Goal: Task Accomplishment & Management: Use online tool/utility

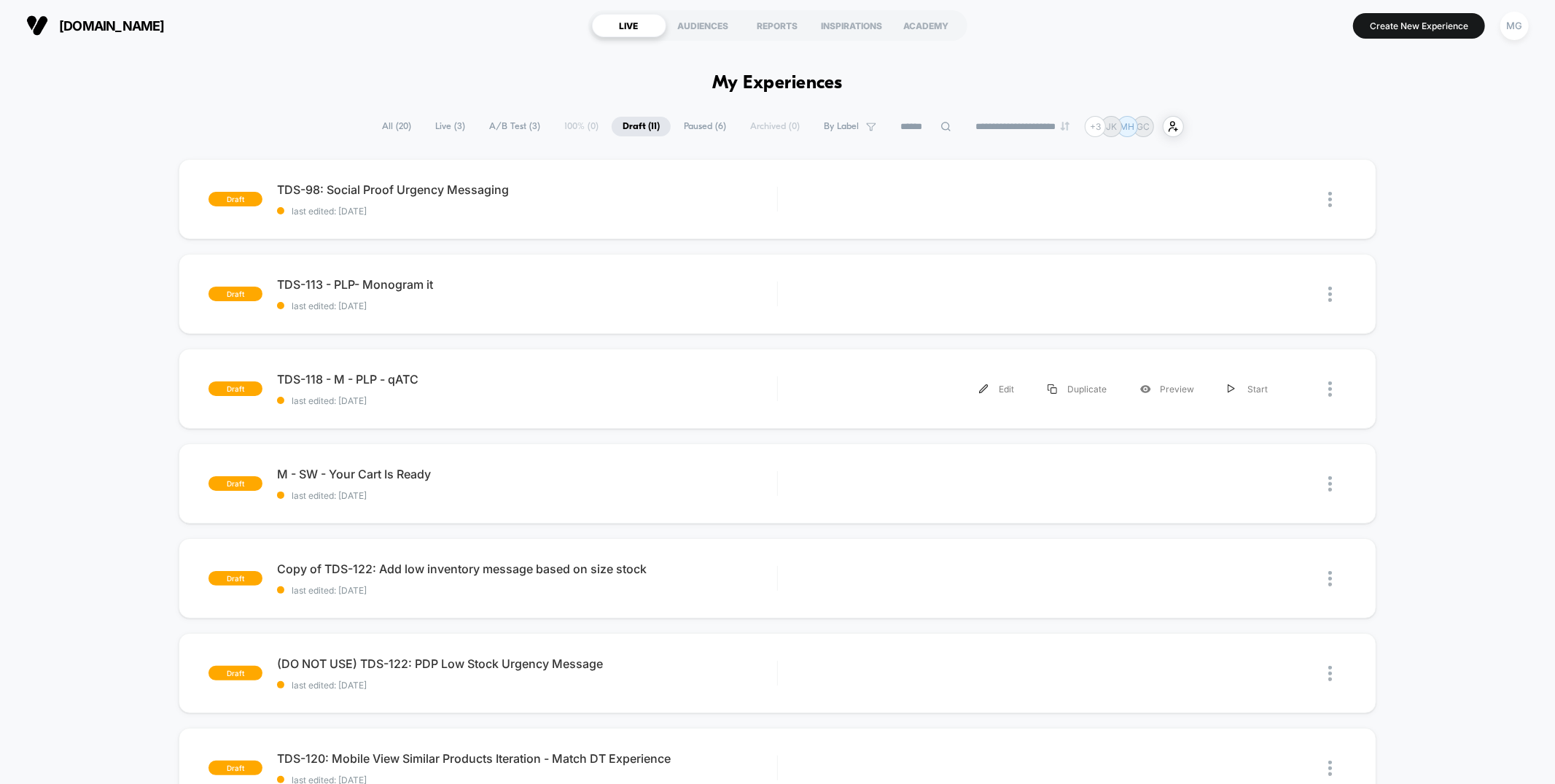
click at [495, 125] on span "A/B Test ( 3 )" at bounding box center [514, 126] width 73 height 20
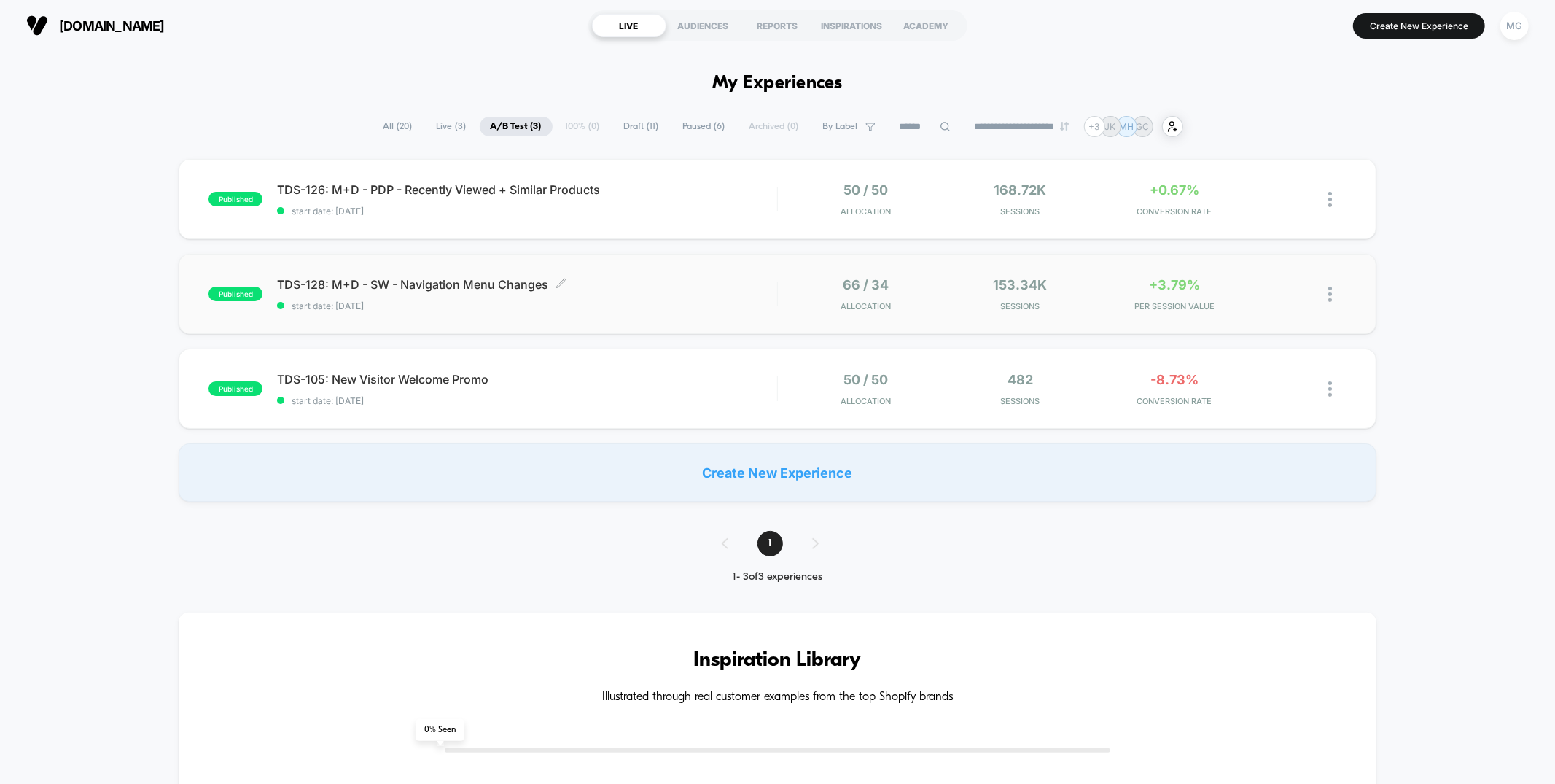
scroll to position [3, 0]
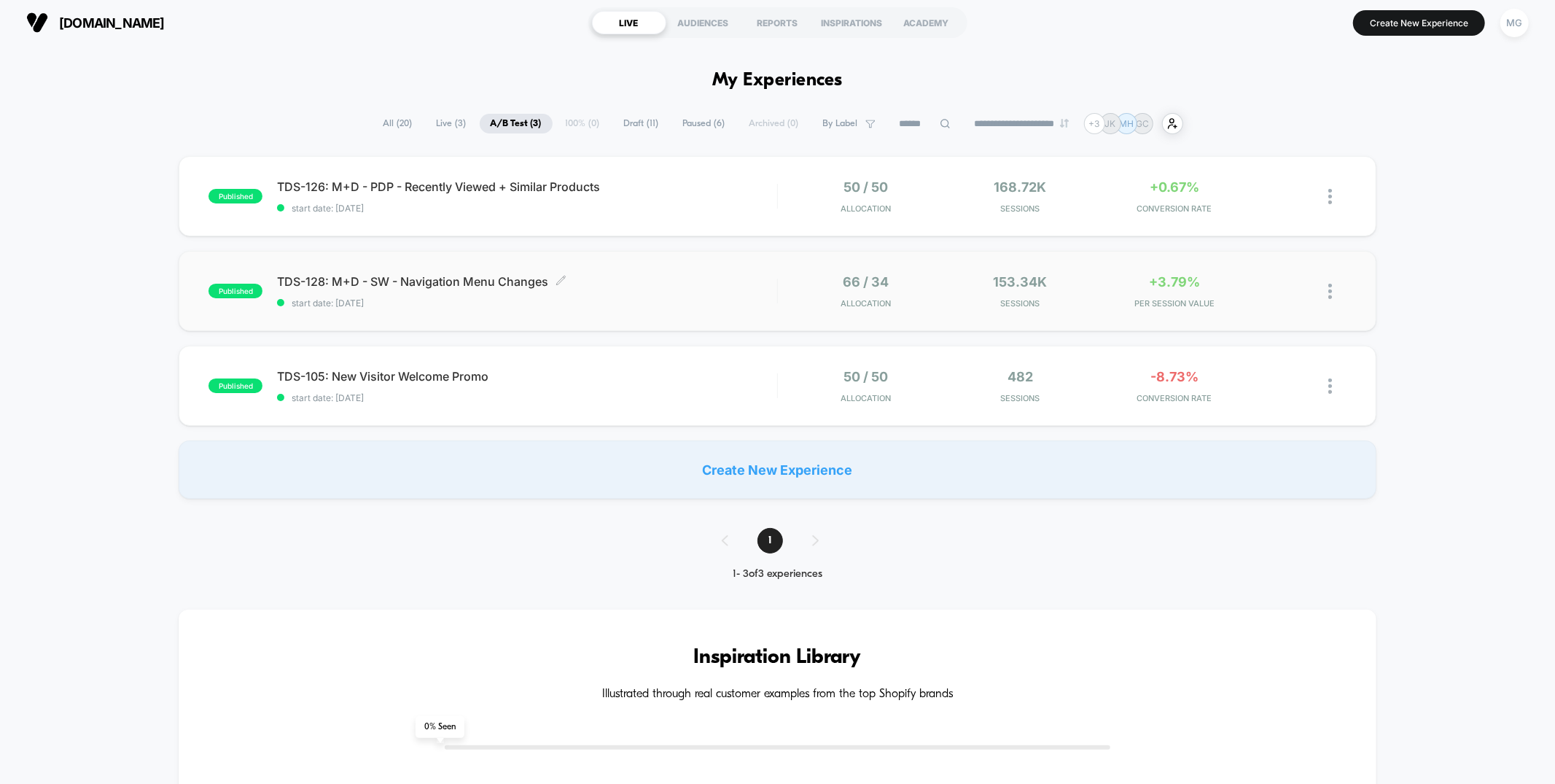
click at [766, 284] on span "TDS-128: M+D - SW - Navigation Menu Changes Click to edit experience details" at bounding box center [527, 281] width 500 height 15
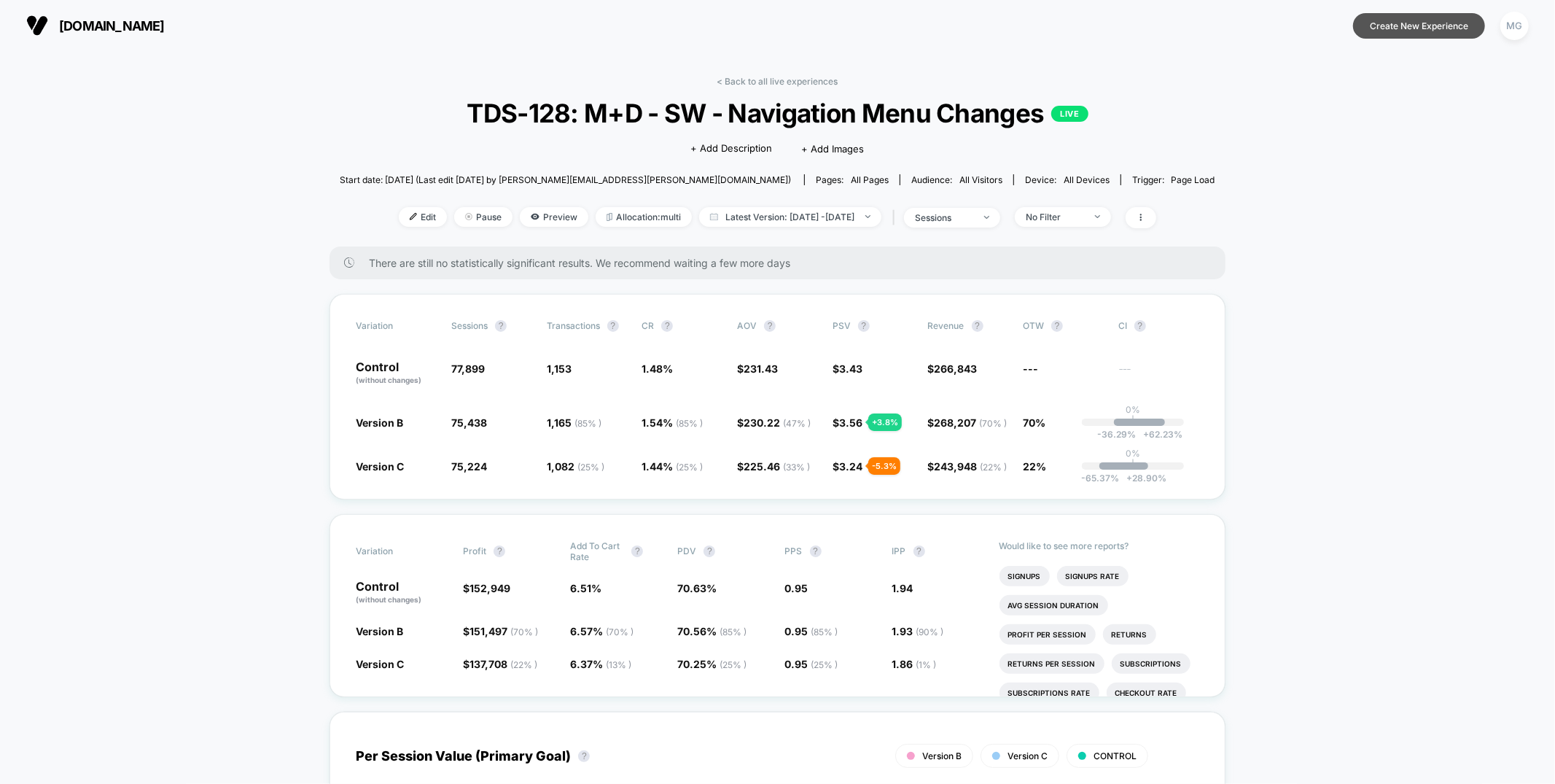
click at [1384, 28] on button "Create New Experience" at bounding box center [1419, 26] width 132 height 26
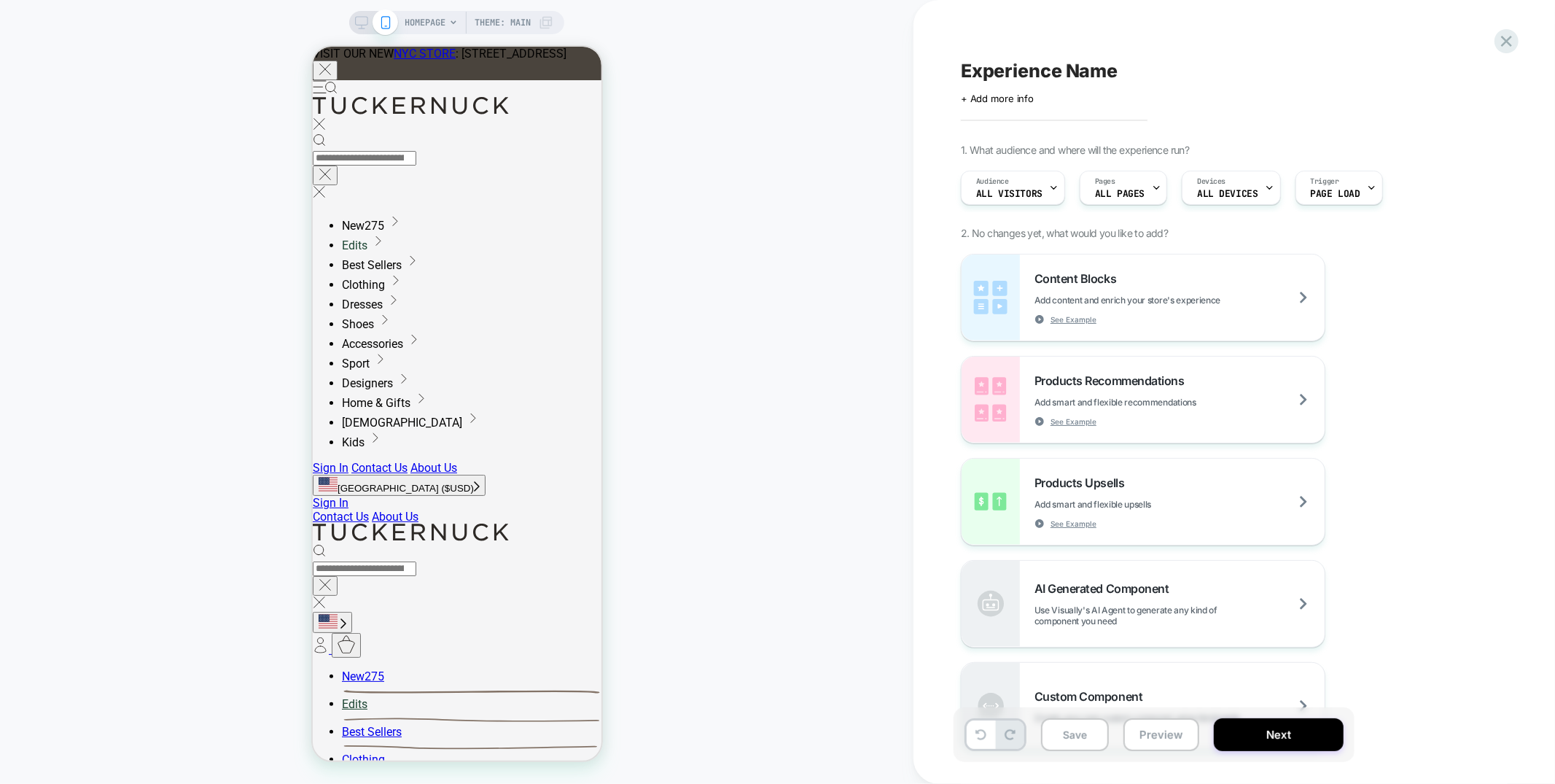
click at [429, 19] on span "HOMEPAGE" at bounding box center [425, 22] width 41 height 23
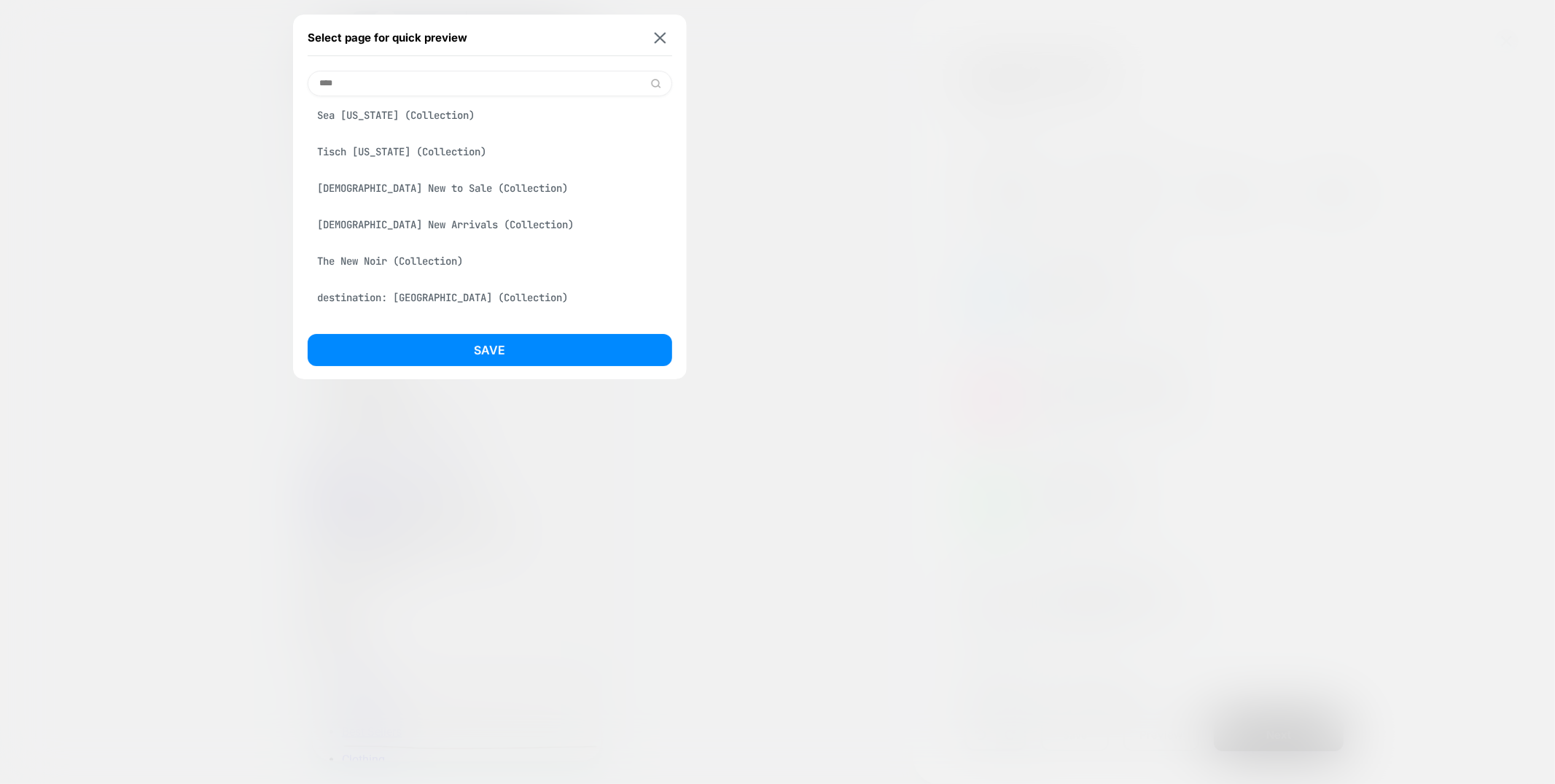
scroll to position [209, 0]
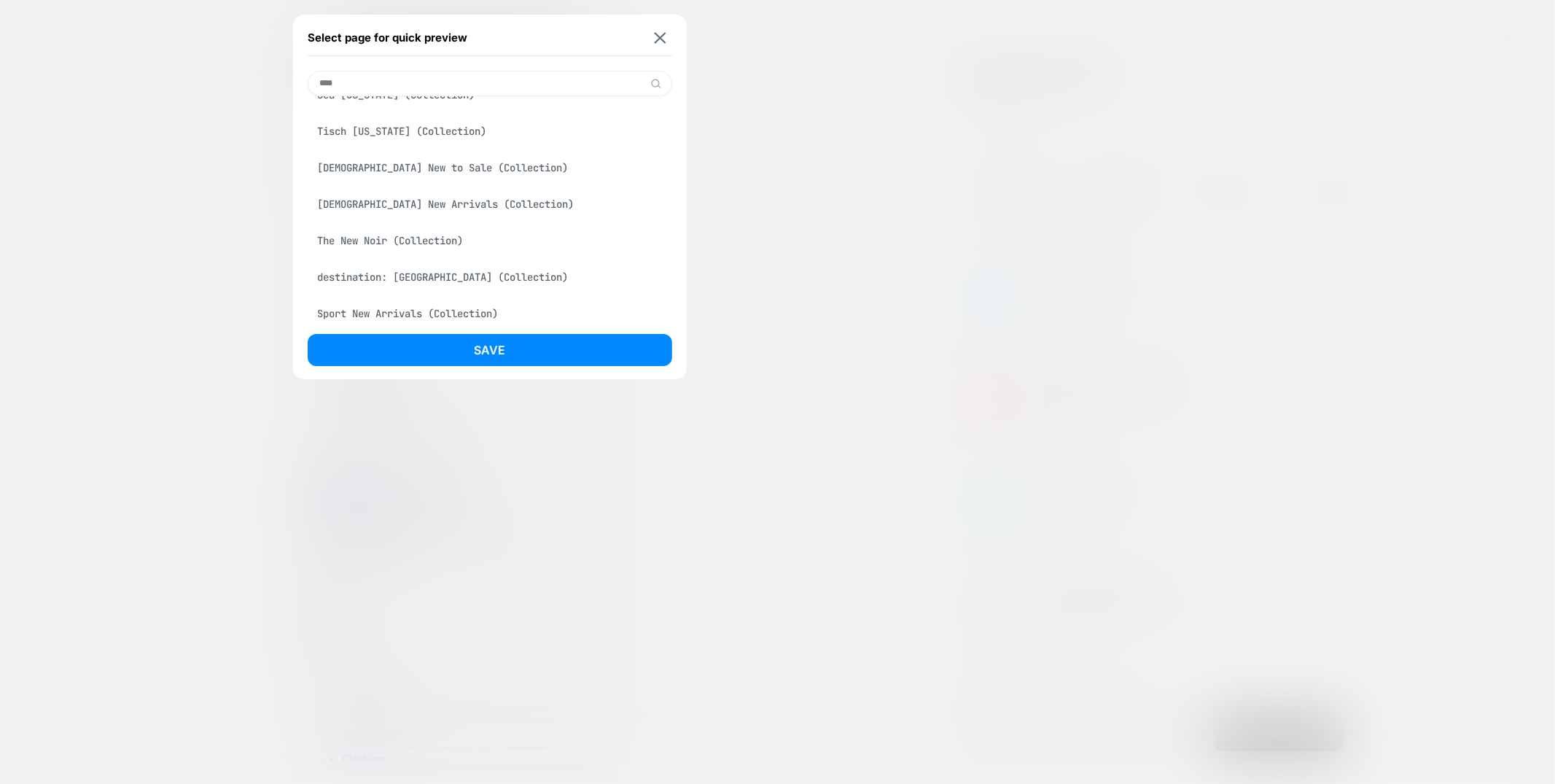
type input "***"
click at [417, 215] on div "Ladies New Arrivals (Collection)" at bounding box center [490, 204] width 364 height 28
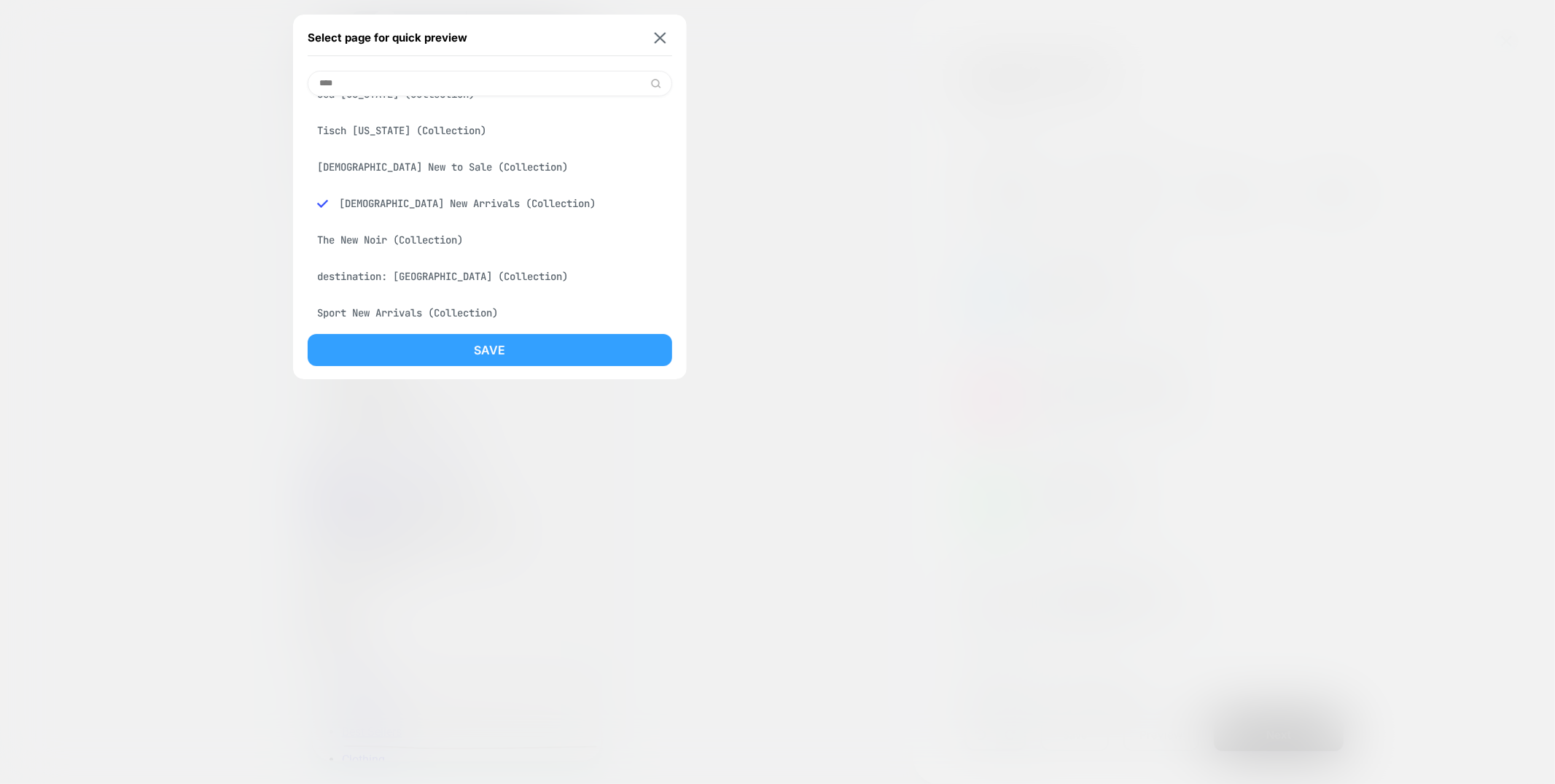
click at [419, 351] on button "Save" at bounding box center [490, 350] width 364 height 32
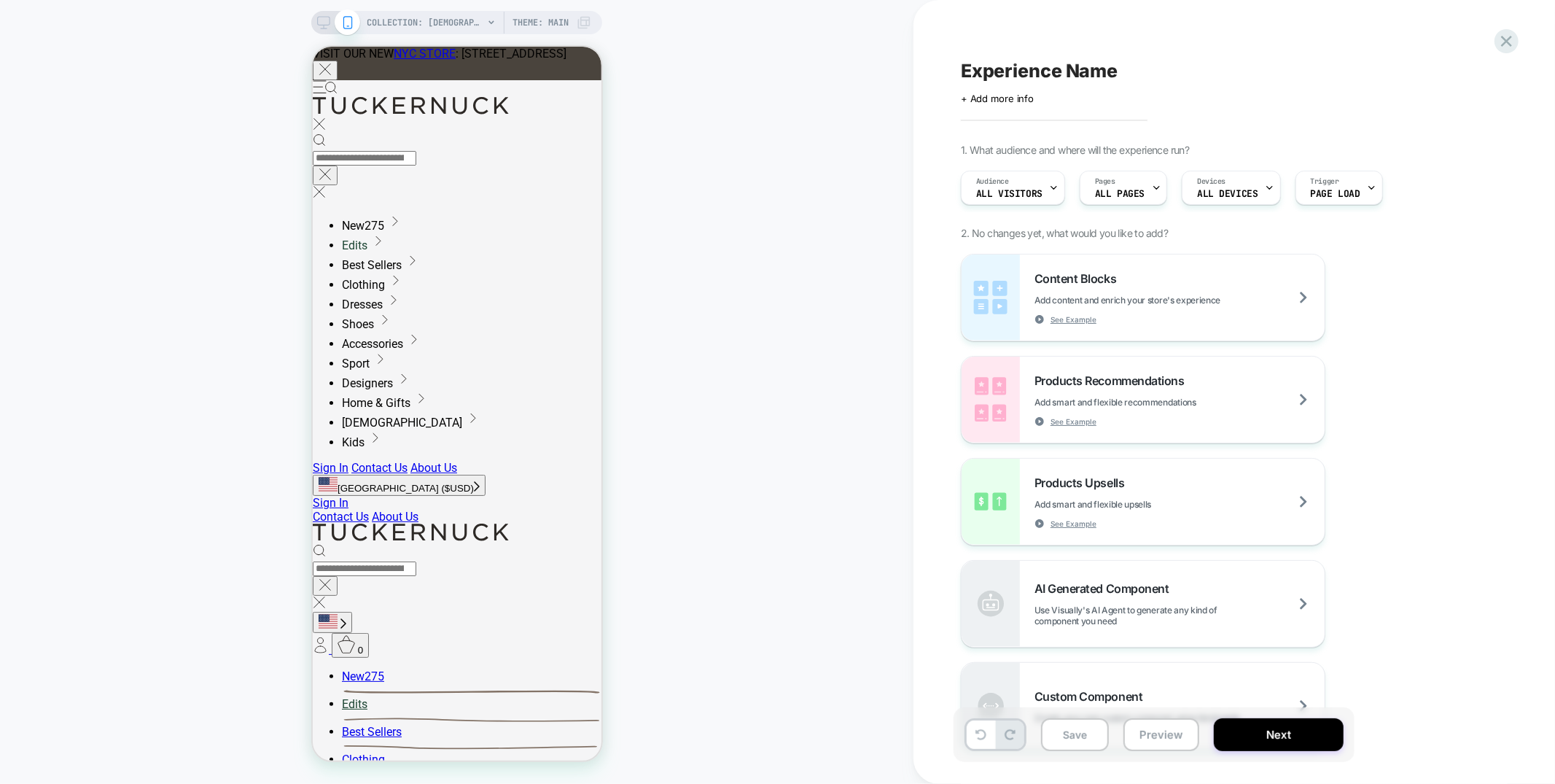
scroll to position [0, 0]
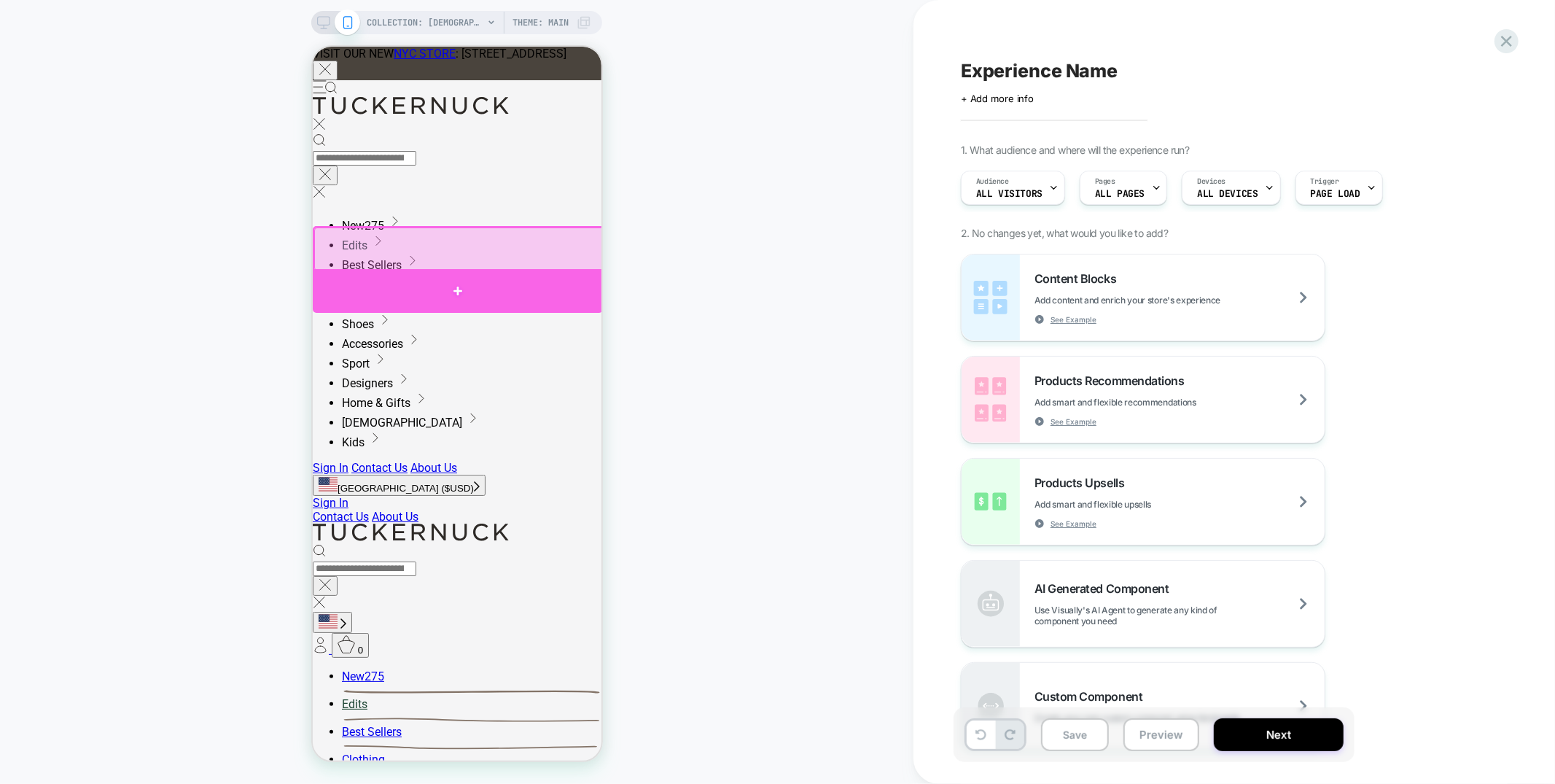
click at [435, 290] on div at bounding box center [457, 289] width 290 height 44
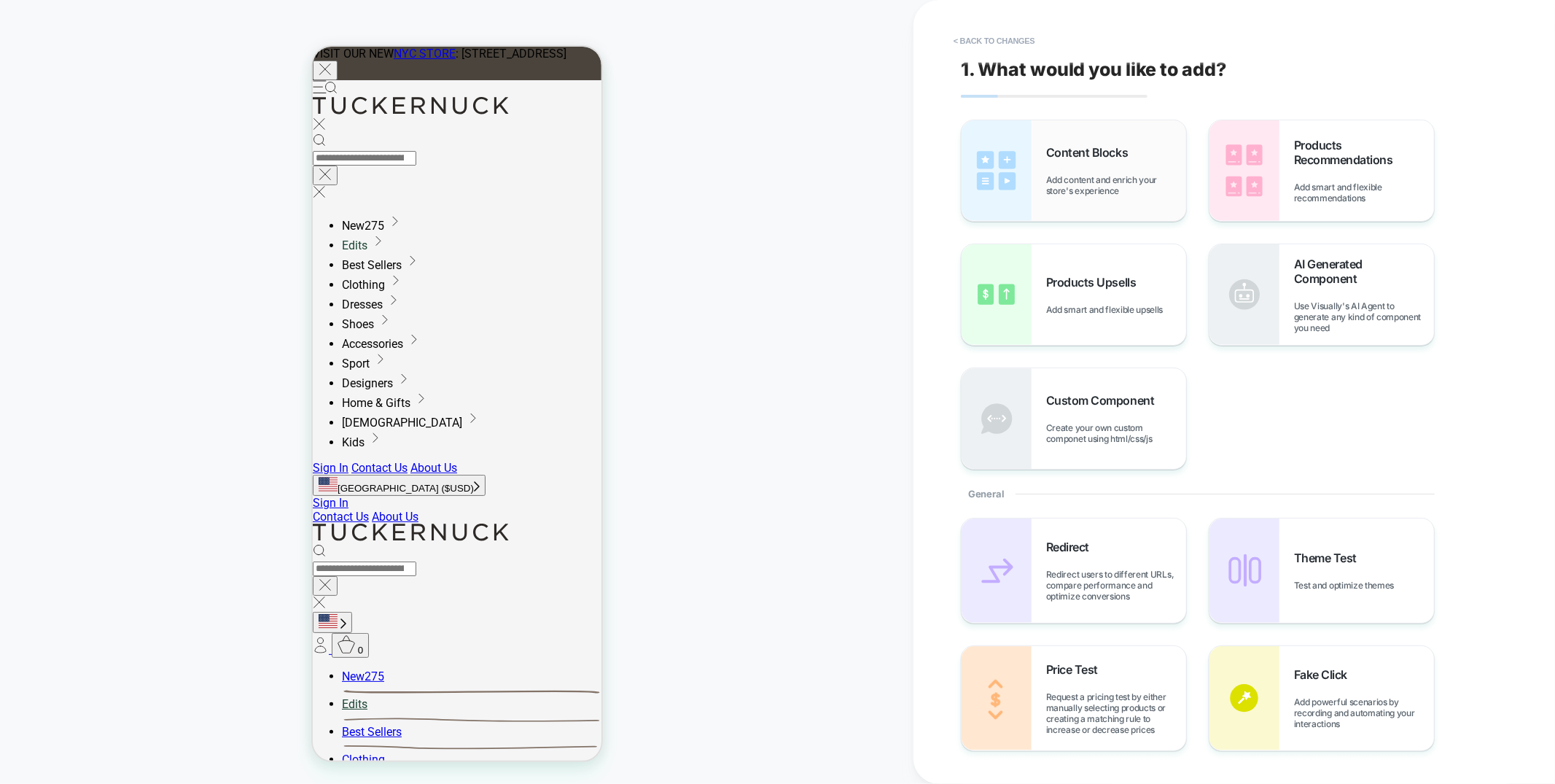
click at [1163, 156] on div "Content Blocks Add content and enrich your store's experience" at bounding box center [1116, 171] width 140 height 51
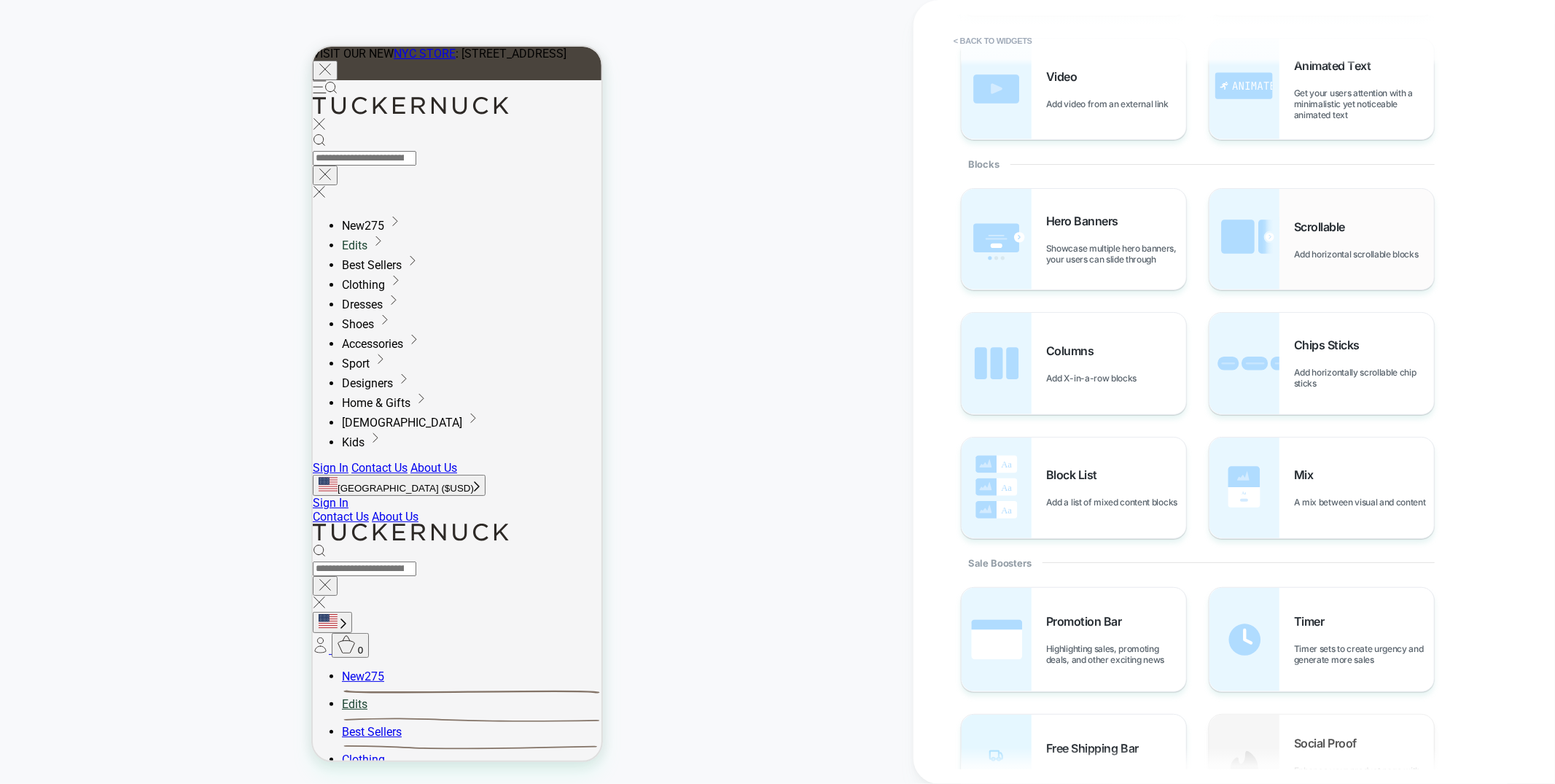
scroll to position [223, 0]
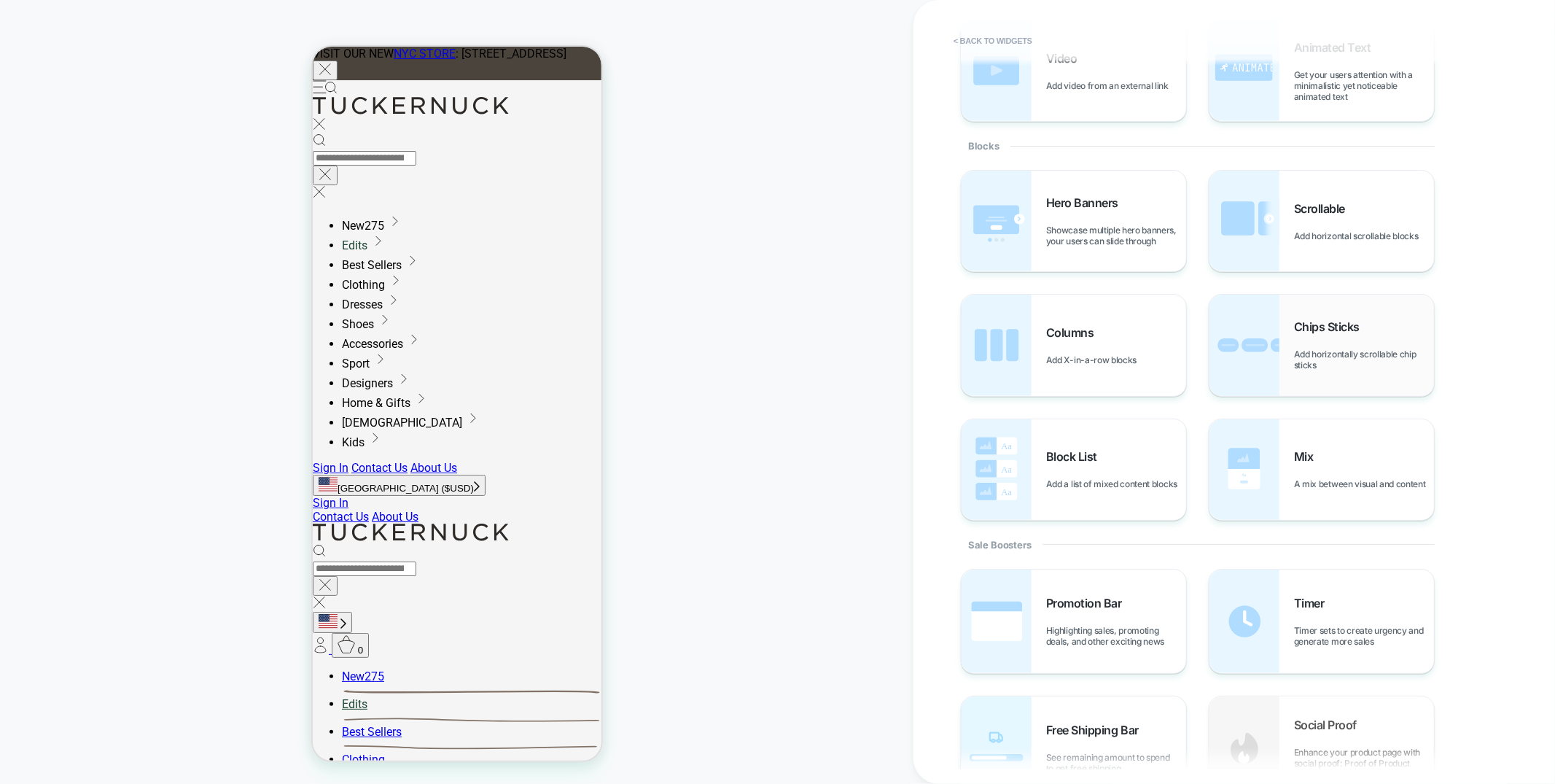
click at [1308, 365] on span "Add horizontally scrollable chip sticks" at bounding box center [1365, 359] width 140 height 22
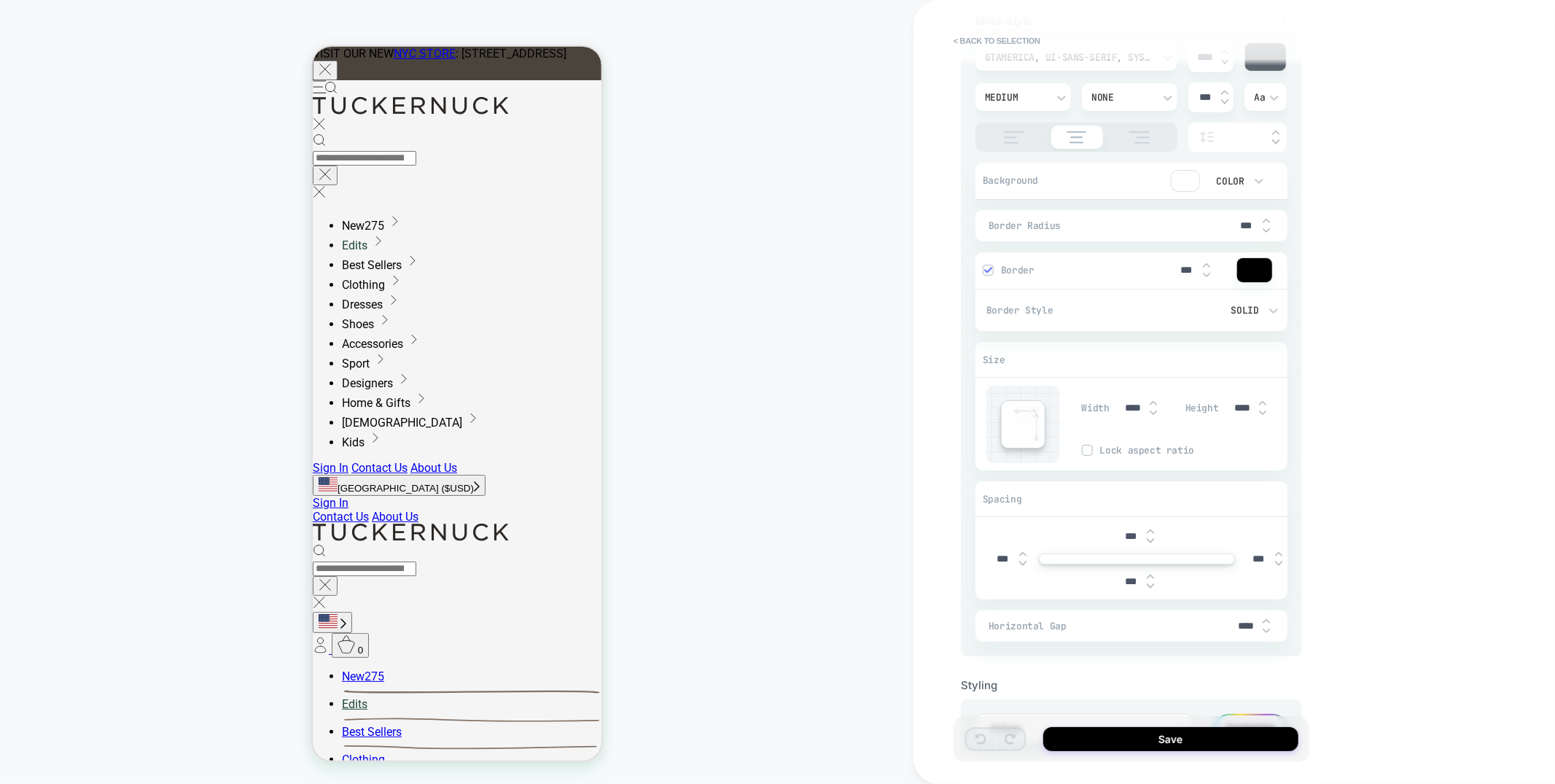
scroll to position [755, 0]
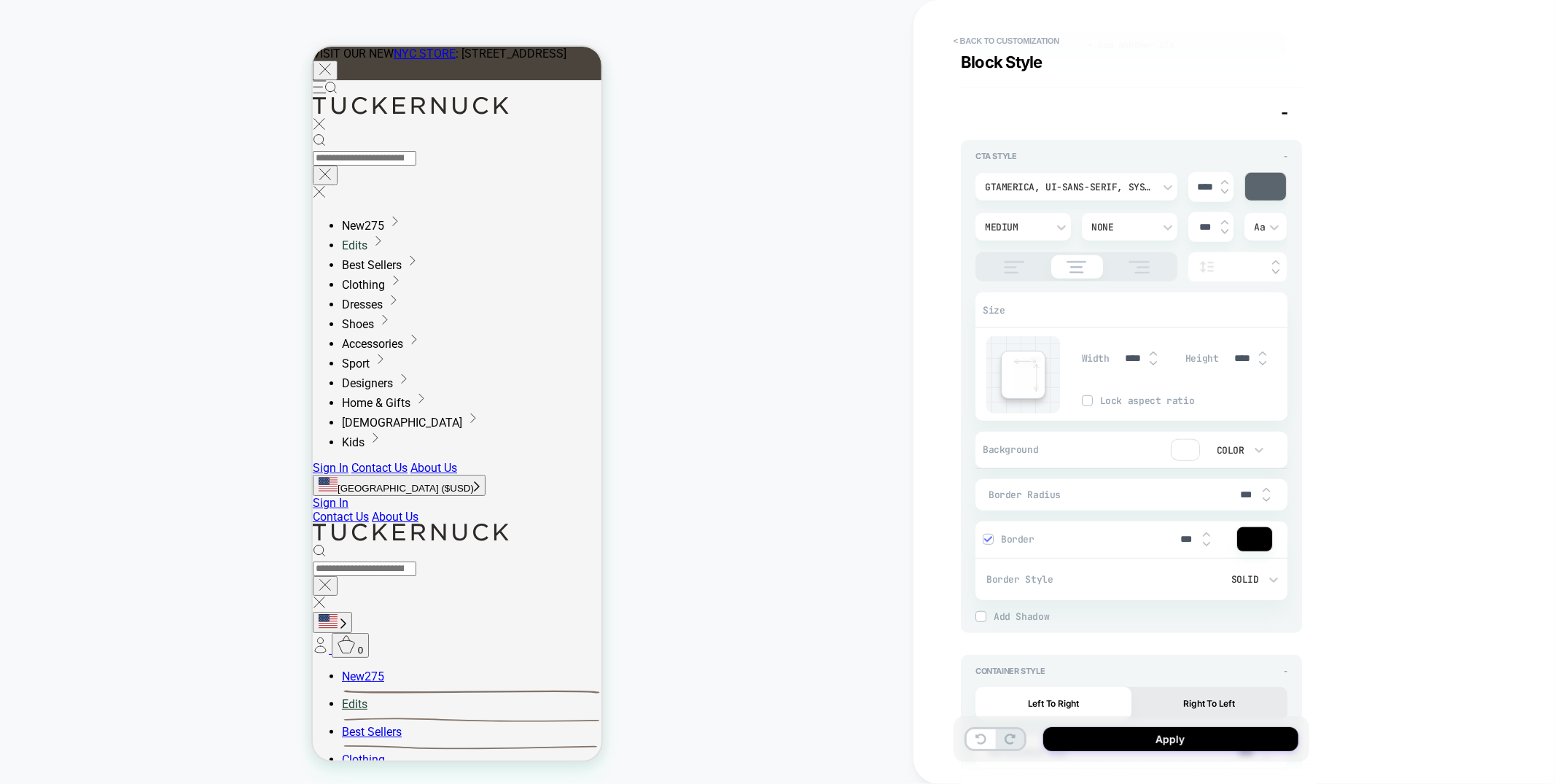
scroll to position [594, 0]
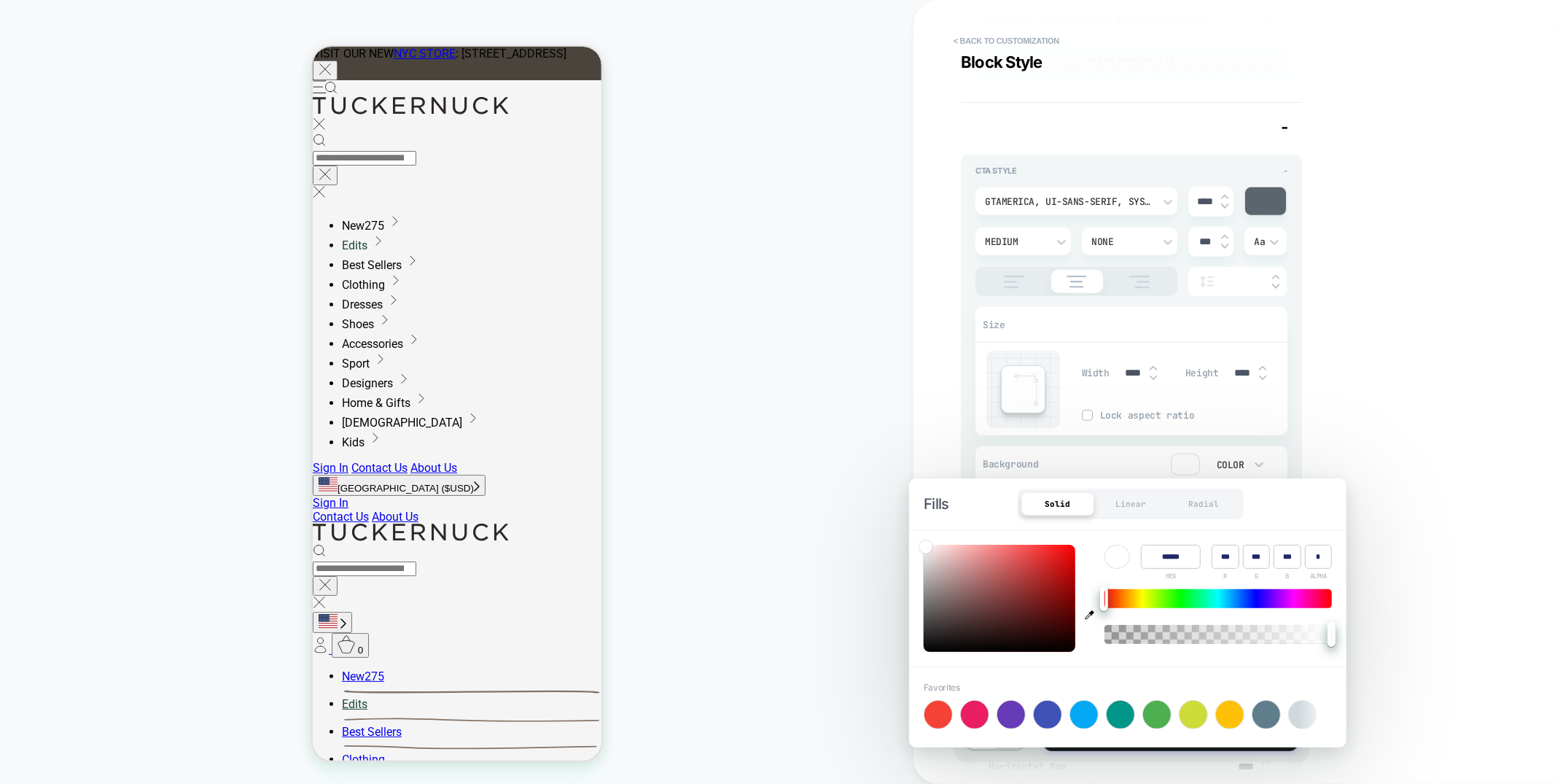
type textarea "*"
type input "******"
type input "***"
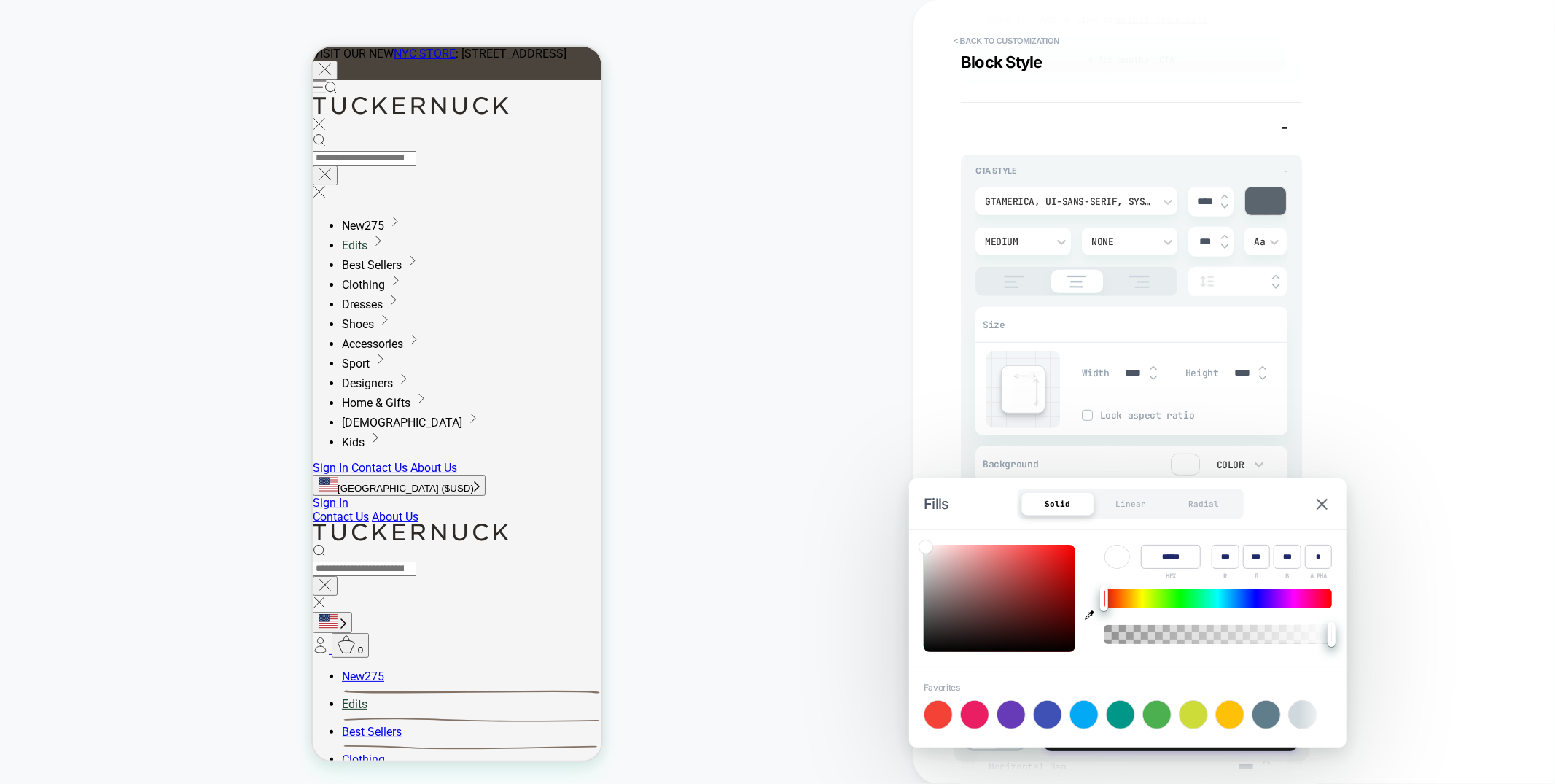
type input "***"
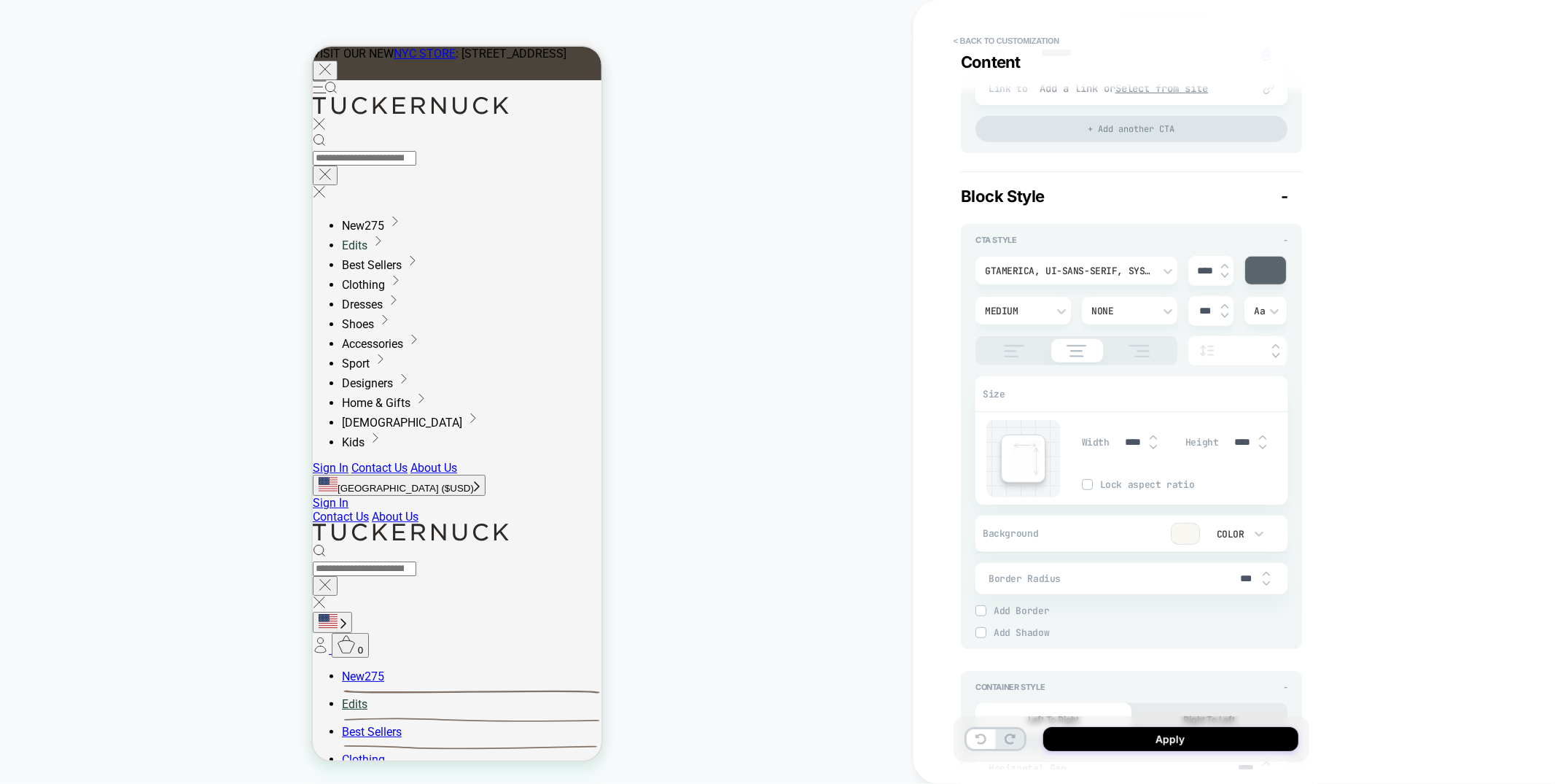
scroll to position [526, 0]
type textarea "*"
type input "****"
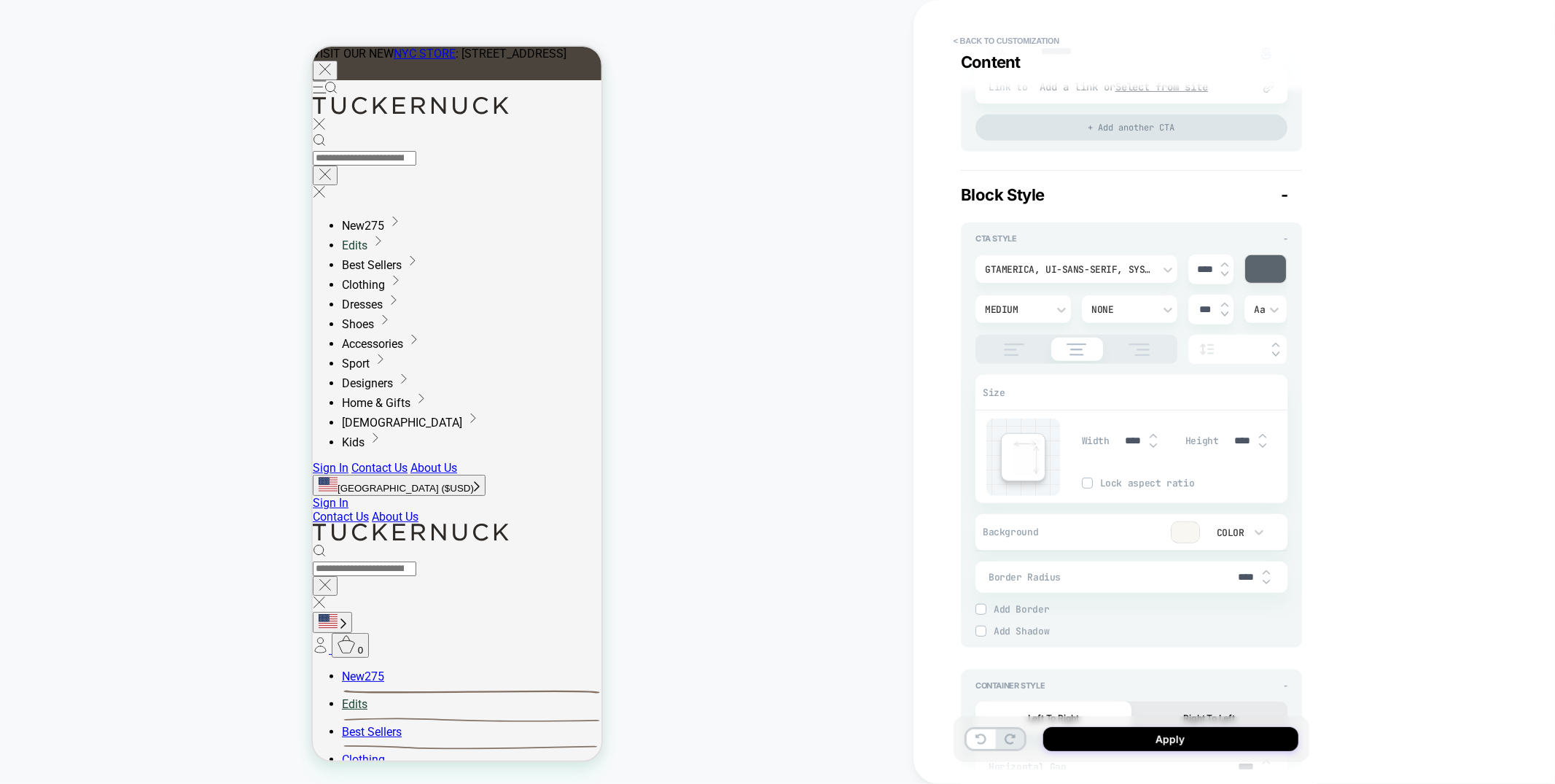
type textarea "*"
type input "*****"
type textarea "*"
type input "*****"
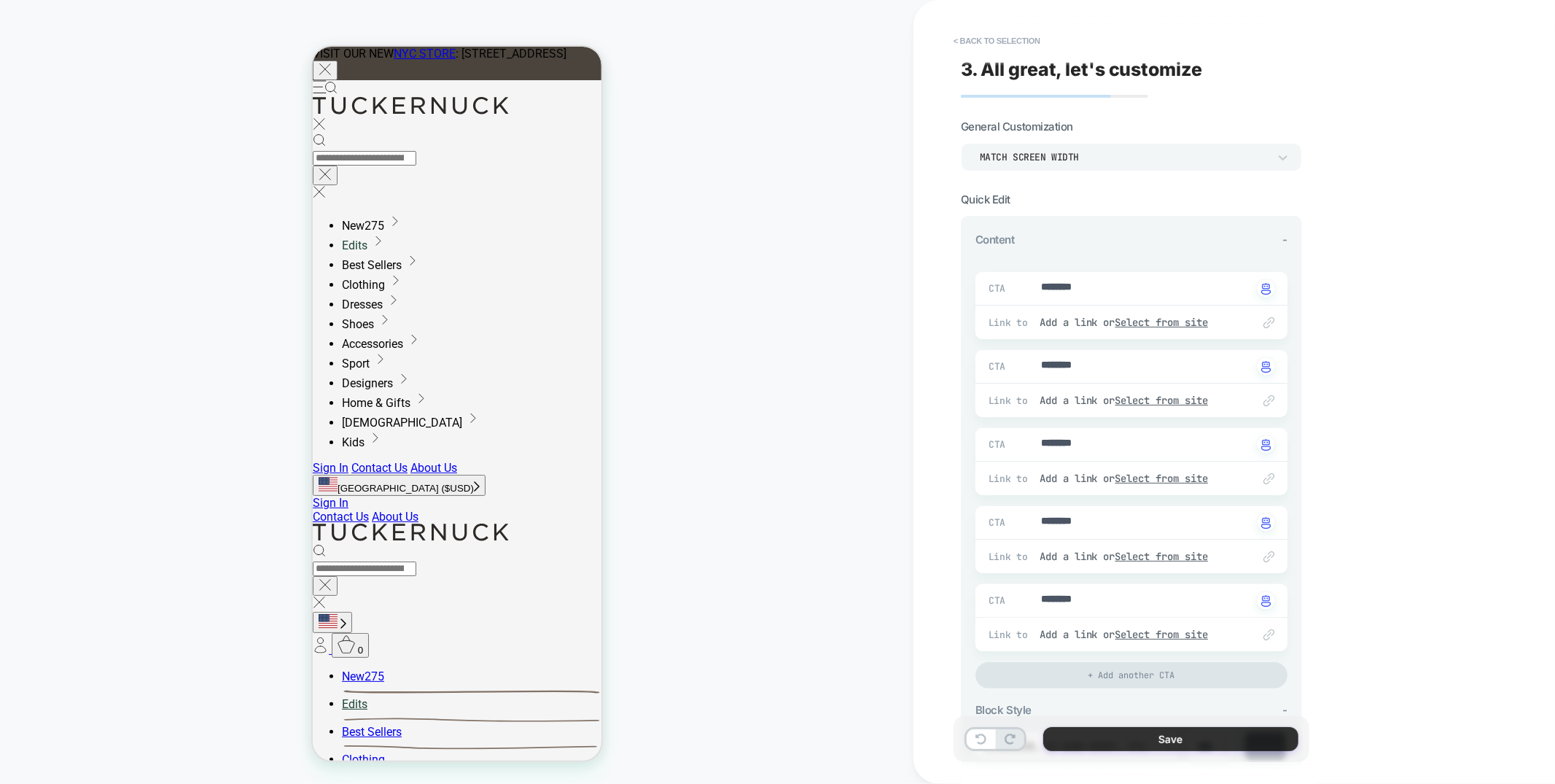
click at [1155, 735] on button "Save" at bounding box center [1170, 739] width 255 height 24
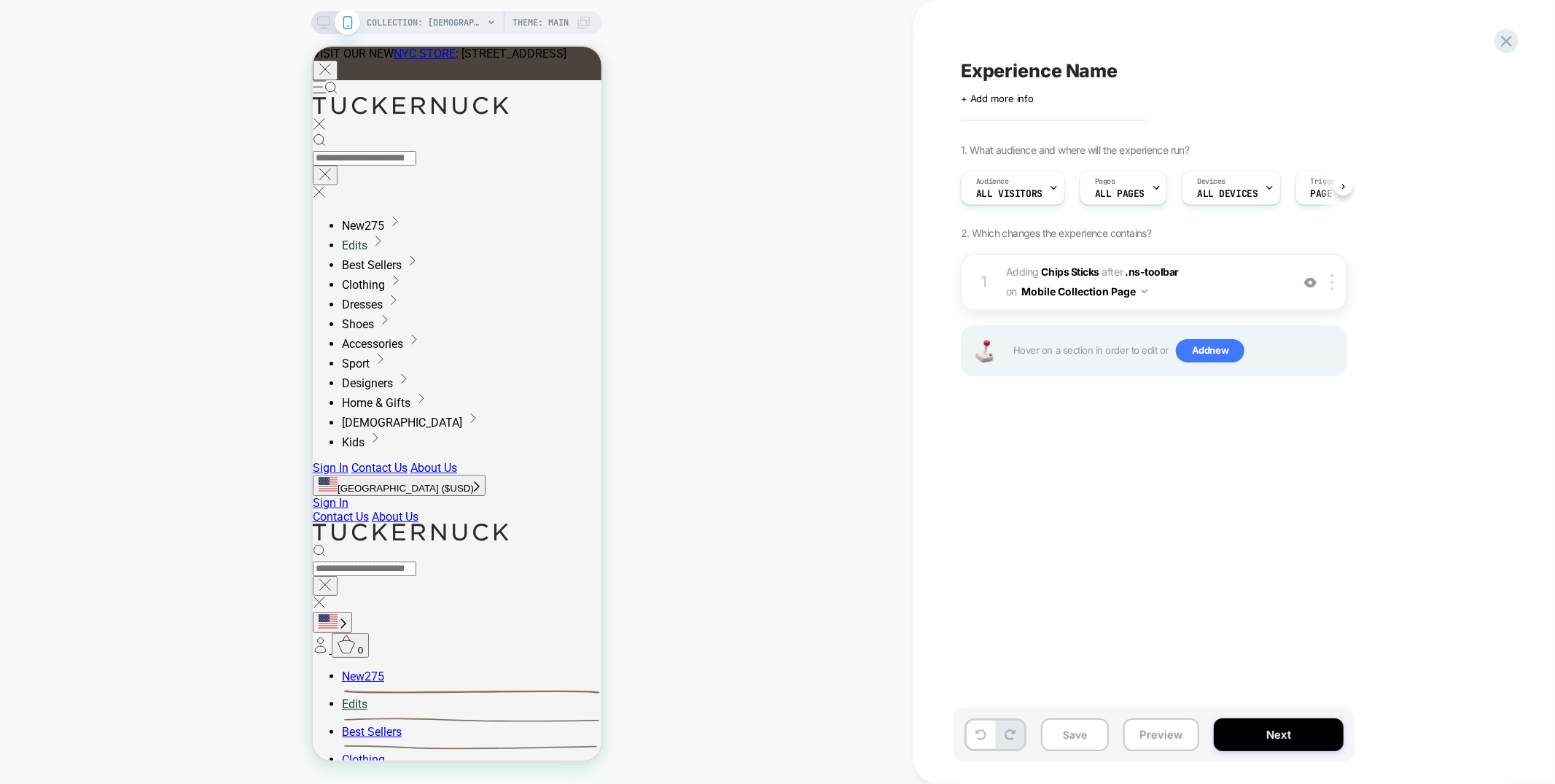
scroll to position [0, 1]
click at [1330, 279] on div at bounding box center [1334, 281] width 24 height 16
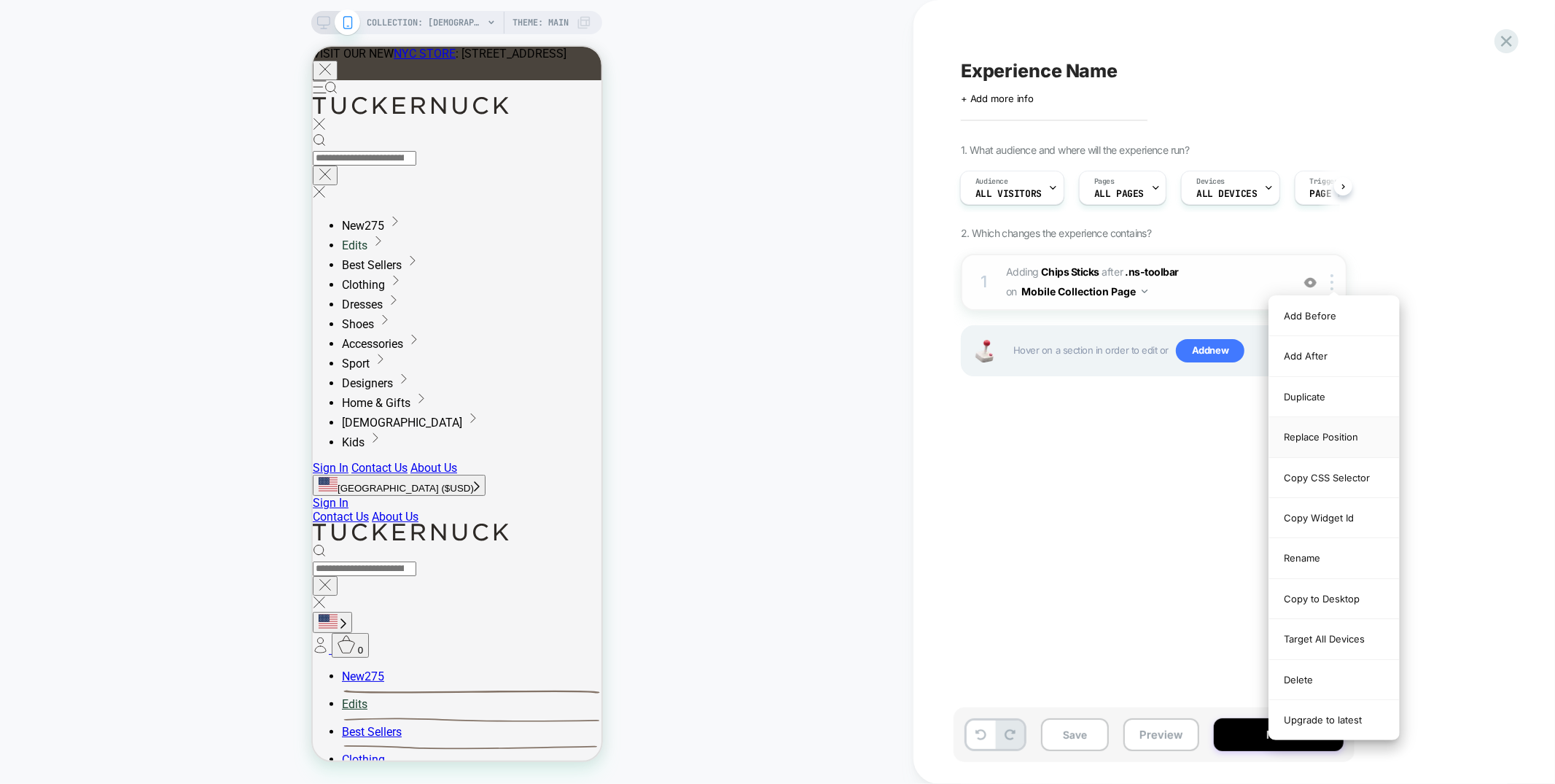
click at [1301, 441] on div "Replace Position" at bounding box center [1334, 437] width 129 height 40
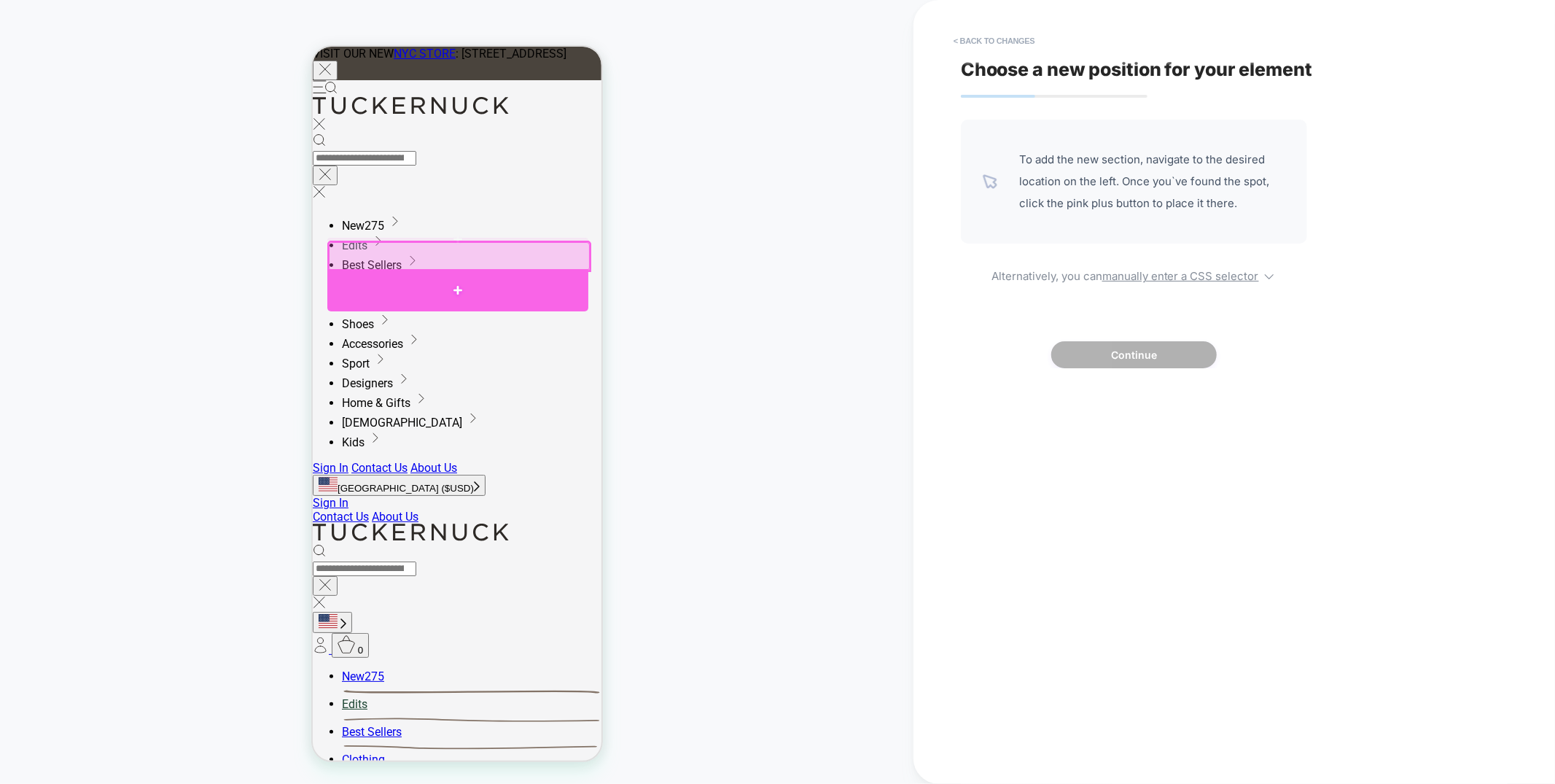
click at [540, 285] on div at bounding box center [457, 289] width 261 height 42
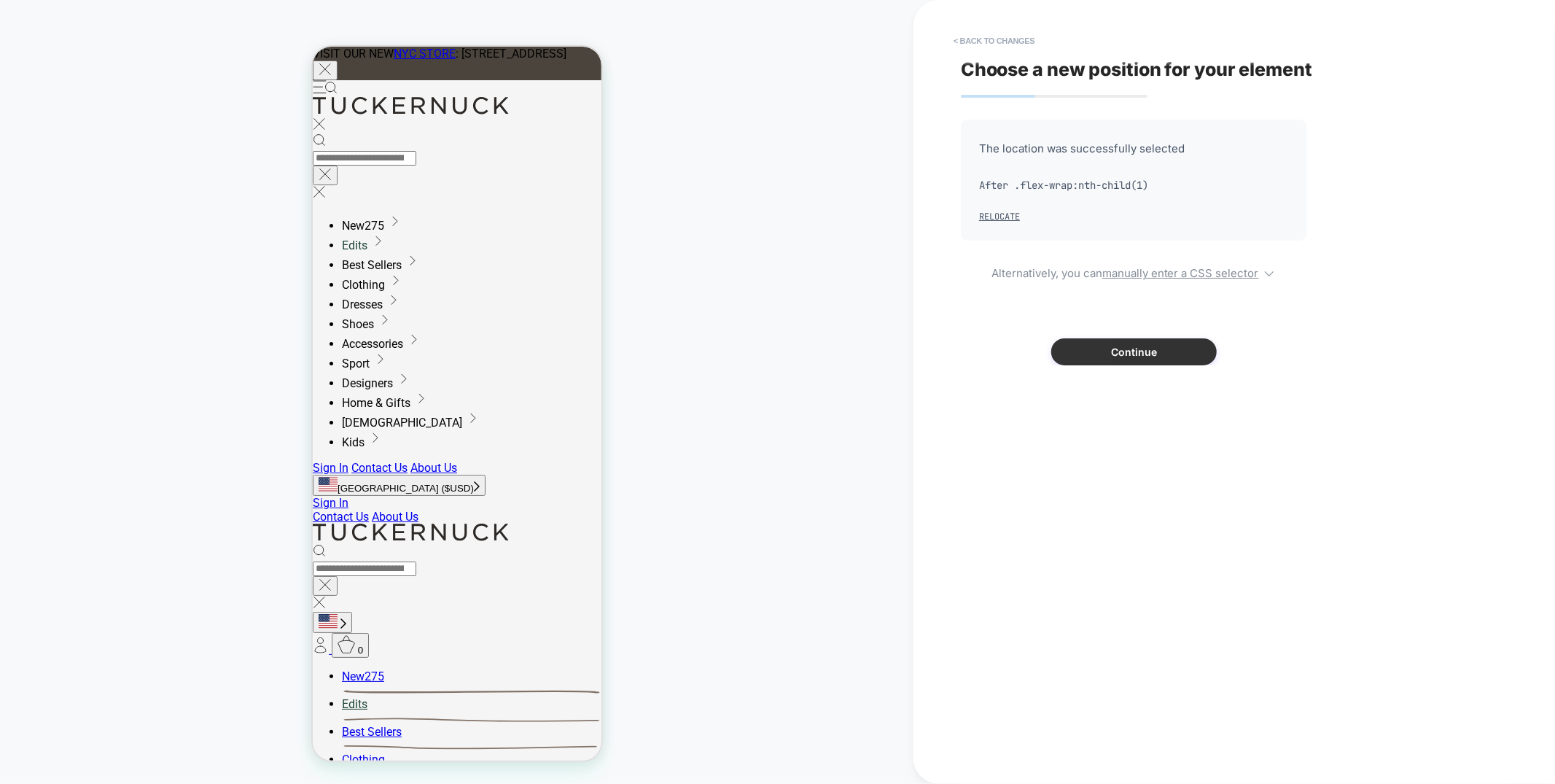
click at [1152, 342] on button "Continue" at bounding box center [1134, 351] width 166 height 27
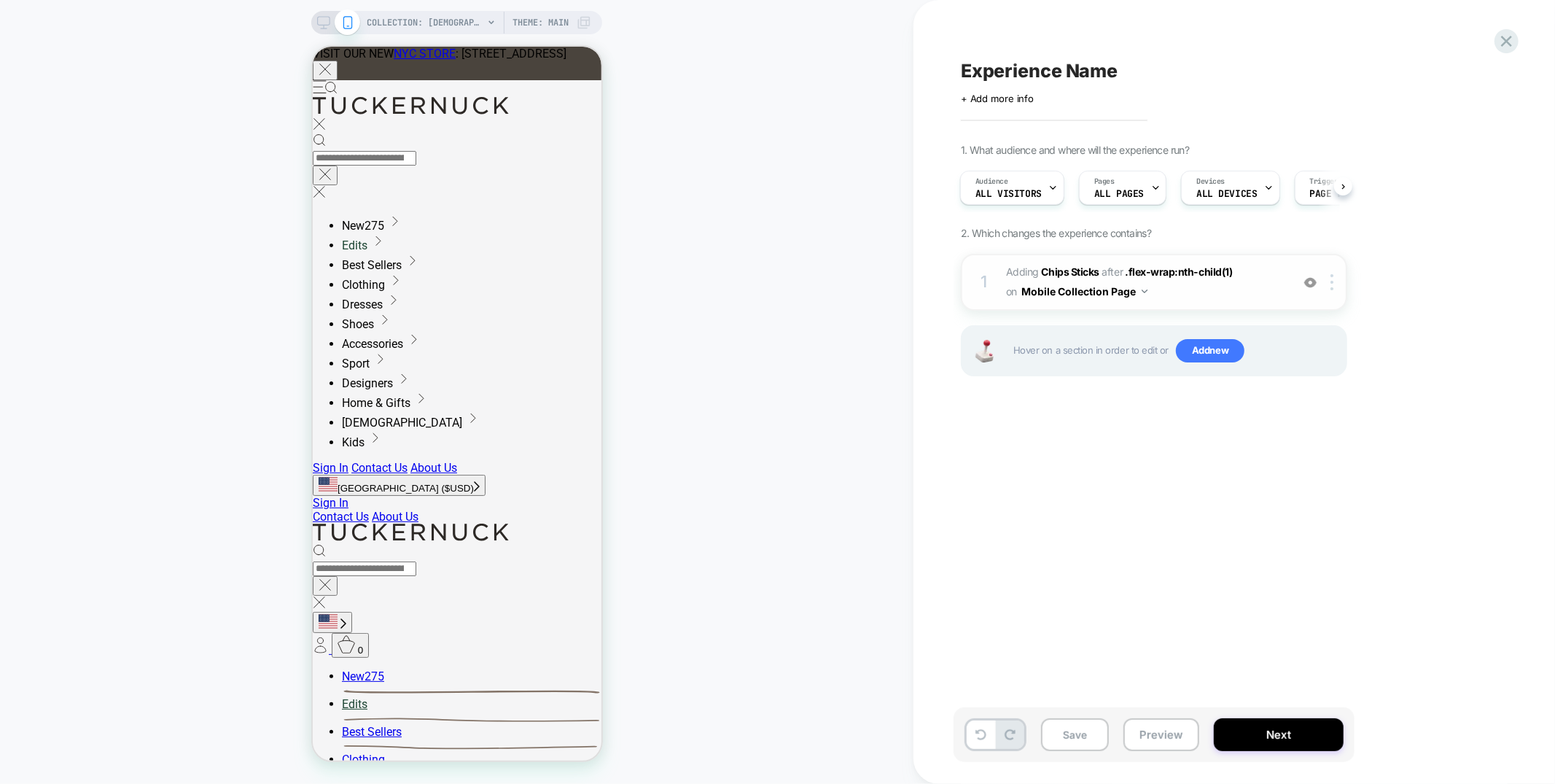
click at [1195, 287] on span "#_loomi_addon_1756209922319 Adding Chips Sticks AFTER .flex-wrap:nth-child(1) .…" at bounding box center [1144, 282] width 278 height 40
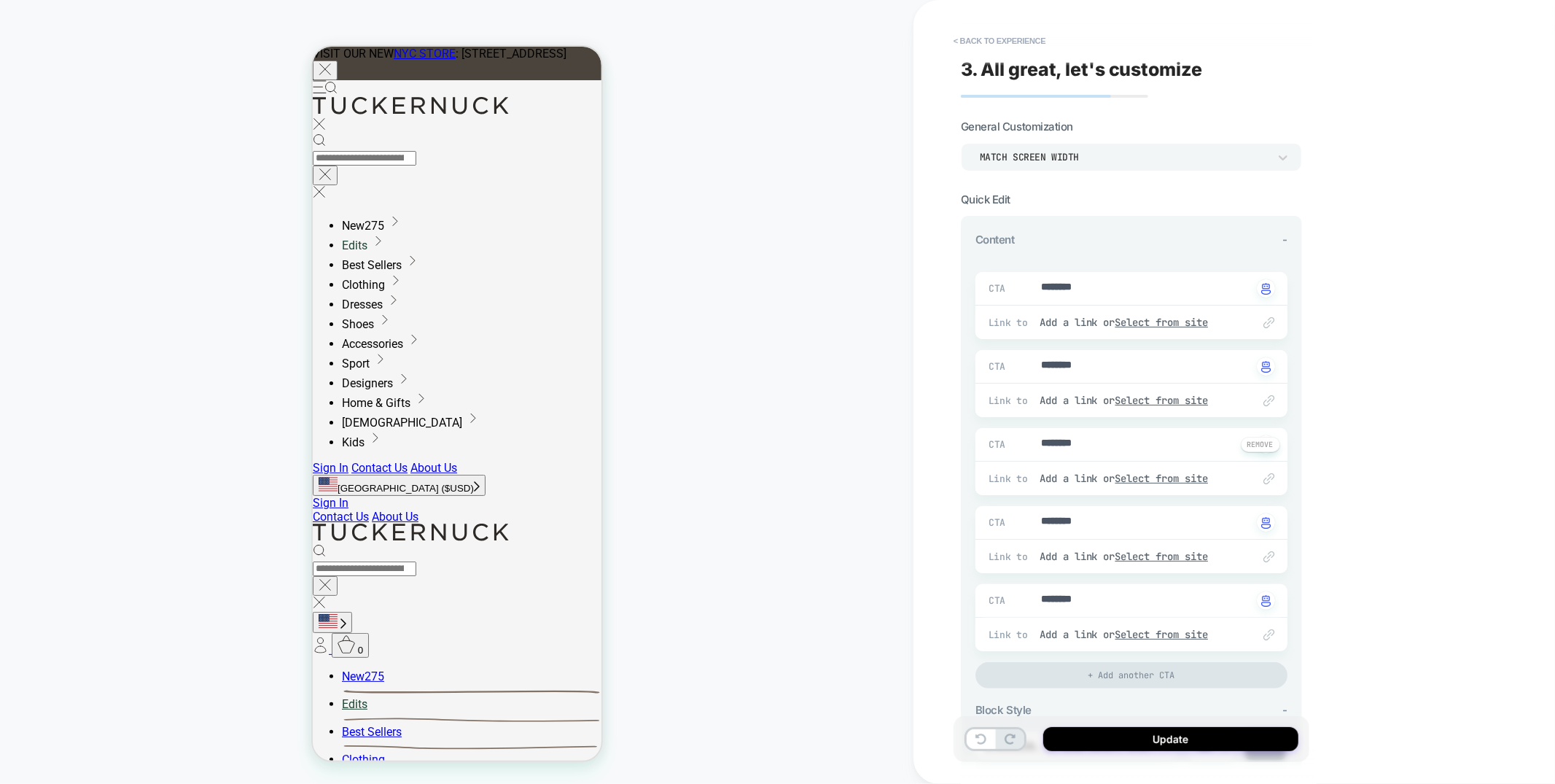
scroll to position [688, 0]
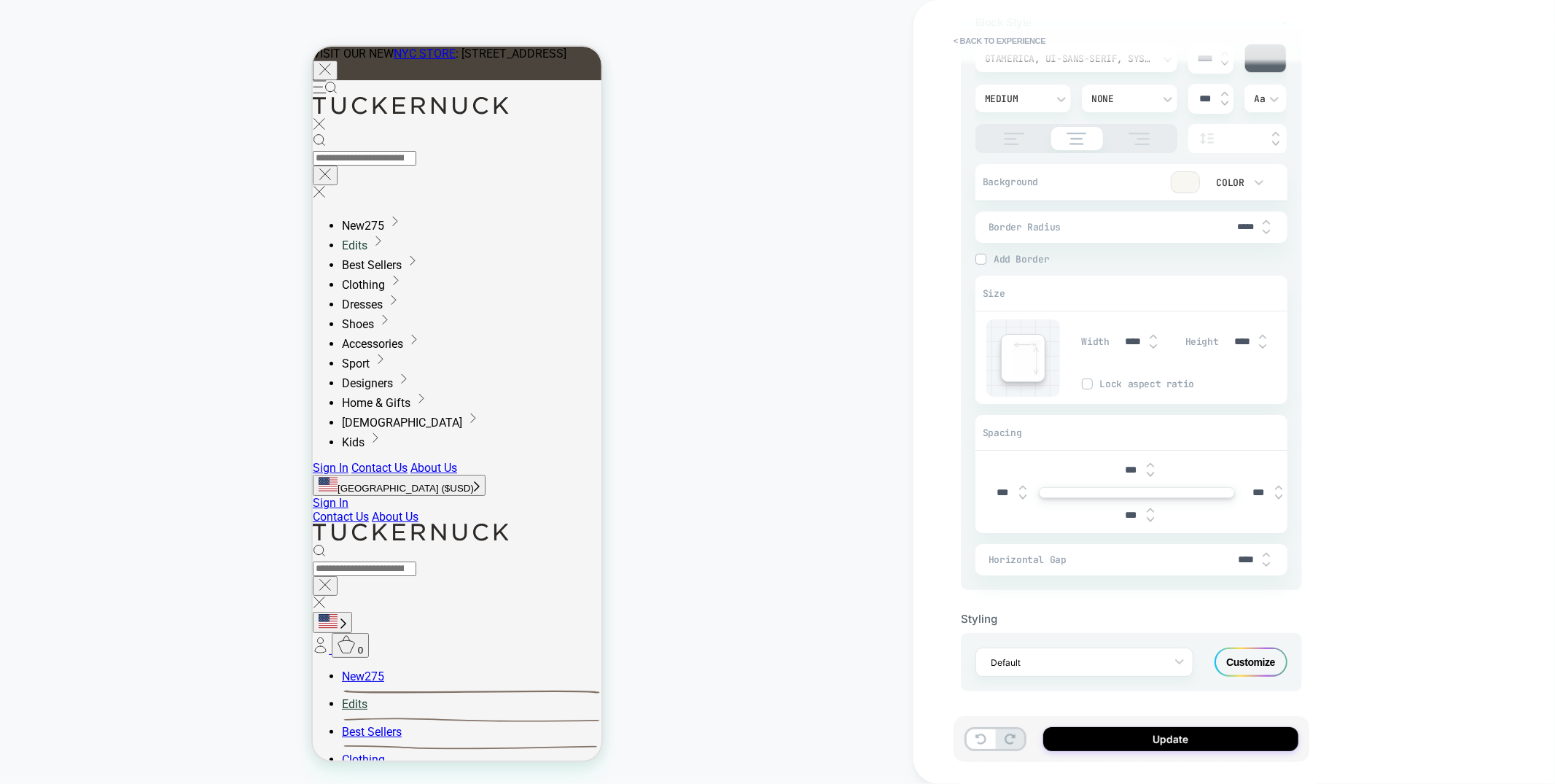
click at [0, 0] on div "Customize" at bounding box center [0, 0] width 0 height 0
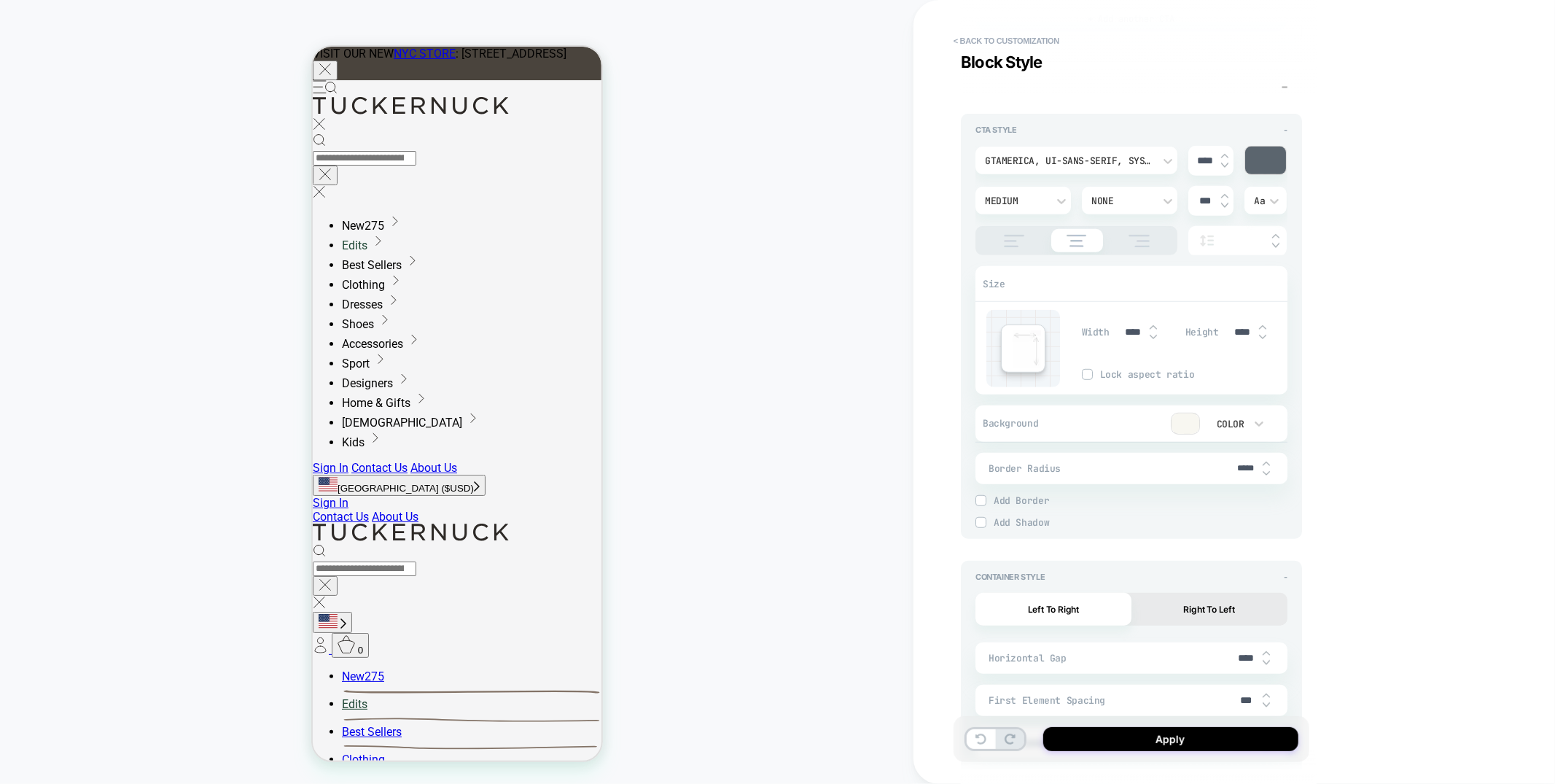
scroll to position [570, 0]
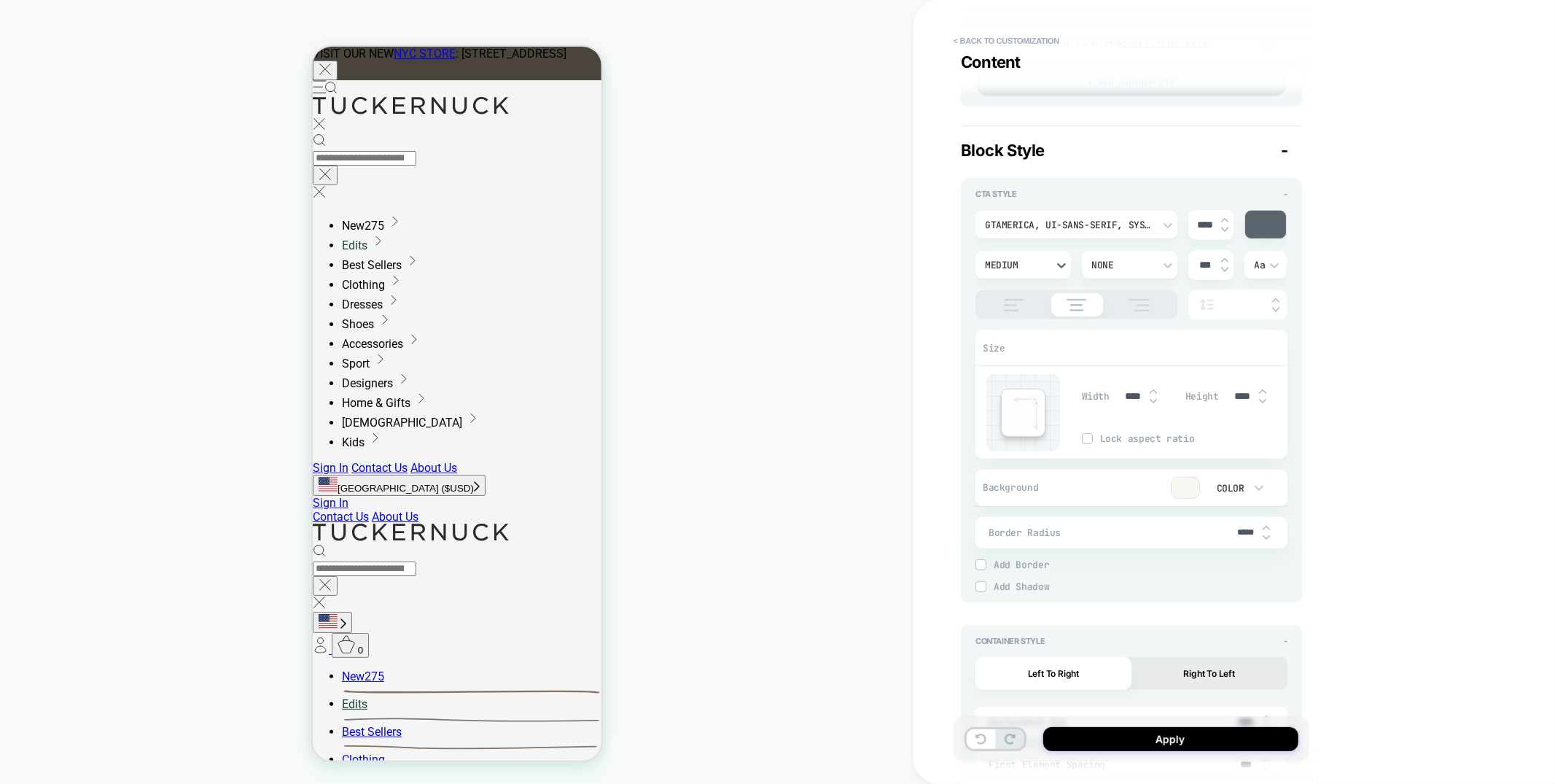
click at [981, 267] on div "Medium" at bounding box center [1016, 265] width 77 height 16
drag, startPoint x: 995, startPoint y: 398, endPoint x: 1008, endPoint y: 387, distance: 17.0
click at [995, 398] on div "Normal" at bounding box center [1023, 397] width 84 height 31
click at [1262, 225] on div at bounding box center [1266, 225] width 41 height 28
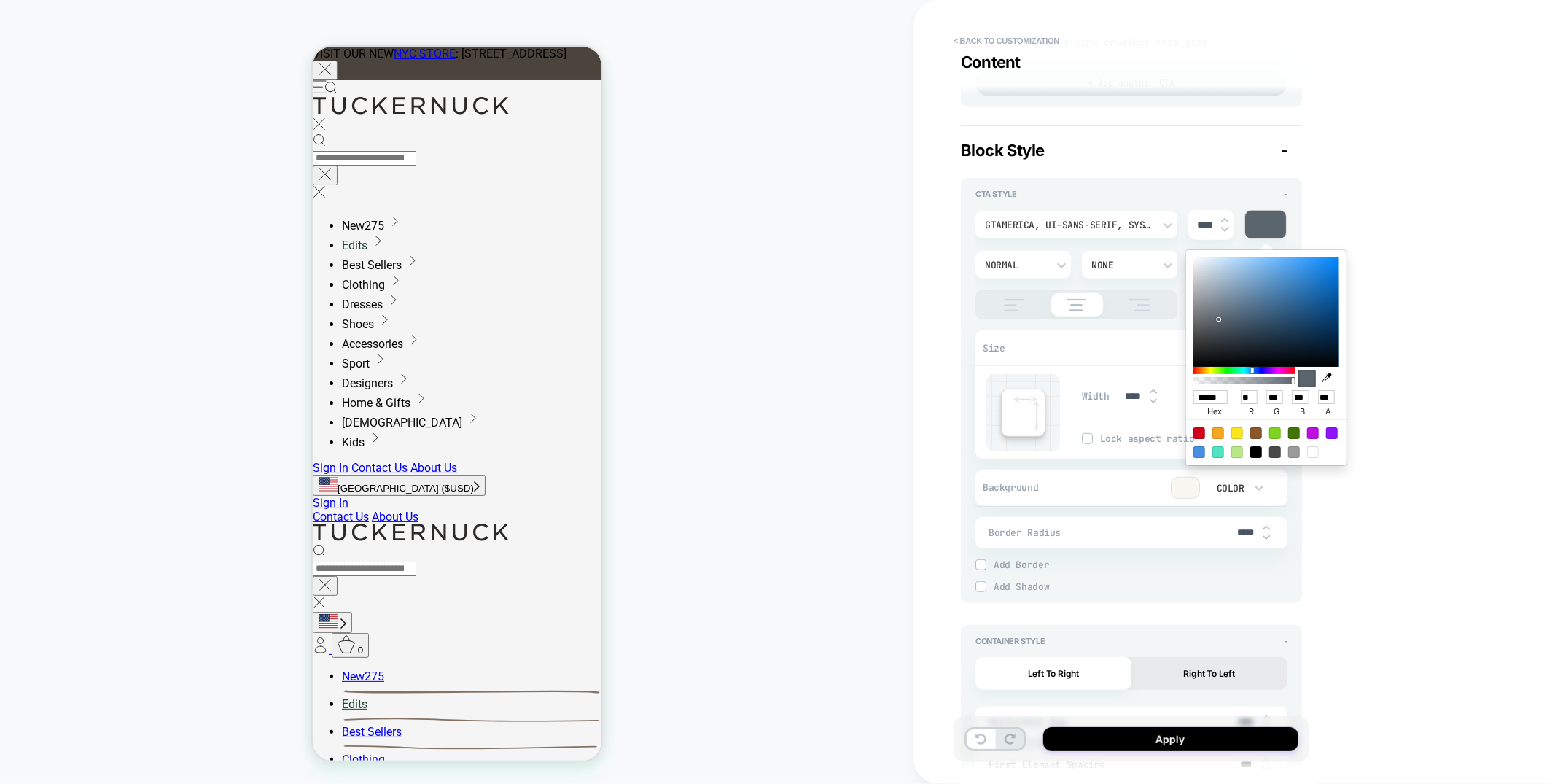
click at [1254, 452] on div at bounding box center [1257, 452] width 12 height 12
type textarea "*"
type input "******"
type input "*"
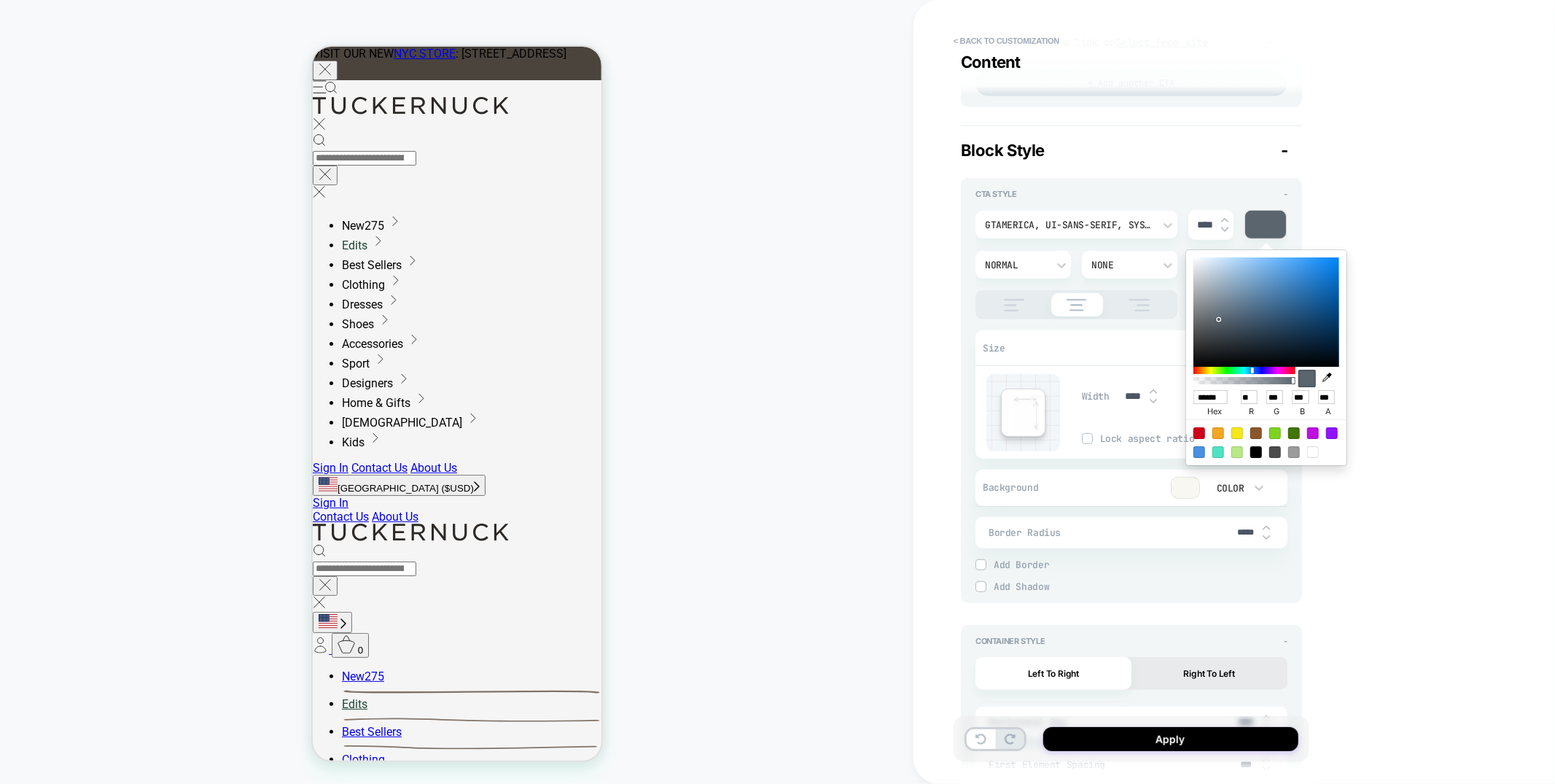
type input "*"
click at [1329, 375] on icon "button" at bounding box center [1327, 377] width 9 height 9
type textarea "*"
type input "******"
type input "**"
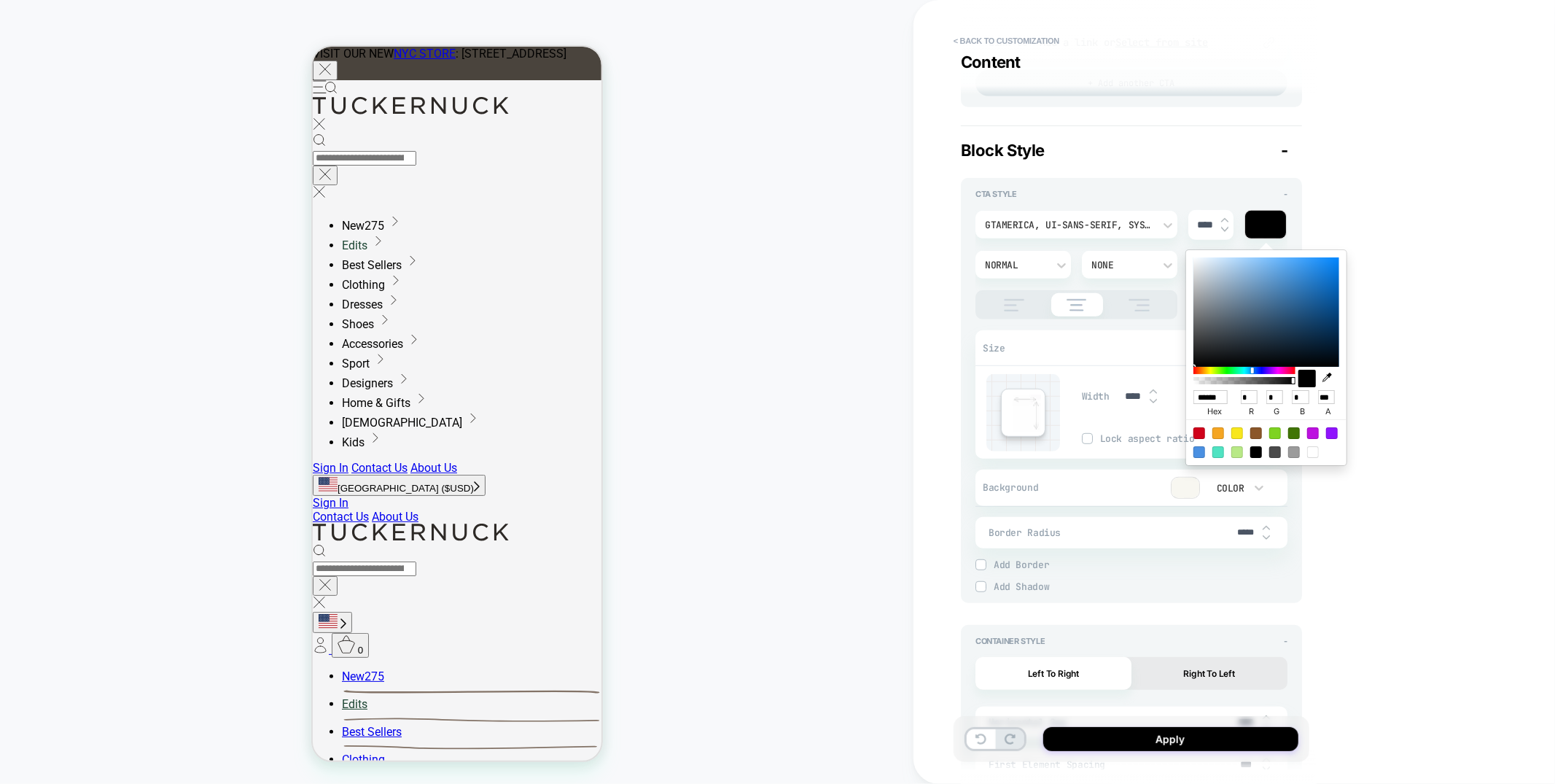
type input "**"
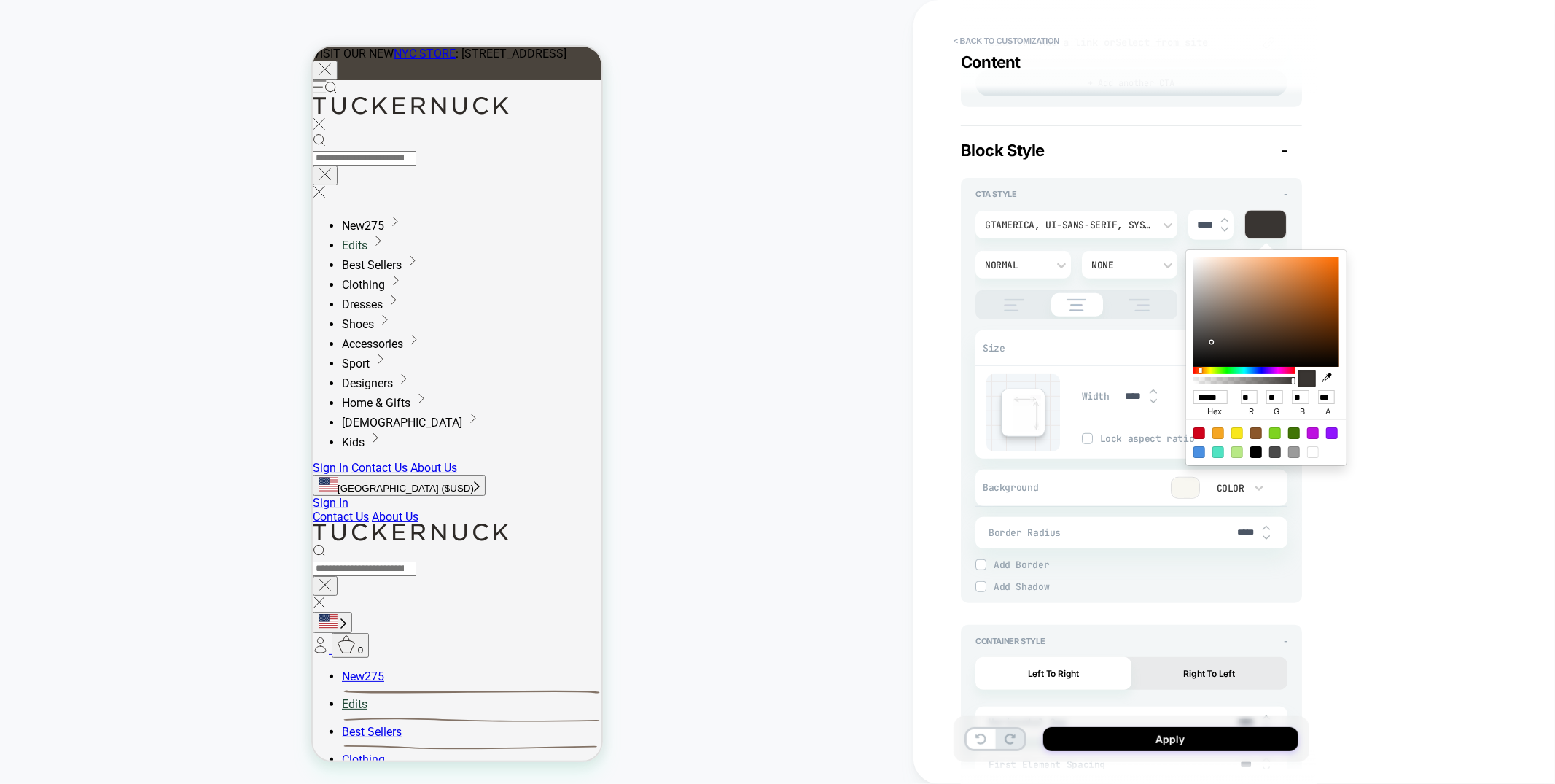
click at [667, 287] on div "COLLECTION: Ladies New Arrivals (Category) COLLECTION: Ladies New Arrivals (Cat…" at bounding box center [457, 392] width 914 height 754
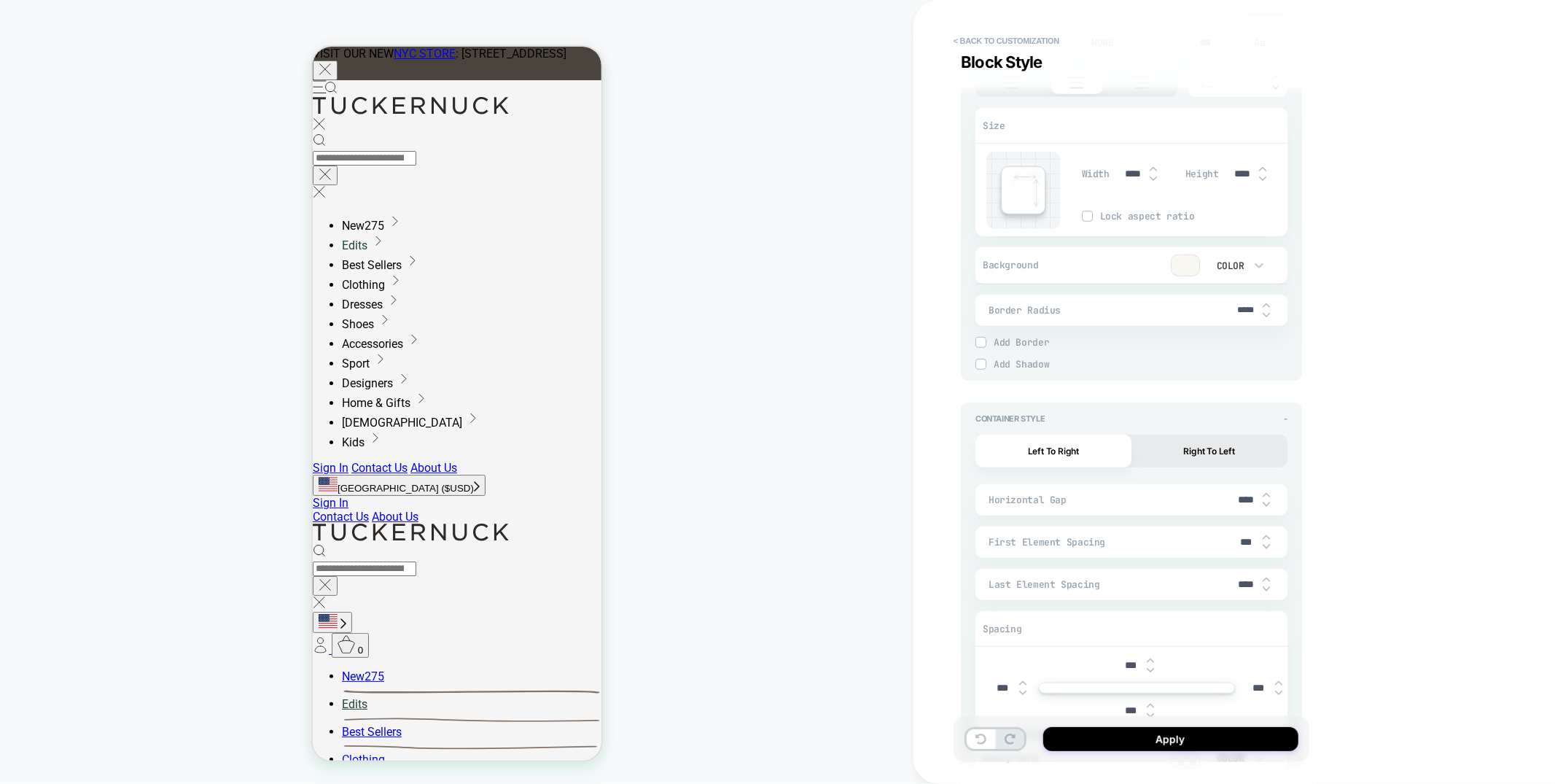
scroll to position [993, 0]
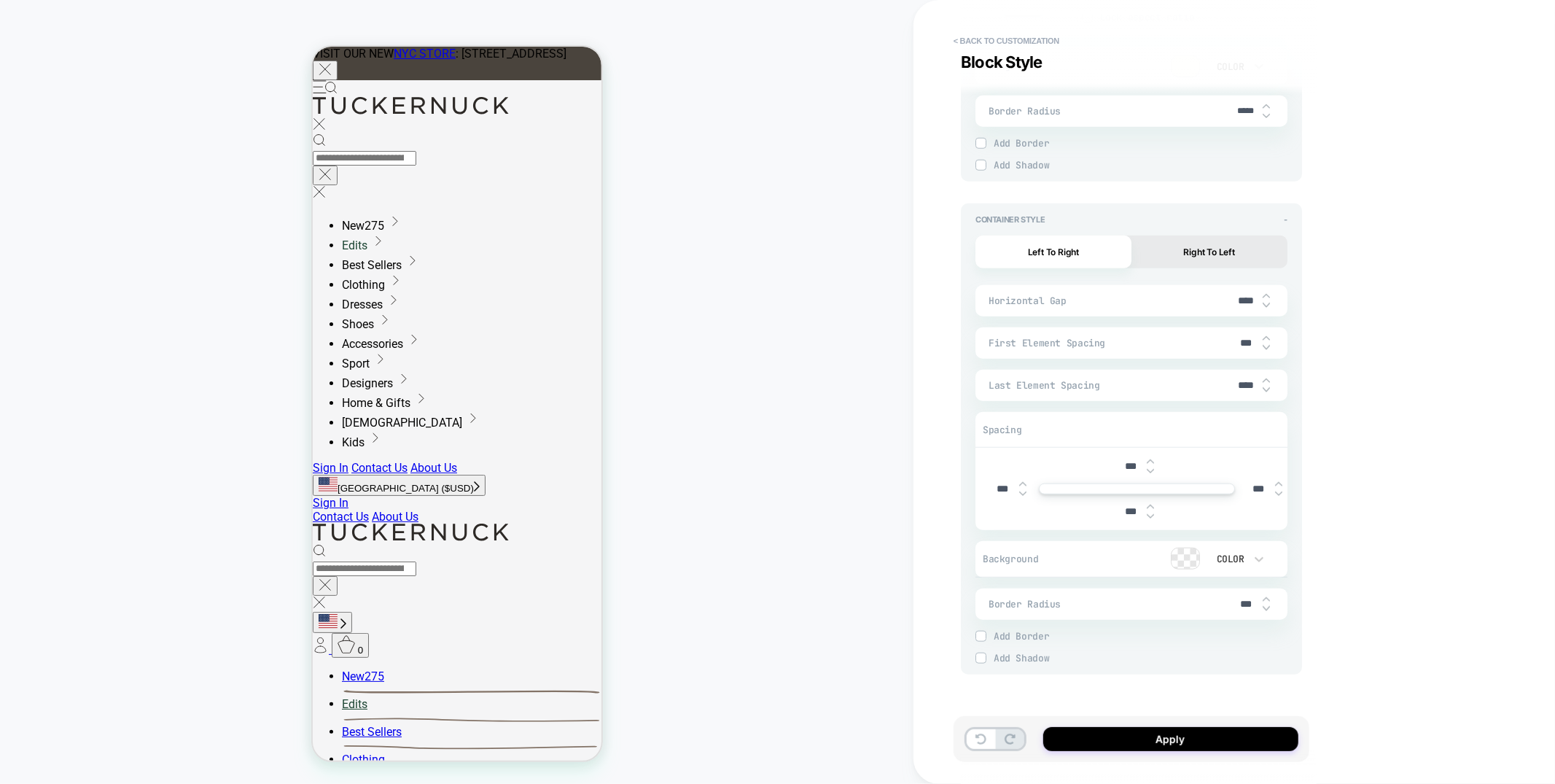
click at [1238, 386] on input "****" at bounding box center [1247, 385] width 33 height 12
type textarea "*"
type input "***"
type textarea "*"
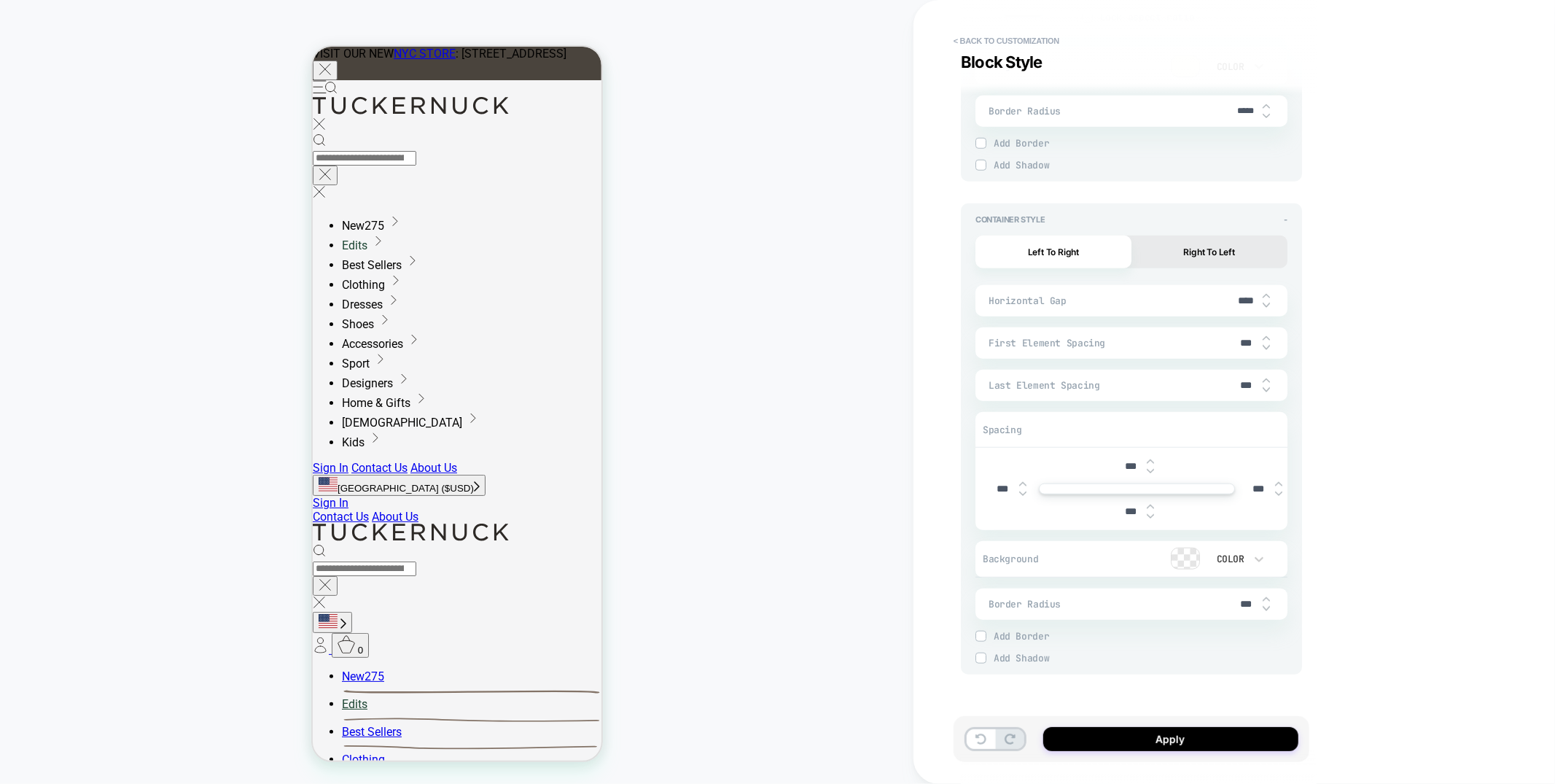
type input "***"
click at [1277, 494] on img at bounding box center [1279, 493] width 7 height 6
type textarea "*"
type input "****"
type textarea "*"
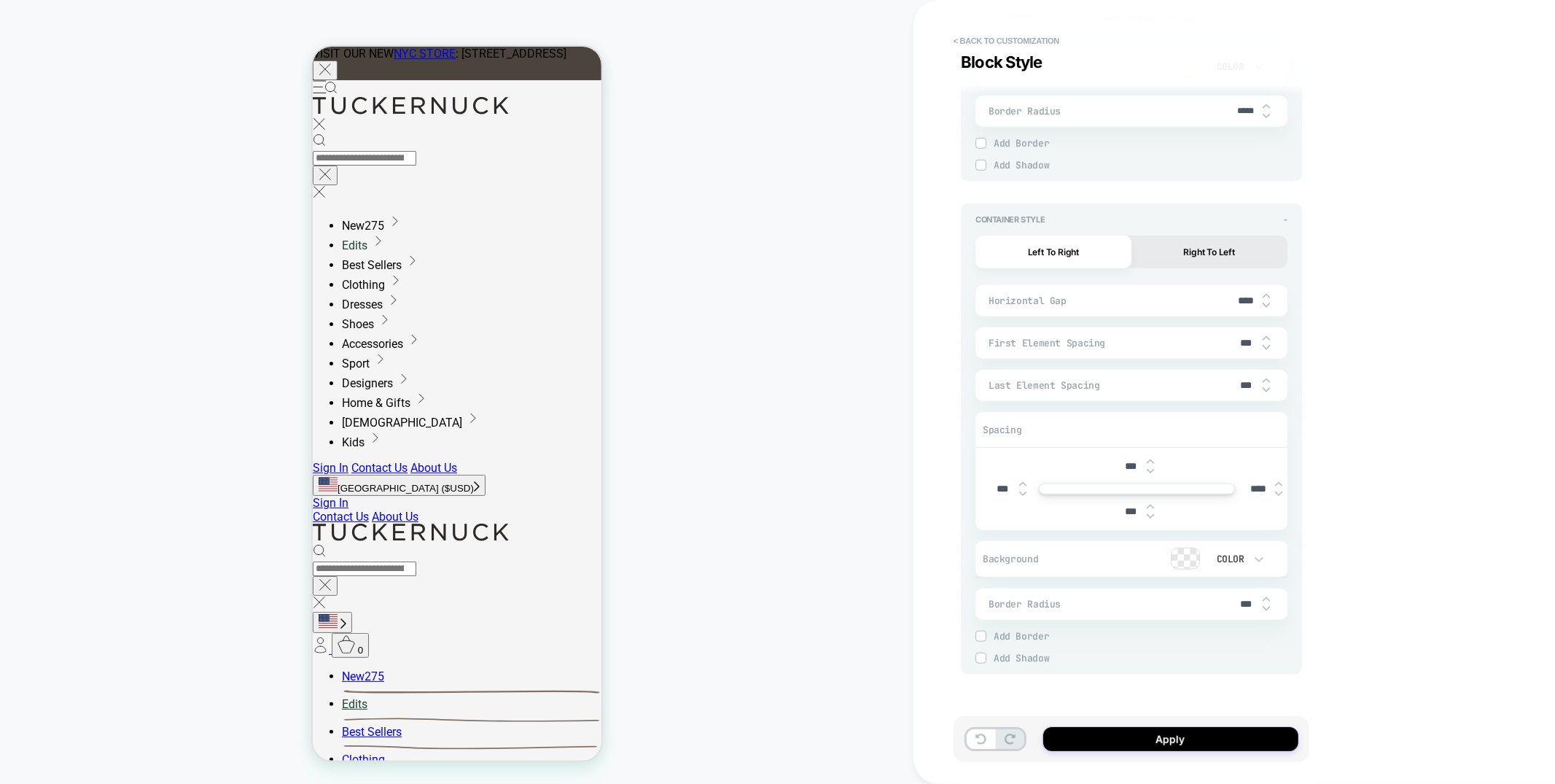
click at [1251, 489] on input "****" at bounding box center [1259, 488] width 33 height 12
type input "****"
type textarea "*"
type input "*****"
type textarea "*"
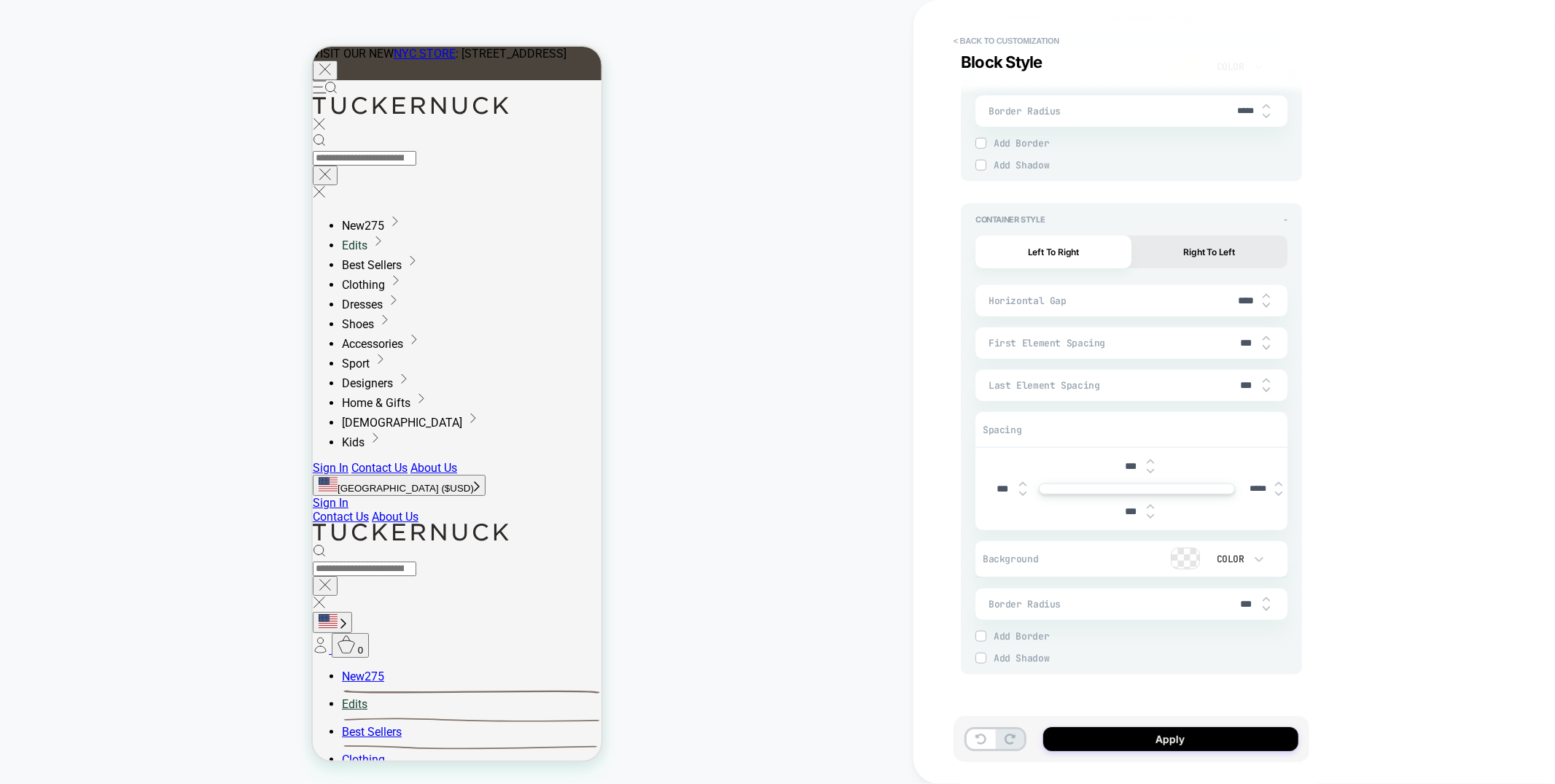
type input "*****"
click at [1151, 472] on img at bounding box center [1150, 471] width 7 height 6
type textarea "*"
type input "****"
click at [1151, 472] on img at bounding box center [1150, 471] width 7 height 6
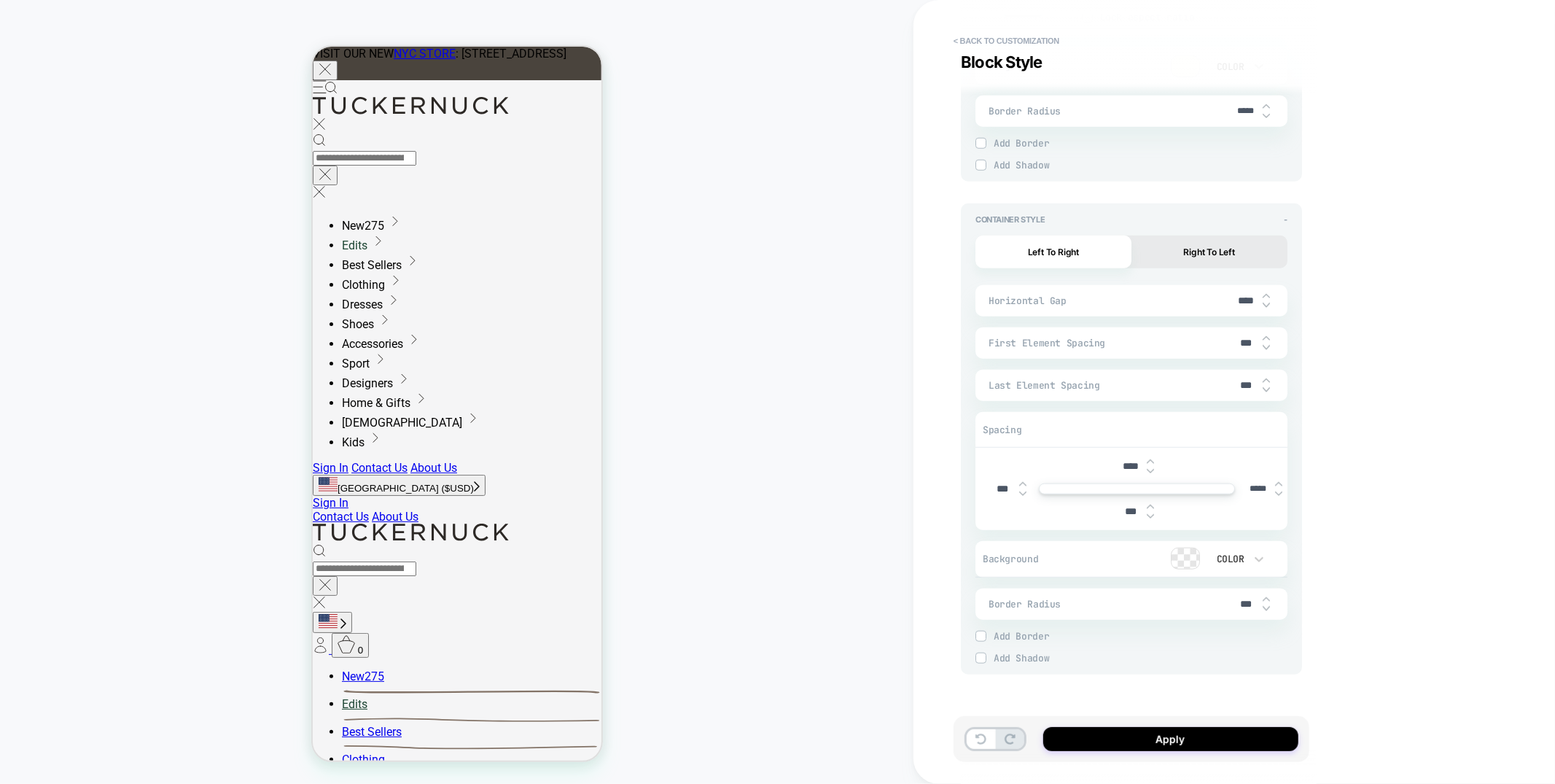
type textarea "*"
type input "****"
click at [1151, 472] on img at bounding box center [1150, 471] width 7 height 6
type textarea "*"
type input "****"
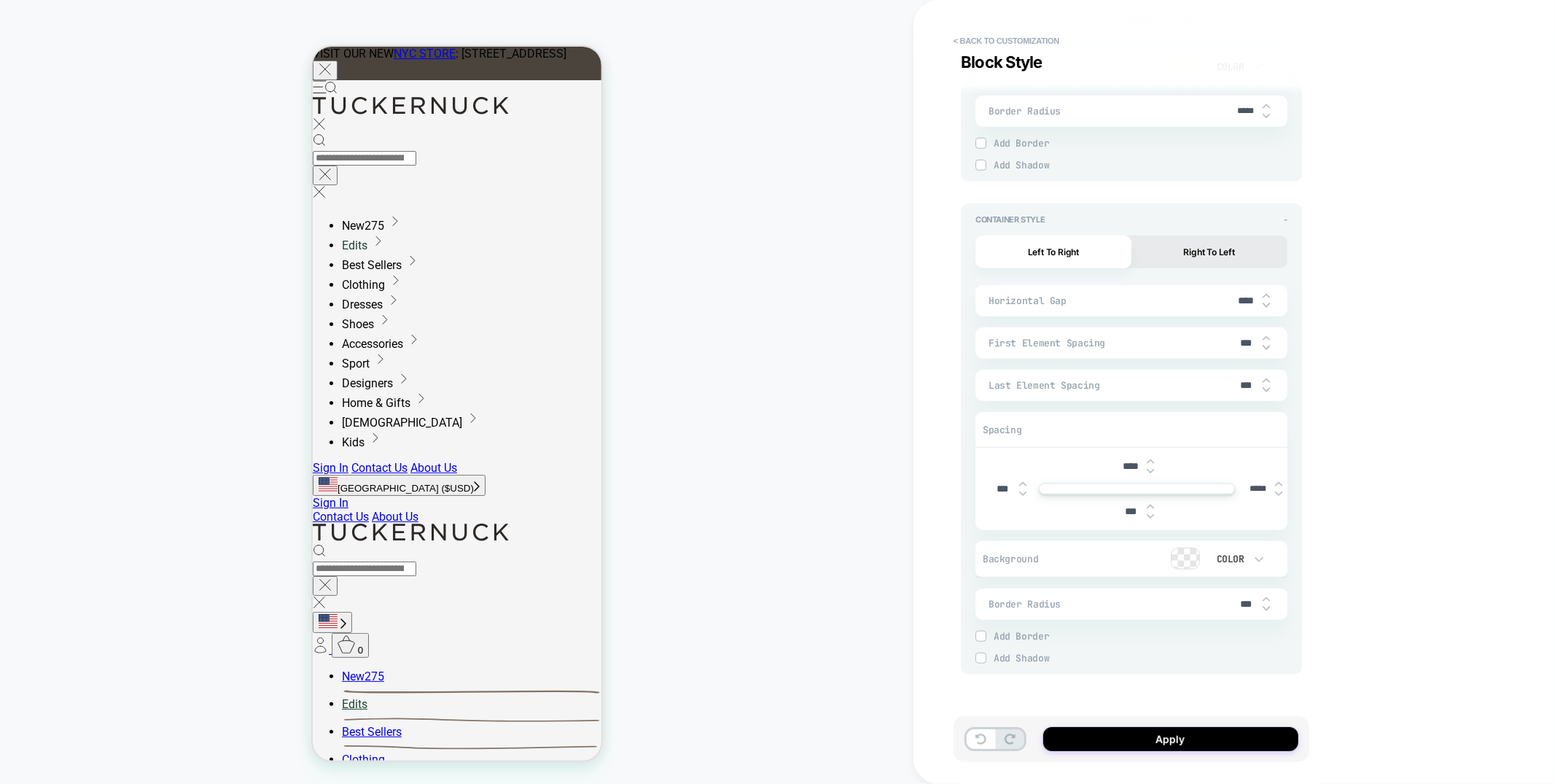
click at [1151, 472] on img at bounding box center [1150, 471] width 7 height 6
type textarea "*"
type input "****"
click at [1151, 472] on img at bounding box center [1150, 471] width 7 height 6
type textarea "*"
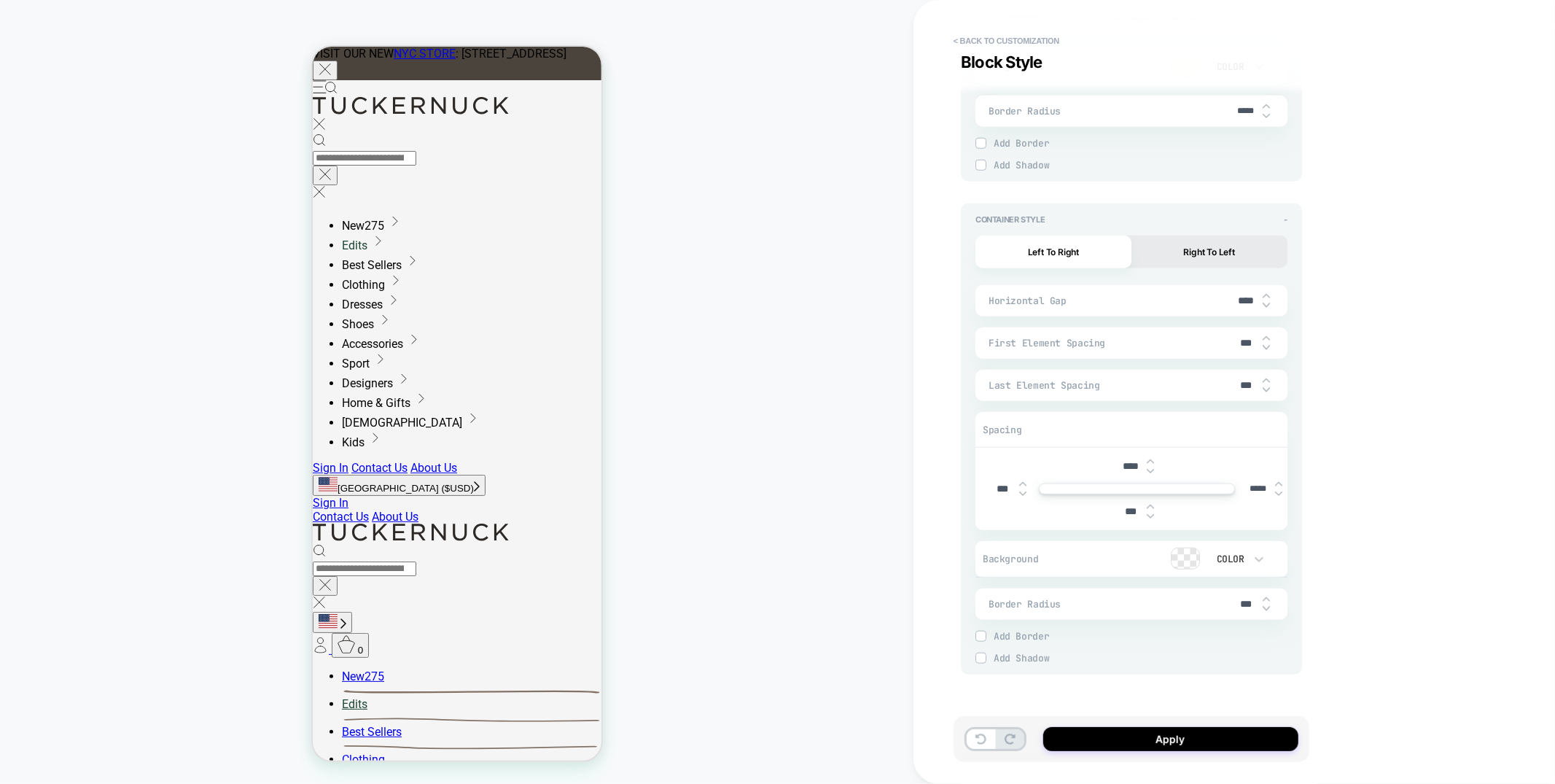
type input "****"
click at [1151, 472] on img at bounding box center [1150, 471] width 7 height 6
type textarea "*"
type input "****"
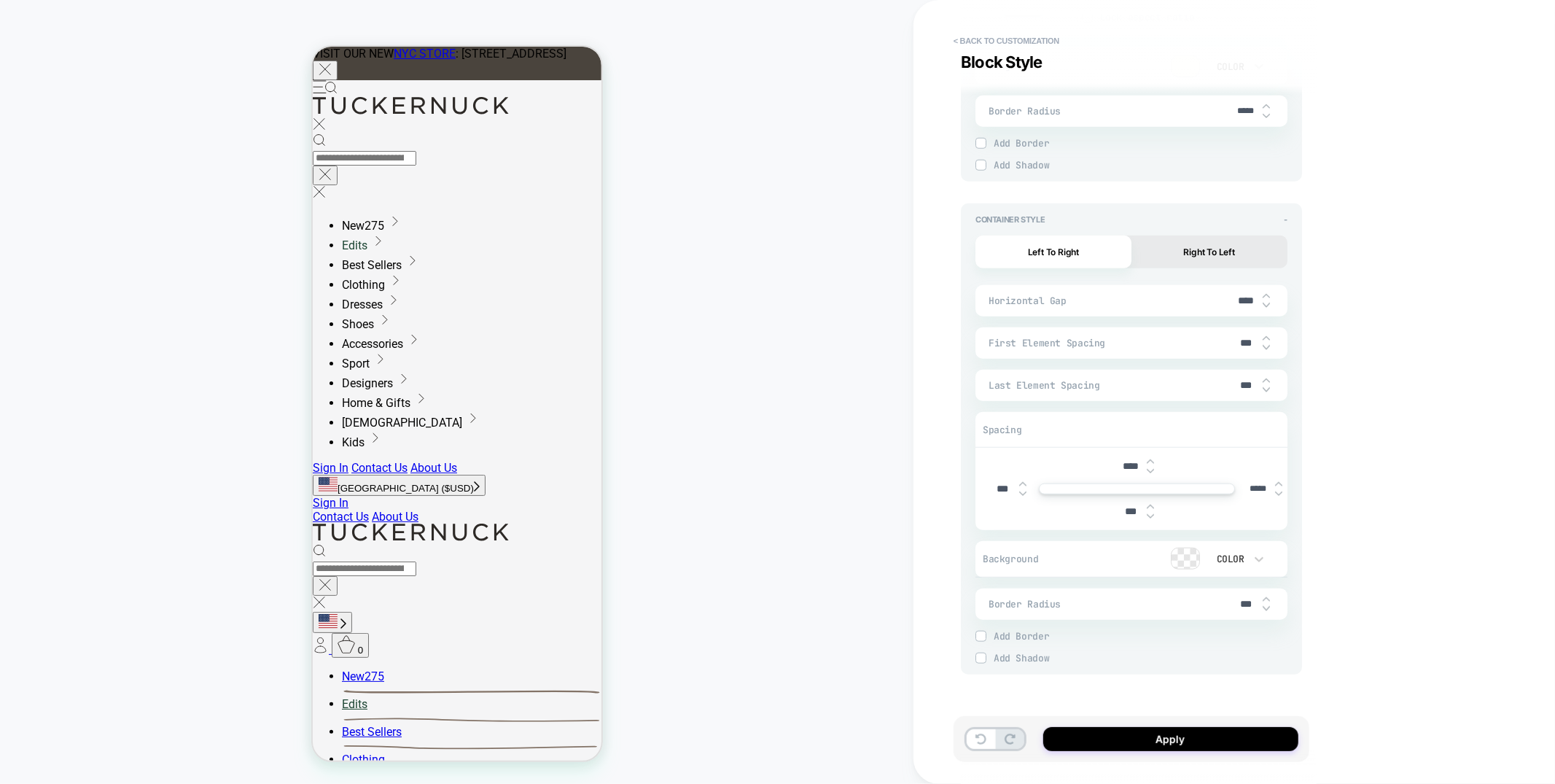
click at [1151, 472] on img at bounding box center [1150, 471] width 7 height 6
type textarea "*"
type input "****"
click at [1151, 472] on img at bounding box center [1150, 471] width 7 height 6
type textarea "*"
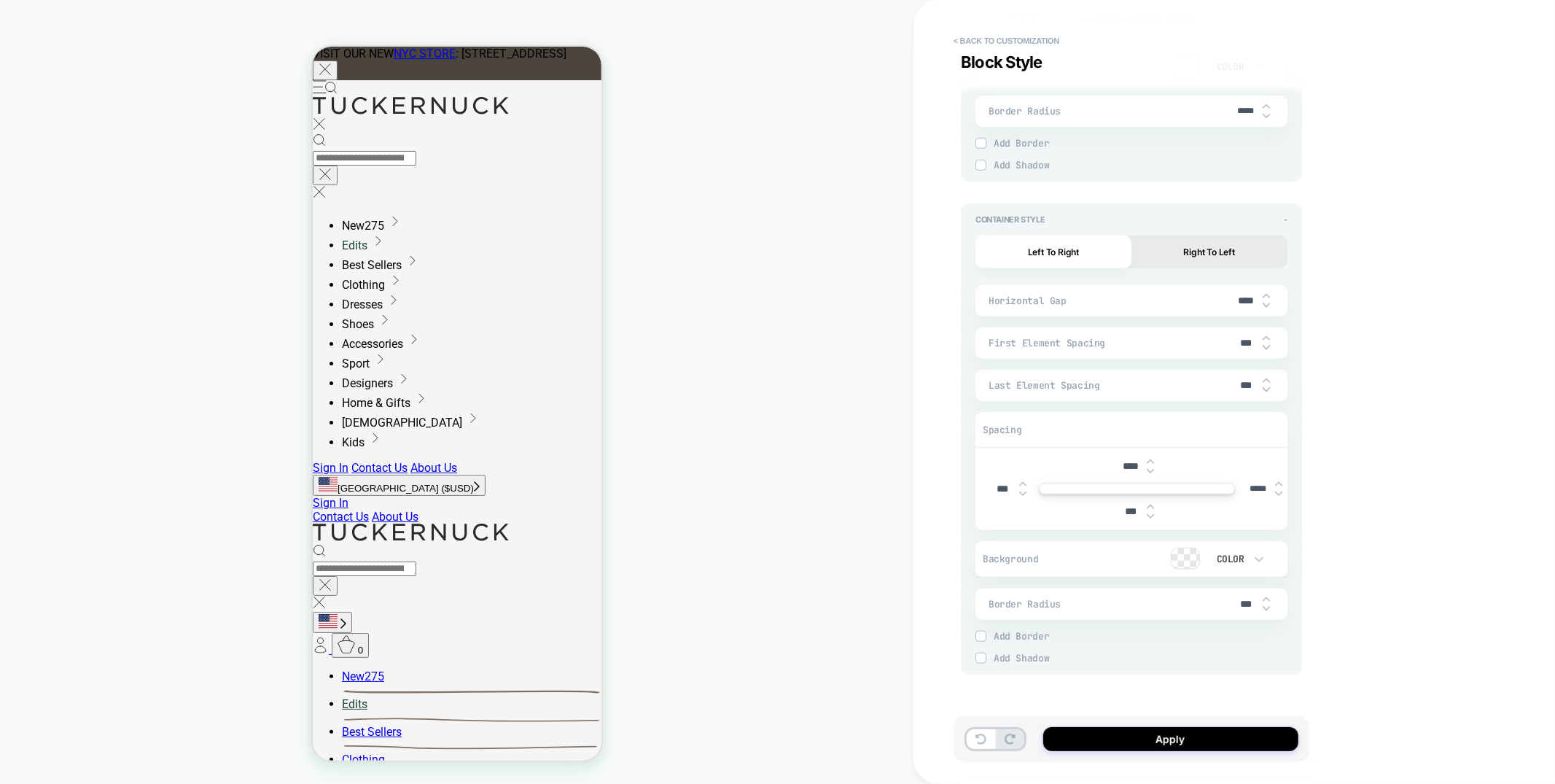
type input "****"
click at [1151, 472] on img at bounding box center [1150, 471] width 7 height 6
type textarea "*"
type input "*****"
click at [1151, 472] on img at bounding box center [1150, 471] width 7 height 6
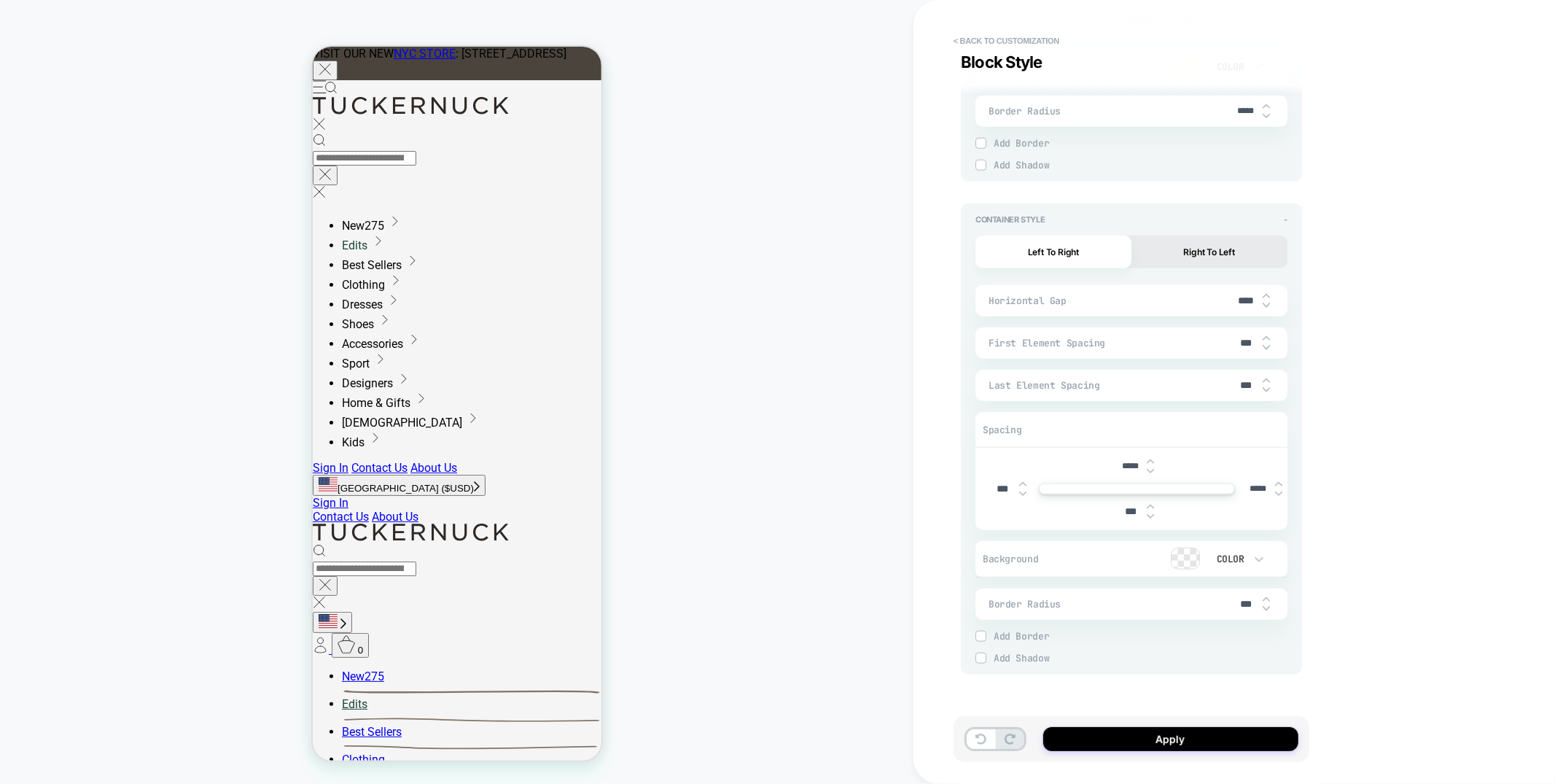
type textarea "*"
type input "*****"
click at [1151, 472] on img at bounding box center [1150, 471] width 7 height 6
type textarea "*"
type input "*****"
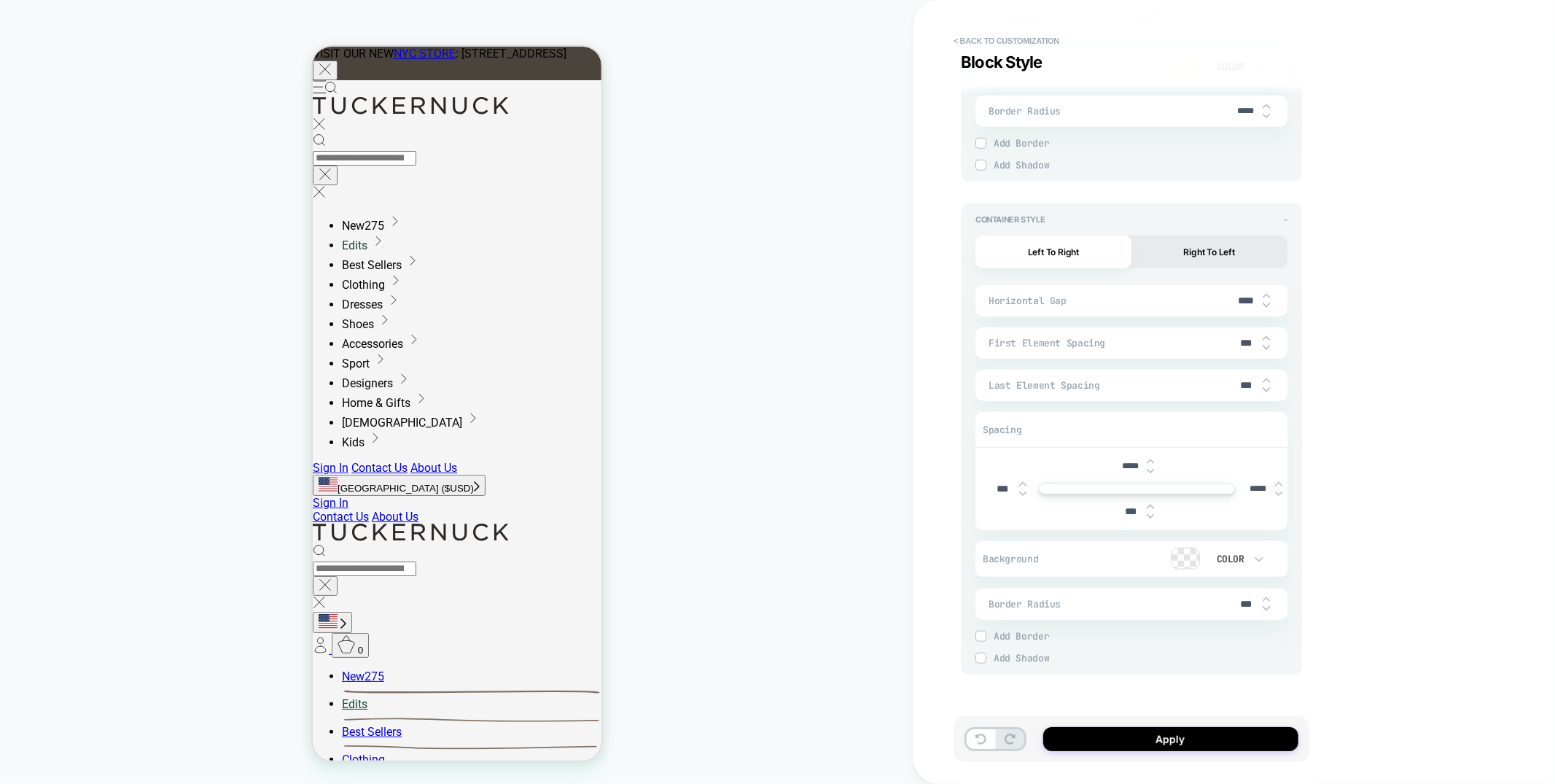
click at [1151, 472] on img at bounding box center [1150, 471] width 7 height 6
type textarea "*"
type input "*****"
click at [1151, 472] on img at bounding box center [1150, 471] width 7 height 6
type textarea "*"
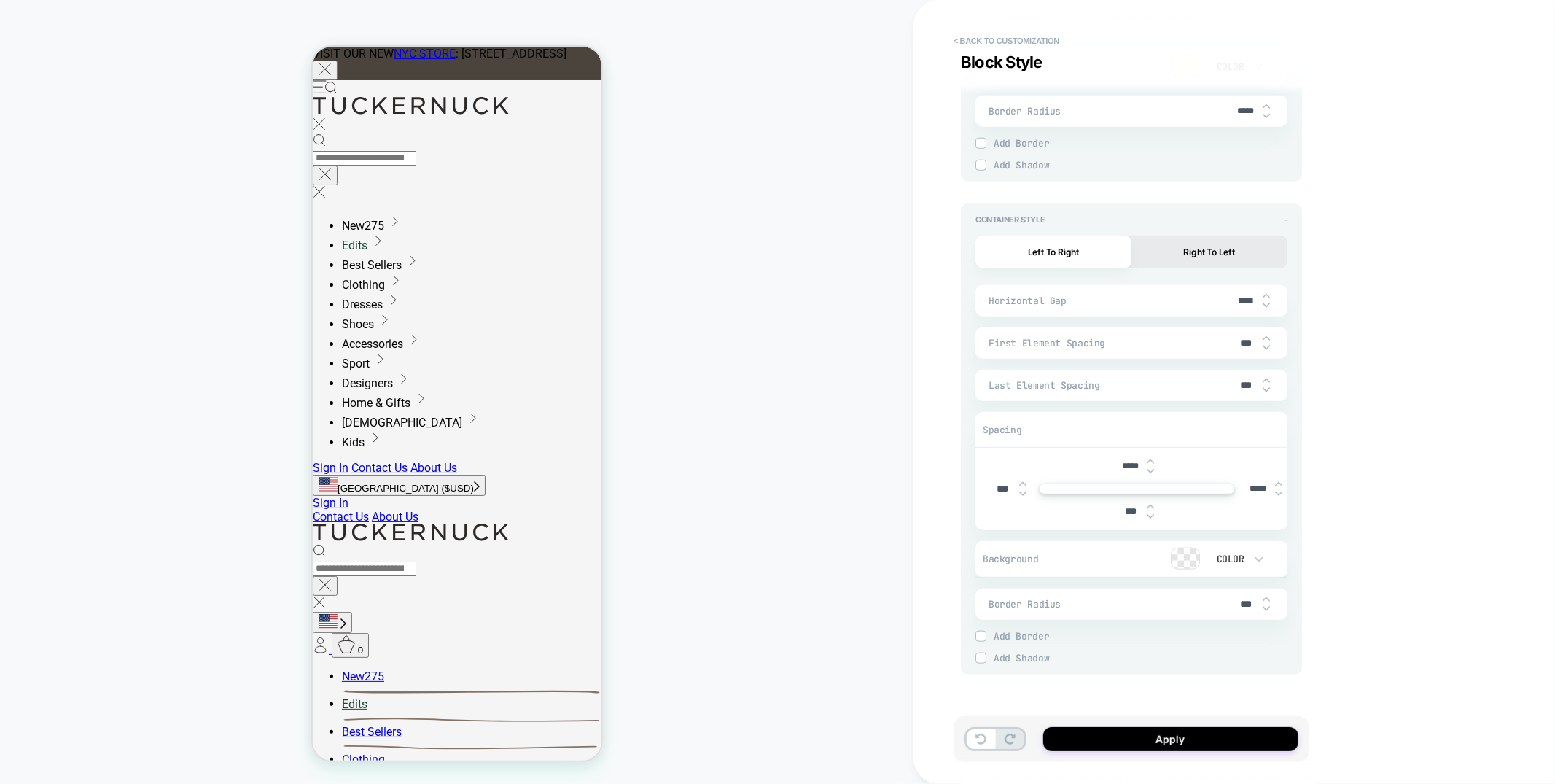
type input "*****"
click at [1151, 472] on img at bounding box center [1150, 471] width 7 height 6
type textarea "*"
type input "*****"
click at [1151, 472] on img at bounding box center [1150, 471] width 7 height 6
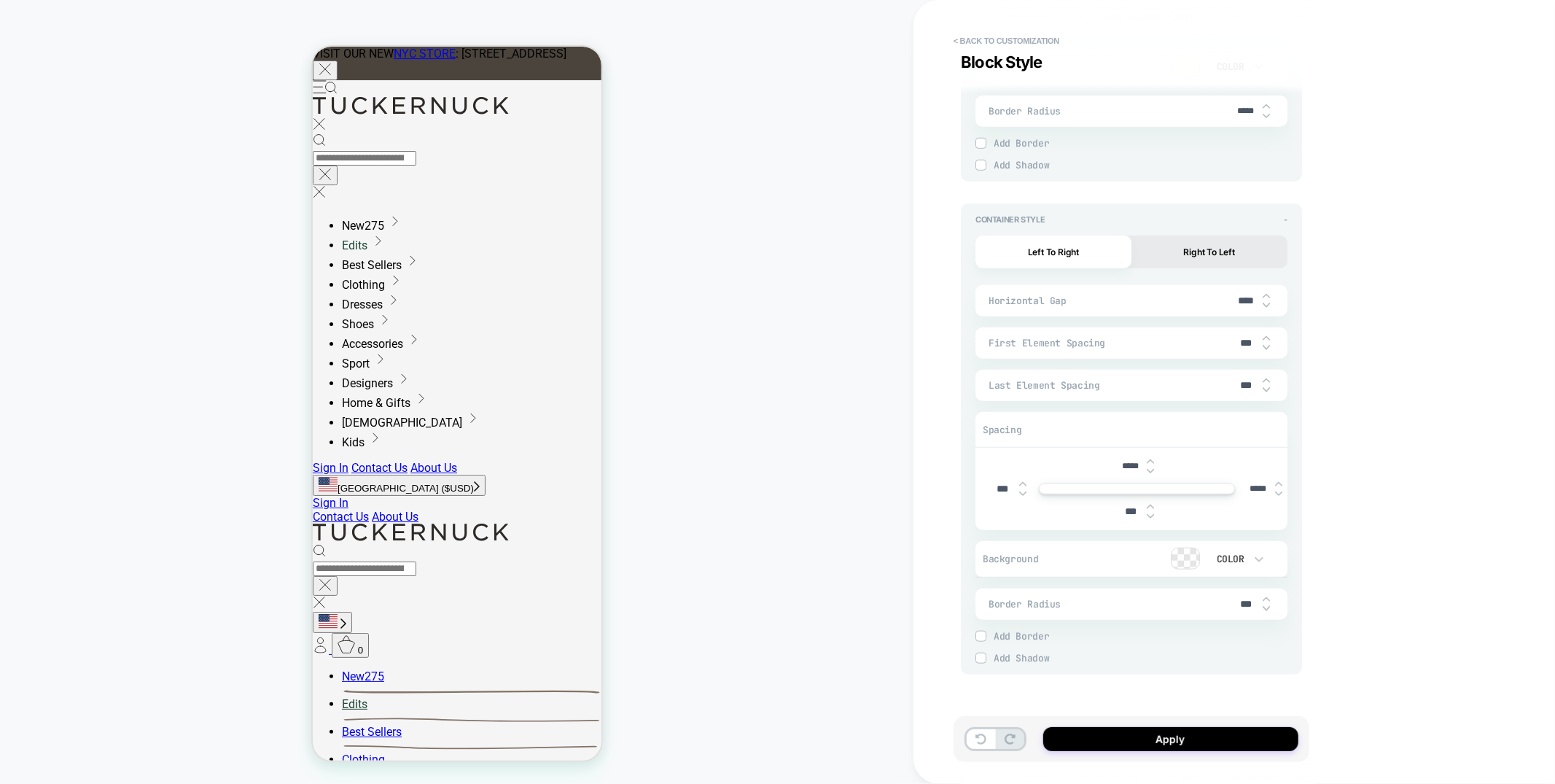
type textarea "*"
type input "*****"
click at [1151, 472] on img at bounding box center [1150, 471] width 7 height 6
type textarea "*"
type input "*****"
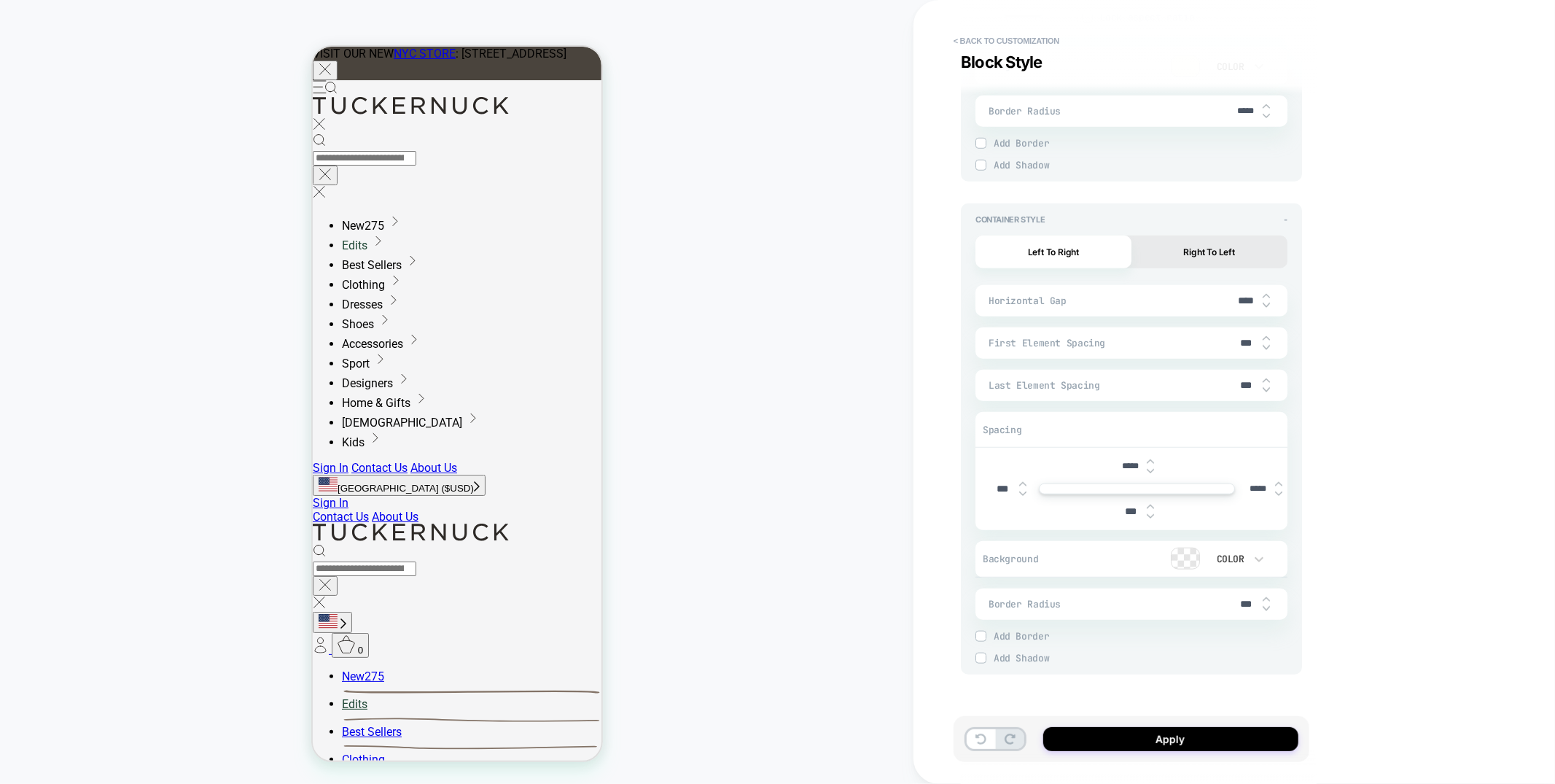
click at [1151, 472] on img at bounding box center [1150, 471] width 7 height 6
type textarea "*"
type input "*****"
click at [1151, 472] on img at bounding box center [1150, 471] width 7 height 6
type textarea "*"
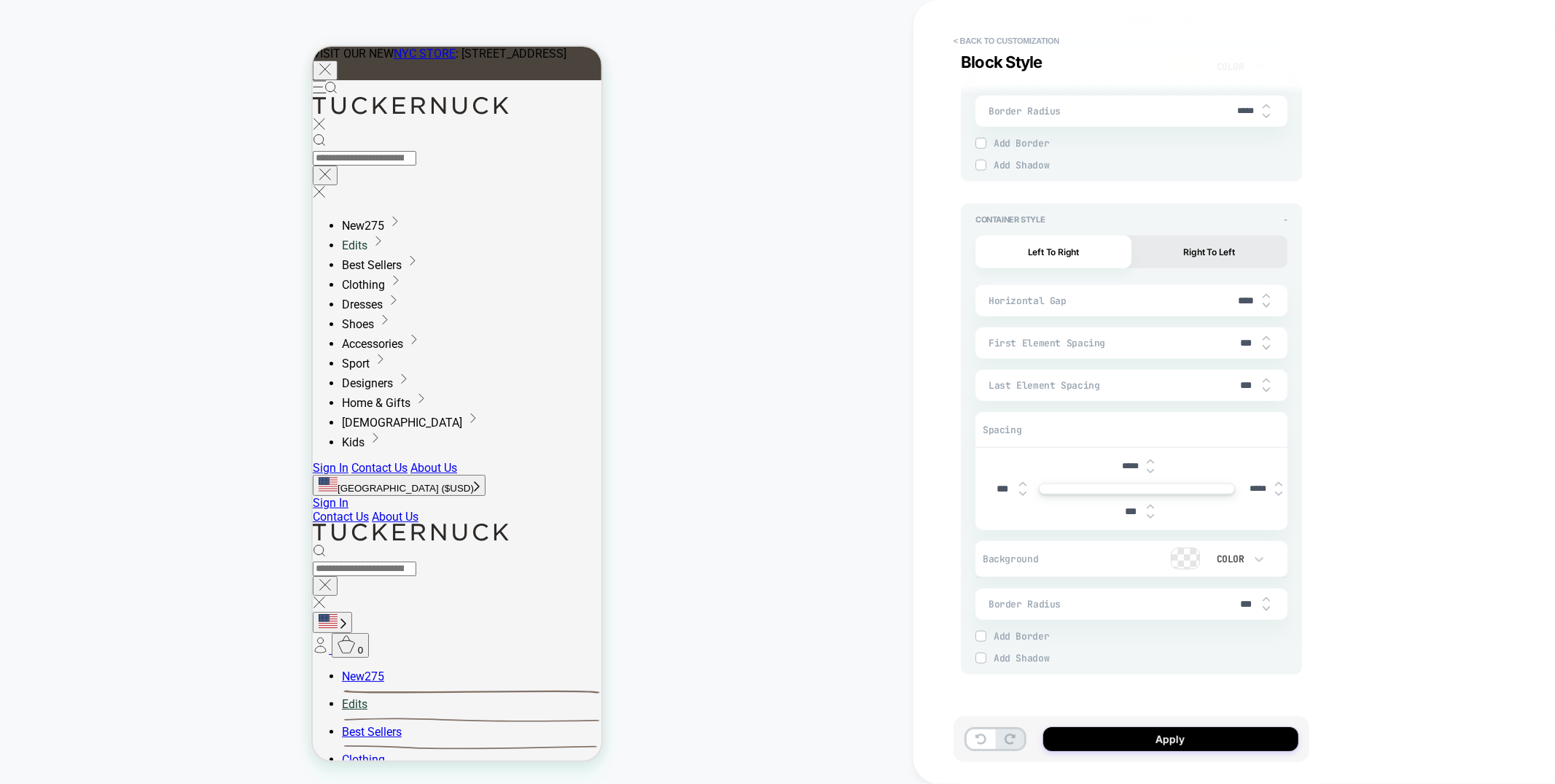
type input "*****"
type textarea "*"
click at [1243, 294] on input "****" at bounding box center [1247, 300] width 33 height 12
type input "****"
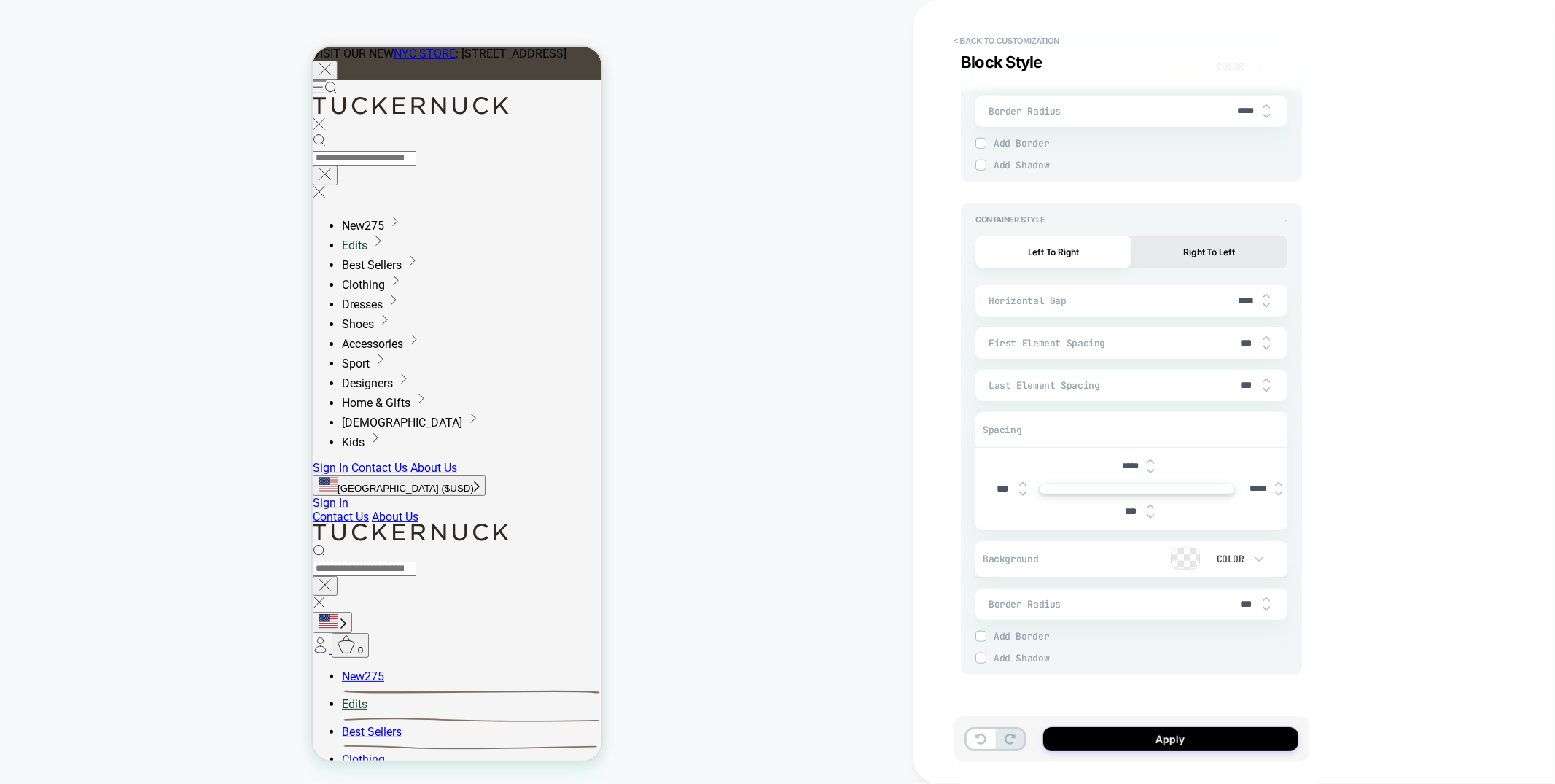
type textarea "*"
type input "****"
click at [1025, 495] on img at bounding box center [1022, 493] width 7 height 6
type textarea "*"
type input "****"
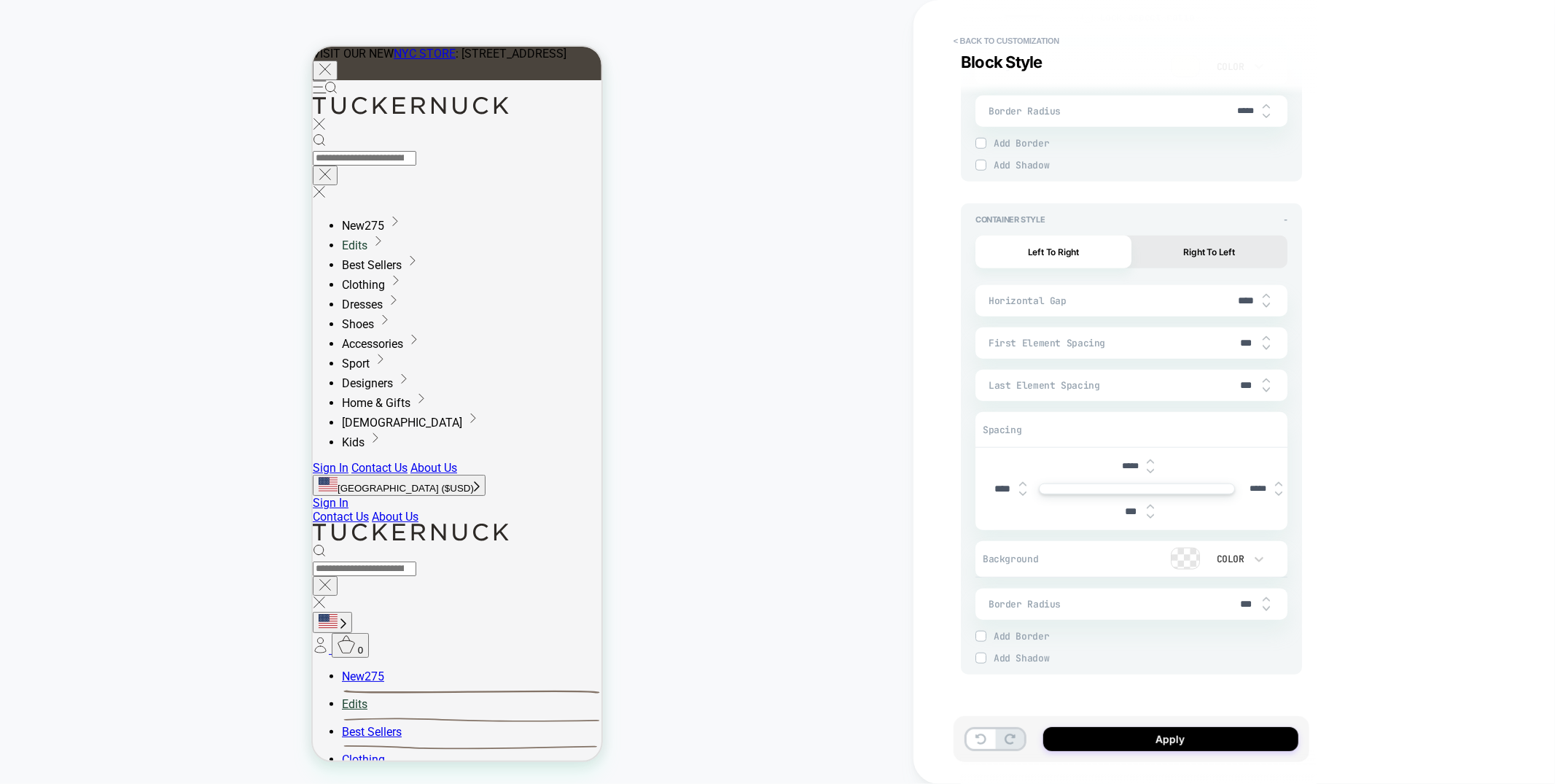
click at [1025, 495] on img at bounding box center [1022, 493] width 7 height 6
type textarea "*"
type input "****"
click at [1025, 495] on img at bounding box center [1022, 493] width 7 height 6
type textarea "*"
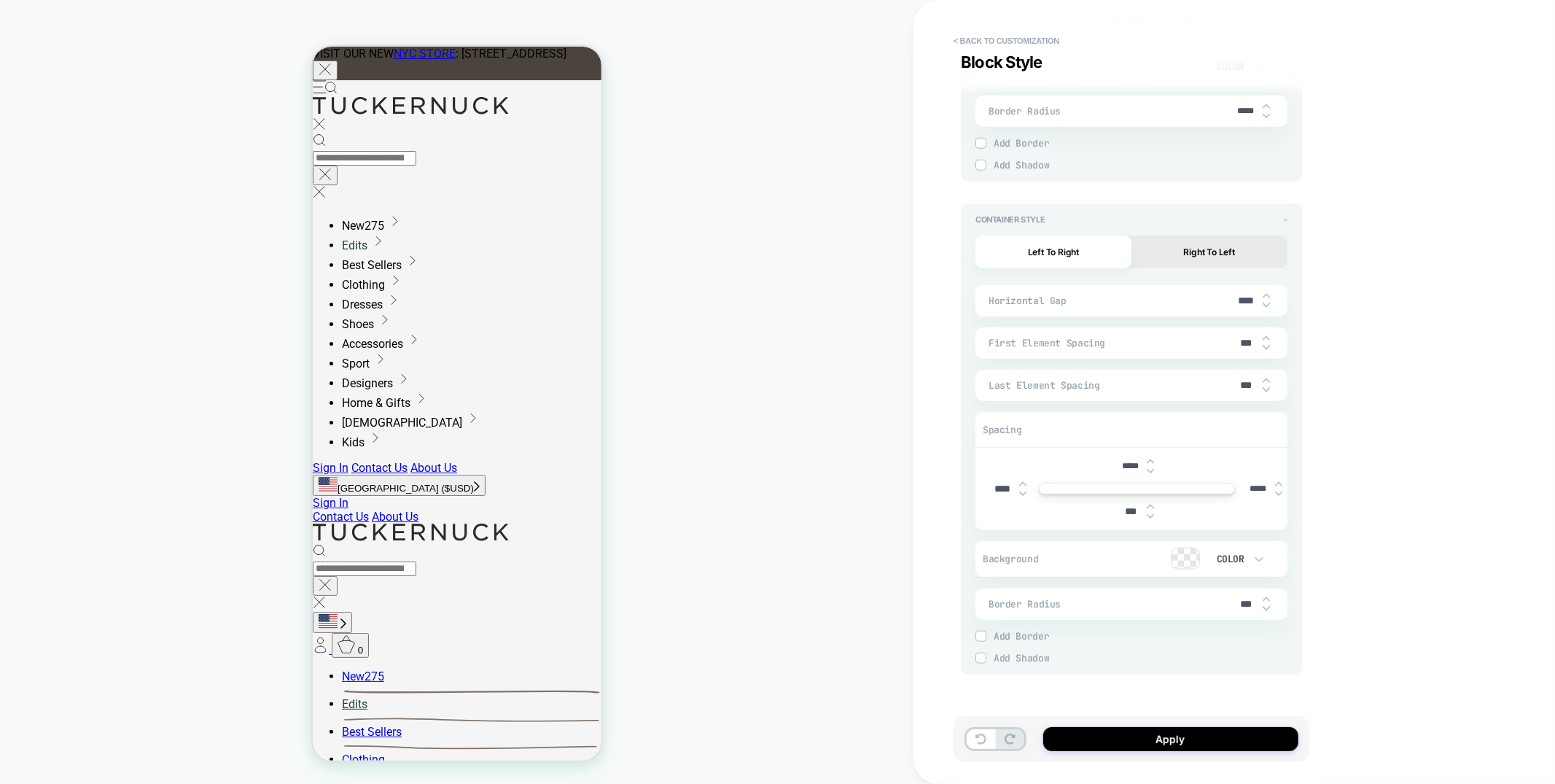
type input "****"
click at [1025, 495] on img at bounding box center [1022, 493] width 7 height 6
type textarea "*"
type input "****"
click at [1025, 495] on img at bounding box center [1022, 493] width 7 height 6
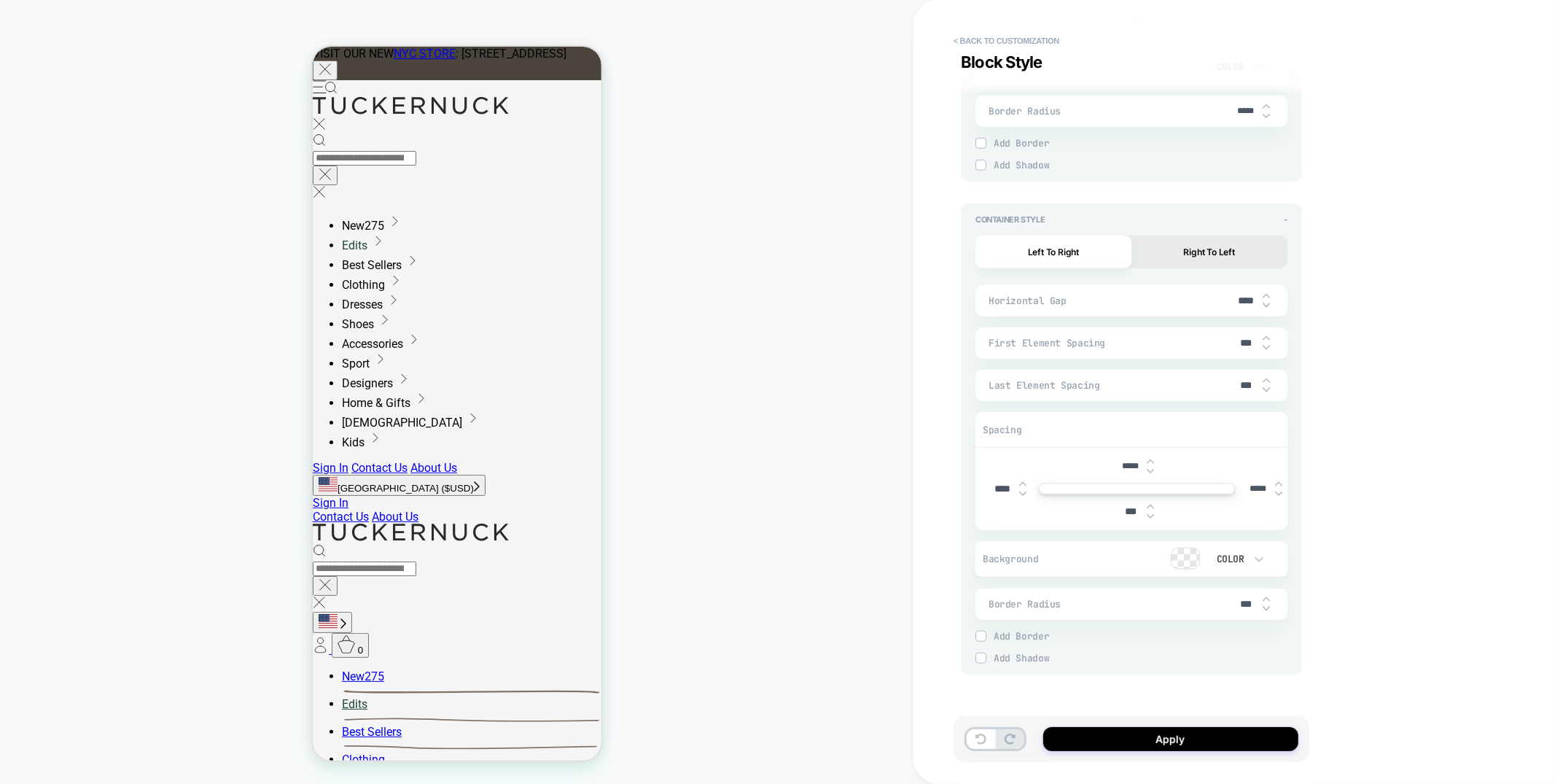
type textarea "*"
type input "****"
click at [1025, 495] on img at bounding box center [1022, 493] width 7 height 6
type textarea "*"
type input "****"
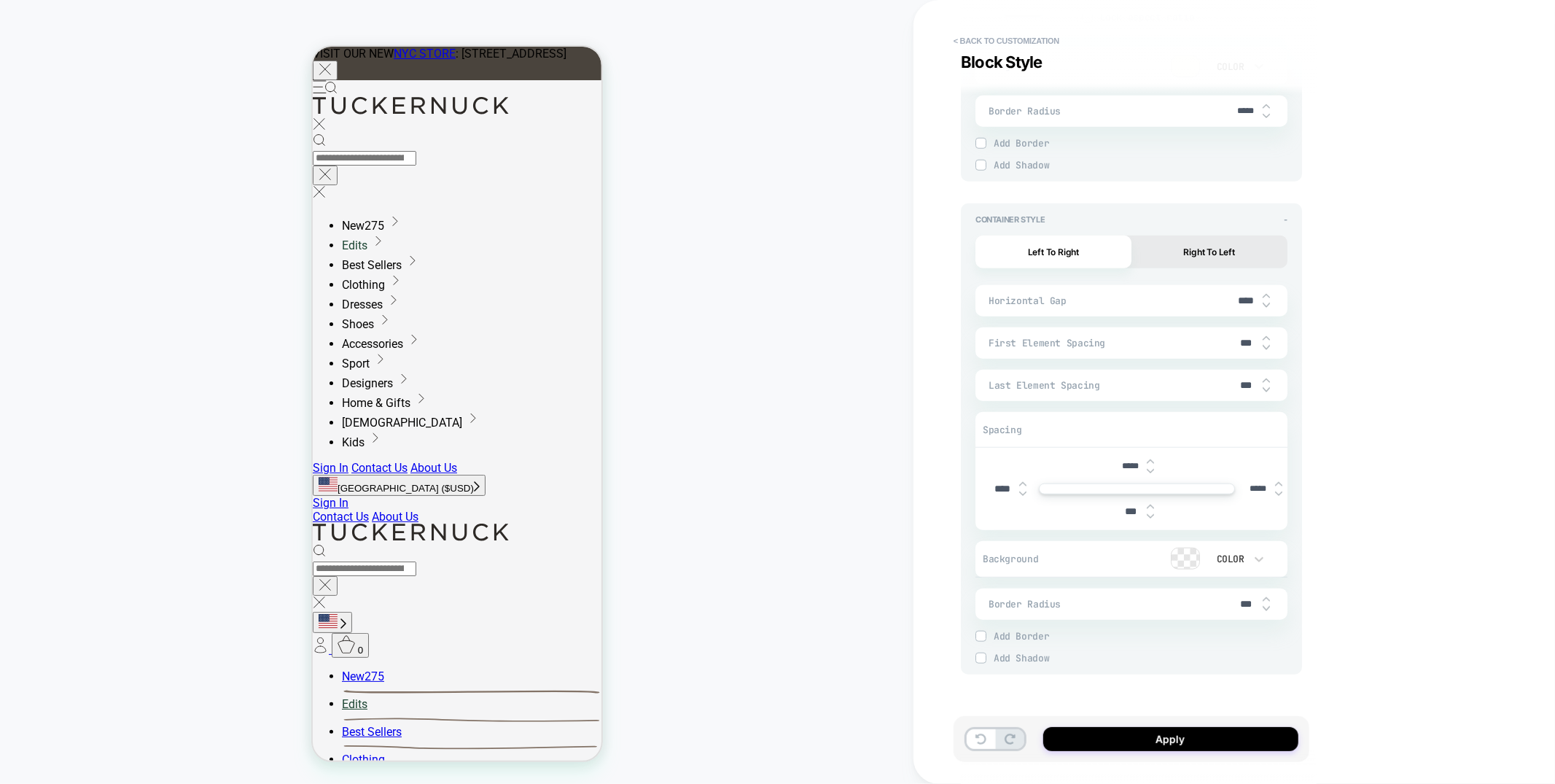
click at [1025, 495] on img at bounding box center [1022, 493] width 7 height 6
type textarea "*"
type input "****"
click at [1025, 495] on img at bounding box center [1022, 493] width 7 height 6
type textarea "*"
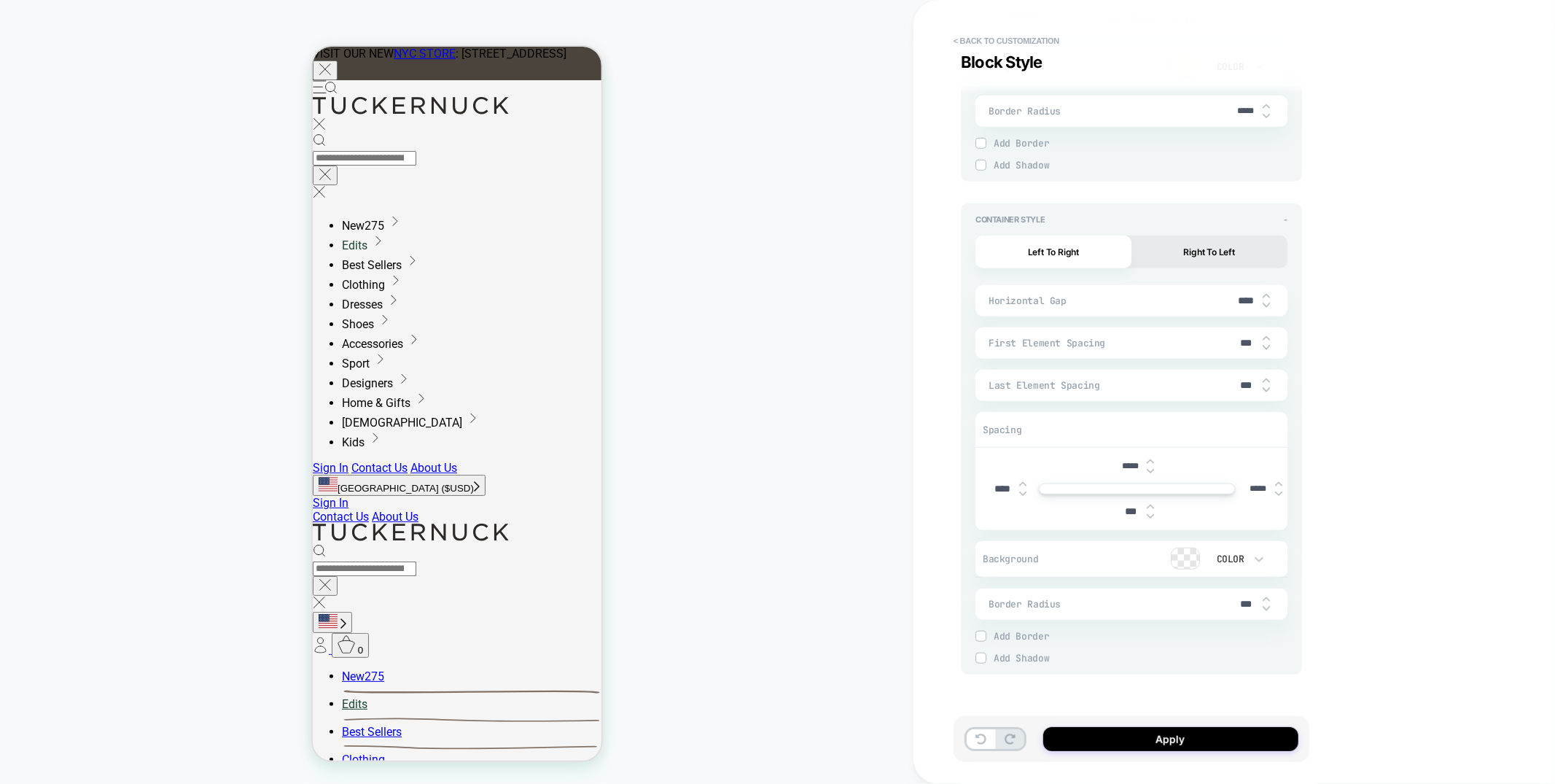
type input "****"
click at [1025, 495] on img at bounding box center [1022, 493] width 7 height 6
type textarea "*"
type input "****"
click at [1025, 495] on img at bounding box center [1022, 493] width 7 height 6
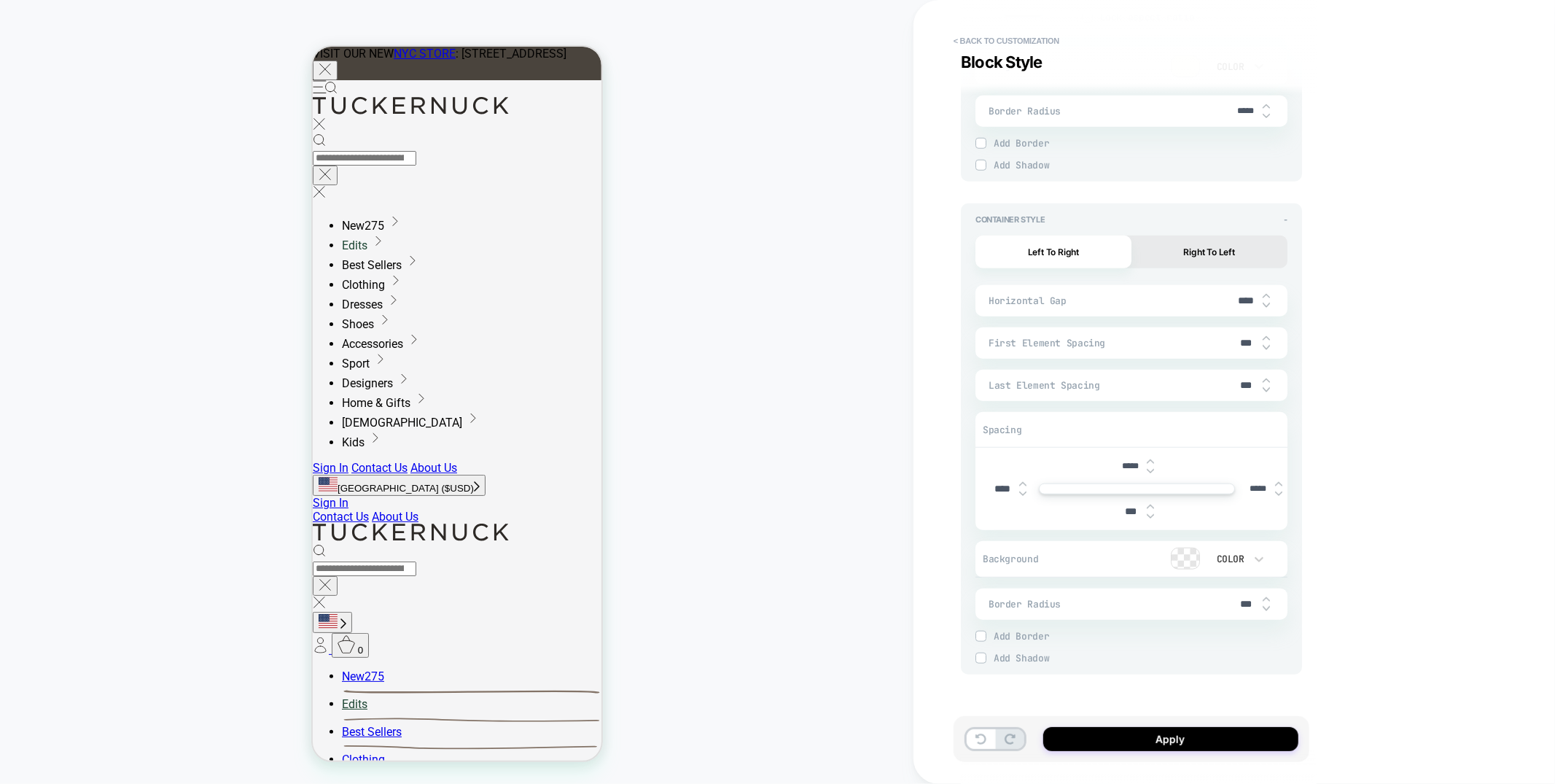
type textarea "*"
type input "*****"
click at [1025, 495] on img at bounding box center [1022, 493] width 7 height 6
type textarea "*"
type input "*****"
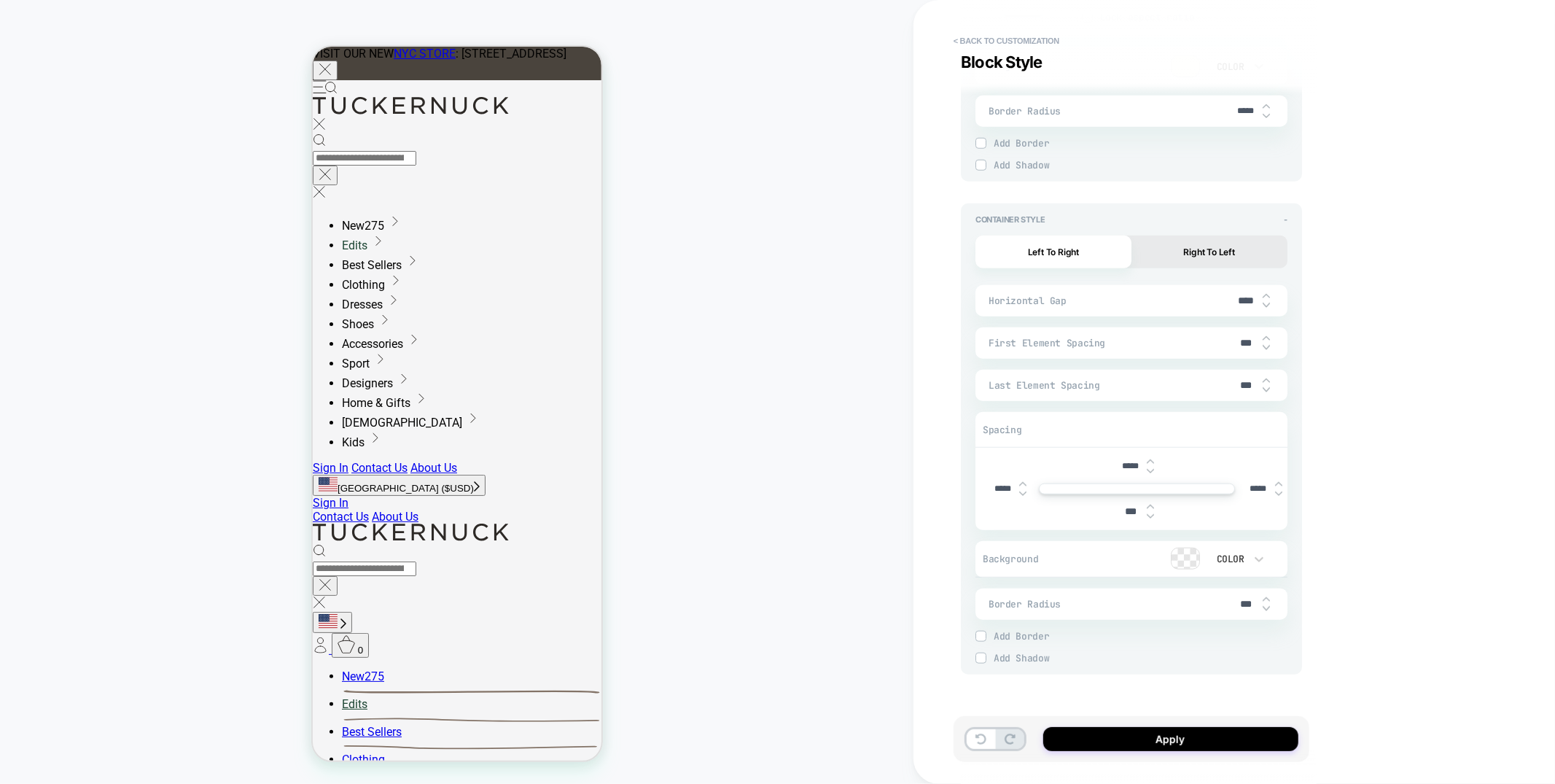
click at [1025, 495] on img at bounding box center [1022, 493] width 7 height 6
type textarea "*"
type input "*****"
click at [1025, 495] on img at bounding box center [1022, 493] width 7 height 6
type textarea "*"
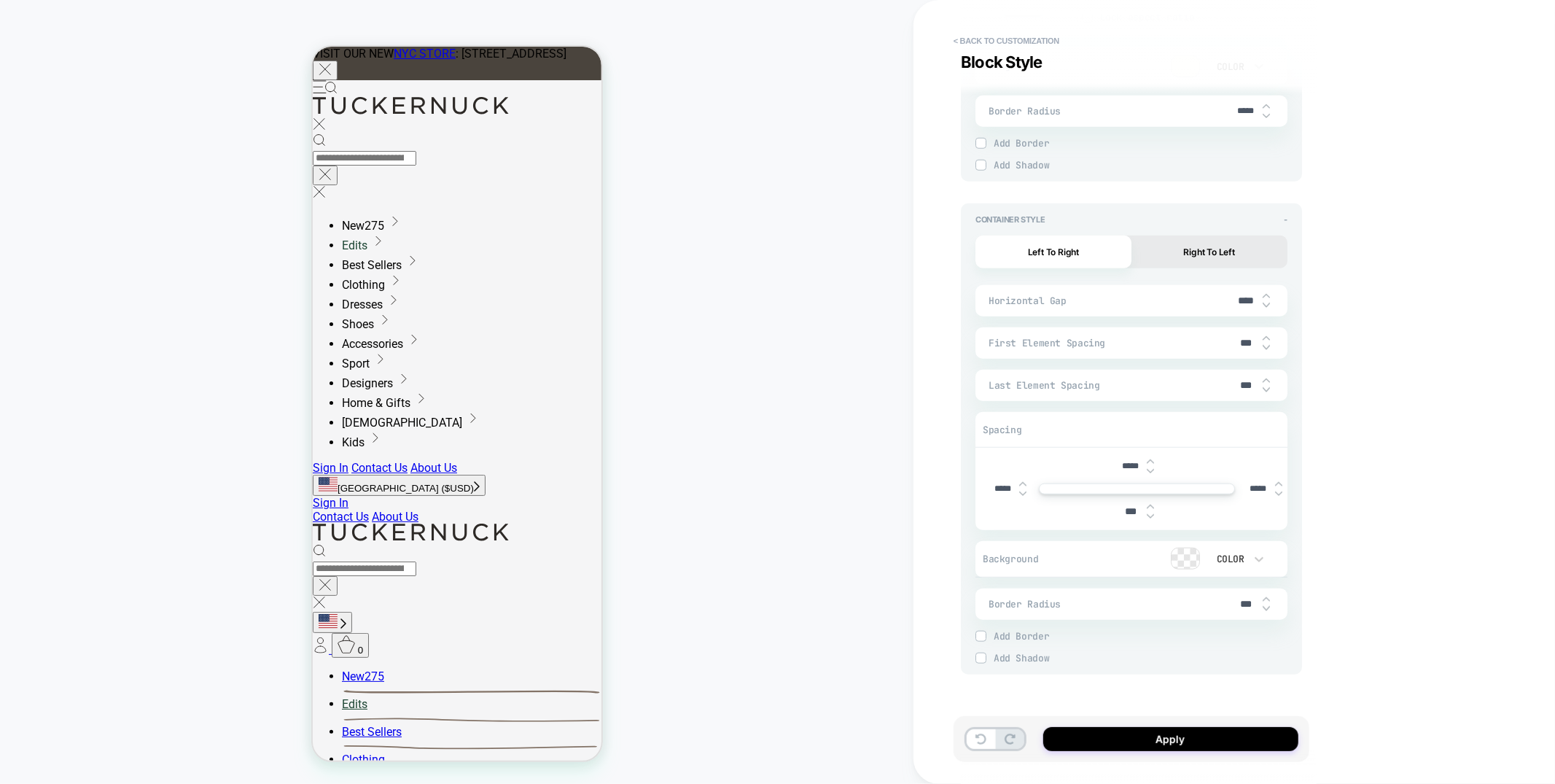
type input "*****"
click at [1169, 730] on button "Apply" at bounding box center [1170, 739] width 255 height 24
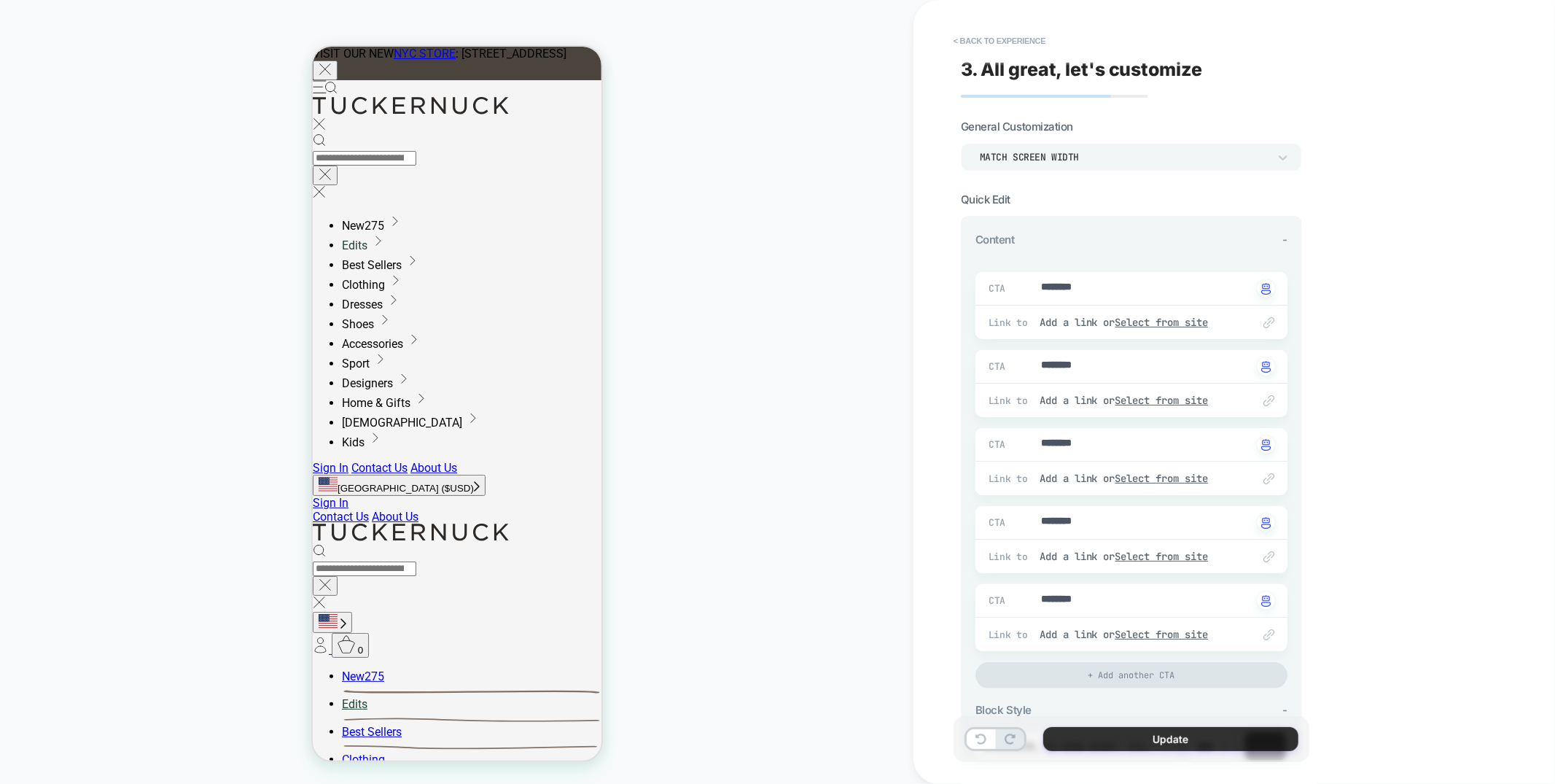
click at [1112, 738] on button "Update" at bounding box center [1170, 739] width 255 height 24
type textarea "*"
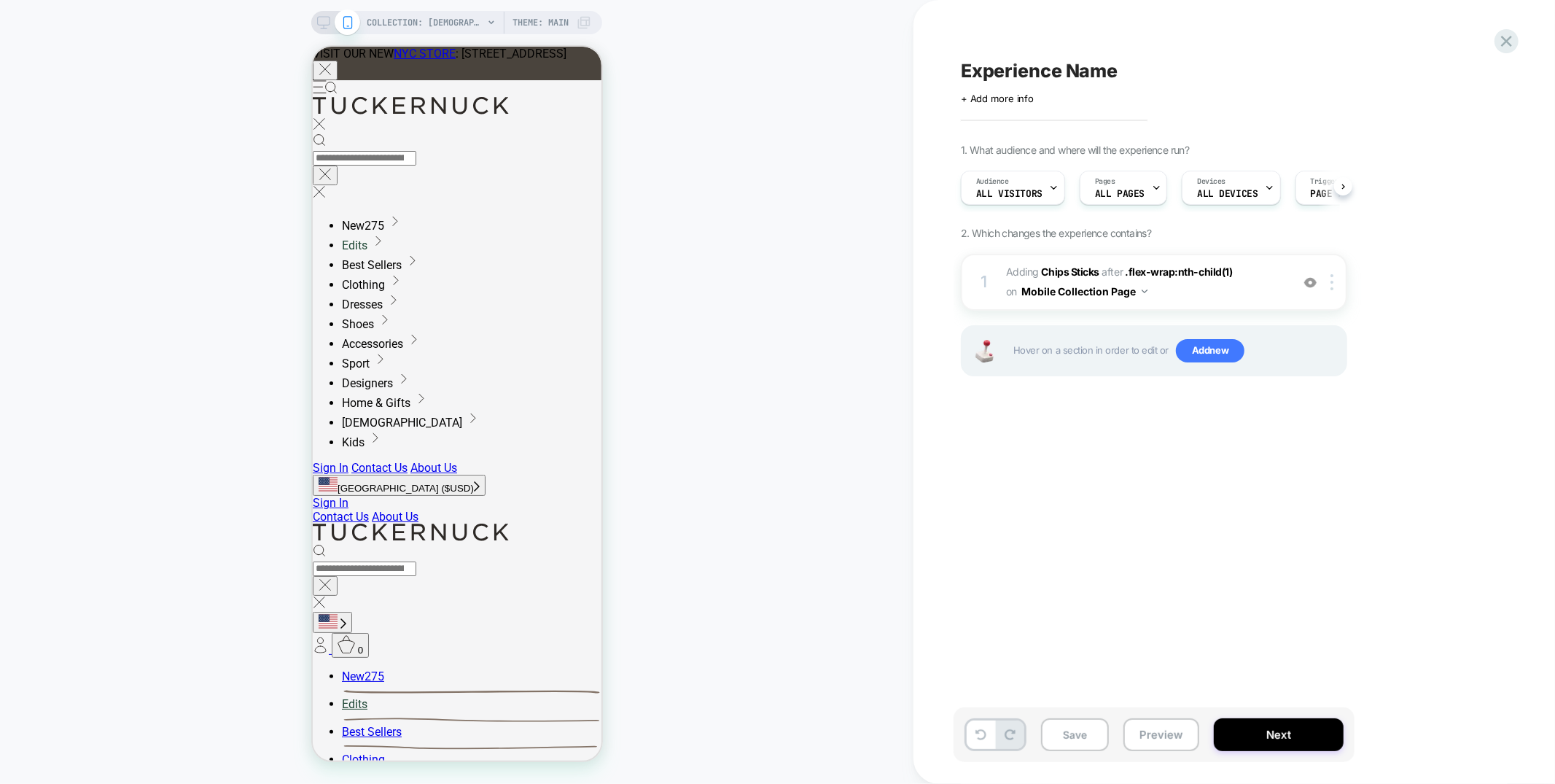
scroll to position [0, 1]
click at [994, 73] on span "Experience Name" at bounding box center [1039, 71] width 157 height 22
type textarea "**********"
drag, startPoint x: 1440, startPoint y: 73, endPoint x: 1185, endPoint y: 431, distance: 439.5
click at [1440, 73] on icon at bounding box center [1444, 71] width 18 height 18
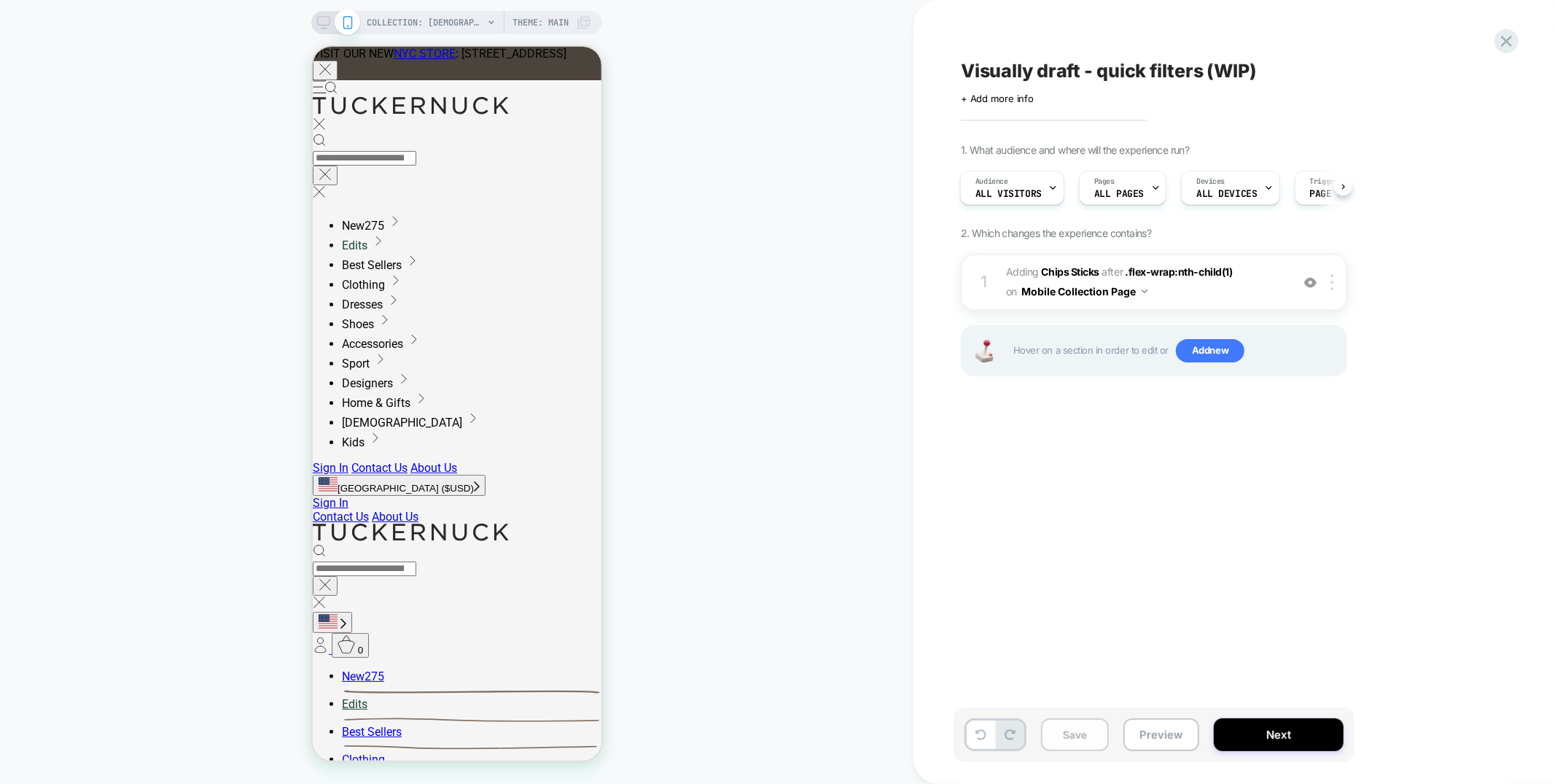
click at [1074, 728] on button "Save" at bounding box center [1075, 735] width 68 height 33
click at [1496, 48] on icon at bounding box center [1506, 41] width 20 height 20
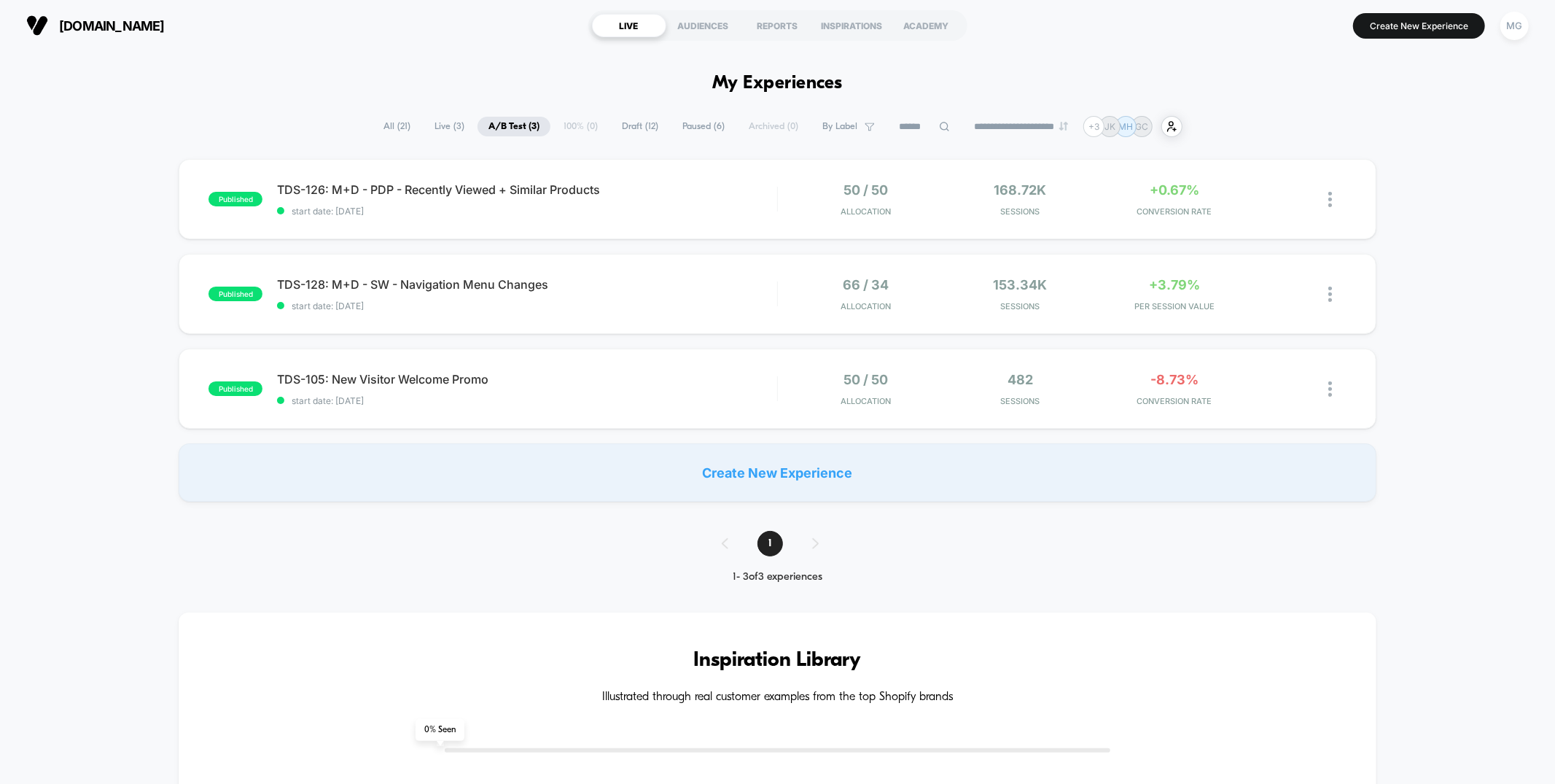
click at [645, 129] on span "Draft ( 12 )" at bounding box center [640, 126] width 59 height 20
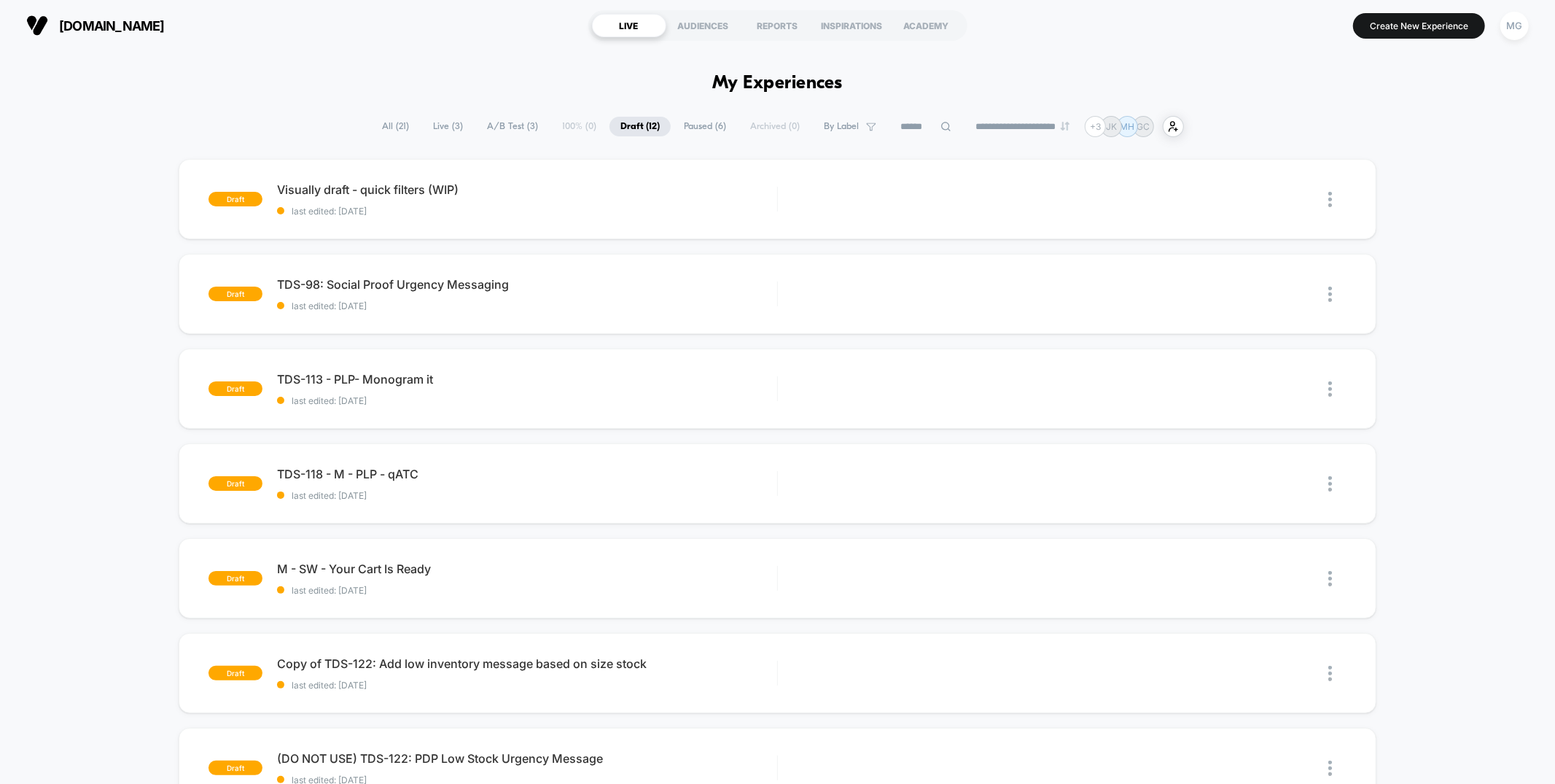
click at [686, 128] on span "Paused ( 6 )" at bounding box center [705, 126] width 64 height 20
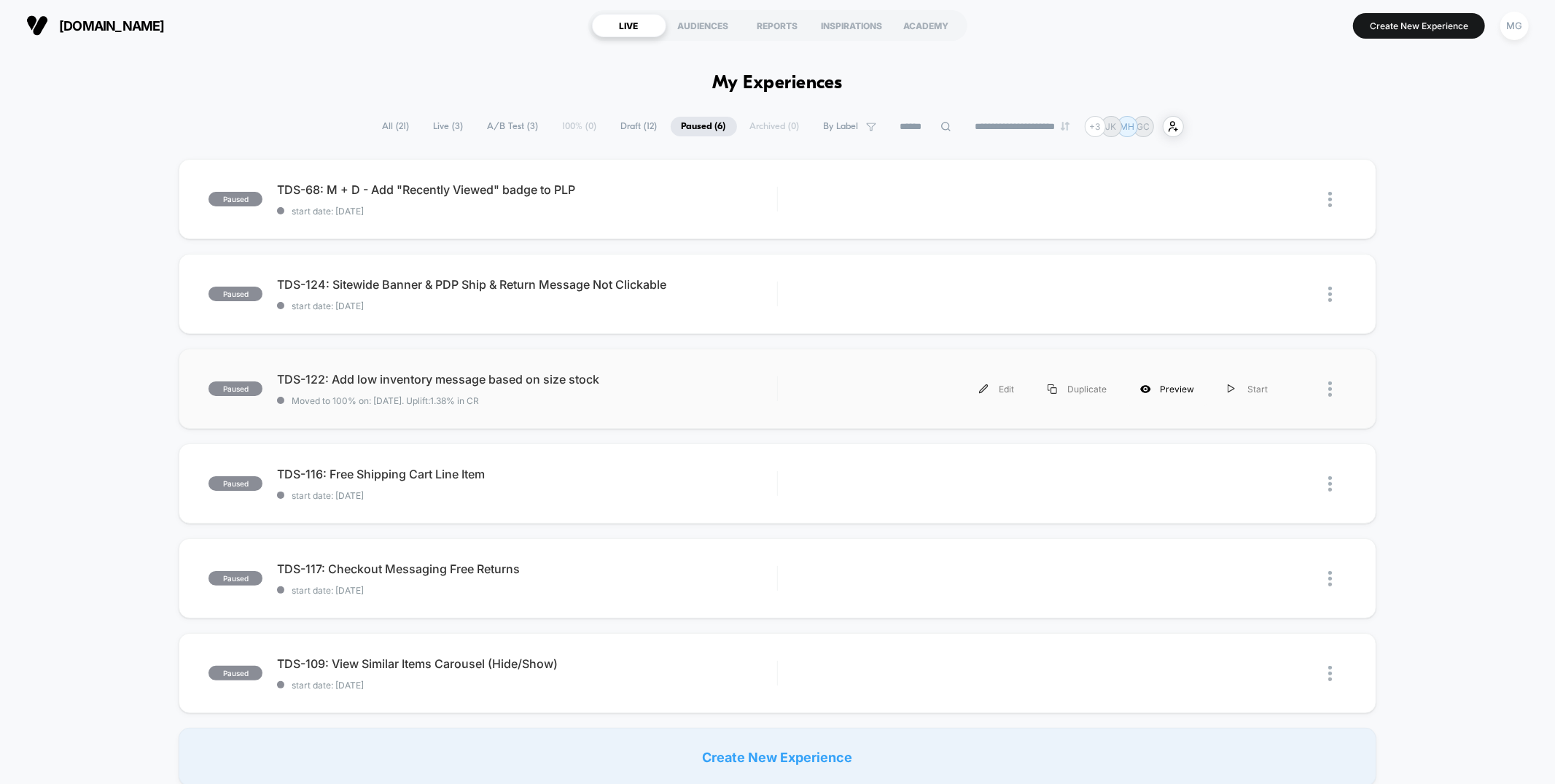
click at [1144, 389] on icon at bounding box center [1146, 389] width 10 height 8
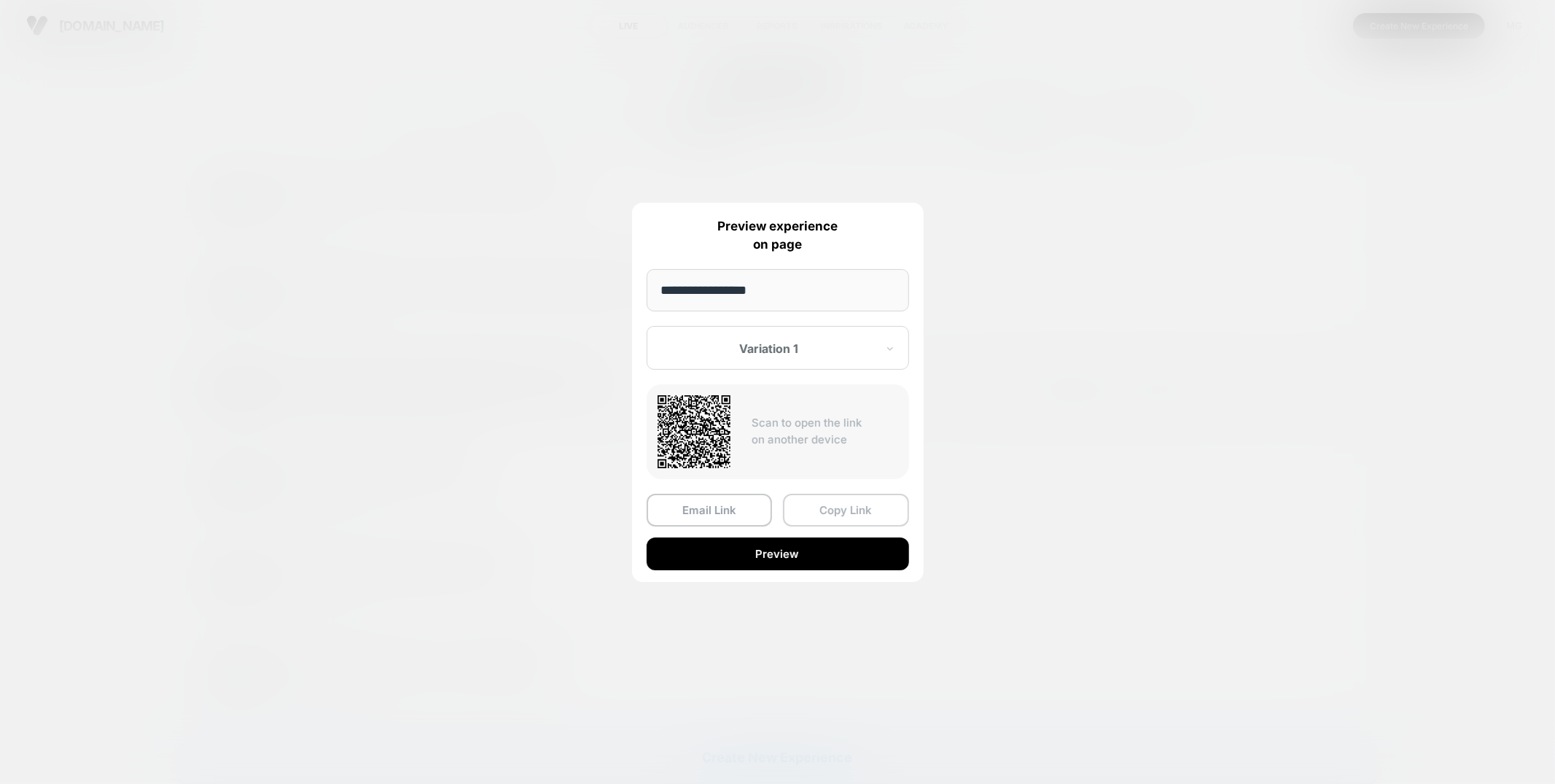
click at [827, 509] on button "Copy Link" at bounding box center [846, 510] width 126 height 33
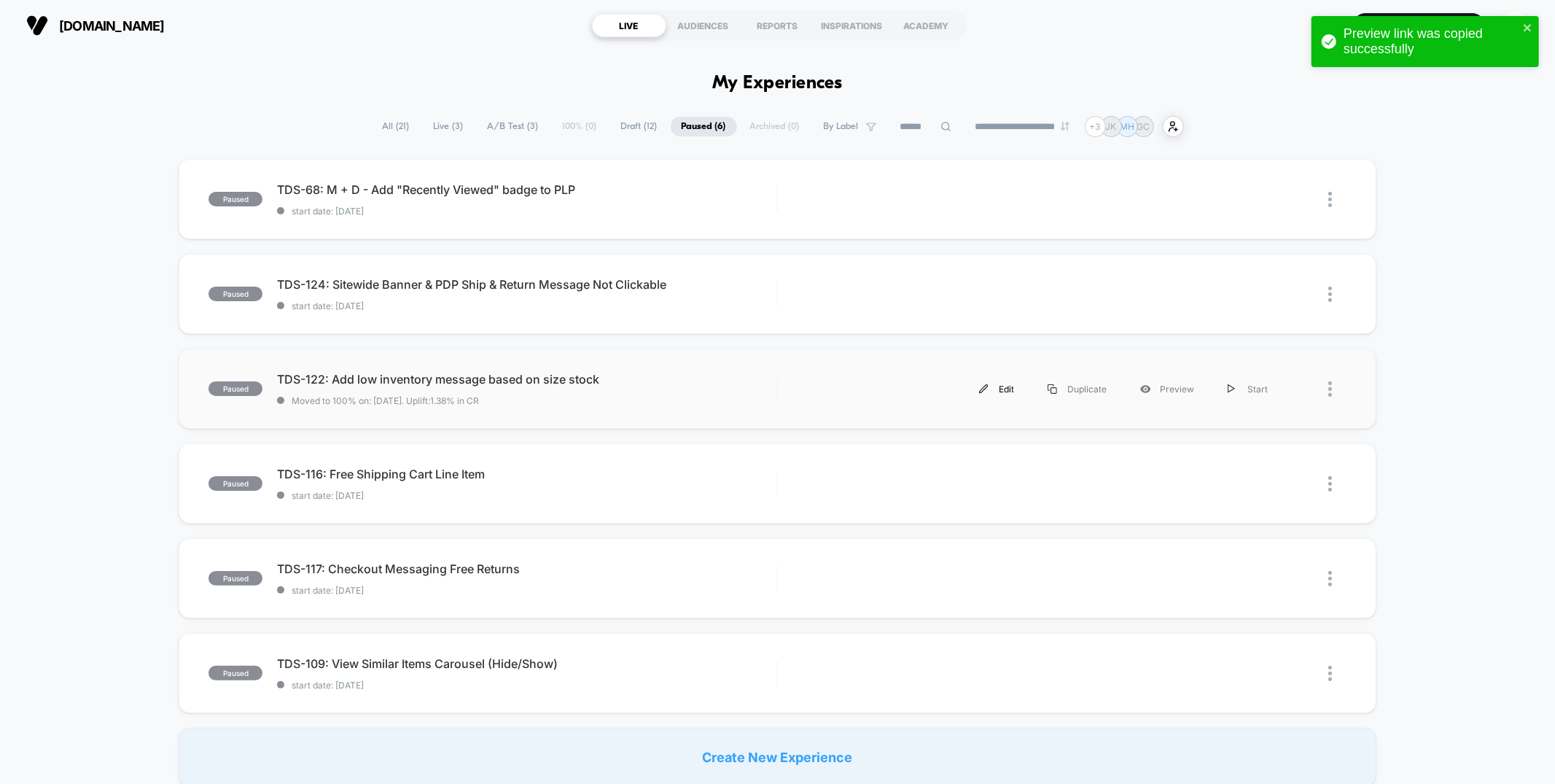
click at [989, 392] on img at bounding box center [984, 388] width 9 height 9
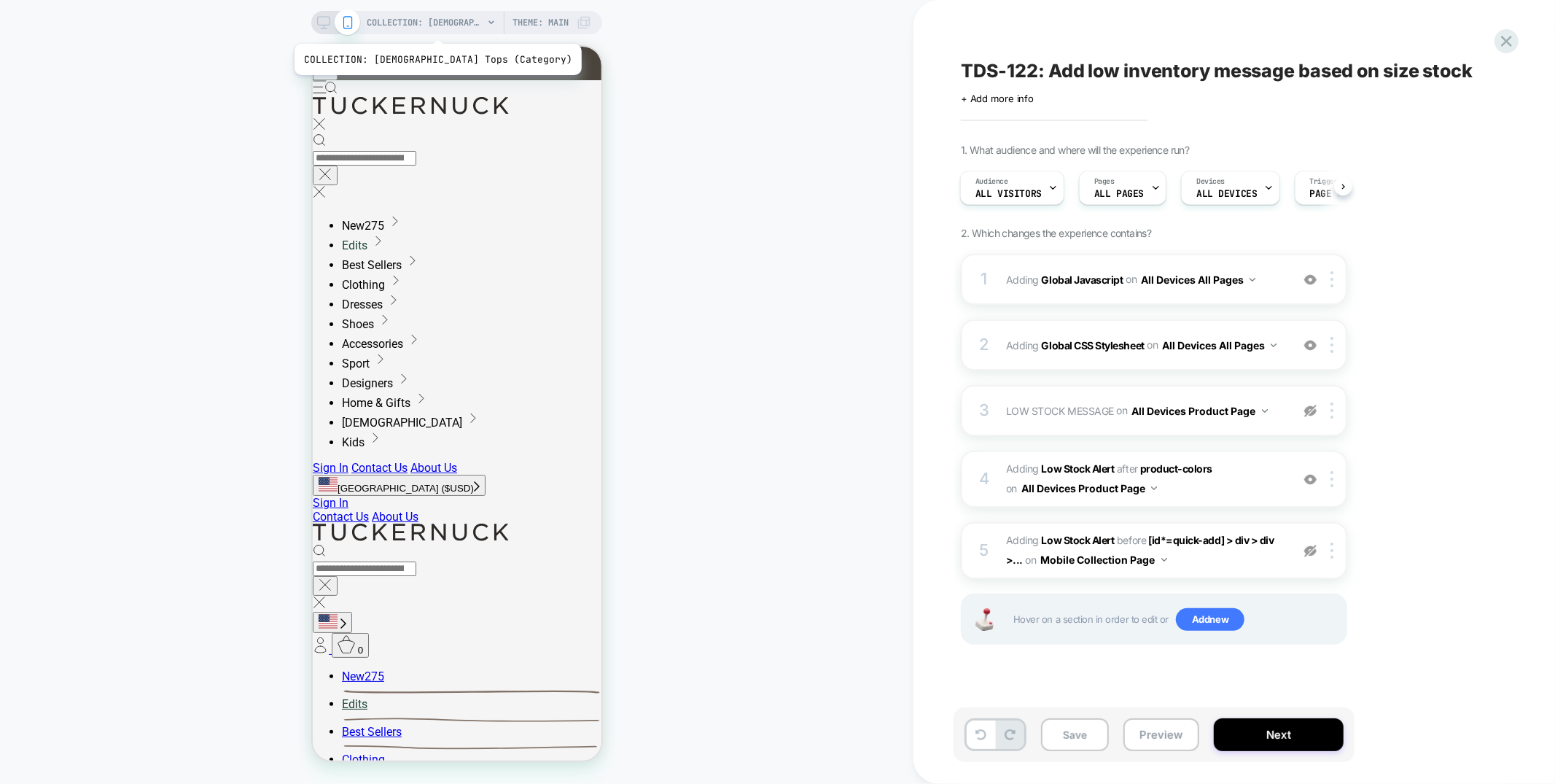
click at [401, 26] on span "COLLECTION: Ladies Tops (Category)" at bounding box center [425, 22] width 116 height 23
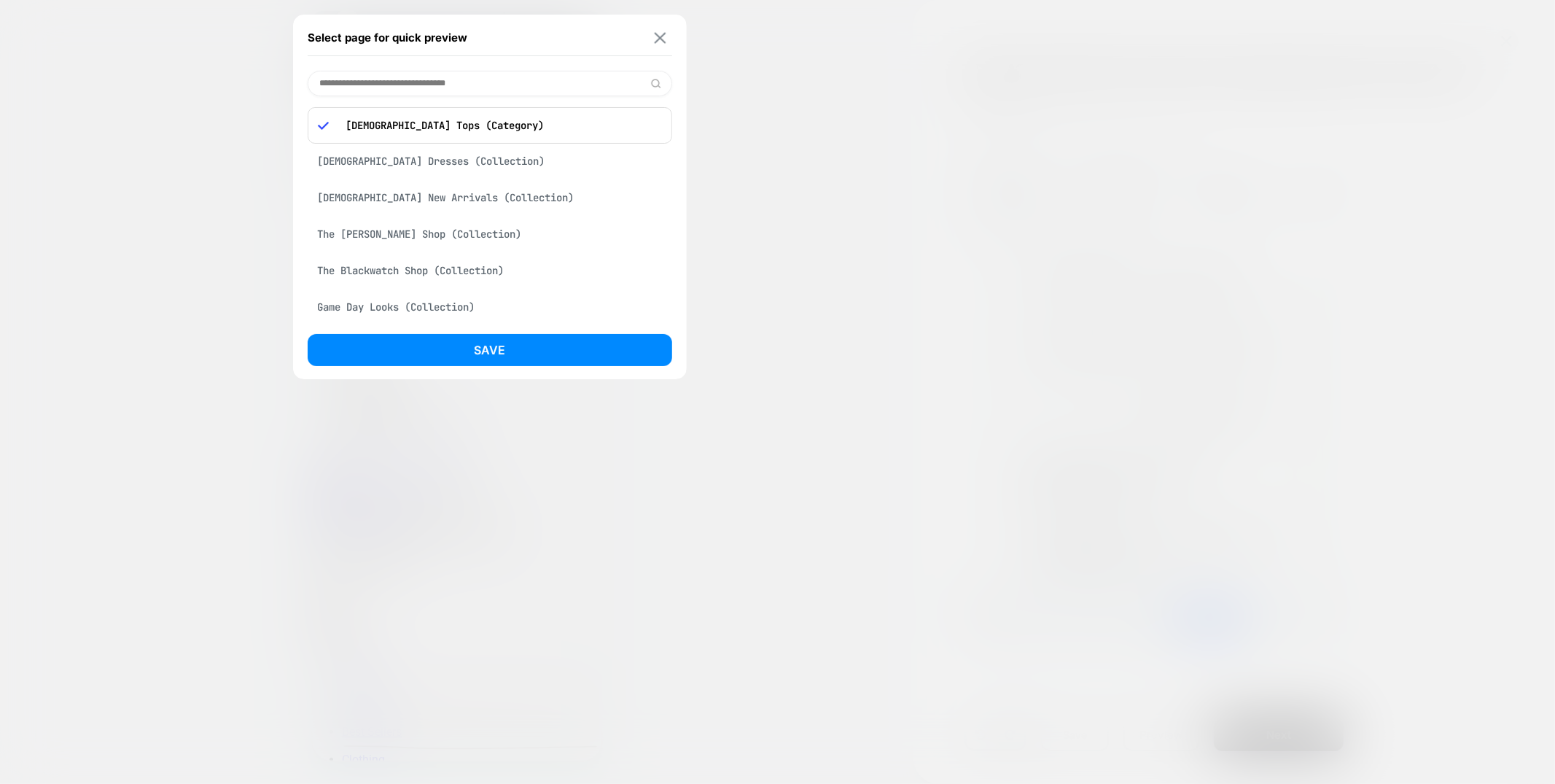
click at [655, 34] on img at bounding box center [660, 37] width 12 height 11
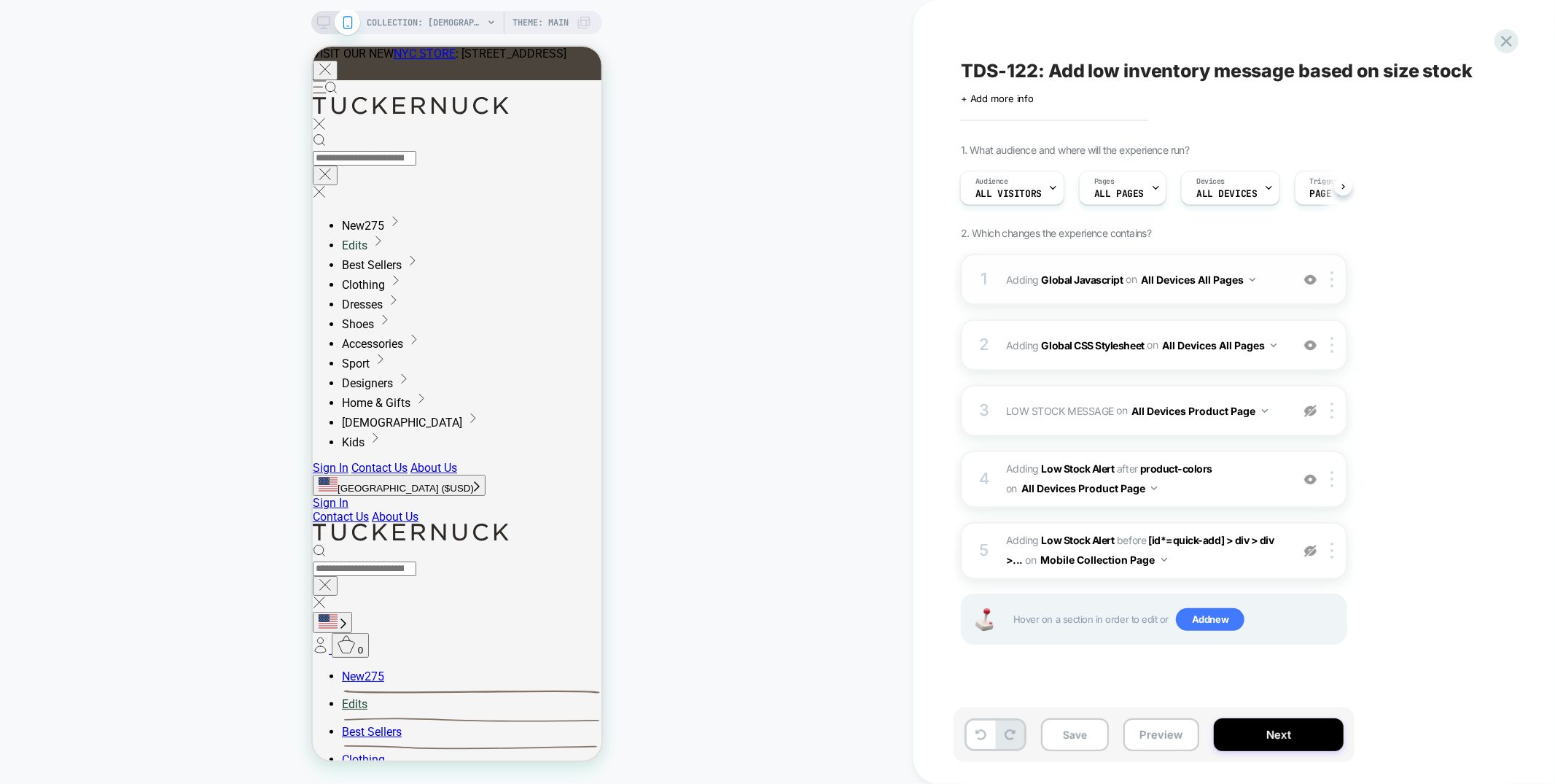
click at [1194, 258] on div "1 Adding Global Javascript on All Devices All Pages Add Before Add After Target…" at bounding box center [1153, 279] width 387 height 51
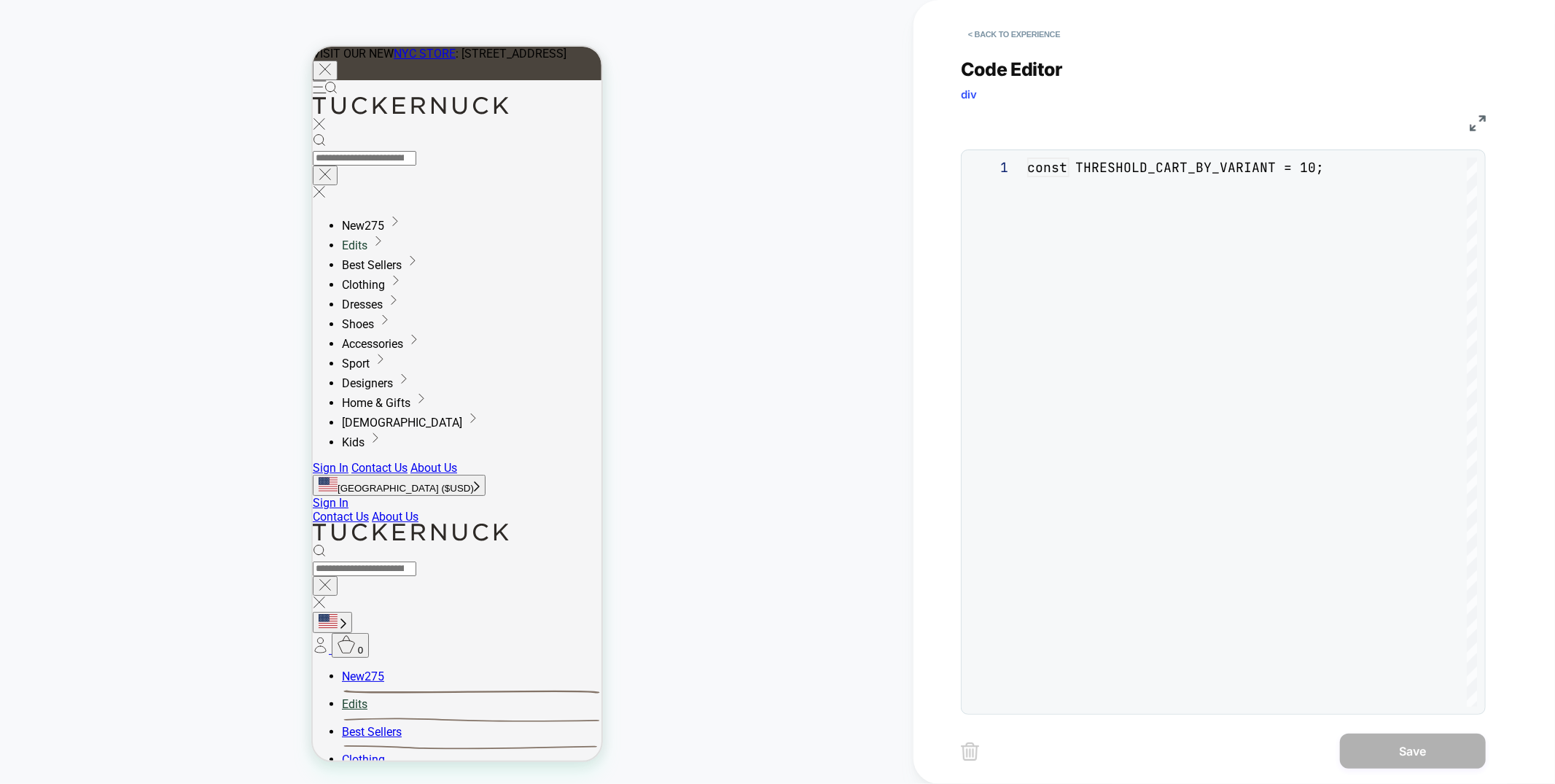
scroll to position [197, 0]
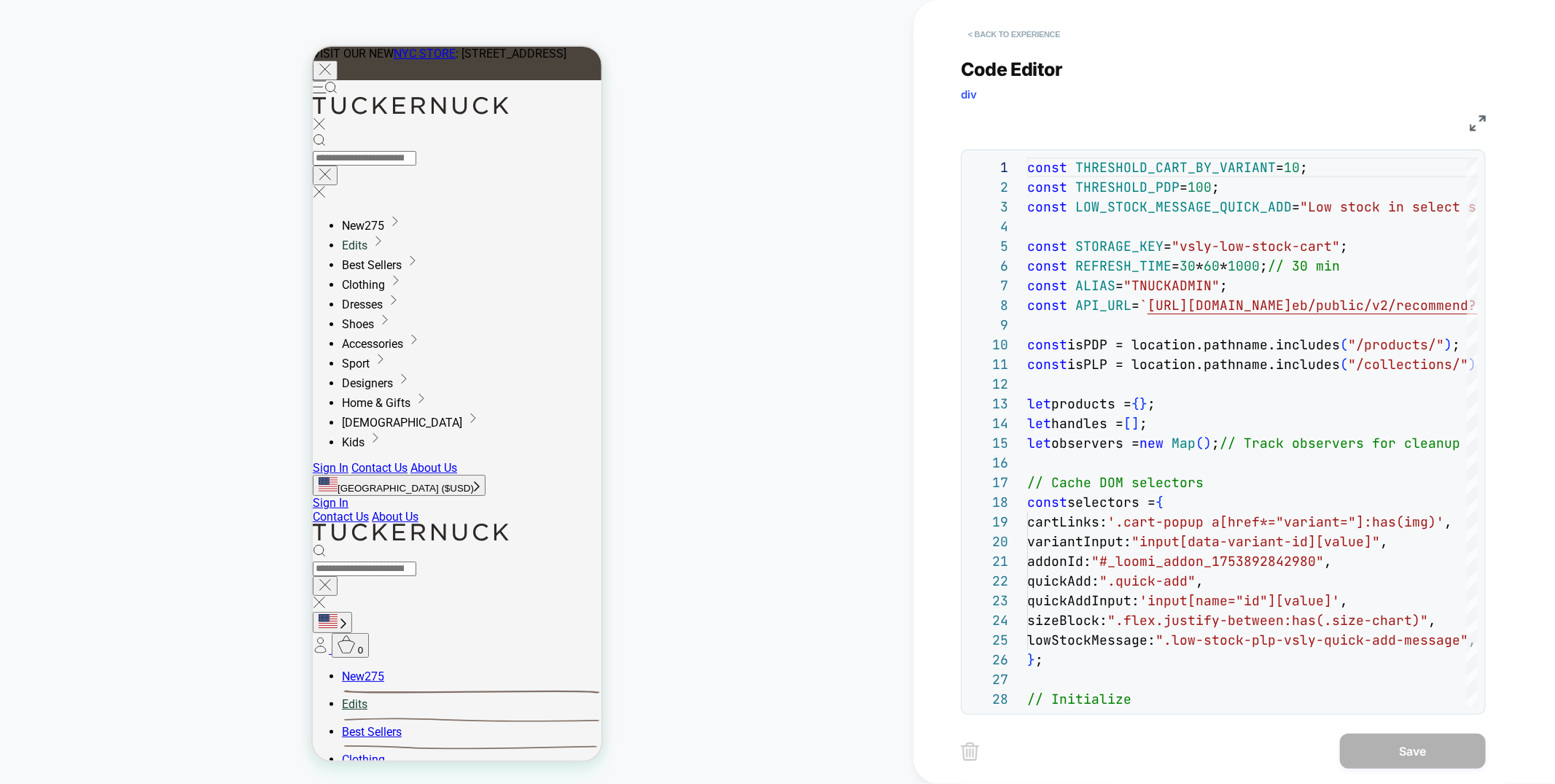
click at [1037, 33] on button "< Back to experience" at bounding box center [1013, 34] width 106 height 23
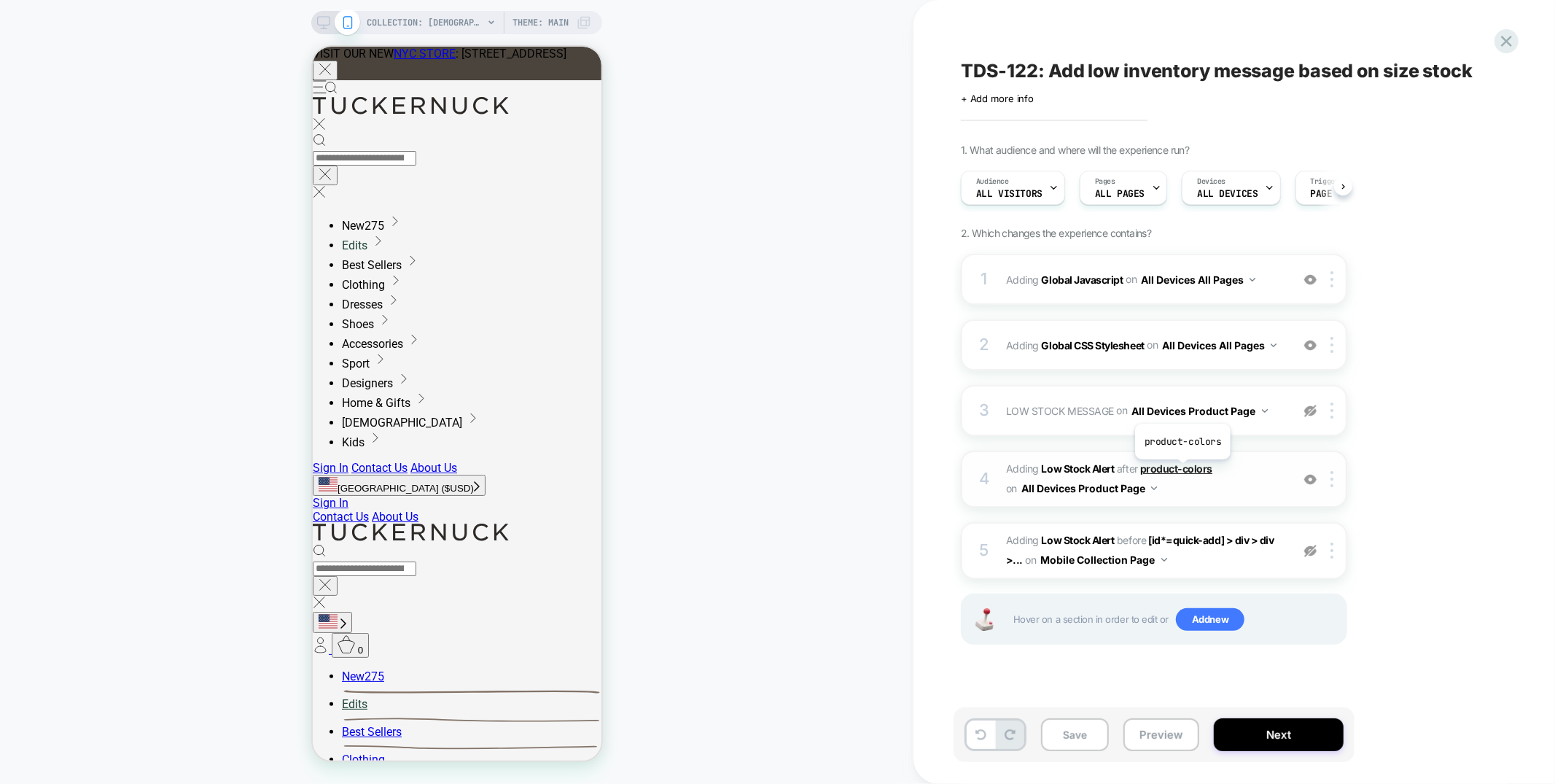
scroll to position [0, 1]
click at [424, 19] on span "COLLECTION: Ladies Tops (Category)" at bounding box center [425, 22] width 116 height 23
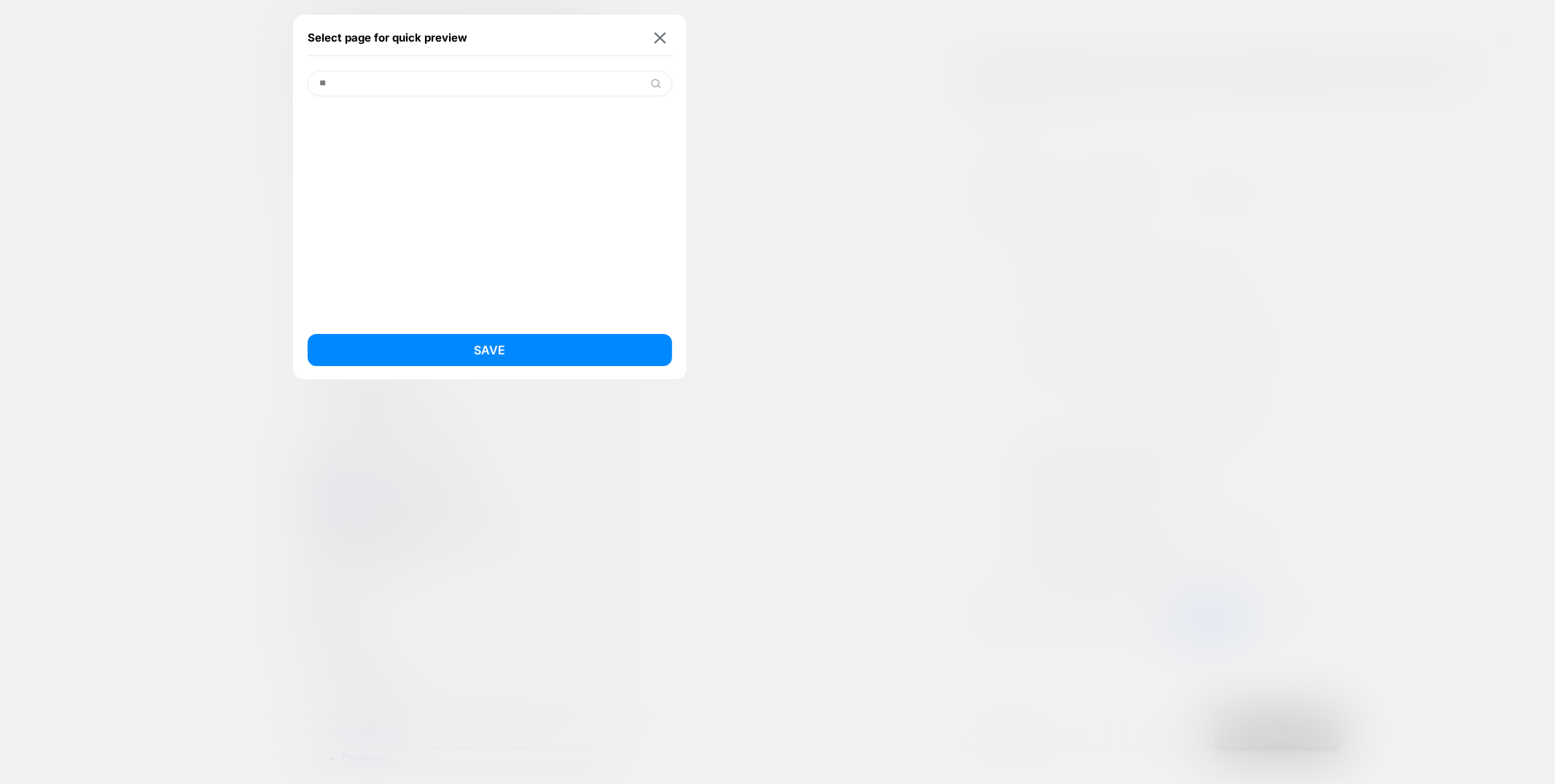
type input "*"
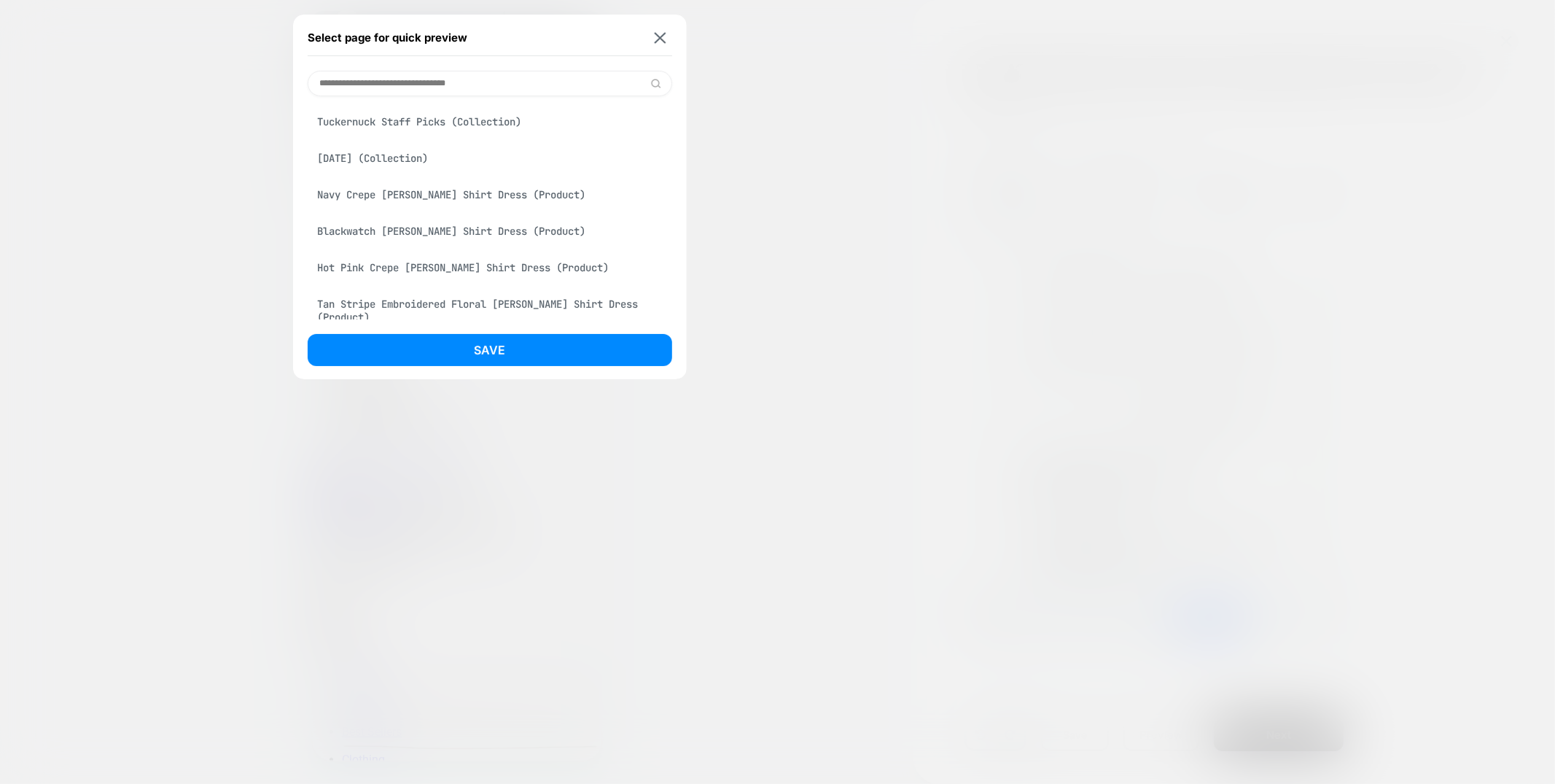
scroll to position [659, 0]
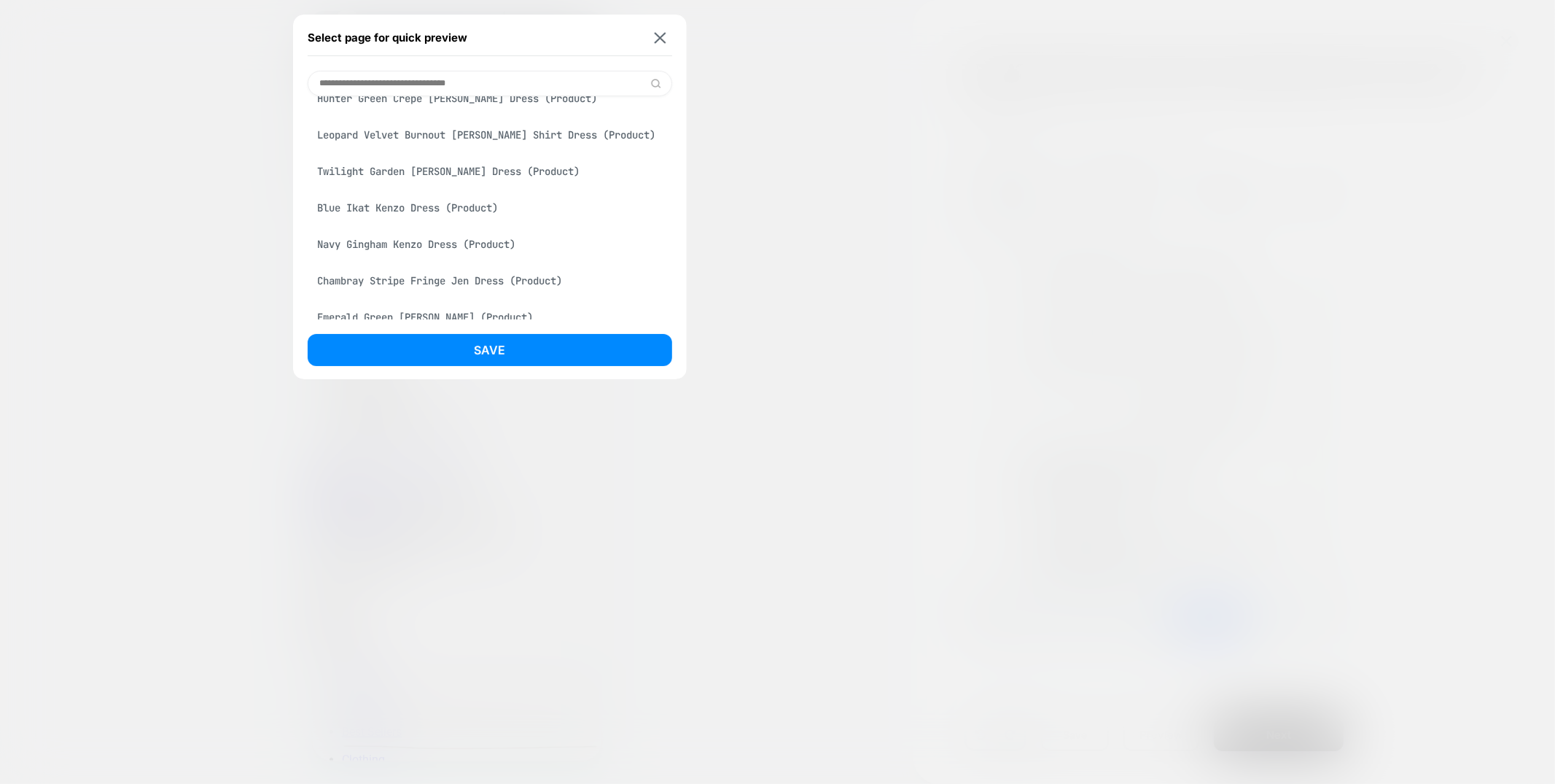
click at [450, 185] on div "Twilight Garden Crawford Dress (Product)" at bounding box center [490, 171] width 364 height 28
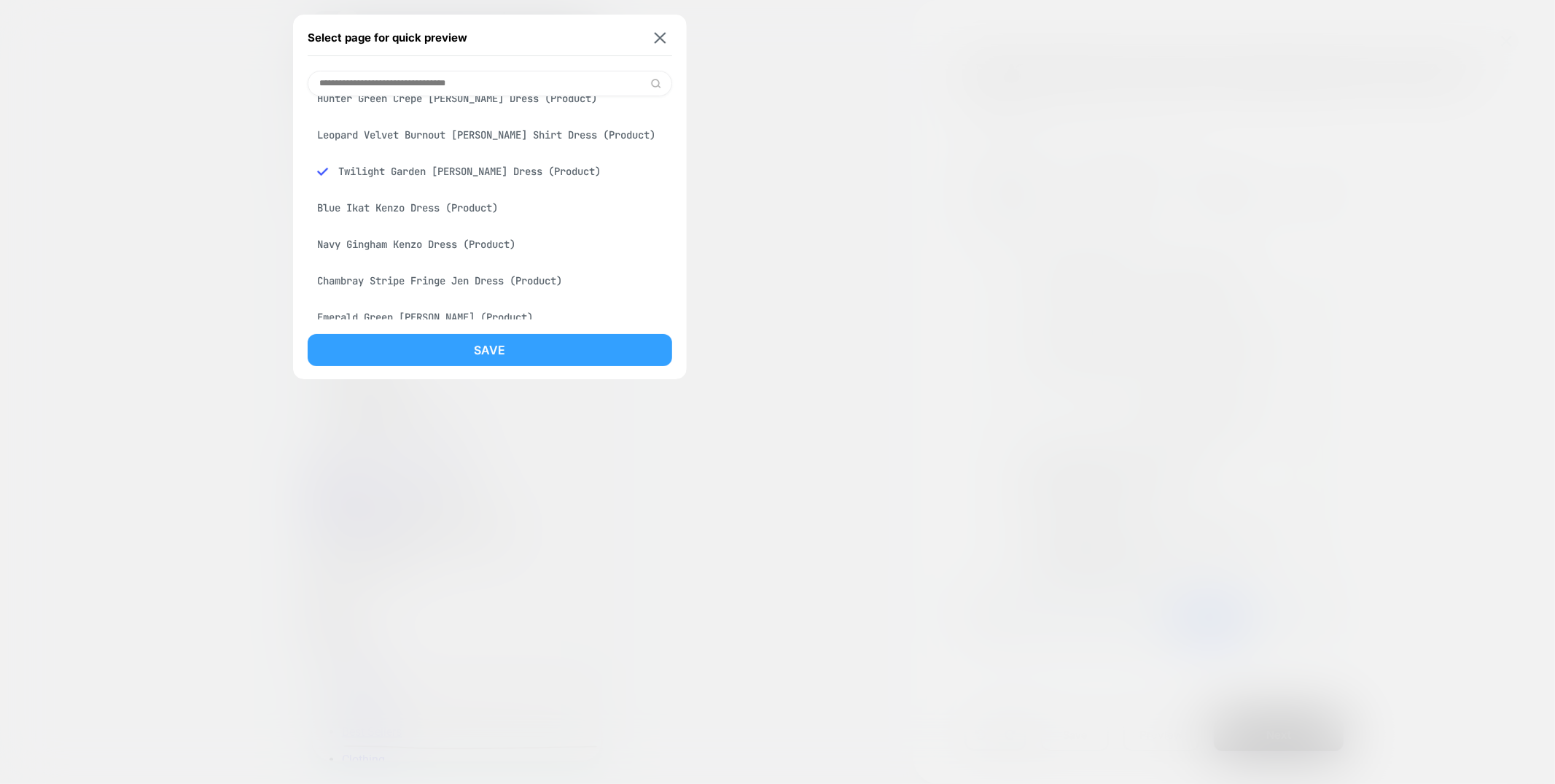
click at [451, 337] on button "Save" at bounding box center [490, 350] width 364 height 32
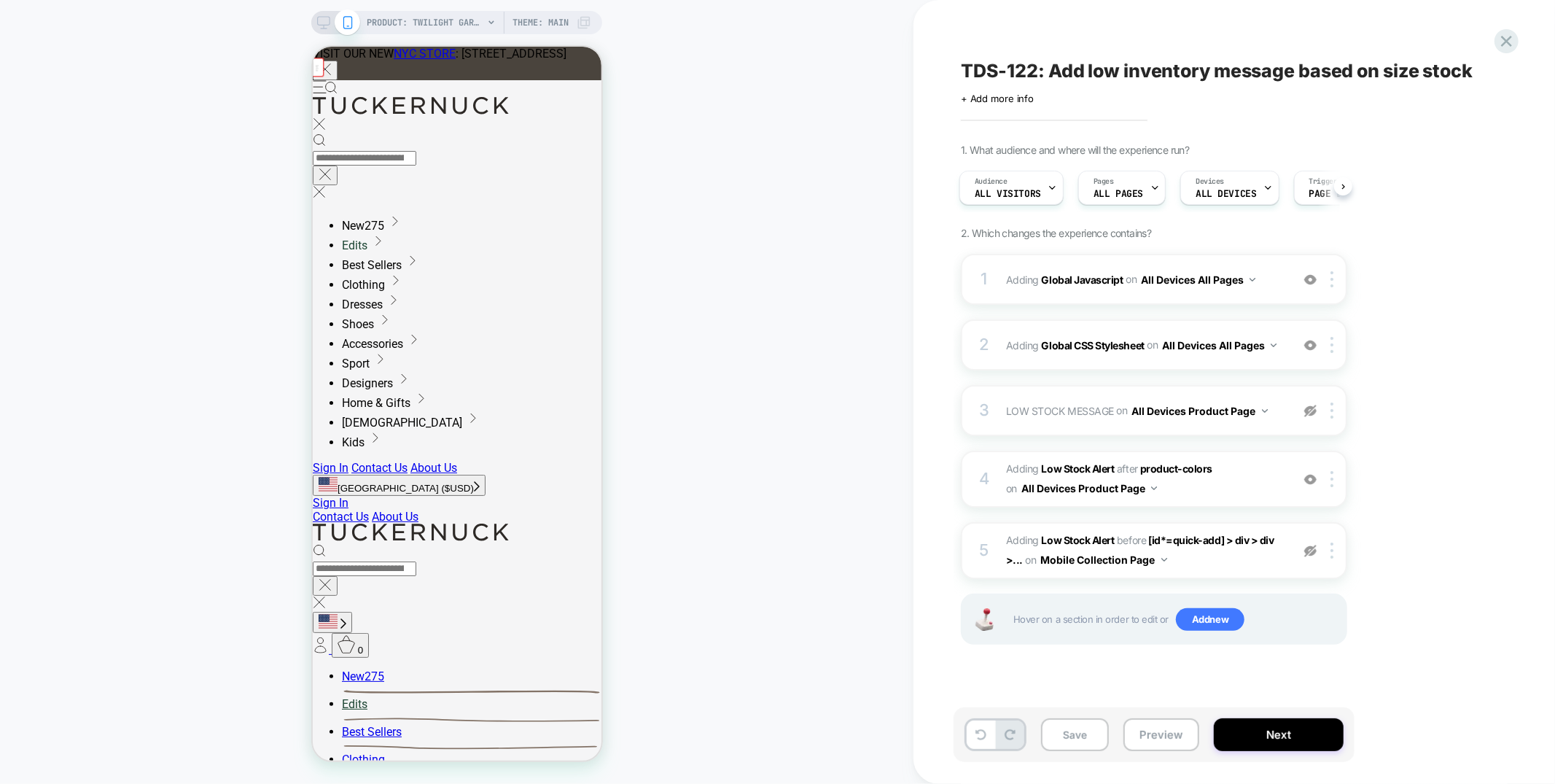
scroll to position [0, 0]
click at [1250, 490] on span "#_loomi_addon_1753892842980 Adding Low Stock Alert AFTER product-colors product…" at bounding box center [1144, 479] width 278 height 40
type textarea "*"
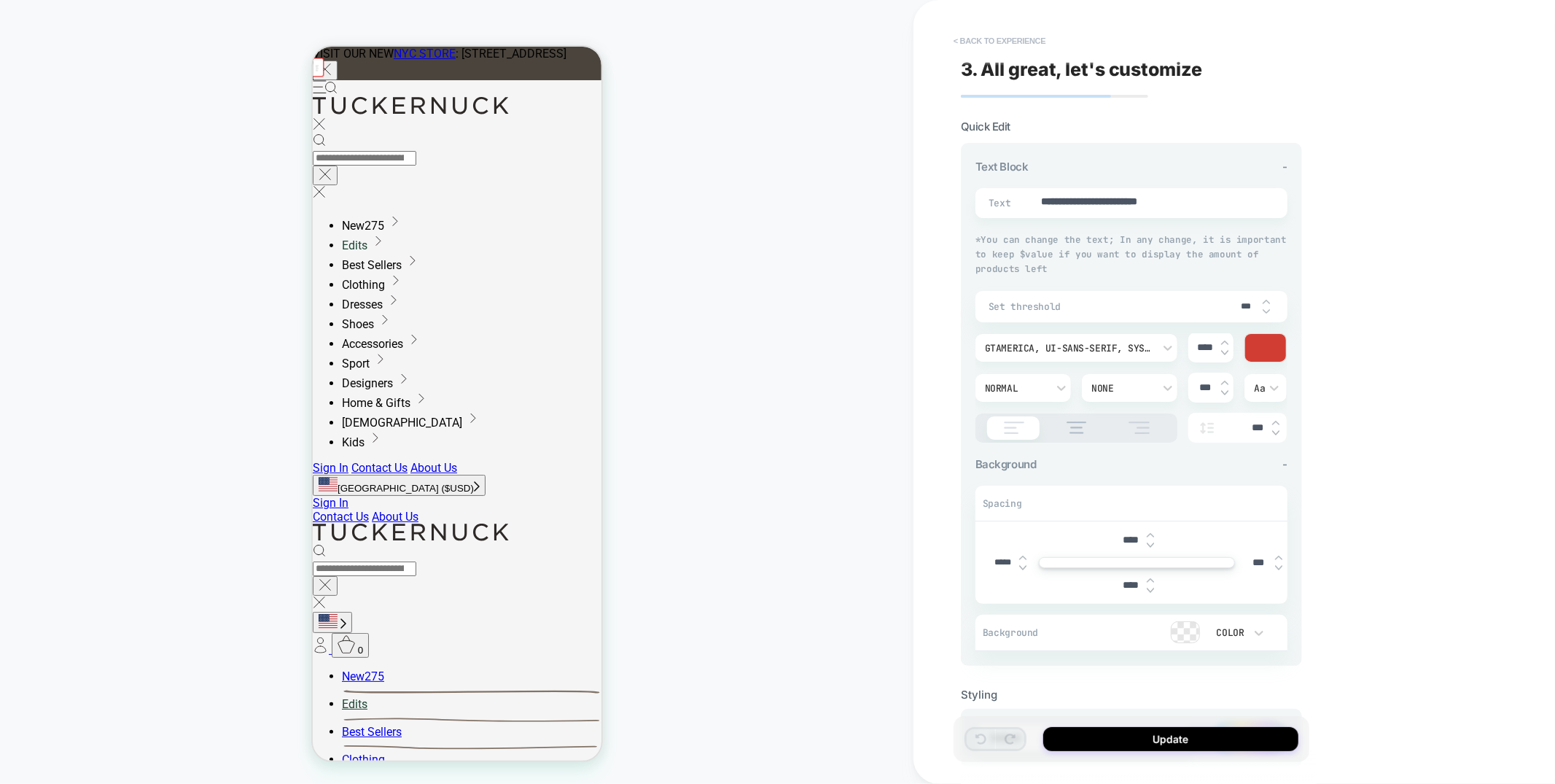
click at [974, 37] on button "< Back to experience" at bounding box center [999, 40] width 106 height 23
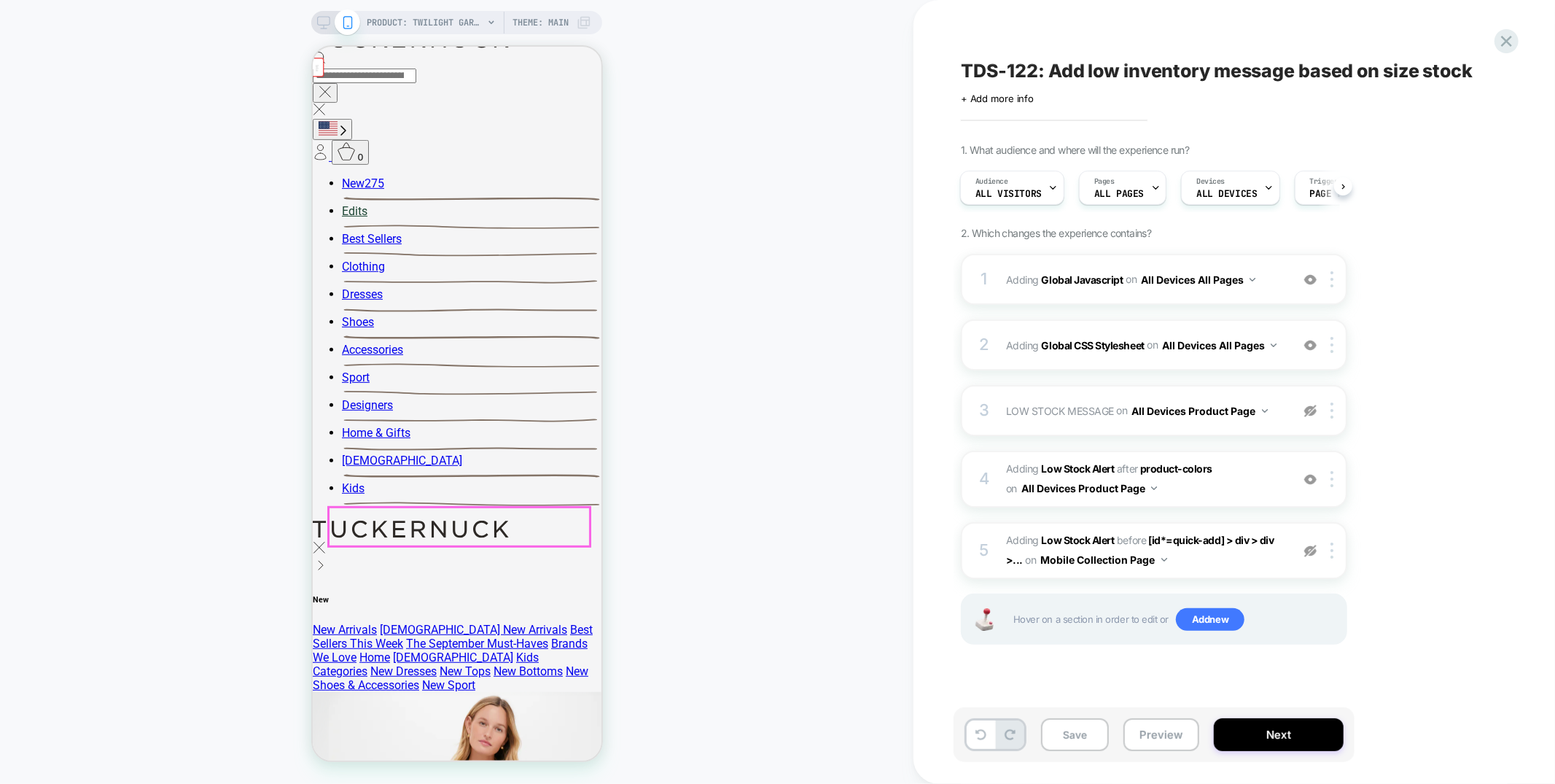
scroll to position [383, 0]
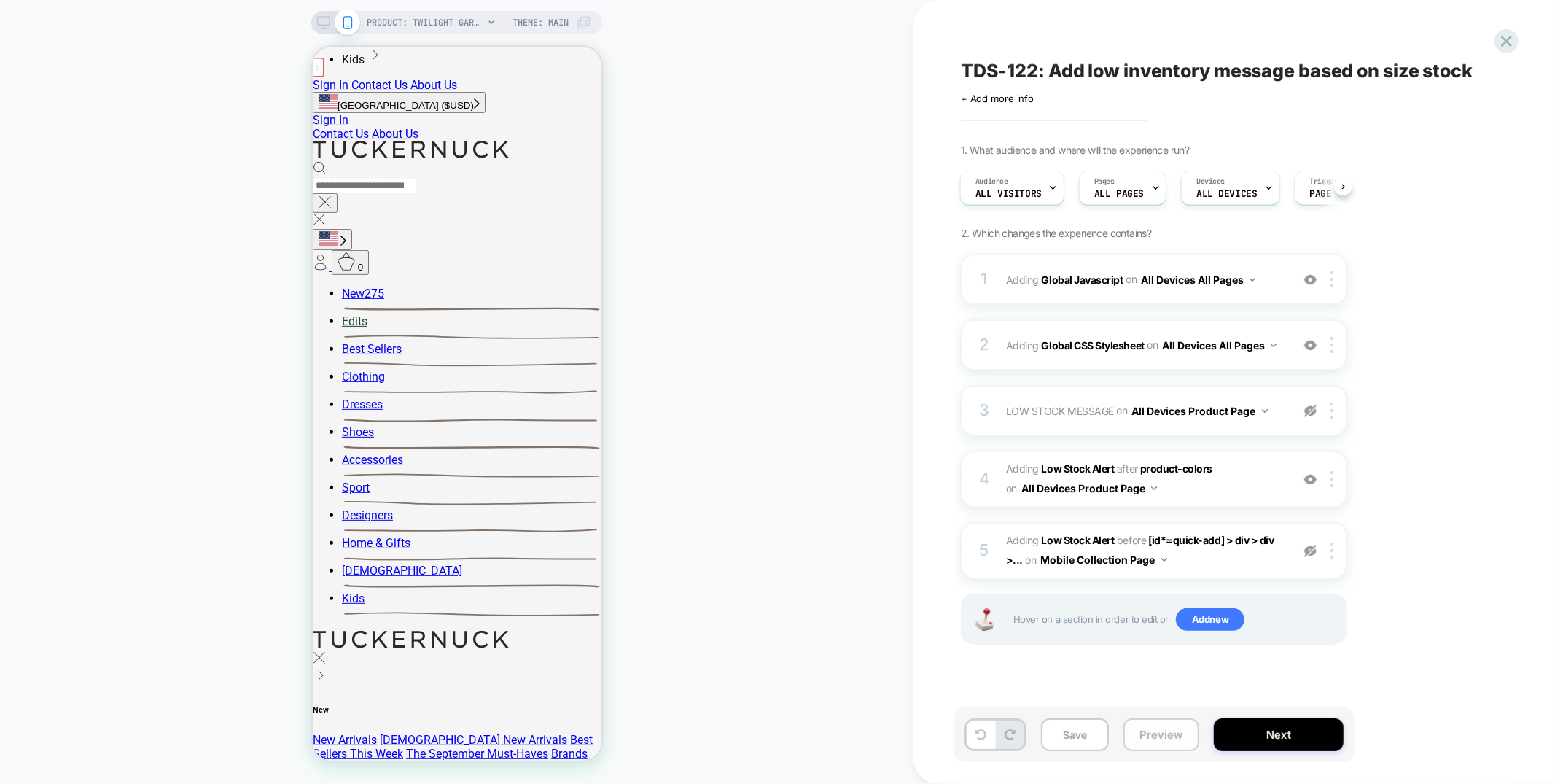
click at [1182, 730] on button "Preview" at bounding box center [1162, 735] width 76 height 33
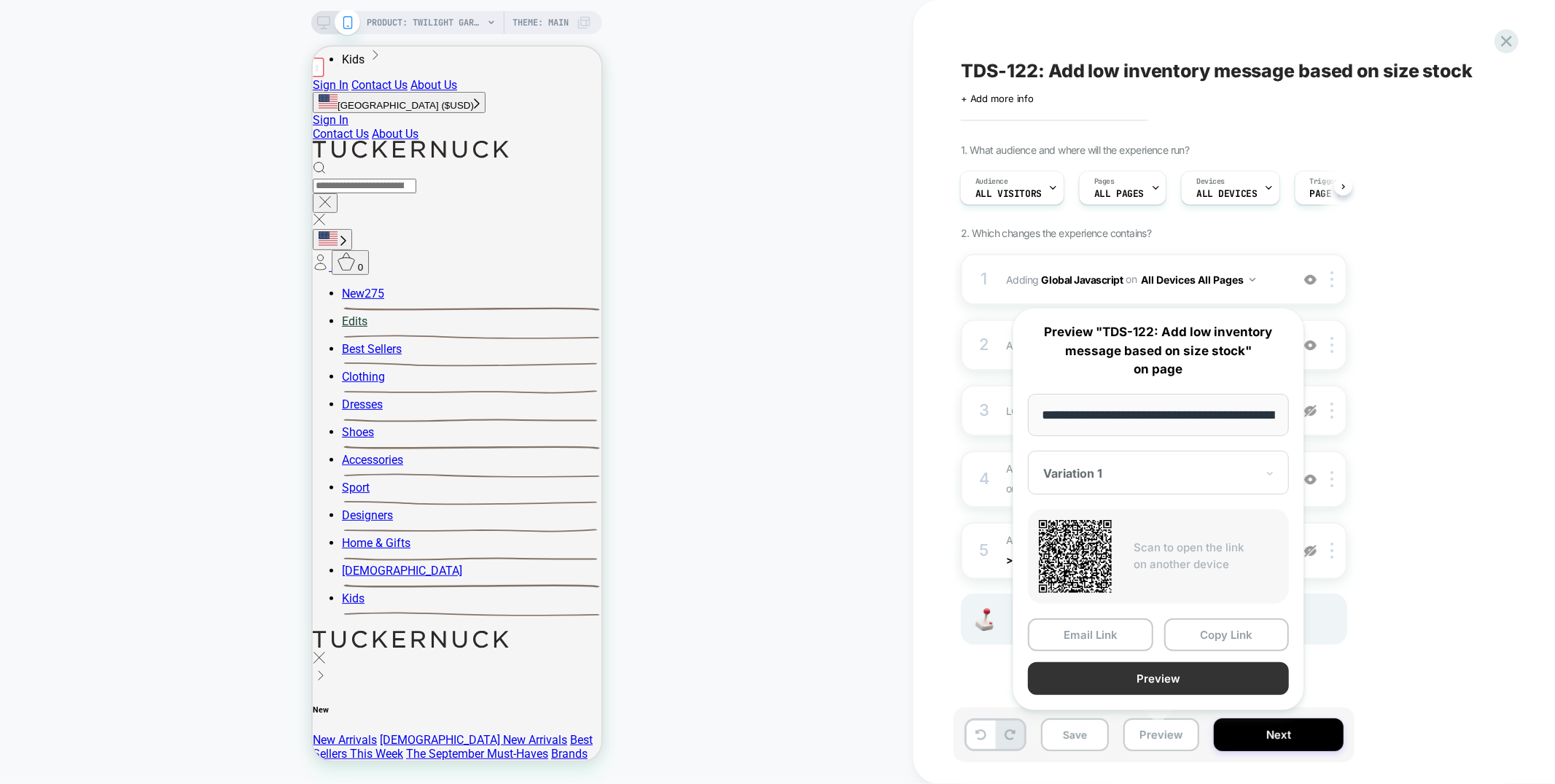
scroll to position [0, 221]
click at [1187, 677] on button "Preview" at bounding box center [1158, 679] width 261 height 33
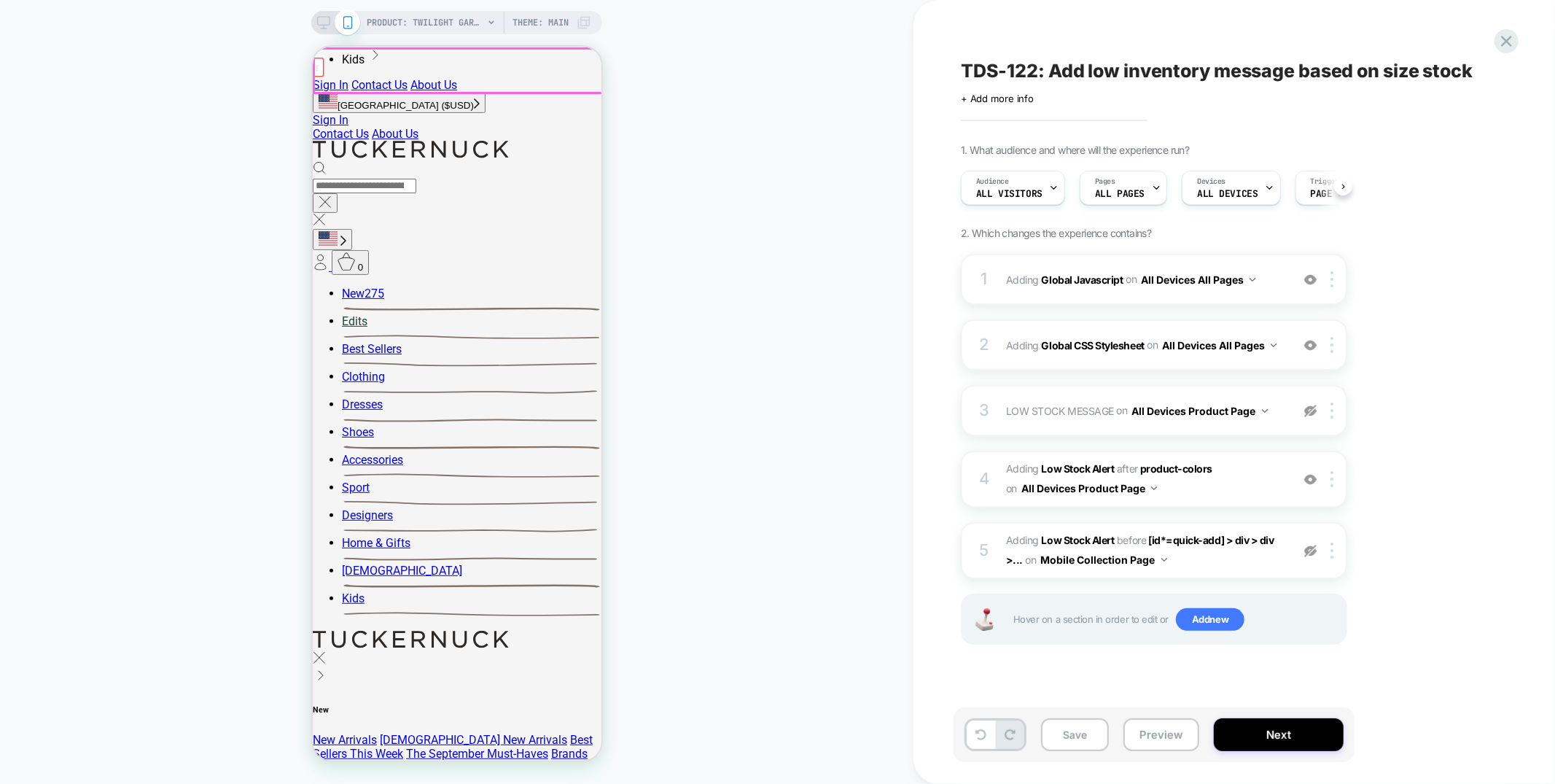
scroll to position [0, 1]
click at [0, 0] on div "1 Adding Global Javascript on All Devices All Pages Add Before Add After Target…" at bounding box center [0, 0] width 0 height 0
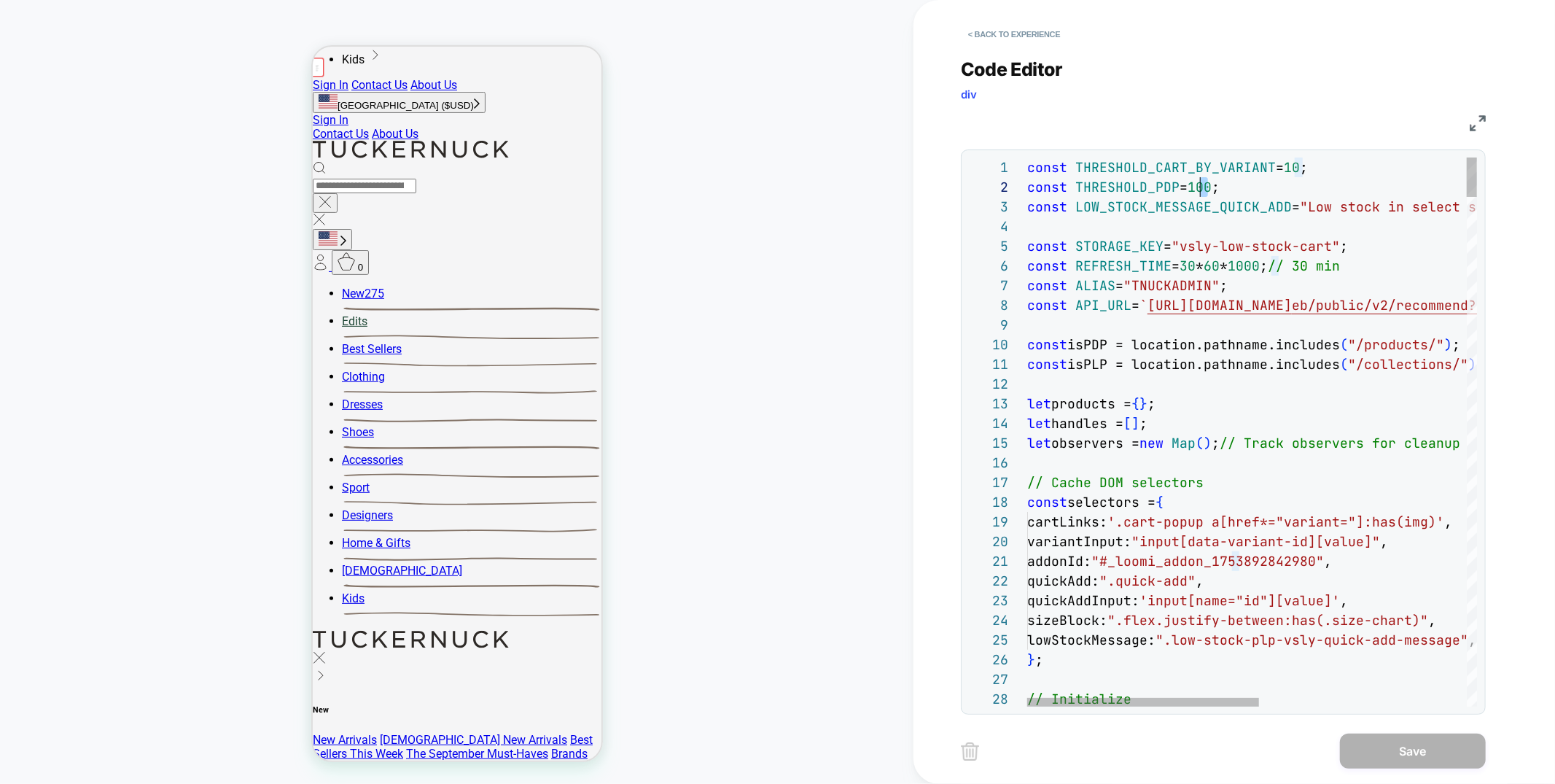
scroll to position [19, 172]
click at [0, 0] on div "const THRESHOLD_CART_BY_VARIANT = 10 ; const THRESHOLD_PDP = 100 ; const LOW_ST…" at bounding box center [0, 0] width 0 height 0
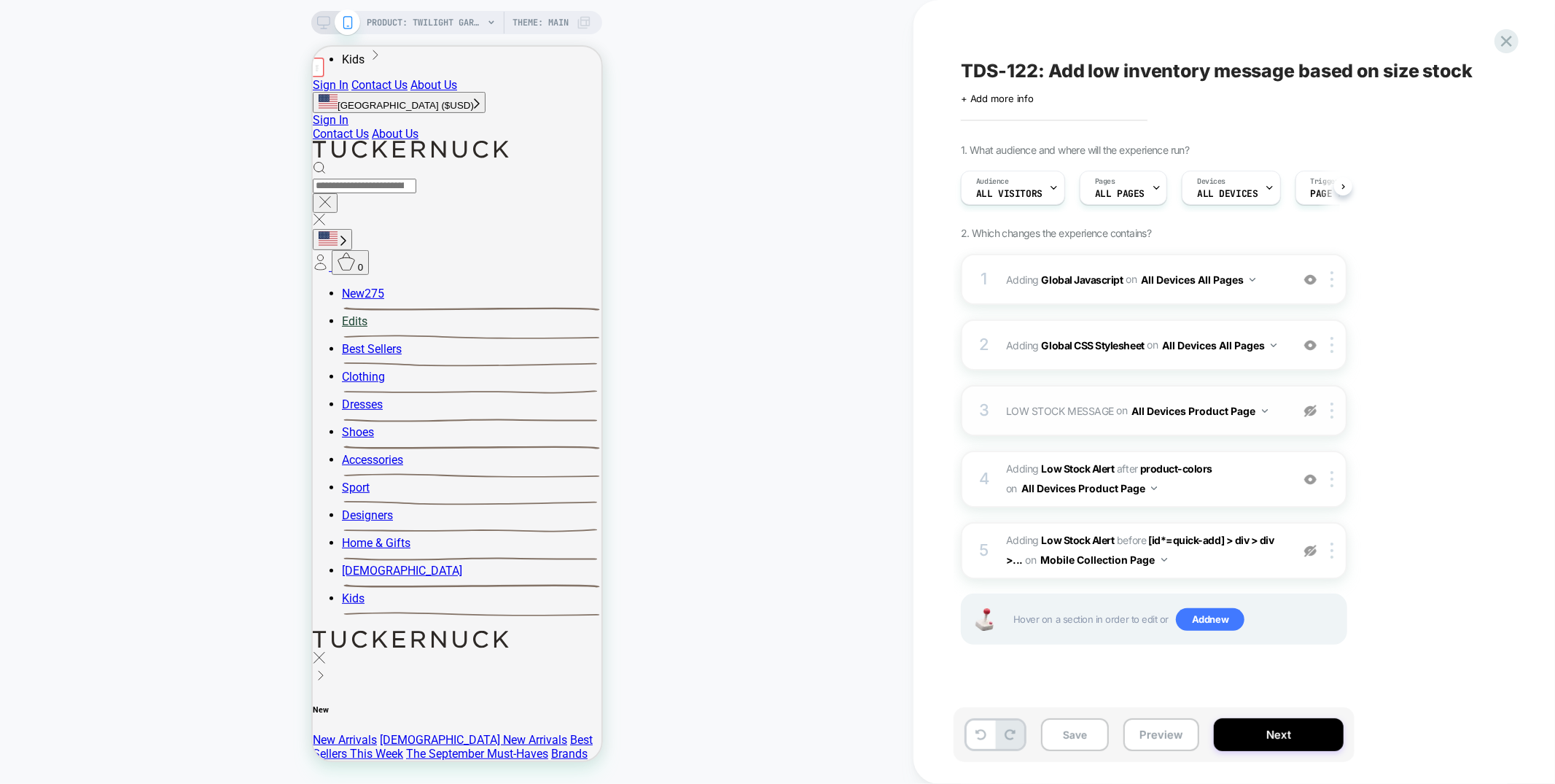
scroll to position [0, 1]
click at [0, 0] on span "#_loomi_addon_1753892842980 Adding Low Stock Alert AFTER product-colors product…" at bounding box center [0, 0] width 0 height 0
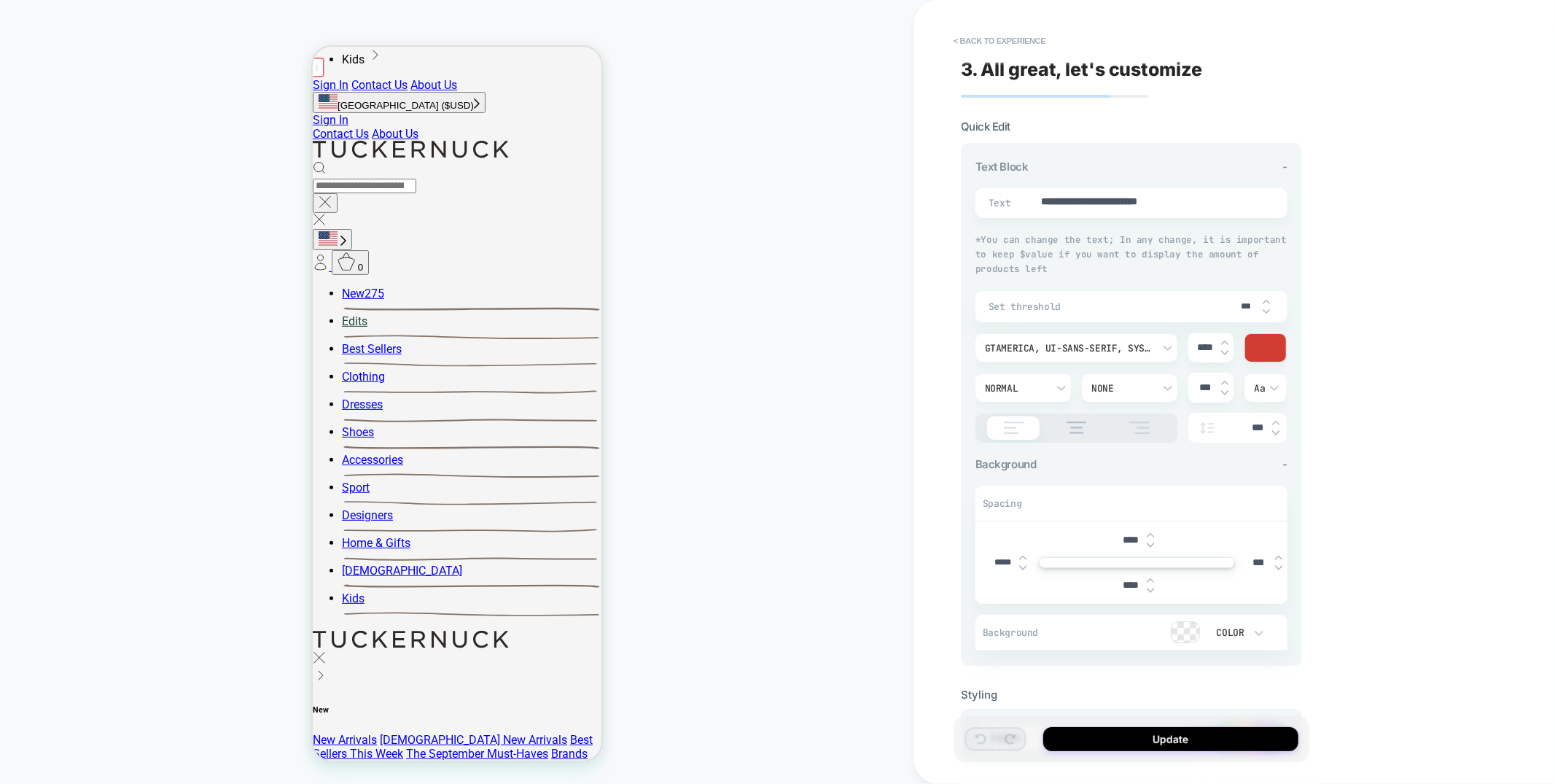
type textarea "*"
click at [0, 0] on button "< Back to experience" at bounding box center [0, 0] width 0 height 0
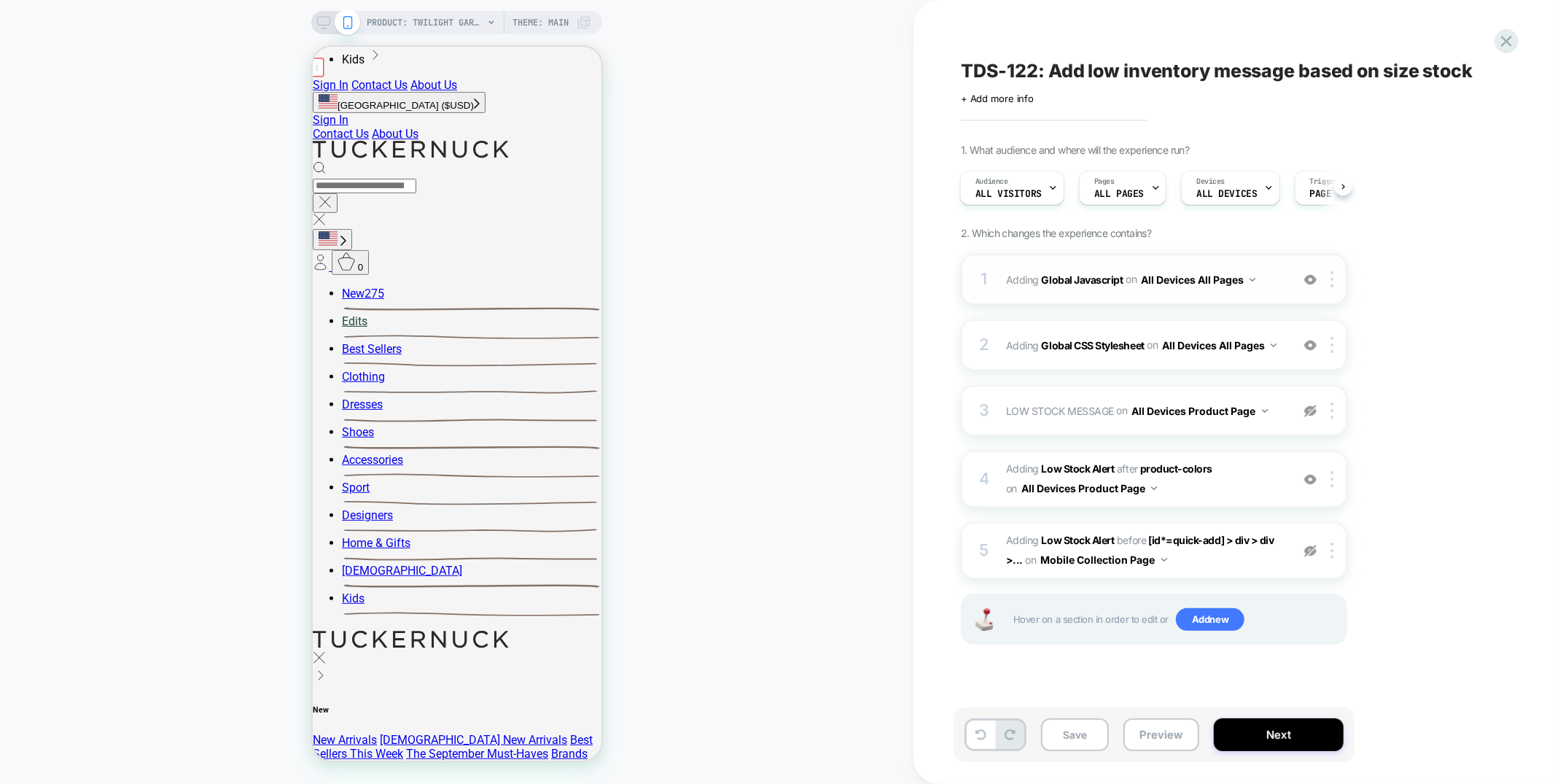
click at [1160, 284] on button "All Devices All Pages" at bounding box center [1198, 279] width 115 height 21
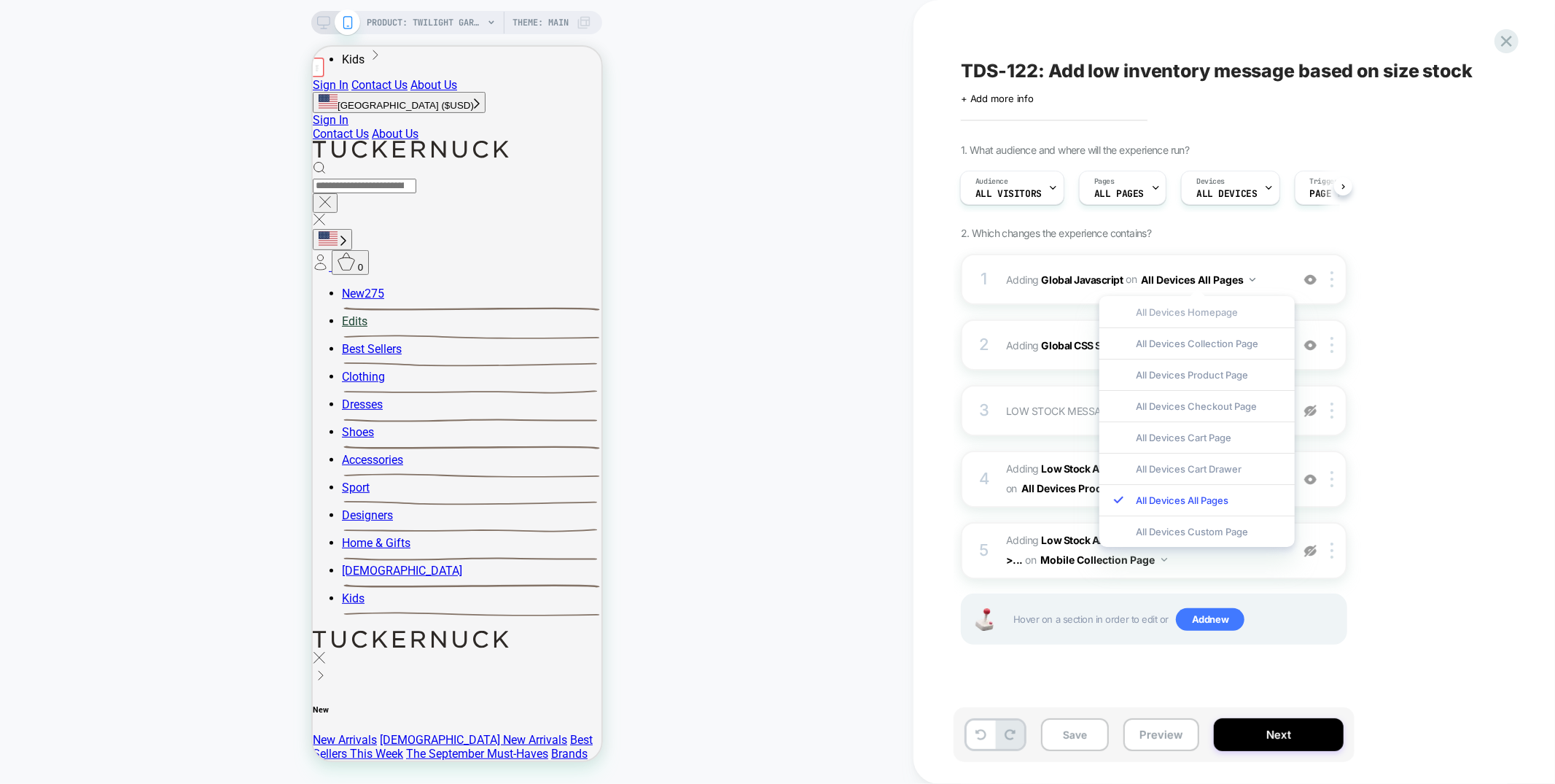
click at [0, 0] on div "All Devices Homepage" at bounding box center [0, 0] width 0 height 0
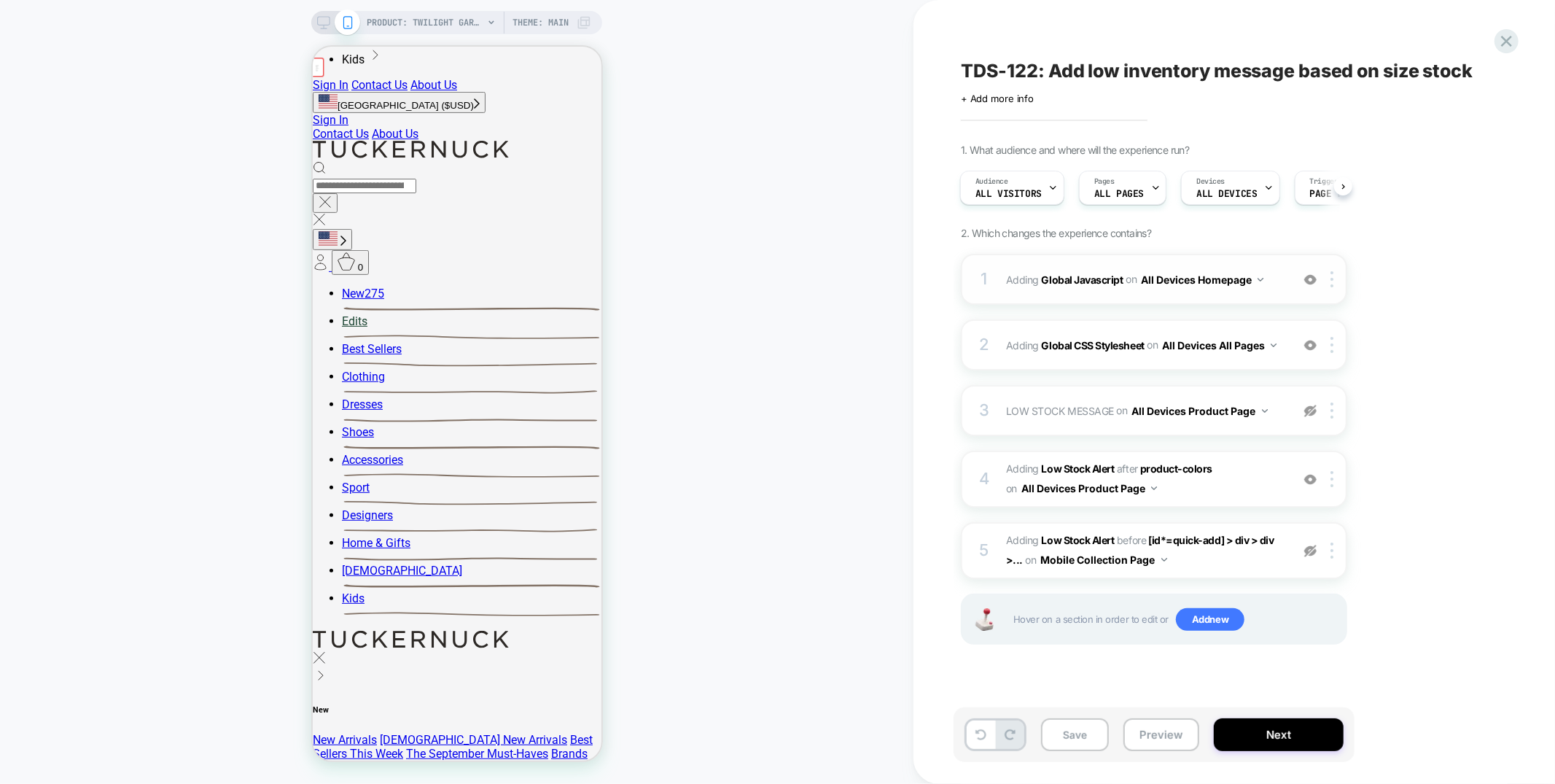
click at [1068, 291] on div "1 Adding Global Javascript on All Devices Homepage Target Mobile Delete" at bounding box center [1153, 279] width 387 height 51
click at [1153, 293] on div "1 Adding Global Javascript on All Devices Homepage Target Mobile Delete" at bounding box center [1153, 279] width 387 height 51
click at [1192, 257] on div "1 Adding Global Javascript on All Devices Homepage Target Mobile Delete" at bounding box center [1153, 279] width 387 height 51
click at [1186, 287] on button "All Devices Homepage" at bounding box center [1202, 279] width 123 height 21
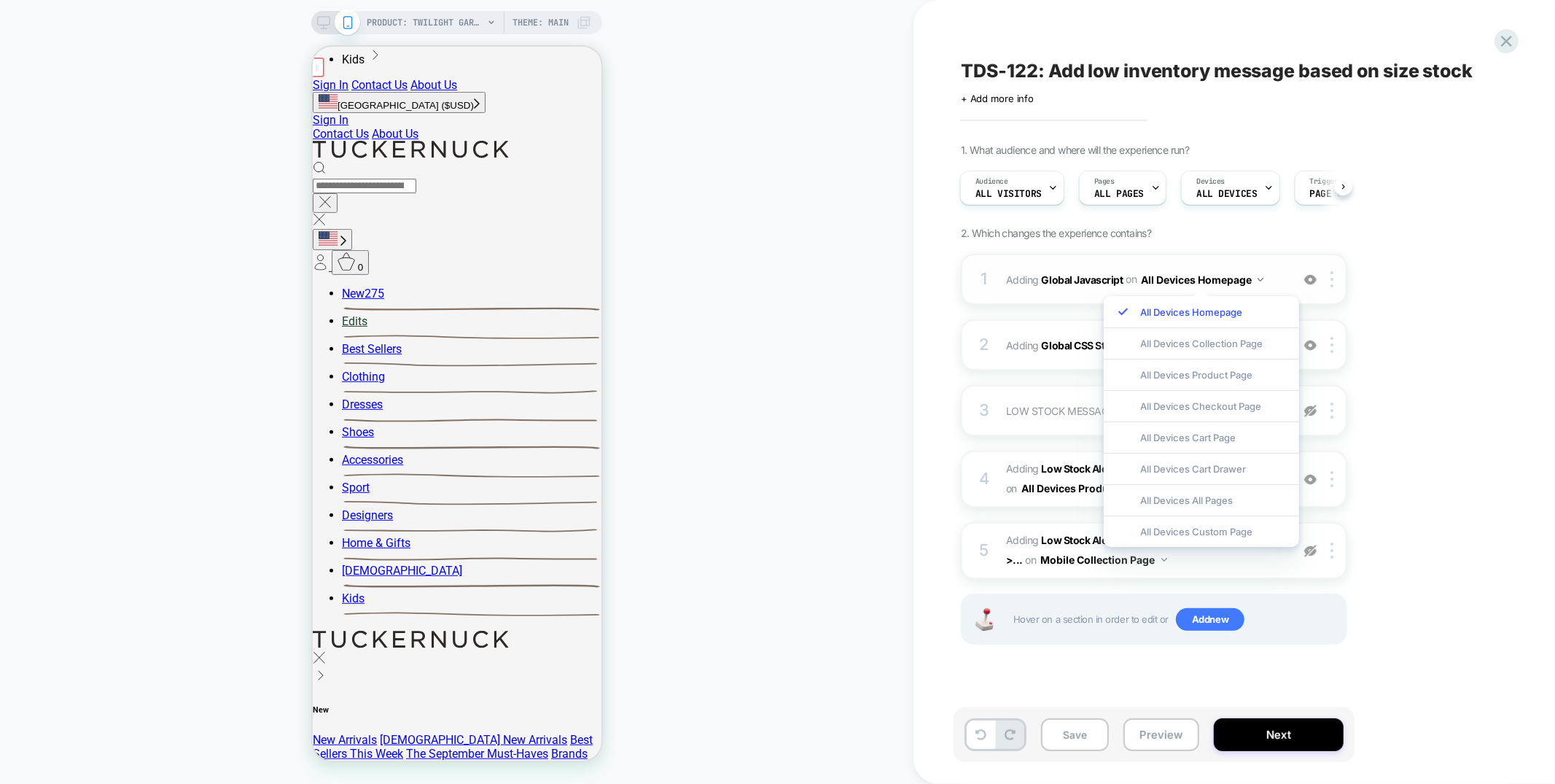
click at [1171, 279] on button "All Devices Homepage" at bounding box center [1202, 279] width 123 height 21
click at [1205, 258] on div "1 Adding Global Javascript on All Devices Homepage Target Mobile Delete" at bounding box center [1153, 279] width 387 height 51
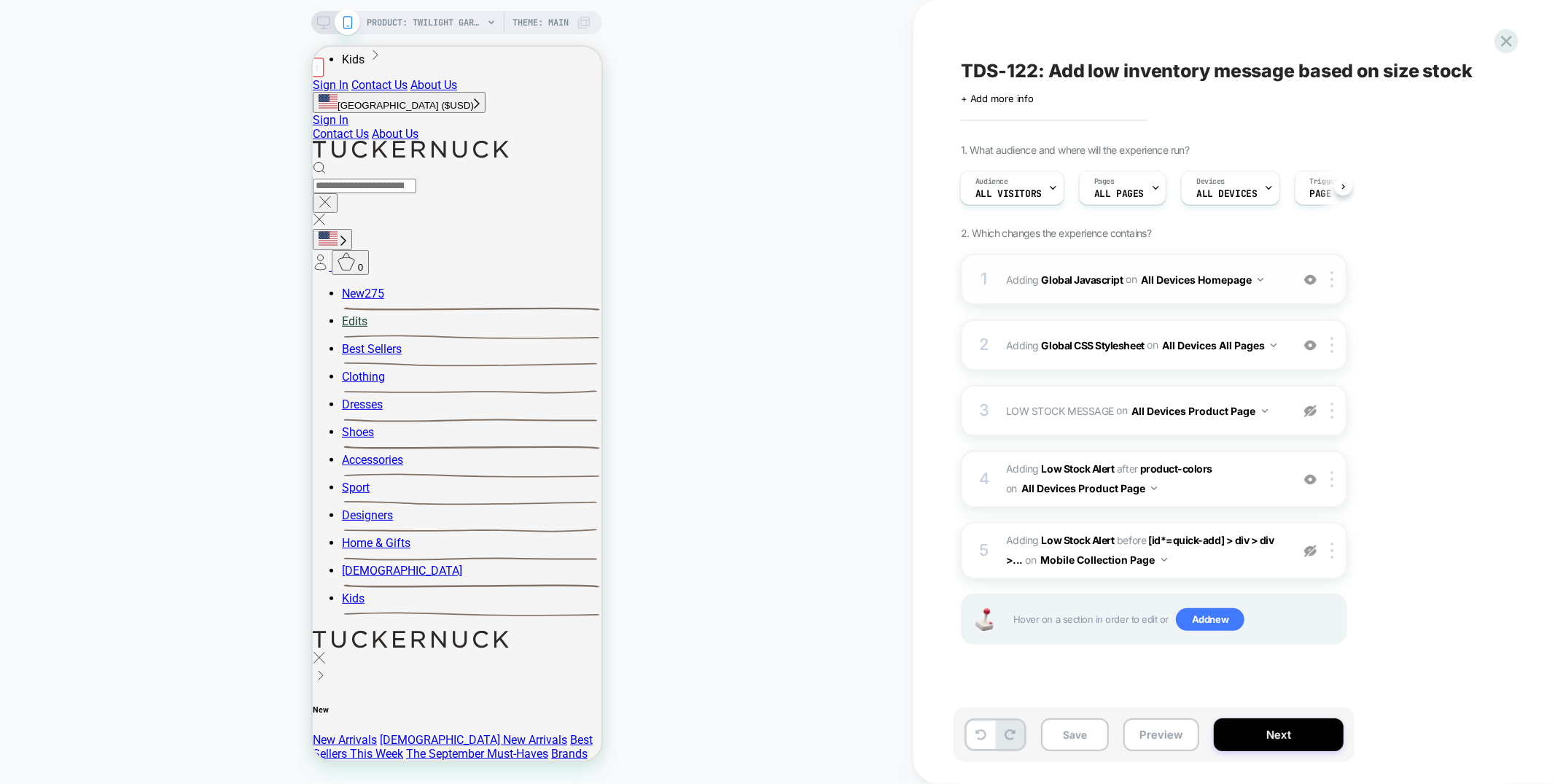
click at [1241, 280] on button "All Devices Homepage" at bounding box center [1202, 279] width 123 height 21
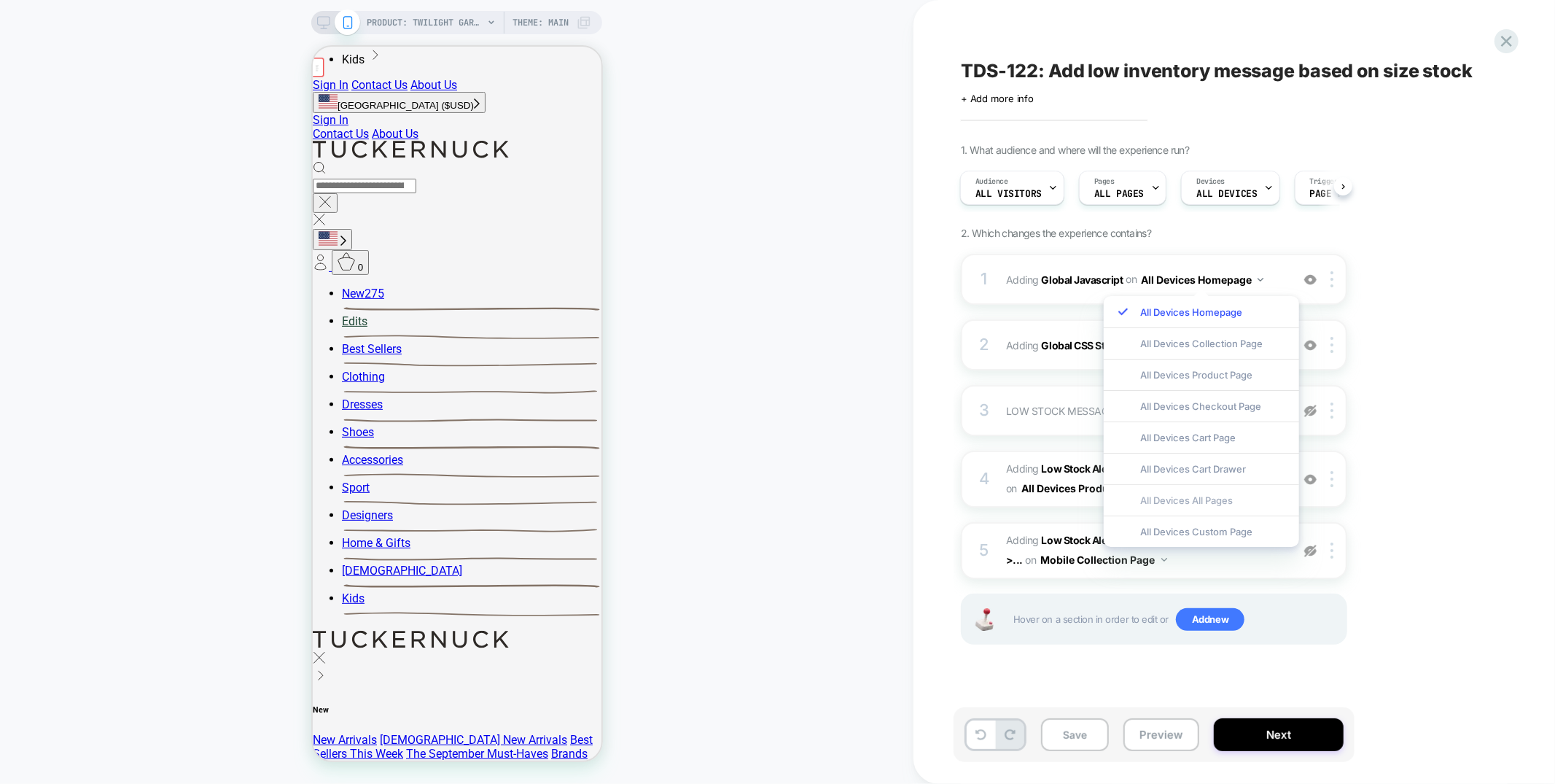
click at [0, 0] on div "All Devices All Pages" at bounding box center [0, 0] width 0 height 0
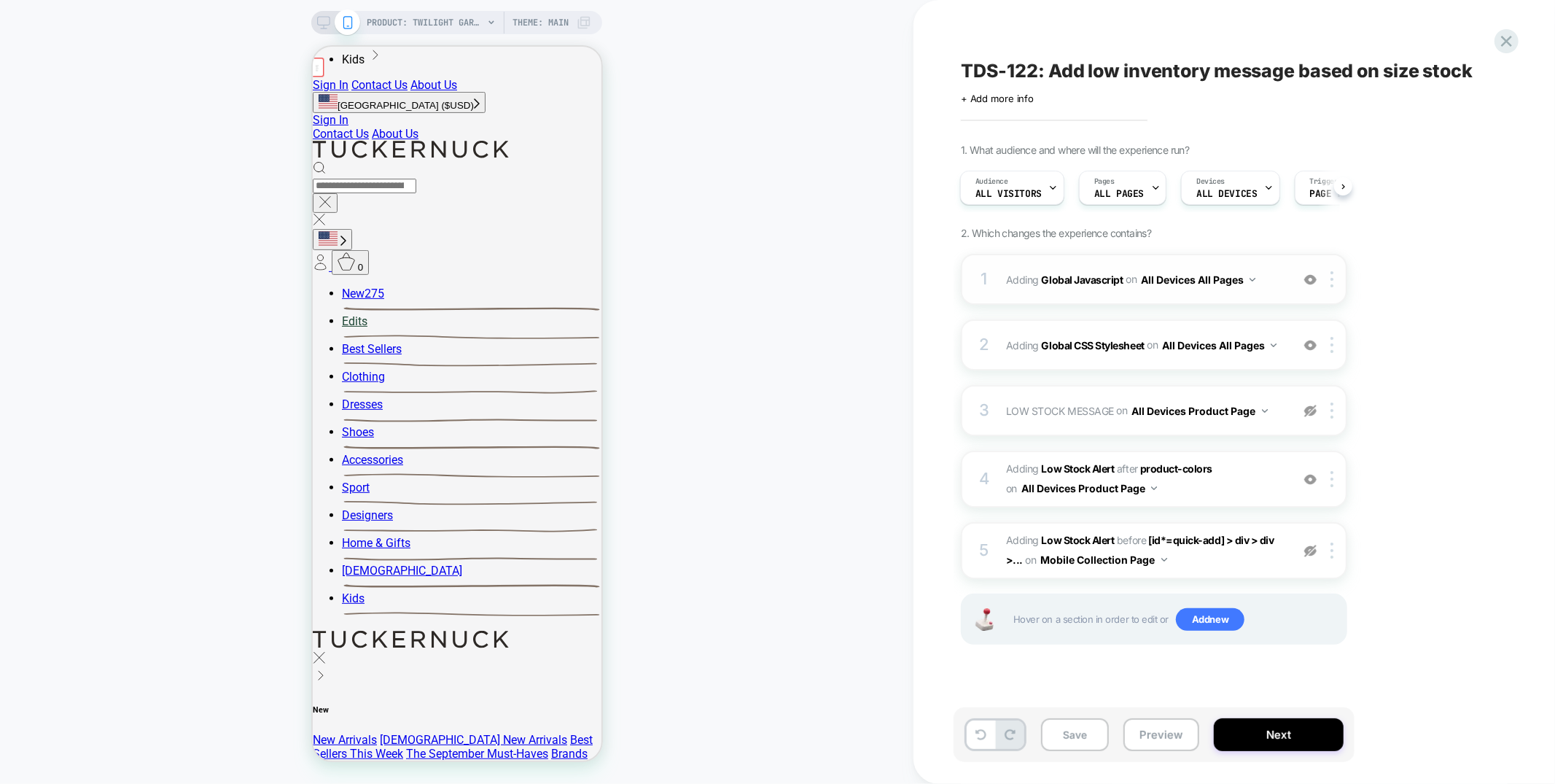
click at [1169, 294] on div "1 Adding Global Javascript on All Devices All Pages Add Before Add After Target…" at bounding box center [1153, 279] width 387 height 51
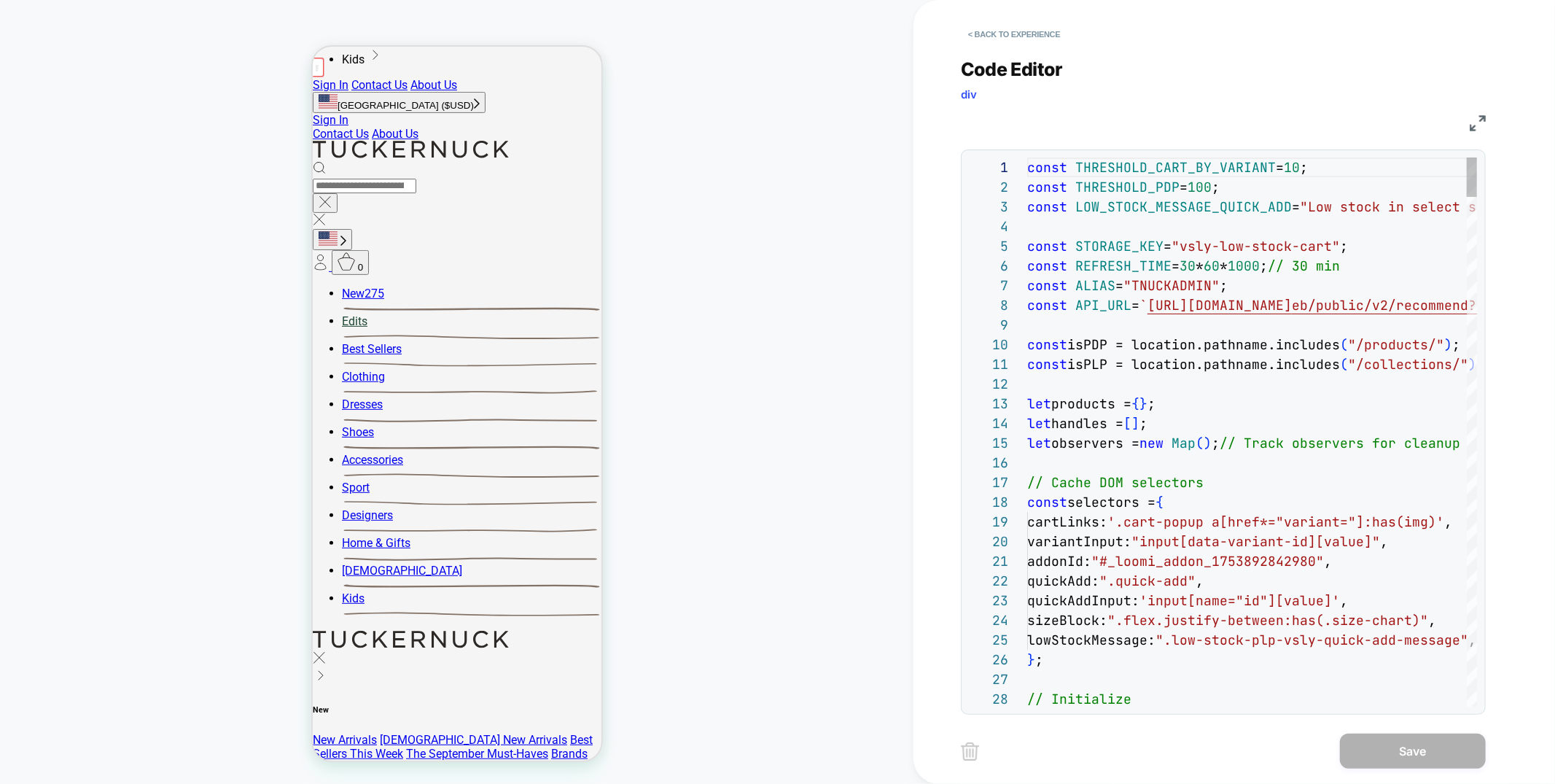
scroll to position [197, 0]
click at [1484, 123] on img at bounding box center [1477, 123] width 16 height 16
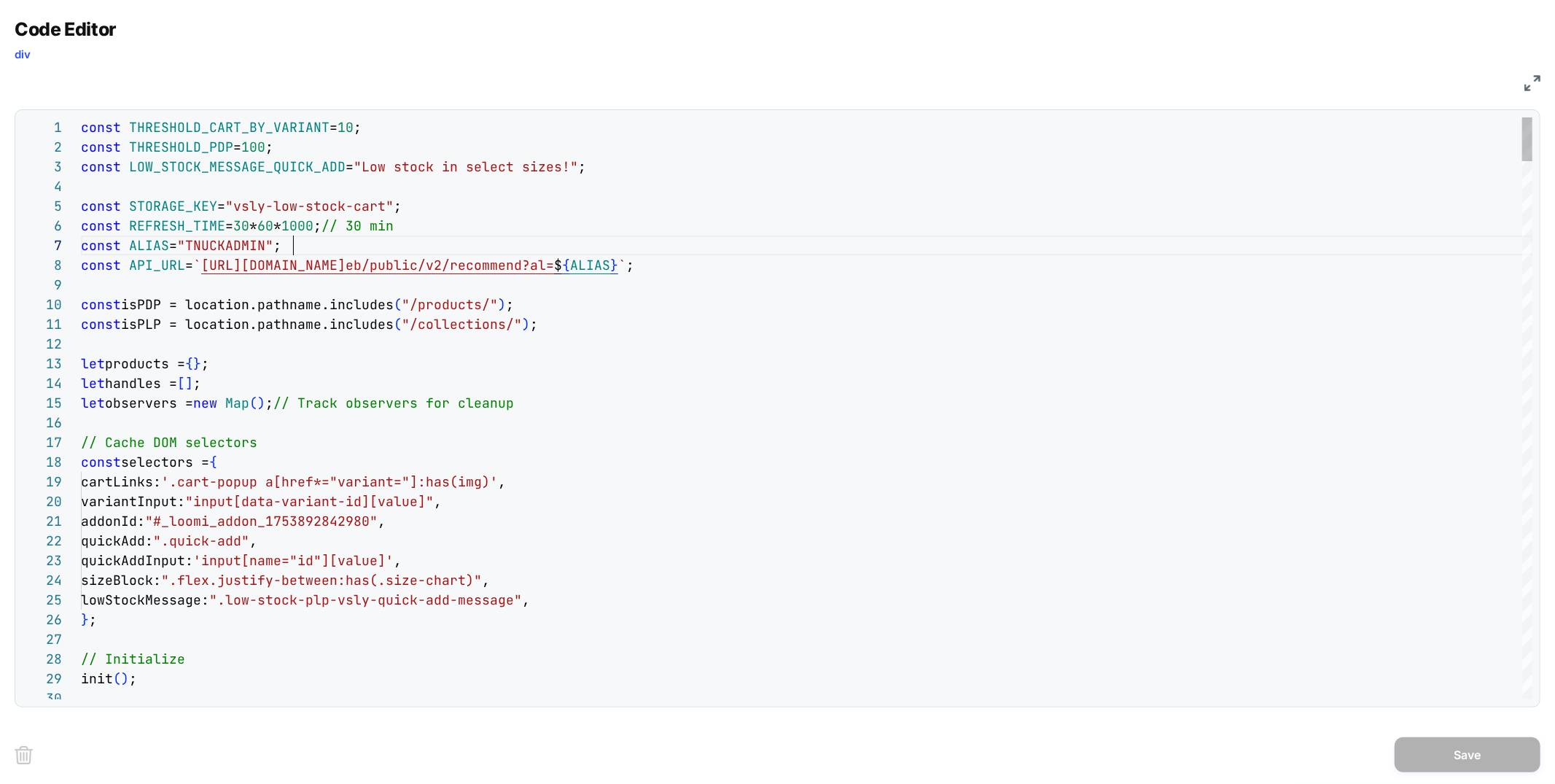
scroll to position [118, 212]
type textarea "*"
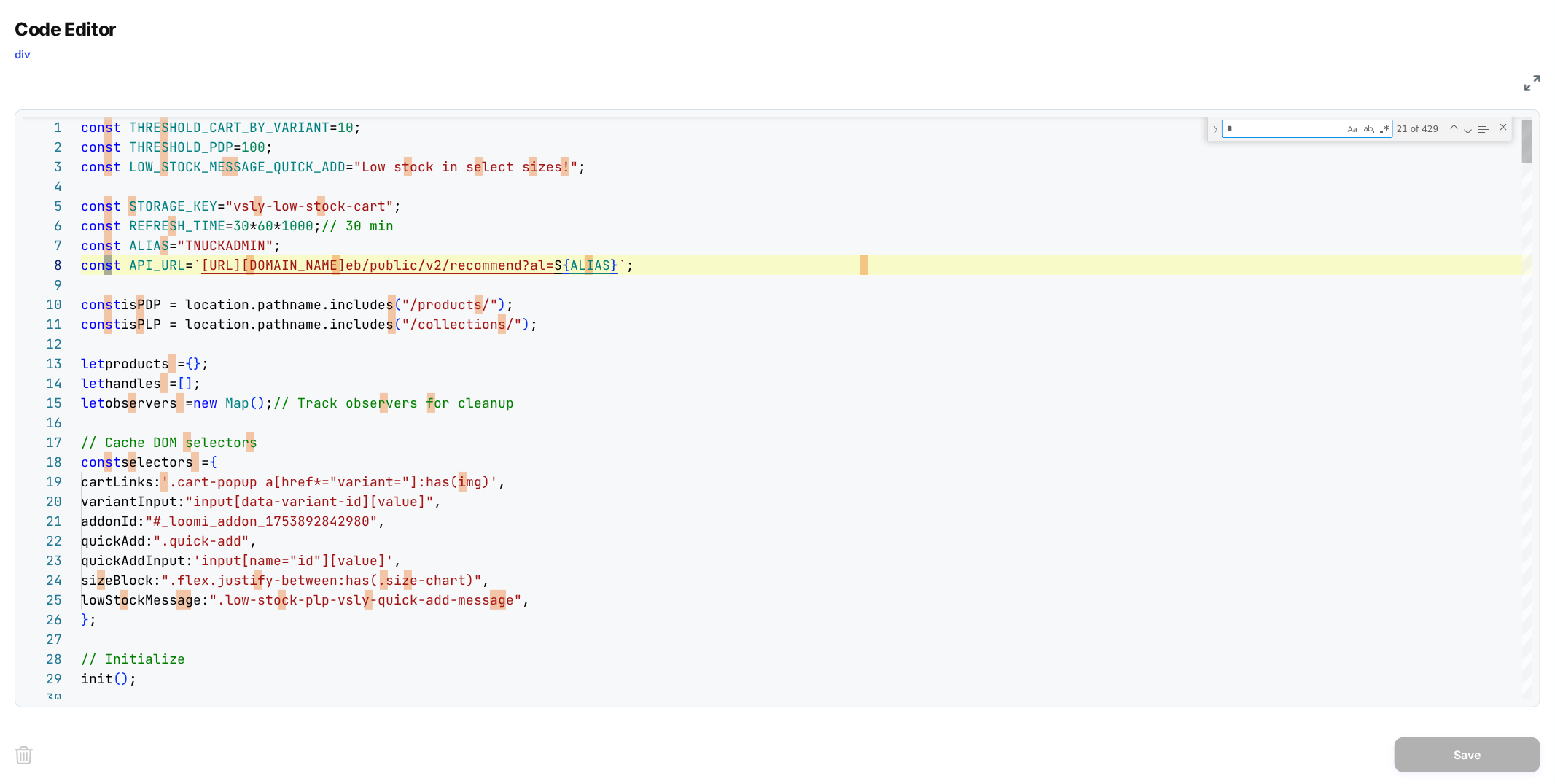
type textarea "**********"
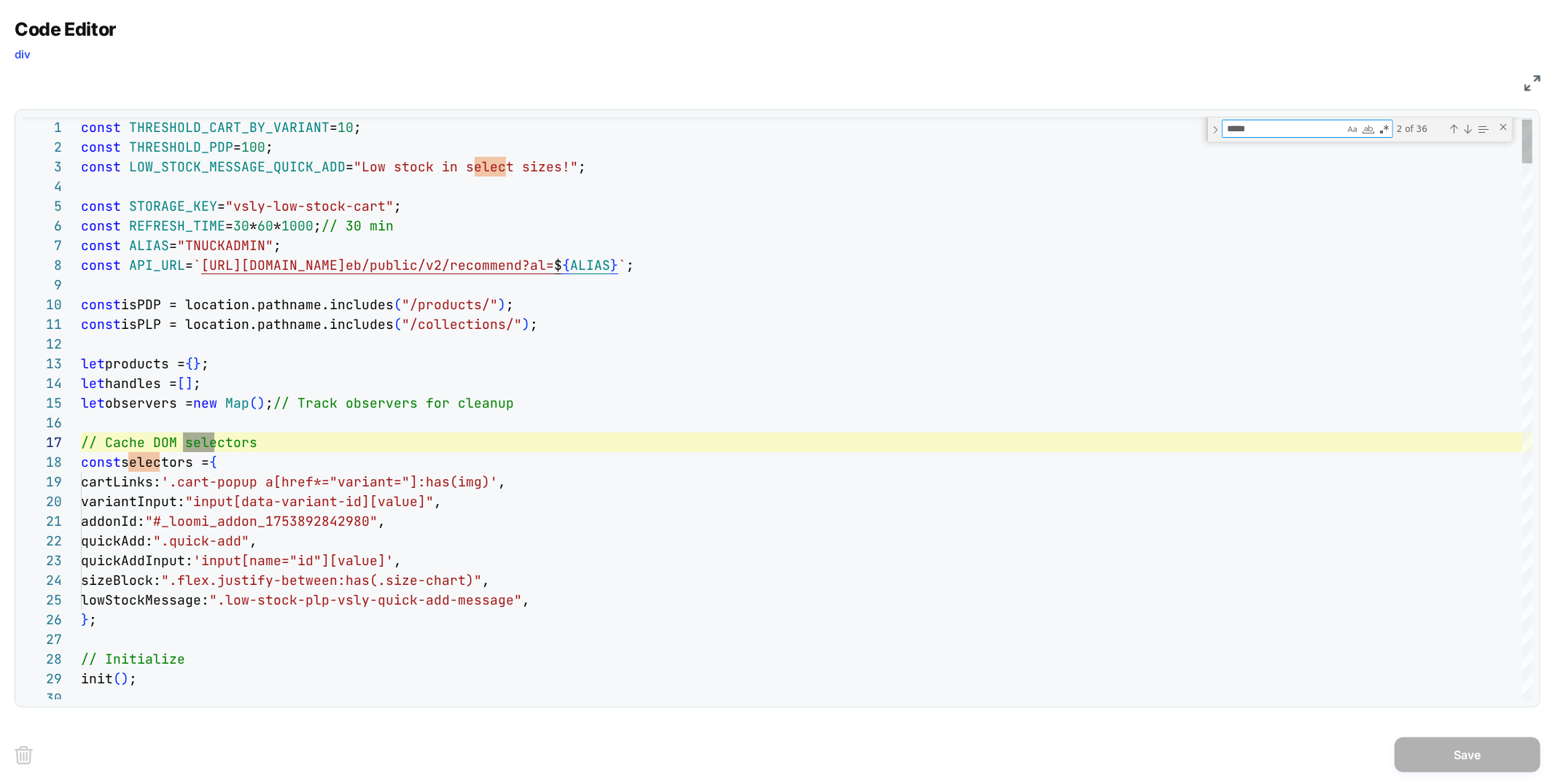
scroll to position [197, 142]
type textarea "******"
click at [1263, 123] on textarea "******" at bounding box center [1284, 129] width 122 height 16
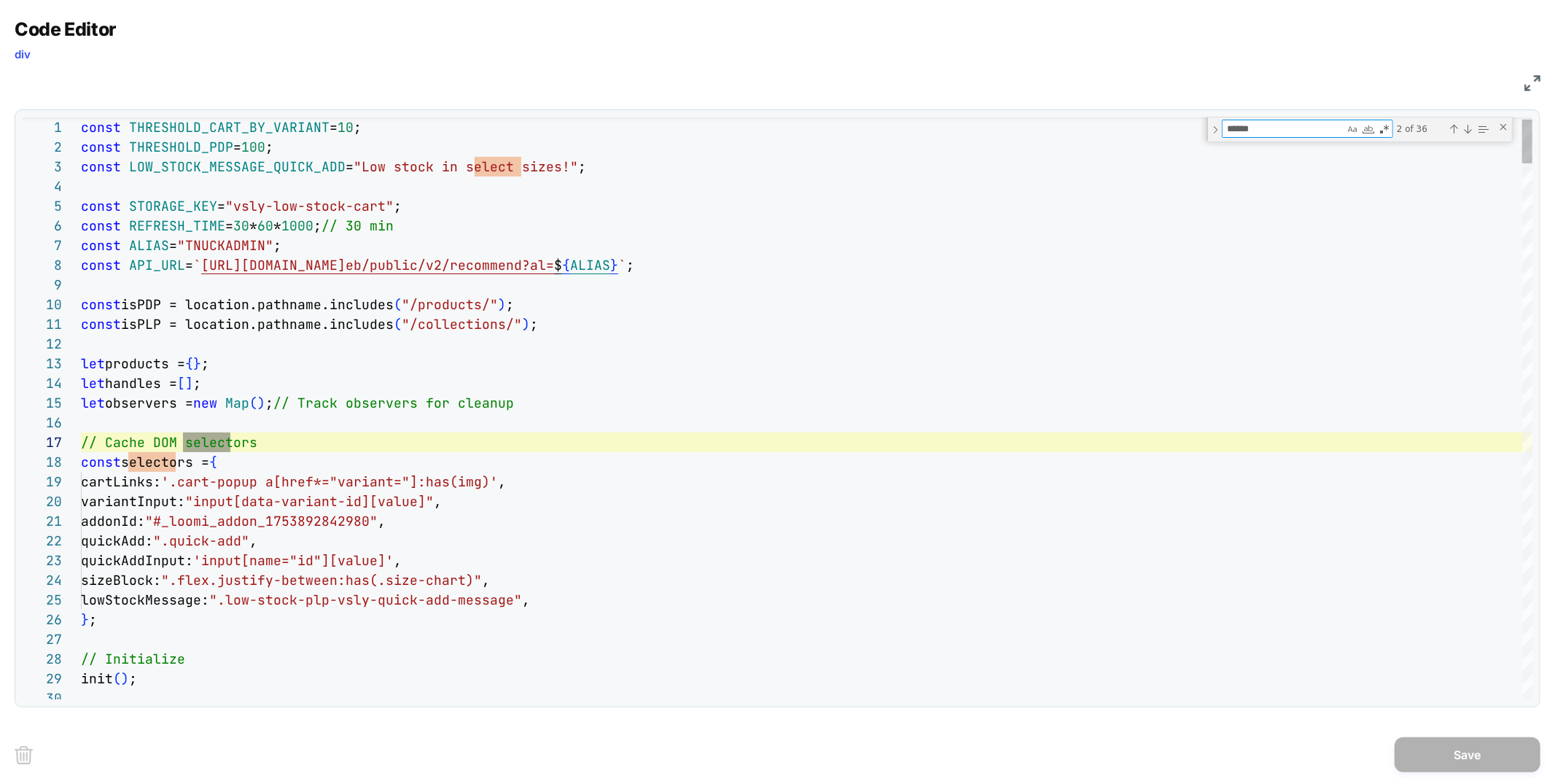
type textarea "**********"
type textarea "*"
type textarea "**********"
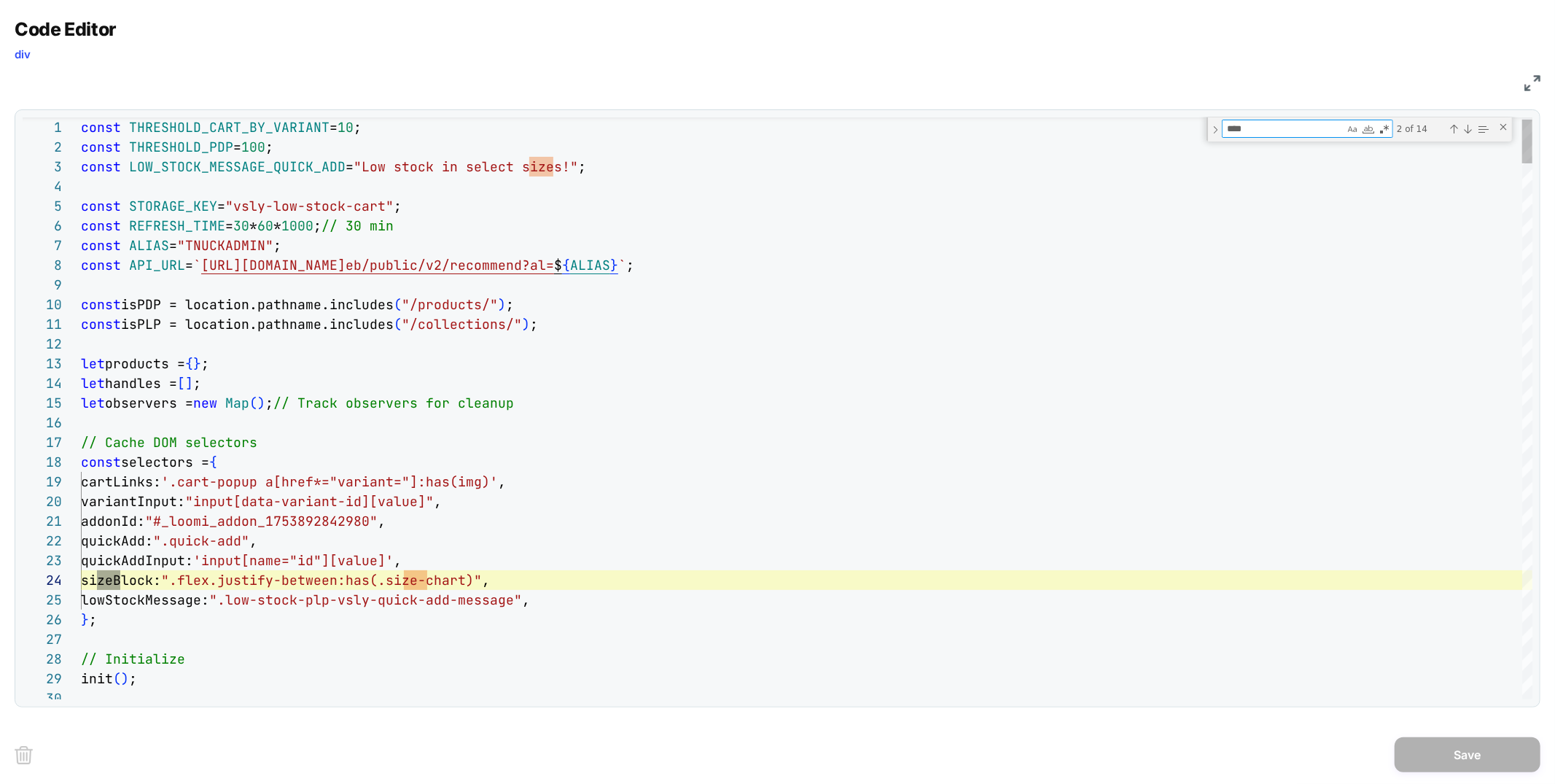
scroll to position [197, 47]
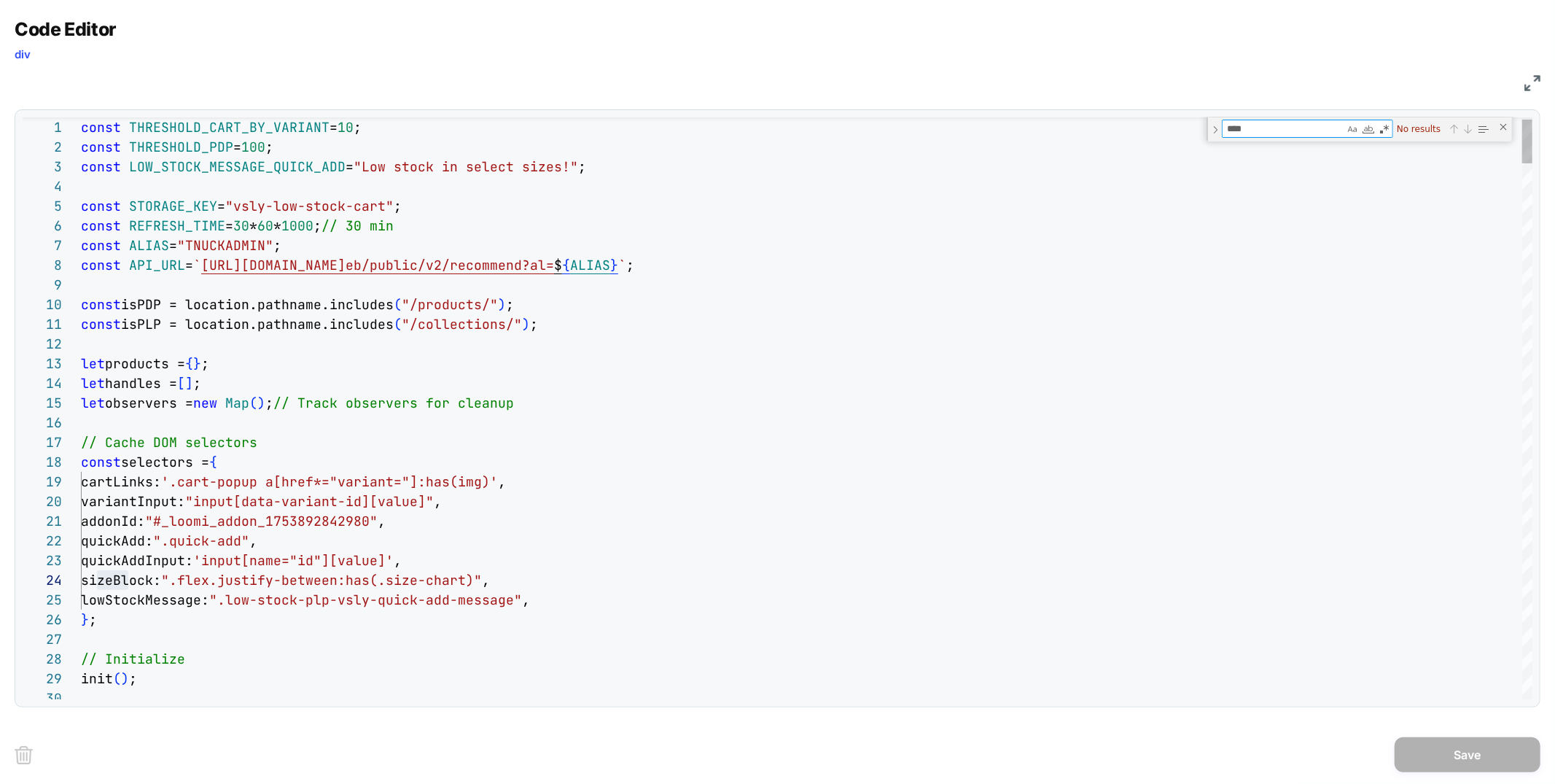
type textarea "*****"
type textarea "**********"
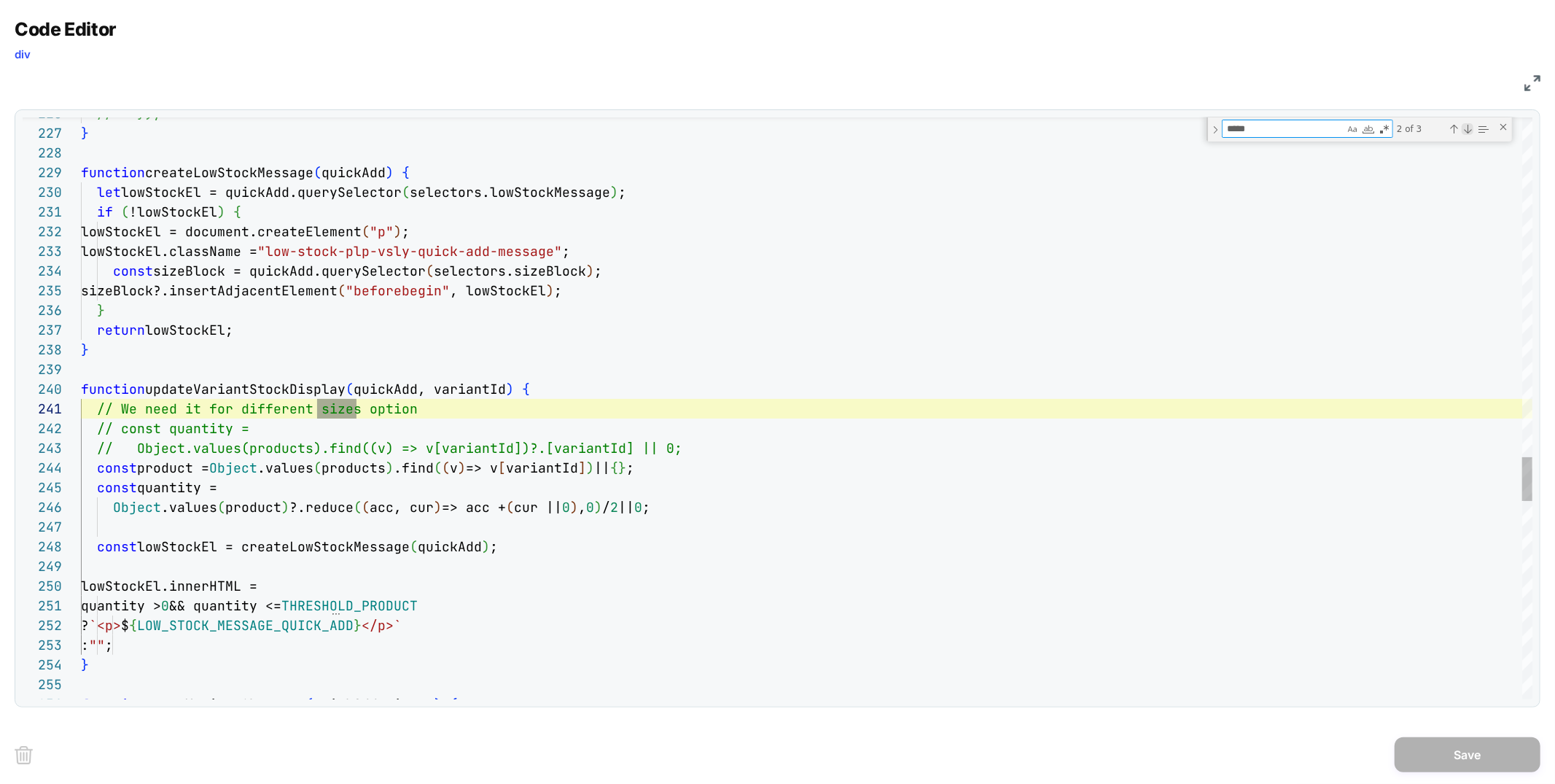
type textarea "*****"
click at [289, 254] on div "Next Match (Enter)" at bounding box center [158, 261] width 260 height 14
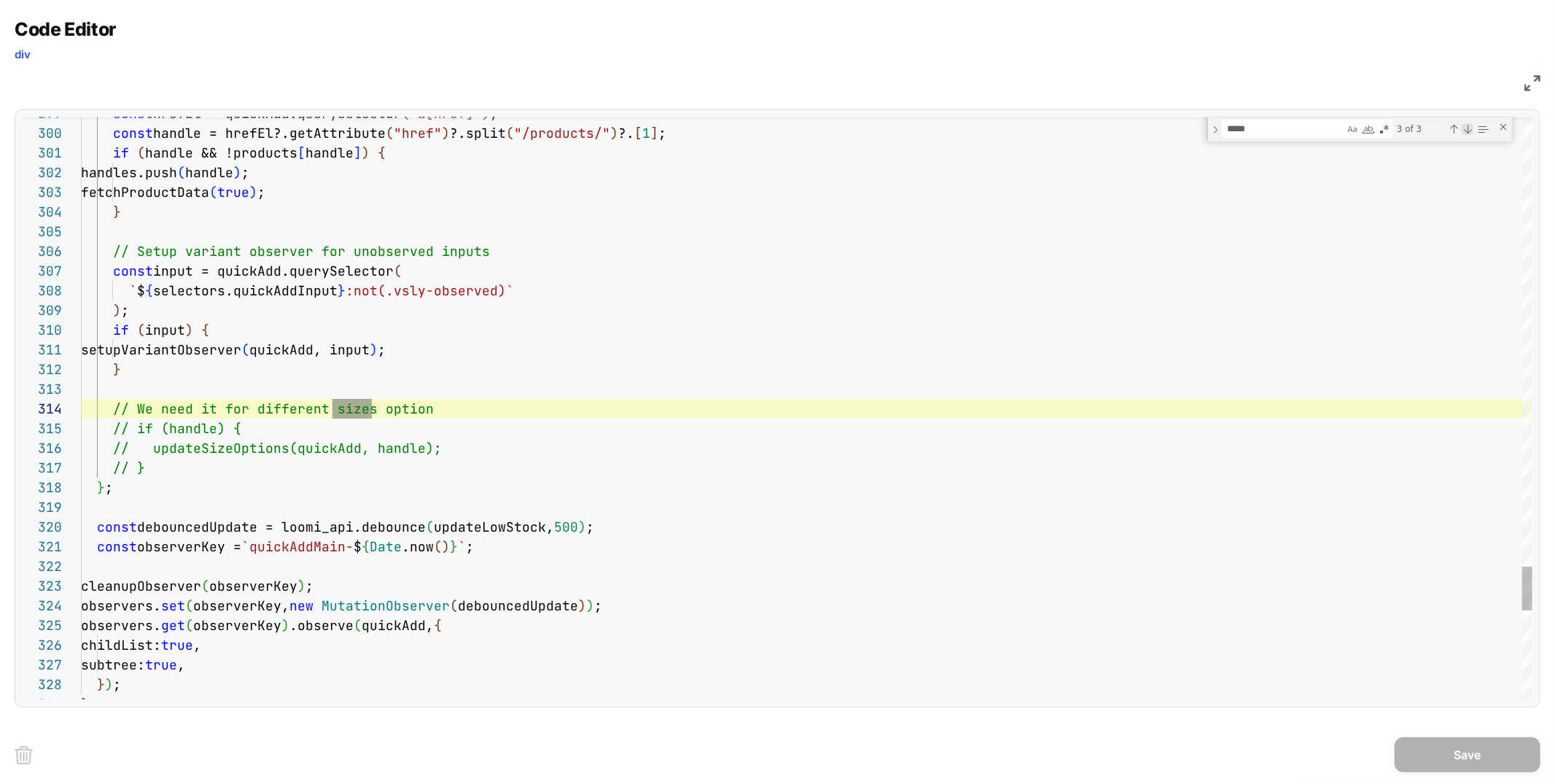
click at [289, 254] on div "Next Match (Enter)" at bounding box center [158, 261] width 260 height 14
type textarea "**********"
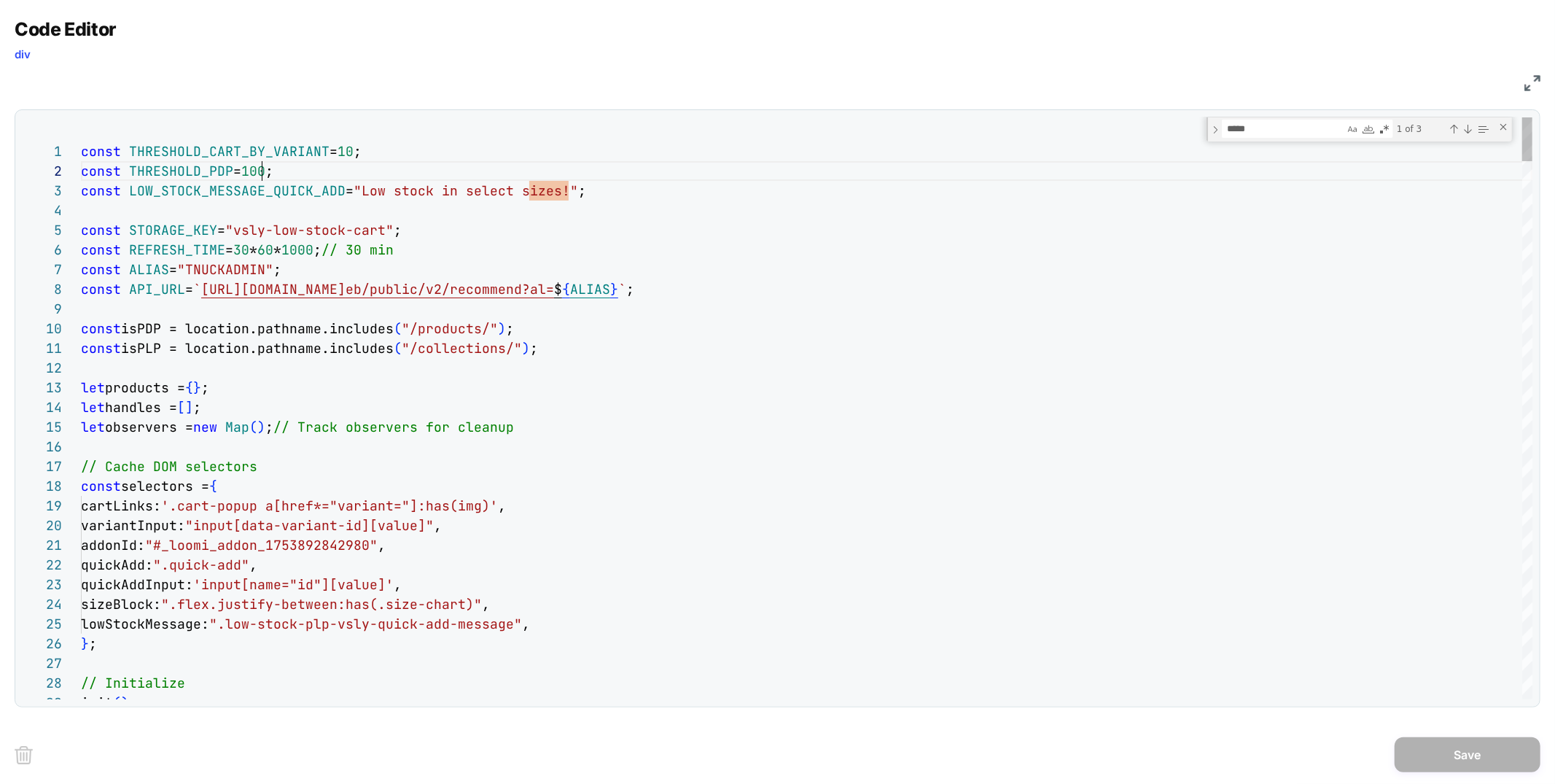
scroll to position [19, 180]
click at [1528, 82] on img at bounding box center [1532, 82] width 16 height 16
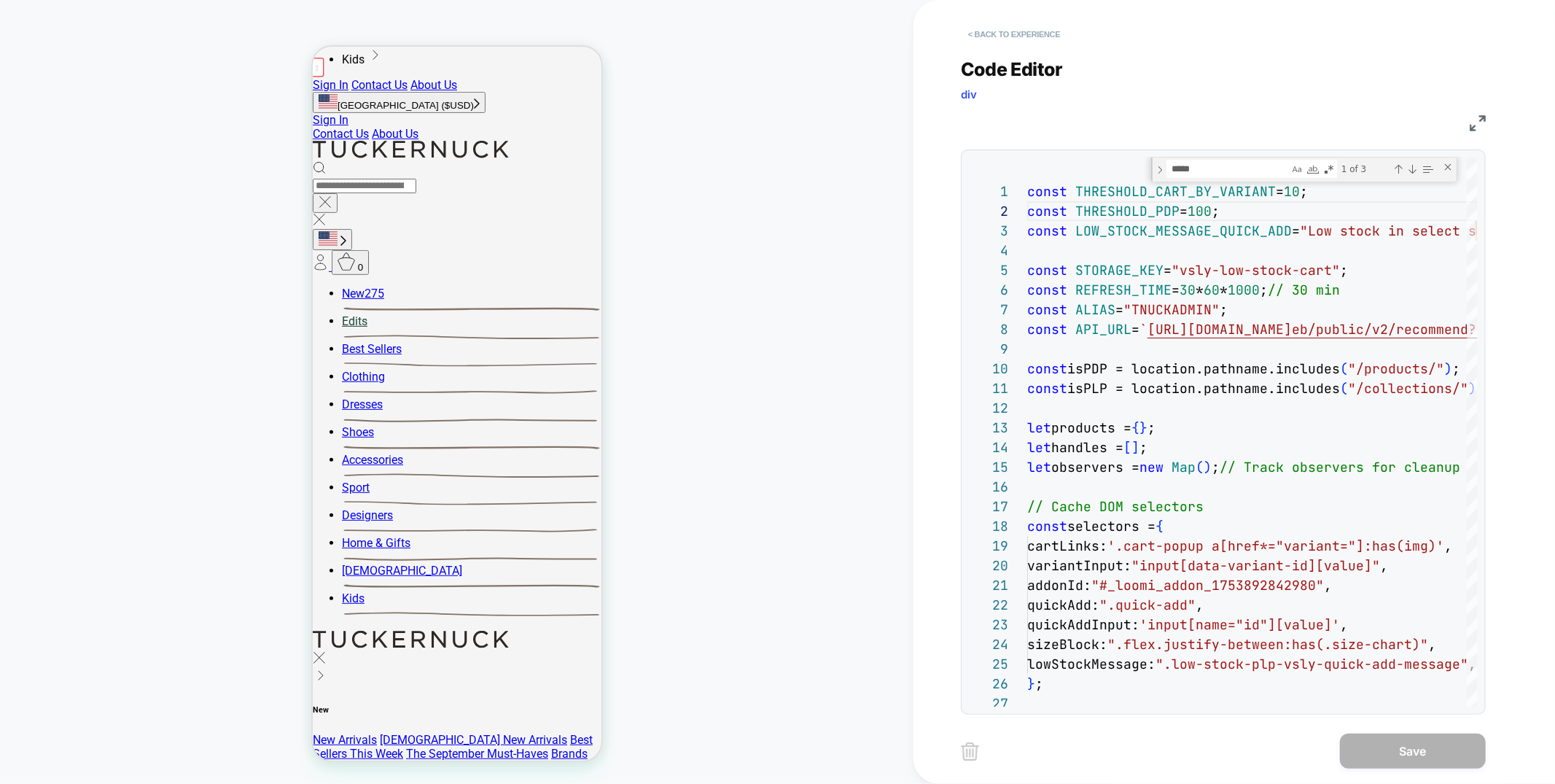
click at [1017, 30] on button "< Back to experience" at bounding box center [1013, 34] width 106 height 23
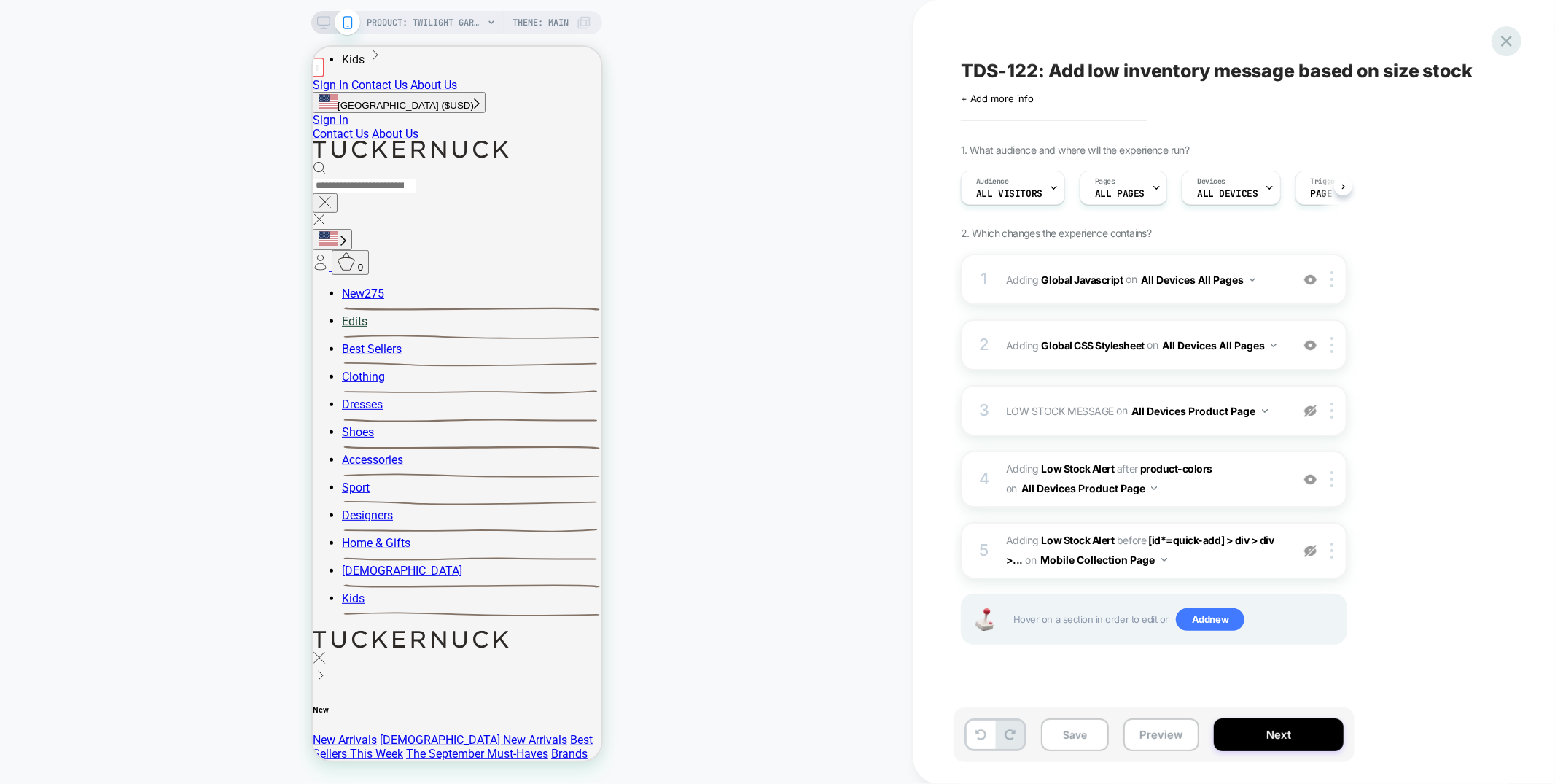
scroll to position [0, 1]
click at [1506, 40] on icon at bounding box center [1506, 41] width 20 height 20
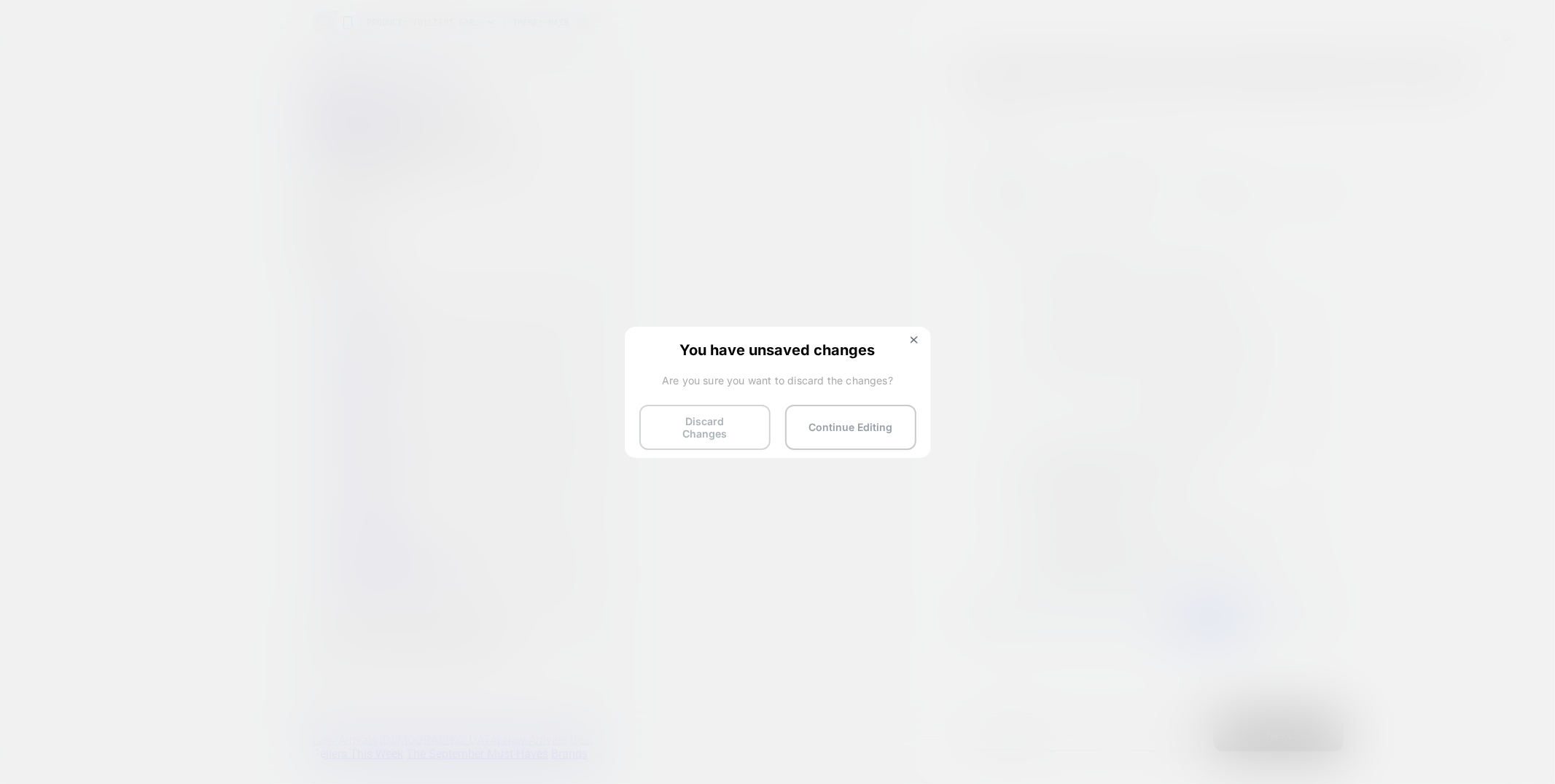
click at [679, 433] on button "Discard Changes" at bounding box center [705, 427] width 131 height 45
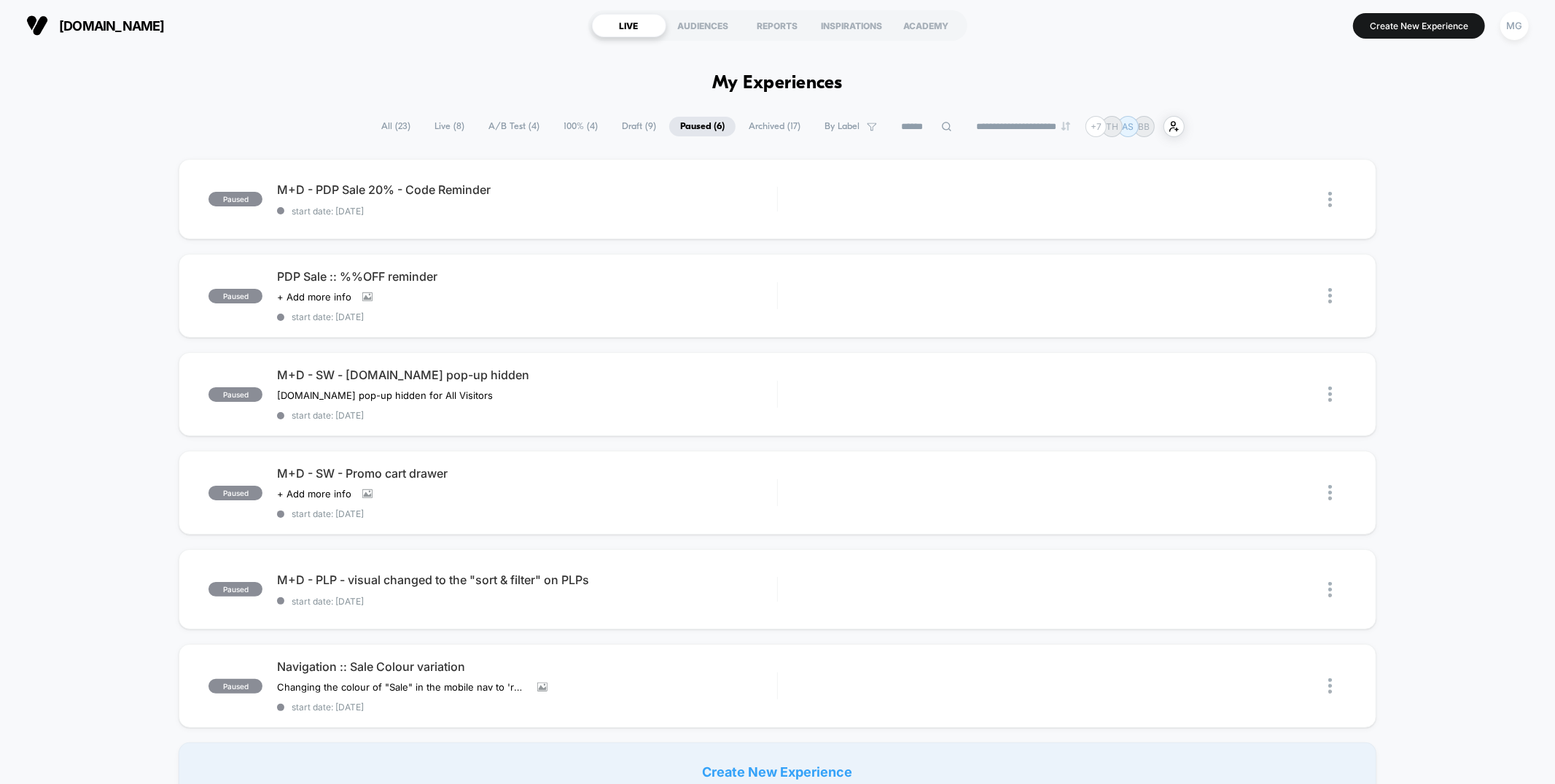
click at [514, 129] on span "A/B Test ( 4 )" at bounding box center [514, 126] width 73 height 20
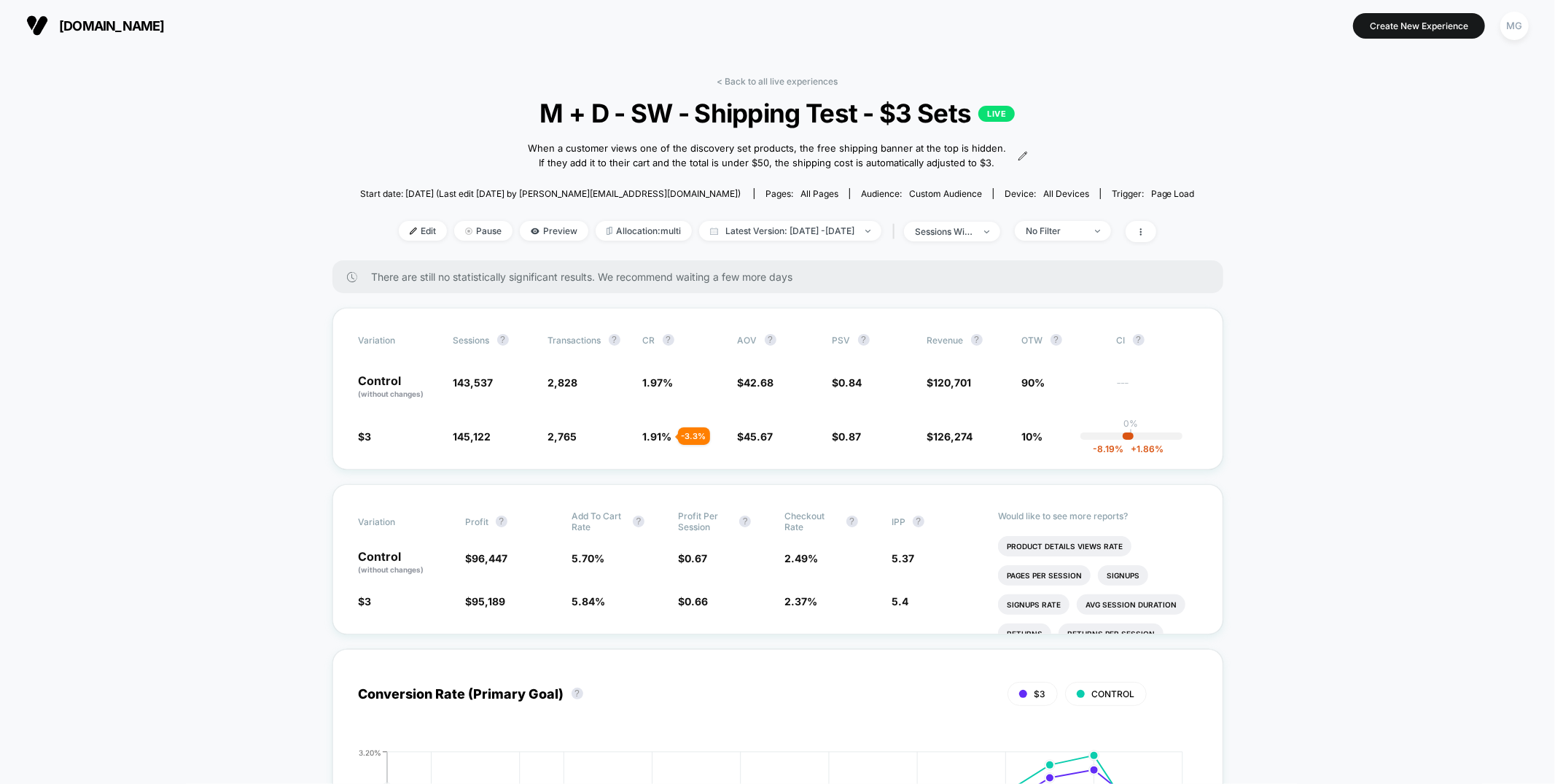
scroll to position [1, 0]
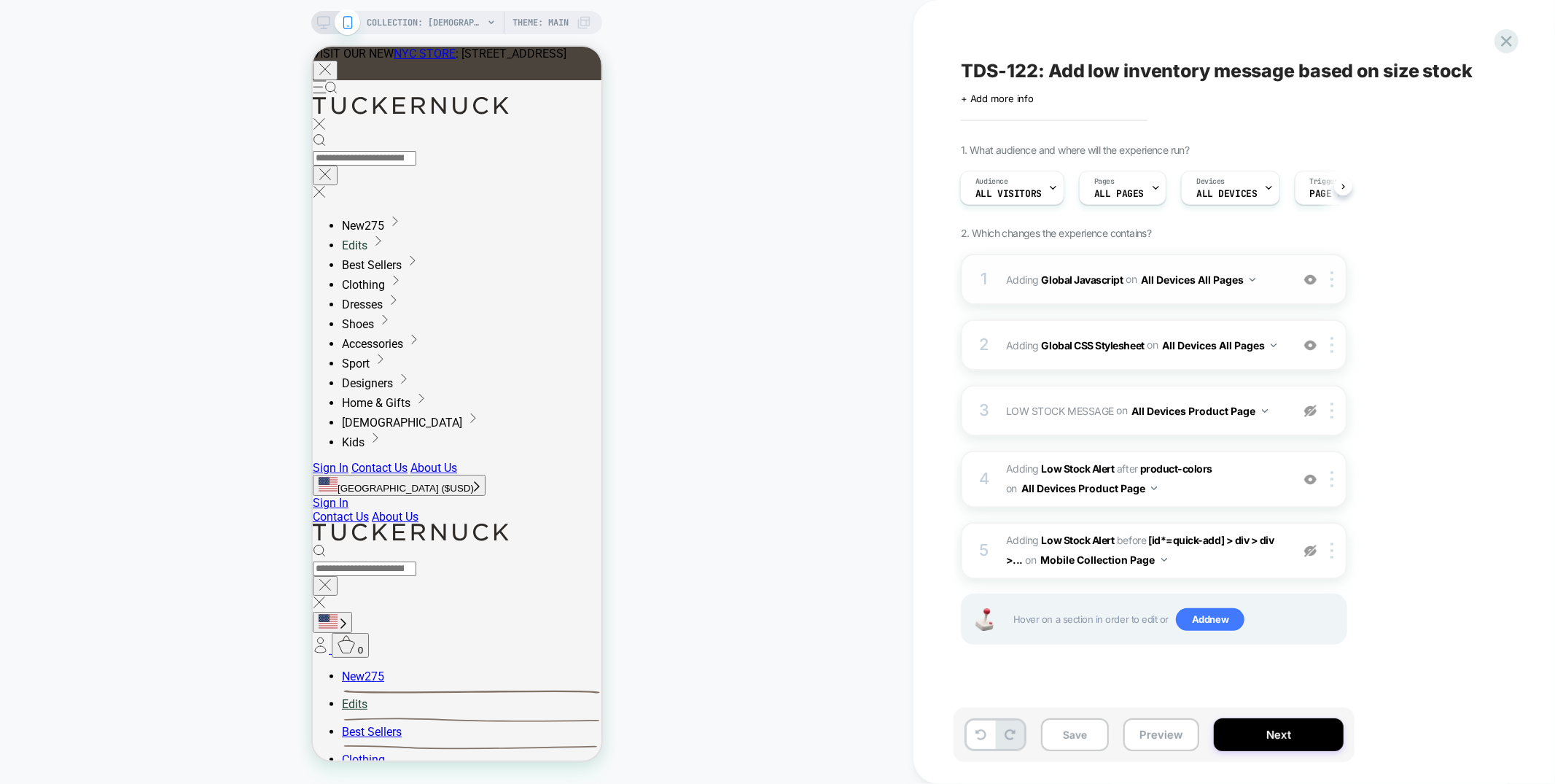
click at [1107, 298] on div "1 Adding Global Javascript on All Devices All Pages Add Before Add After Target…" at bounding box center [1153, 279] width 387 height 51
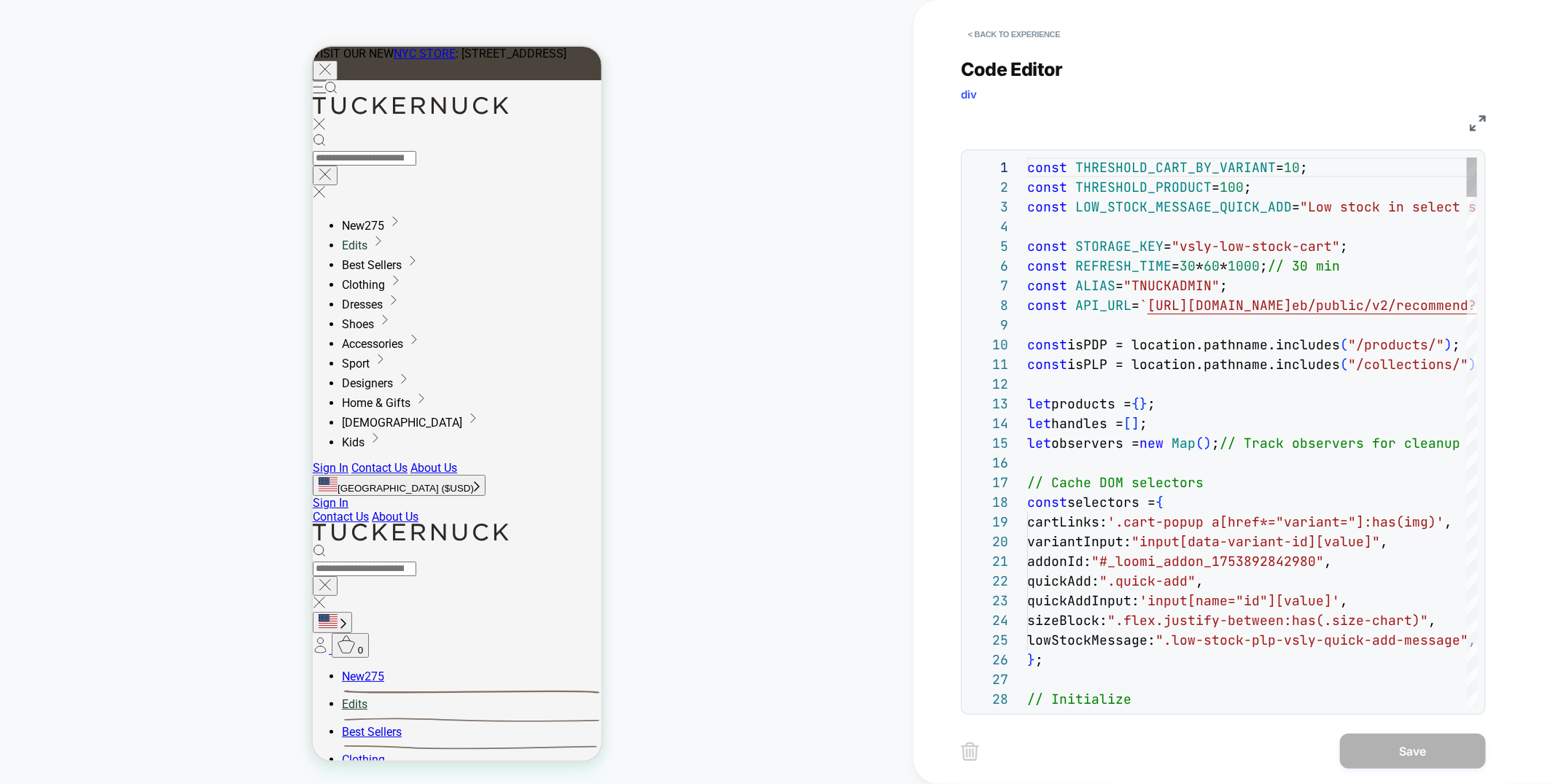
scroll to position [197, 0]
click at [0, 0] on button "< Back to experience" at bounding box center [0, 0] width 0 height 0
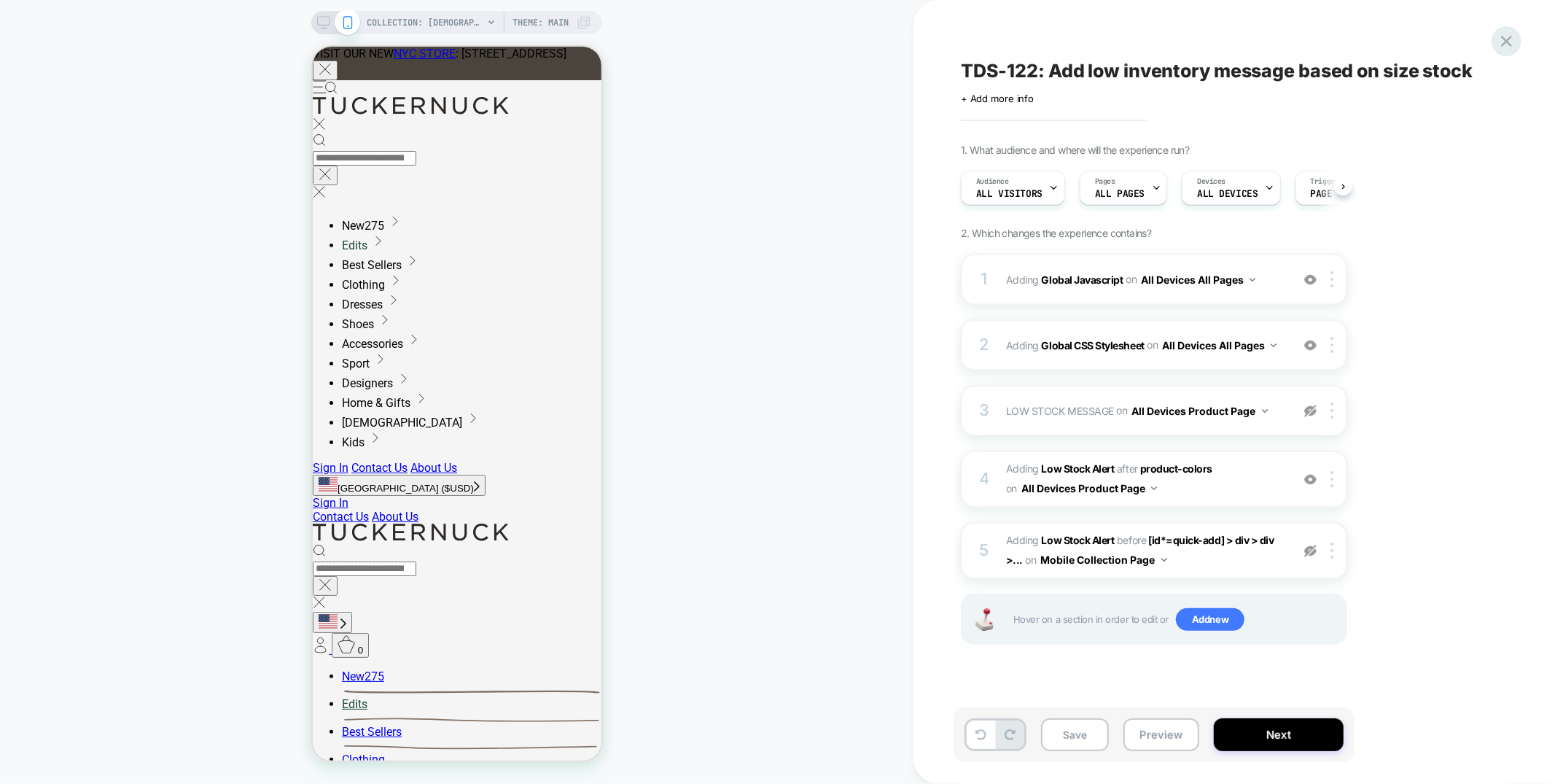
scroll to position [0, 1]
click at [1504, 46] on icon at bounding box center [1506, 41] width 20 height 20
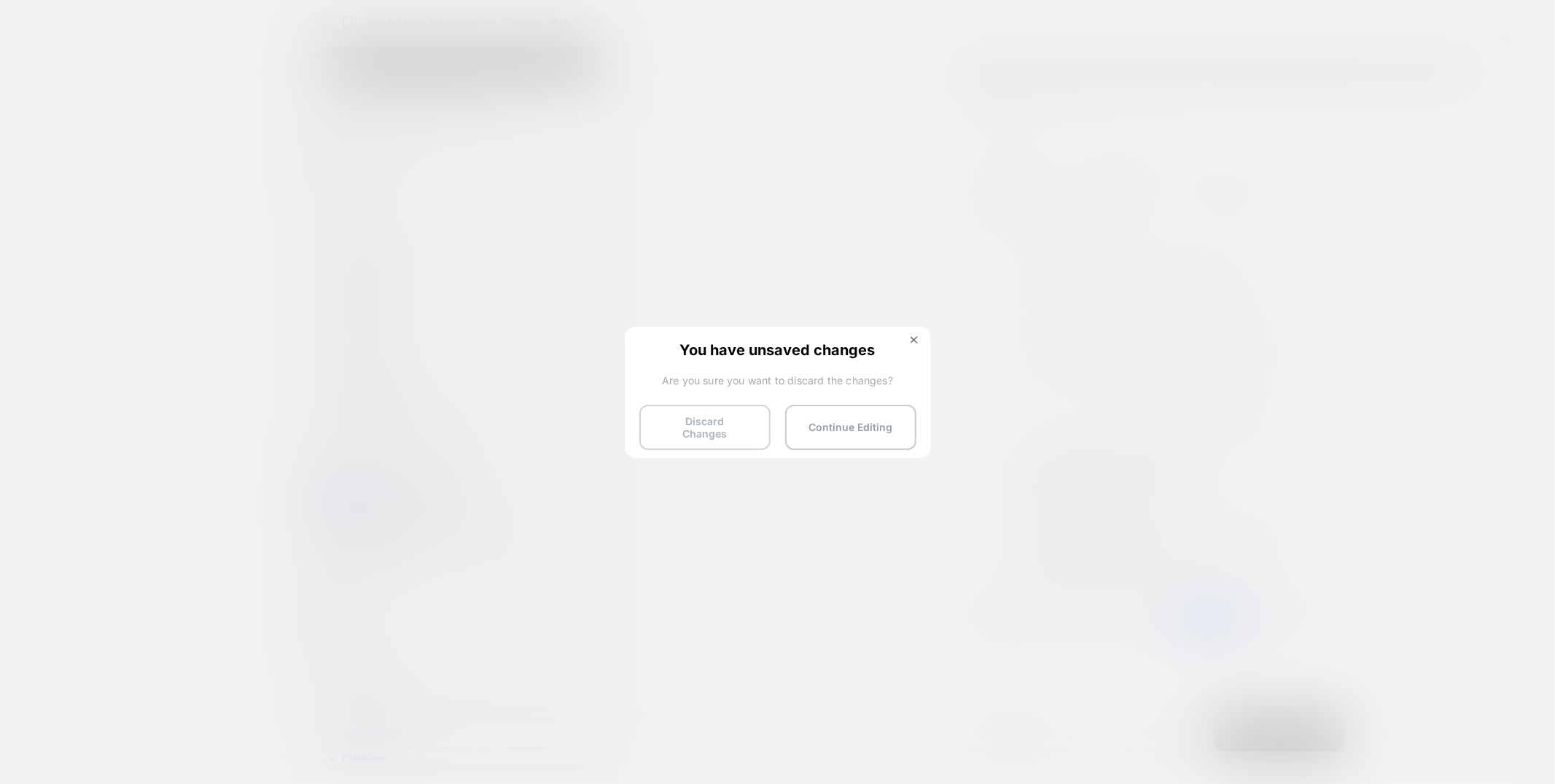
click at [740, 429] on button "Discard Changes" at bounding box center [705, 427] width 131 height 45
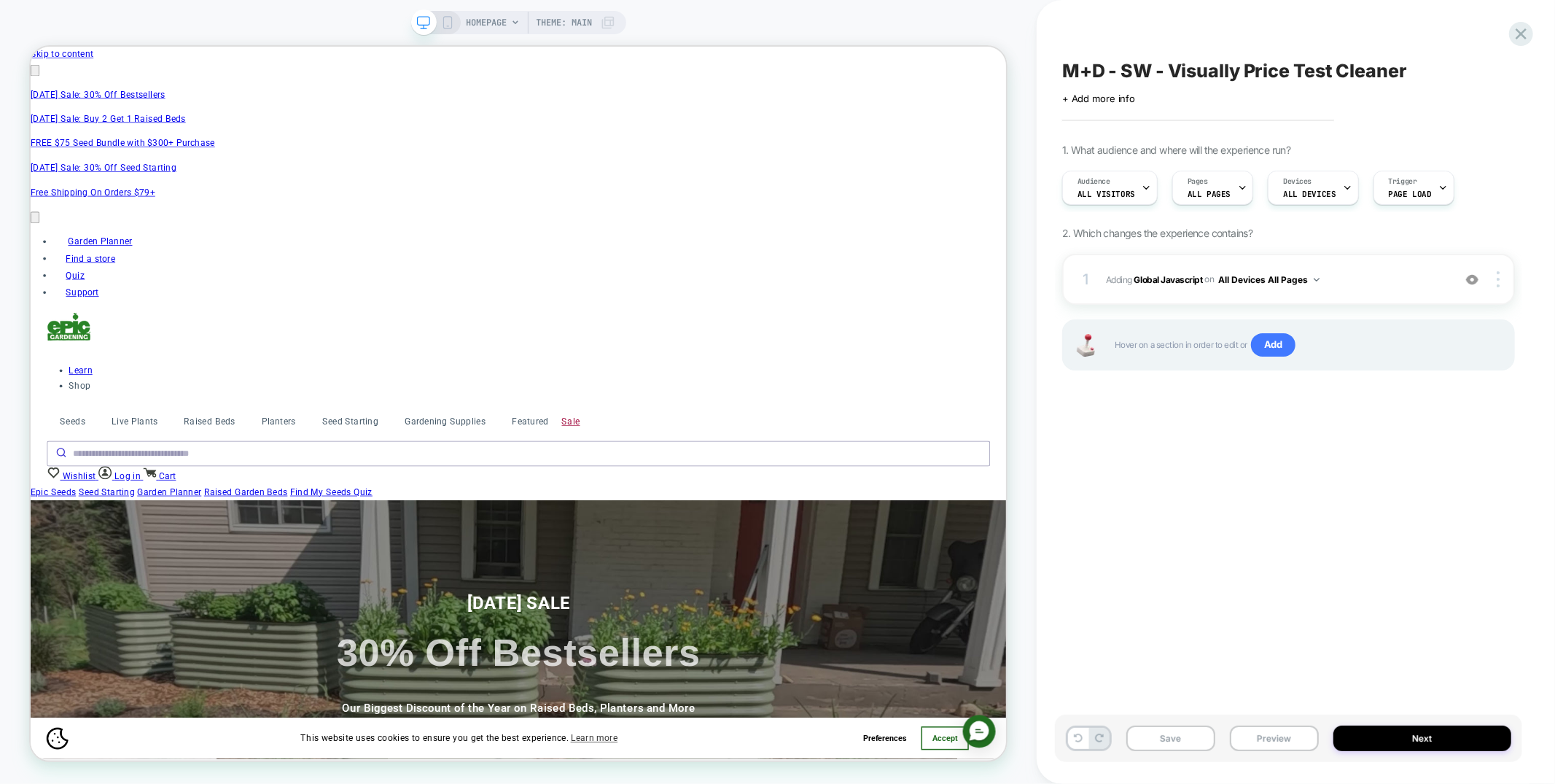
scroll to position [0, 2548]
click at [1515, 35] on icon at bounding box center [1521, 34] width 20 height 20
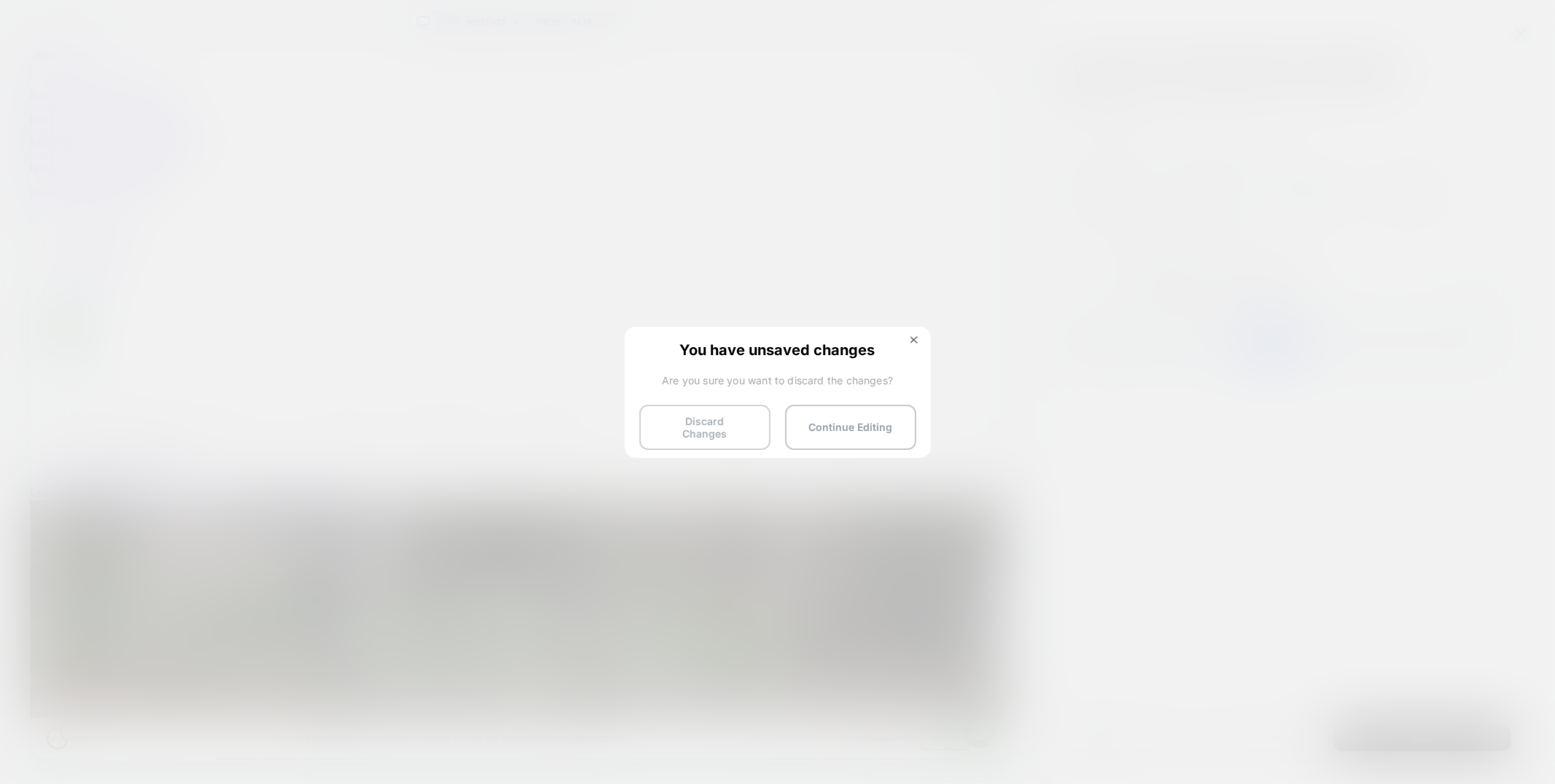
click at [0, 0] on button "Discard Changes" at bounding box center [0, 0] width 0 height 0
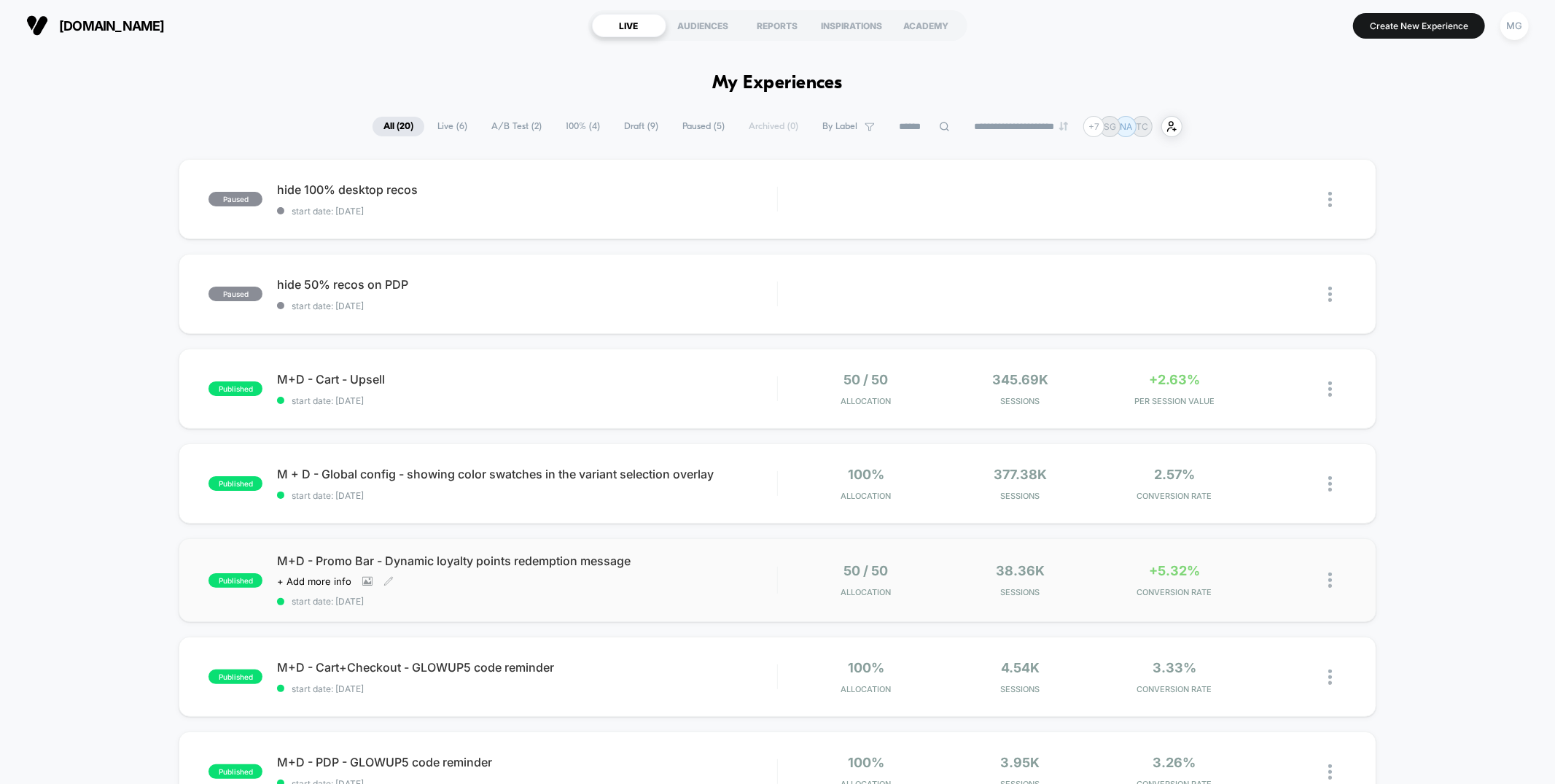
click at [741, 603] on span "start date: [DATE]" at bounding box center [527, 600] width 500 height 11
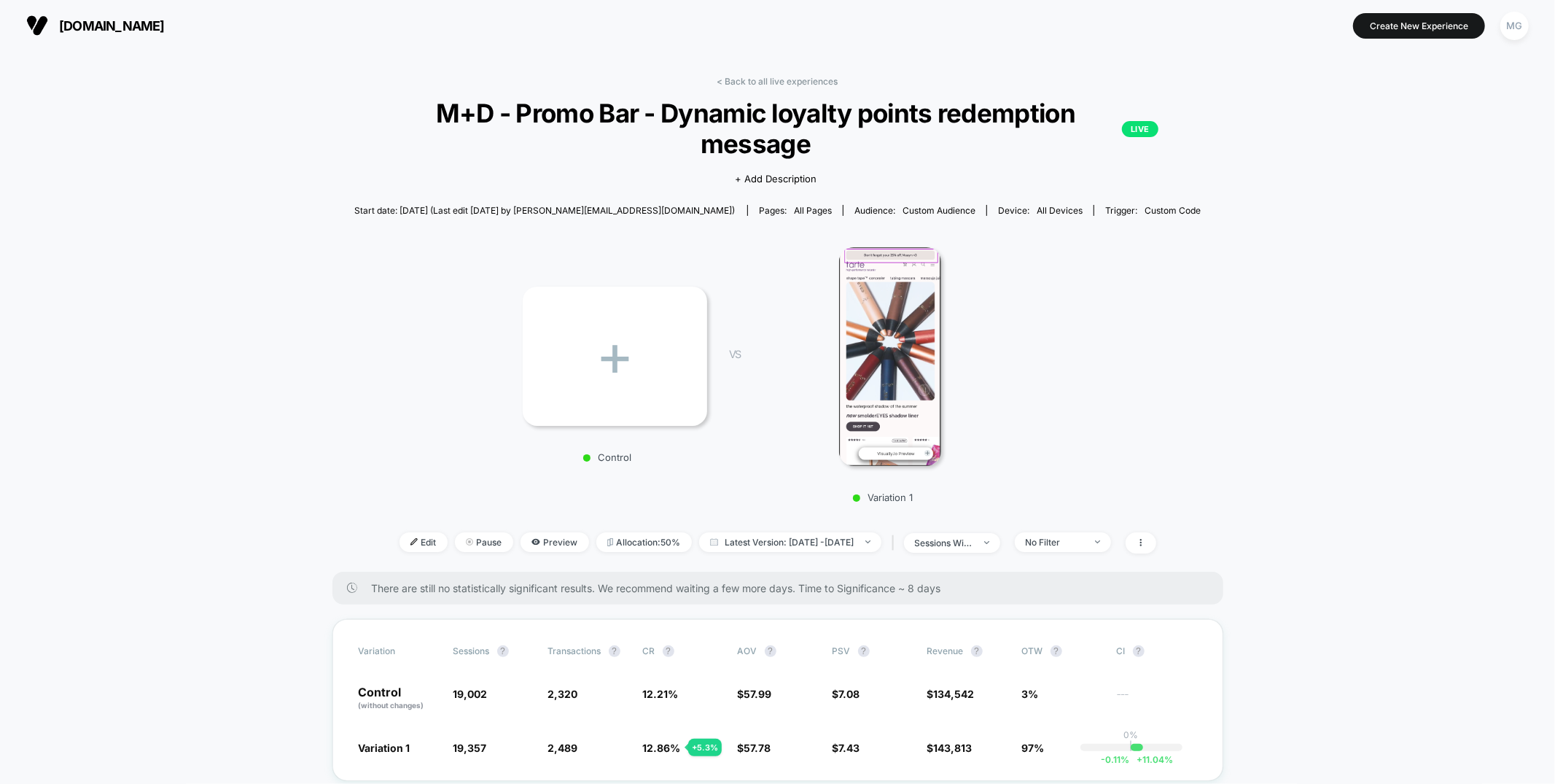
click at [787, 76] on link "< Back to all live experiences" at bounding box center [778, 81] width 121 height 11
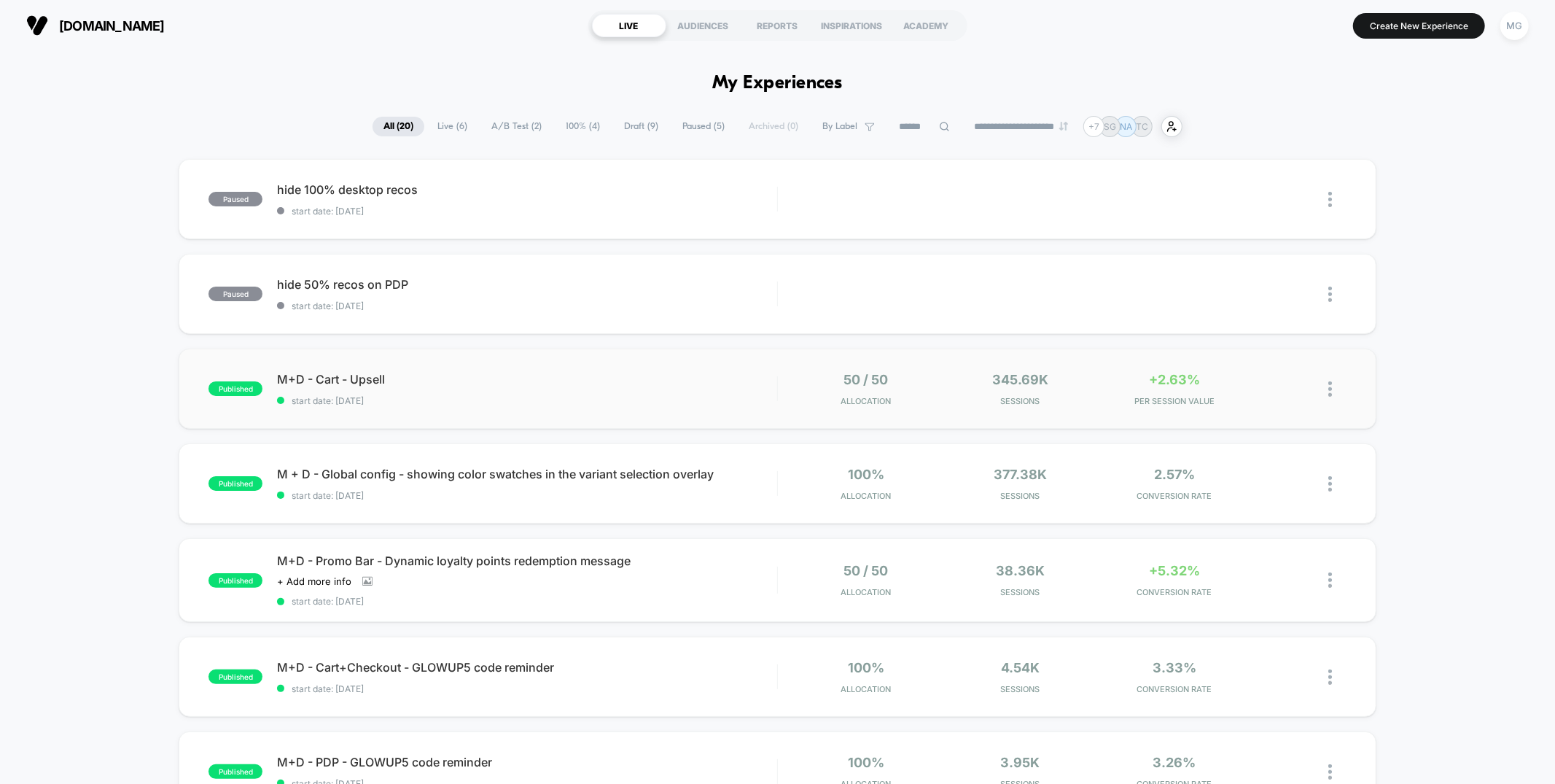
click at [651, 387] on div "M+D - Cart - Upsell start date: [DATE]" at bounding box center [527, 389] width 500 height 35
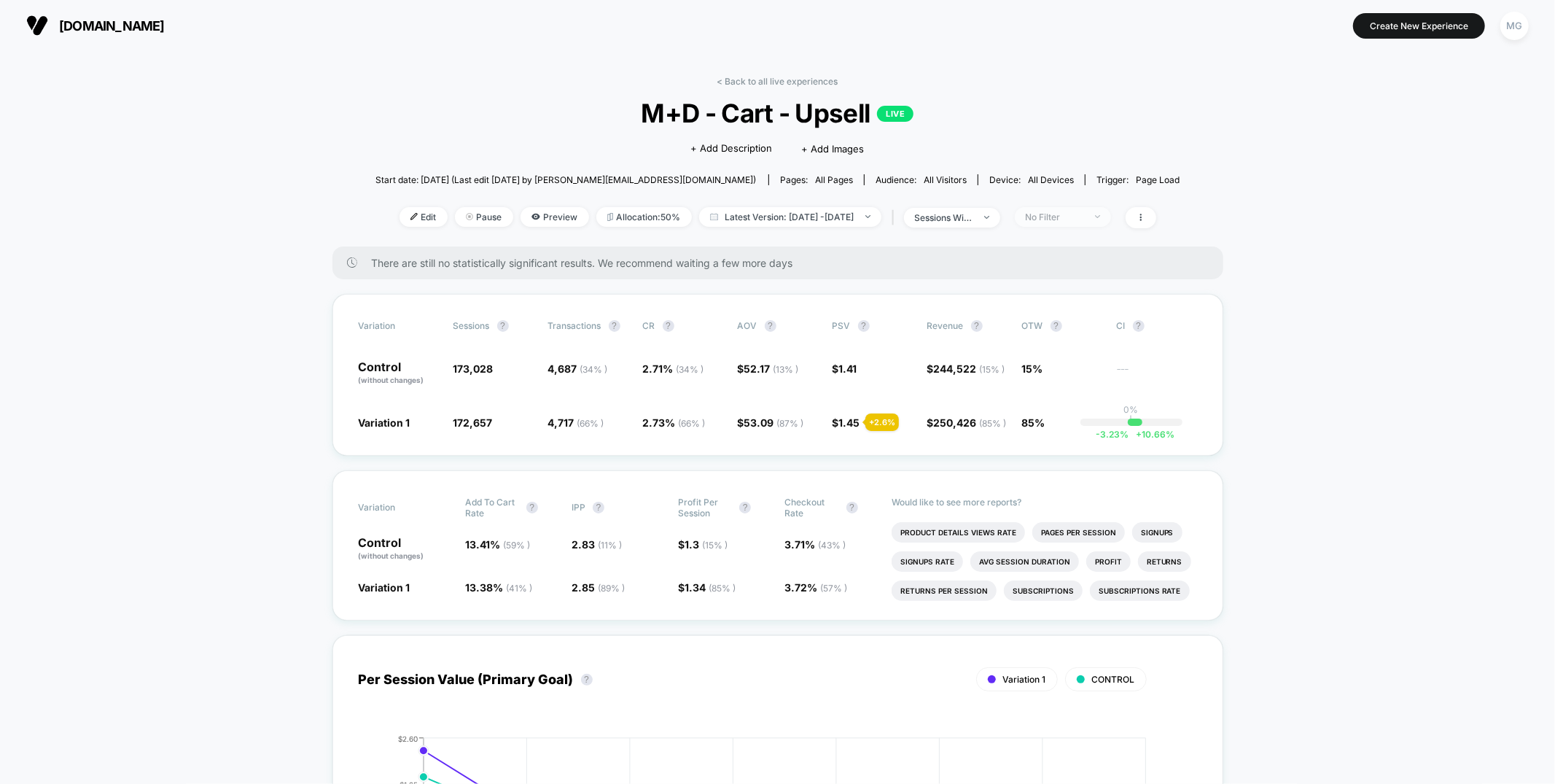
click at [1084, 215] on div "No Filter" at bounding box center [1055, 216] width 59 height 11
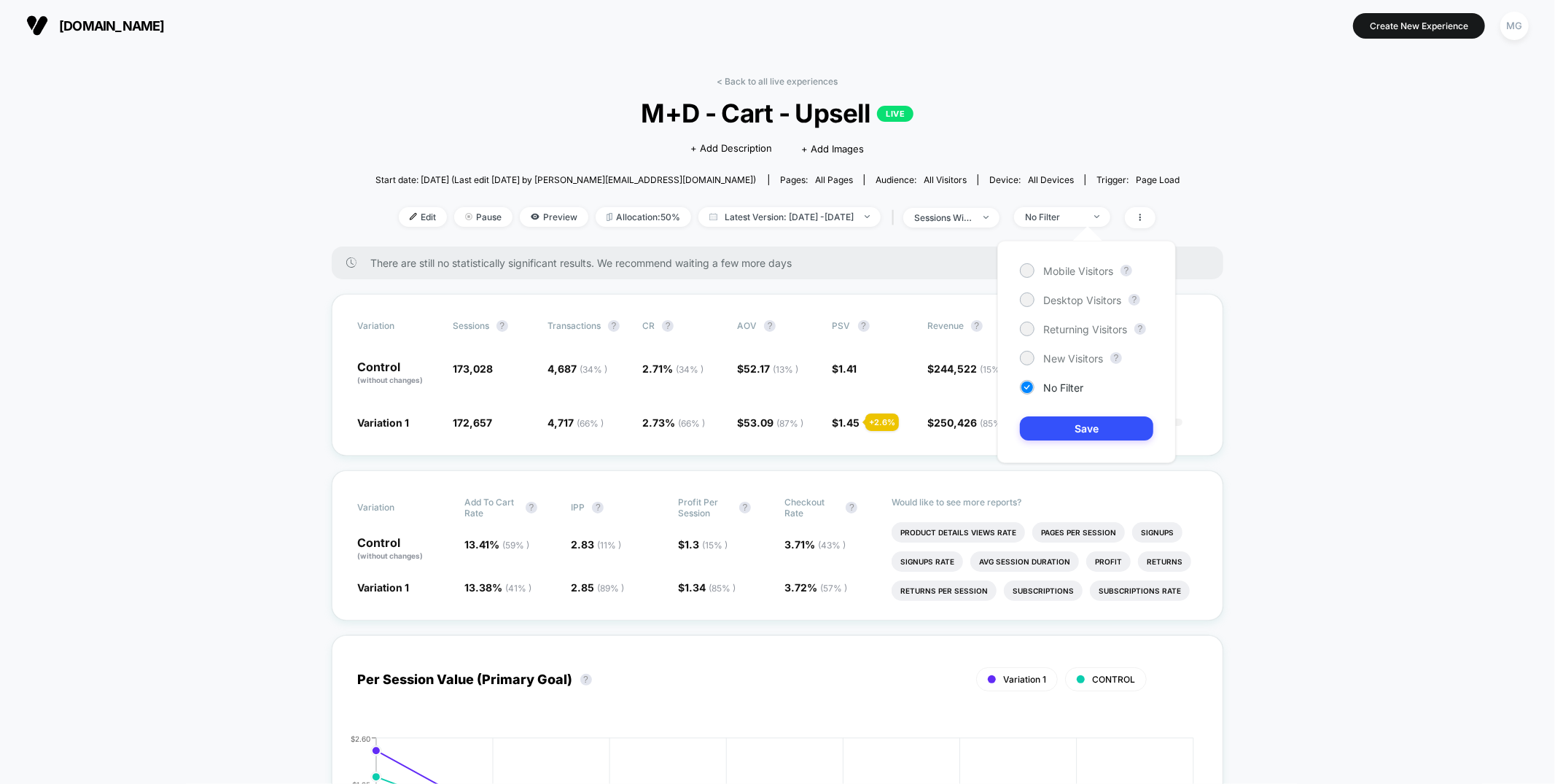
click at [1083, 278] on div "Mobile Visitors ? Desktop Visitors ? Returning Visitors ? New Visitors ? No Fil…" at bounding box center [1087, 352] width 179 height 223
drag, startPoint x: 1080, startPoint y: 303, endPoint x: 1080, endPoint y: 337, distance: 34.0
click at [1080, 303] on span "Desktop Visitors" at bounding box center [1082, 299] width 78 height 12
click at [1082, 272] on span "Mobile Visitors" at bounding box center [1078, 270] width 70 height 12
click at [1049, 413] on div "Mobile Visitors ? Desktop Visitors ? Returning Visitors ? New Visitors ? No Fil…" at bounding box center [1087, 352] width 179 height 223
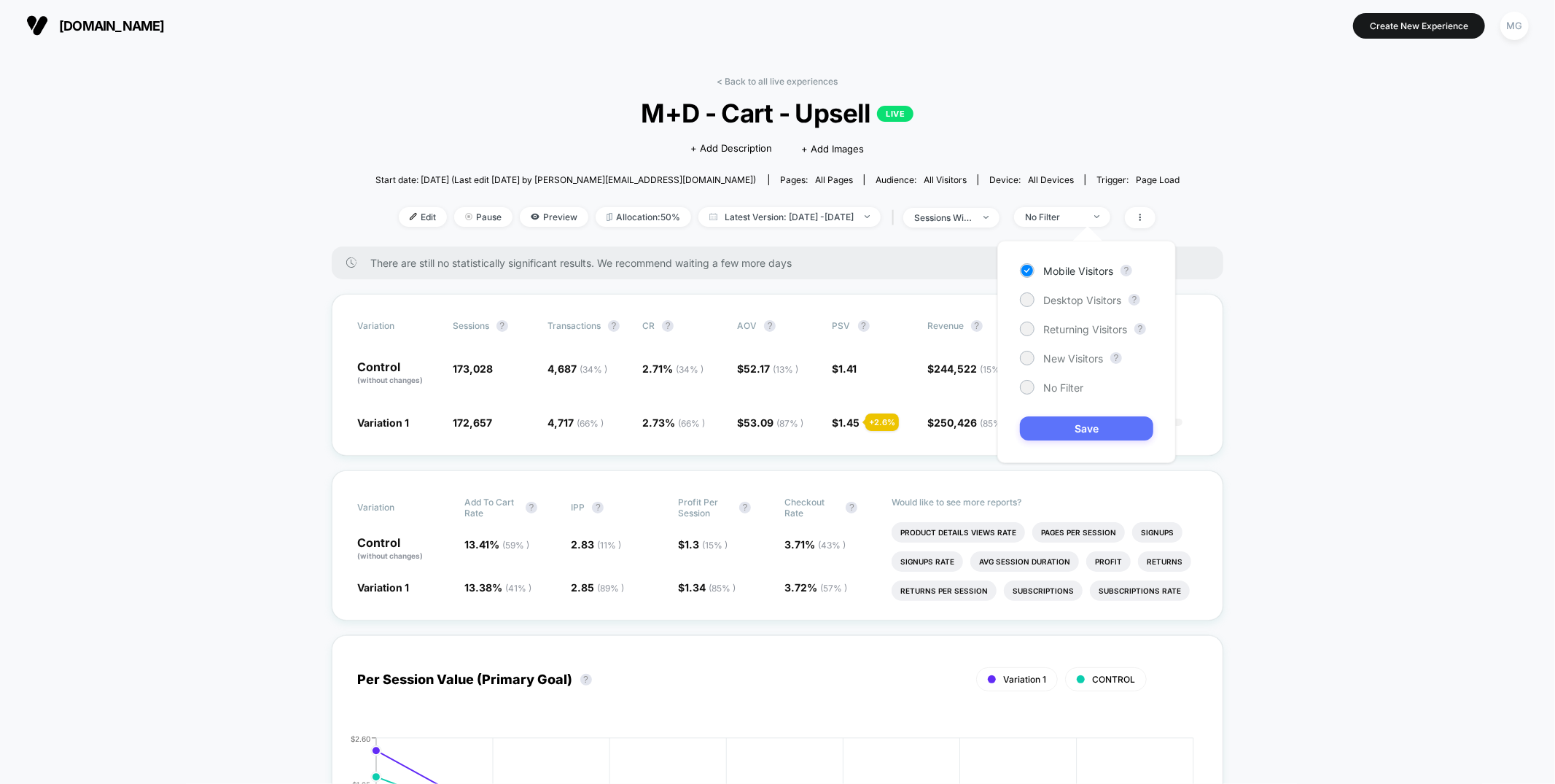
click at [1049, 420] on button "Save" at bounding box center [1087, 428] width 134 height 24
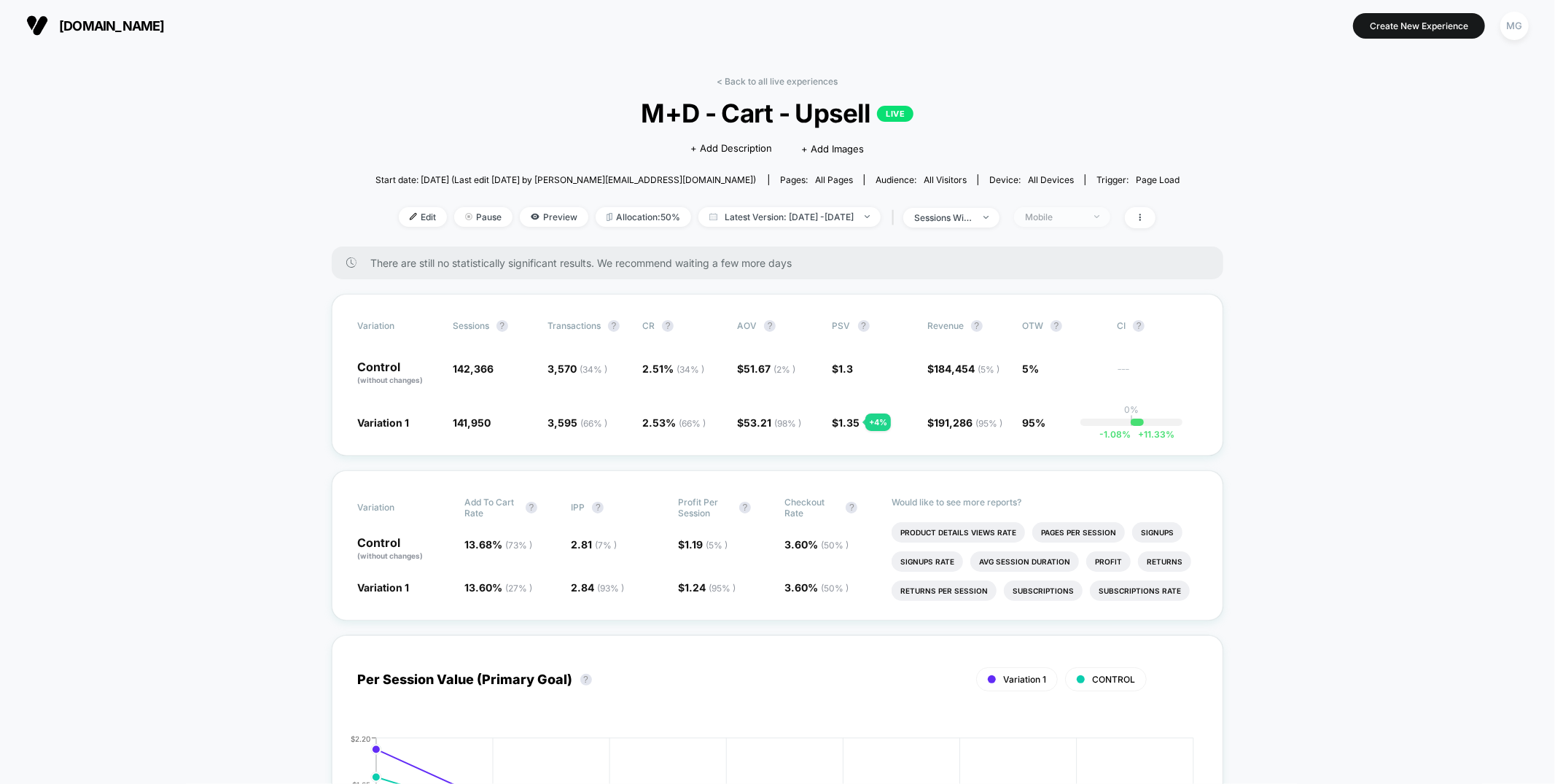
click at [1062, 214] on div "Mobile" at bounding box center [1054, 216] width 59 height 11
click at [1059, 304] on span "Desktop Visitors" at bounding box center [1082, 299] width 78 height 12
click at [1043, 425] on button "Save" at bounding box center [1087, 428] width 134 height 24
click at [1072, 220] on div "Desktop" at bounding box center [1054, 216] width 59 height 11
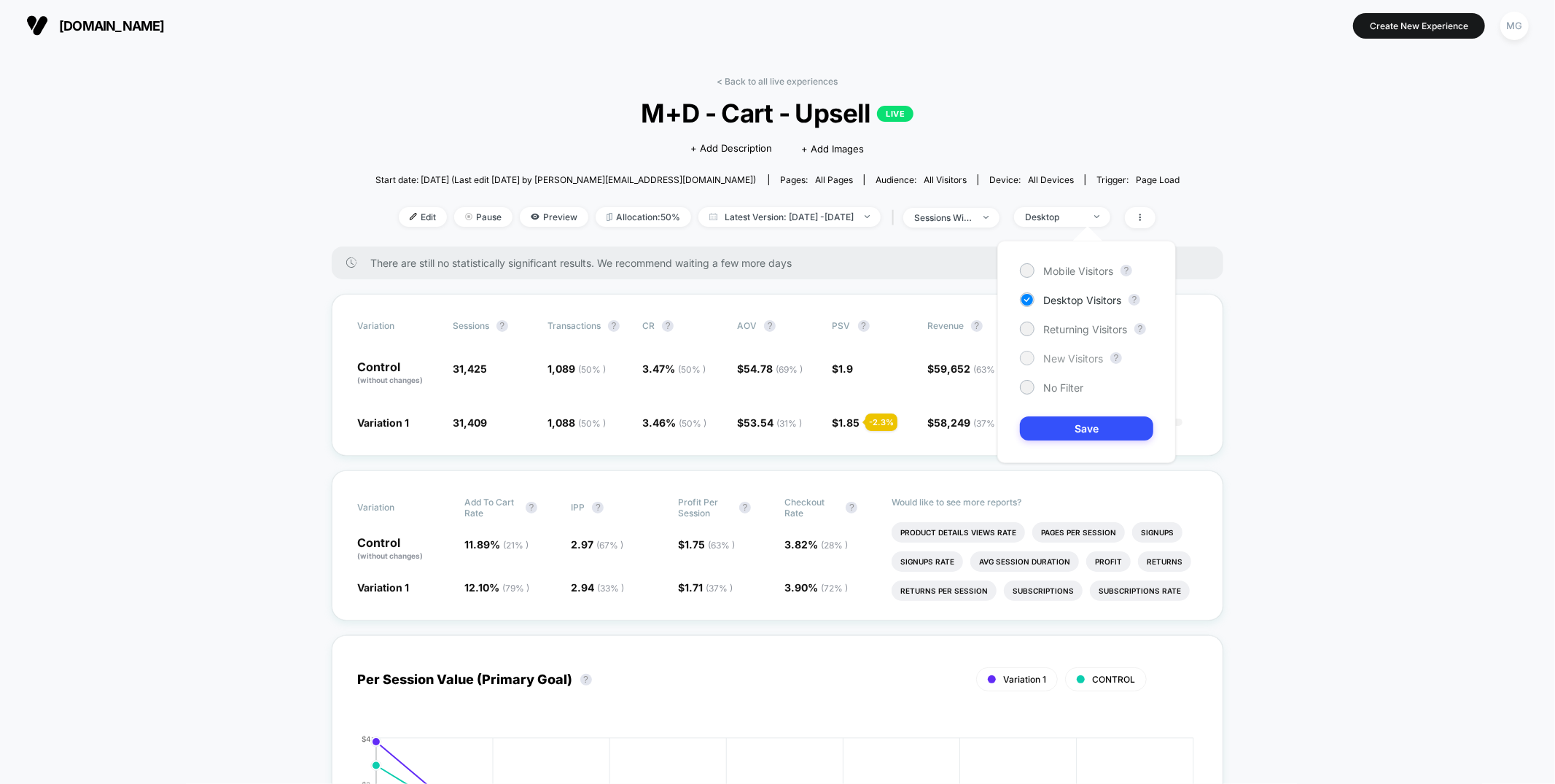
click at [1069, 362] on span "New Visitors" at bounding box center [1073, 358] width 60 height 12
click at [1070, 416] on button "Save" at bounding box center [1087, 428] width 134 height 24
click at [1083, 217] on div "New Visitors" at bounding box center [1054, 216] width 59 height 11
click at [1088, 332] on span "Returning Visitors" at bounding box center [1085, 329] width 84 height 12
click at [1097, 432] on button "Save" at bounding box center [1087, 428] width 134 height 24
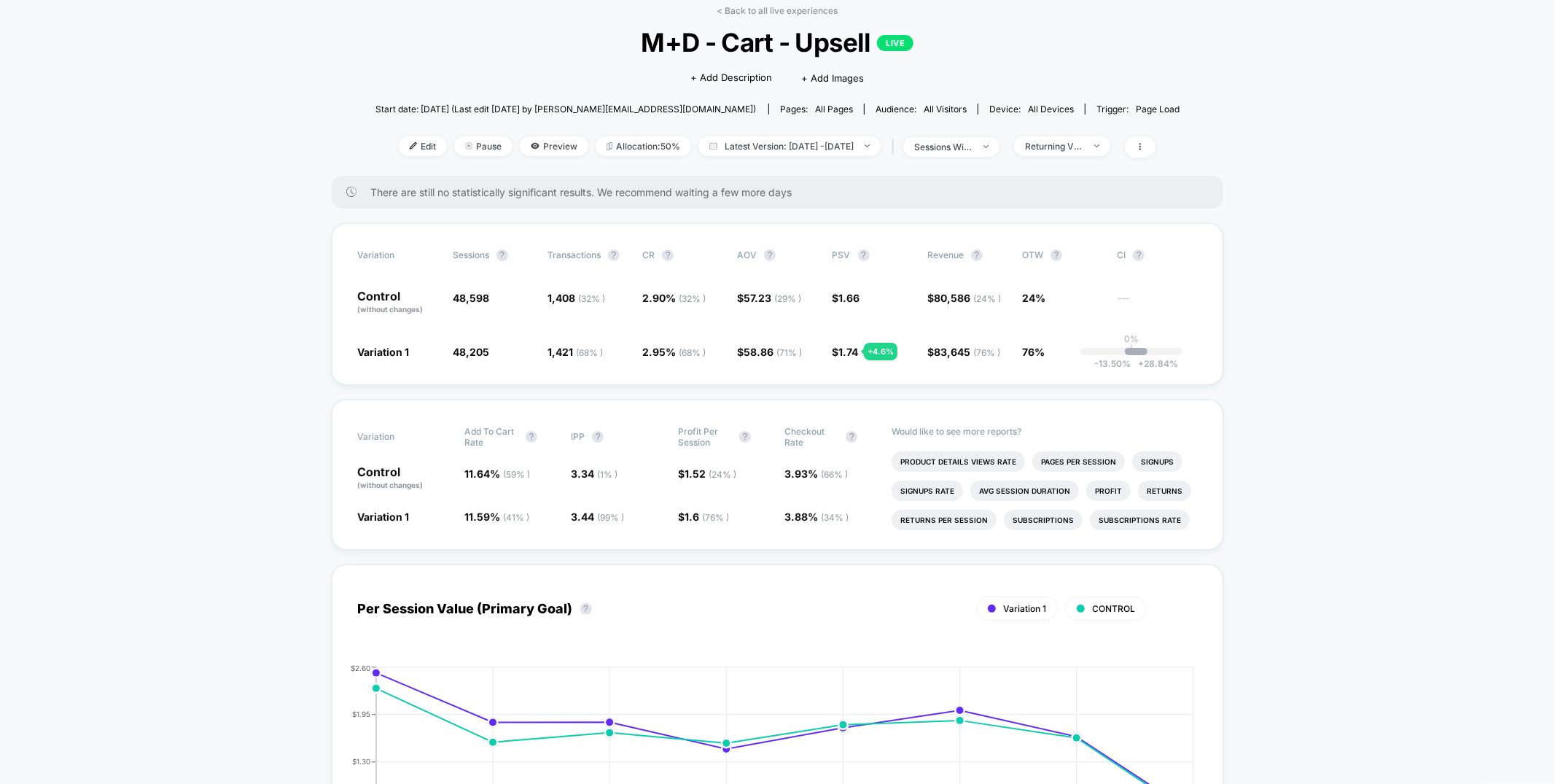
scroll to position [69, 0]
click at [1092, 153] on span "Returning Visitors" at bounding box center [1062, 148] width 96 height 20
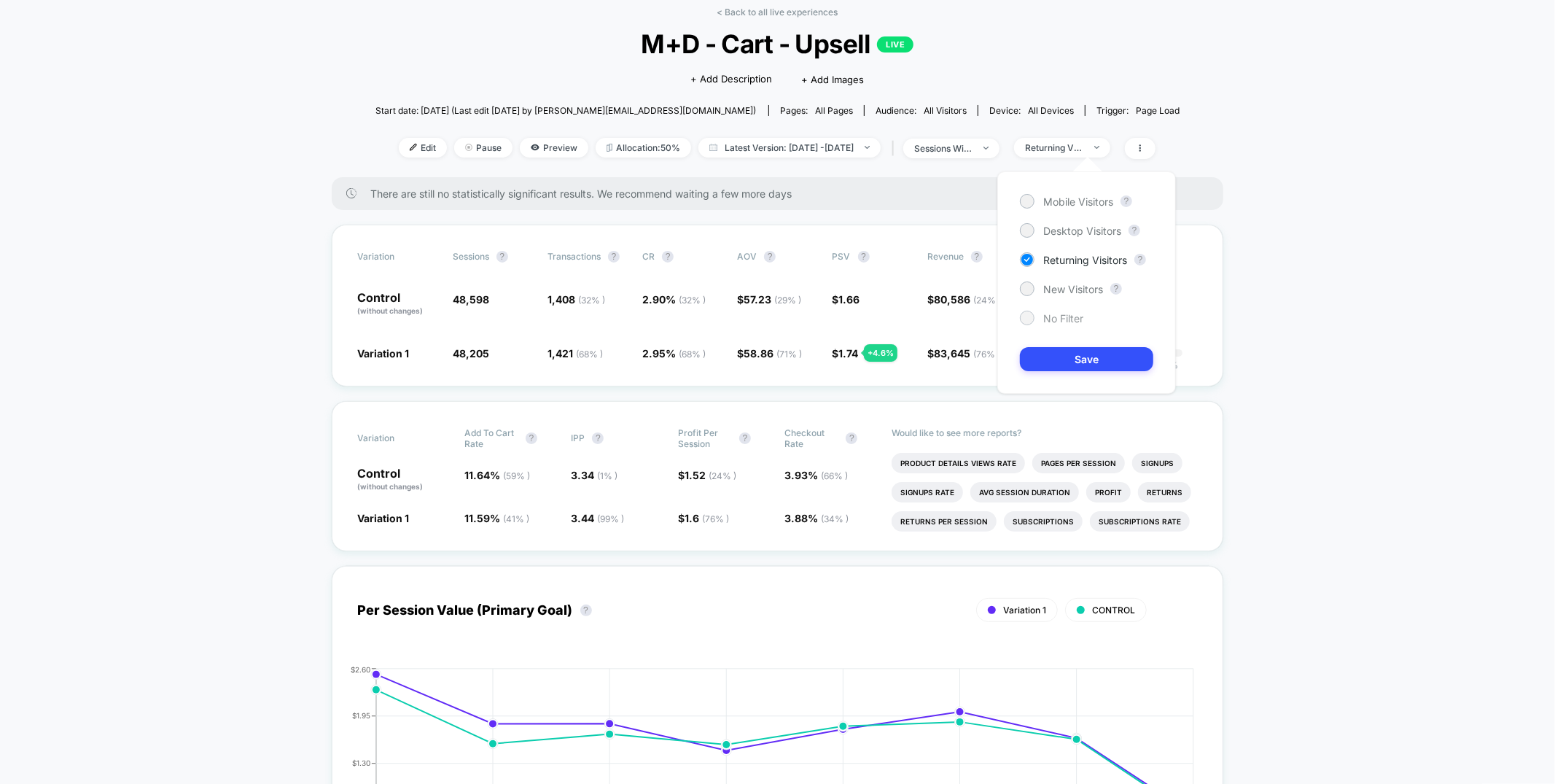
click at [1036, 325] on div "No Filter" at bounding box center [1051, 318] width 63 height 15
click at [1051, 373] on div "Mobile Visitors ? Desktop Visitors ? Returning Visitors ? New Visitors ? No Fil…" at bounding box center [1087, 283] width 179 height 223
click at [1055, 354] on button "Save" at bounding box center [1087, 359] width 134 height 24
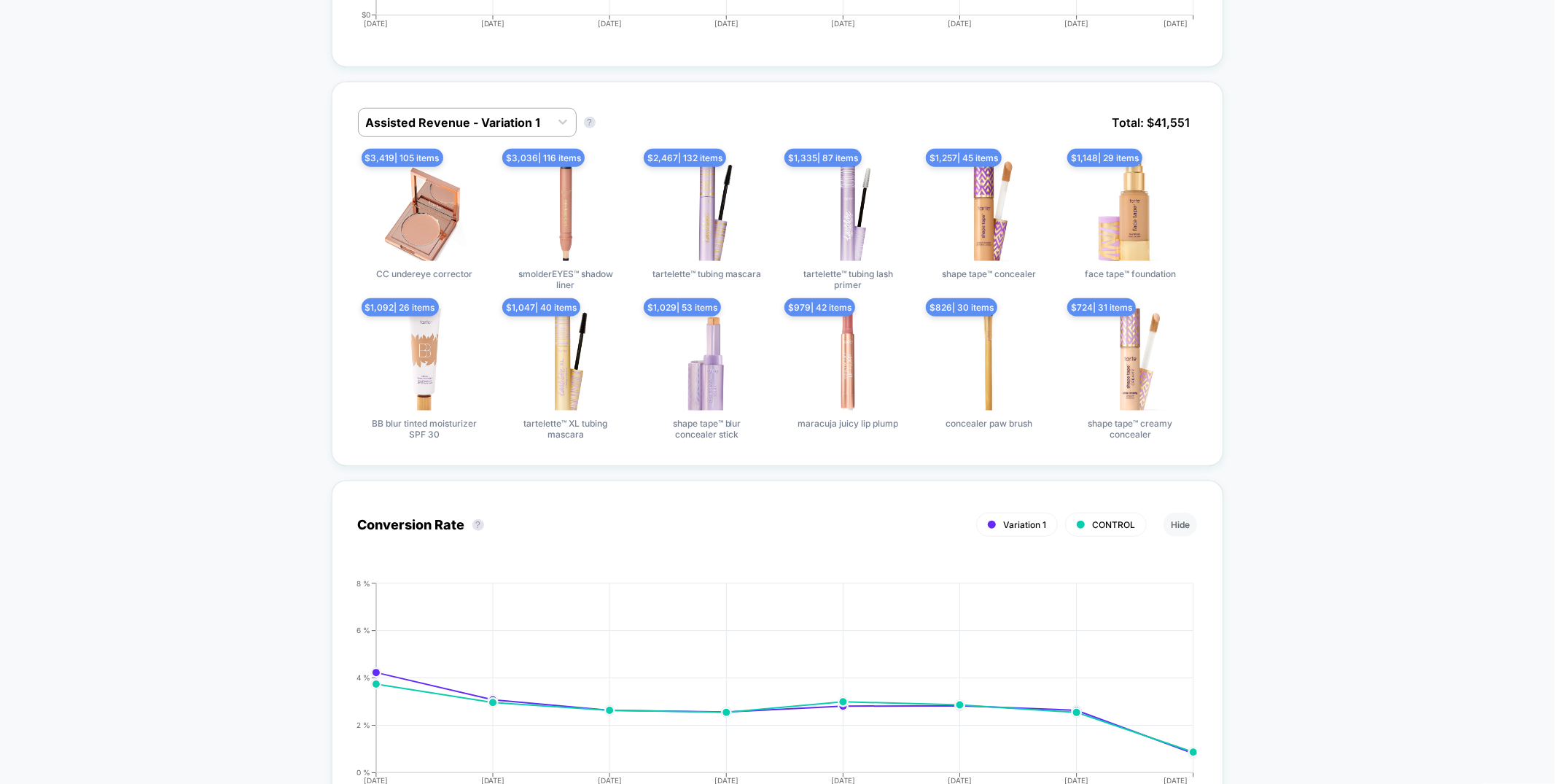
scroll to position [913, 0]
click at [514, 119] on div at bounding box center [454, 121] width 176 height 17
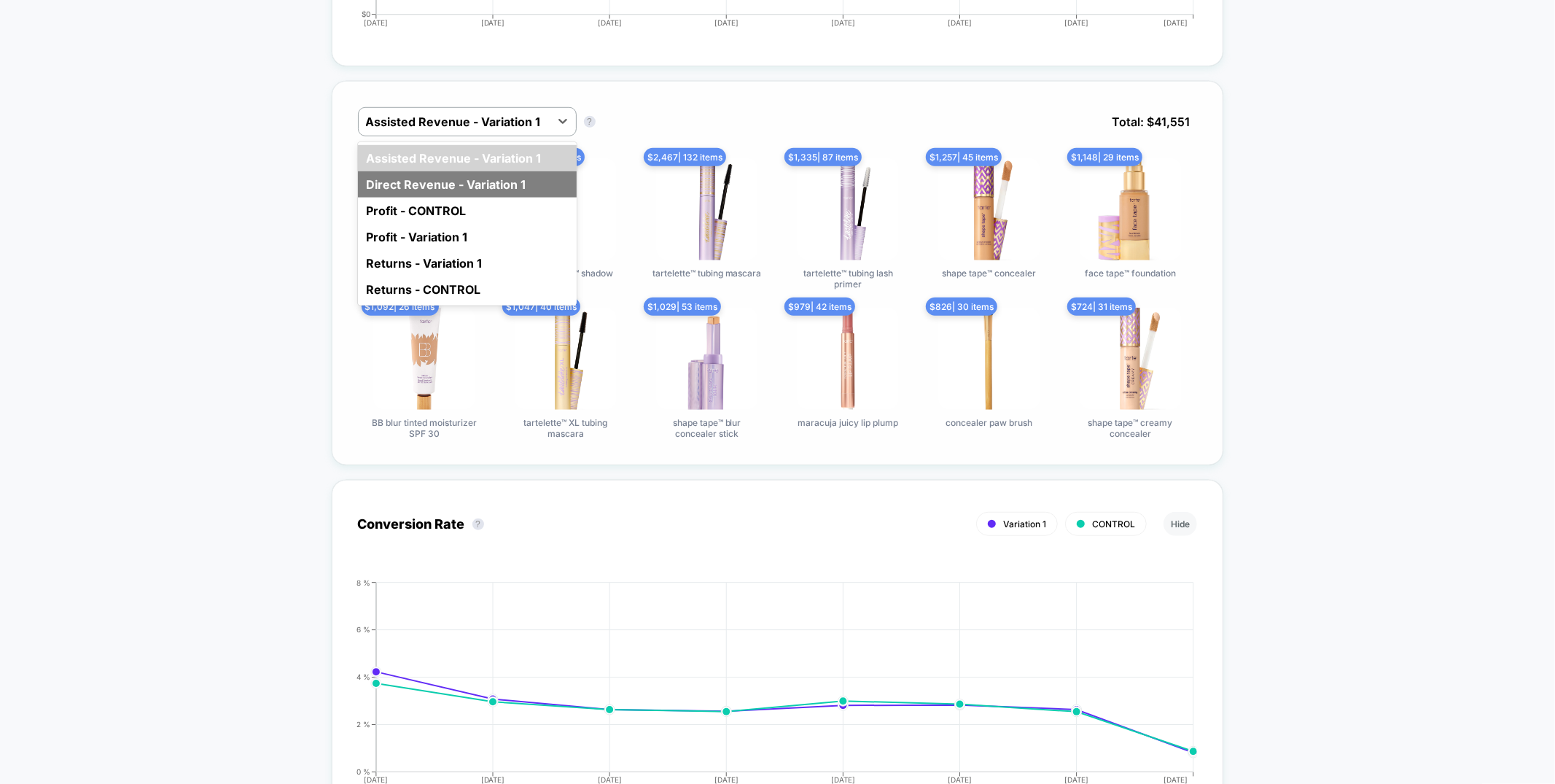
click at [506, 180] on div "Direct Revenue - Variation 1" at bounding box center [467, 185] width 218 height 26
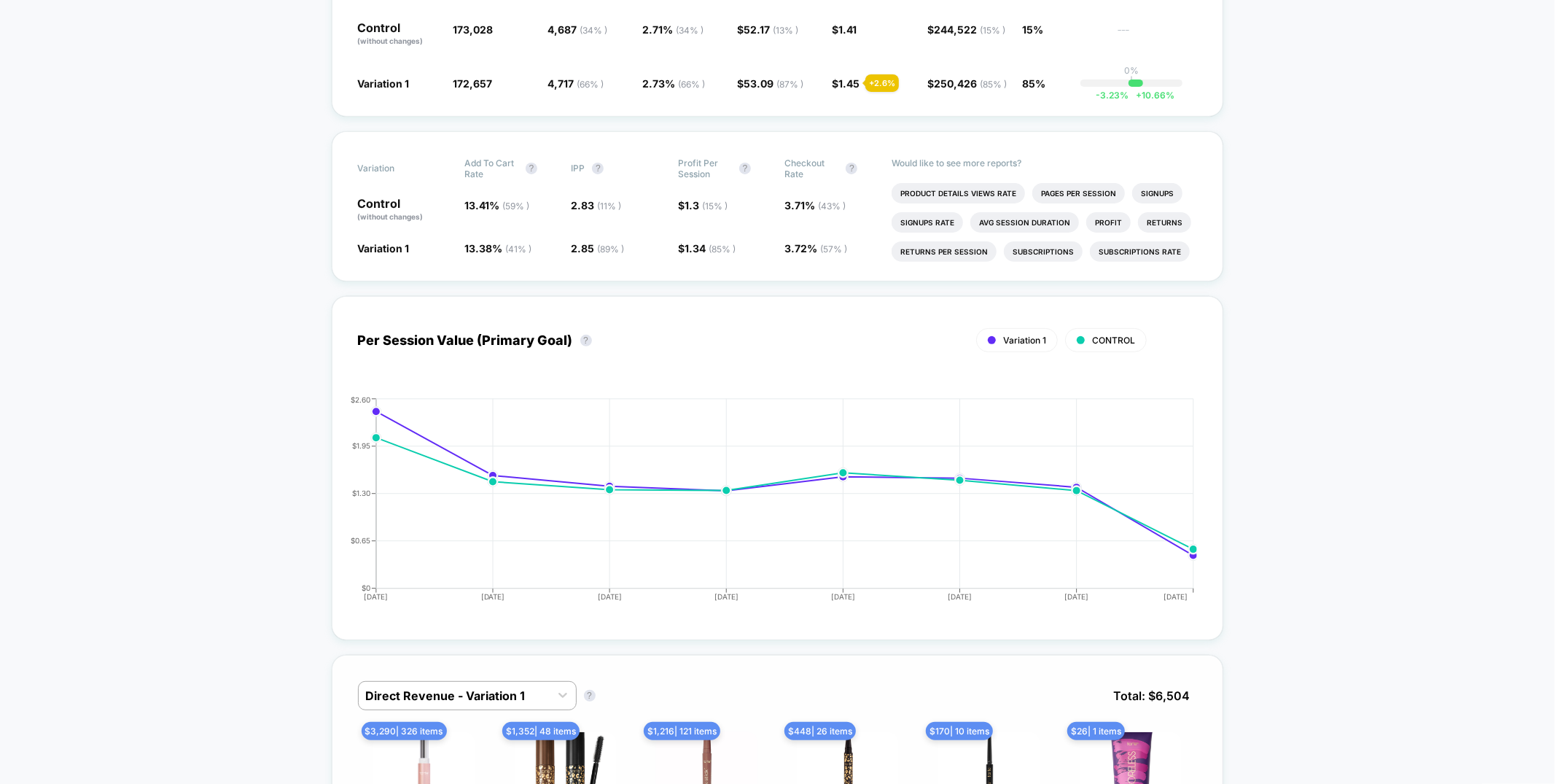
scroll to position [0, 0]
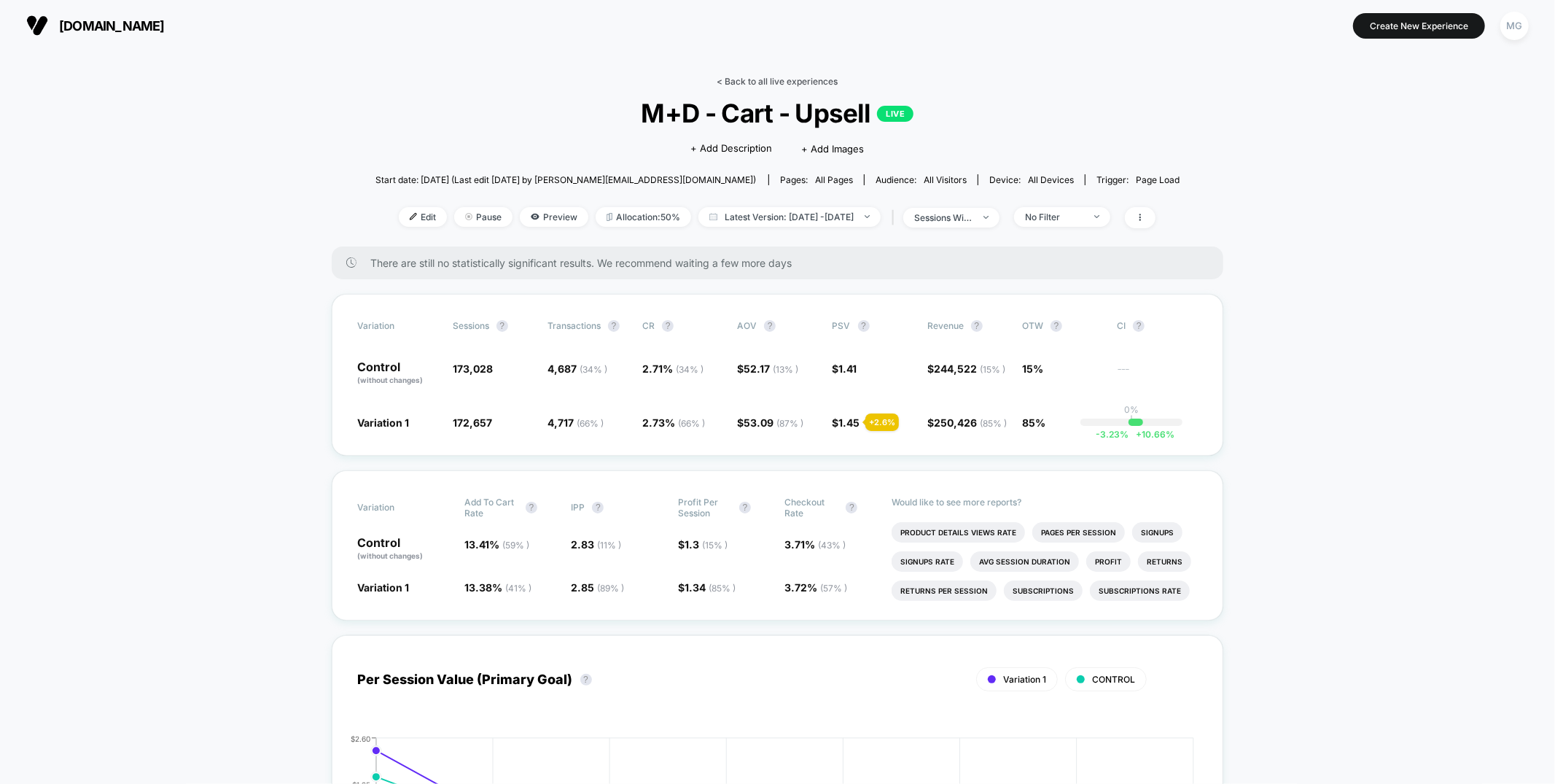
click at [794, 79] on link "< Back to all live experiences" at bounding box center [777, 81] width 121 height 11
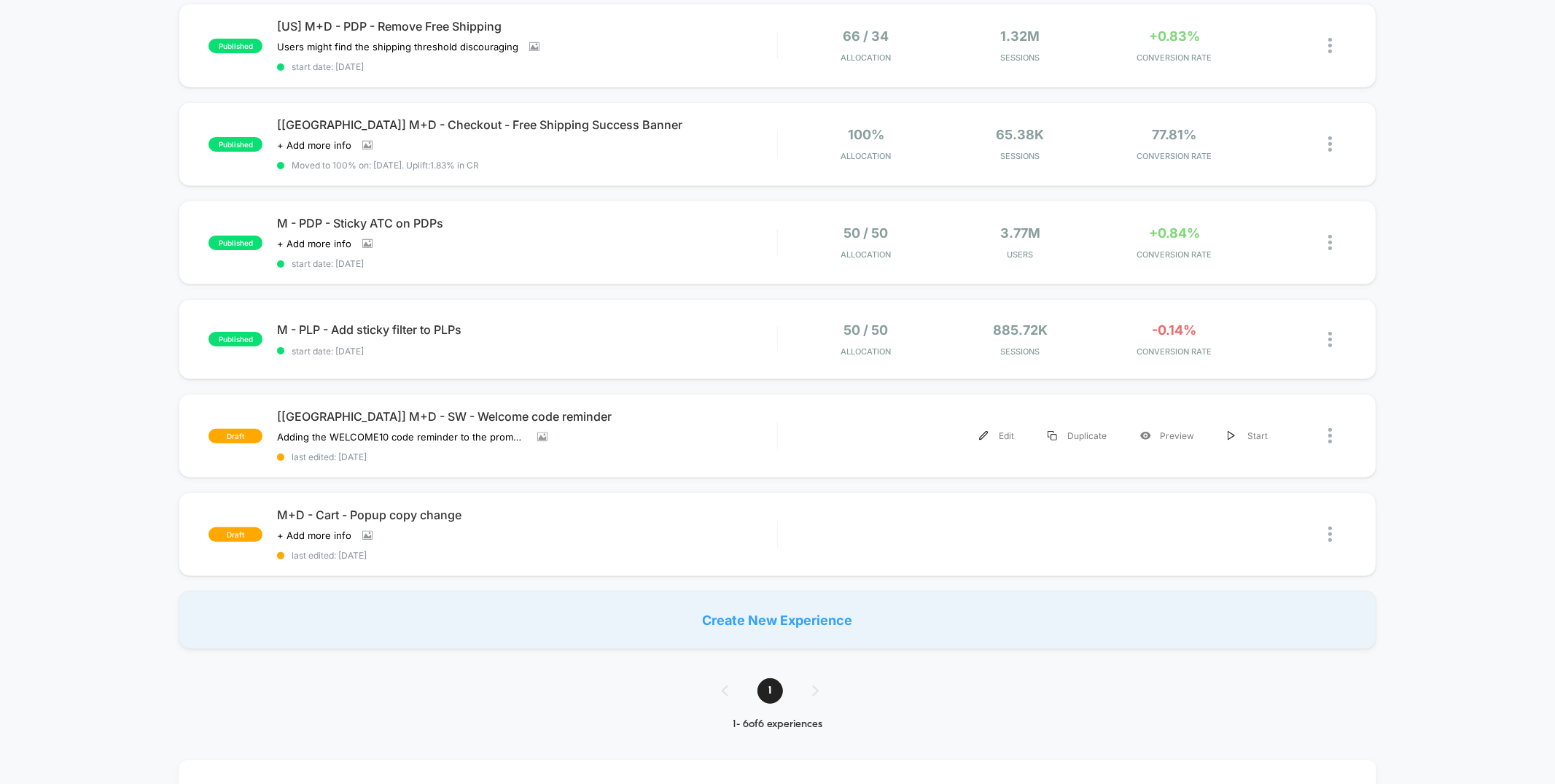
scroll to position [157, 0]
click at [615, 430] on div "Adding the WELCOME10 code reminder to the promo bar, for new subscribers Click …" at bounding box center [452, 435] width 350 height 12
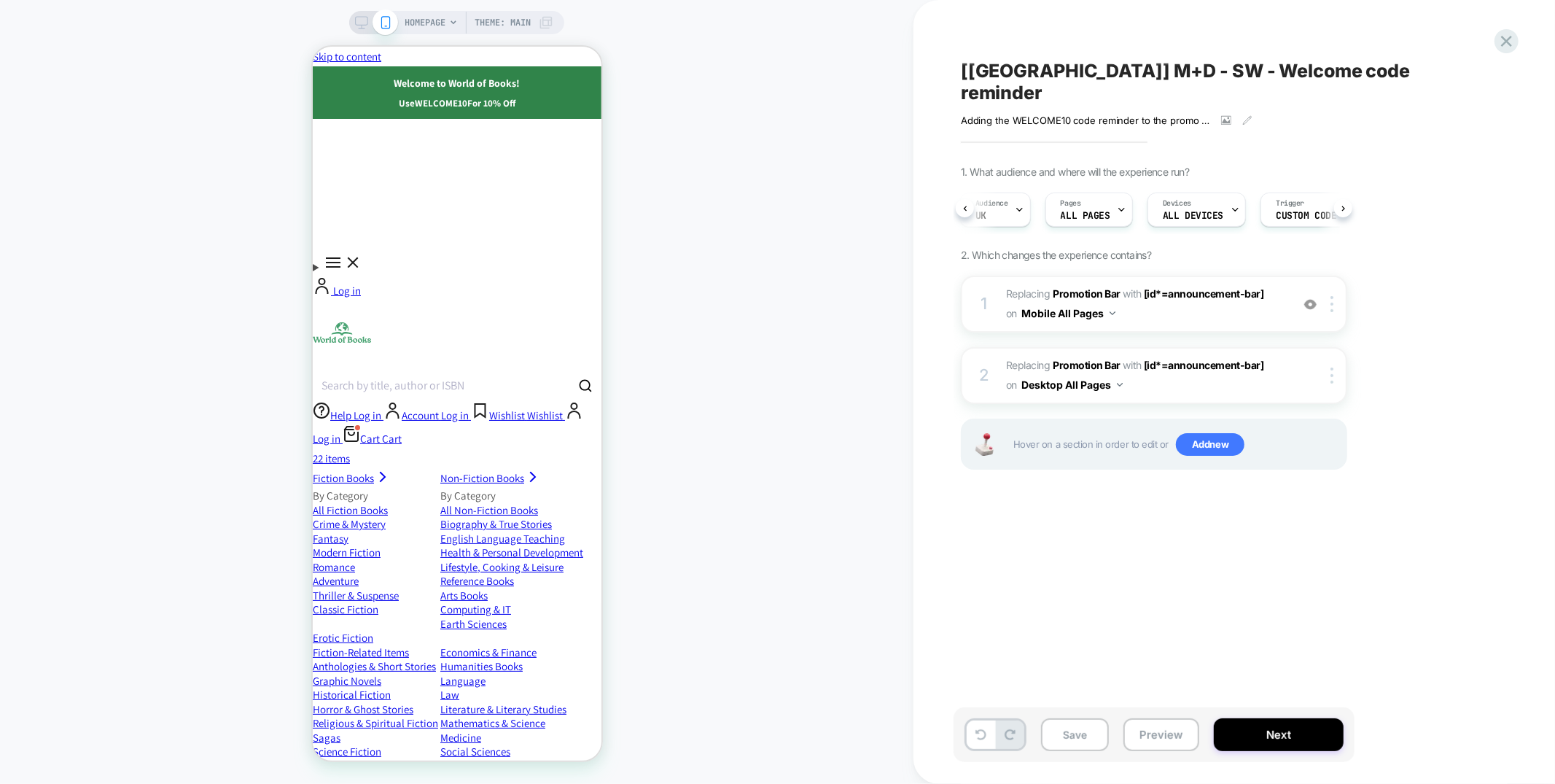
scroll to position [0, 67]
click at [78, 608] on span "Custom Code" at bounding box center [78, 638] width 0 height 59
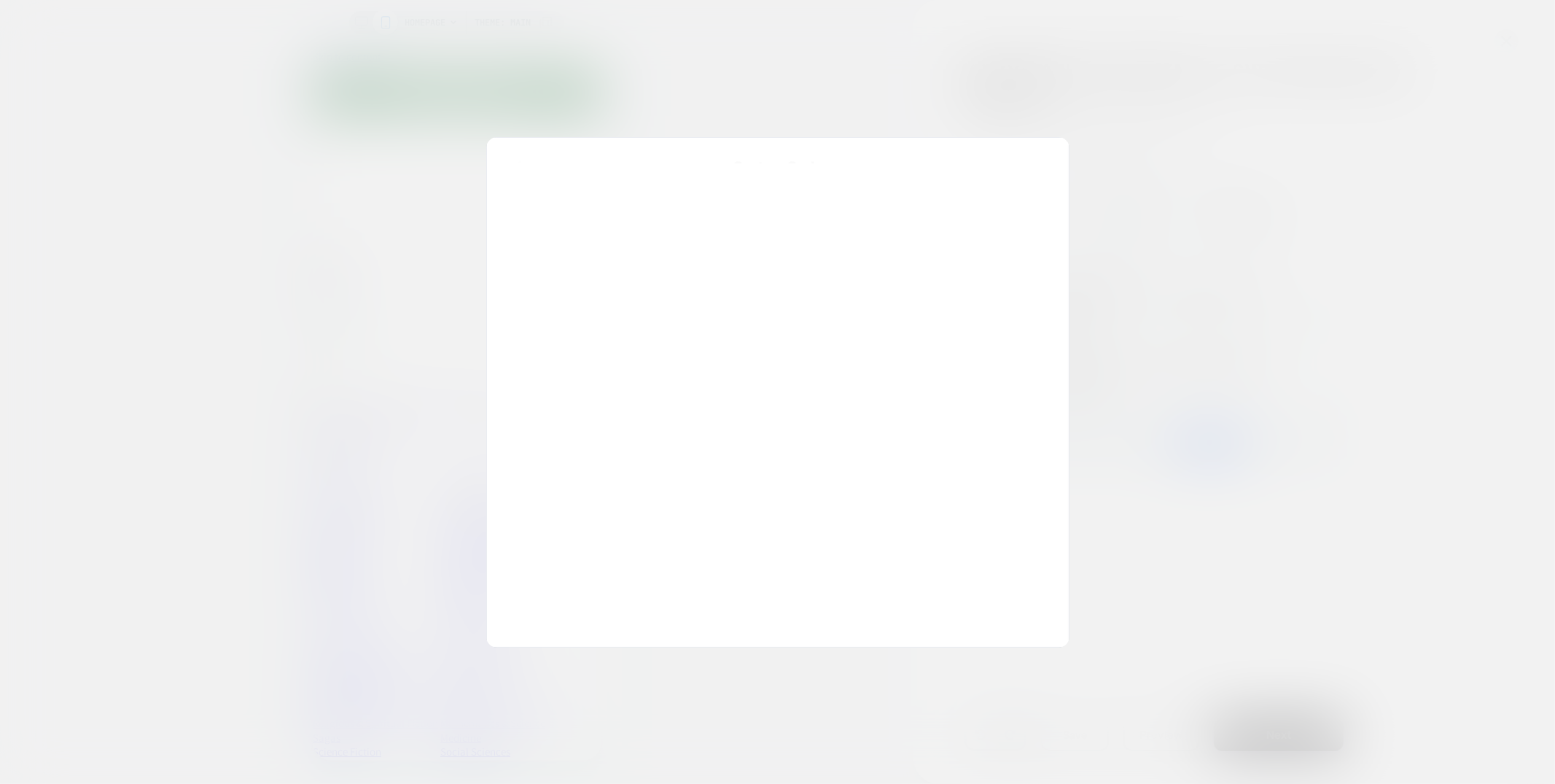
scroll to position [197, 0]
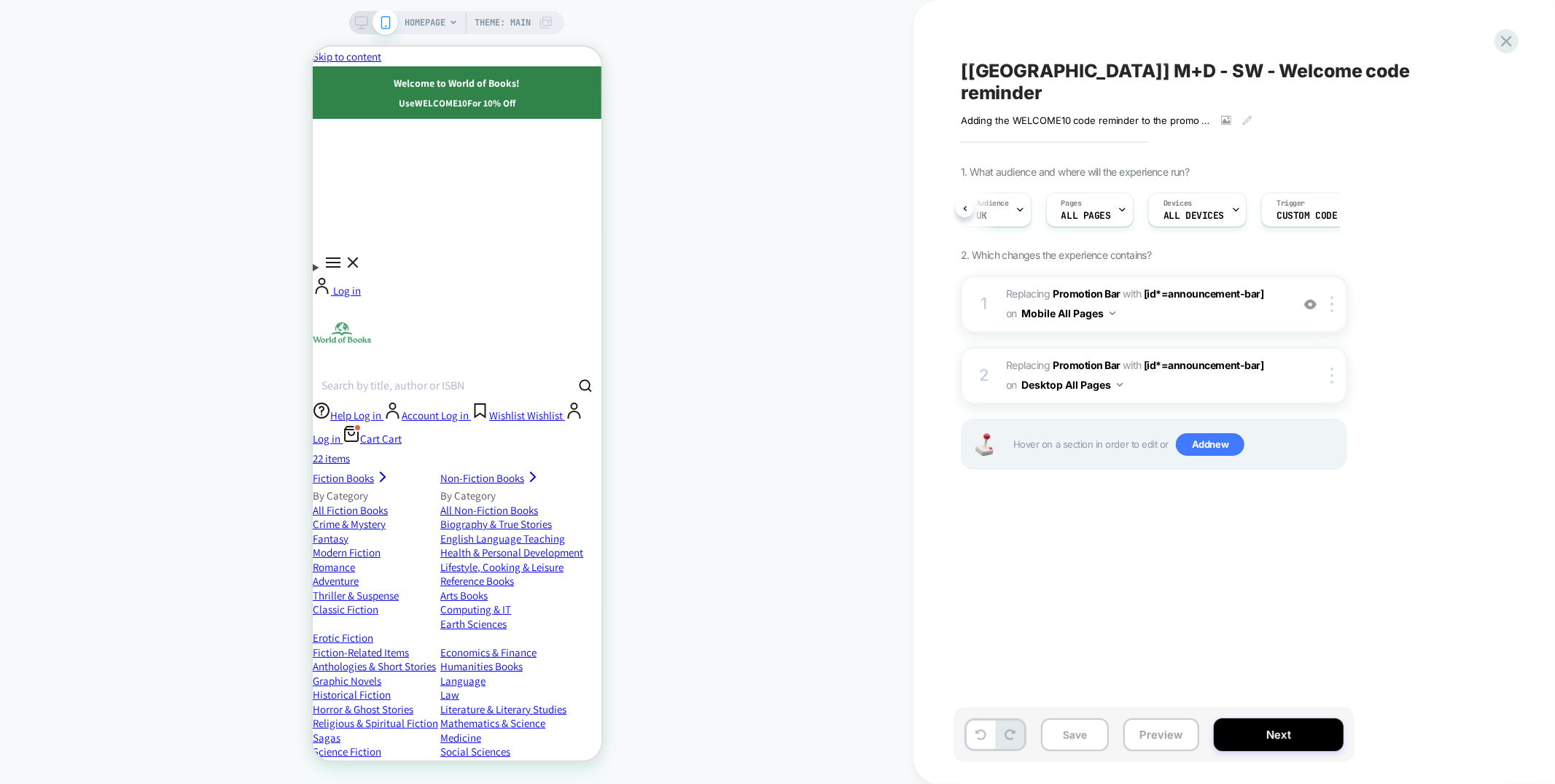
scroll to position [0, 67]
click at [1215, 199] on span "Trigger" at bounding box center [1224, 204] width 28 height 10
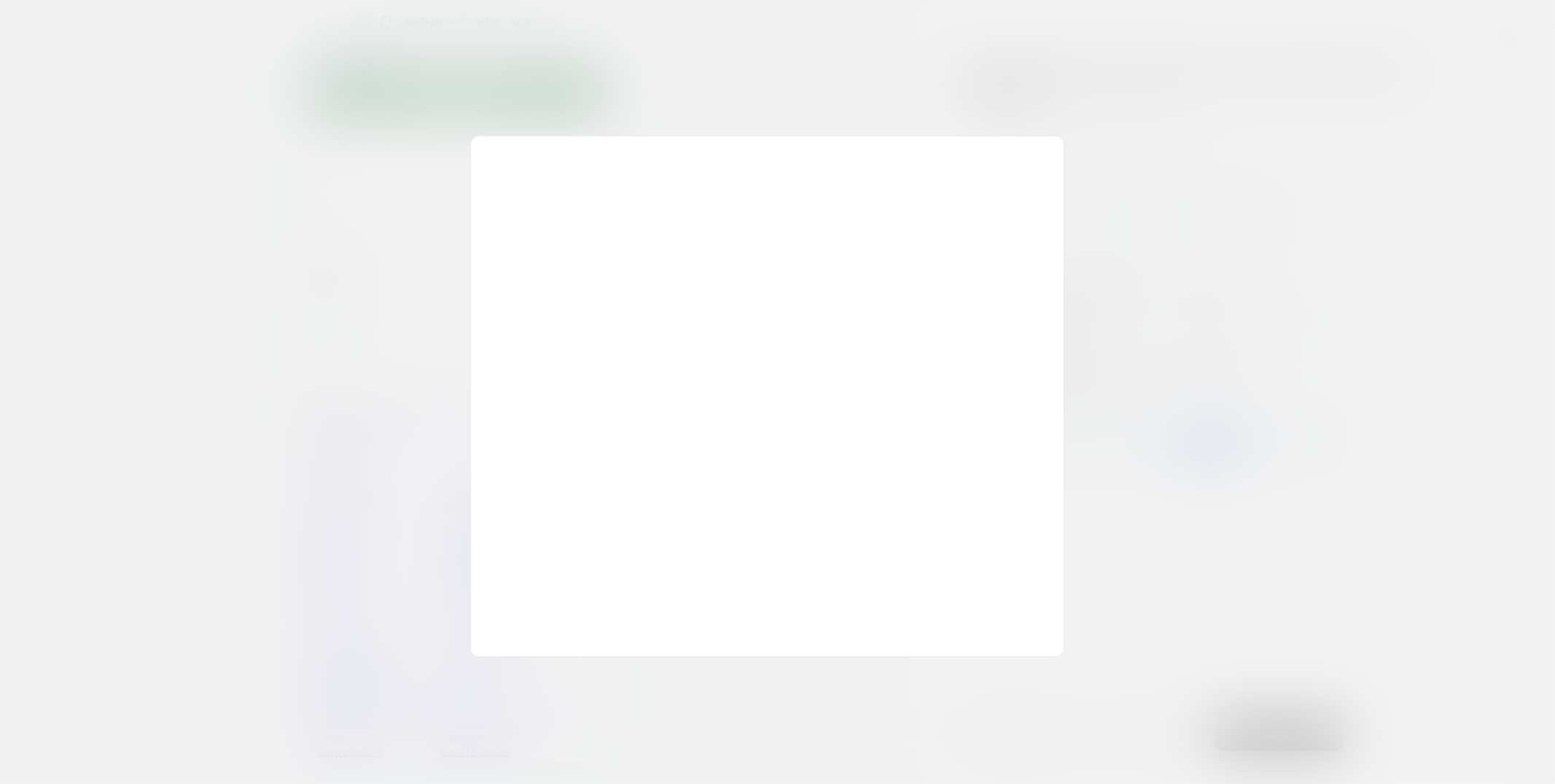
scroll to position [197, 0]
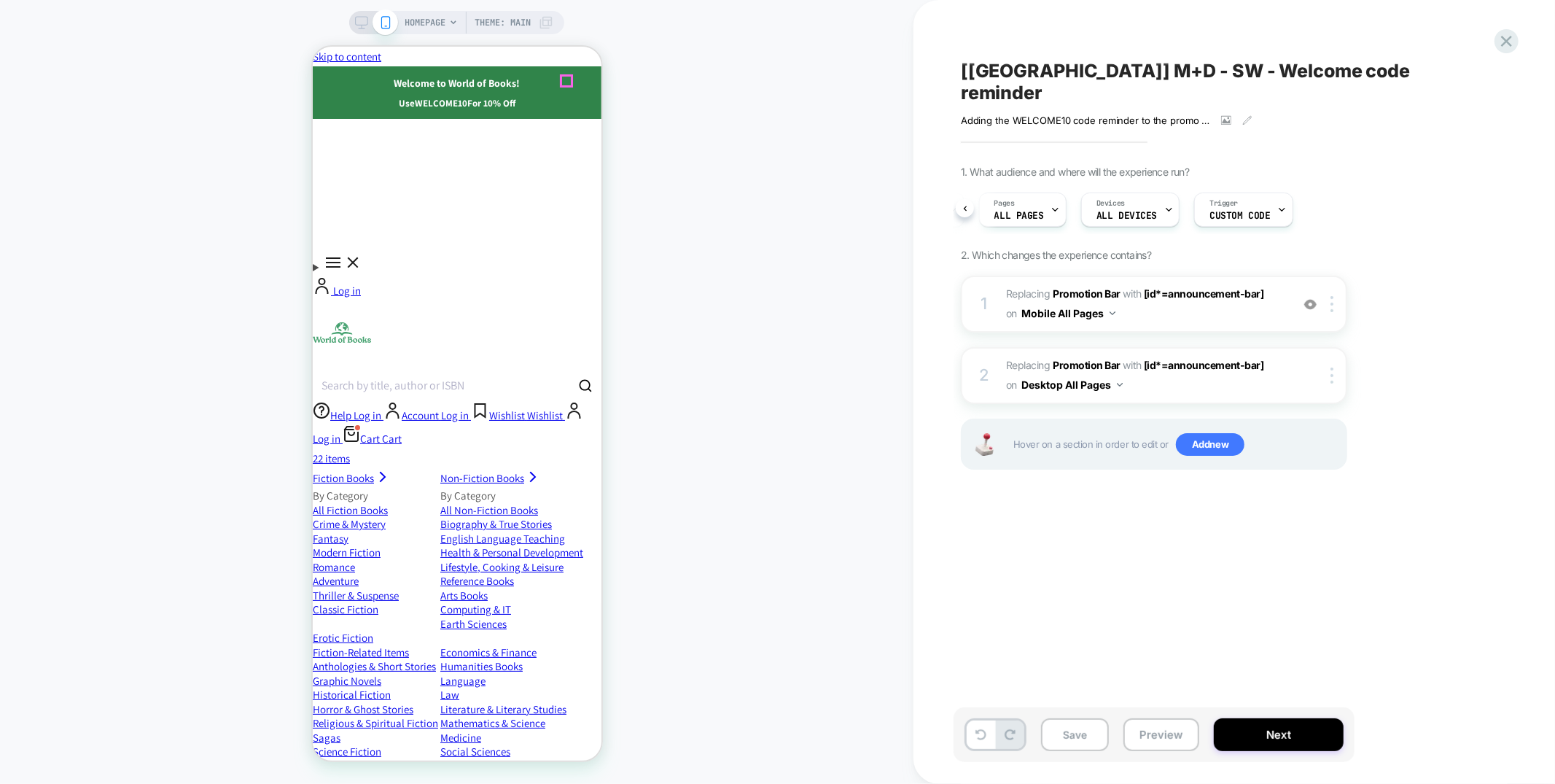
click at [312, 46] on icon "Close" at bounding box center [312, 46] width 0 height 0
click at [1511, 31] on icon at bounding box center [1506, 41] width 20 height 20
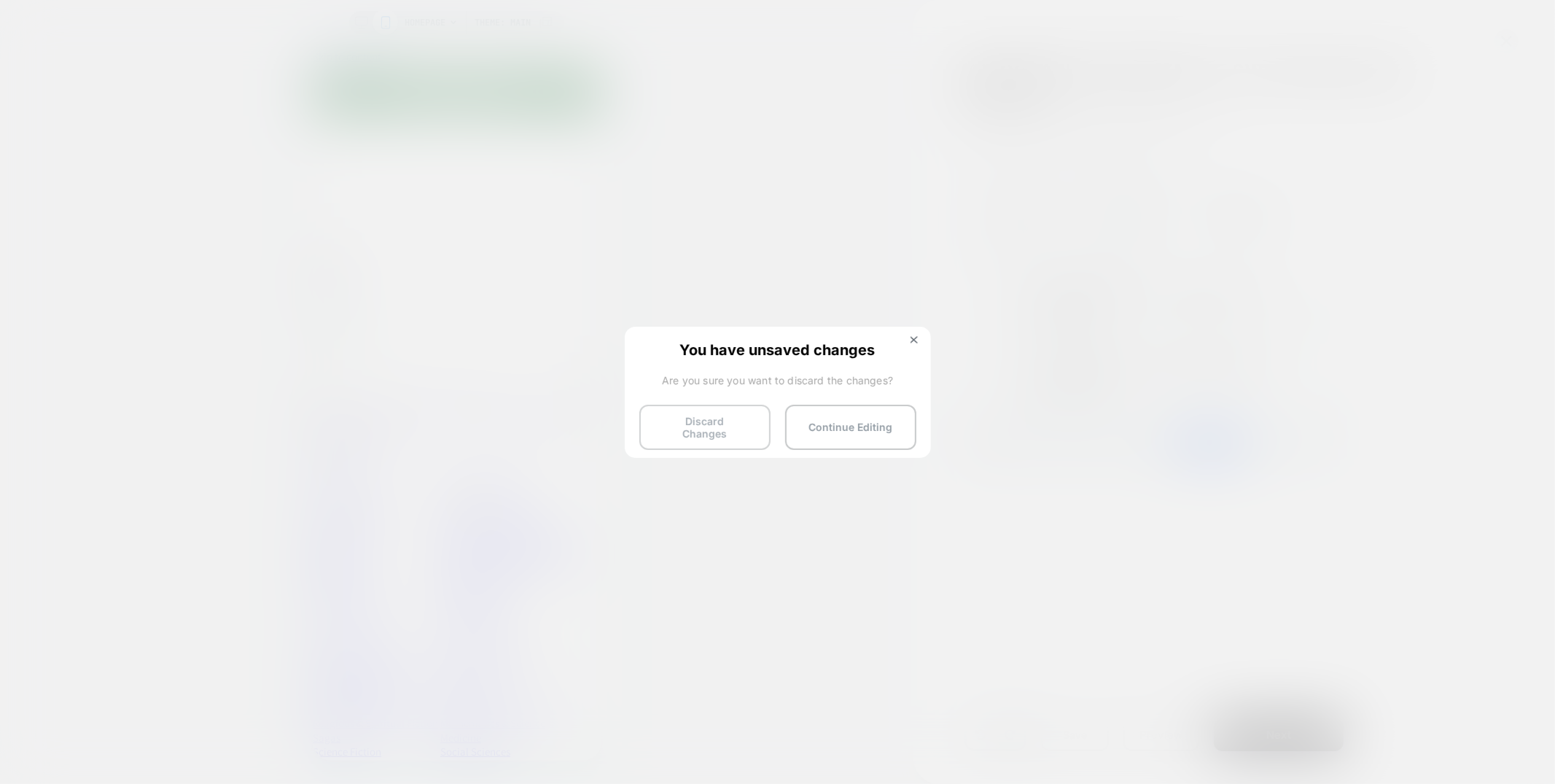
click at [270, 726] on button "Discard Changes" at bounding box center [199, 734] width 143 height 15
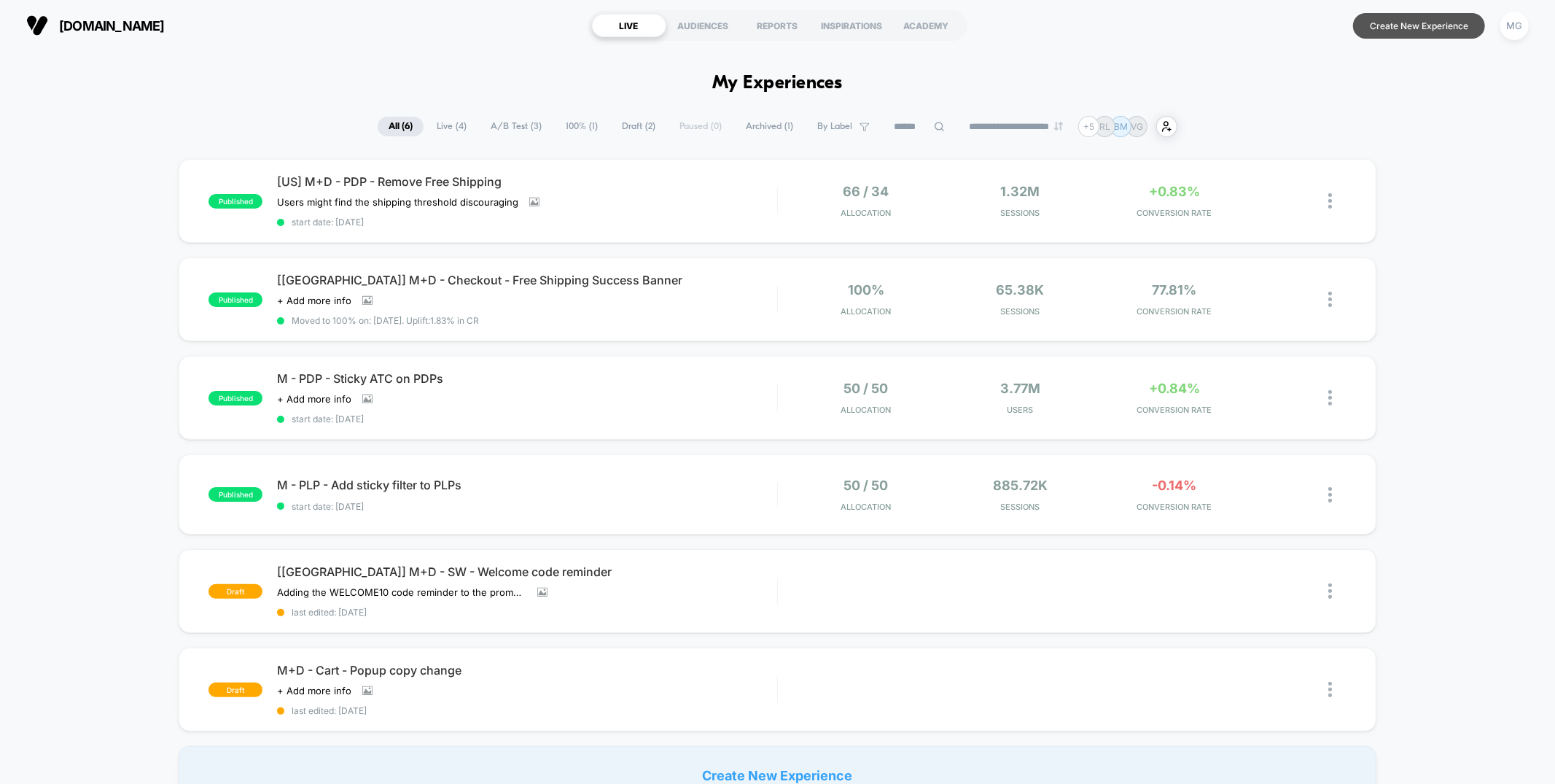
click at [1374, 31] on button "Create New Experience" at bounding box center [1419, 26] width 132 height 26
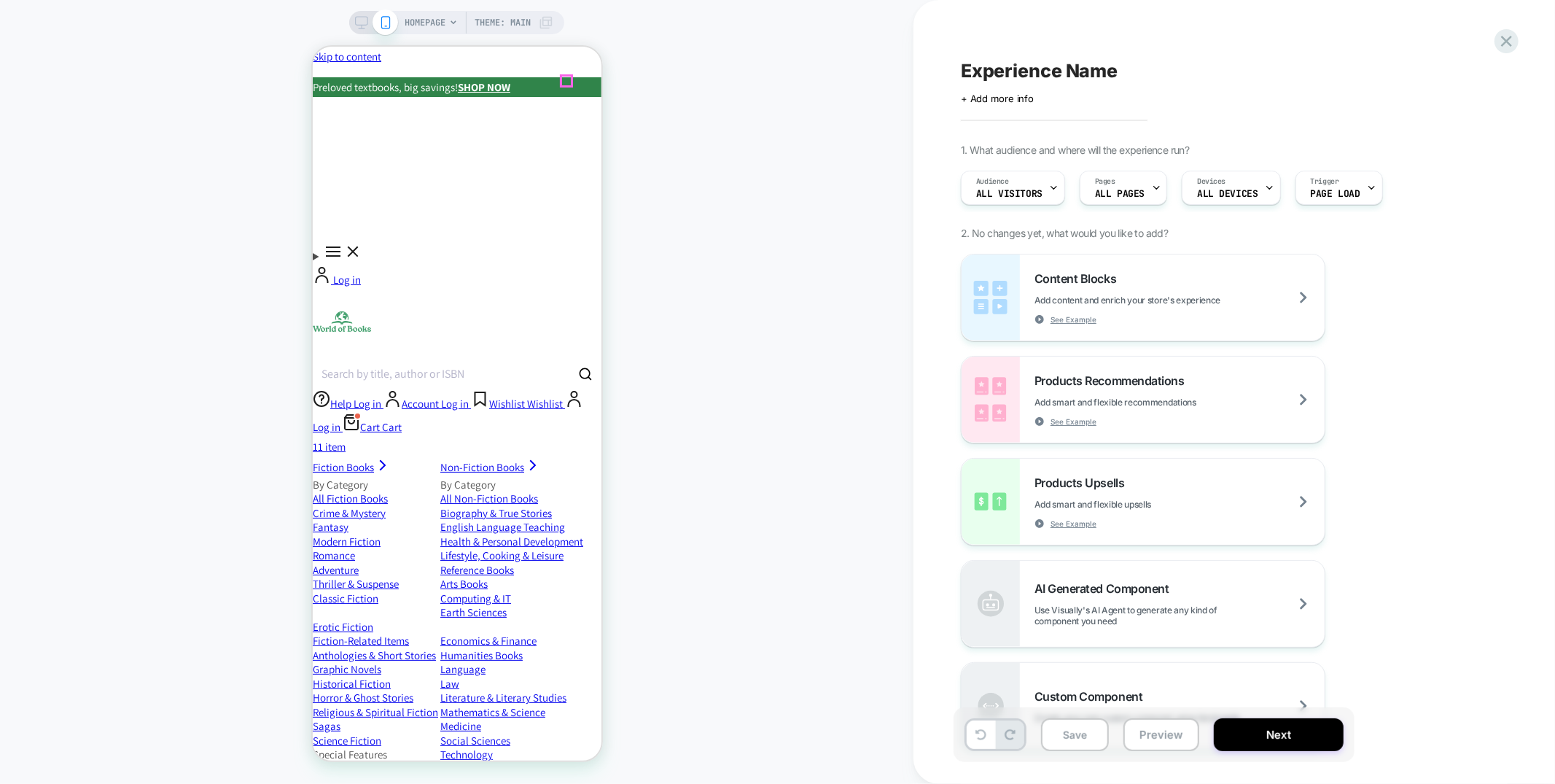
click at [312, 46] on icon "Close" at bounding box center [312, 46] width 0 height 0
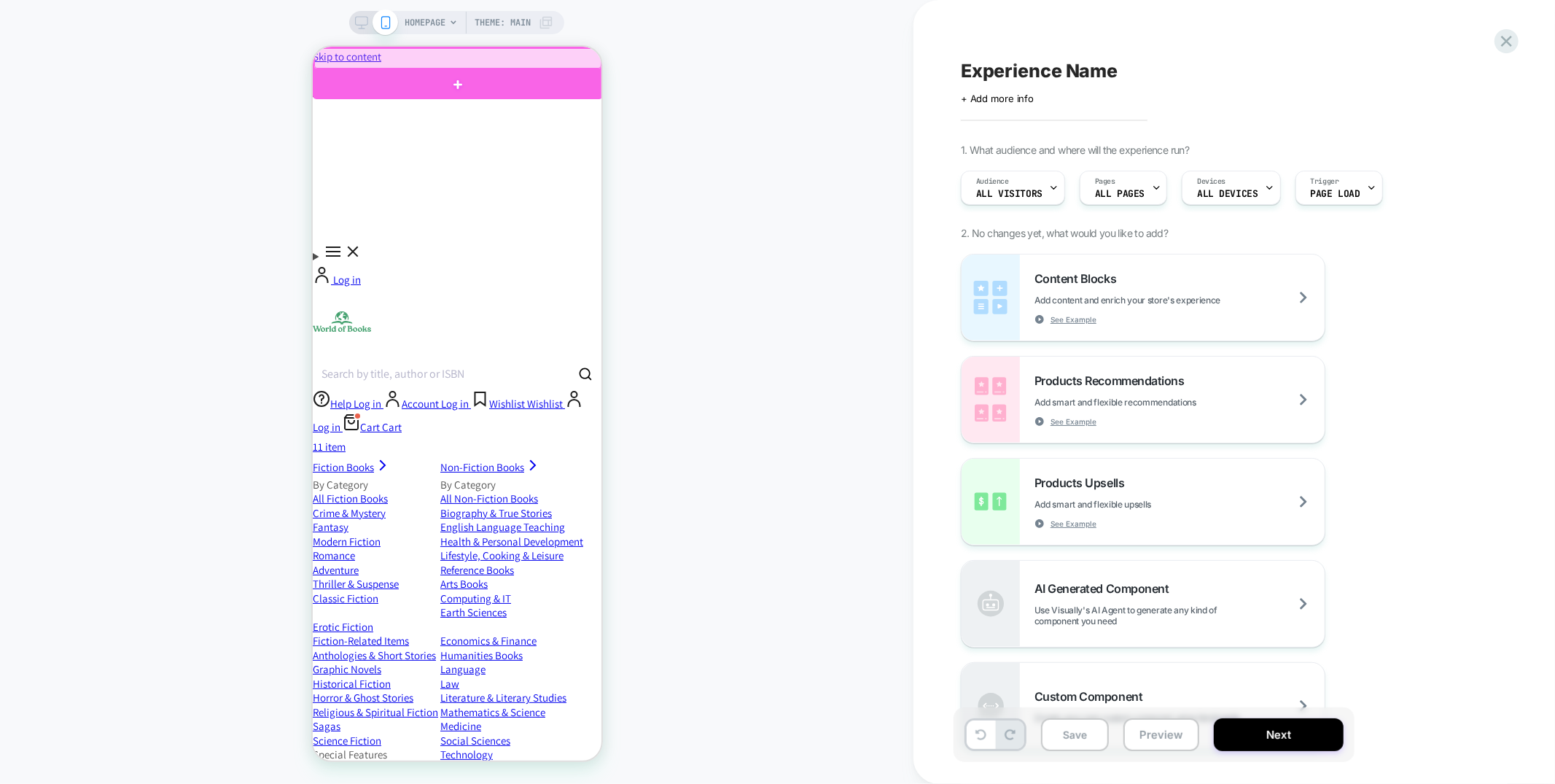
click at [591, 67] on div at bounding box center [457, 57] width 287 height 21
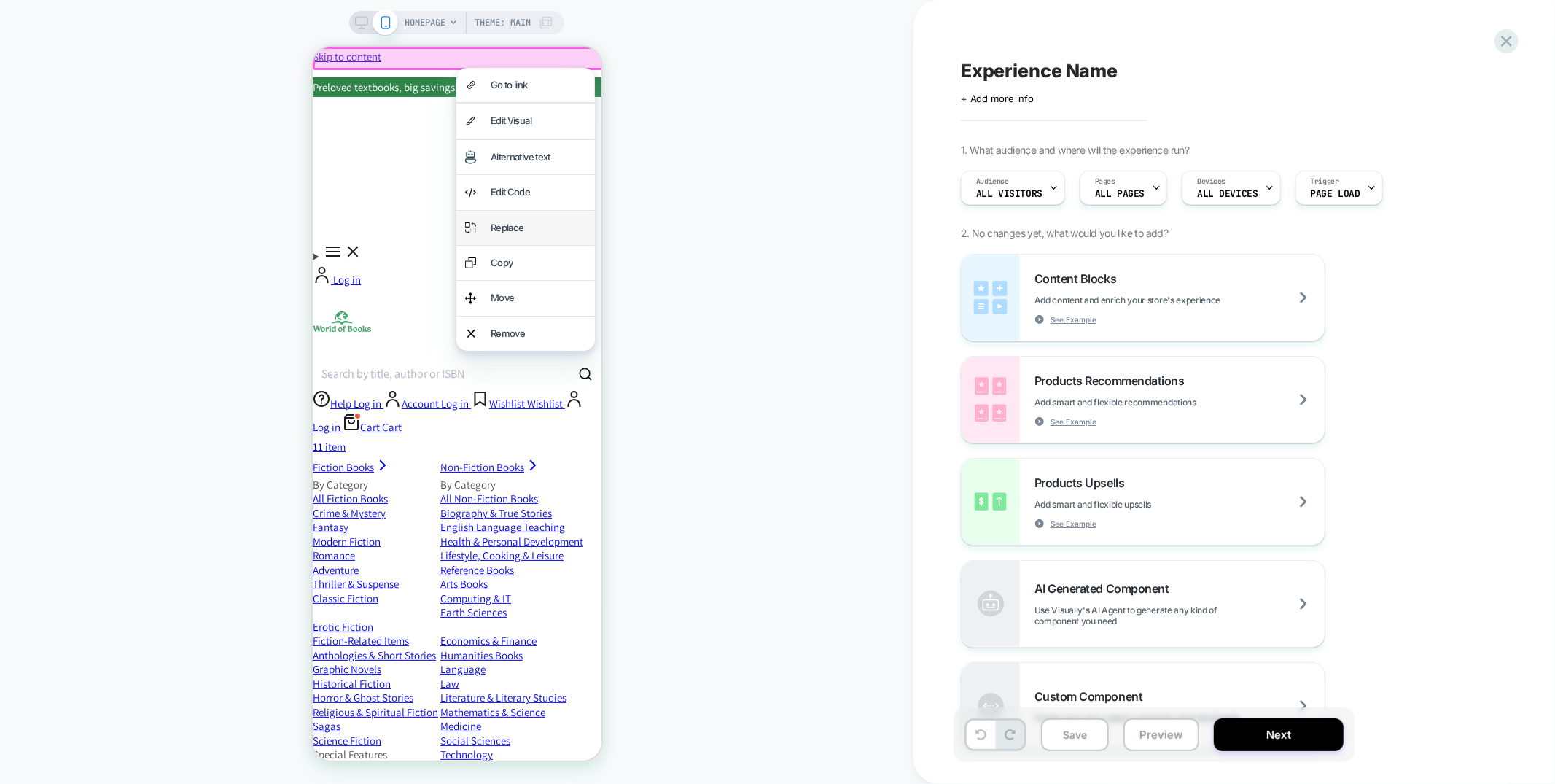
click at [531, 223] on div "Replace" at bounding box center [538, 227] width 96 height 16
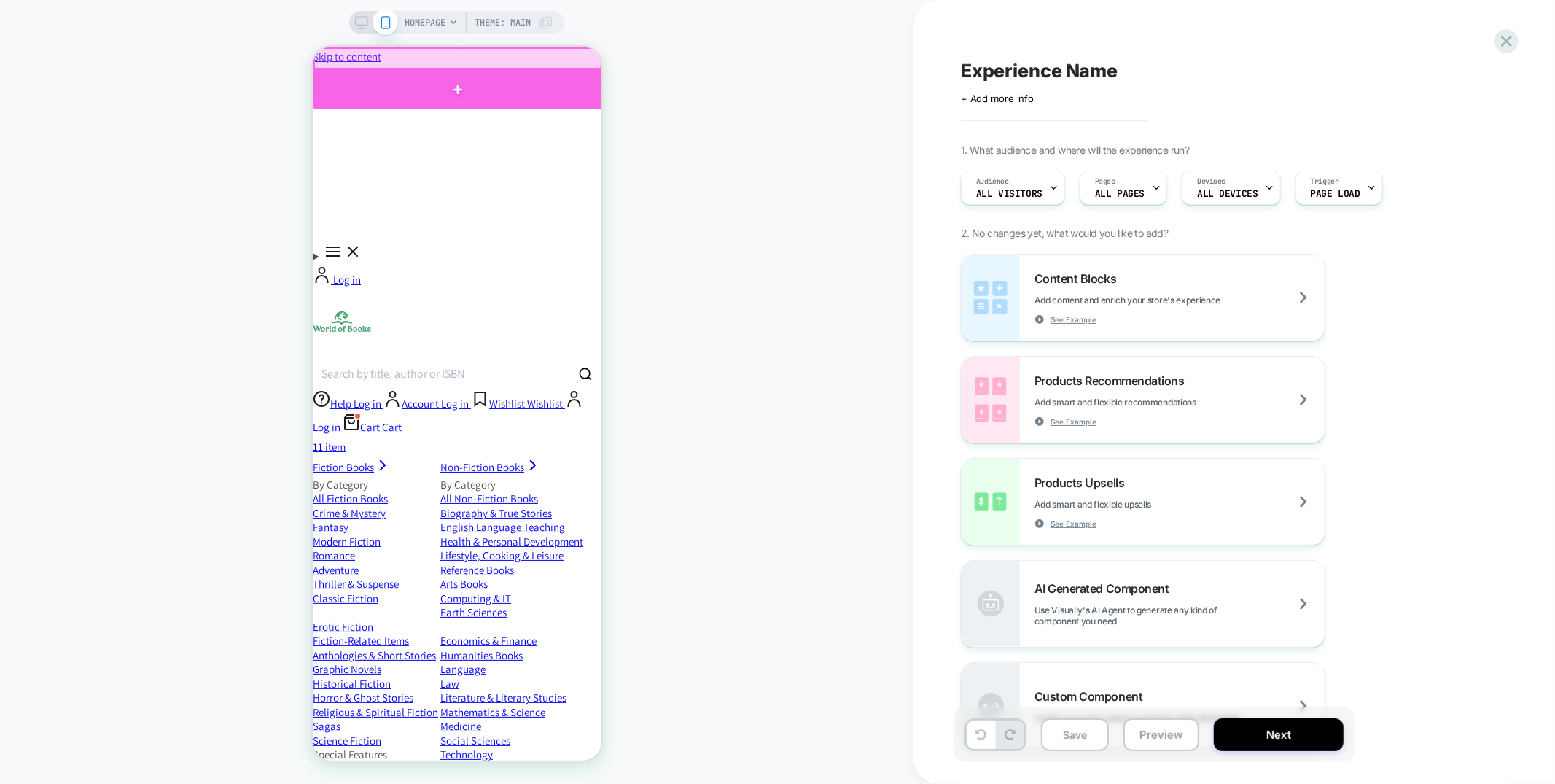
click at [585, 85] on div at bounding box center [457, 89] width 290 height 40
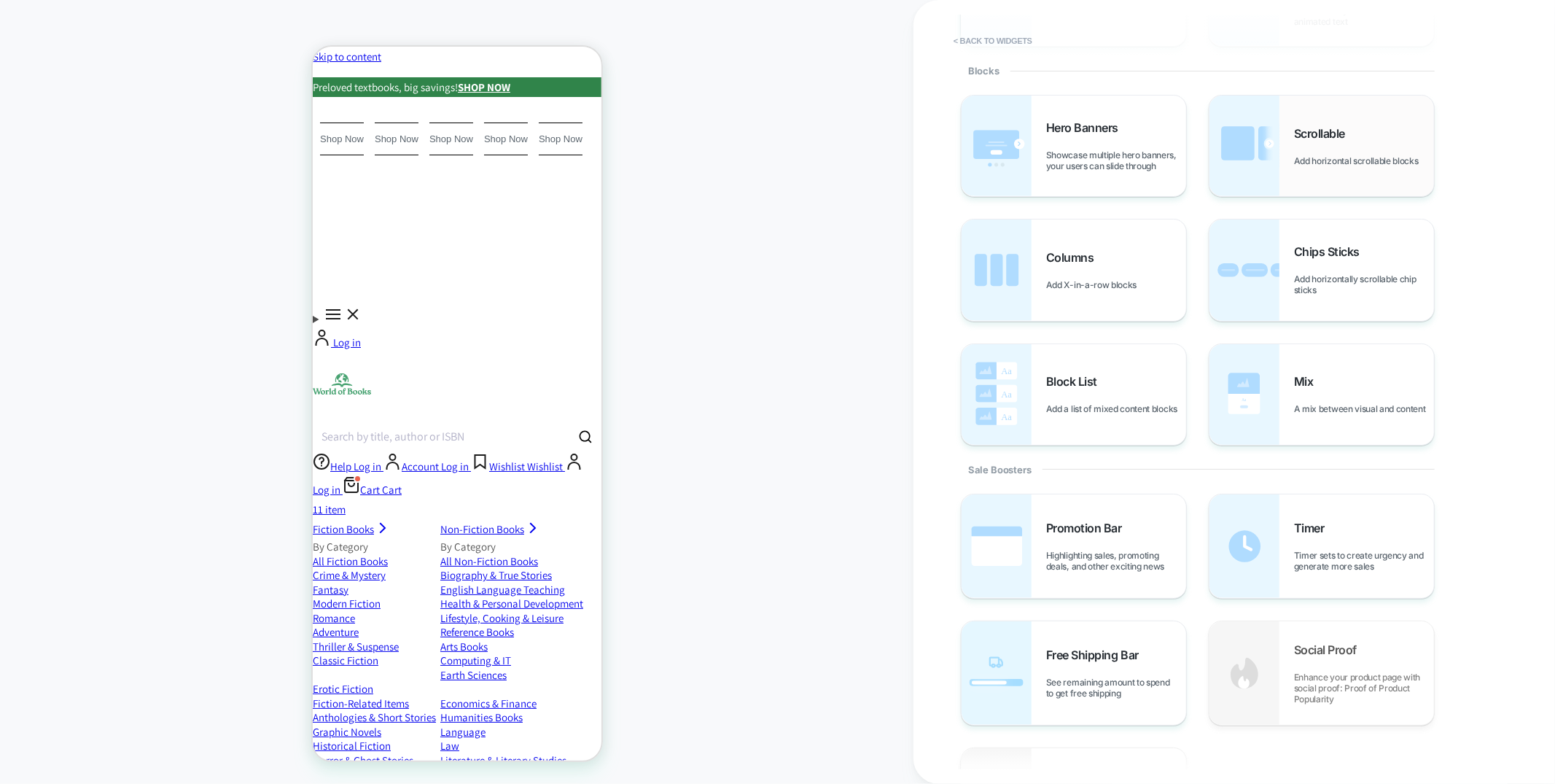
scroll to position [441, 0]
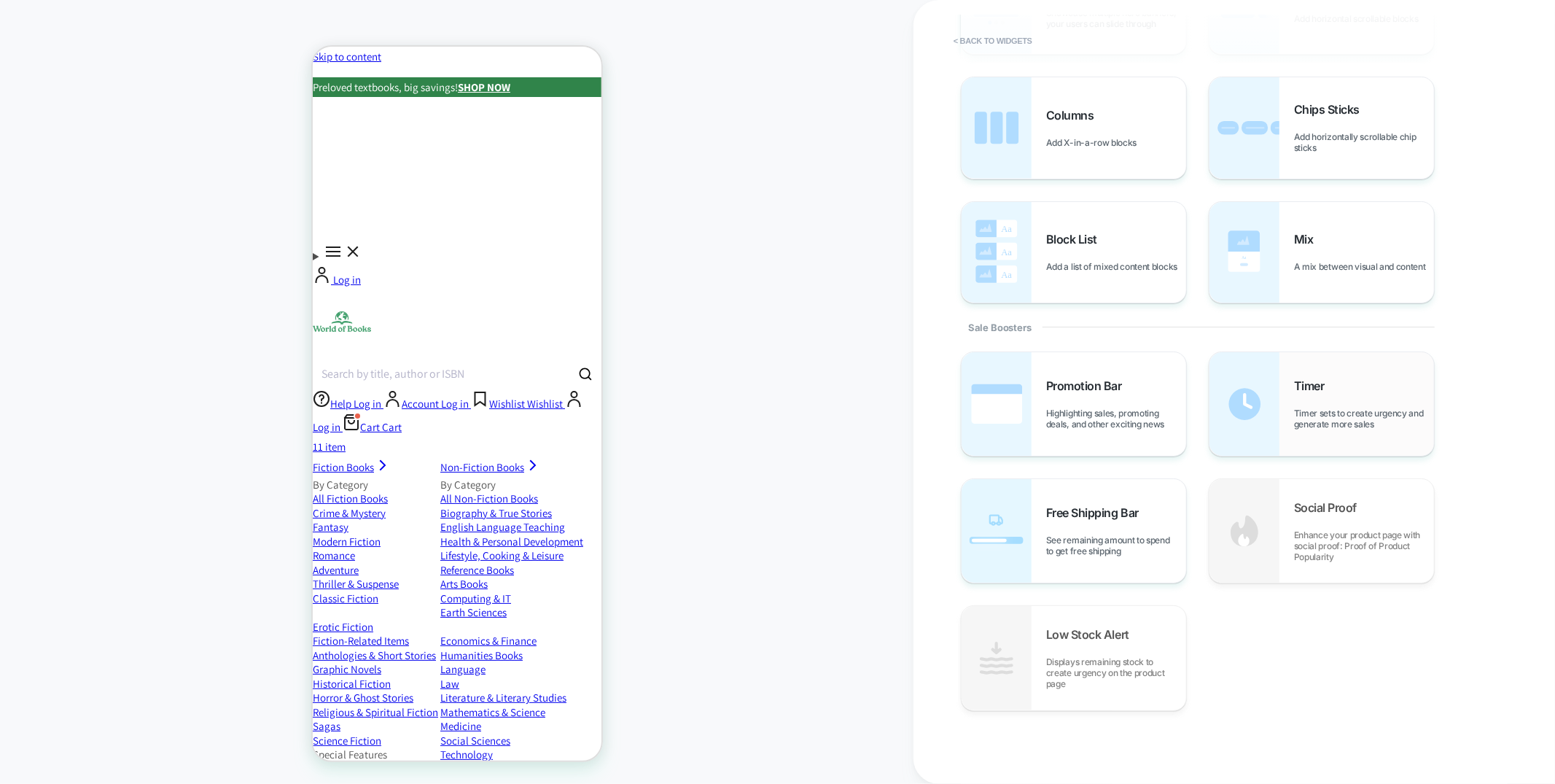
click at [1320, 402] on div "Timer Timer sets to create urgency and generate more sales" at bounding box center [1365, 404] width 140 height 51
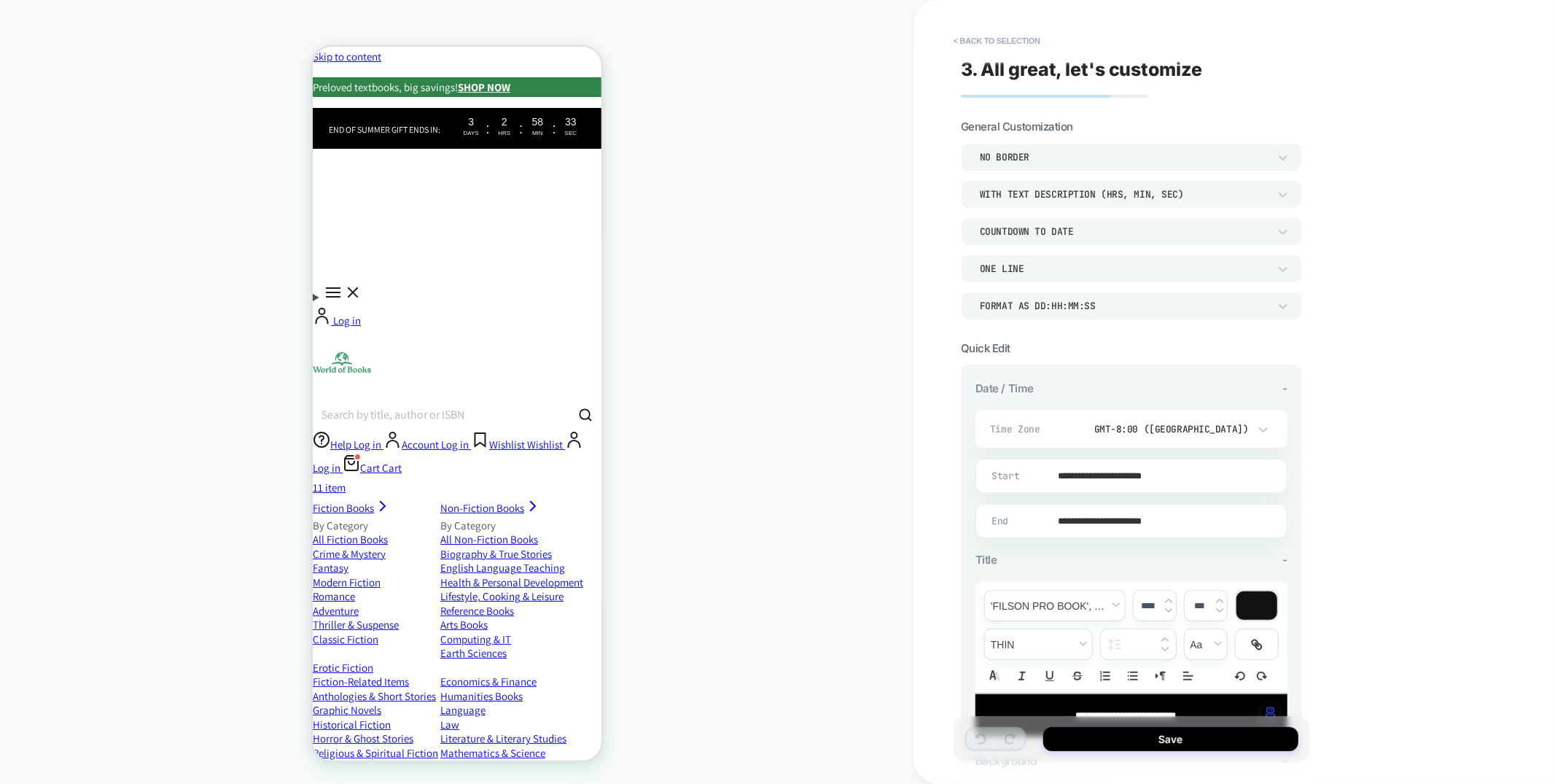
scroll to position [237, 0]
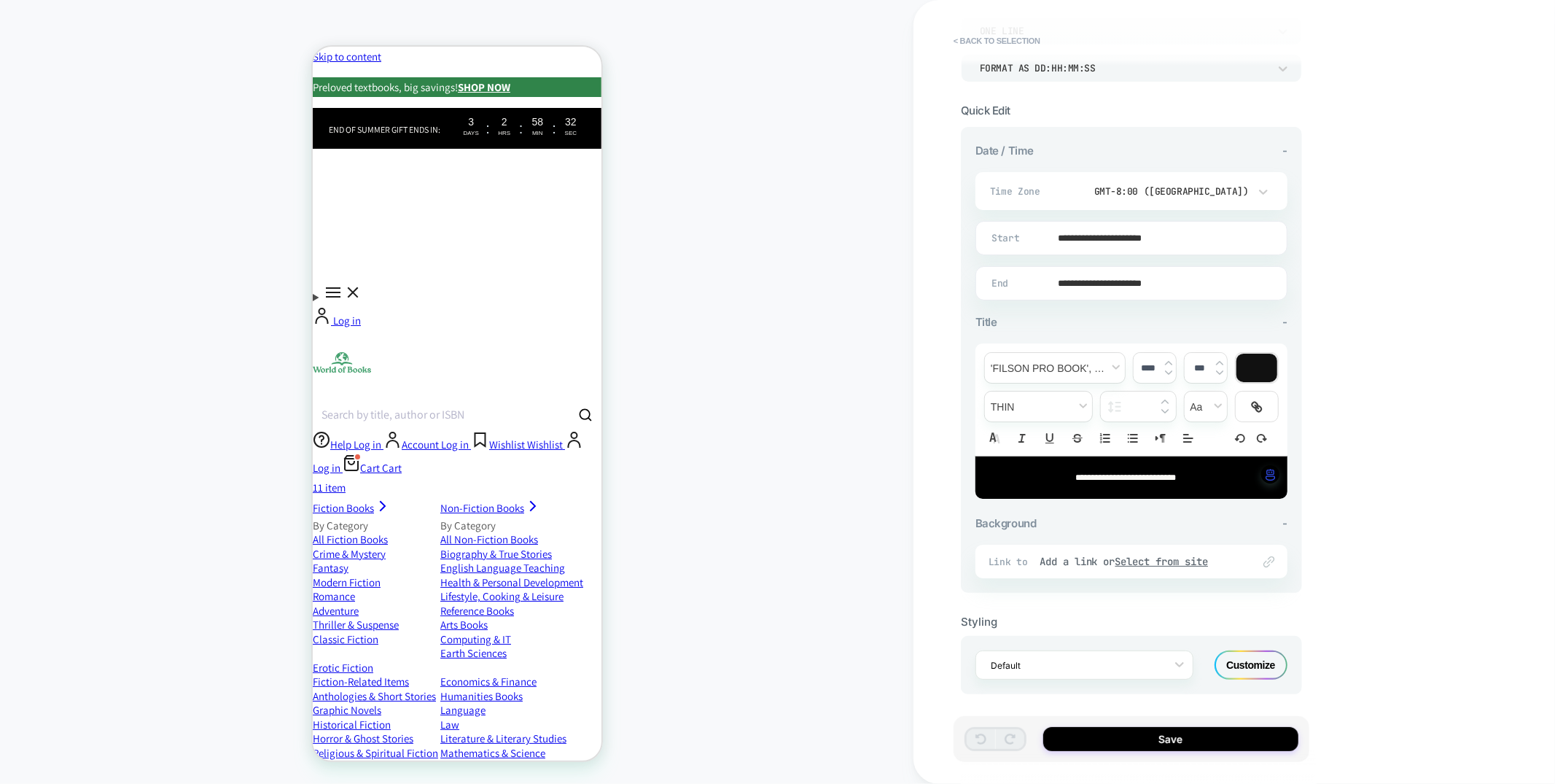
drag, startPoint x: 1260, startPoint y: 663, endPoint x: 156, endPoint y: 144, distance: 1219.9
click at [1260, 663] on div "Customize" at bounding box center [1251, 664] width 73 height 29
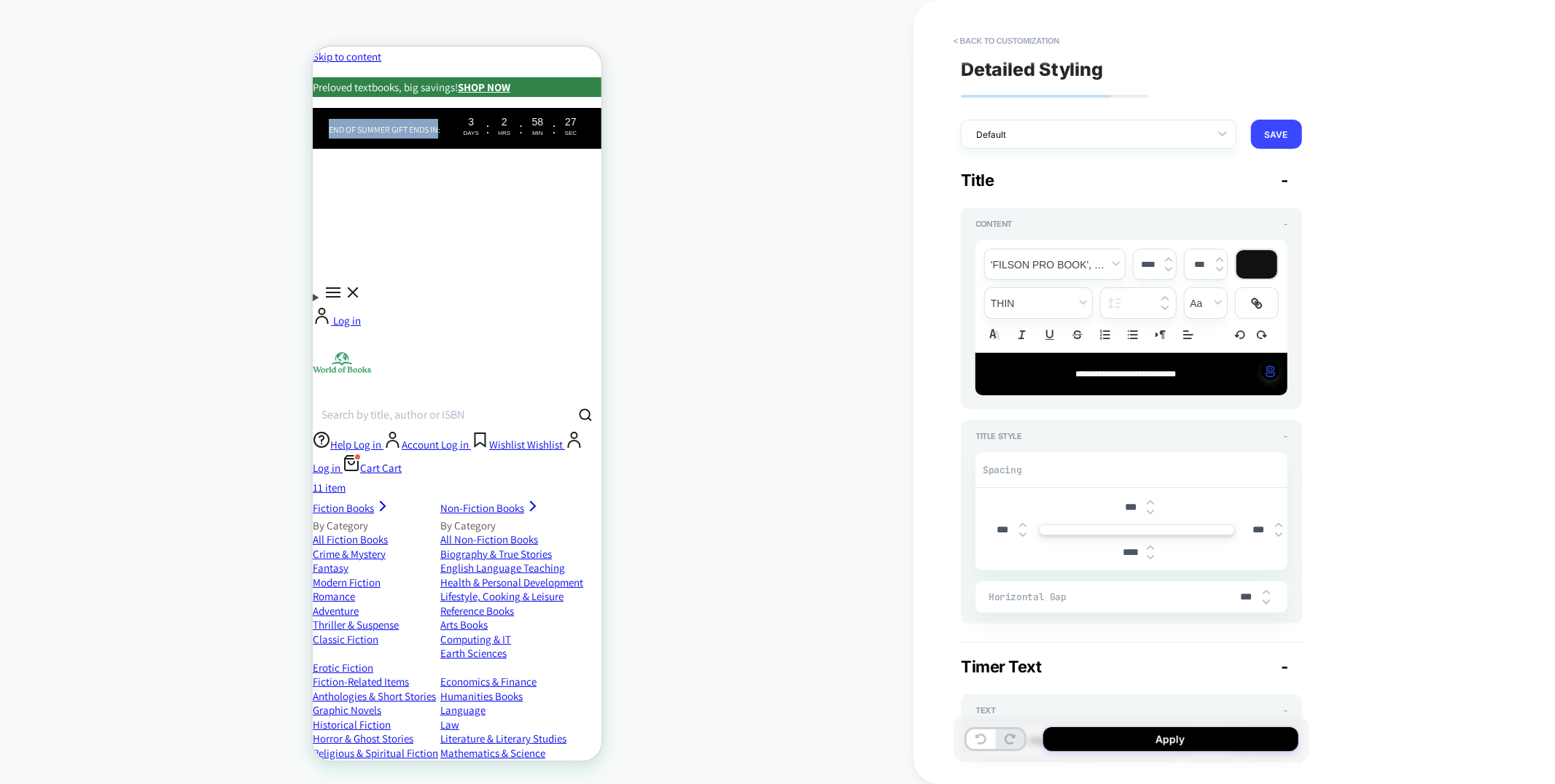
drag, startPoint x: 322, startPoint y: 87, endPoint x: 451, endPoint y: 85, distance: 129.0
click at [439, 123] on span "End of summer gift ends in:﻿" at bounding box center [383, 128] width 111 height 11
drag, startPoint x: 419, startPoint y: 87, endPoint x: 332, endPoint y: 84, distance: 87.1
click at [332, 123] on span "End of summer gift ends in:﻿" at bounding box center [383, 128] width 111 height 11
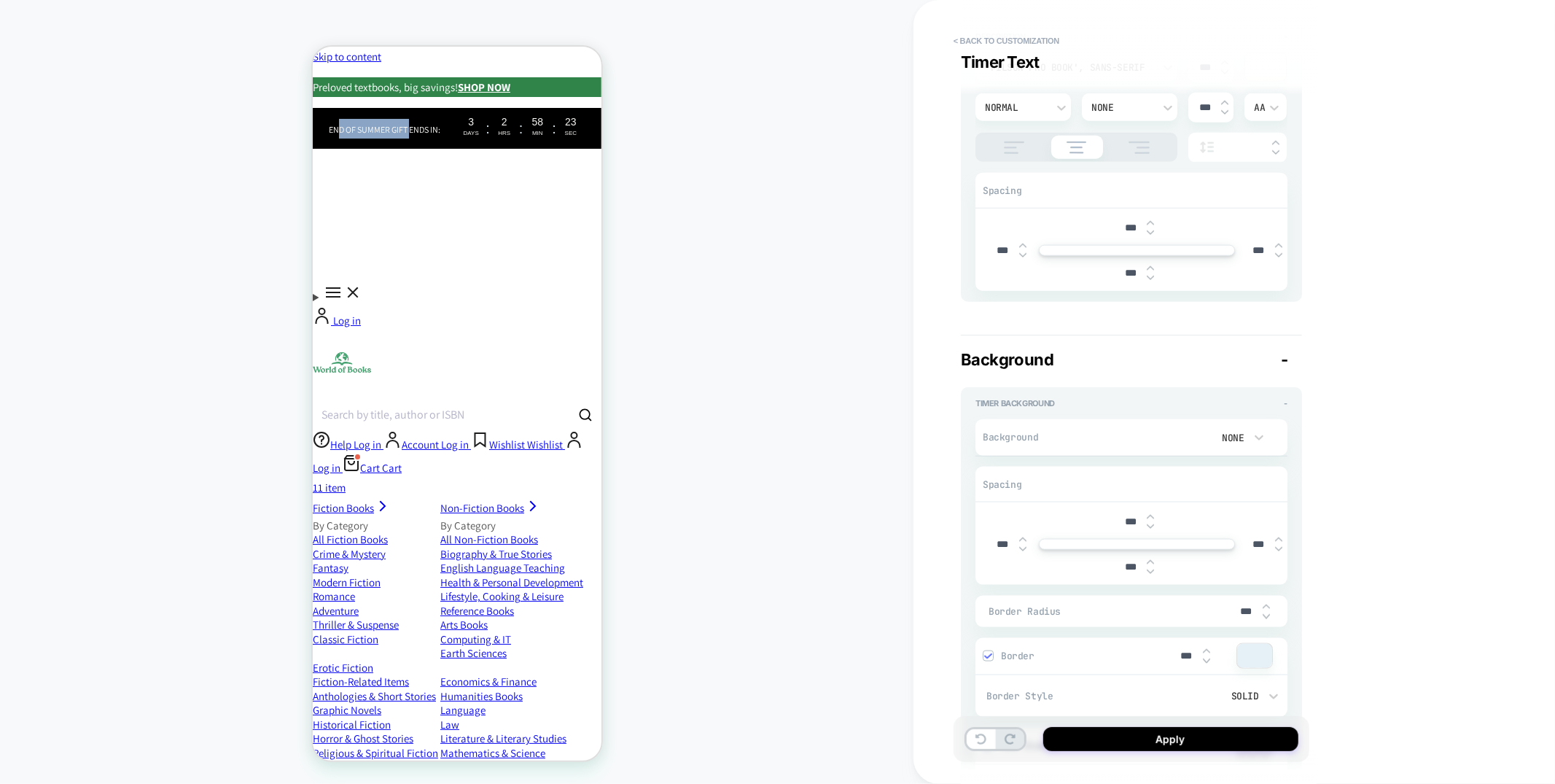
type textarea "*"
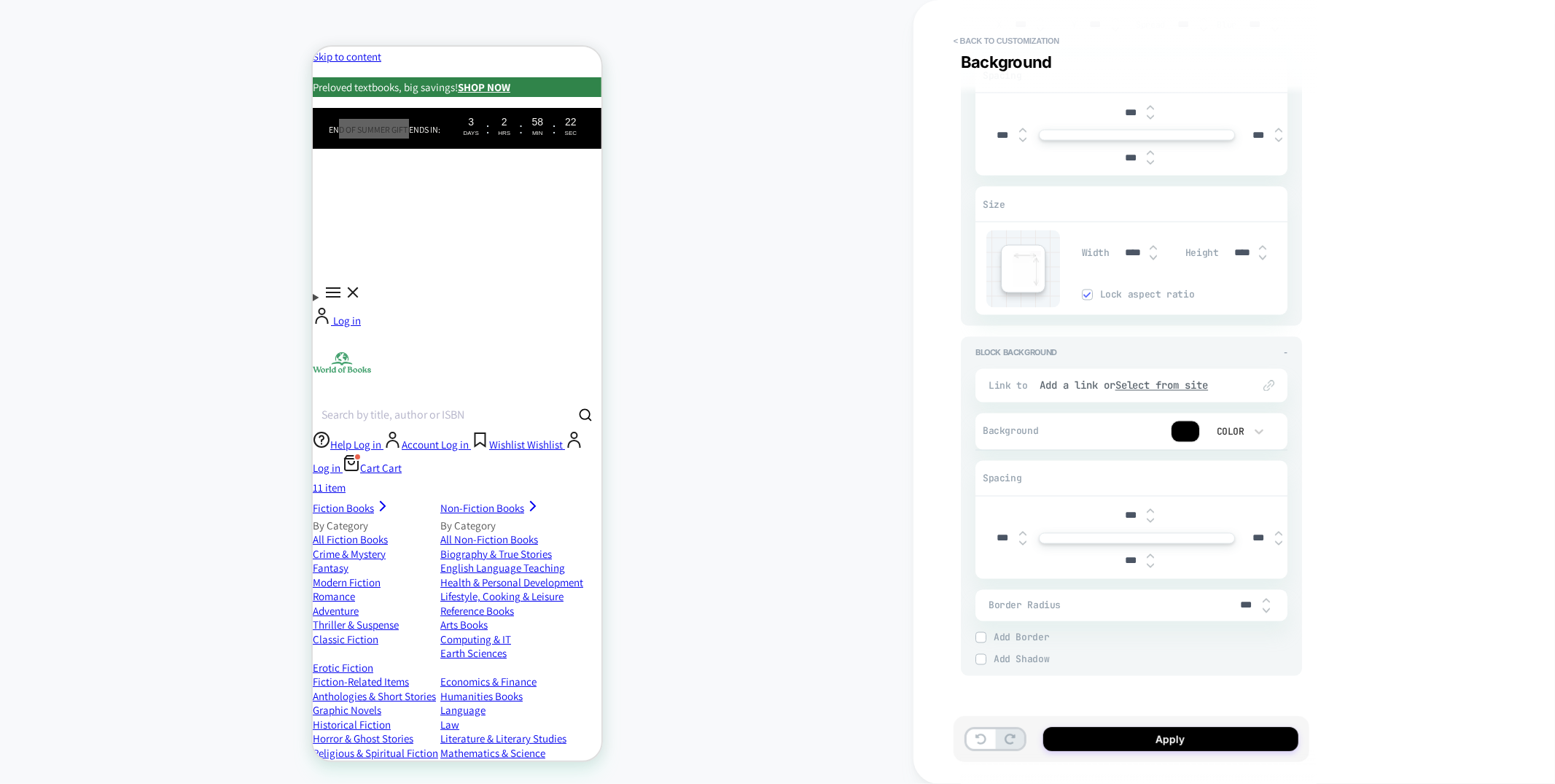
click at [1188, 428] on div at bounding box center [1186, 431] width 28 height 21
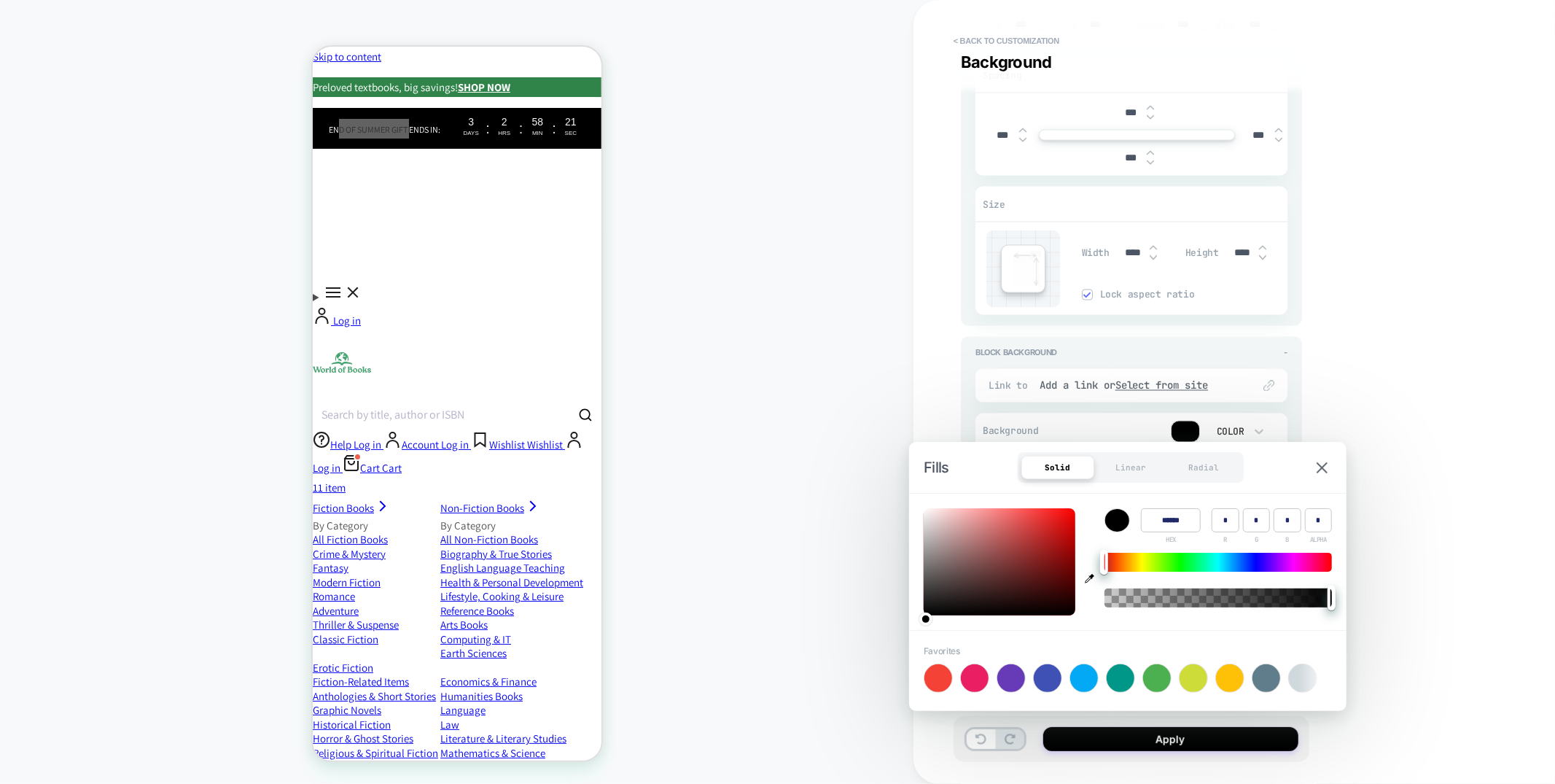
click at [1087, 581] on icon "button" at bounding box center [1089, 578] width 9 height 9
type input "******"
type input "**"
type input "***"
type input "**"
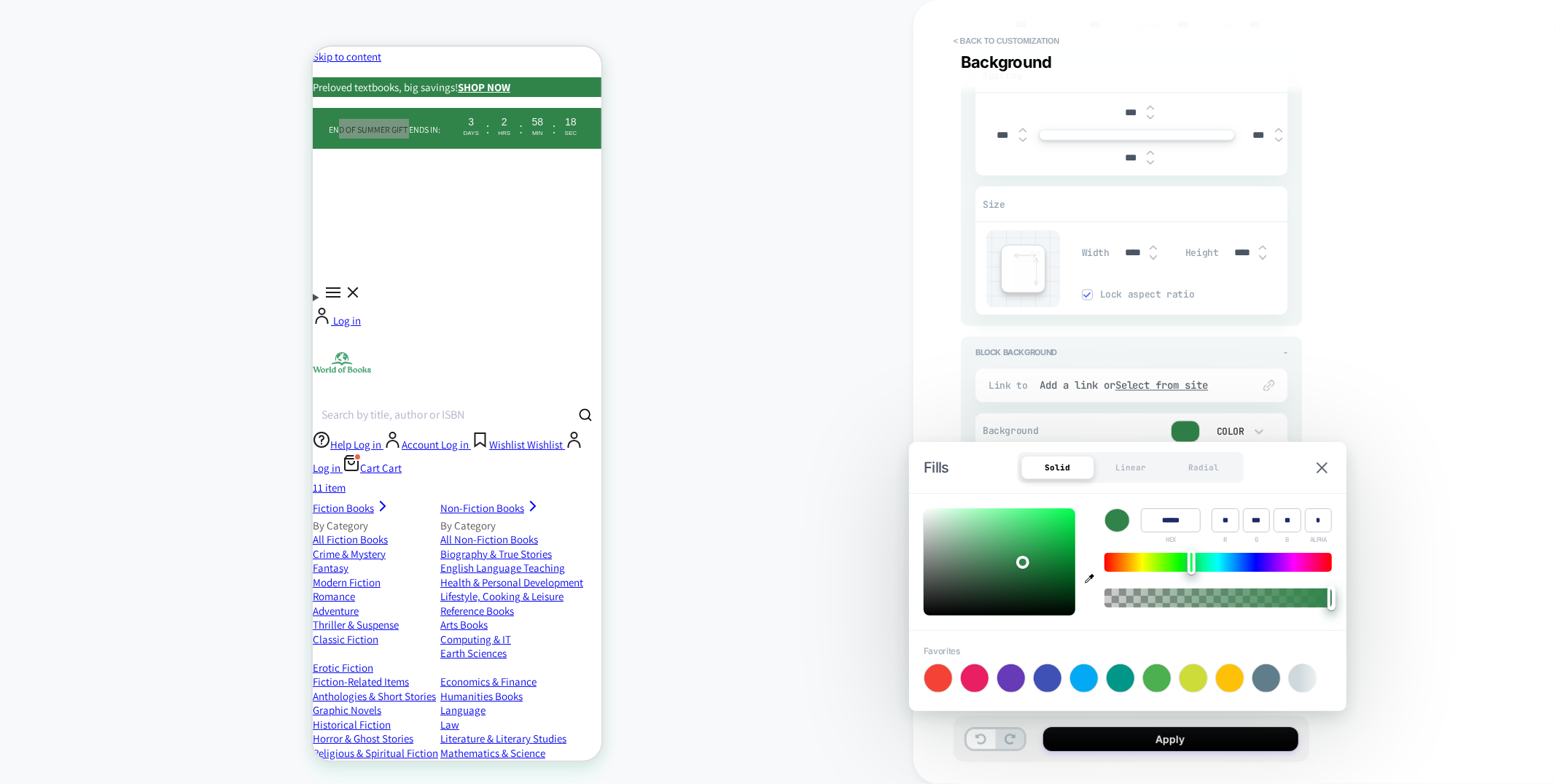
click at [752, 209] on div "HOMEPAGE Theme: MAIN" at bounding box center [457, 392] width 914 height 754
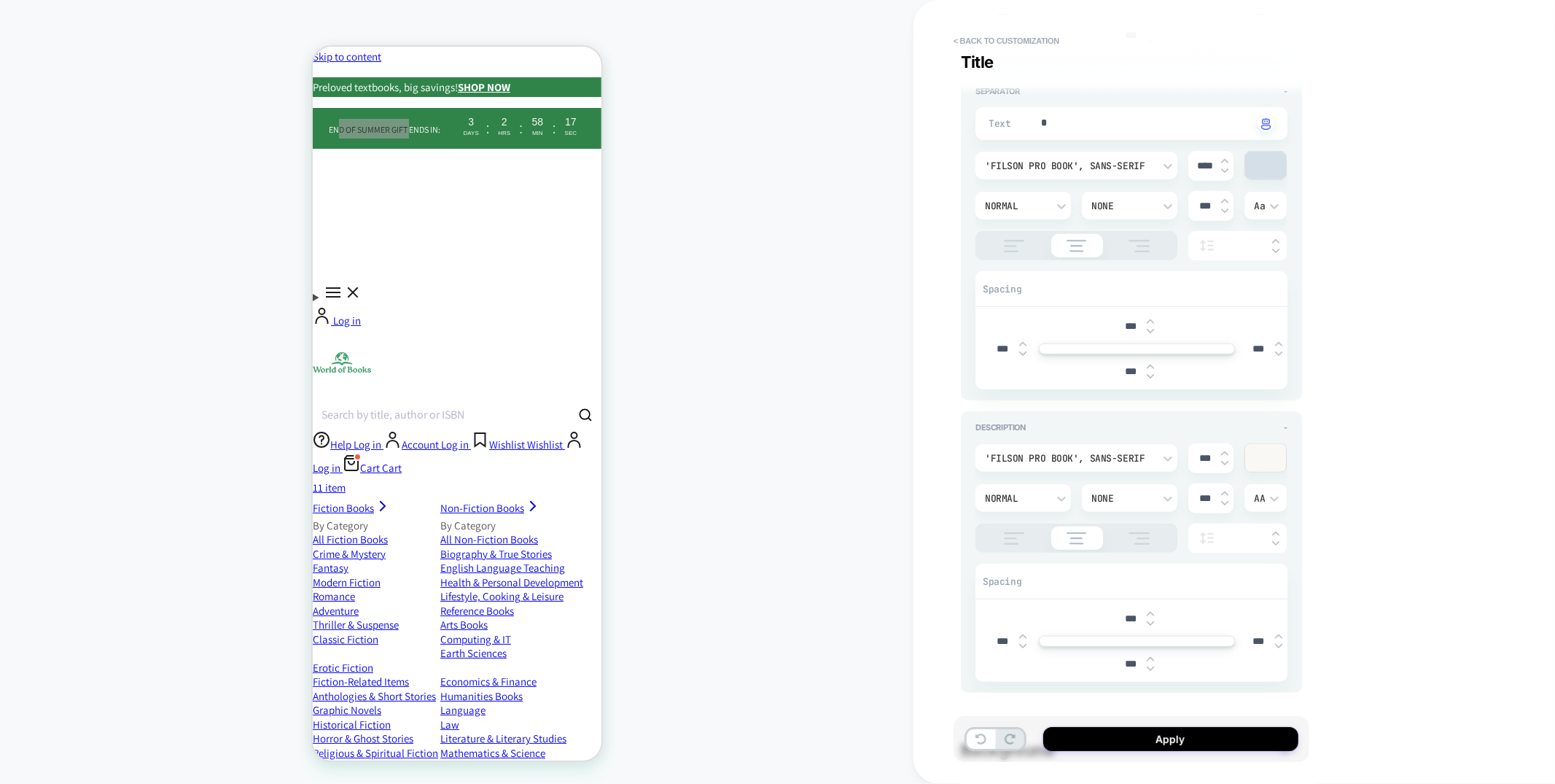
scroll to position [0, 0]
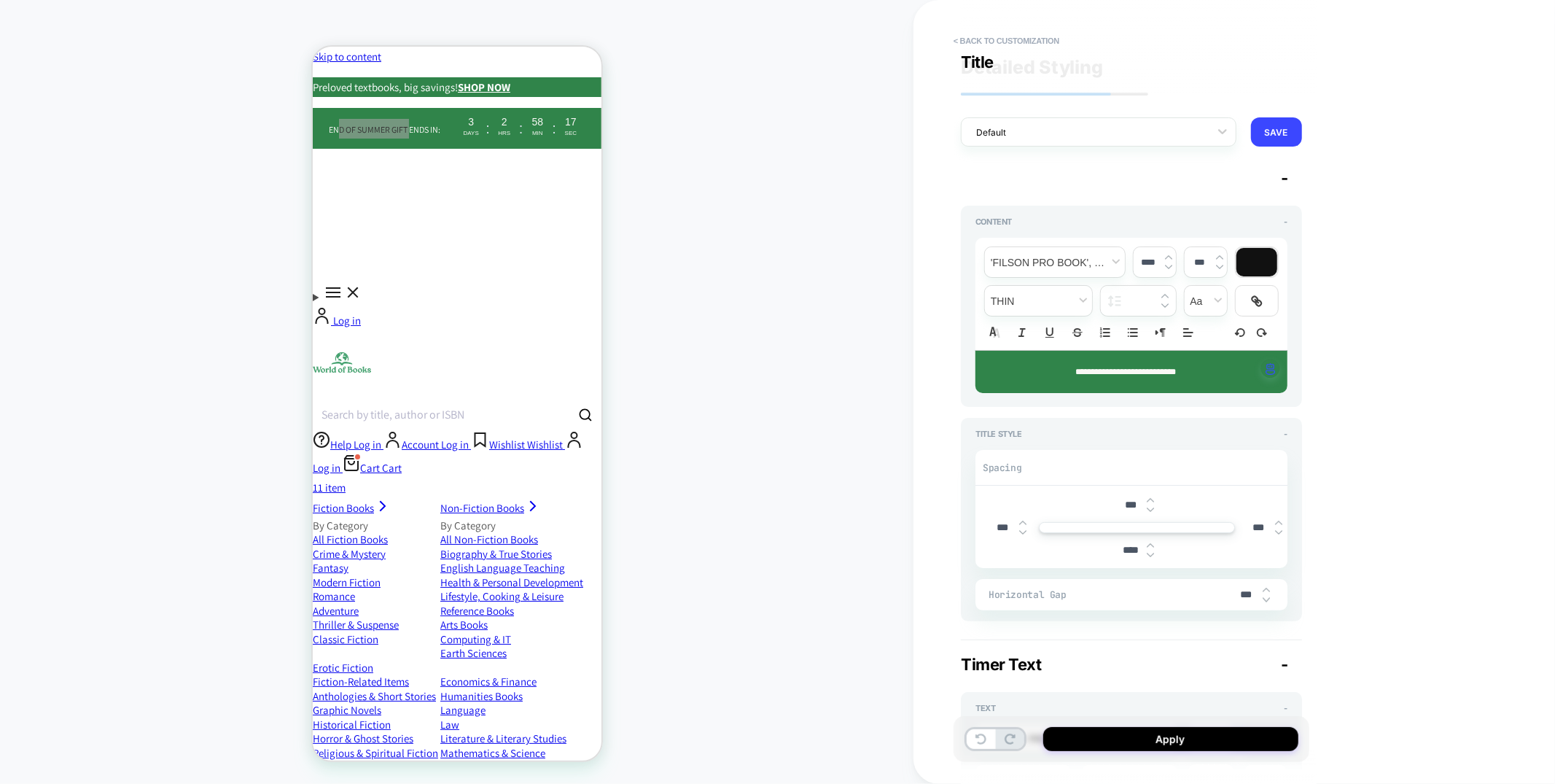
type textarea "*"
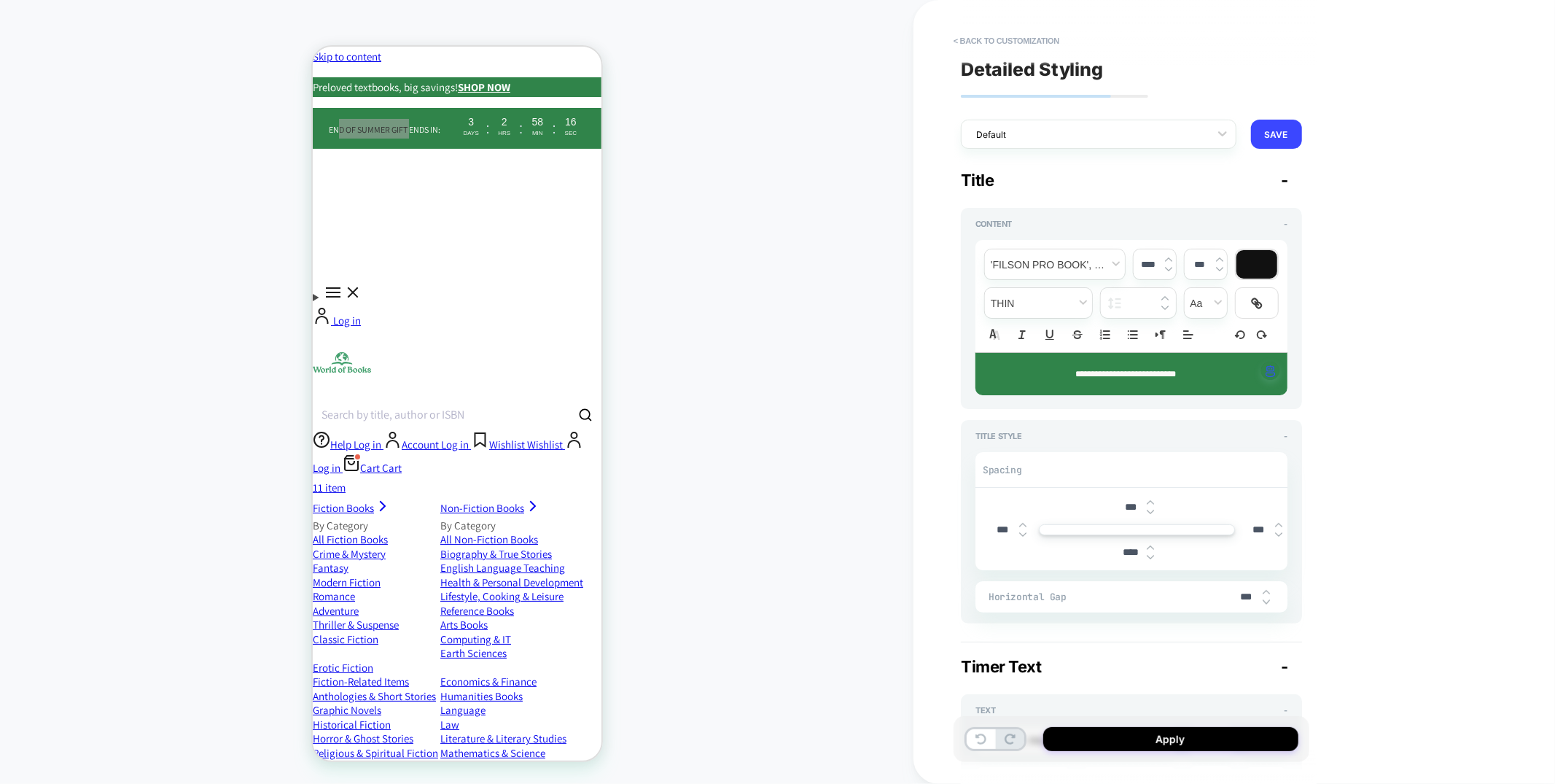
click at [0, 0] on span "**********" at bounding box center [0, 0] width 0 height 0
type input "****"
click at [0, 0] on span "**********" at bounding box center [0, 0] width 0 height 0
click at [0, 0] on p "**********" at bounding box center [0, 0] width 0 height 0
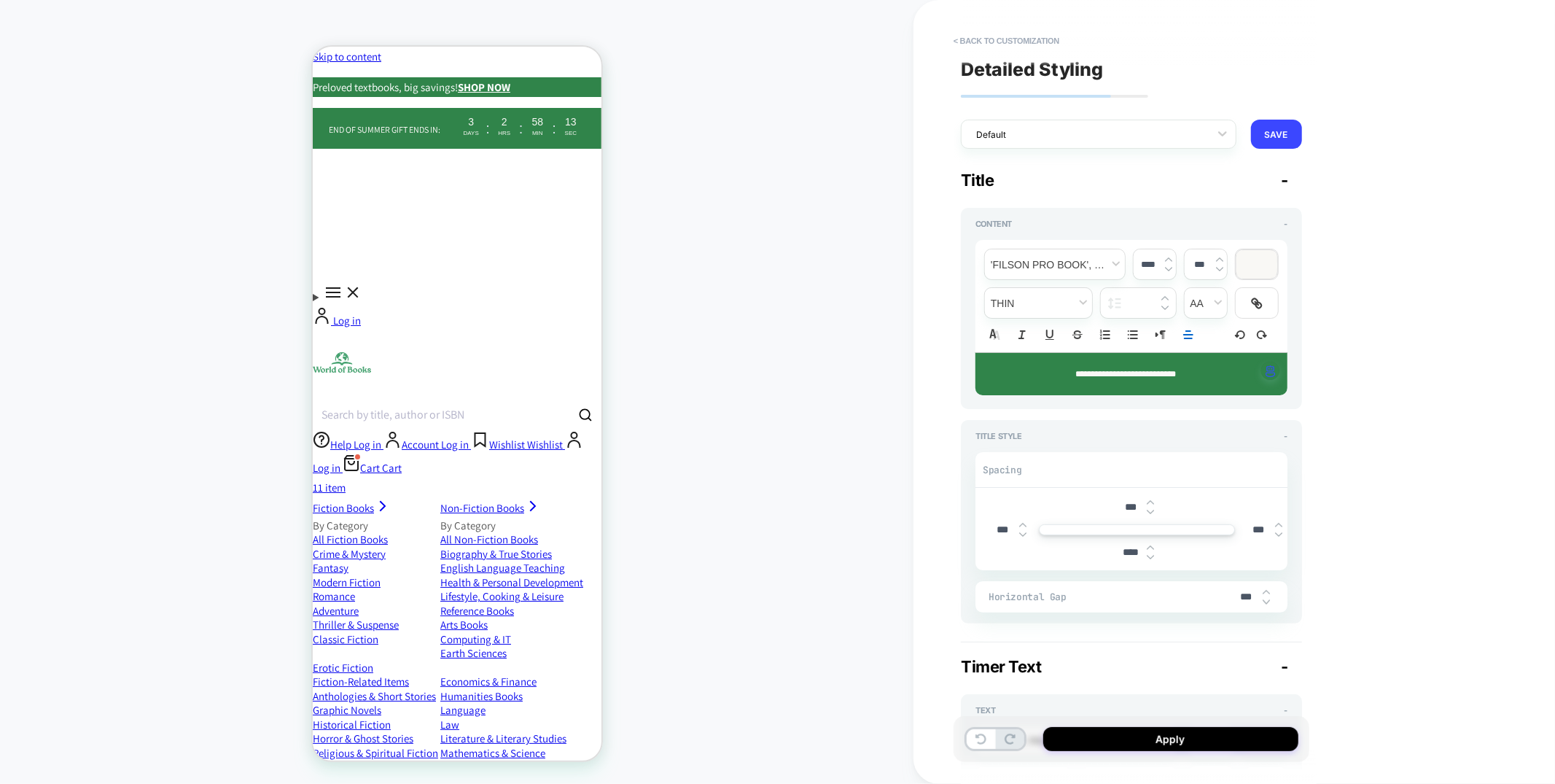
click at [0, 0] on span "**********" at bounding box center [0, 0] width 0 height 0
click at [0, 0] on span "fontWeight" at bounding box center [0, 0] width 0 height 0
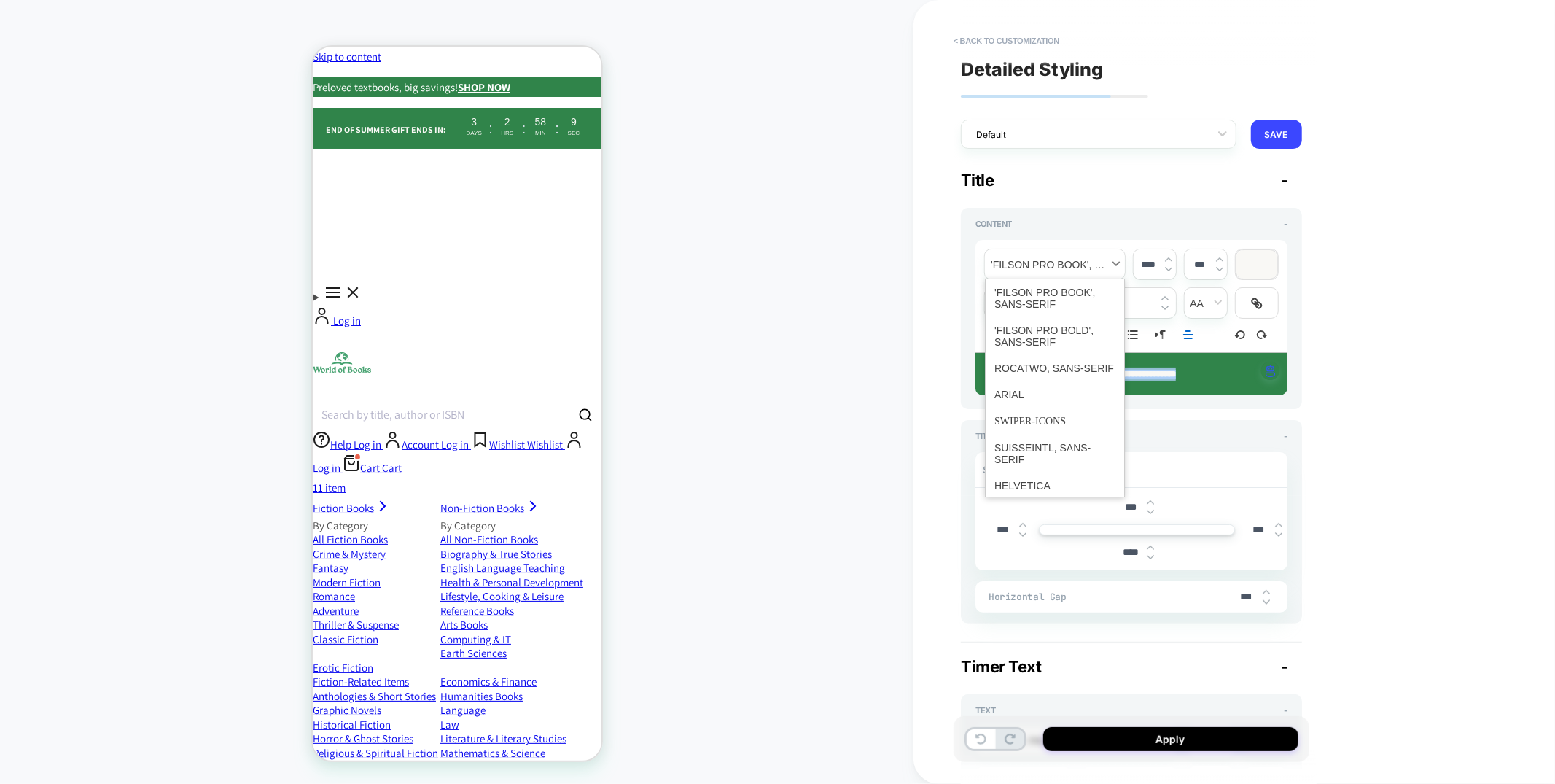
click at [1068, 267] on span "font" at bounding box center [1055, 264] width 140 height 30
click at [1032, 333] on span "font" at bounding box center [1055, 336] width 121 height 38
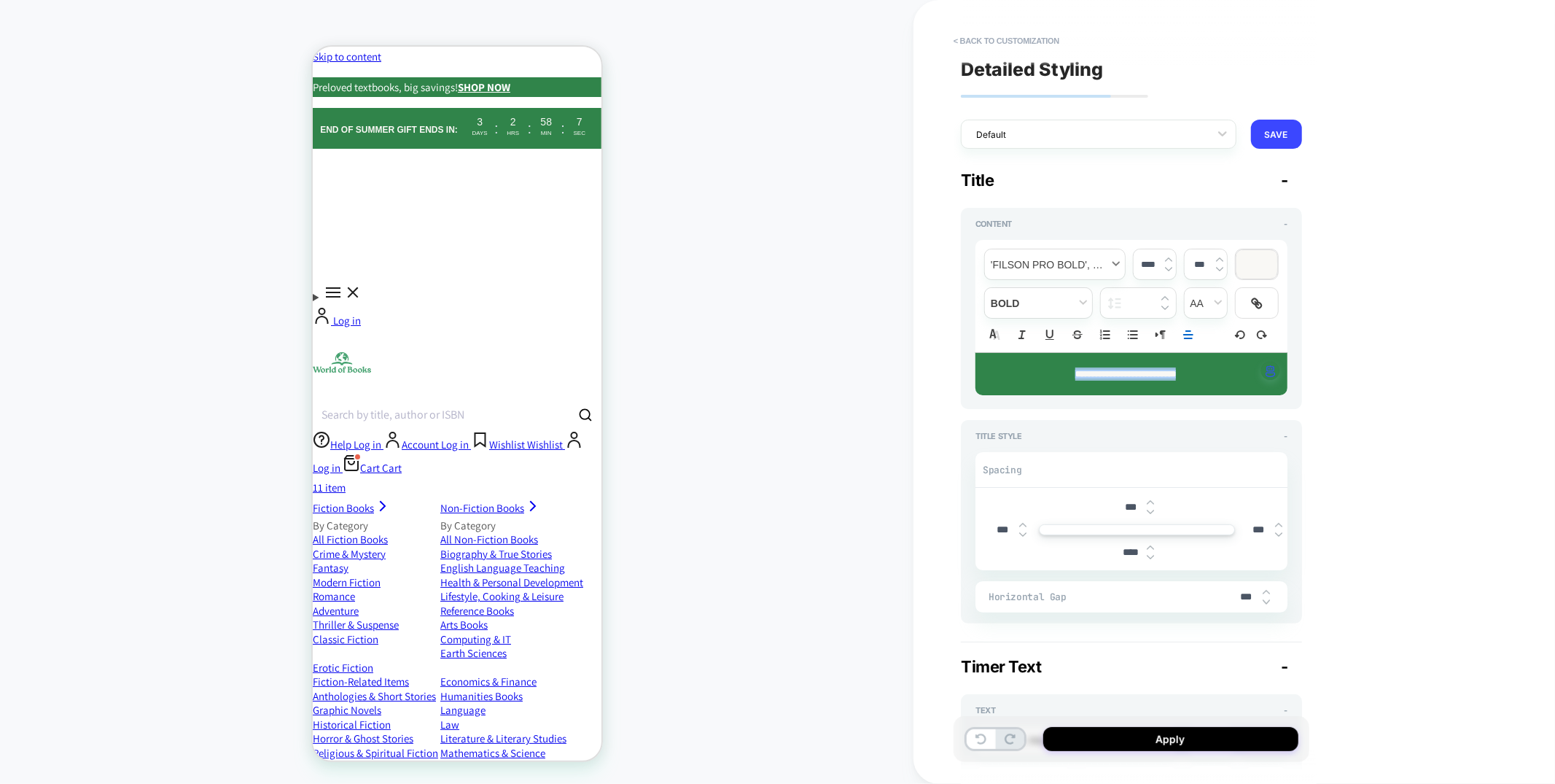
click at [1044, 263] on span "font" at bounding box center [1055, 264] width 140 height 30
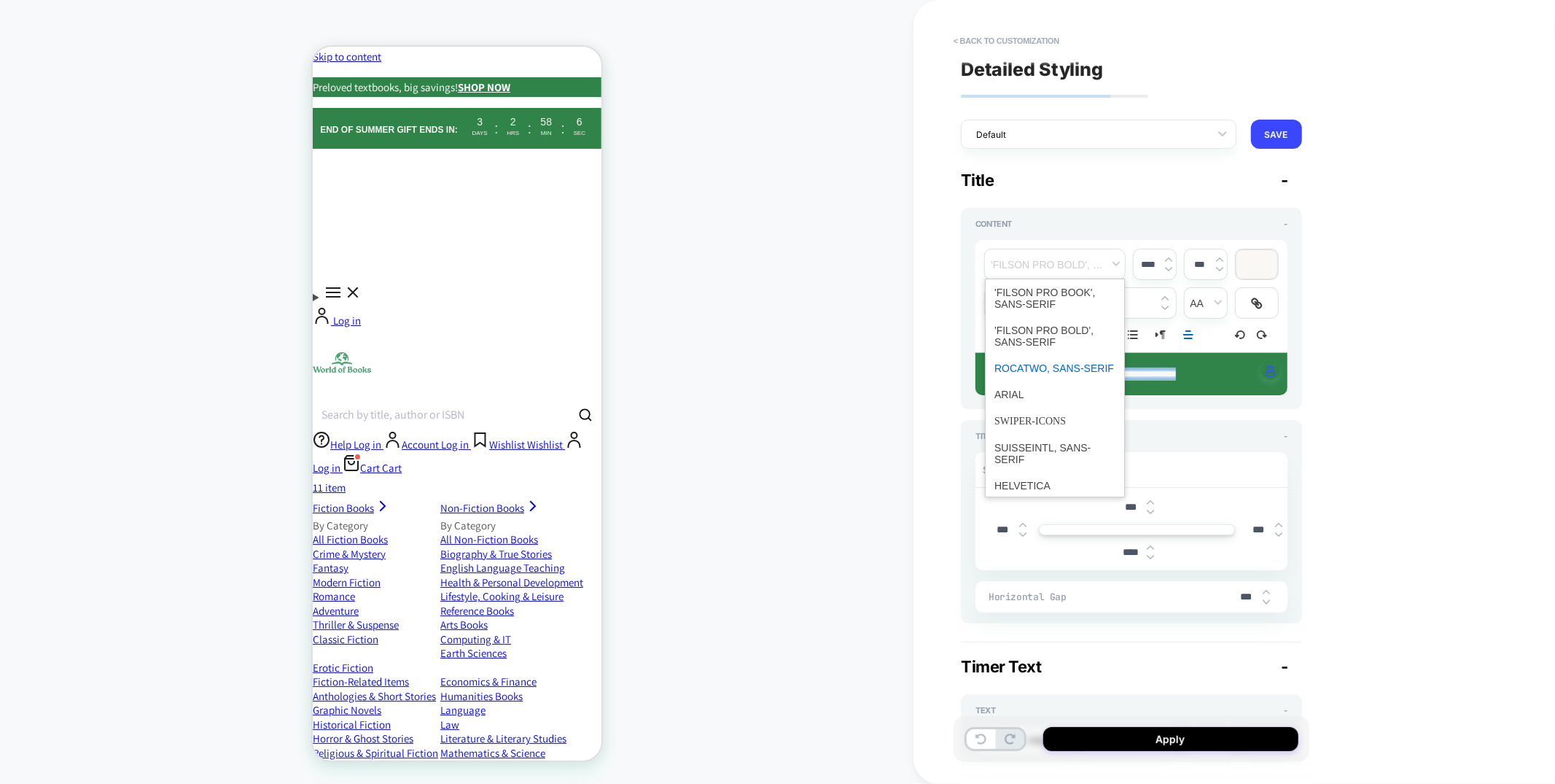
click at [1030, 369] on span "font" at bounding box center [1055, 369] width 121 height 26
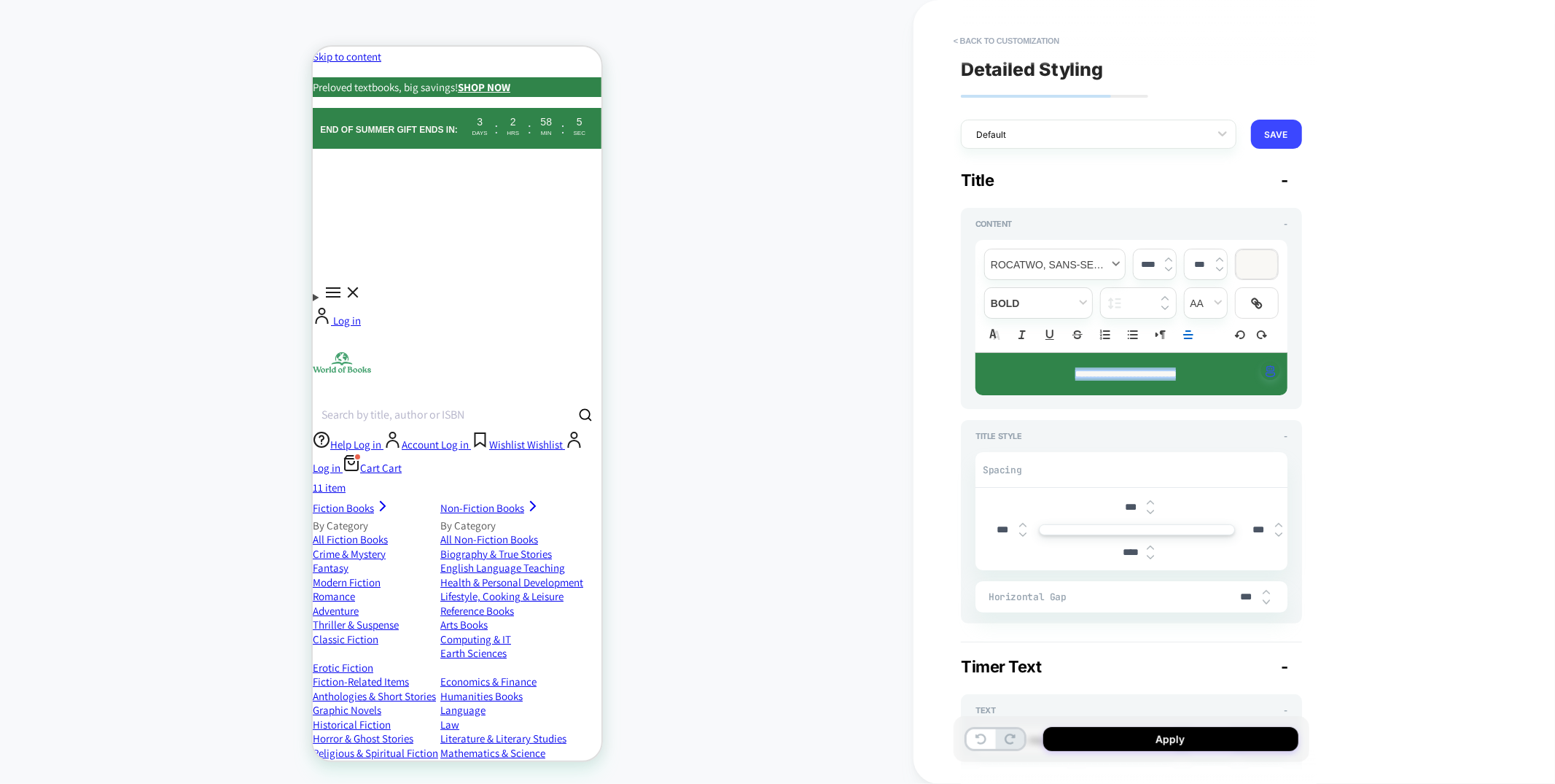
click at [1040, 257] on span "font" at bounding box center [1055, 264] width 140 height 30
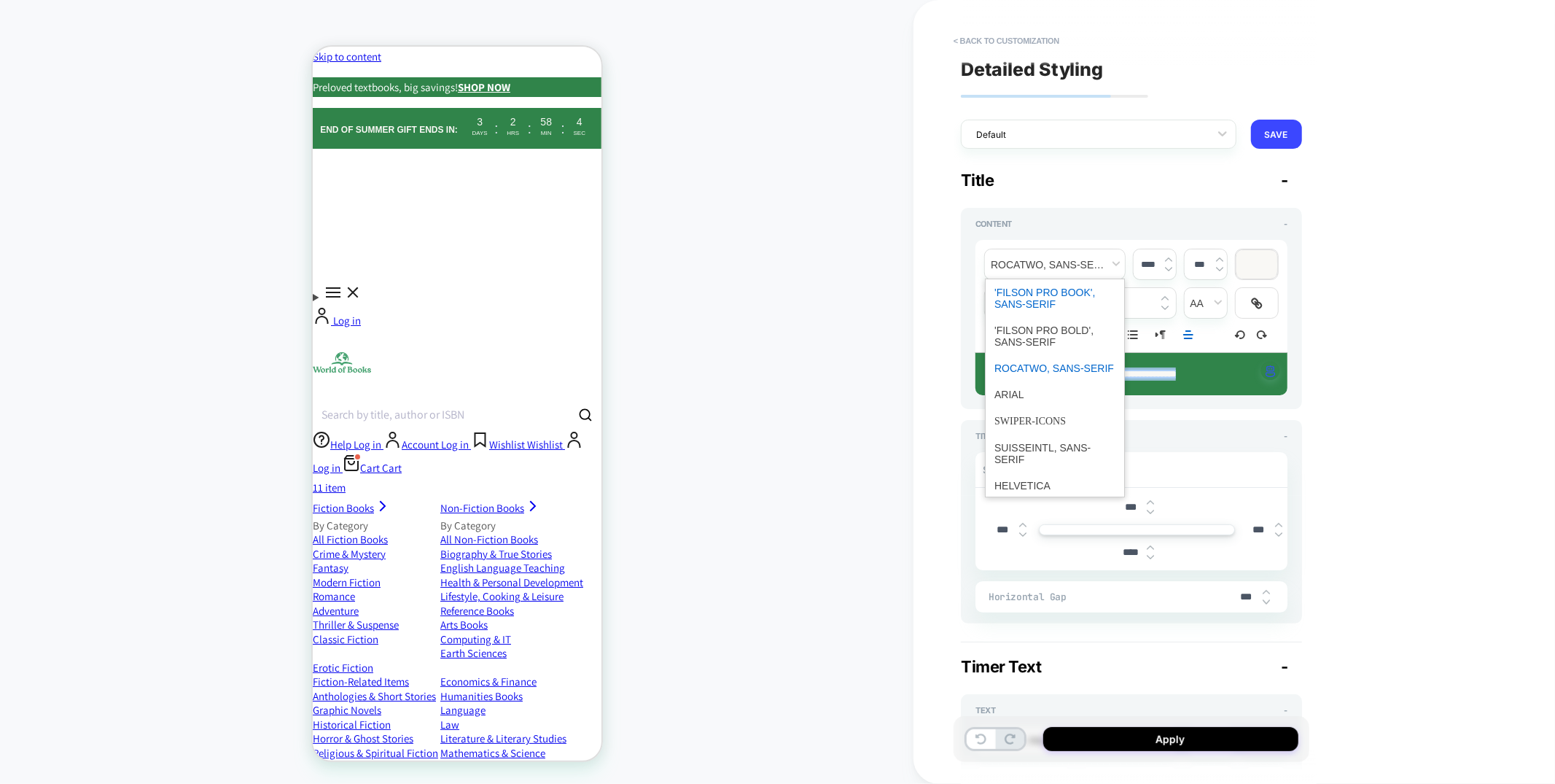
click at [1039, 300] on span "font" at bounding box center [1055, 298] width 121 height 38
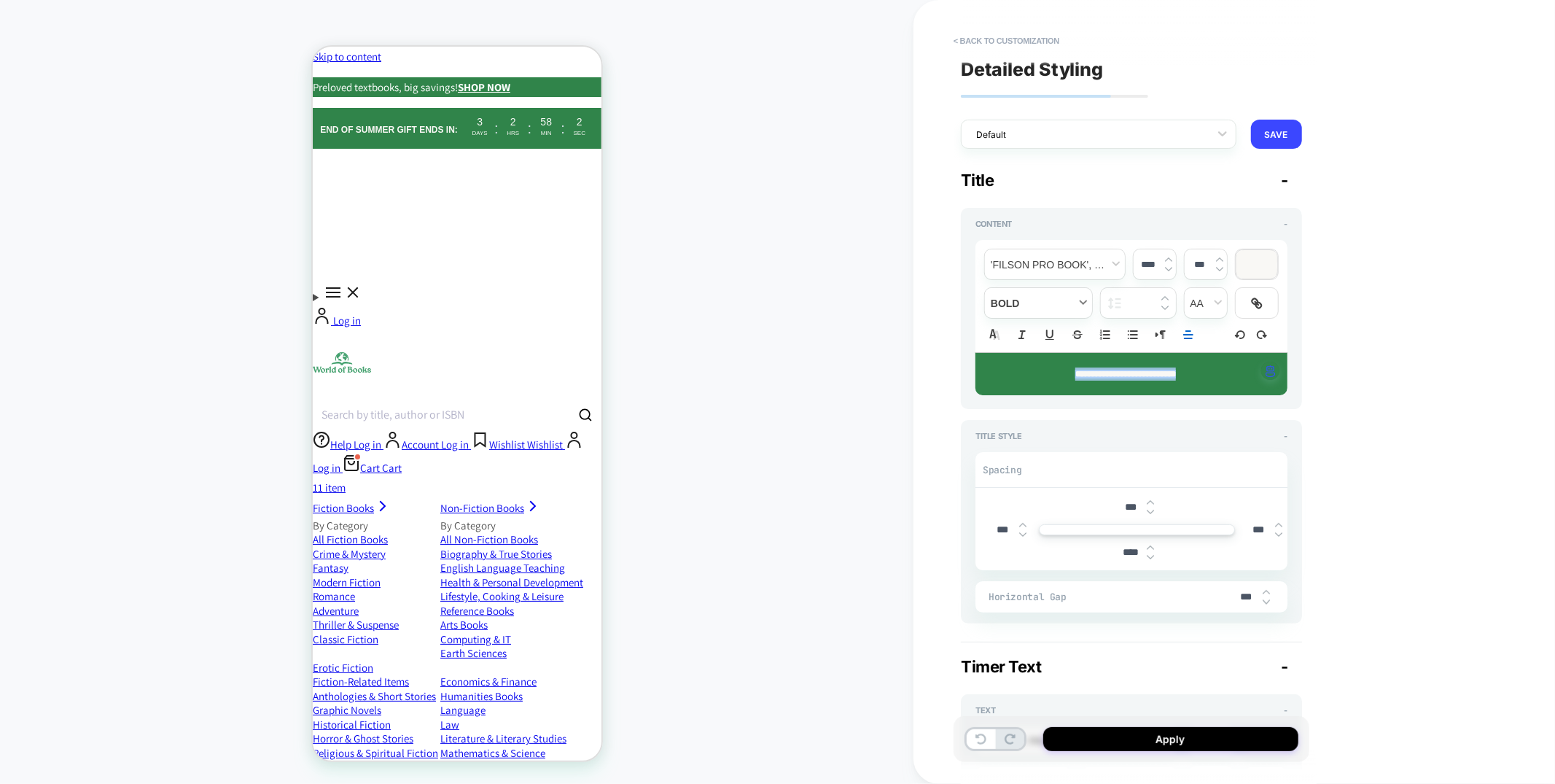
click at [0, 0] on span "fontWeight" at bounding box center [0, 0] width 0 height 0
click at [1022, 519] on span "fontWeight" at bounding box center [1038, 514] width 88 height 26
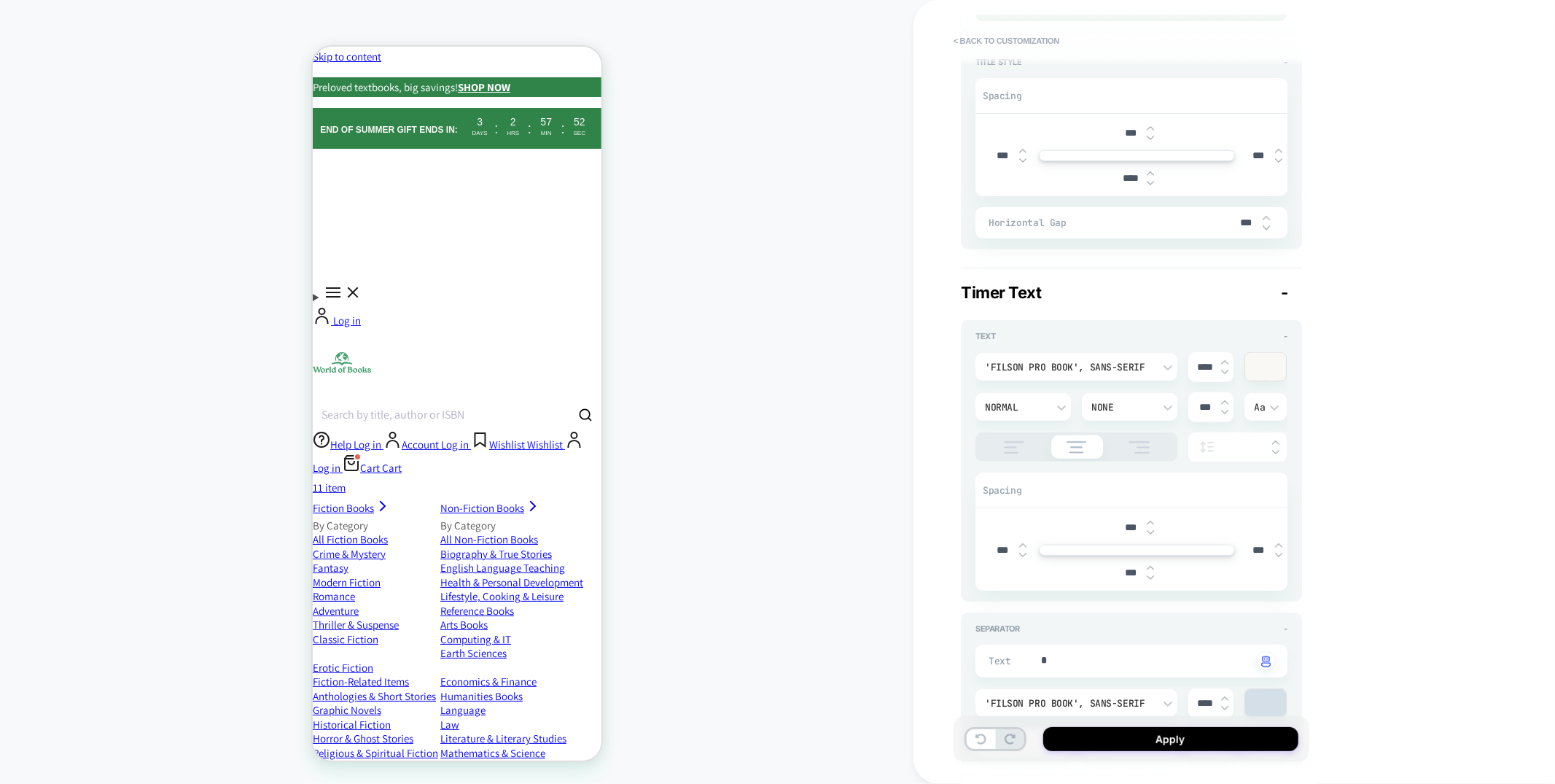
type textarea "*"
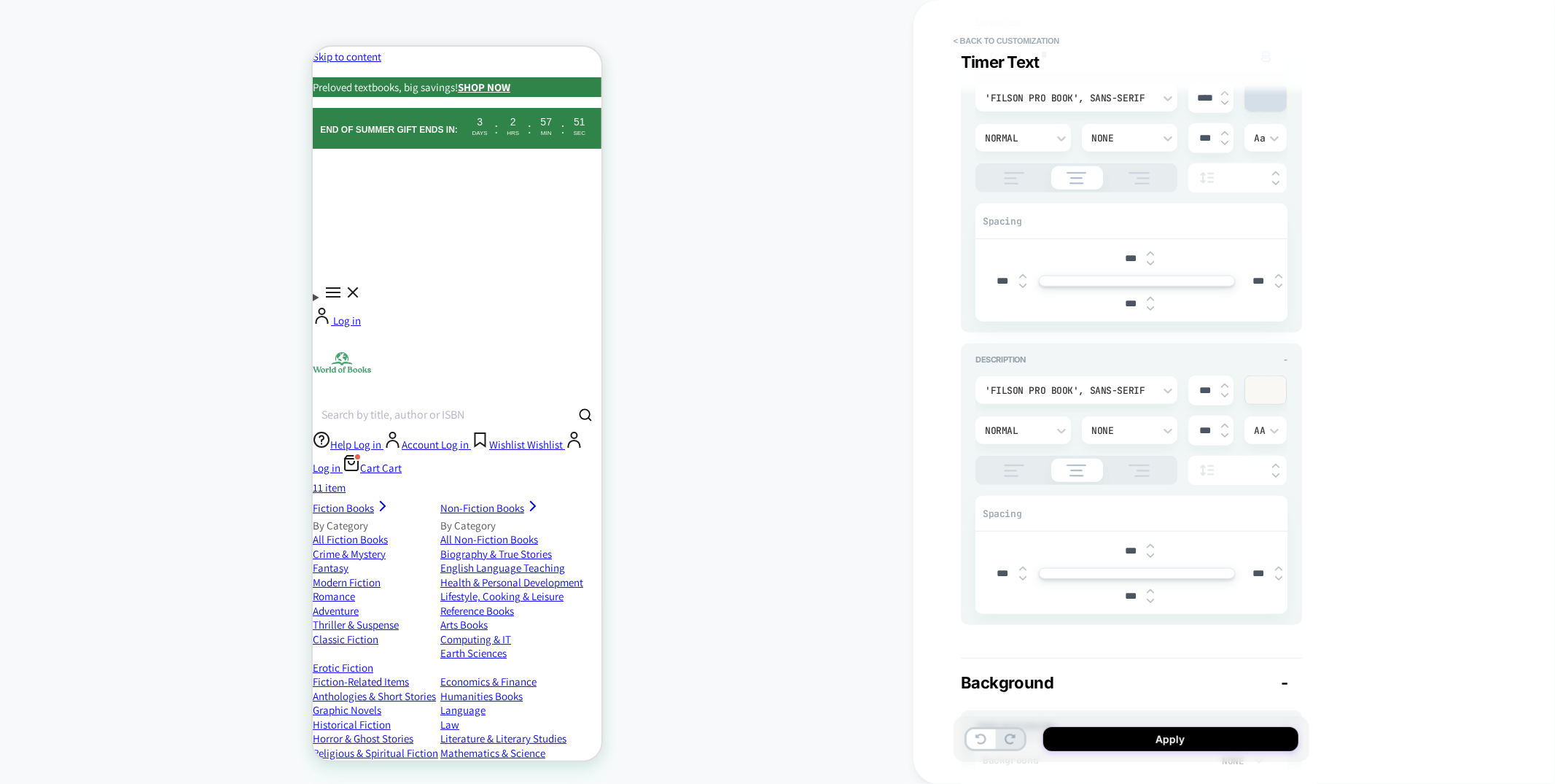
scroll to position [993, 0]
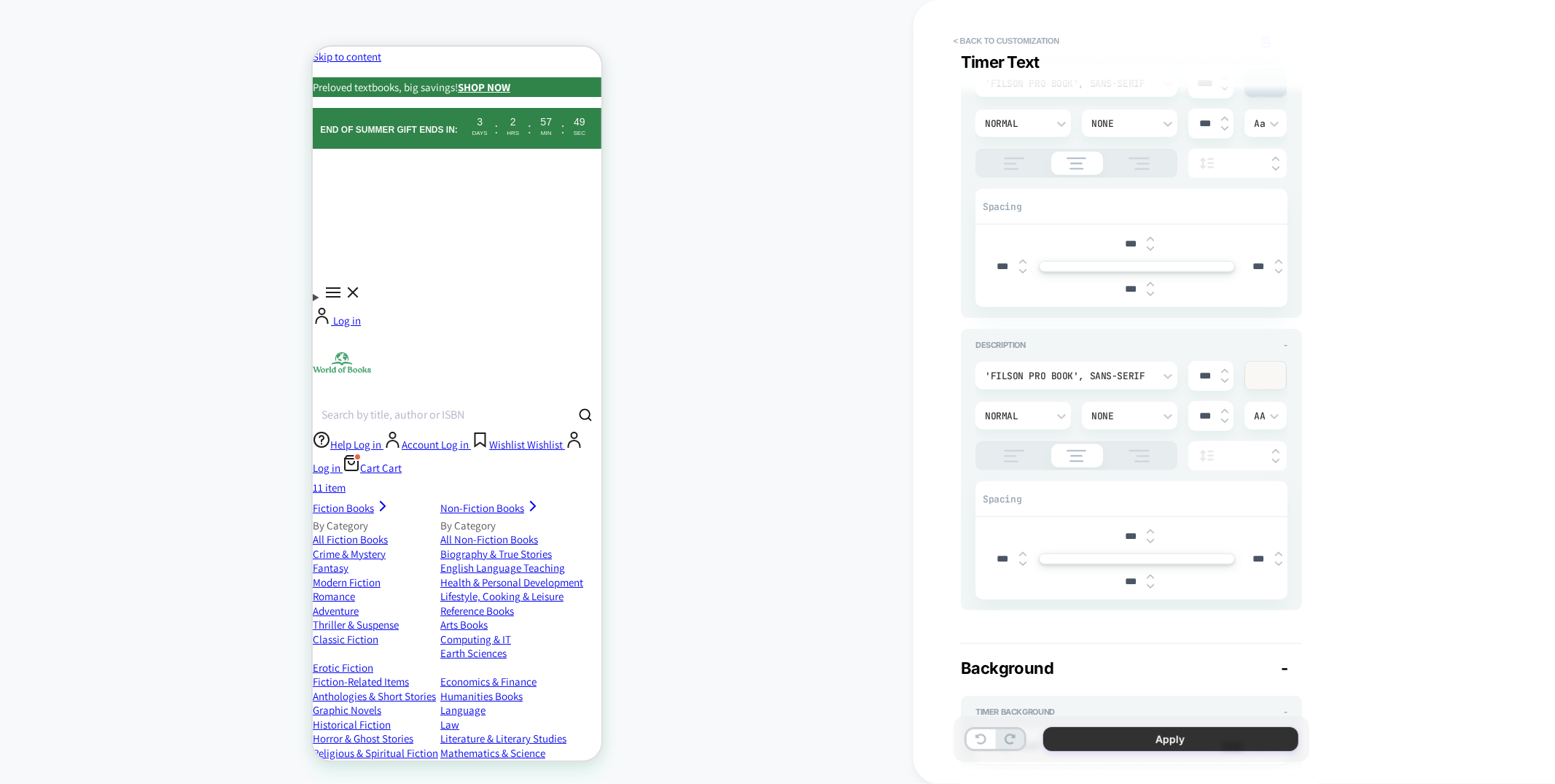
click at [1086, 740] on button "Apply" at bounding box center [1170, 739] width 255 height 24
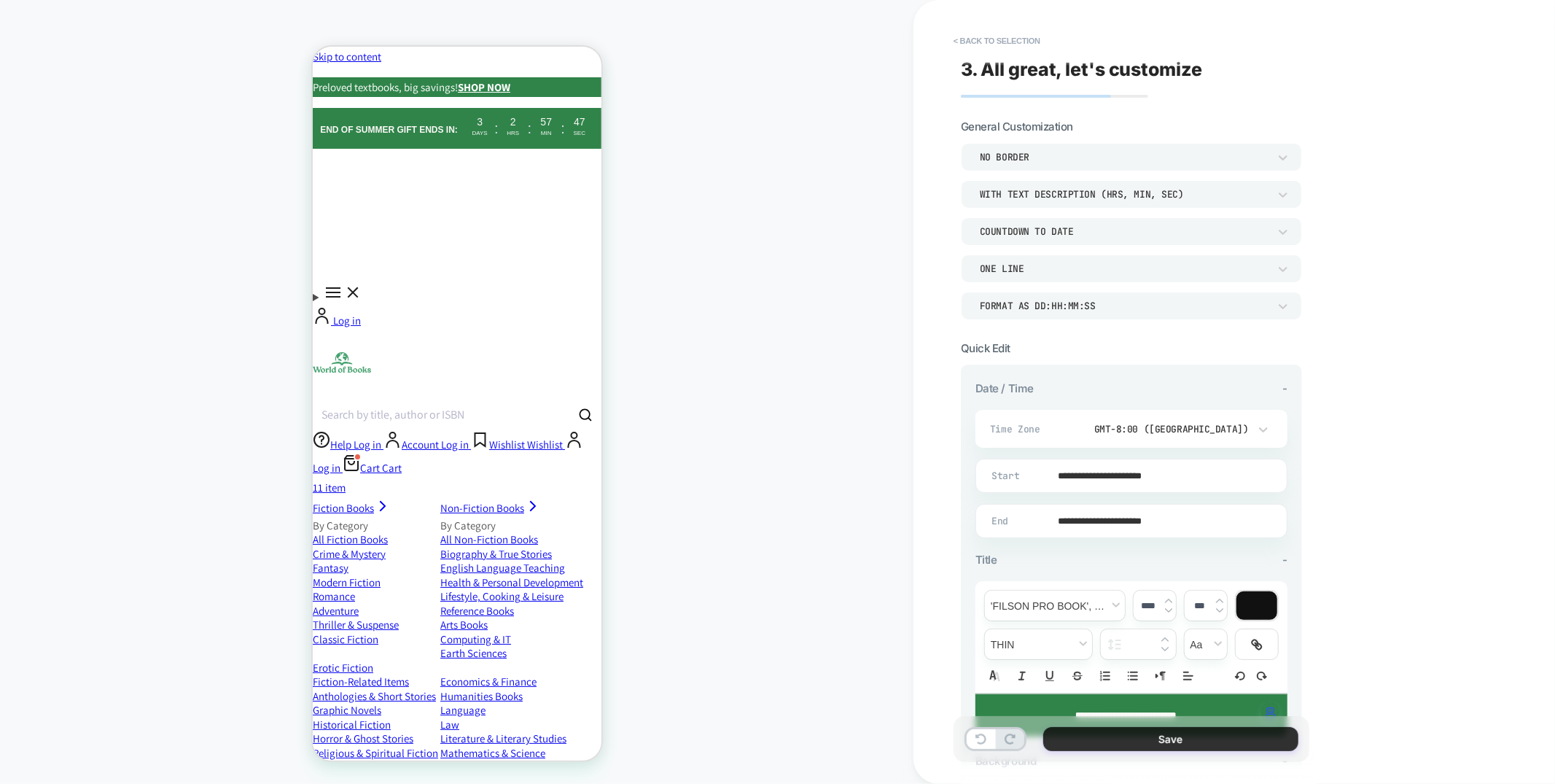
click at [1133, 740] on button "Save" at bounding box center [1170, 739] width 255 height 24
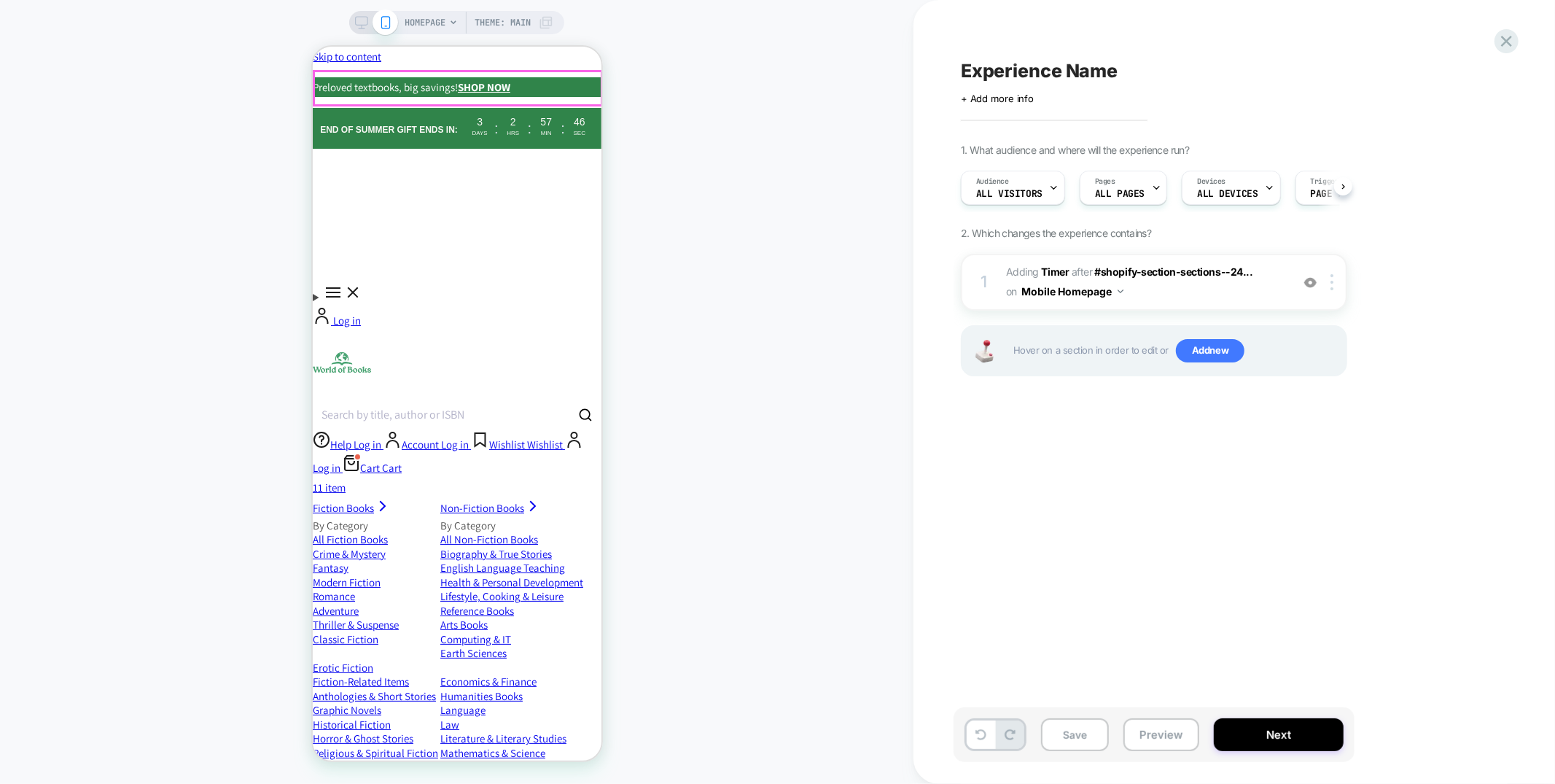
scroll to position [0, 1]
click at [1335, 283] on div at bounding box center [1334, 281] width 24 height 16
click at [1332, 276] on img at bounding box center [1332, 281] width 3 height 16
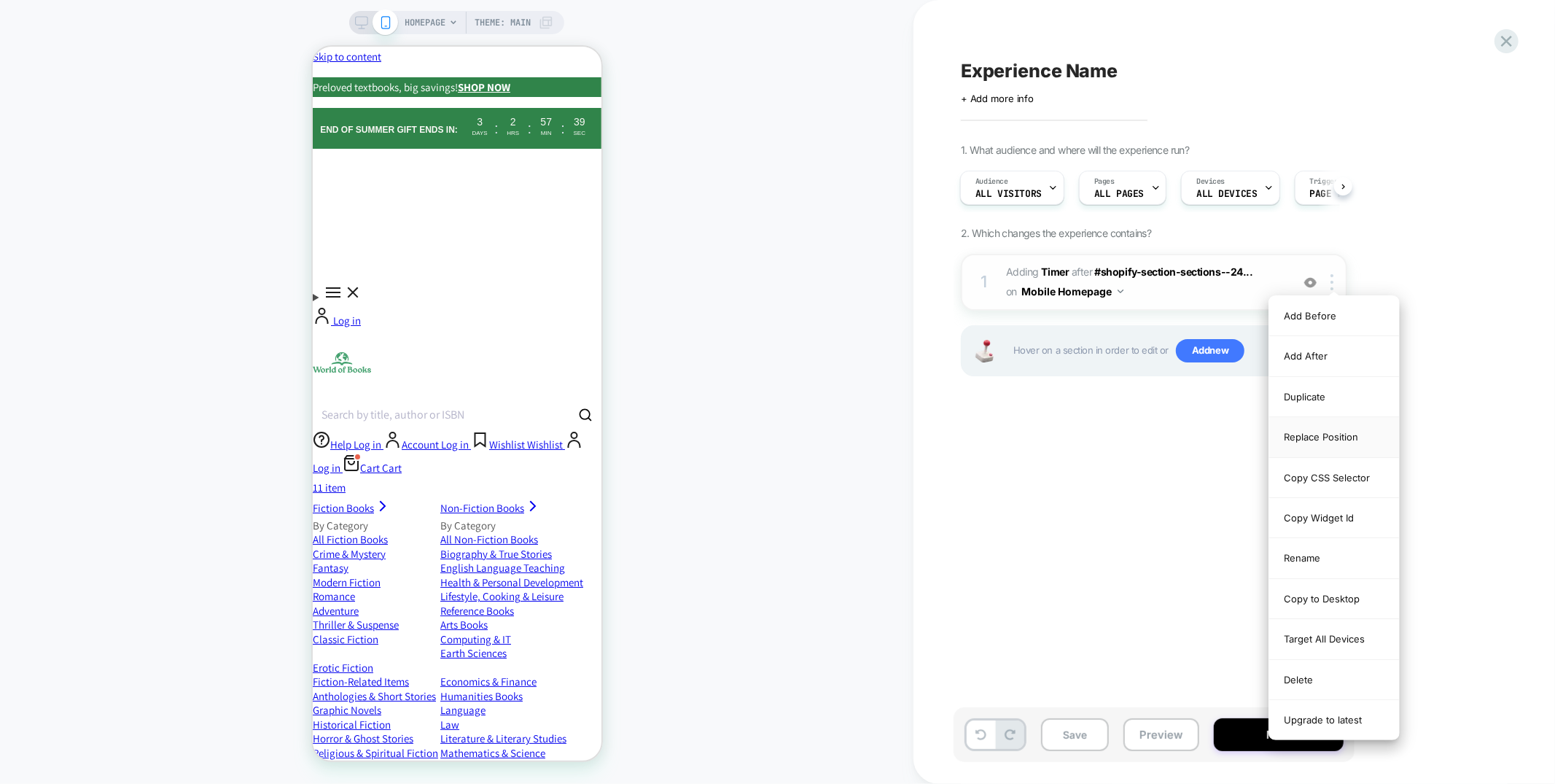
click at [1332, 437] on div "Replace Position" at bounding box center [1334, 437] width 129 height 40
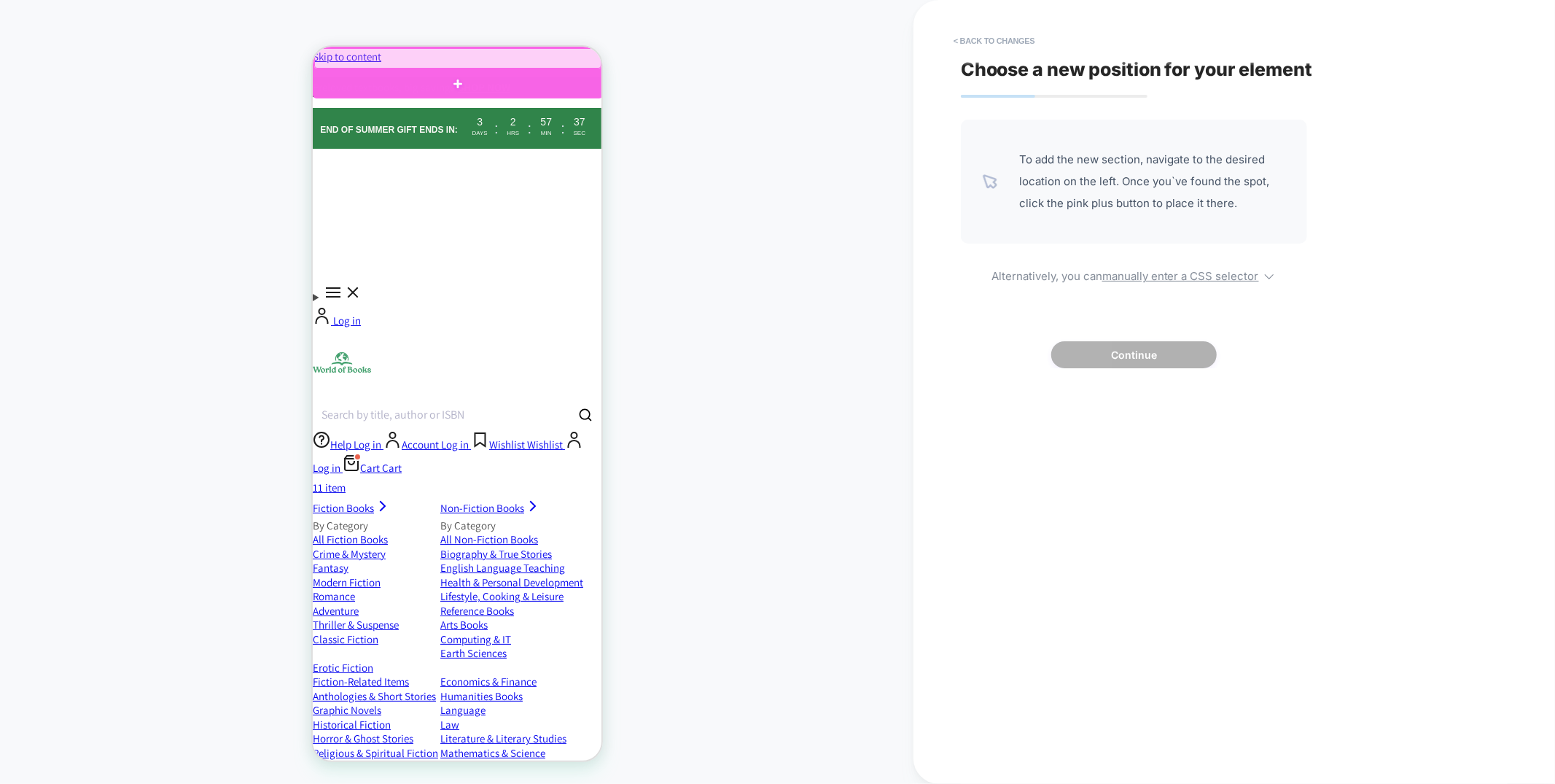
click at [575, 59] on div at bounding box center [457, 57] width 287 height 21
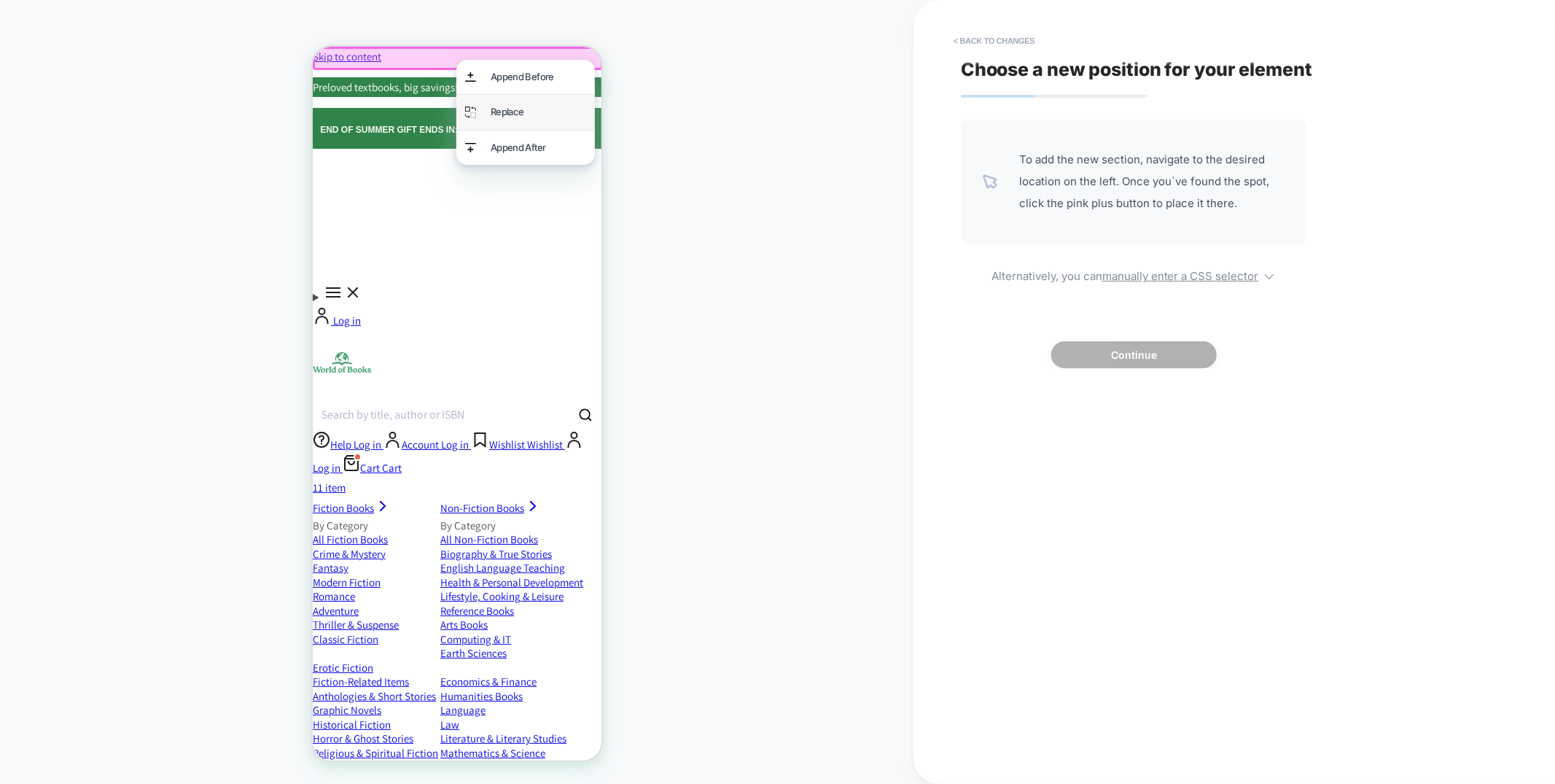
click at [557, 115] on div "Replace" at bounding box center [538, 111] width 96 height 16
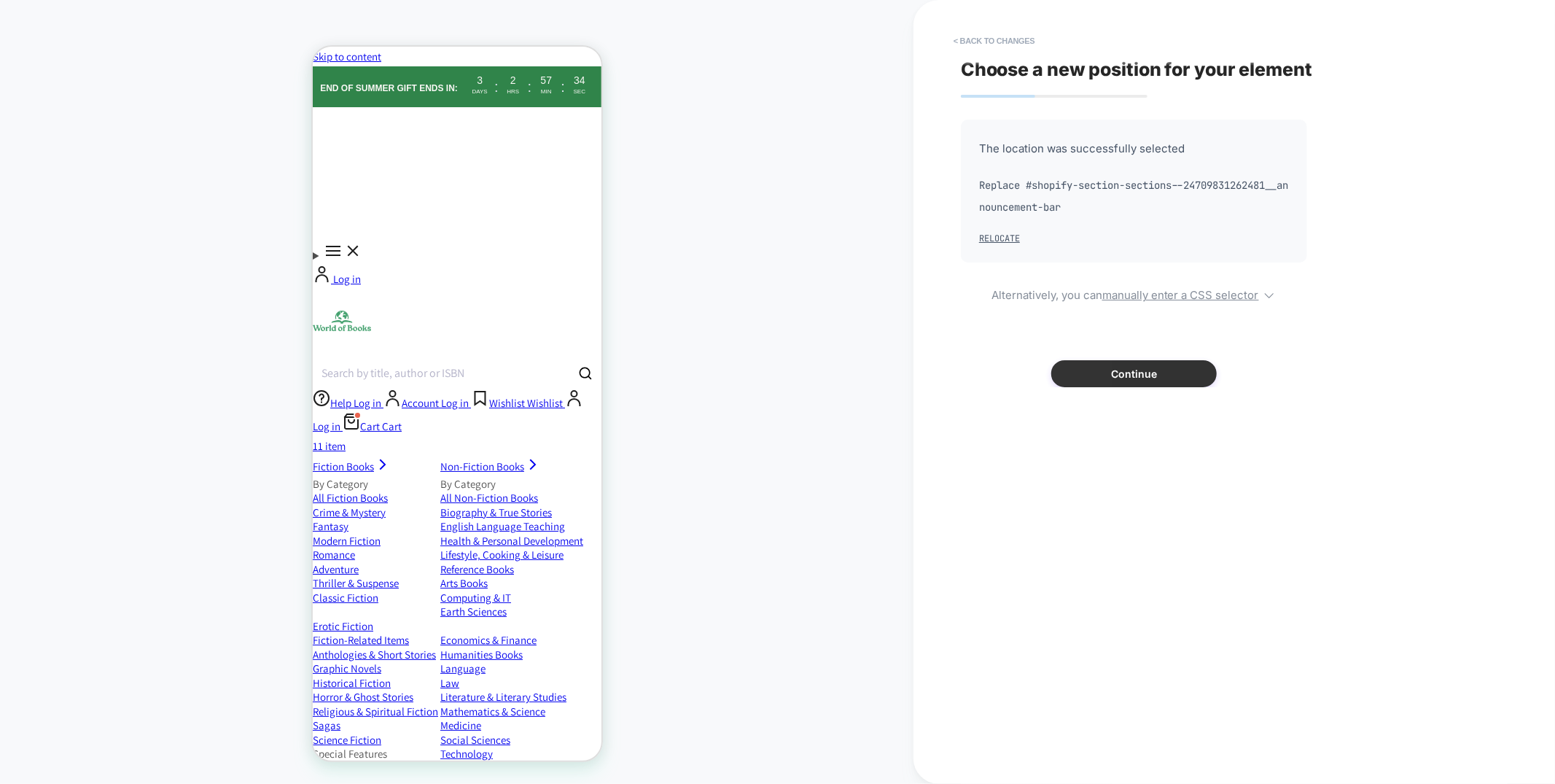
click at [1155, 383] on button "Continue" at bounding box center [1134, 373] width 166 height 27
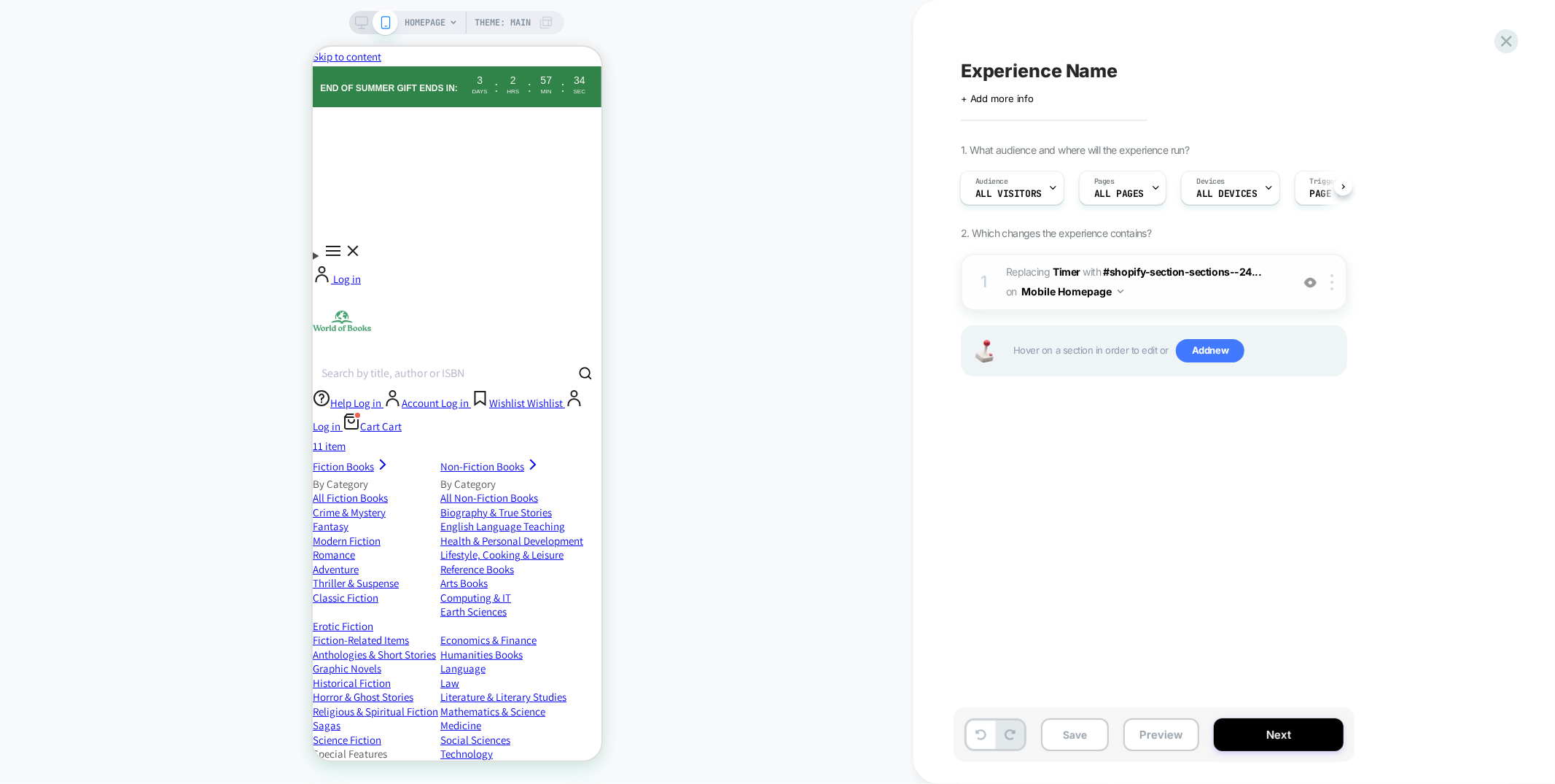
click at [1174, 290] on span "#_loomi_addon_1756214913440 Replacing Timer WITH #shopify-section-sections--24.…" at bounding box center [1144, 282] width 278 height 40
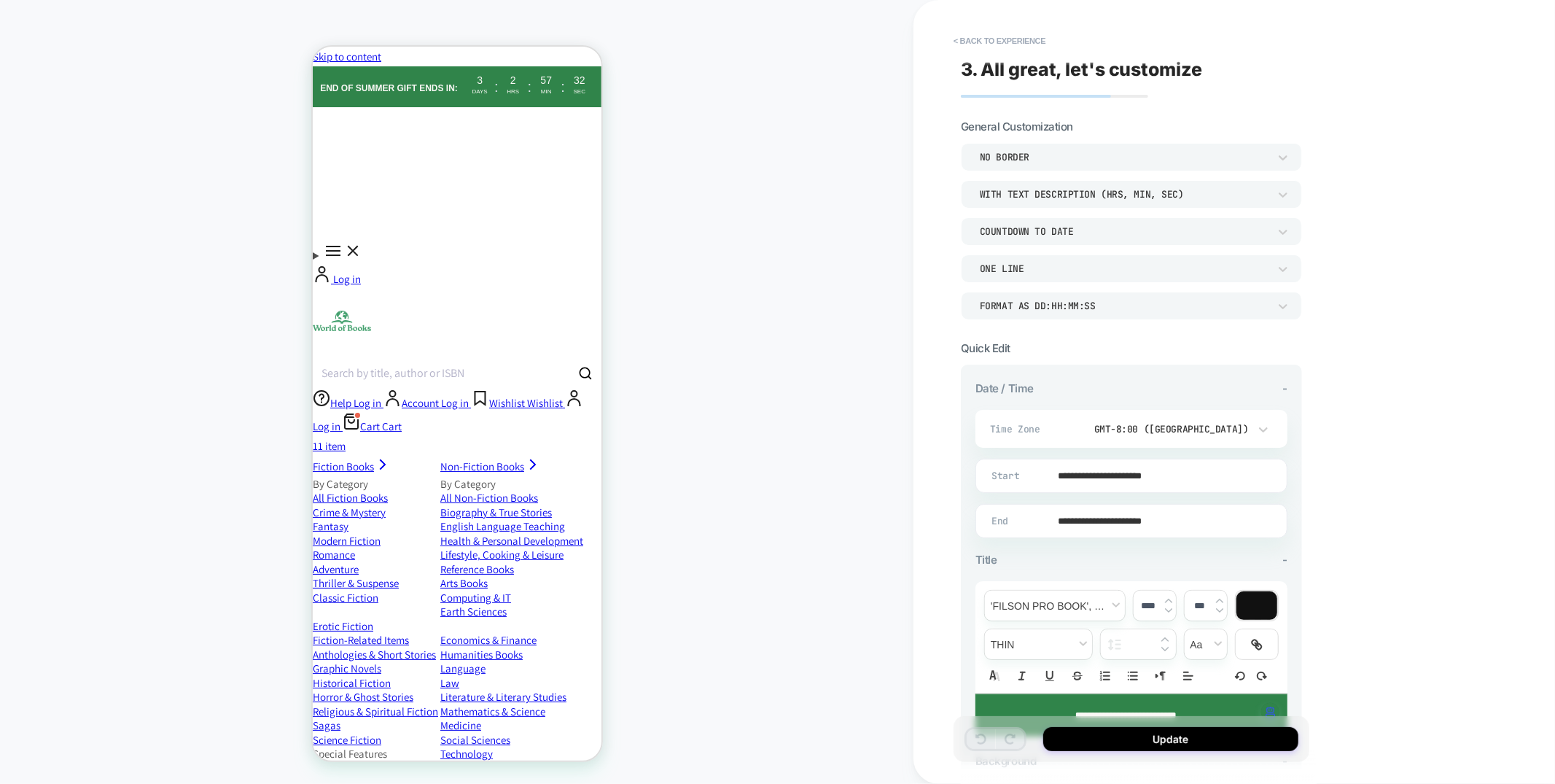
scroll to position [237, 0]
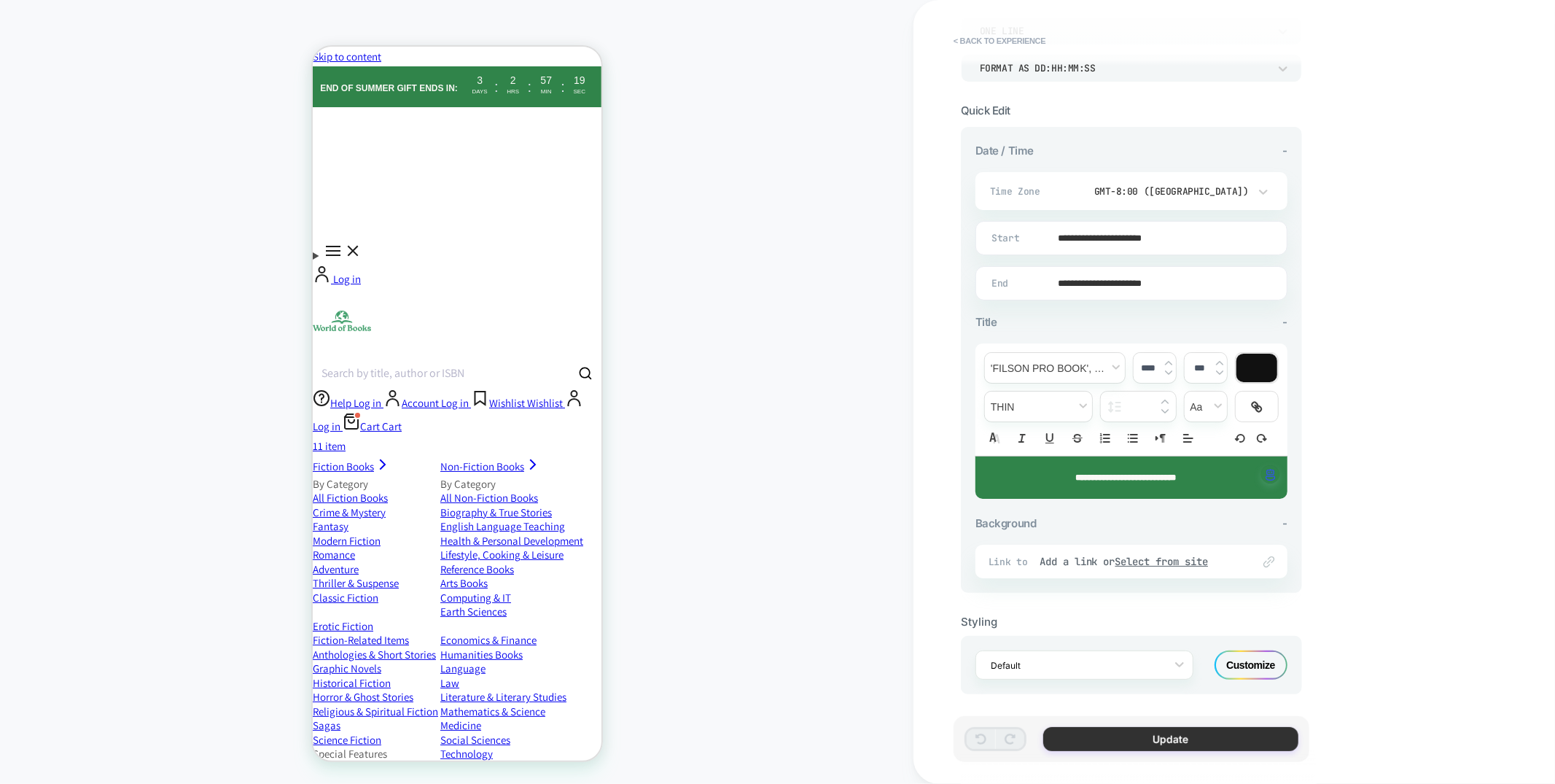
click at [1202, 741] on button "Update" at bounding box center [1170, 739] width 255 height 24
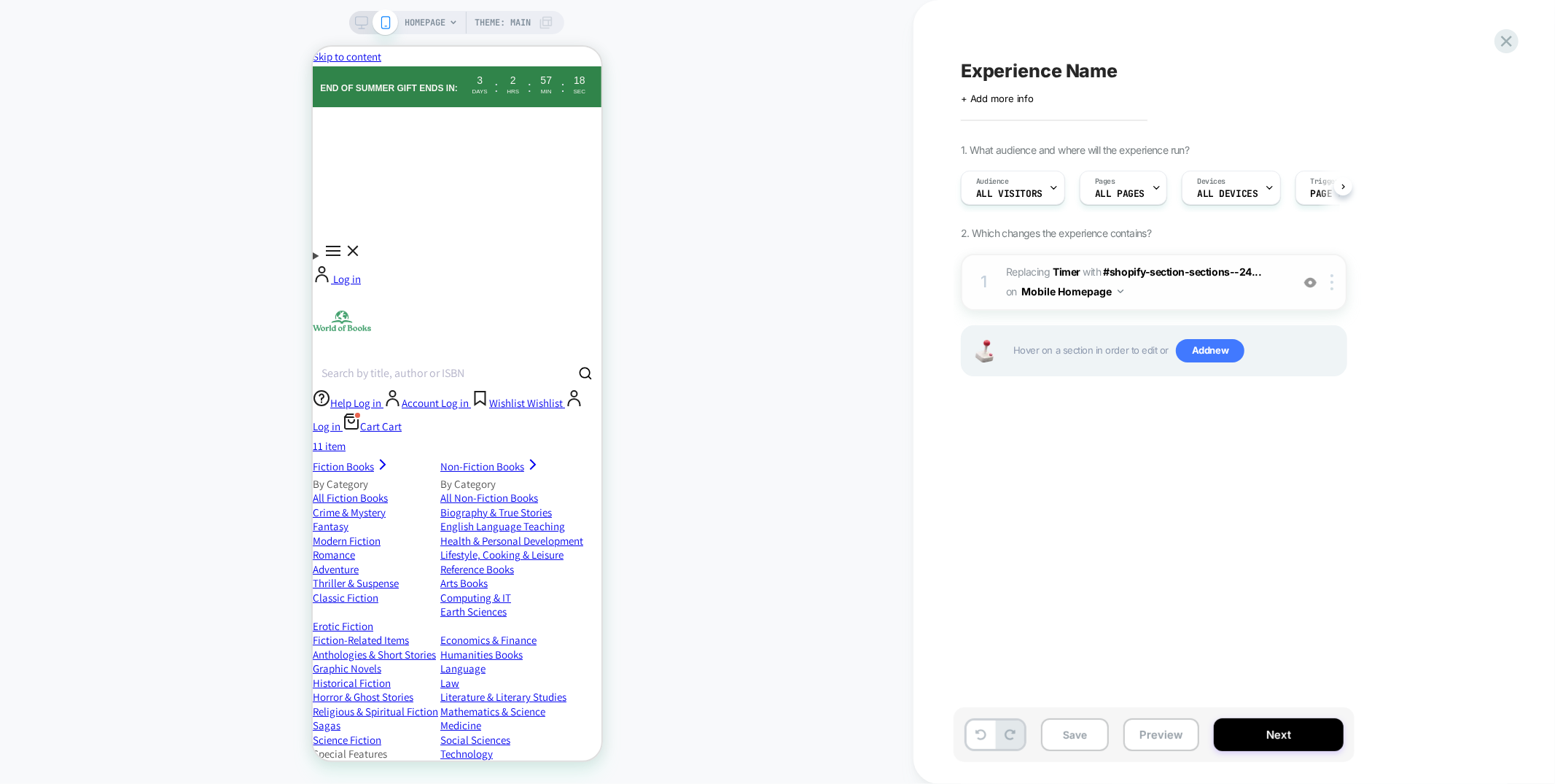
scroll to position [0, 1]
click at [1118, 289] on img at bounding box center [1120, 291] width 6 height 3
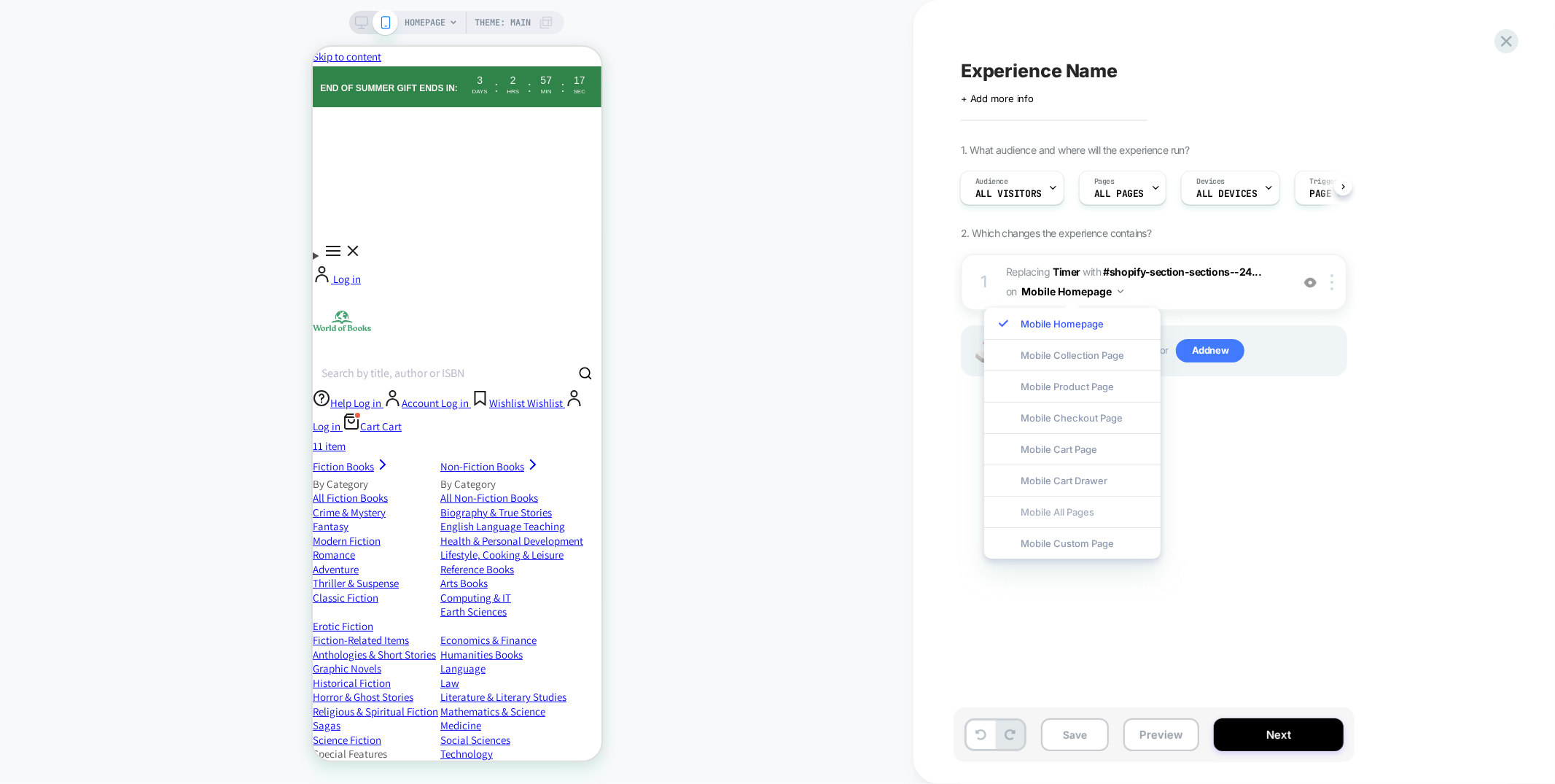
click at [1078, 505] on div "Mobile All Pages" at bounding box center [1073, 511] width 176 height 31
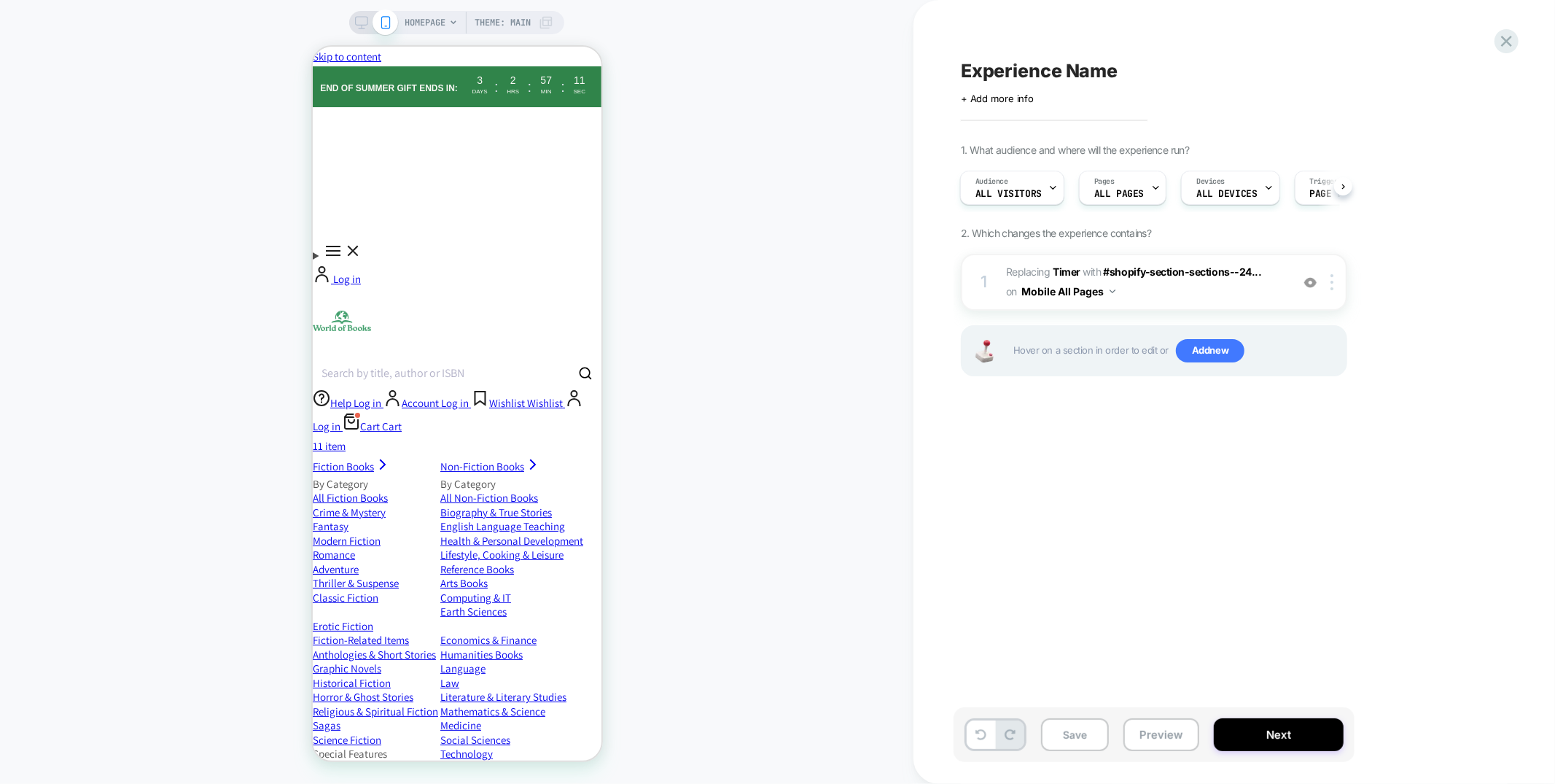
click at [1123, 54] on div "Experience Name Click to edit experience details + Add more info 1. What audien…" at bounding box center [1227, 392] width 547 height 754
click at [1093, 82] on div "Click to edit experience details + Add more info" at bounding box center [1120, 92] width 319 height 22
click at [1101, 73] on span "Experience Name" at bounding box center [1039, 71] width 157 height 22
click at [1111, 66] on textarea "**********" at bounding box center [1111, 71] width 303 height 22
drag, startPoint x: 1115, startPoint y: 72, endPoint x: 1025, endPoint y: 71, distance: 90.0
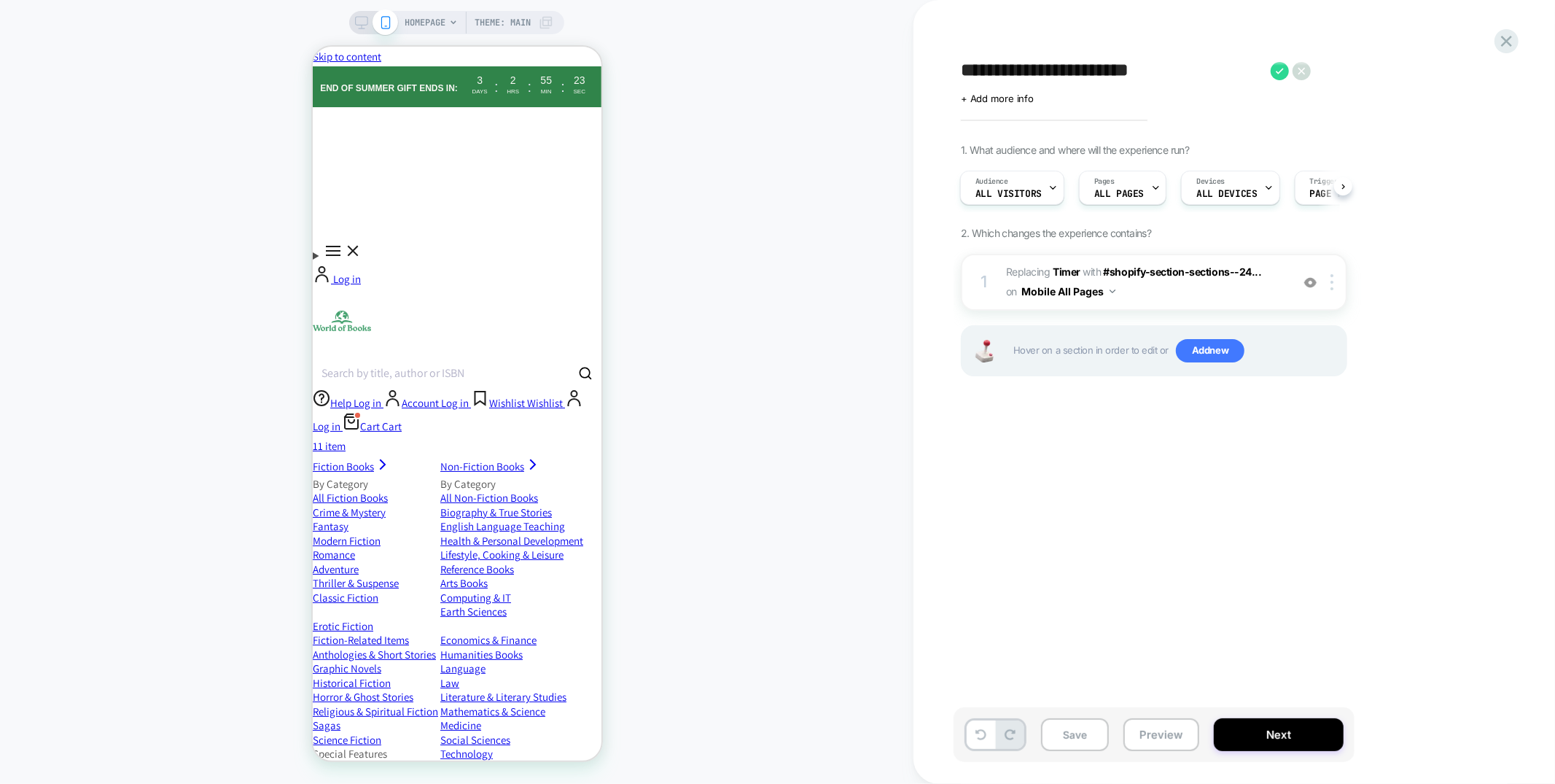
click at [1024, 72] on textarea "**********" at bounding box center [1111, 71] width 303 height 22
click at [1138, 65] on textarea "**********" at bounding box center [1068, 71] width 214 height 22
type textarea "**********"
click at [1323, 68] on icon at bounding box center [1318, 71] width 18 height 18
click at [1333, 280] on img at bounding box center [1332, 281] width 3 height 16
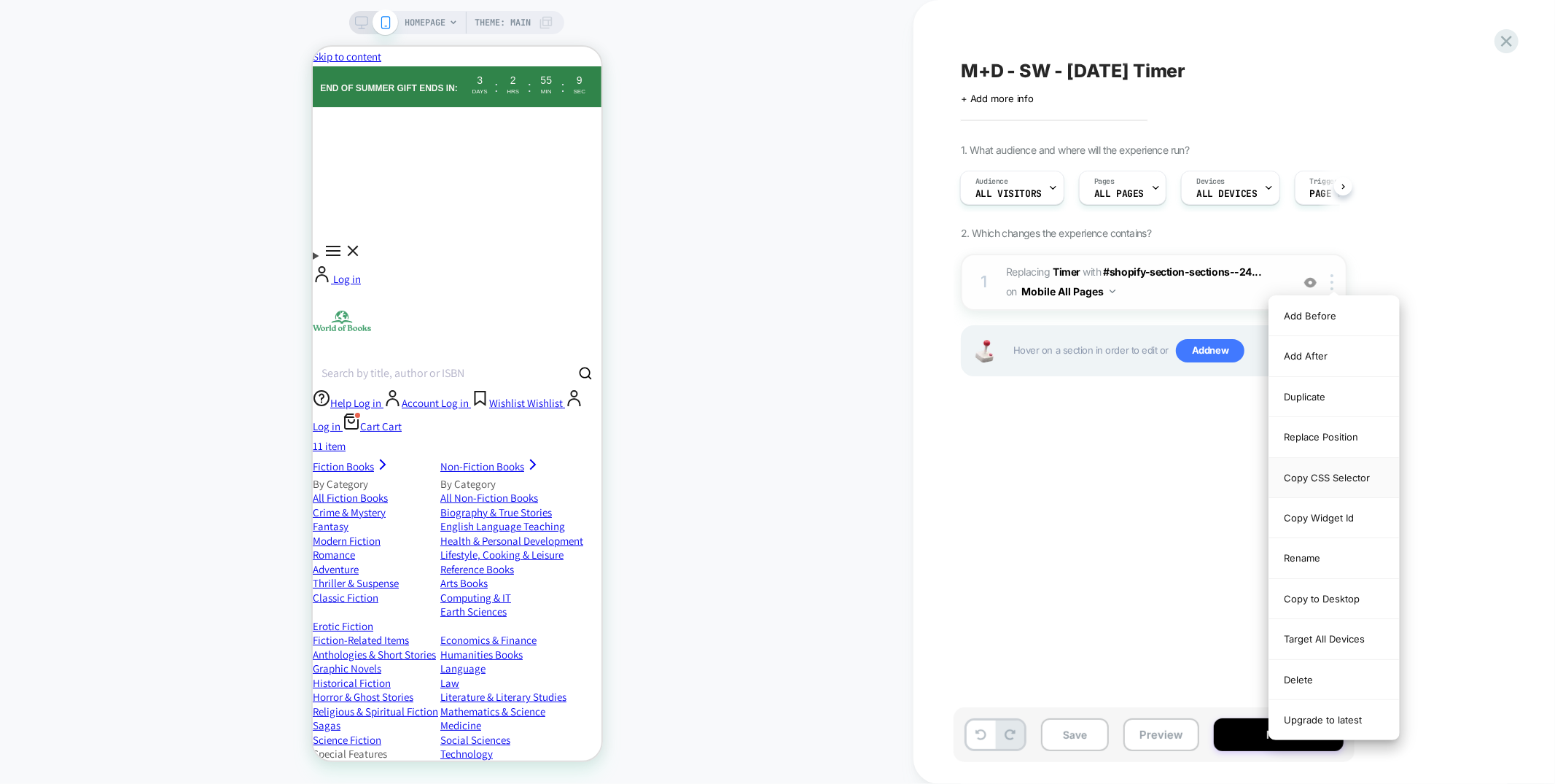
click at [1329, 484] on div "Copy CSS Selector" at bounding box center [1334, 477] width 129 height 40
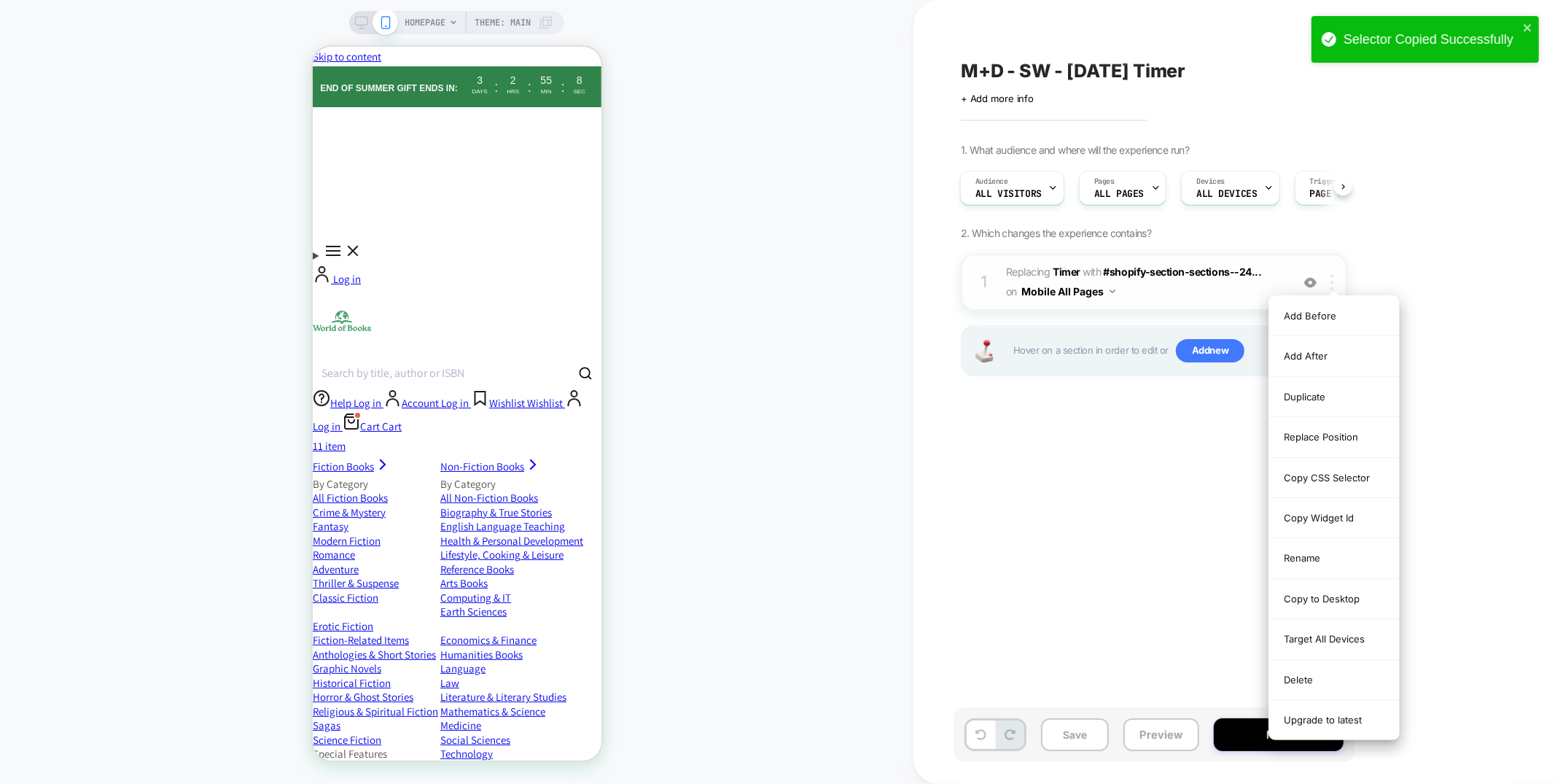
scroll to position [0, 2]
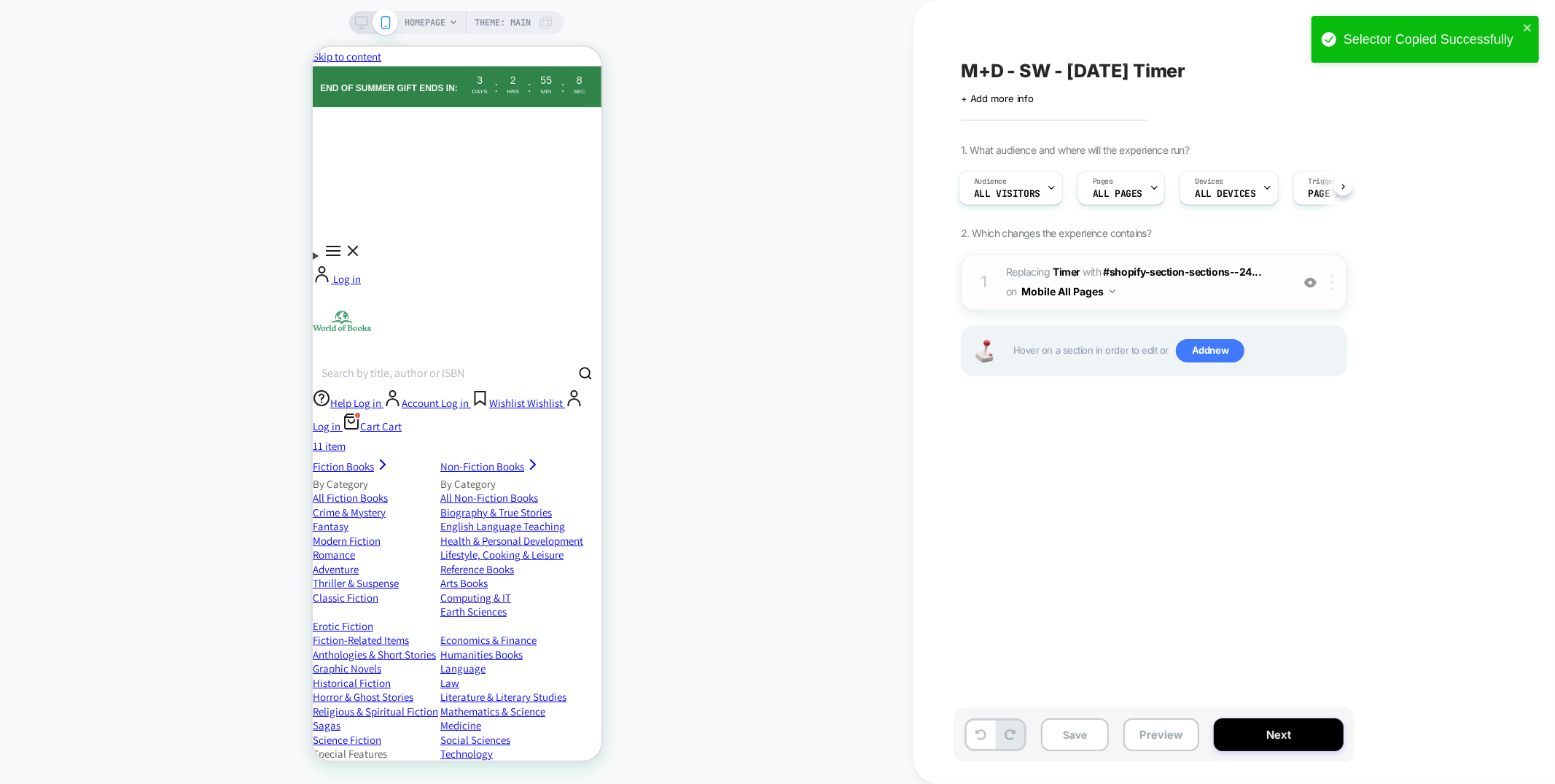
click at [1336, 284] on div at bounding box center [1334, 281] width 24 height 16
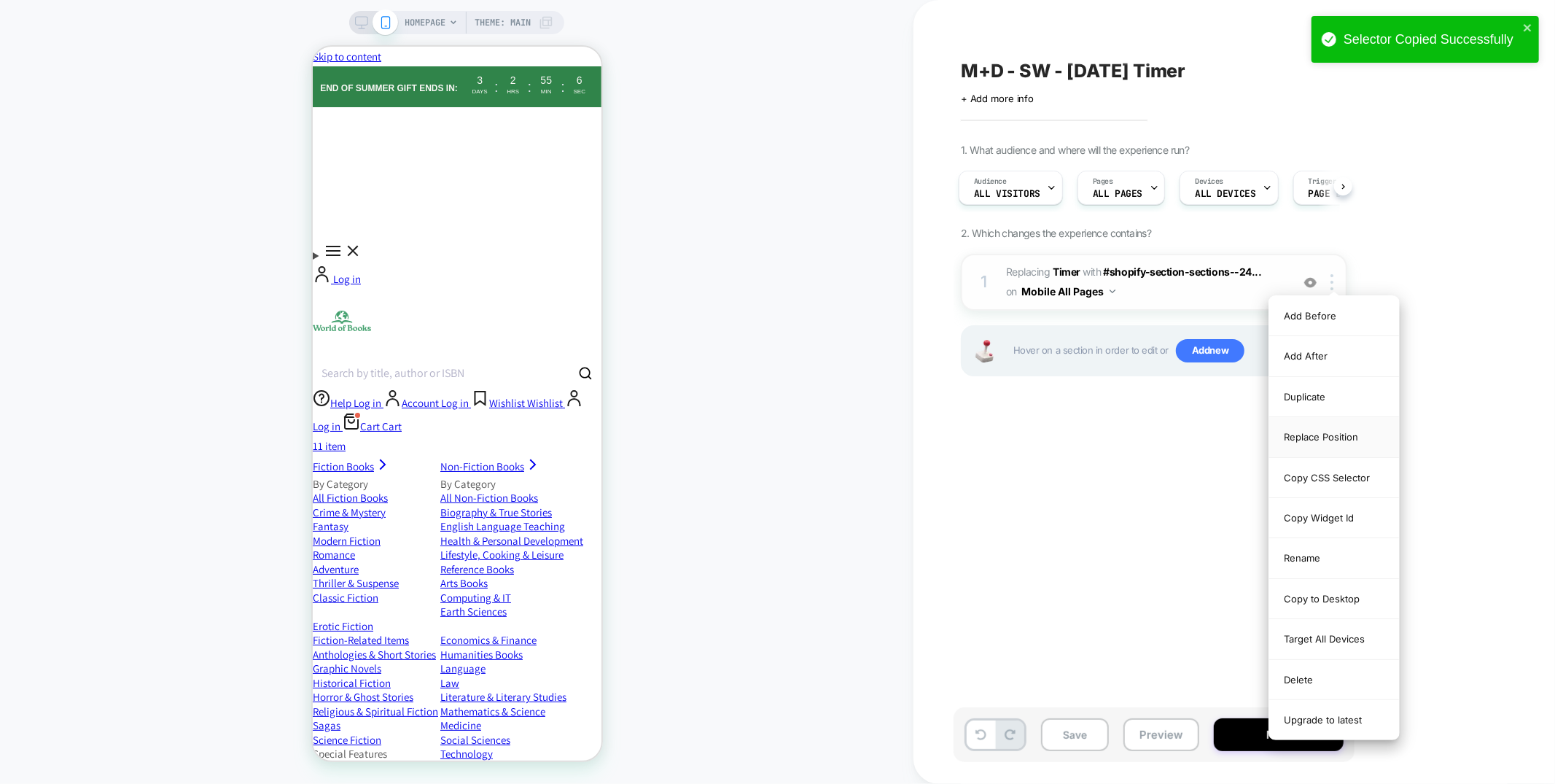
click at [1301, 436] on div "Replace Position" at bounding box center [1334, 437] width 129 height 40
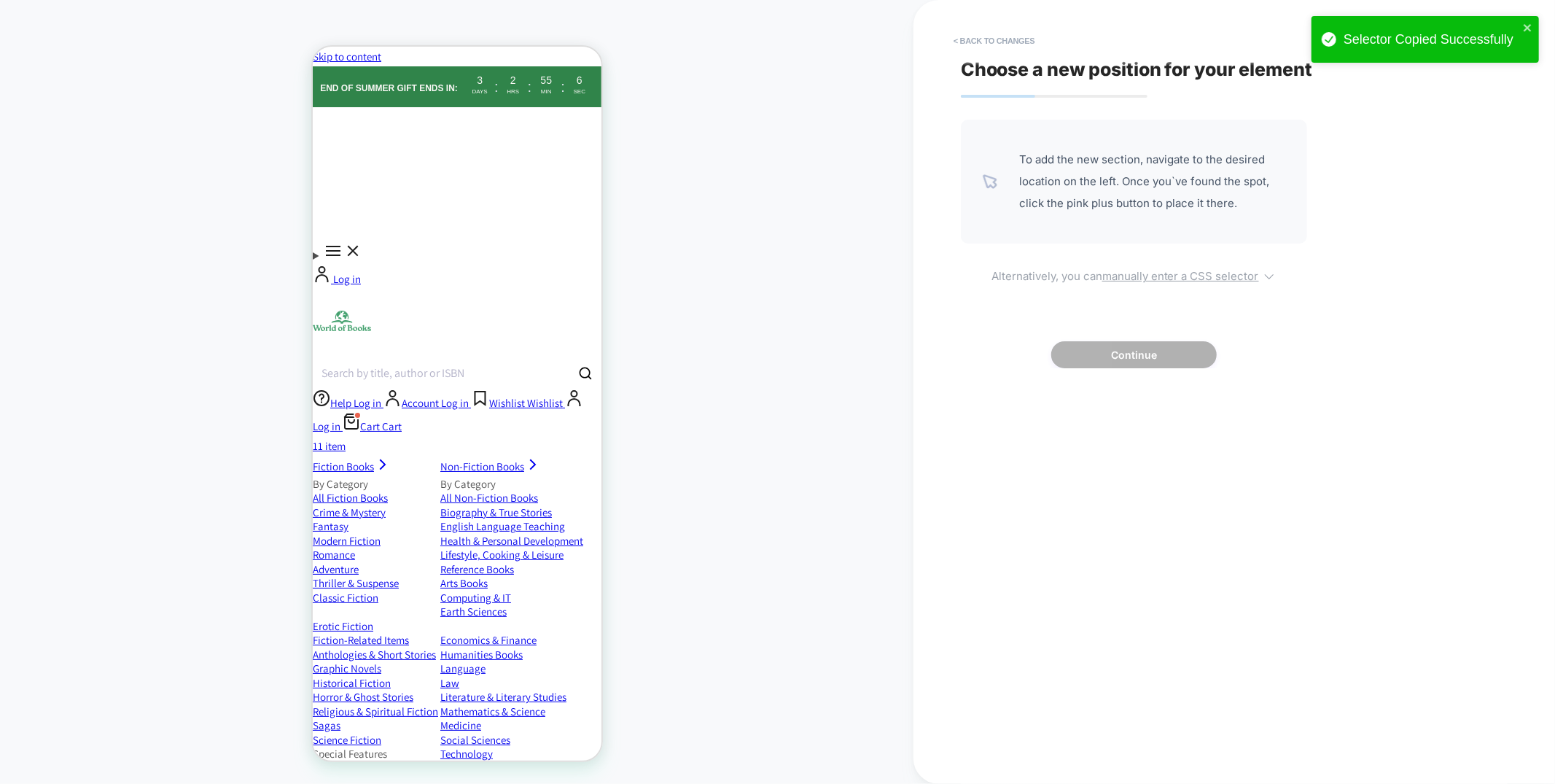
click at [1202, 272] on u "manually enter a CSS selector" at bounding box center [1181, 275] width 157 height 14
select select "*******"
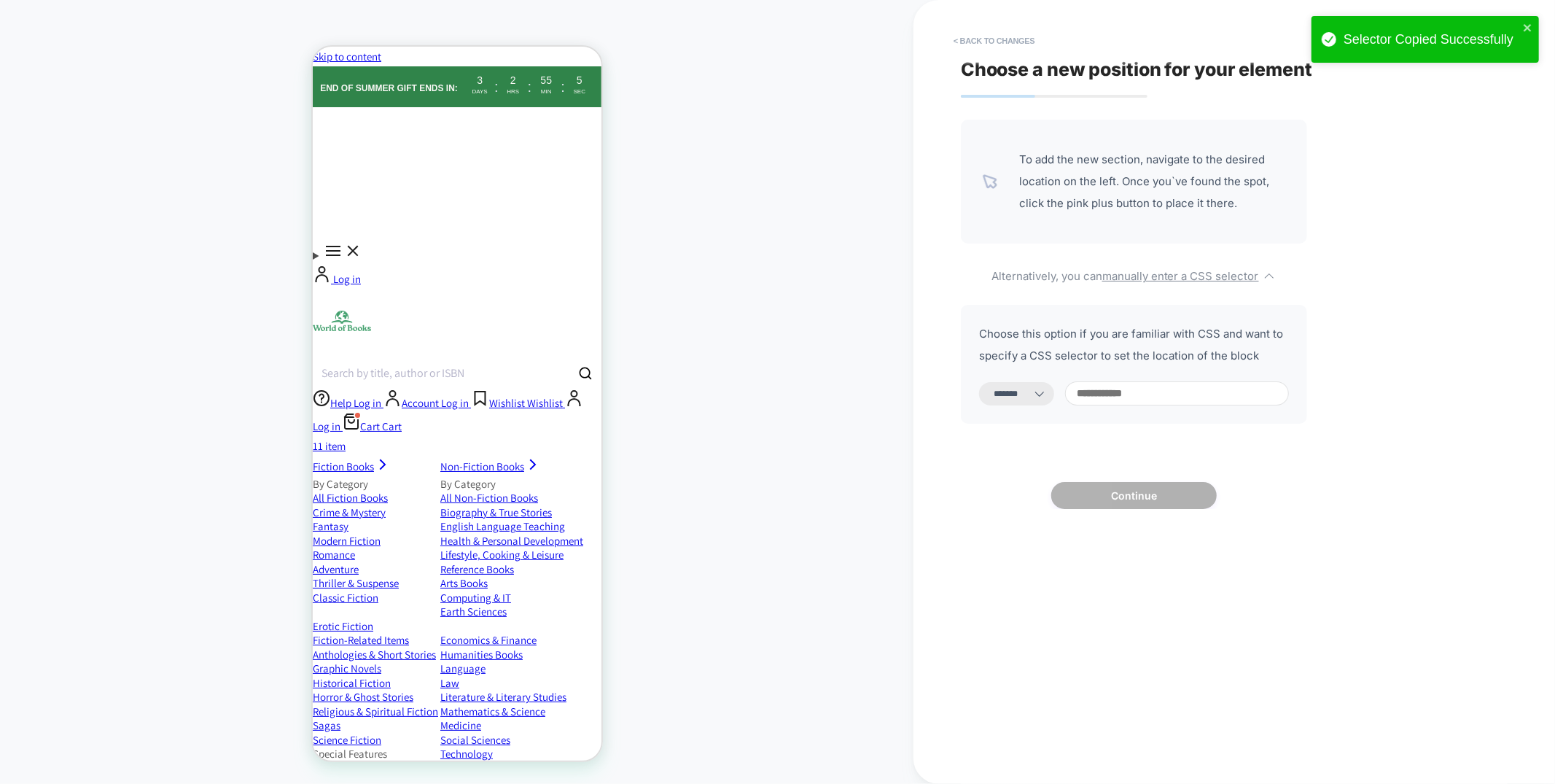
click at [1163, 398] on input at bounding box center [1177, 392] width 223 height 24
type input "**"
select select "*********"
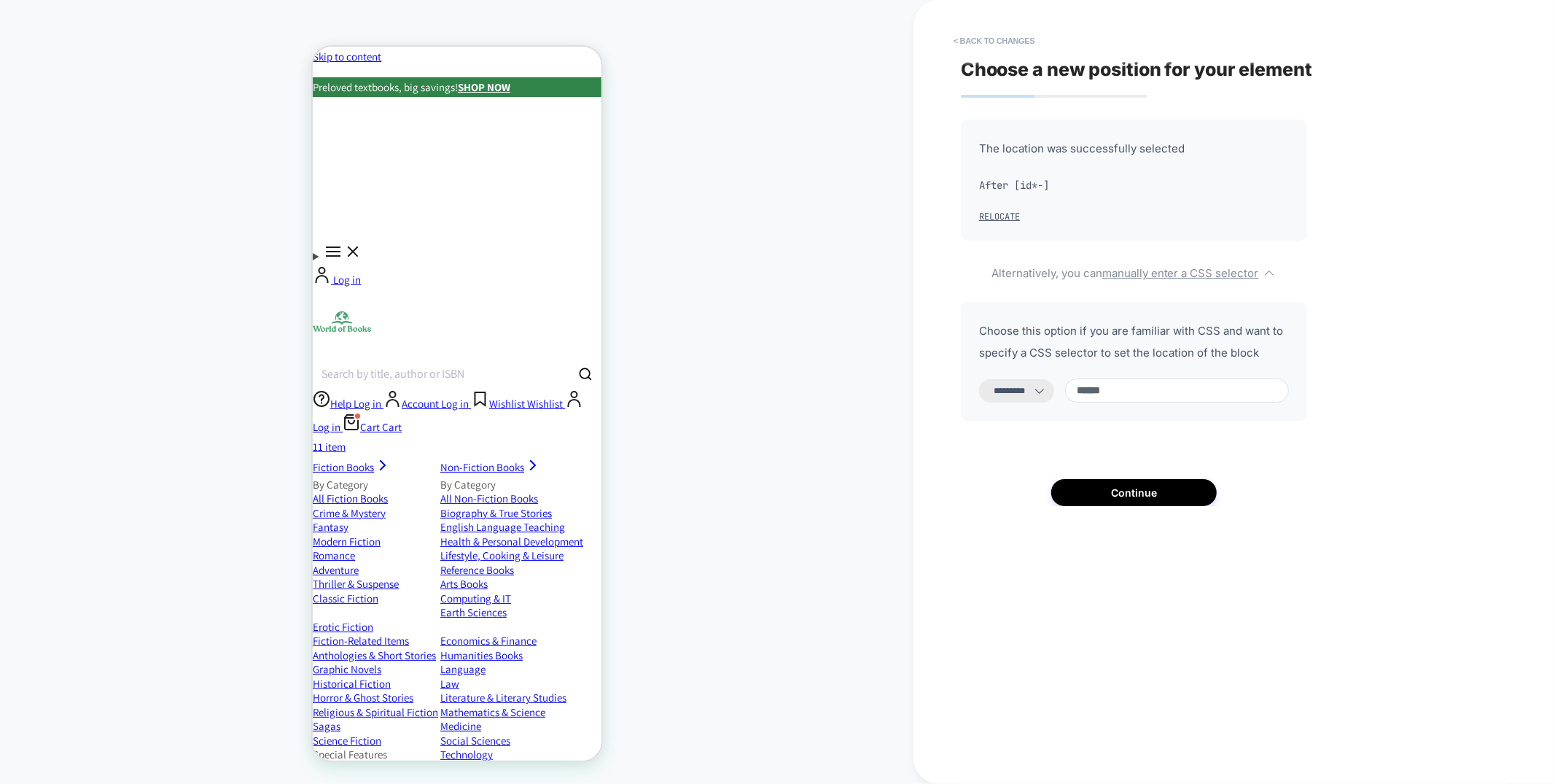
paste input "**********"
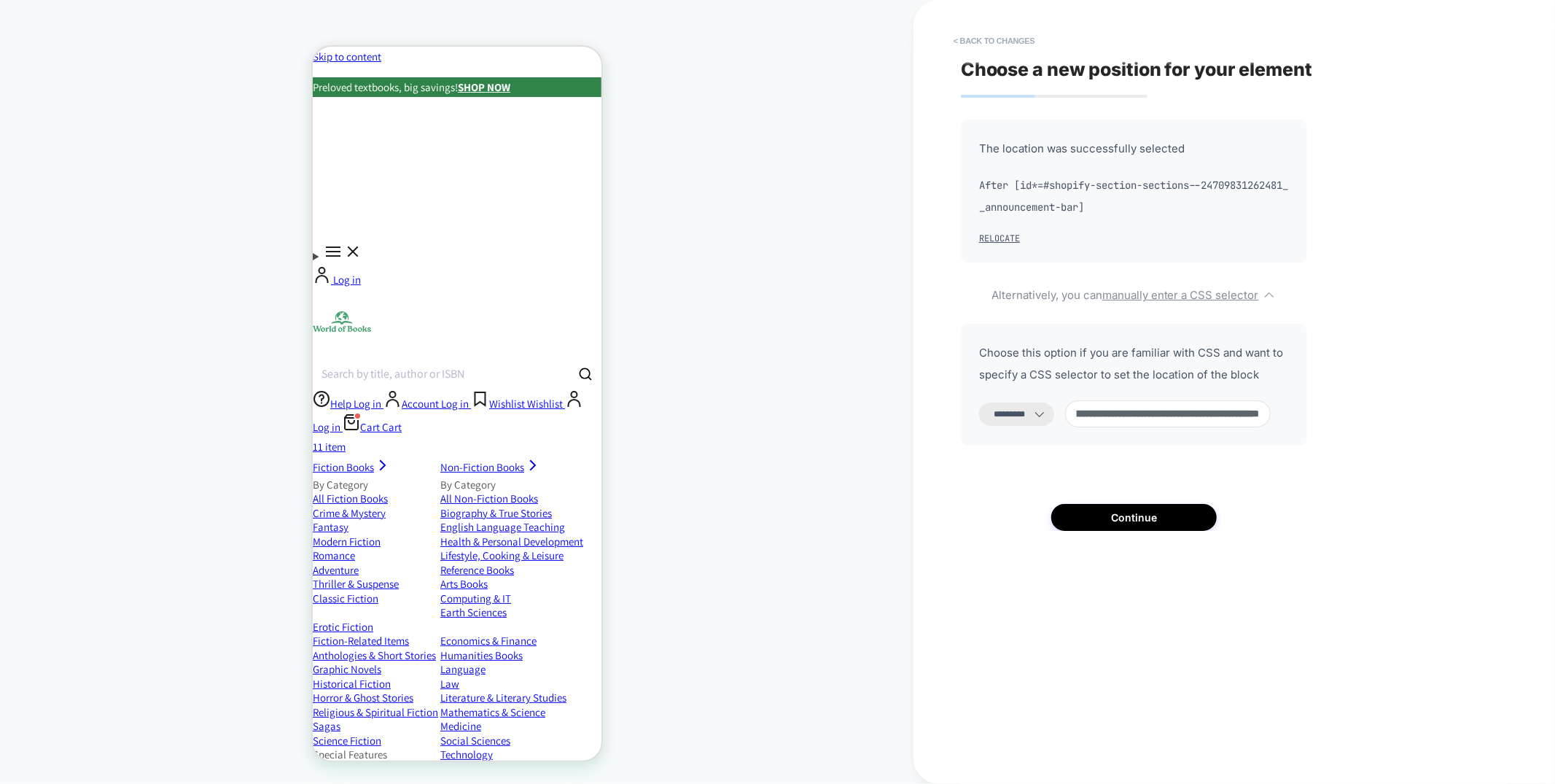
scroll to position [0, 0]
drag, startPoint x: 1167, startPoint y: 414, endPoint x: 1125, endPoint y: 410, distance: 42.2
click at [1125, 410] on input "**********" at bounding box center [1167, 413] width 205 height 27
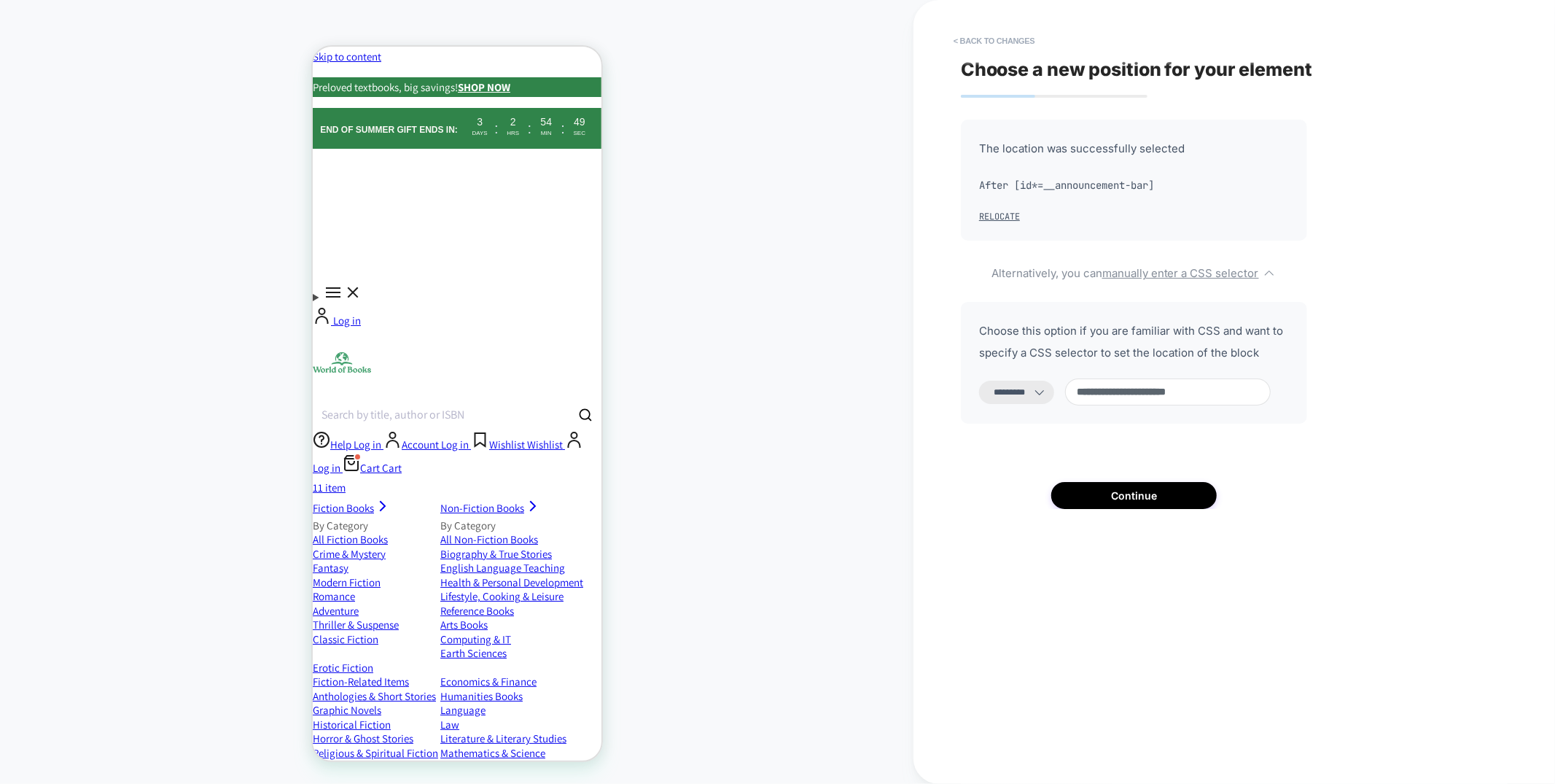
type input "**********"
click at [1047, 392] on icon at bounding box center [1040, 392] width 15 height 15
click at [1039, 397] on select "**********" at bounding box center [1017, 392] width 75 height 23
select select "*******"
click at [980, 381] on select "**********" at bounding box center [1017, 392] width 75 height 23
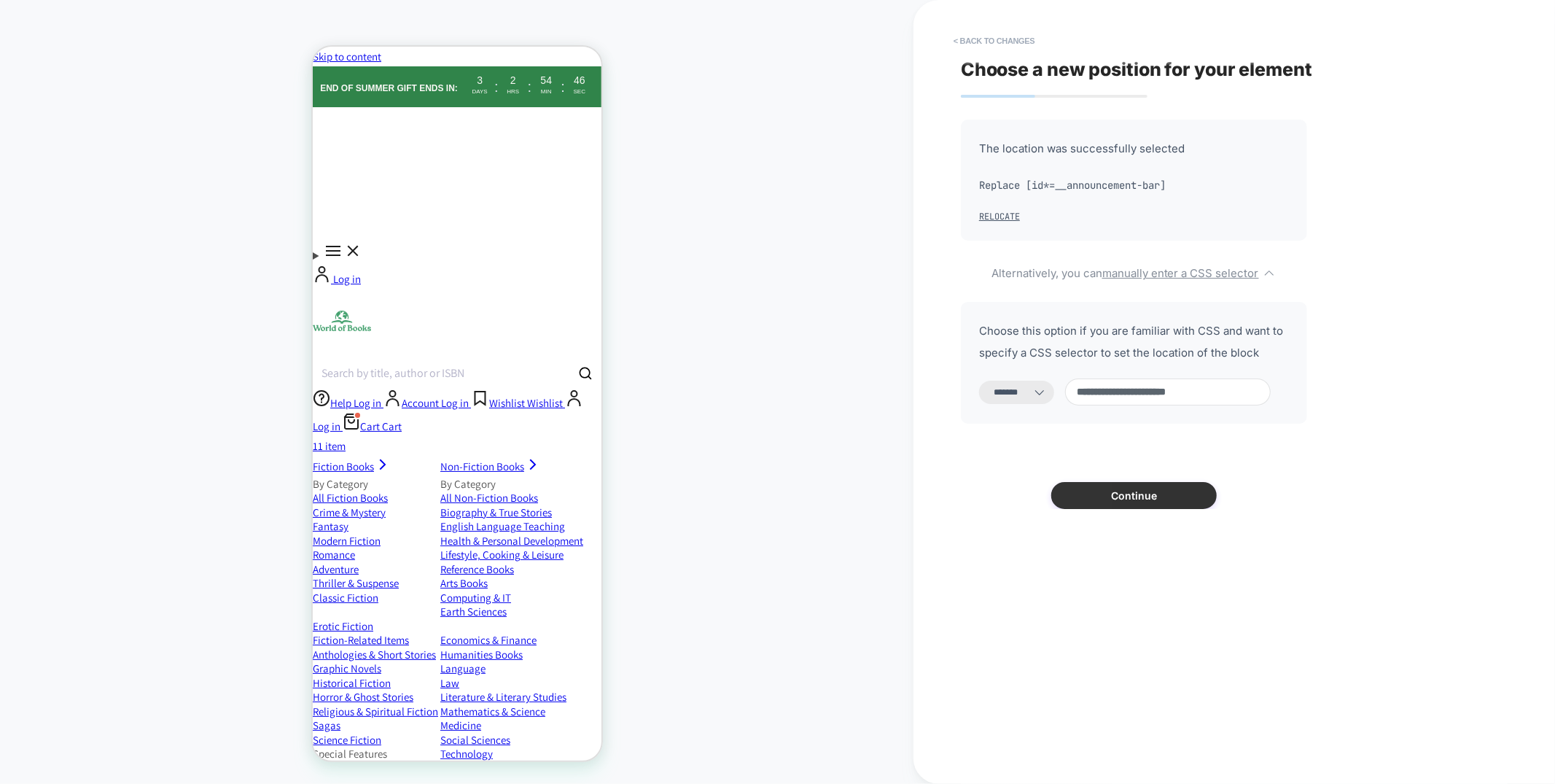
click at [1108, 494] on button "Continue" at bounding box center [1134, 495] width 166 height 27
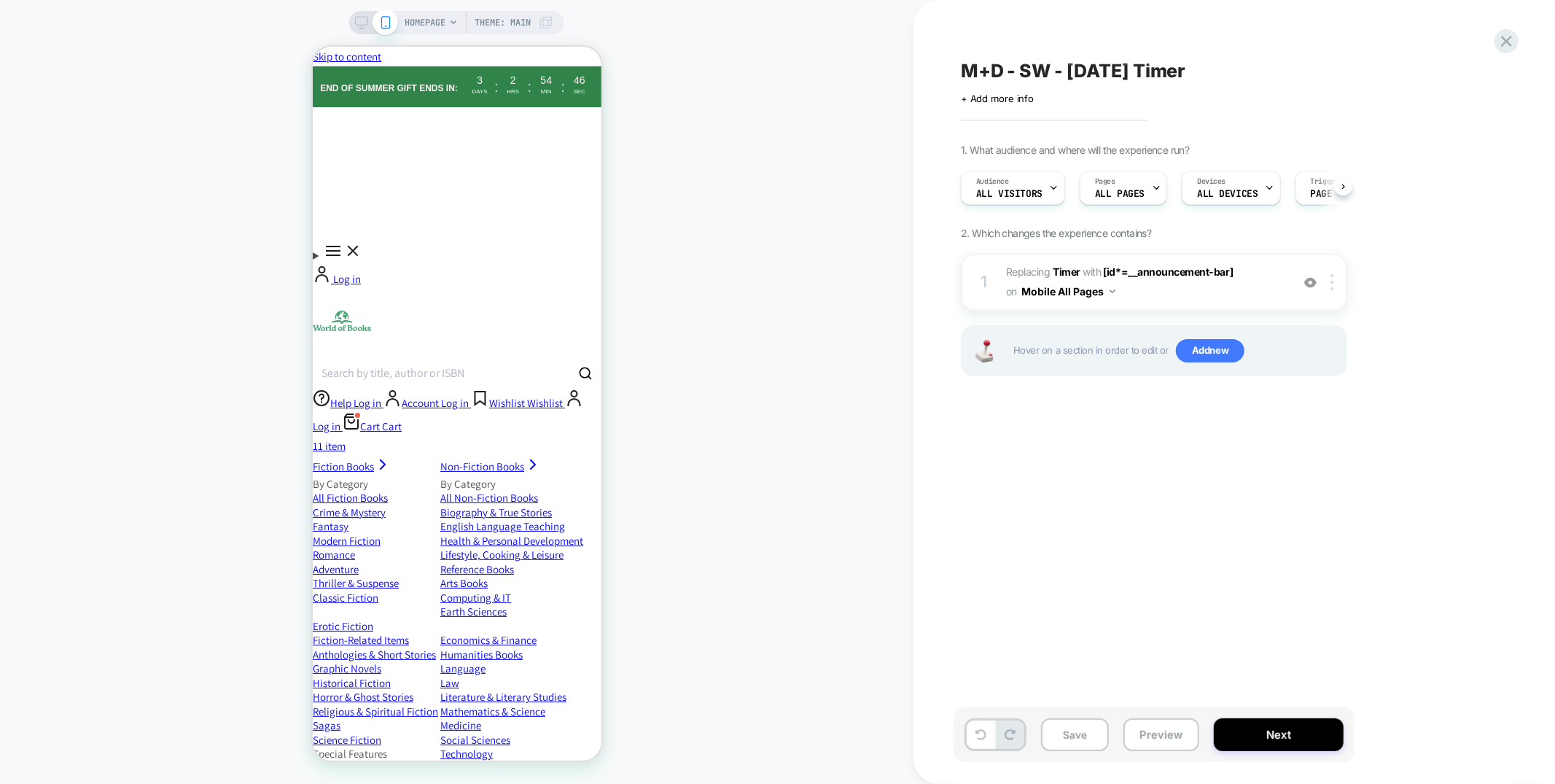
scroll to position [0, 1]
click at [1332, 279] on img at bounding box center [1332, 281] width 3 height 16
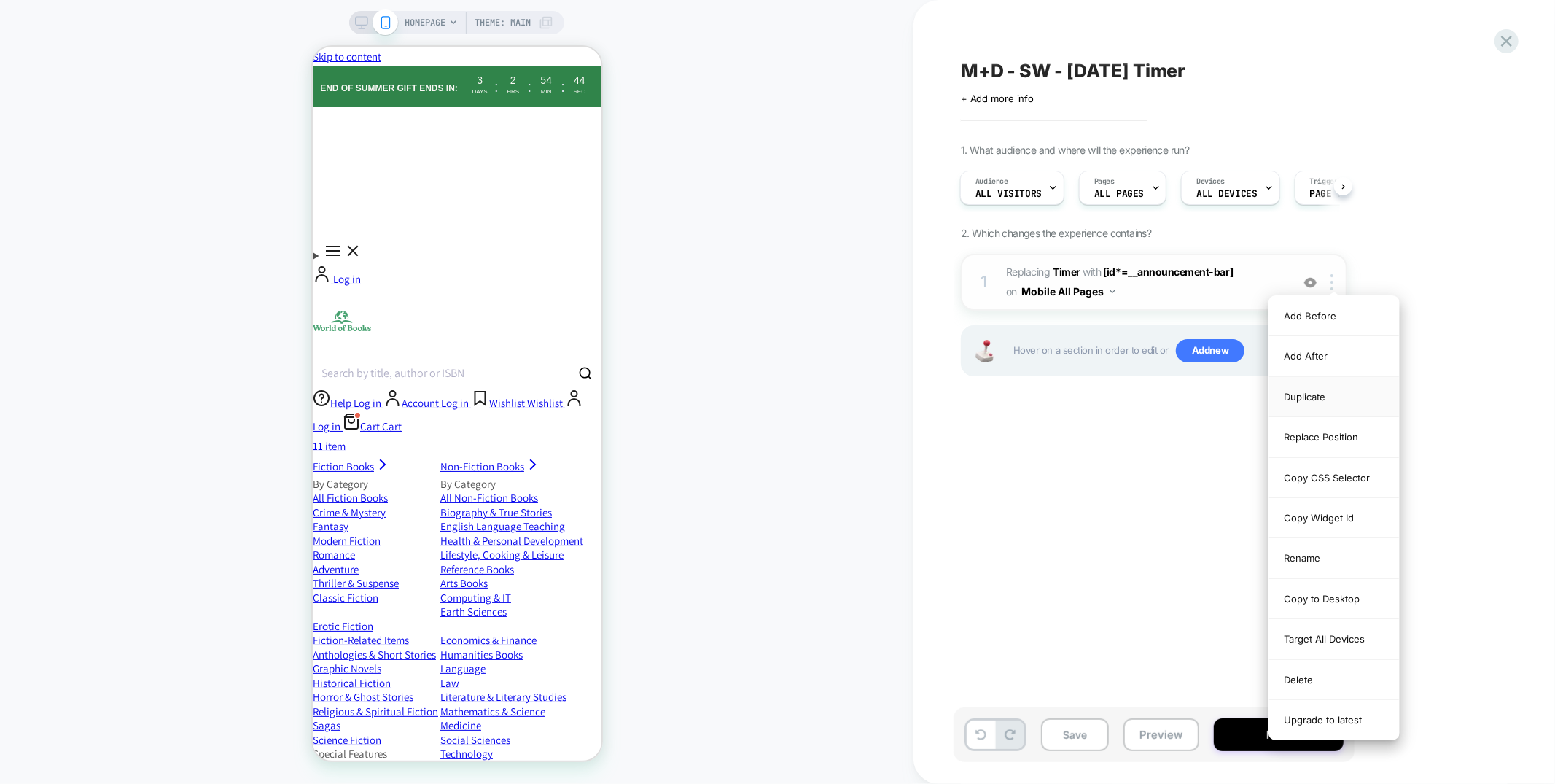
click at [1327, 387] on div "Duplicate" at bounding box center [1334, 397] width 129 height 40
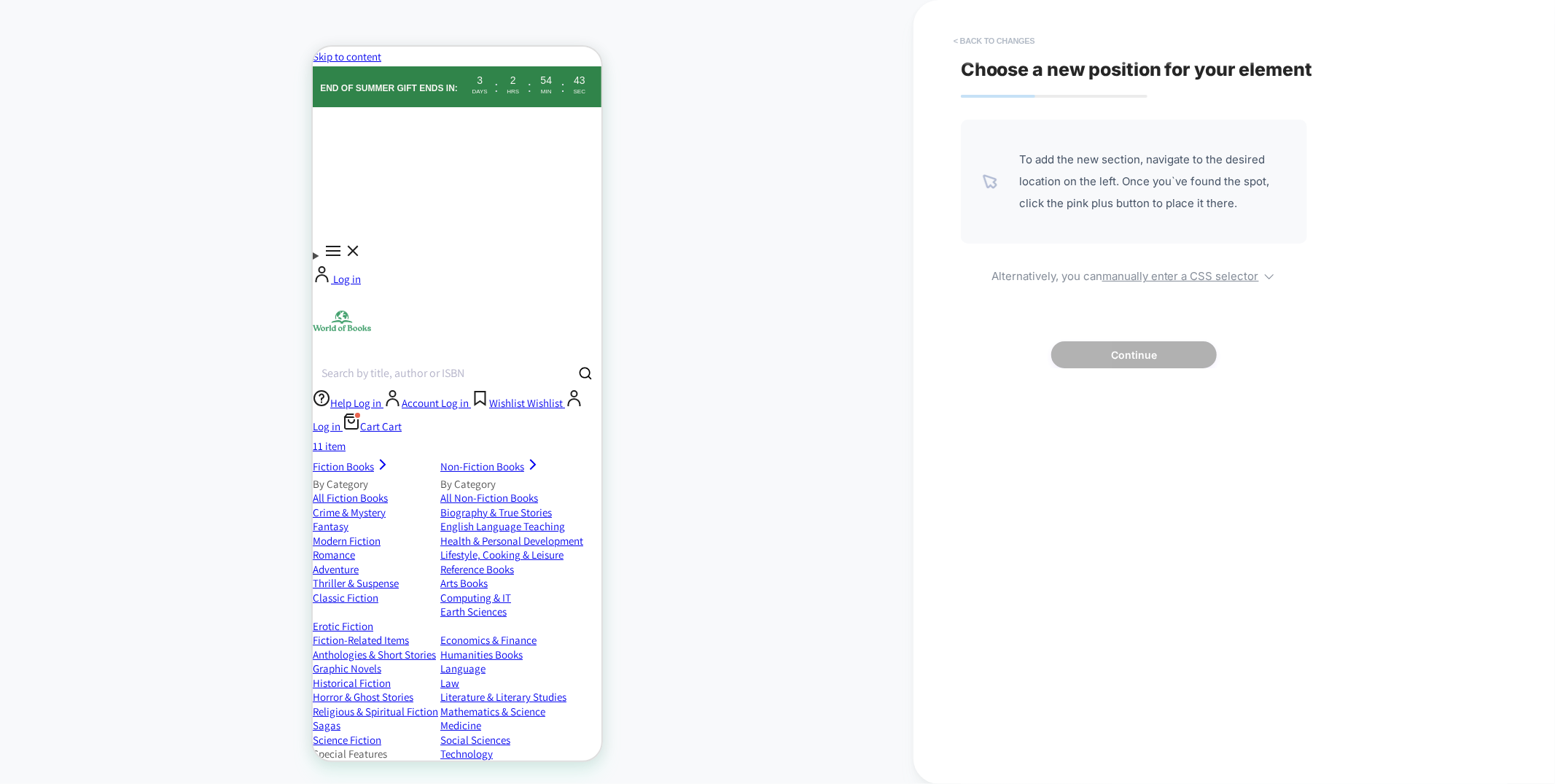
click at [1017, 38] on button "< Back to changes" at bounding box center [994, 40] width 96 height 23
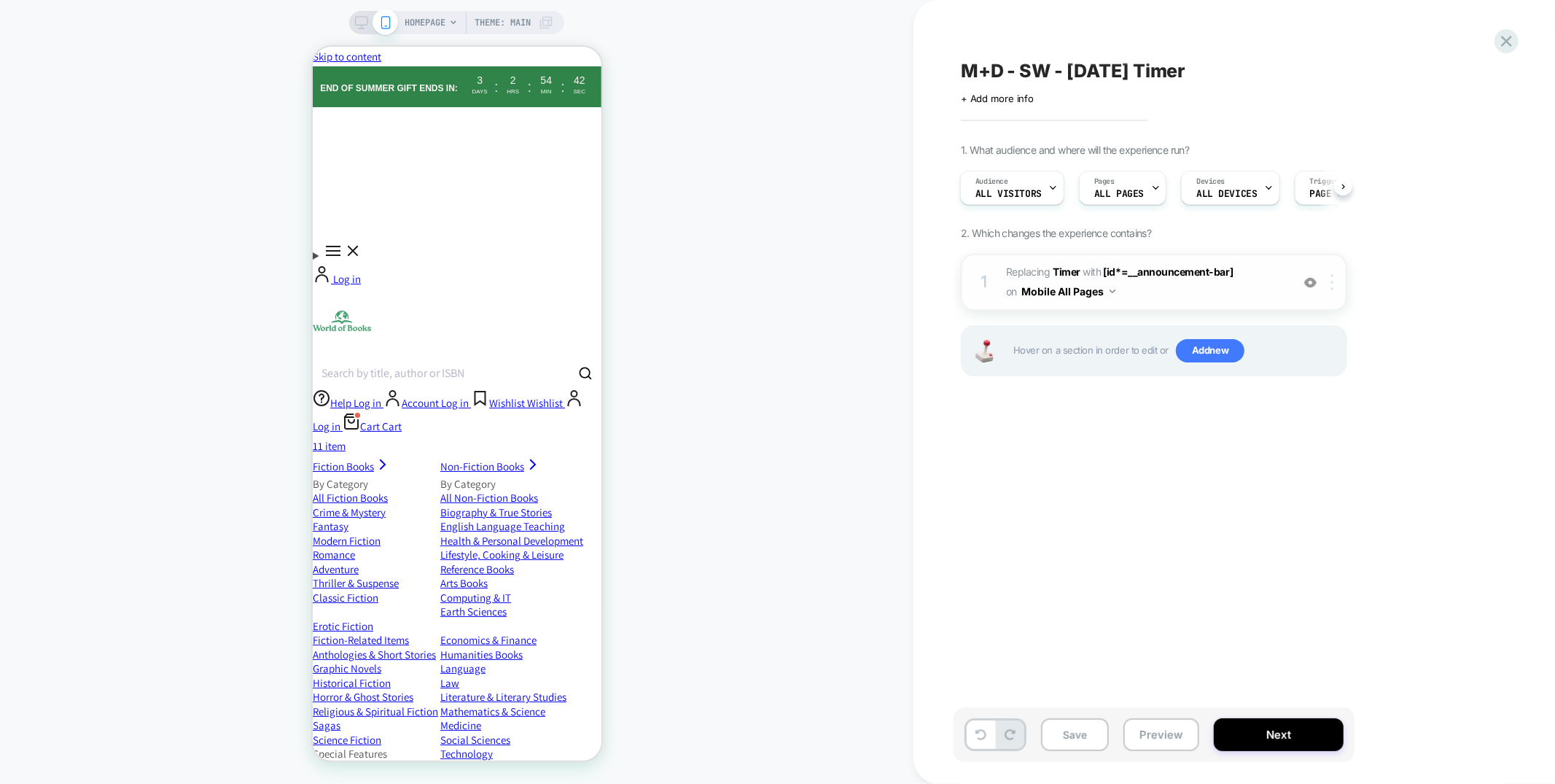
click at [1335, 284] on div at bounding box center [1334, 281] width 24 height 16
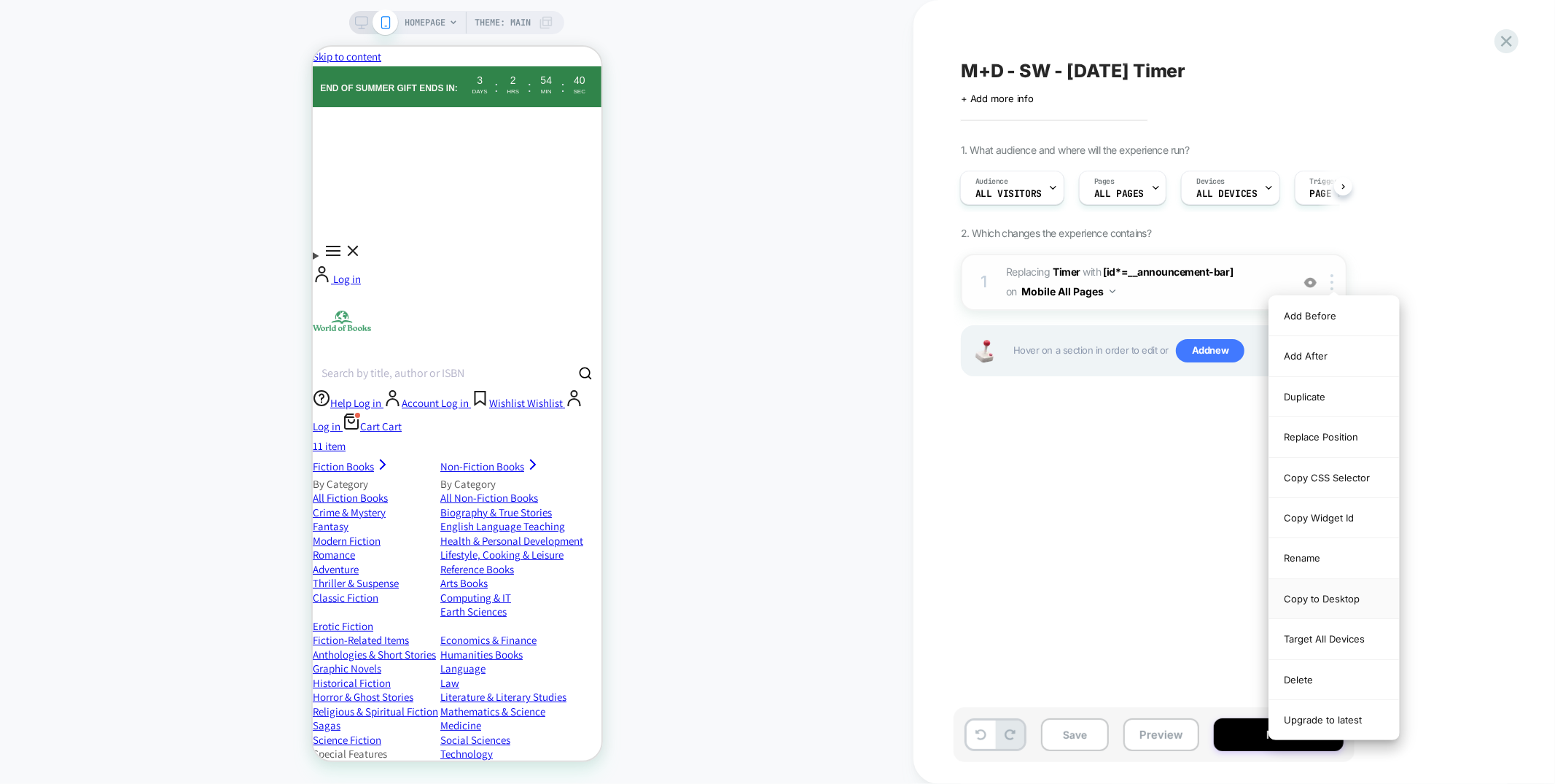
click at [1306, 603] on div "Copy to Desktop" at bounding box center [1334, 599] width 129 height 40
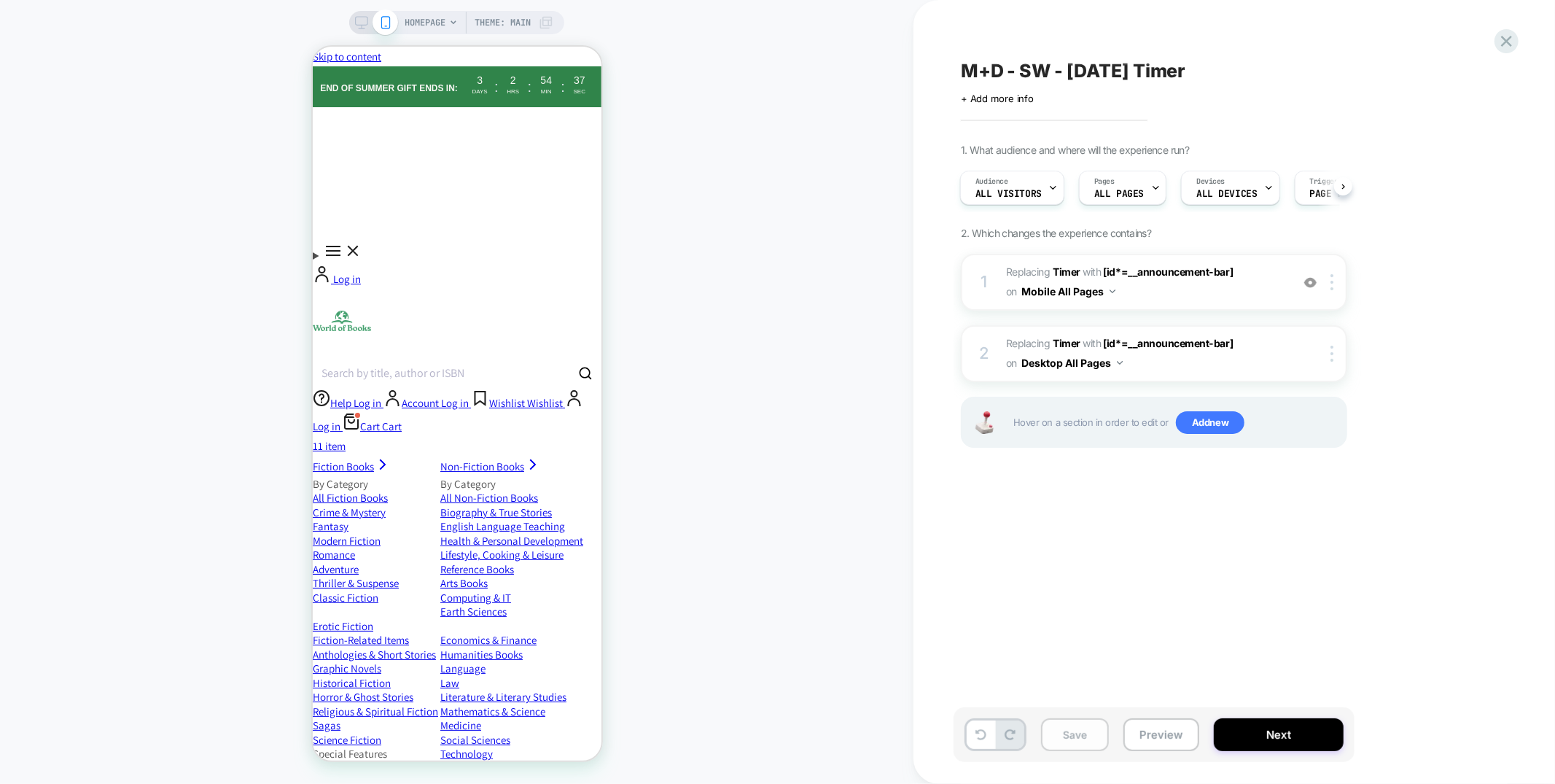
click at [1073, 735] on button "Save" at bounding box center [1075, 735] width 68 height 33
click at [1510, 43] on icon at bounding box center [1506, 41] width 20 height 20
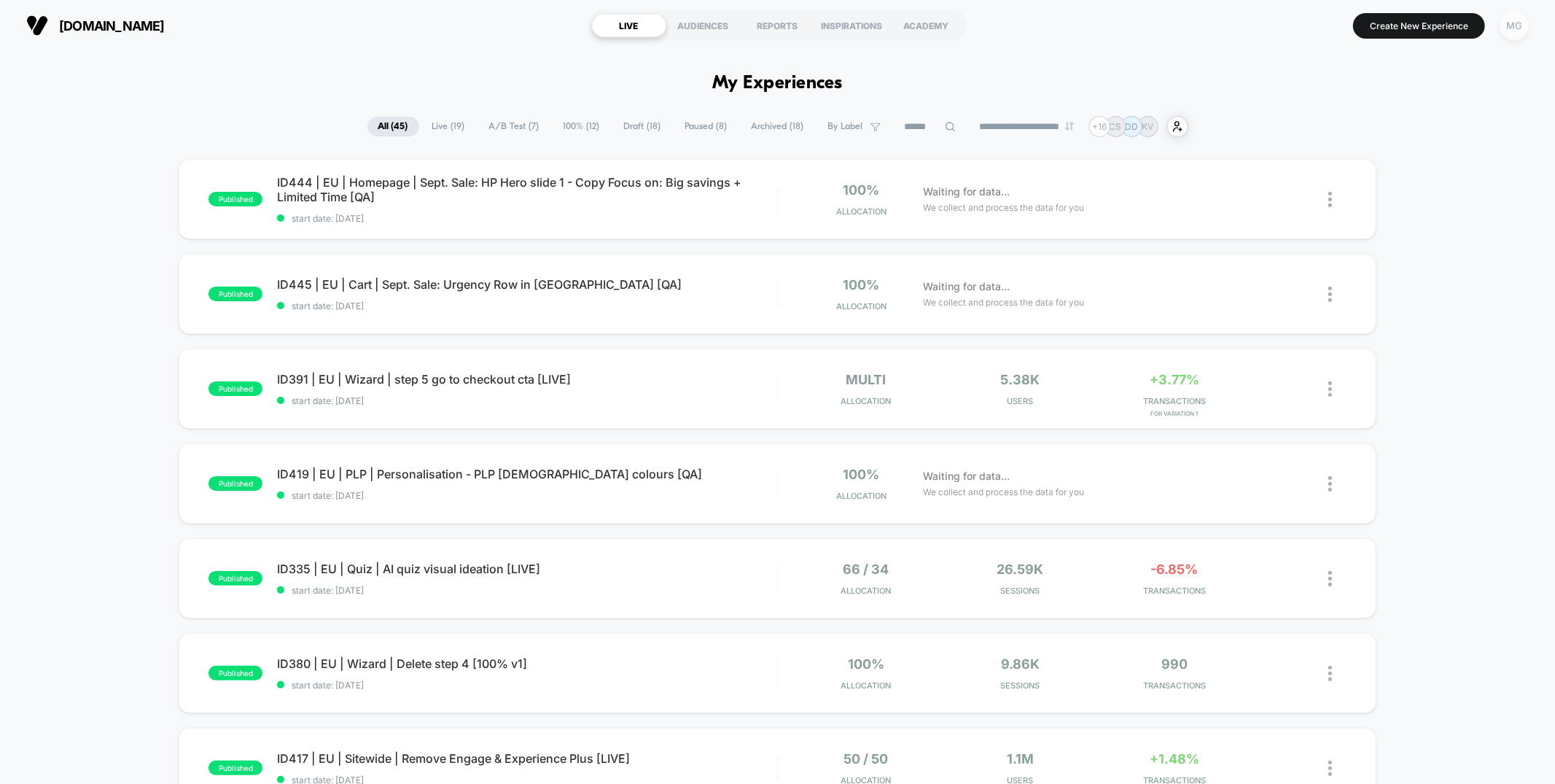
click at [1521, 29] on div "MG" at bounding box center [1515, 26] width 28 height 28
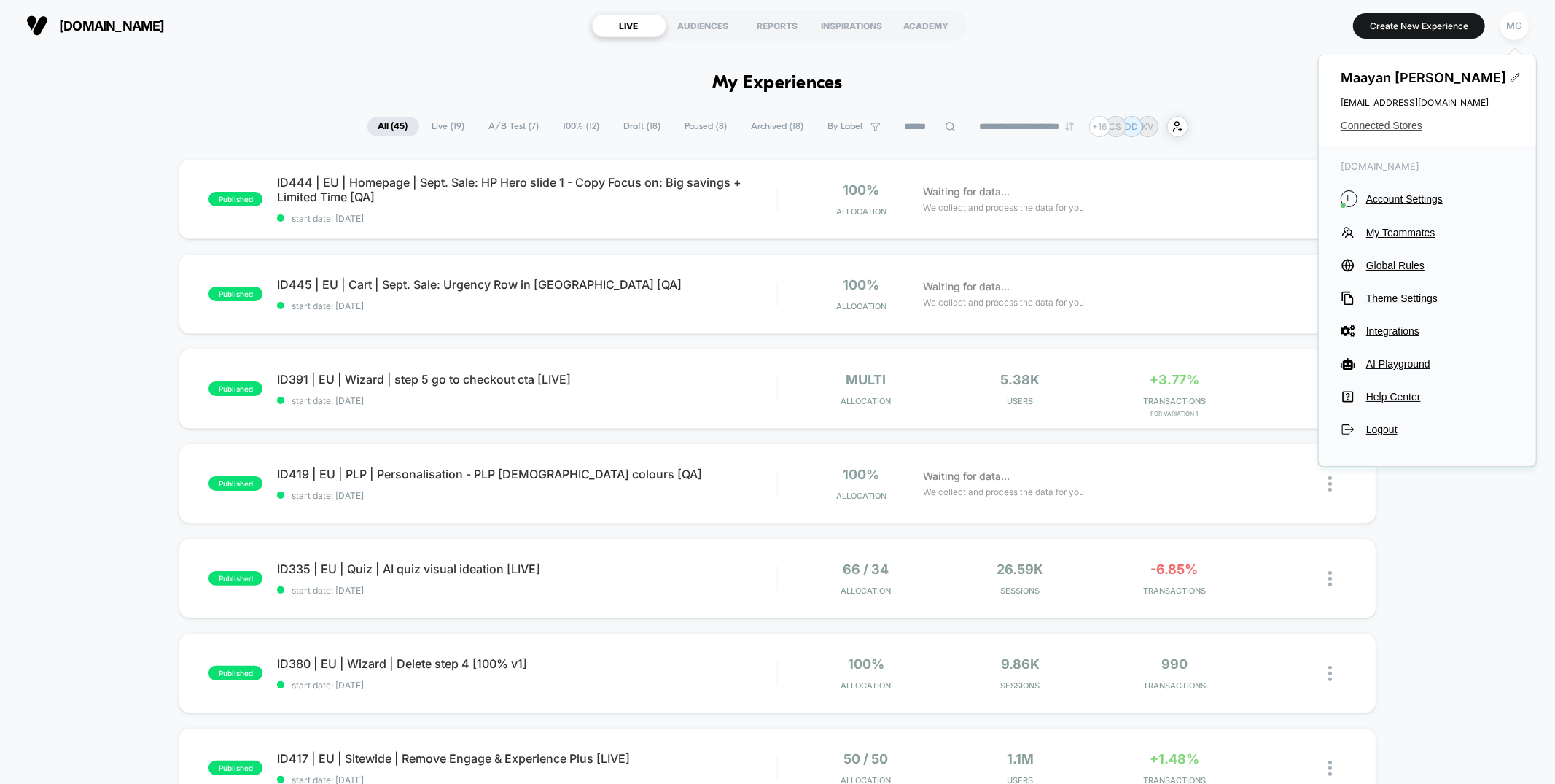
click at [1381, 125] on span "Connected Stores" at bounding box center [1427, 125] width 173 height 12
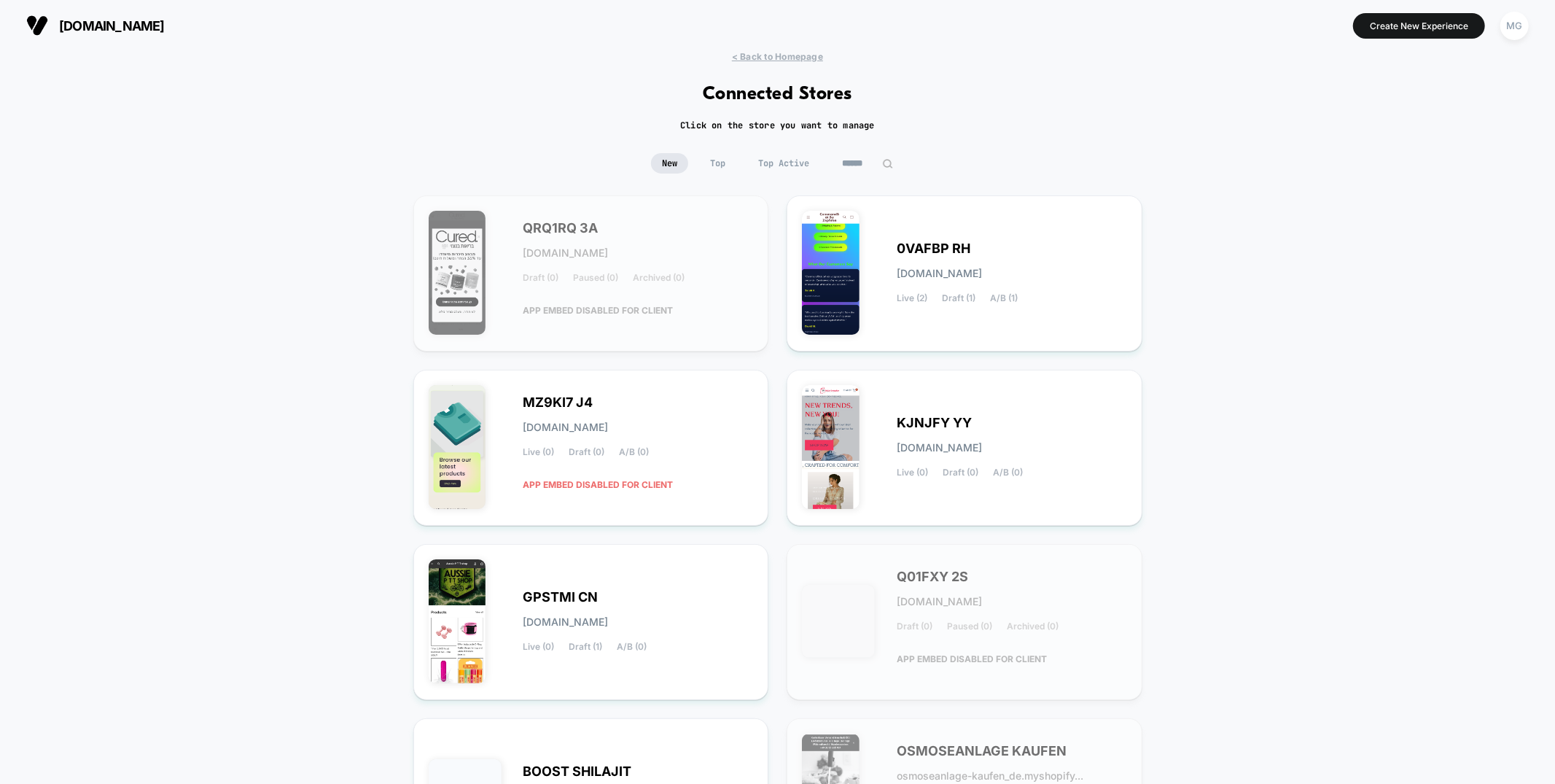
click at [858, 158] on input at bounding box center [867, 163] width 73 height 21
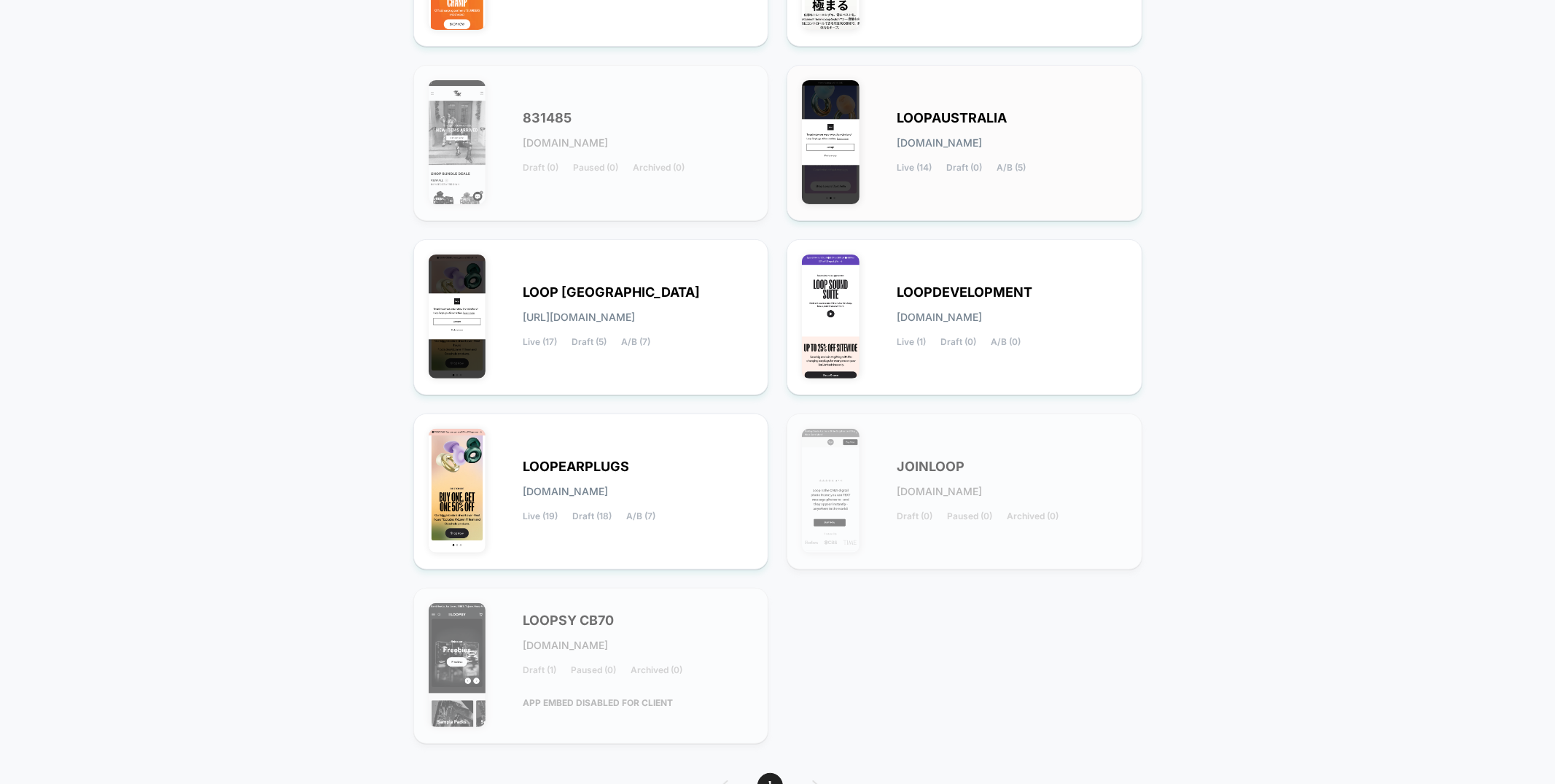
scroll to position [344, 0]
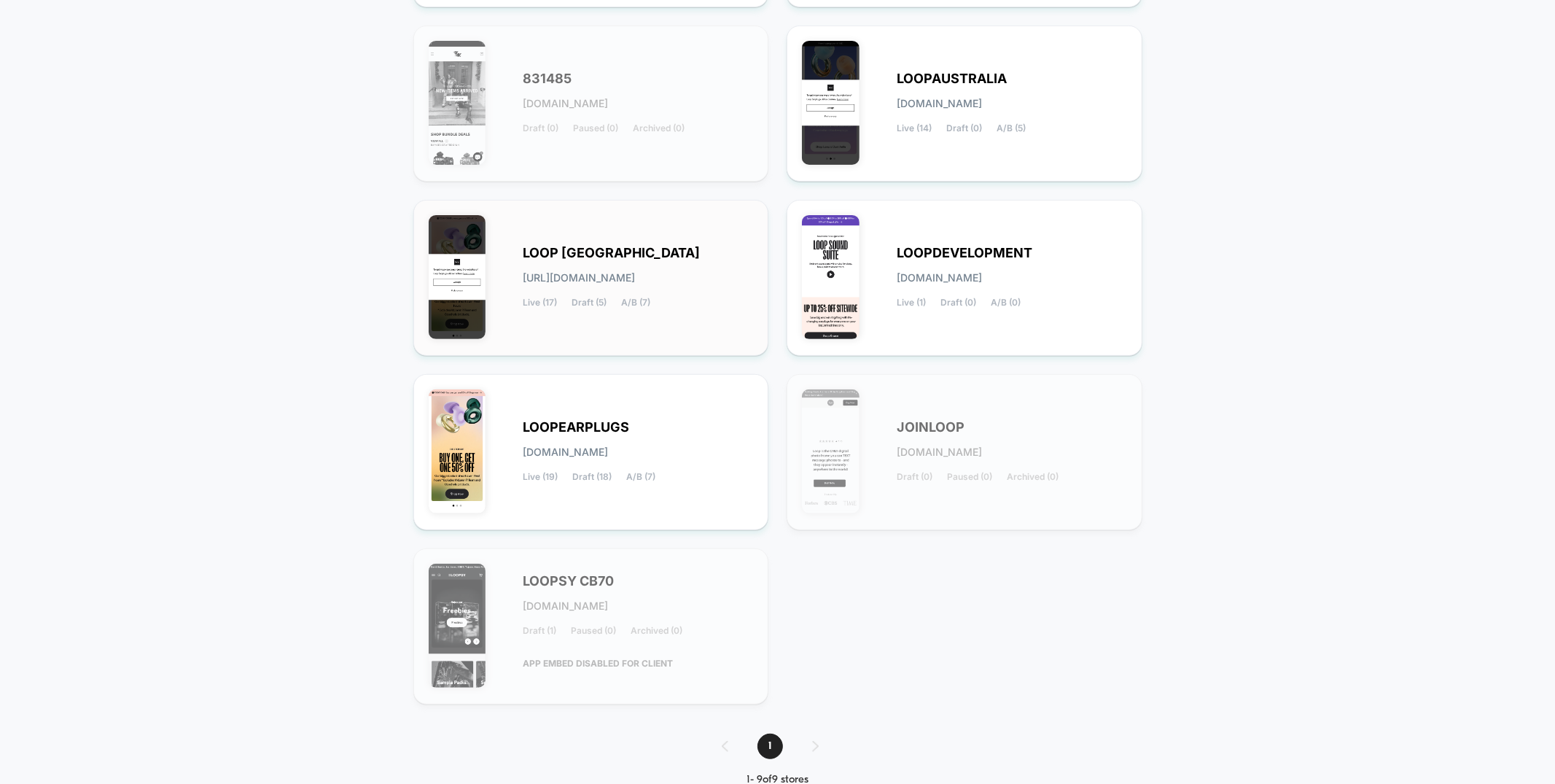
type input "****"
click at [630, 295] on div "LOOP [GEOGRAPHIC_DATA] [URL][DOMAIN_NAME] Live (17) Draft (5) A/B (7)" at bounding box center [638, 278] width 230 height 60
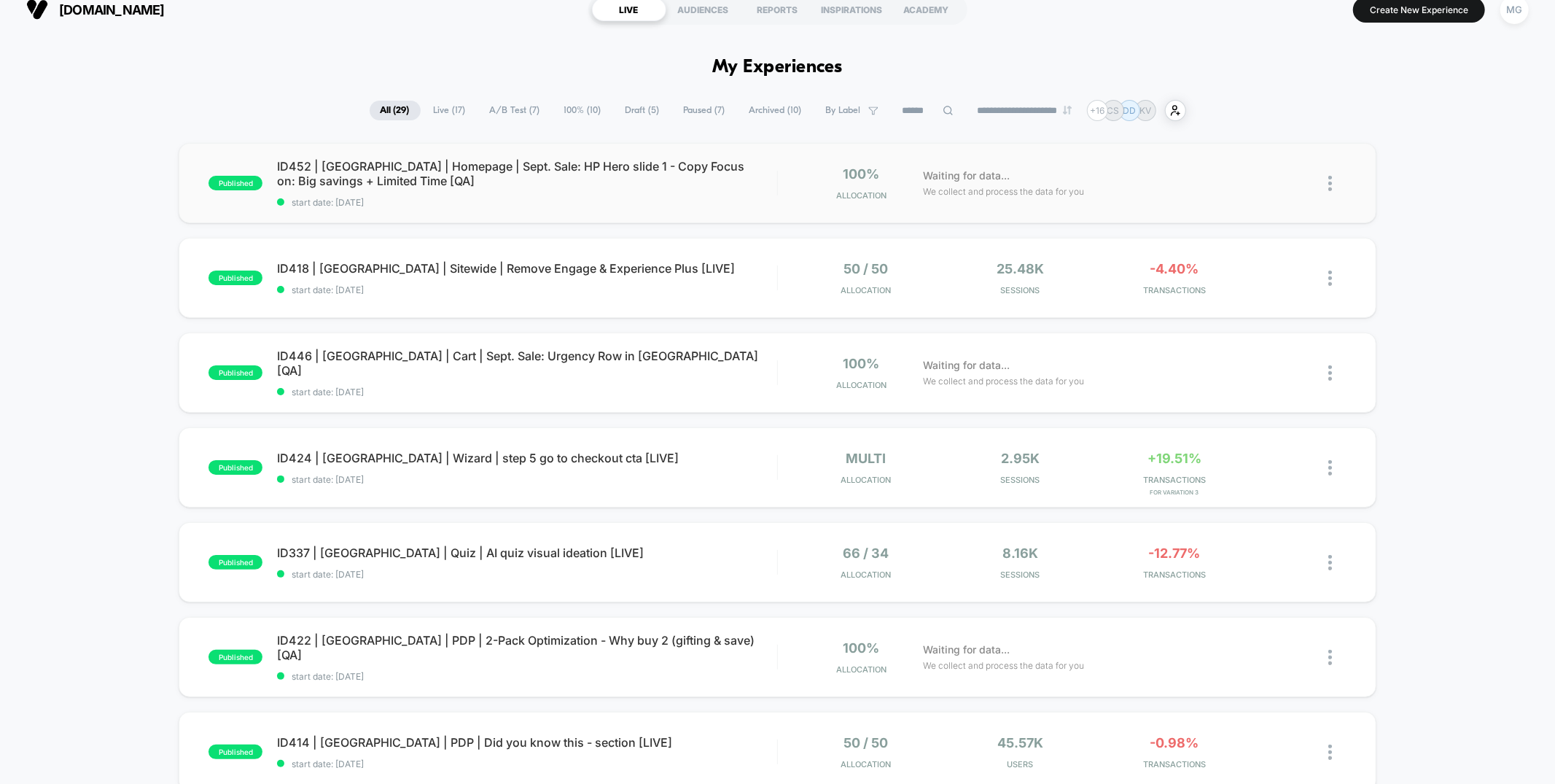
scroll to position [28, 0]
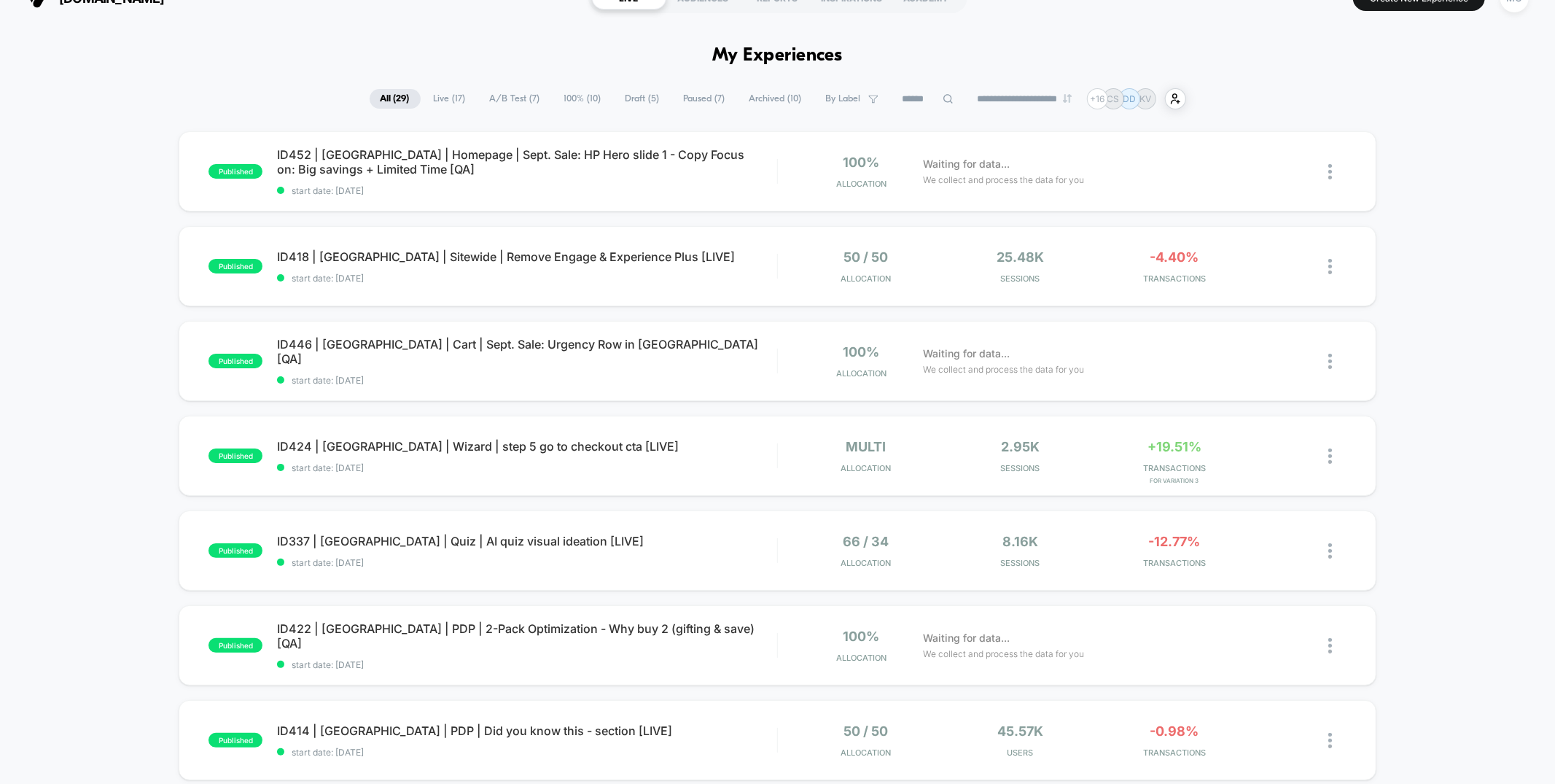
click at [646, 101] on span "Draft ( 5 )" at bounding box center [642, 99] width 56 height 20
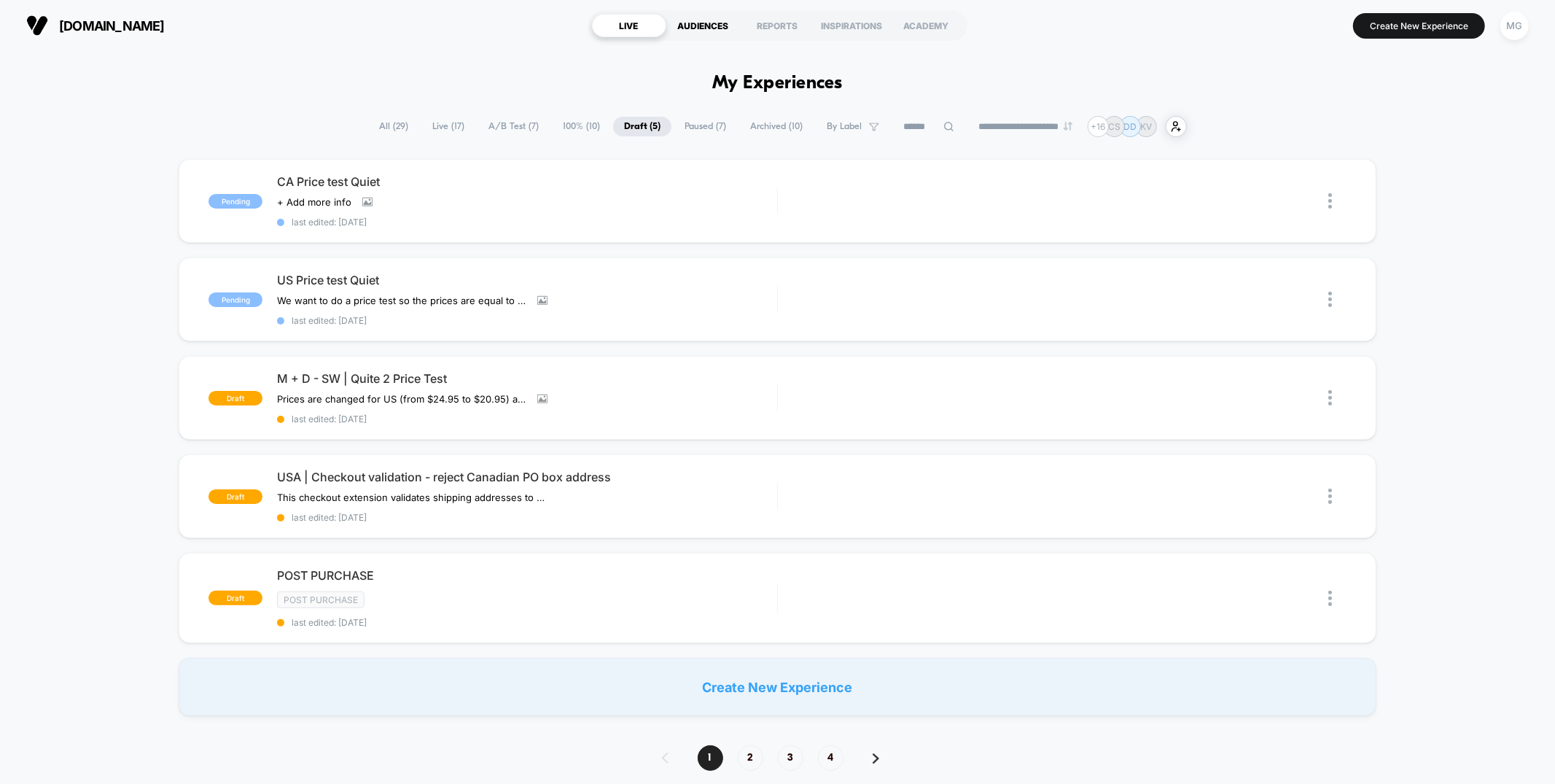
scroll to position [12, 0]
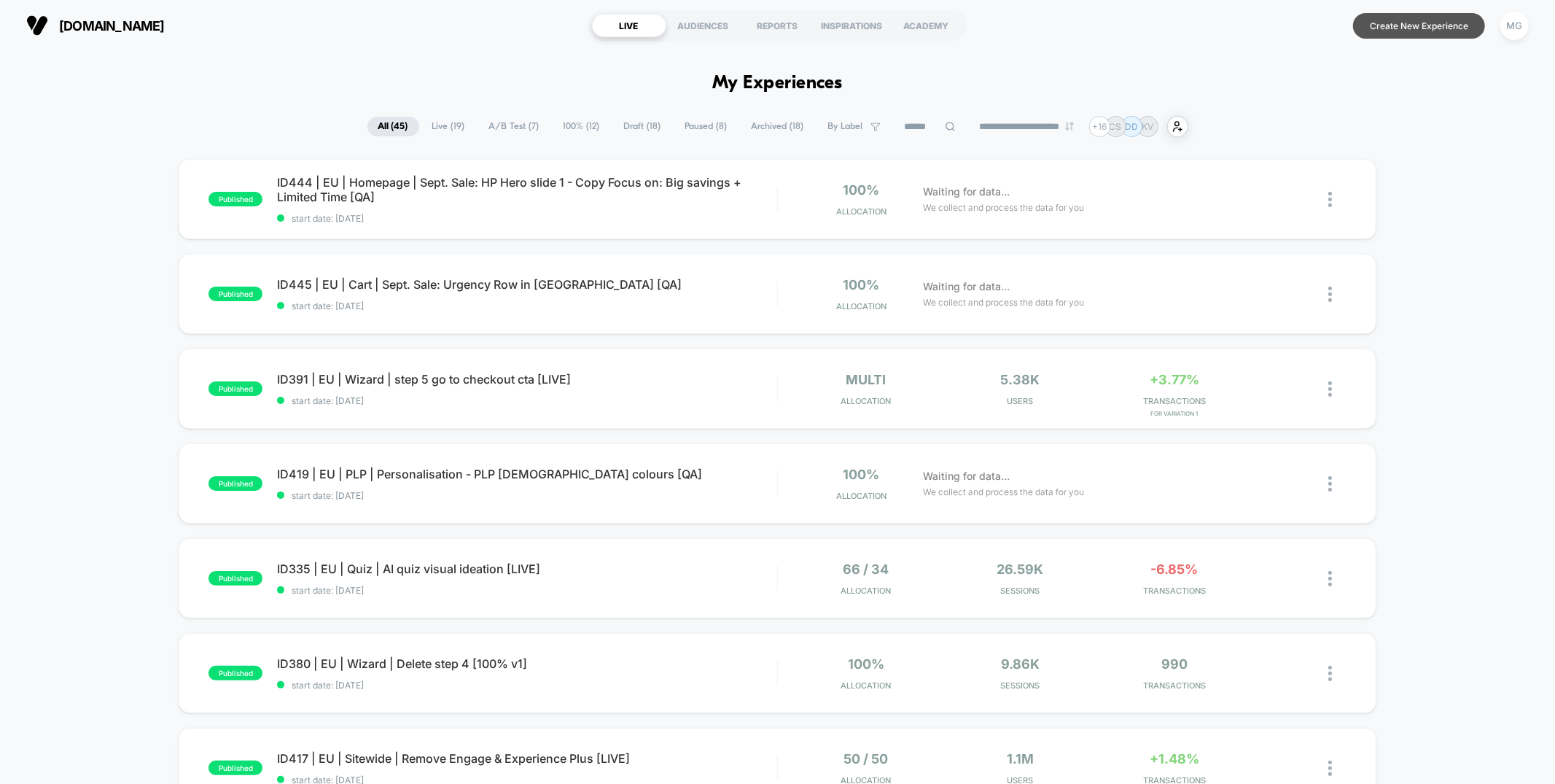
click at [1421, 23] on button "Create New Experience" at bounding box center [1419, 26] width 132 height 26
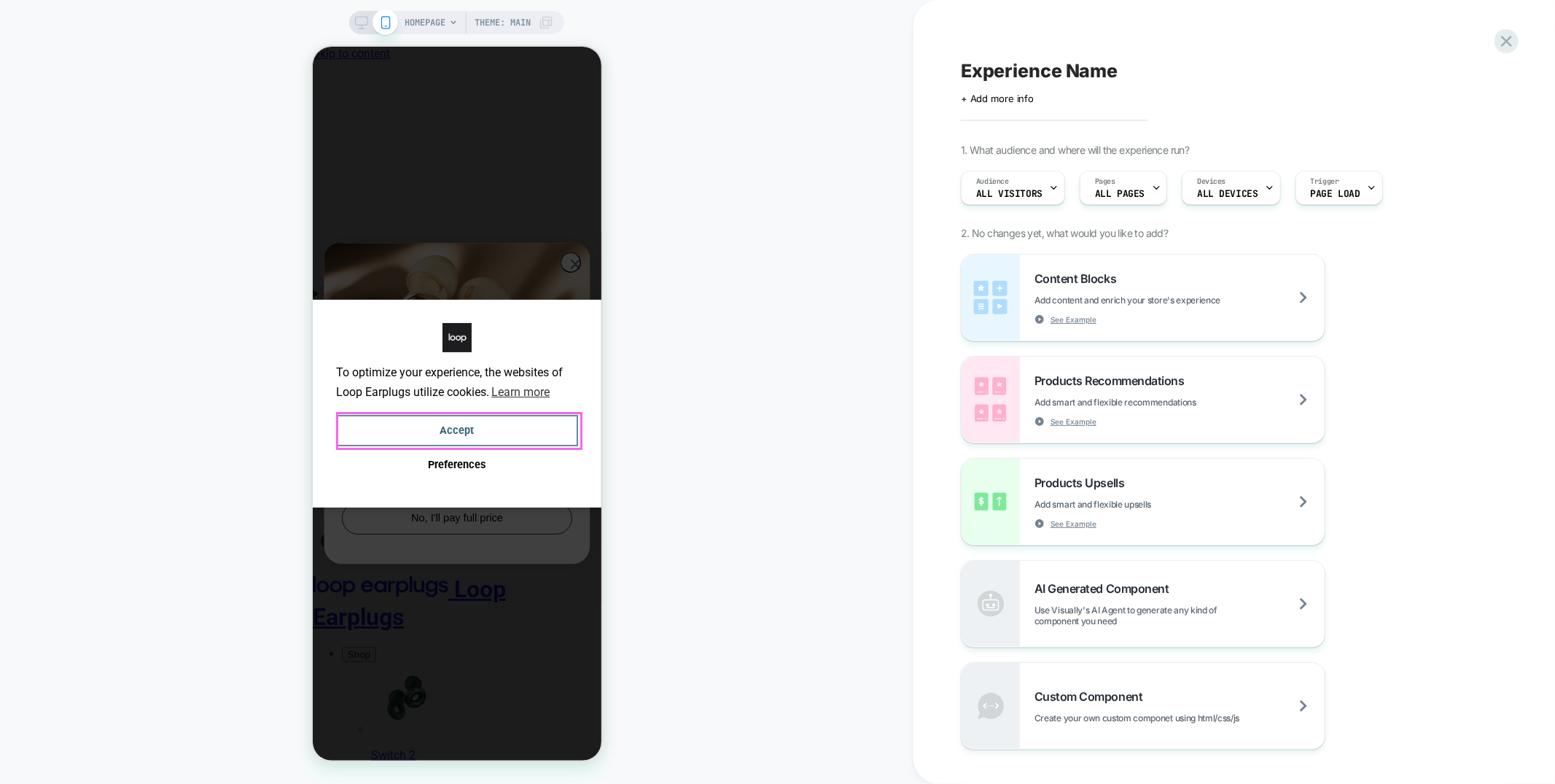
click at [465, 425] on button "Accept" at bounding box center [457, 430] width 242 height 31
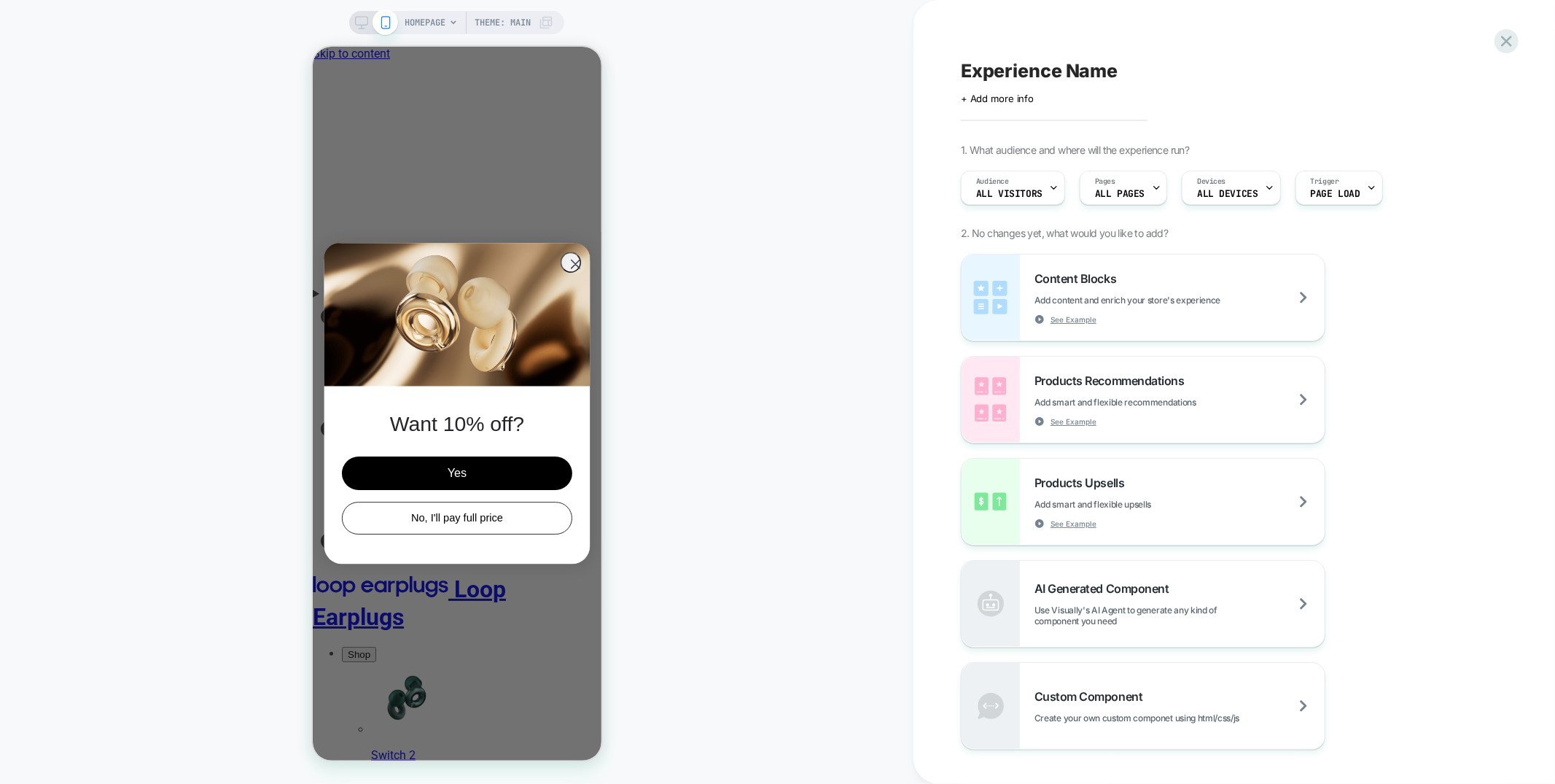
click at [439, 17] on span "HOMEPAGE" at bounding box center [425, 22] width 41 height 23
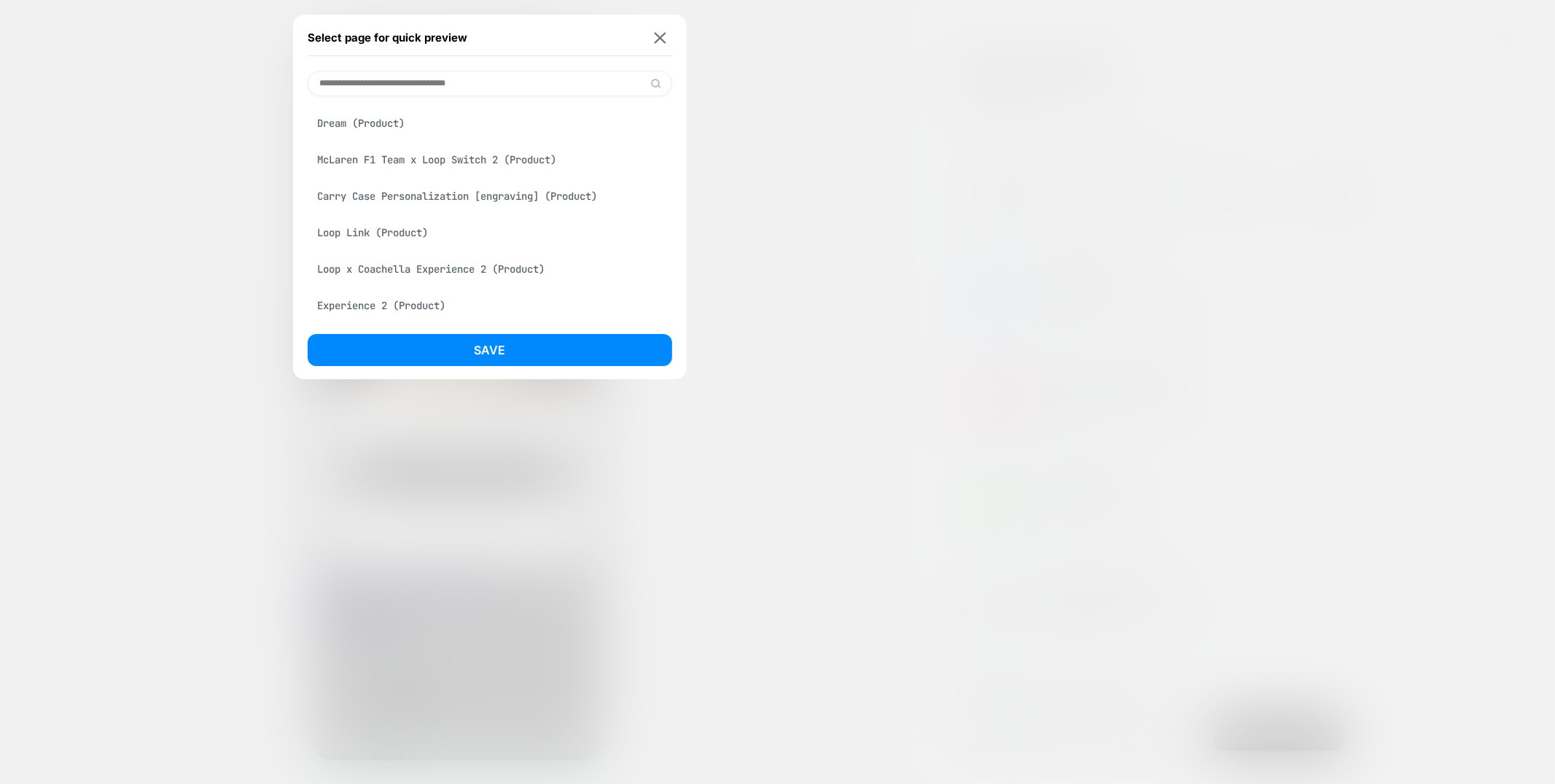
click at [433, 204] on div "Carry Case Personalization [engraving] (Product)" at bounding box center [490, 196] width 364 height 28
click at [450, 276] on div "Loop x Coachella Experience 2 (Product)" at bounding box center [490, 269] width 364 height 28
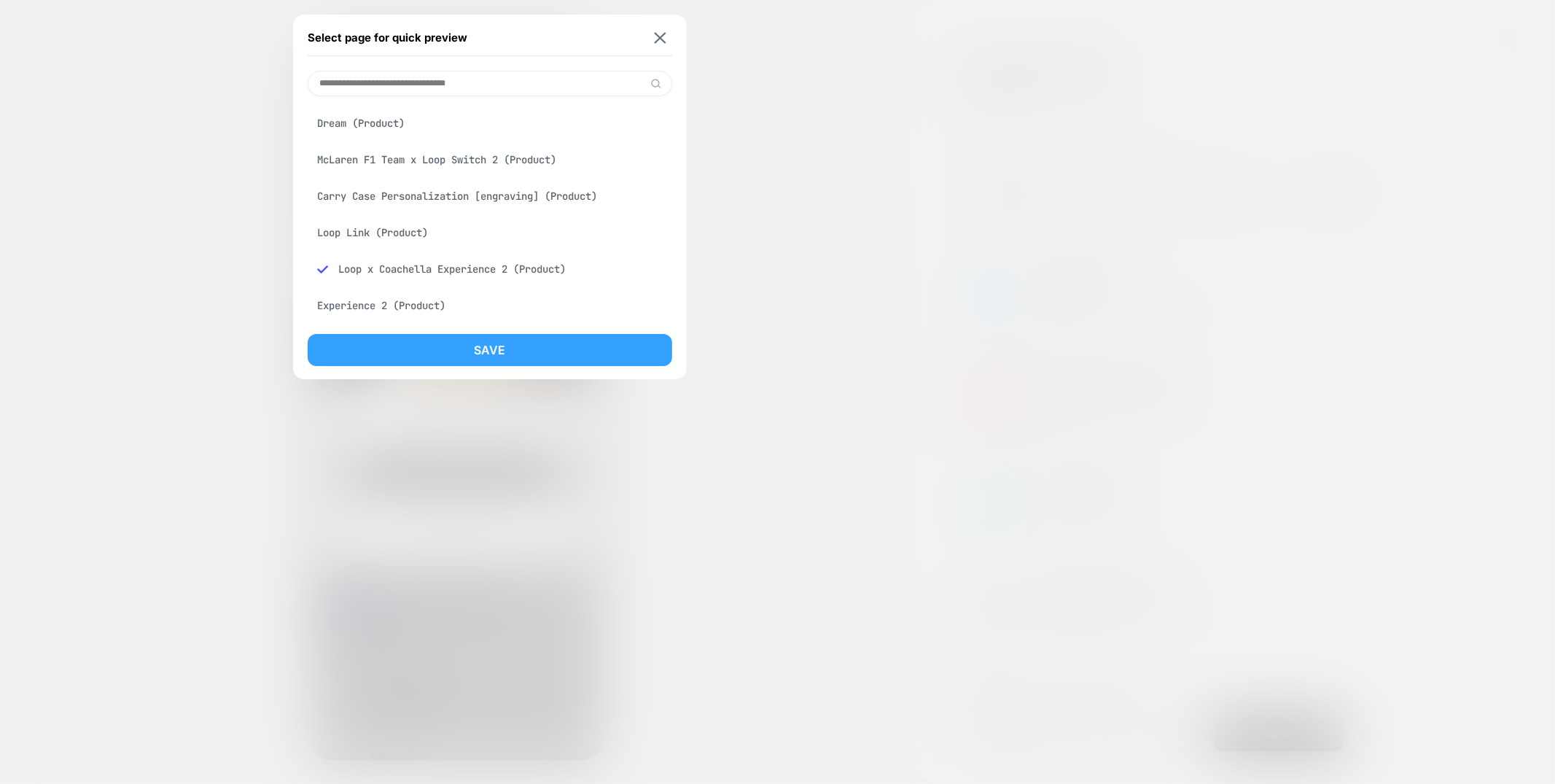
click at [458, 342] on button "Save" at bounding box center [490, 350] width 364 height 32
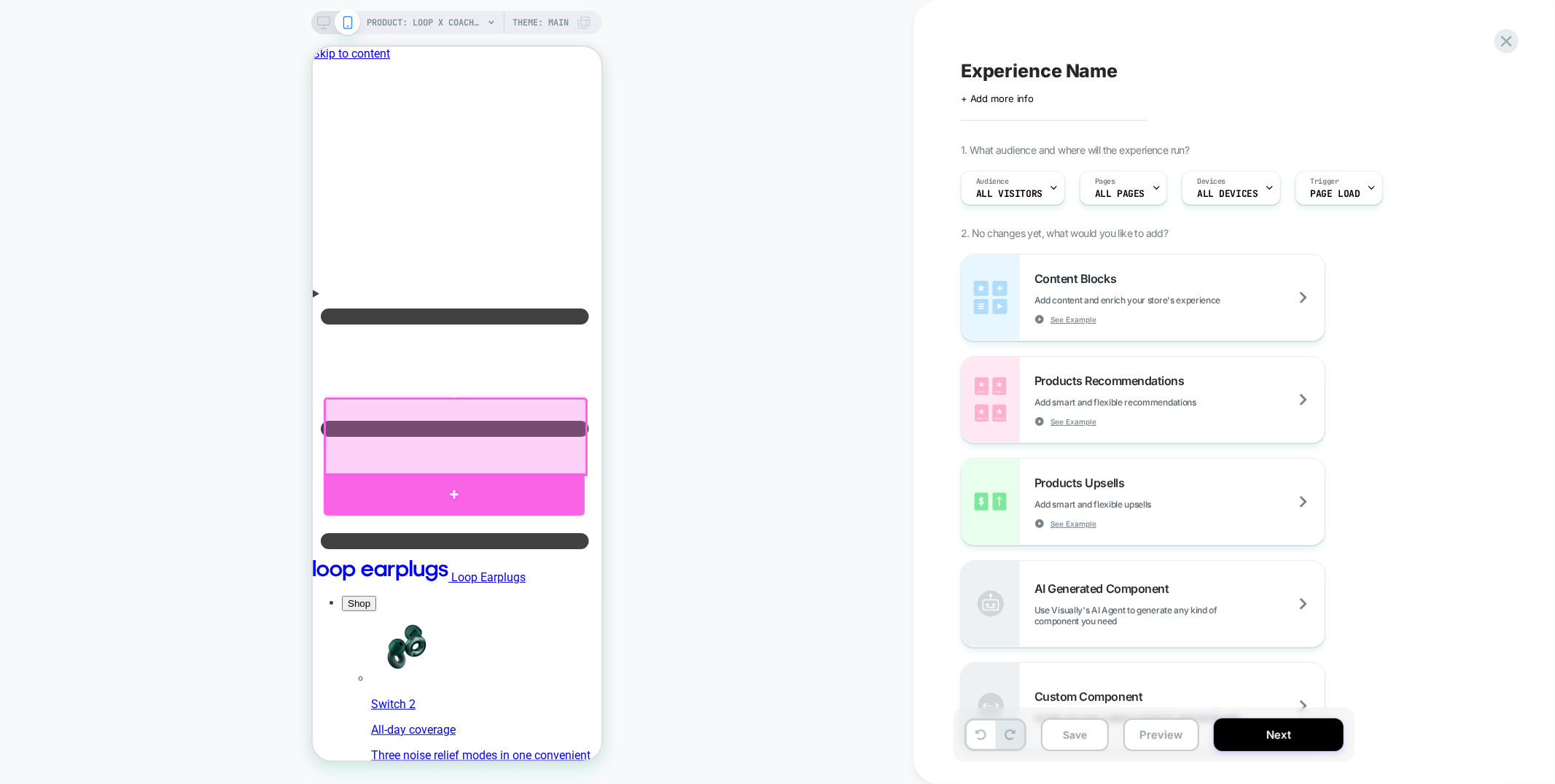
click at [468, 479] on div at bounding box center [453, 493] width 261 height 42
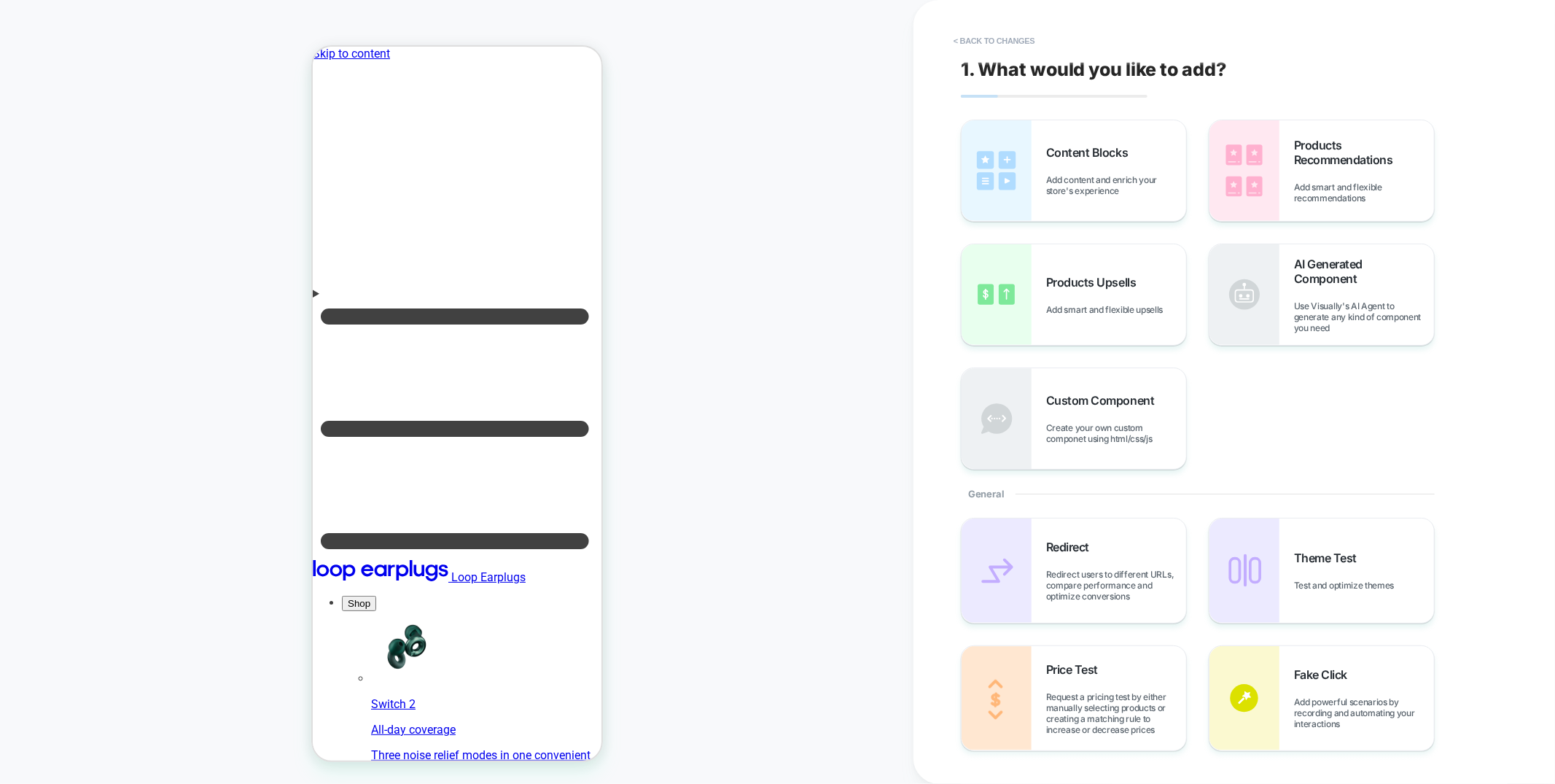
scroll to position [99, 0]
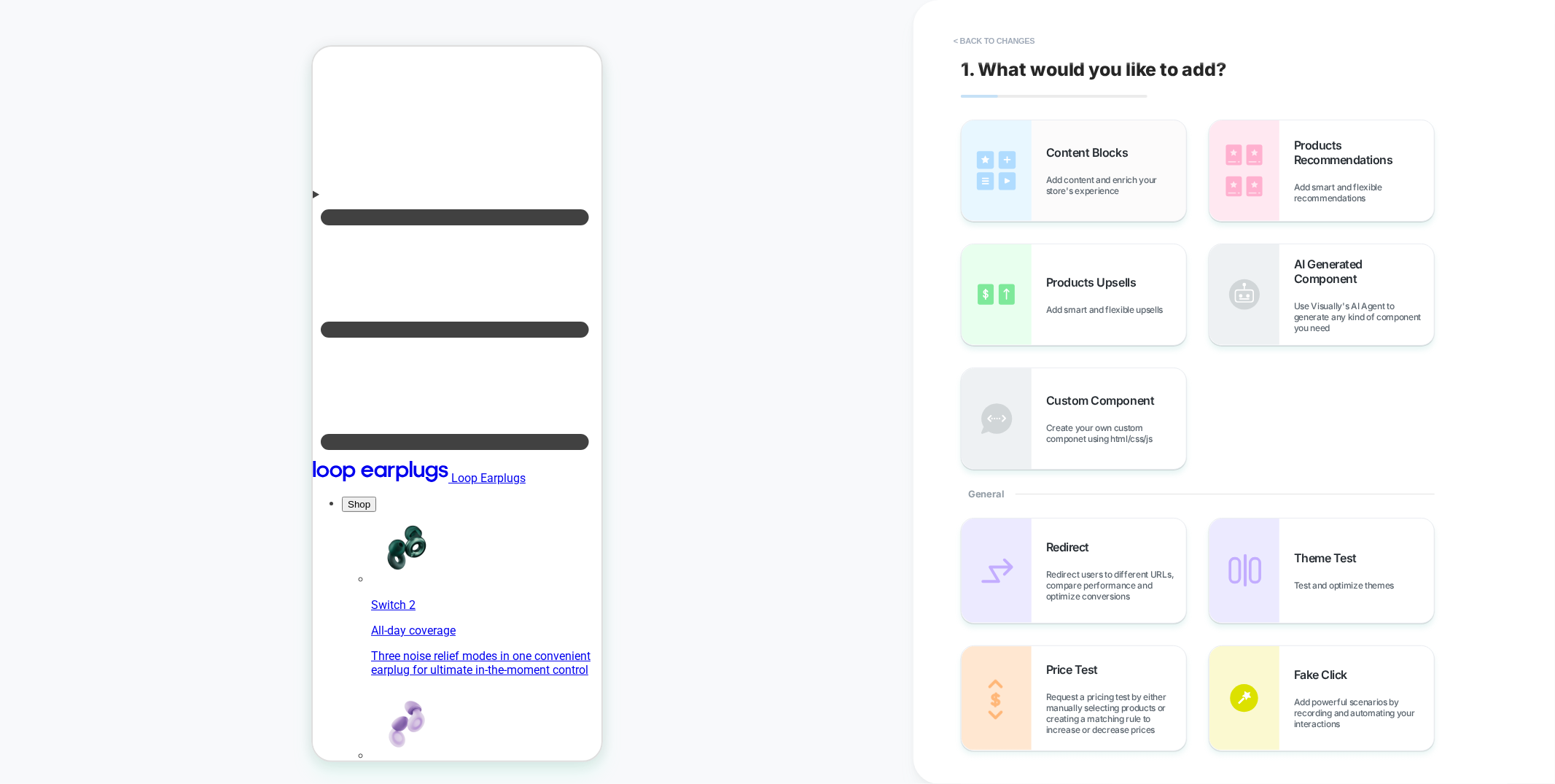
click at [1143, 185] on span "Add content and enrich your store's experience" at bounding box center [1116, 185] width 140 height 22
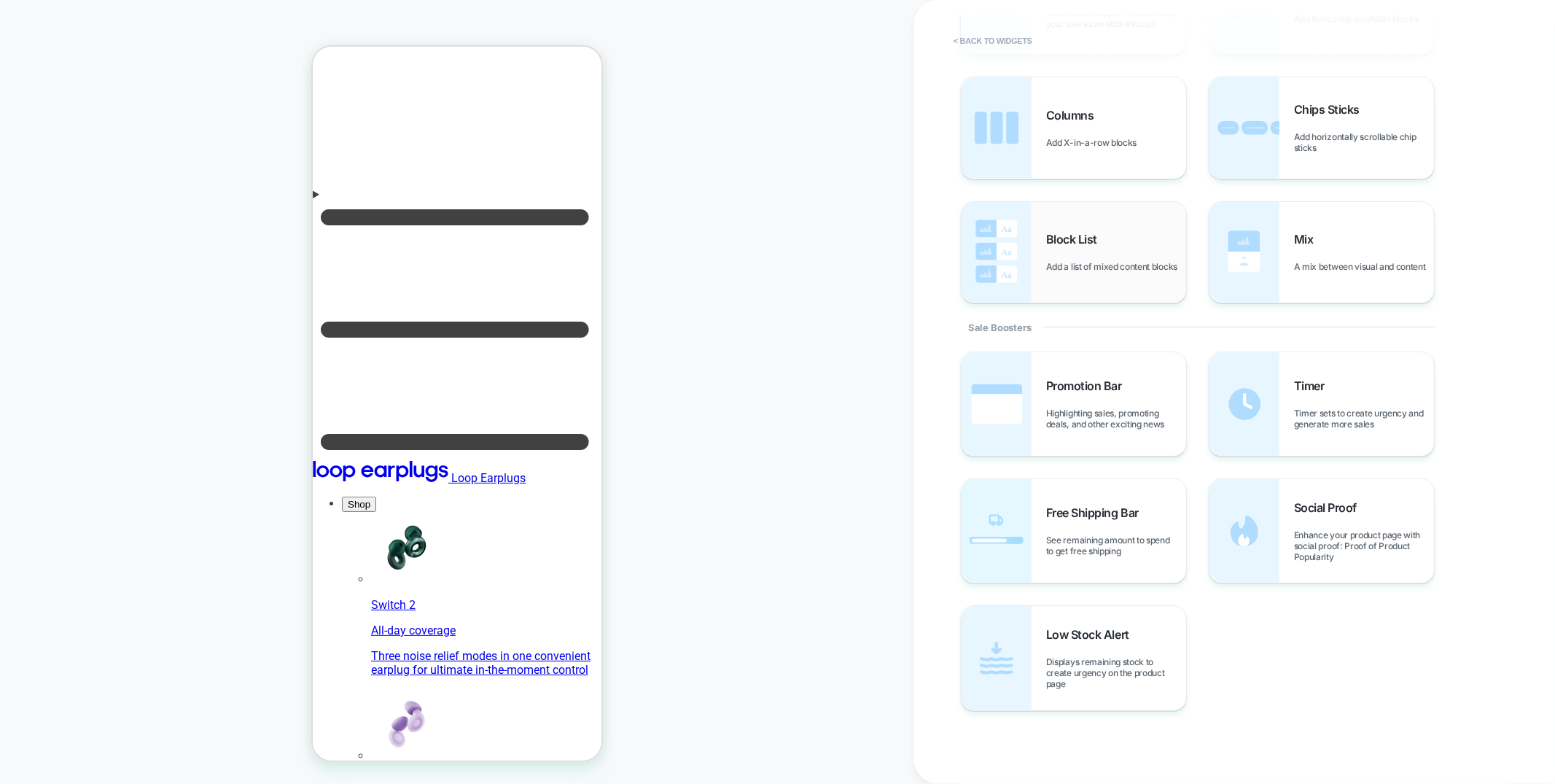
scroll to position [120, 0]
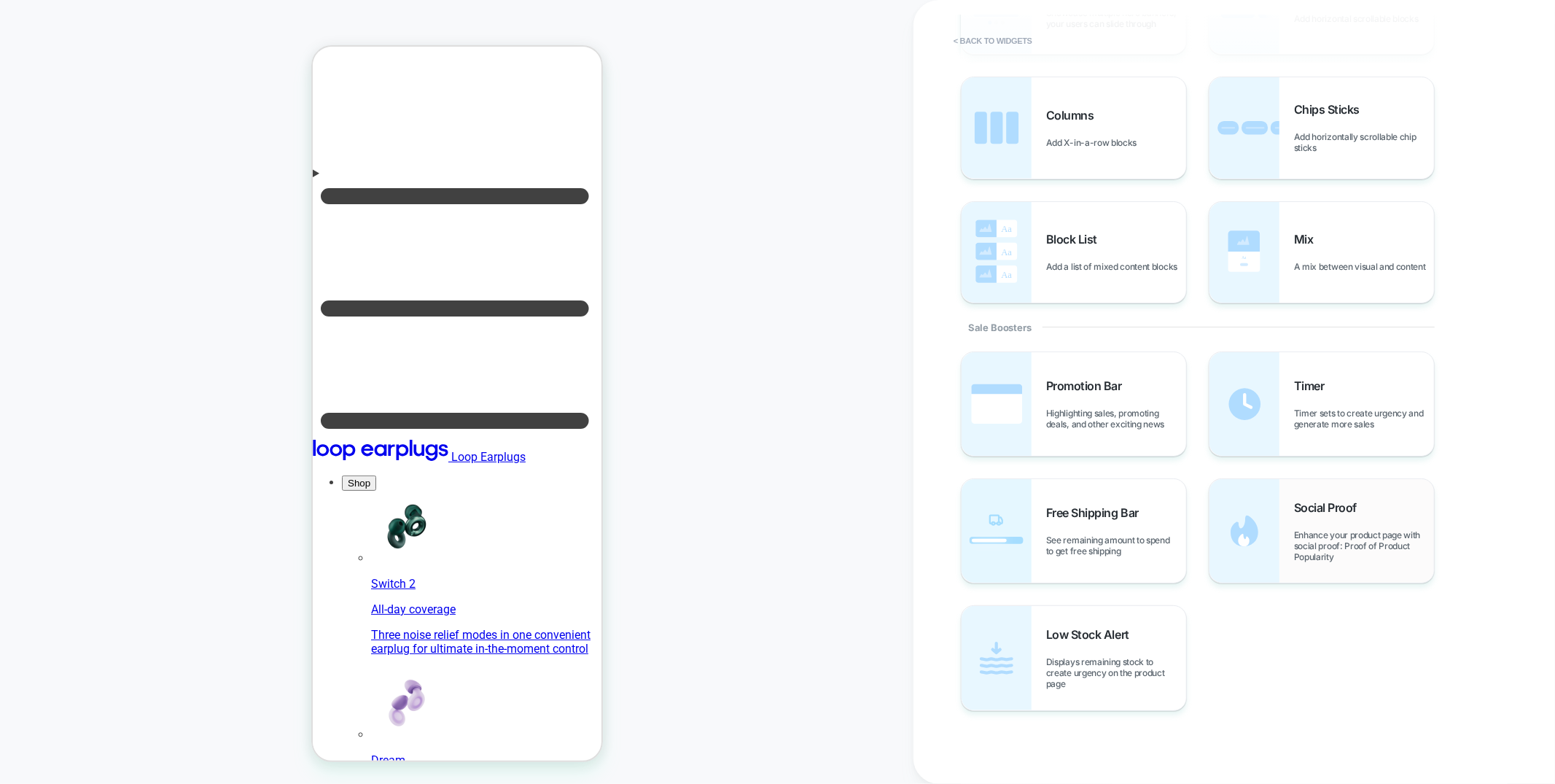
click at [1344, 550] on span "Enhance your product page with social proof: Proof of Product Popularity" at bounding box center [1365, 546] width 140 height 33
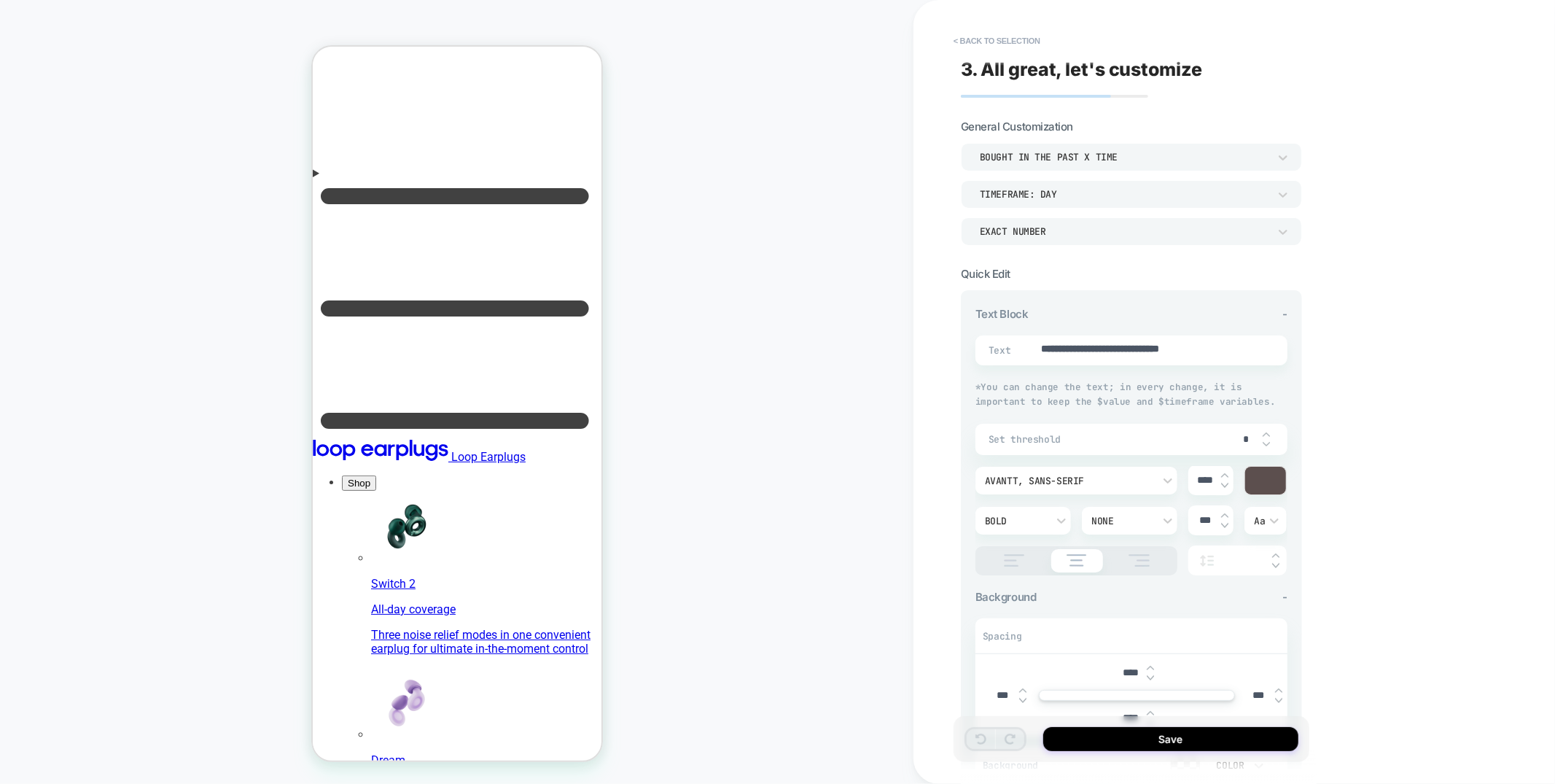
click at [1114, 162] on div "bought in the past x time" at bounding box center [1124, 157] width 289 height 12
click at [1080, 229] on div "viewed in the past x time" at bounding box center [1132, 224] width 330 height 31
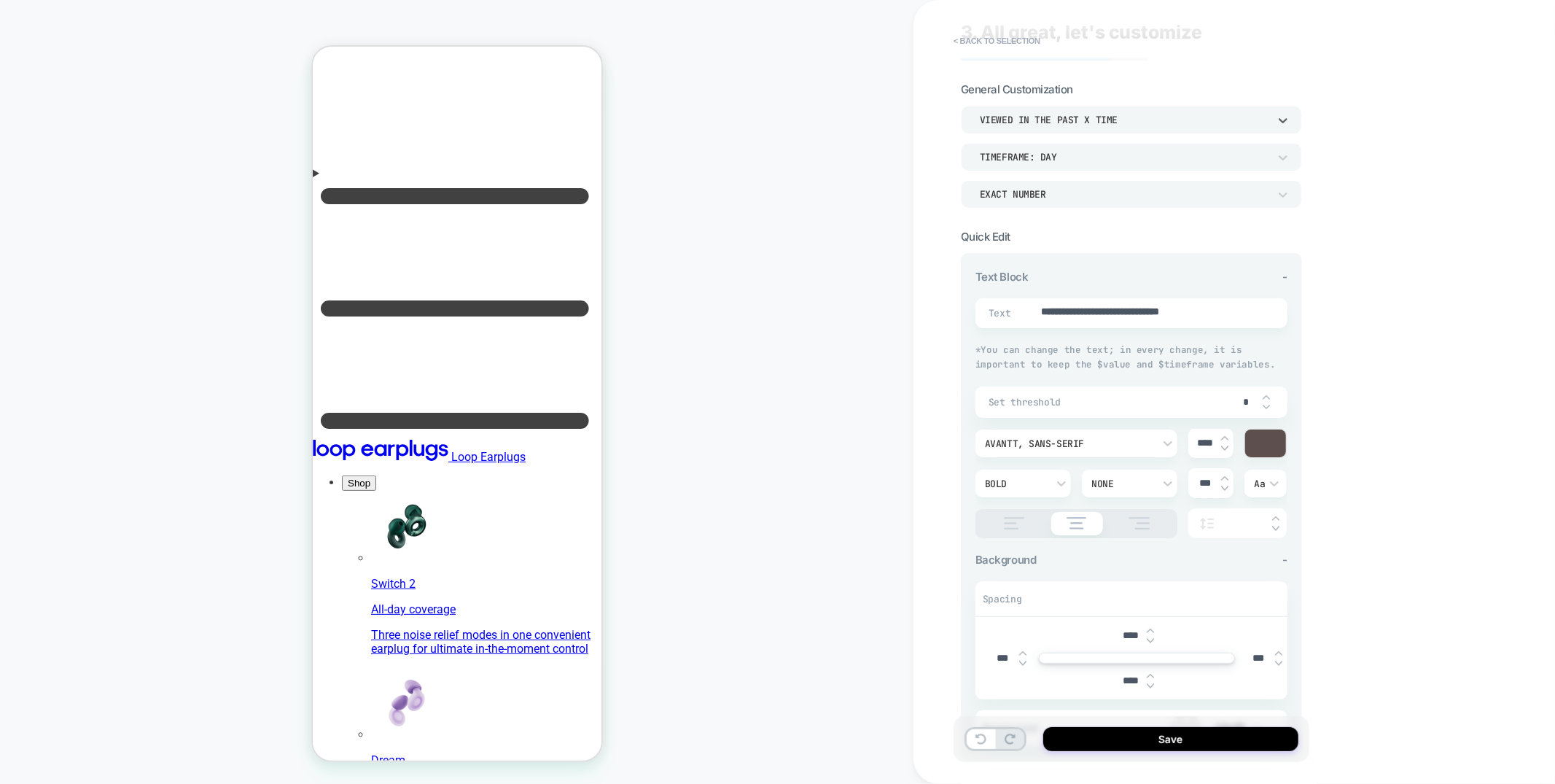
scroll to position [0, 0]
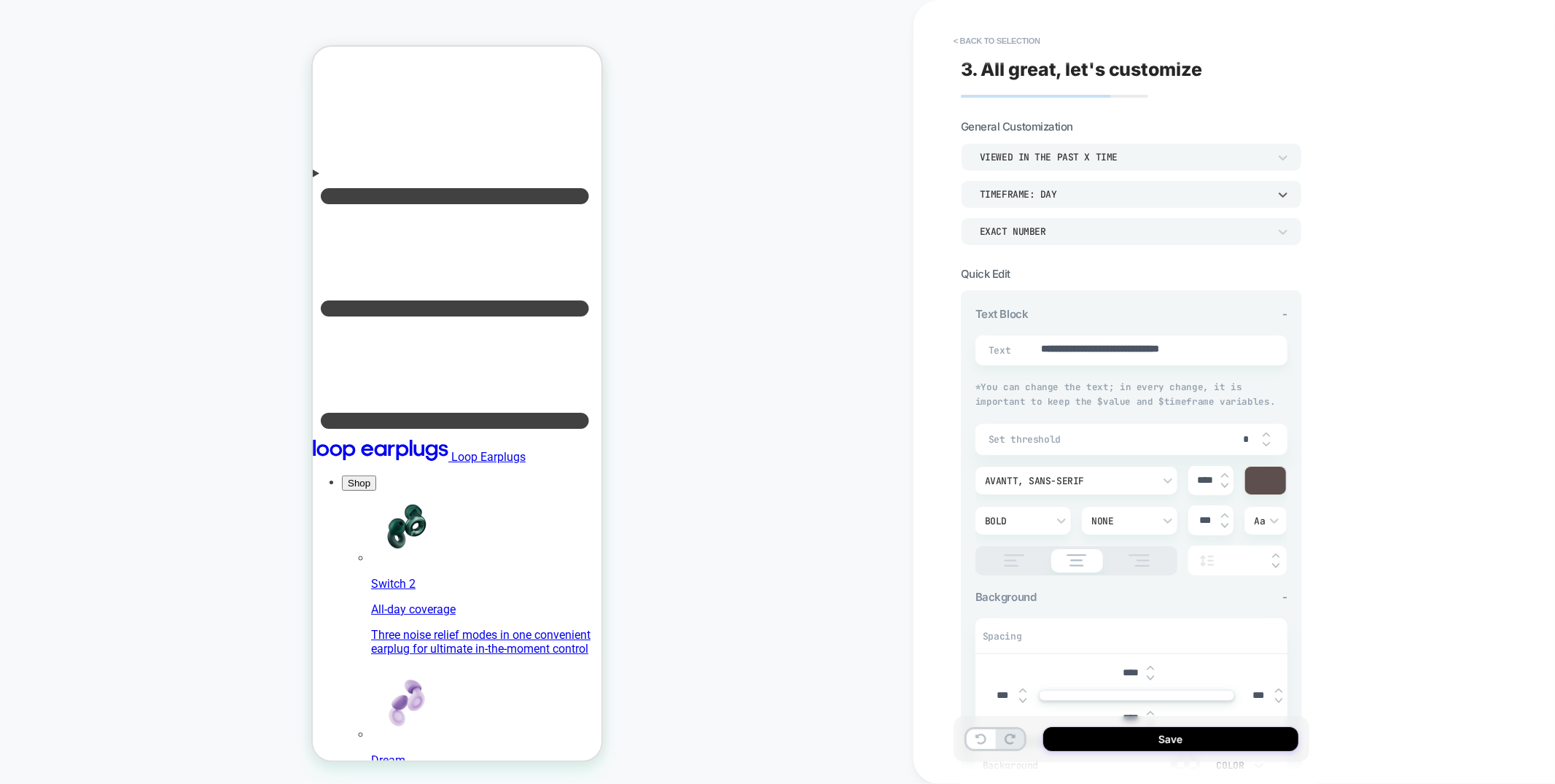
click at [1052, 195] on div "TIMEFRAME: day" at bounding box center [1124, 194] width 289 height 12
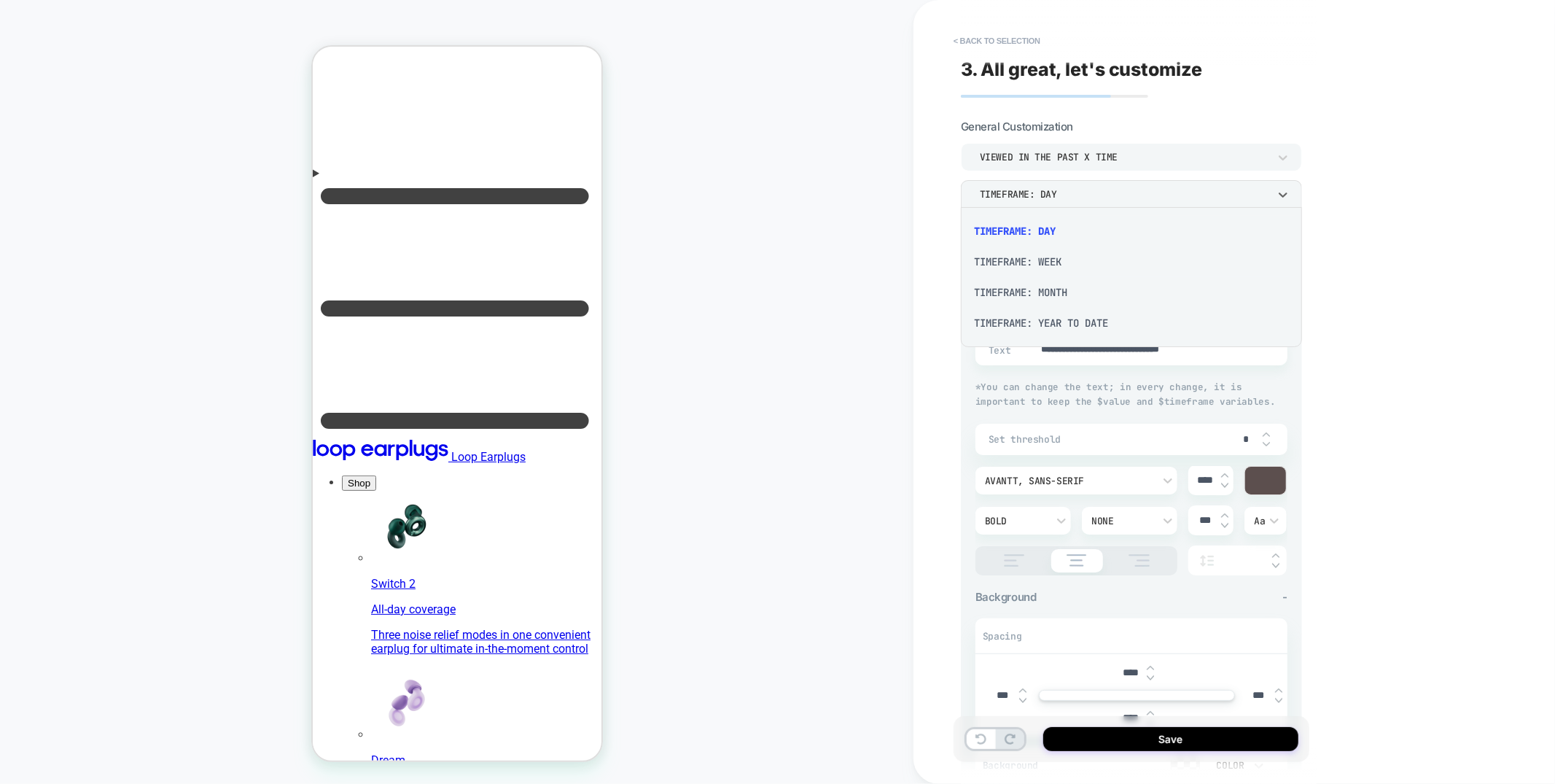
click at [0, 0] on div "TIMEFRAME: WEEK" at bounding box center [0, 0] width 0 height 0
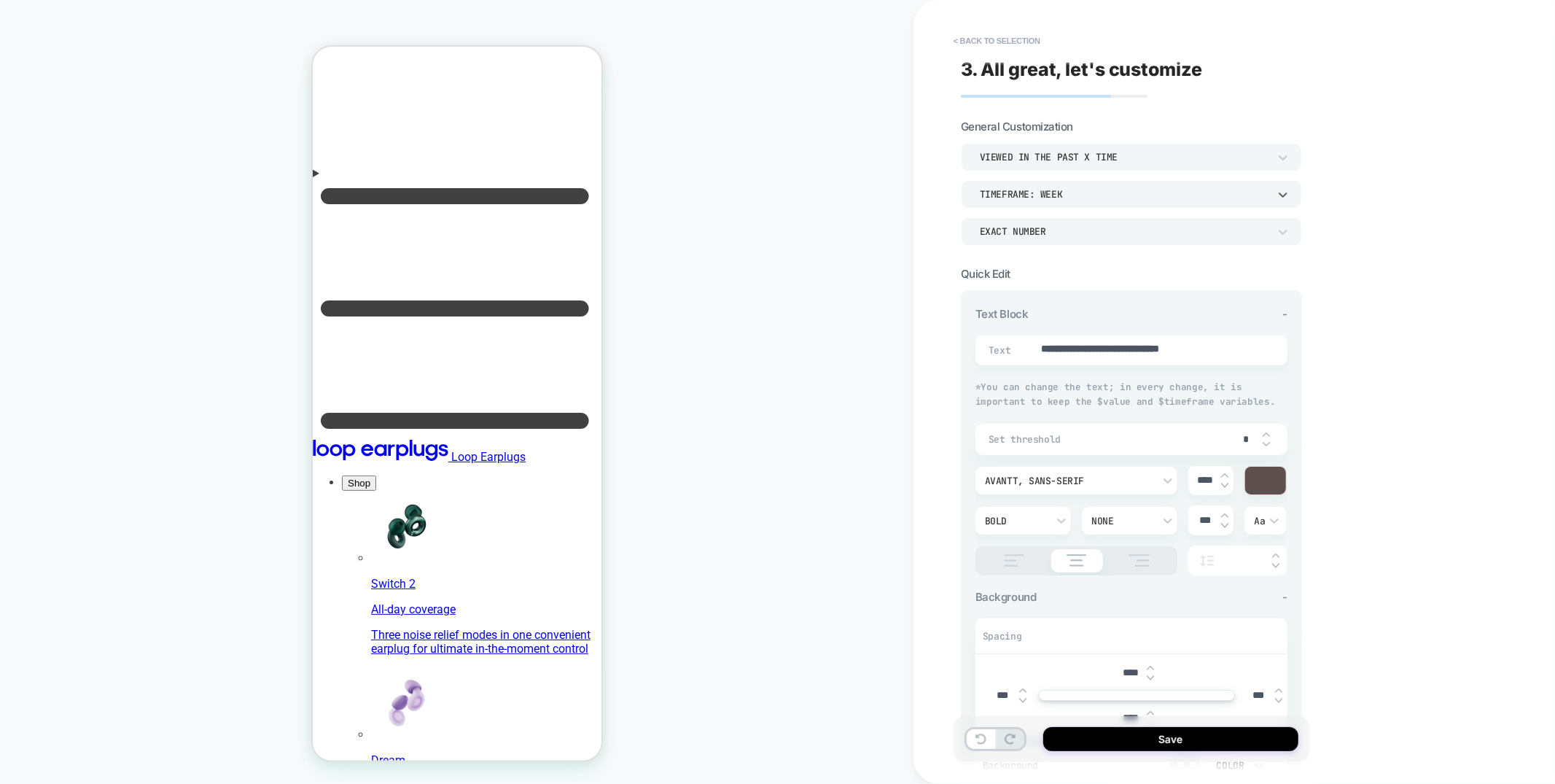
click at [1066, 198] on div "TIMEFRAME: WEEK" at bounding box center [1124, 194] width 289 height 12
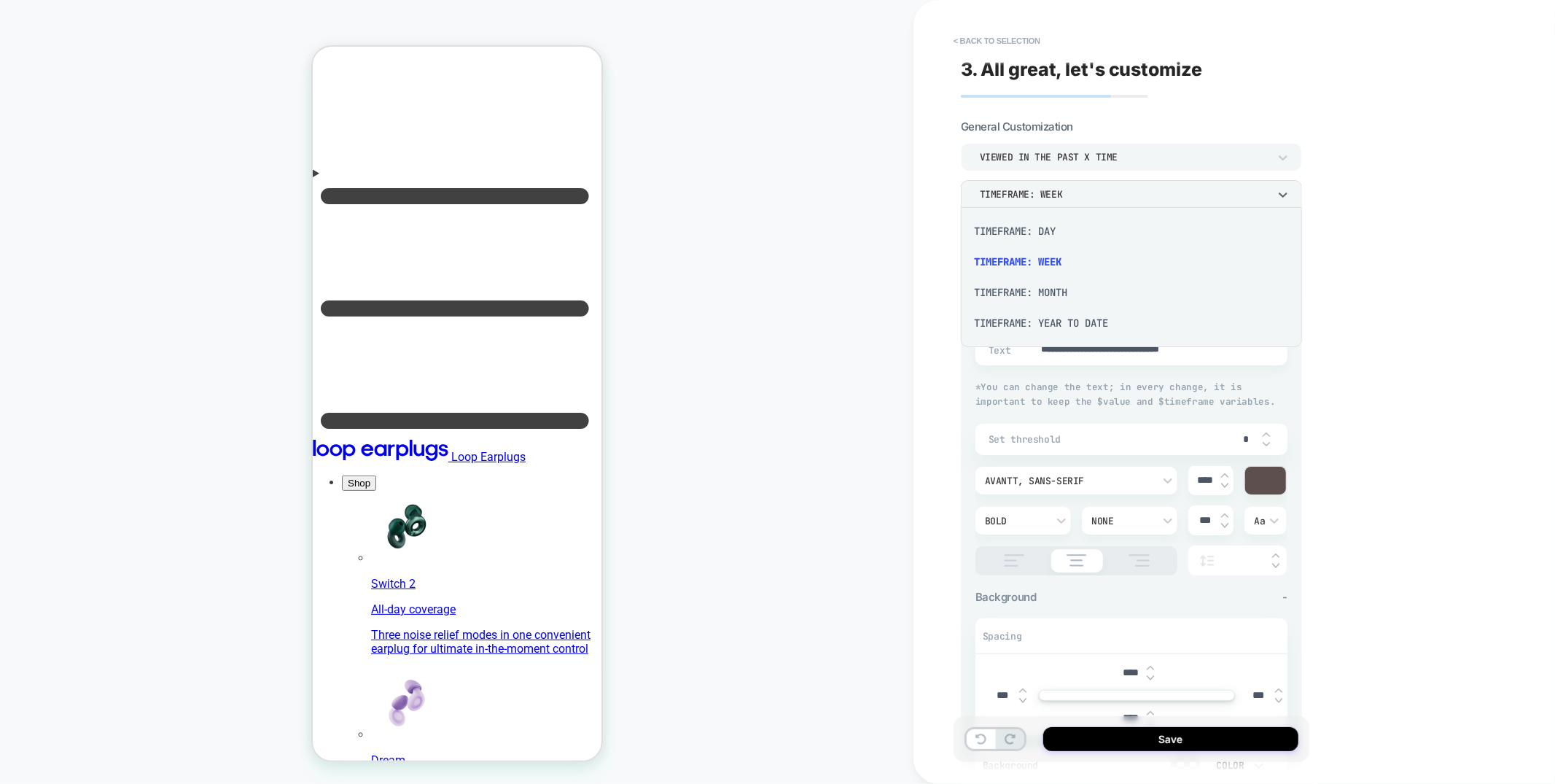
click at [1047, 231] on div "TIMEFRAME: DAY" at bounding box center [1132, 231] width 330 height 31
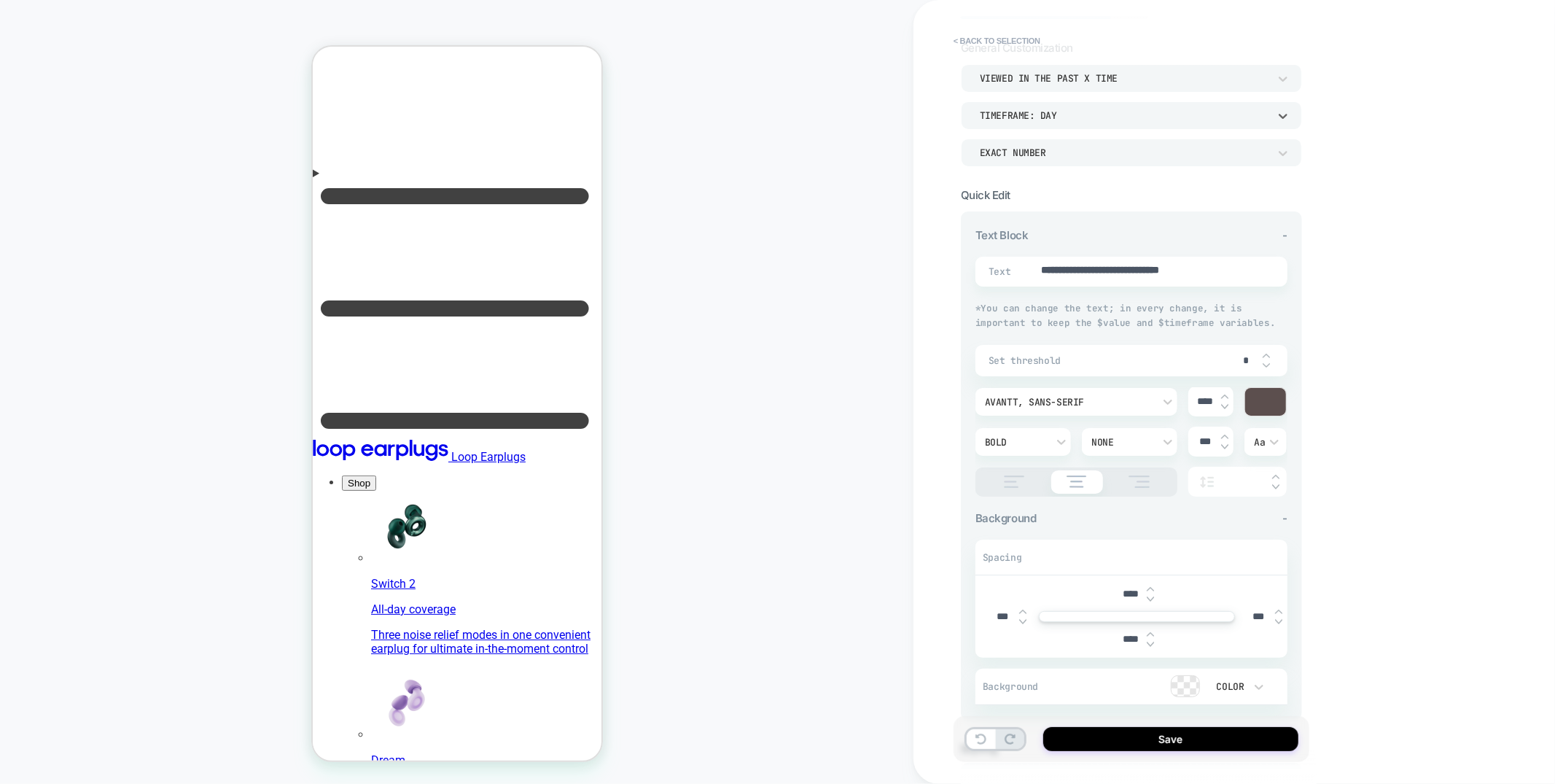
scroll to position [115, 0]
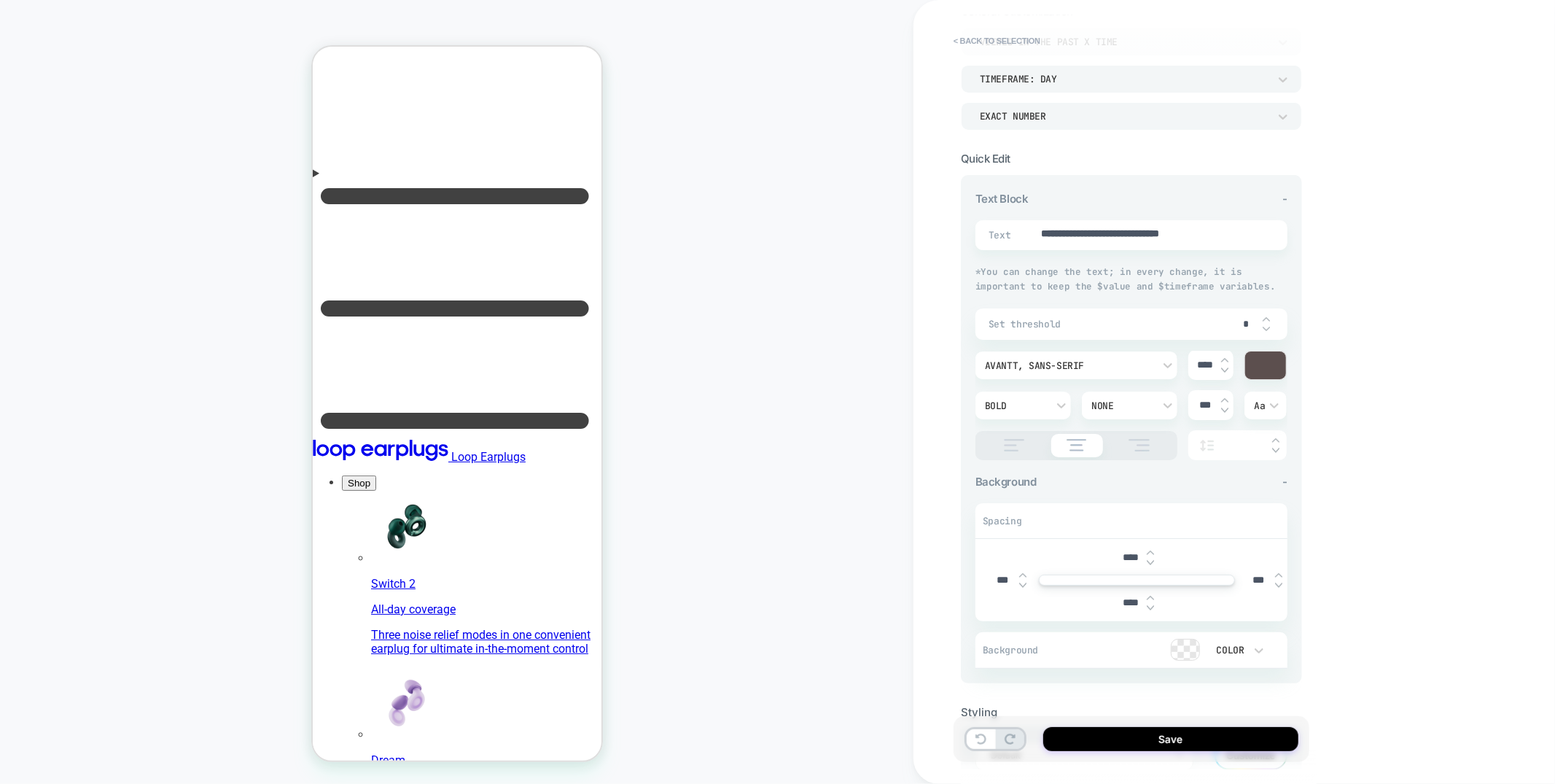
click at [0, 0] on input "*" at bounding box center [0, 0] width 0 height 0
type textarea "*"
type input "*"
type textarea "*"
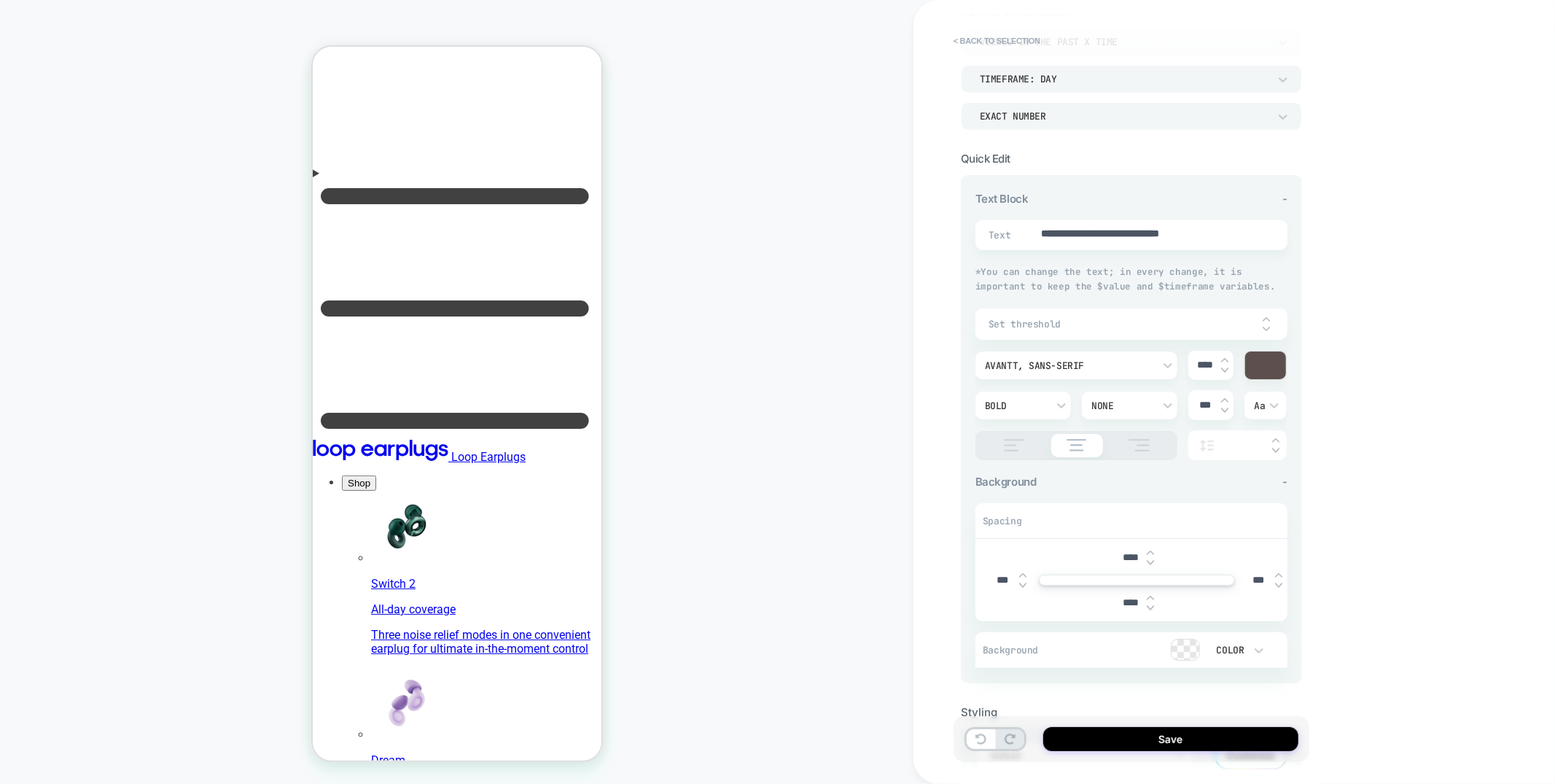
type textarea "*"
type input "*"
type textarea "*"
type input "**"
type textarea "*"
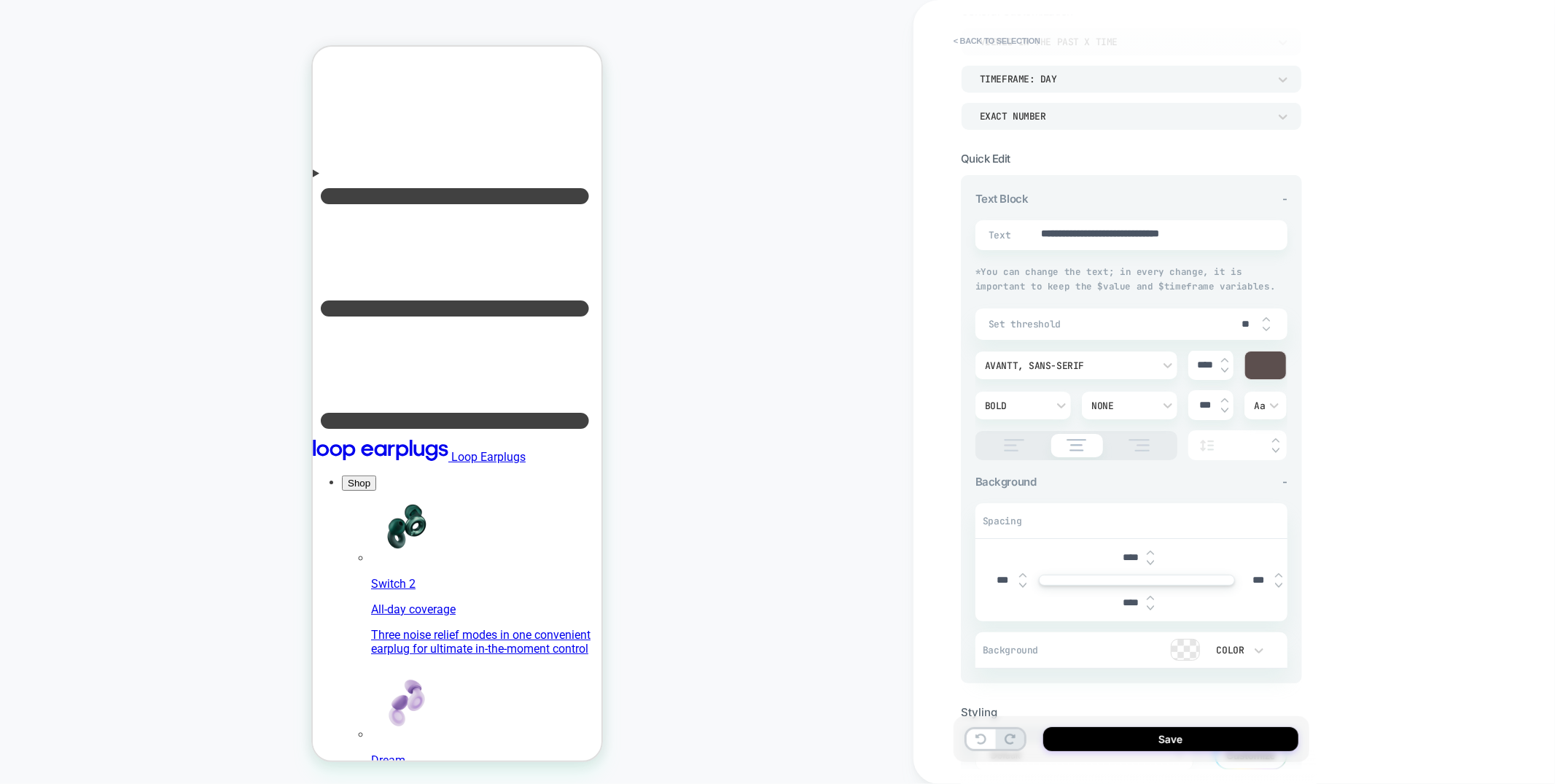
type input "***"
type textarea "*"
type input "***"
drag, startPoint x: 1167, startPoint y: 230, endPoint x: 1252, endPoint y: 226, distance: 85.1
click at [1252, 227] on textarea "**********" at bounding box center [1145, 235] width 212 height 16
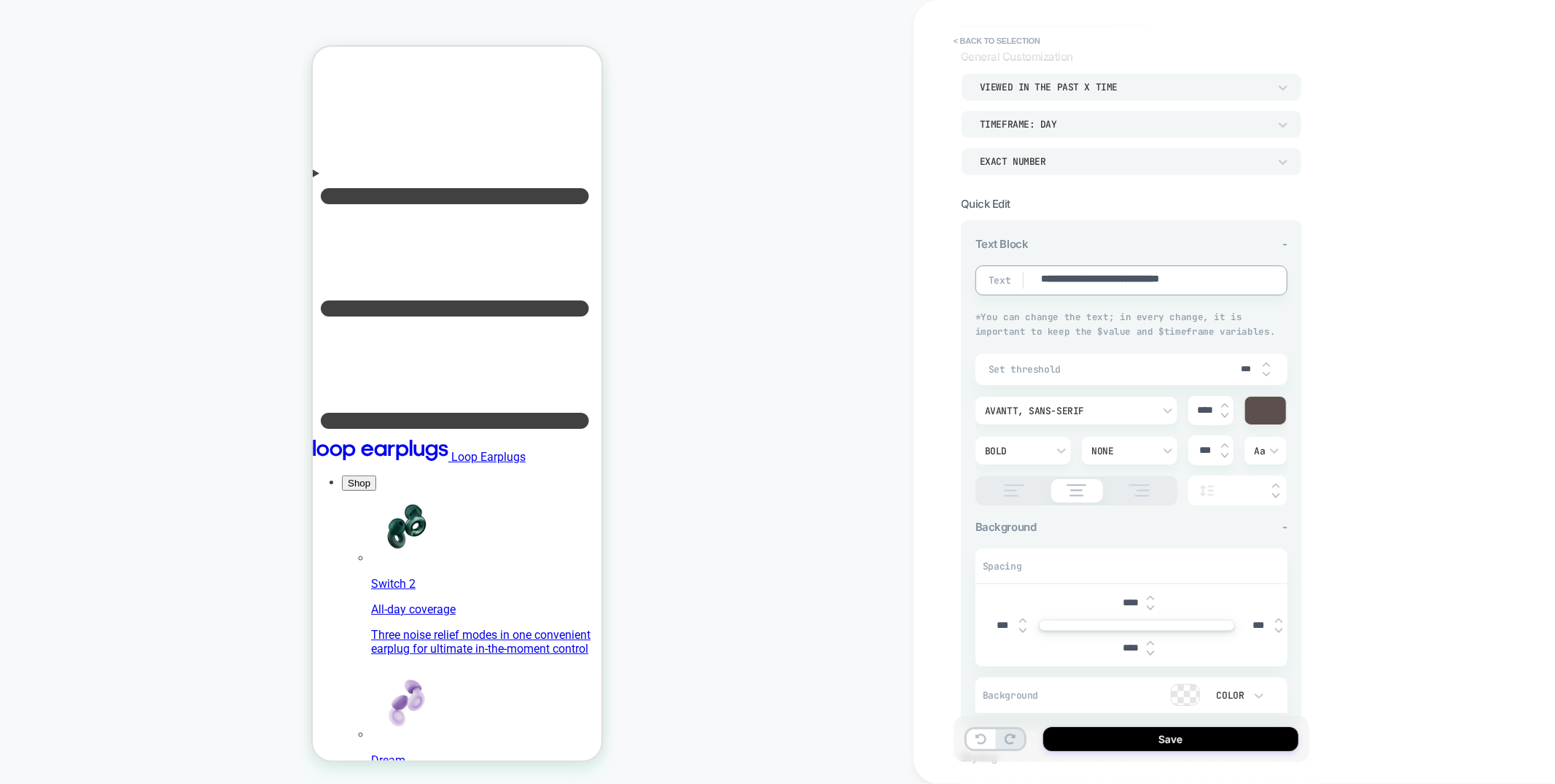
scroll to position [55, 0]
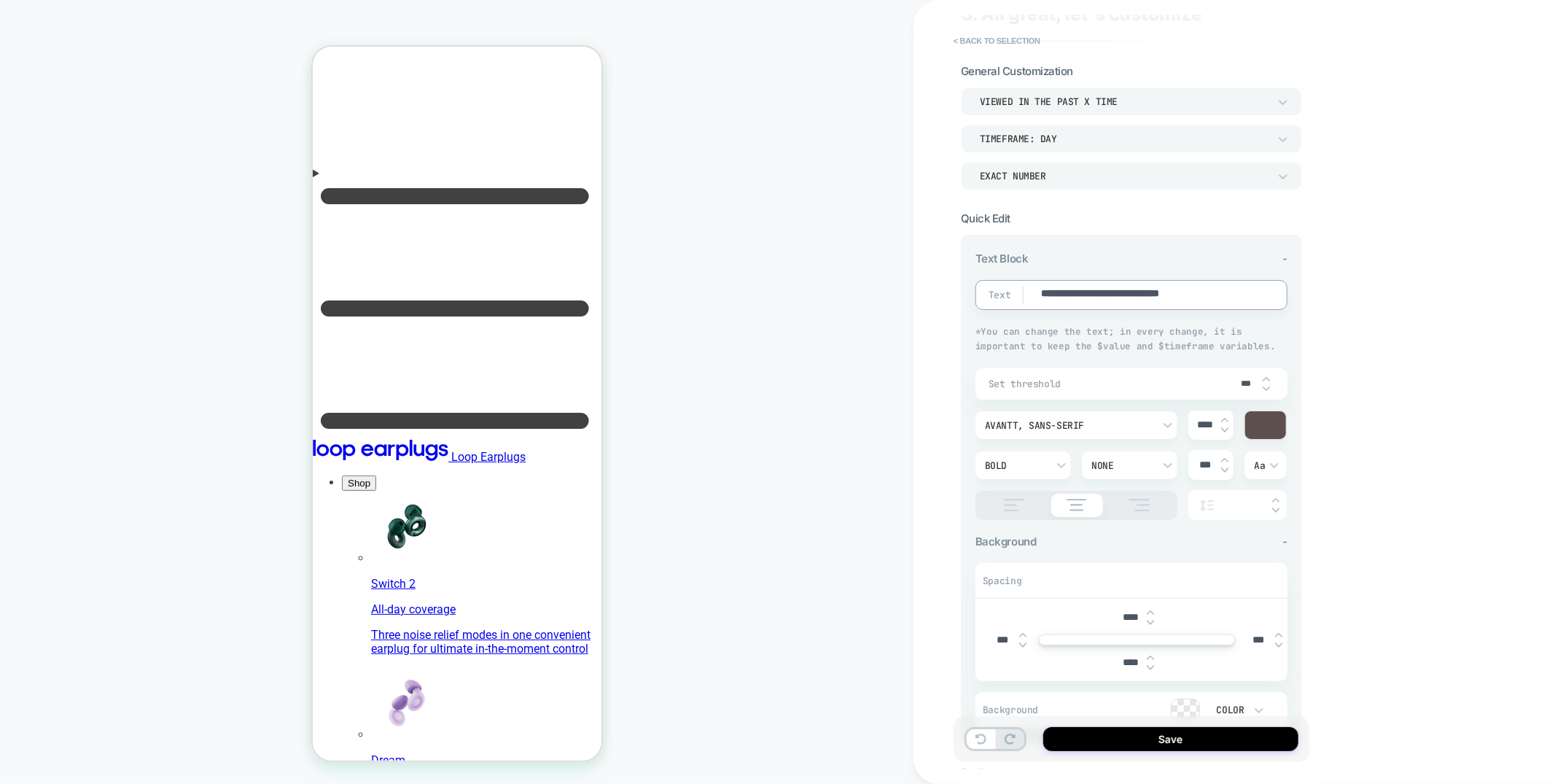
click at [1091, 176] on div "EXACT NUMBER" at bounding box center [1124, 176] width 289 height 12
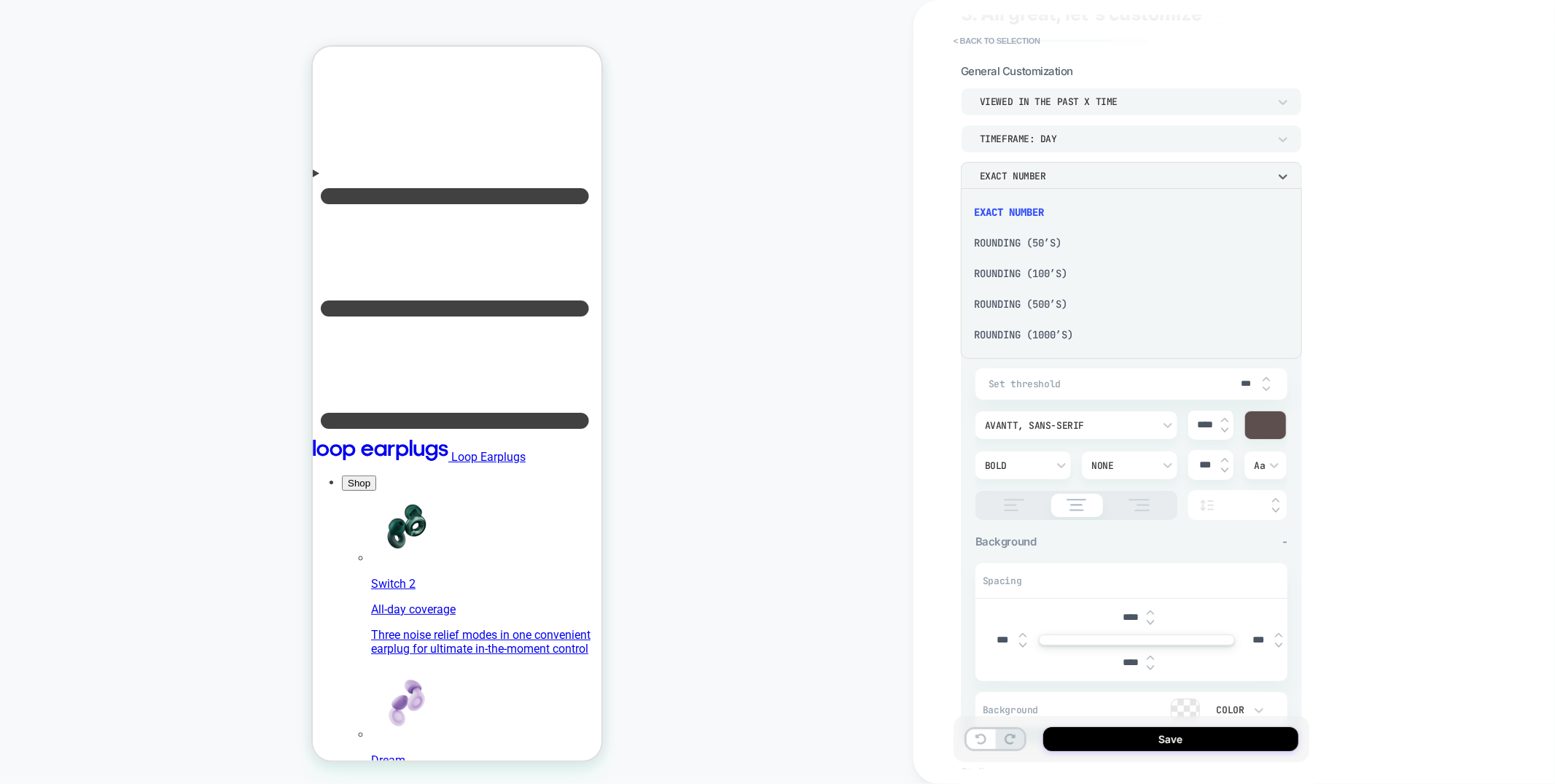
click at [0, 0] on div "Rounding (50’s)" at bounding box center [0, 0] width 0 height 0
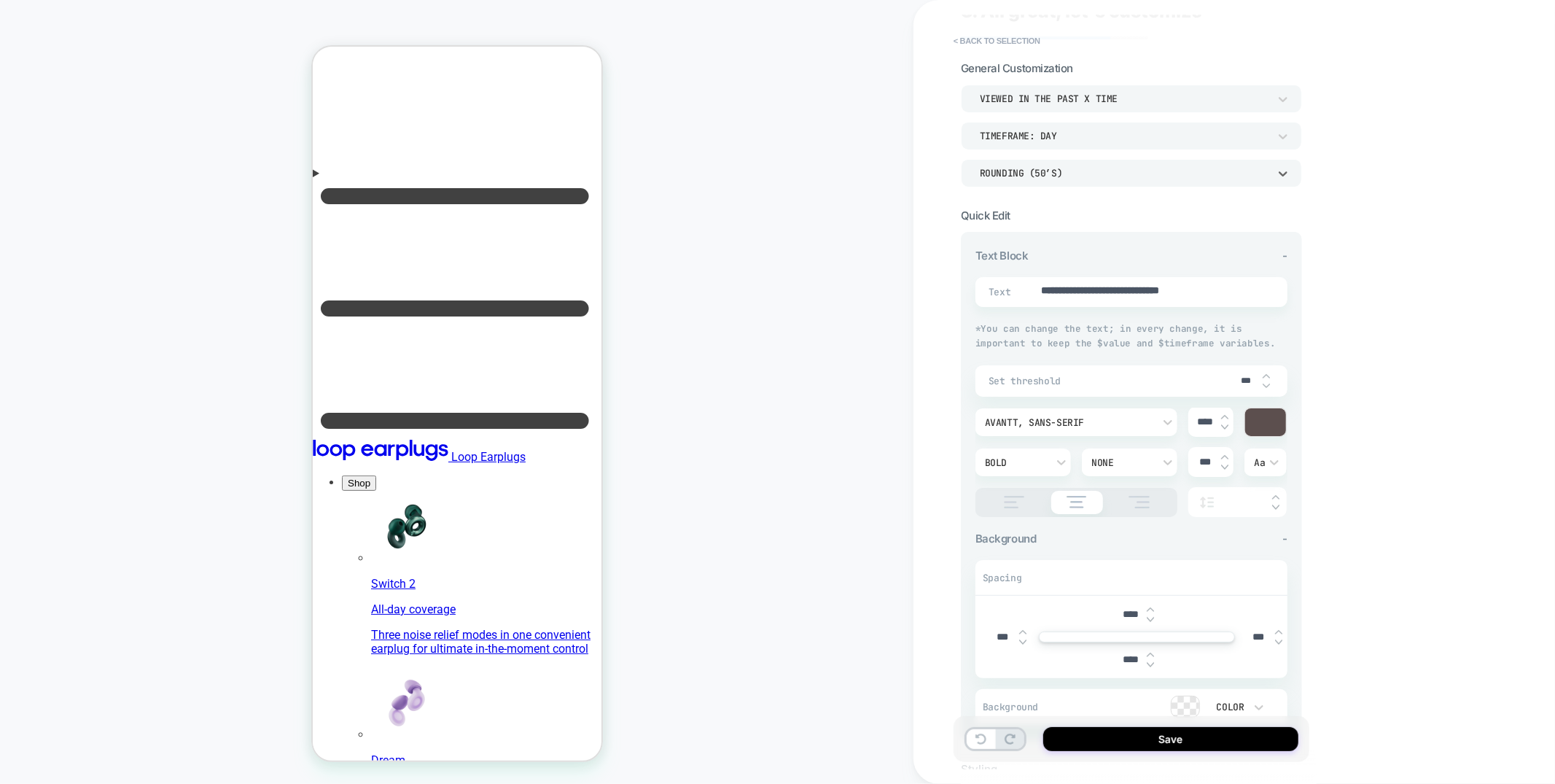
click at [1035, 173] on div "Rounding (50’s)" at bounding box center [1124, 173] width 289 height 12
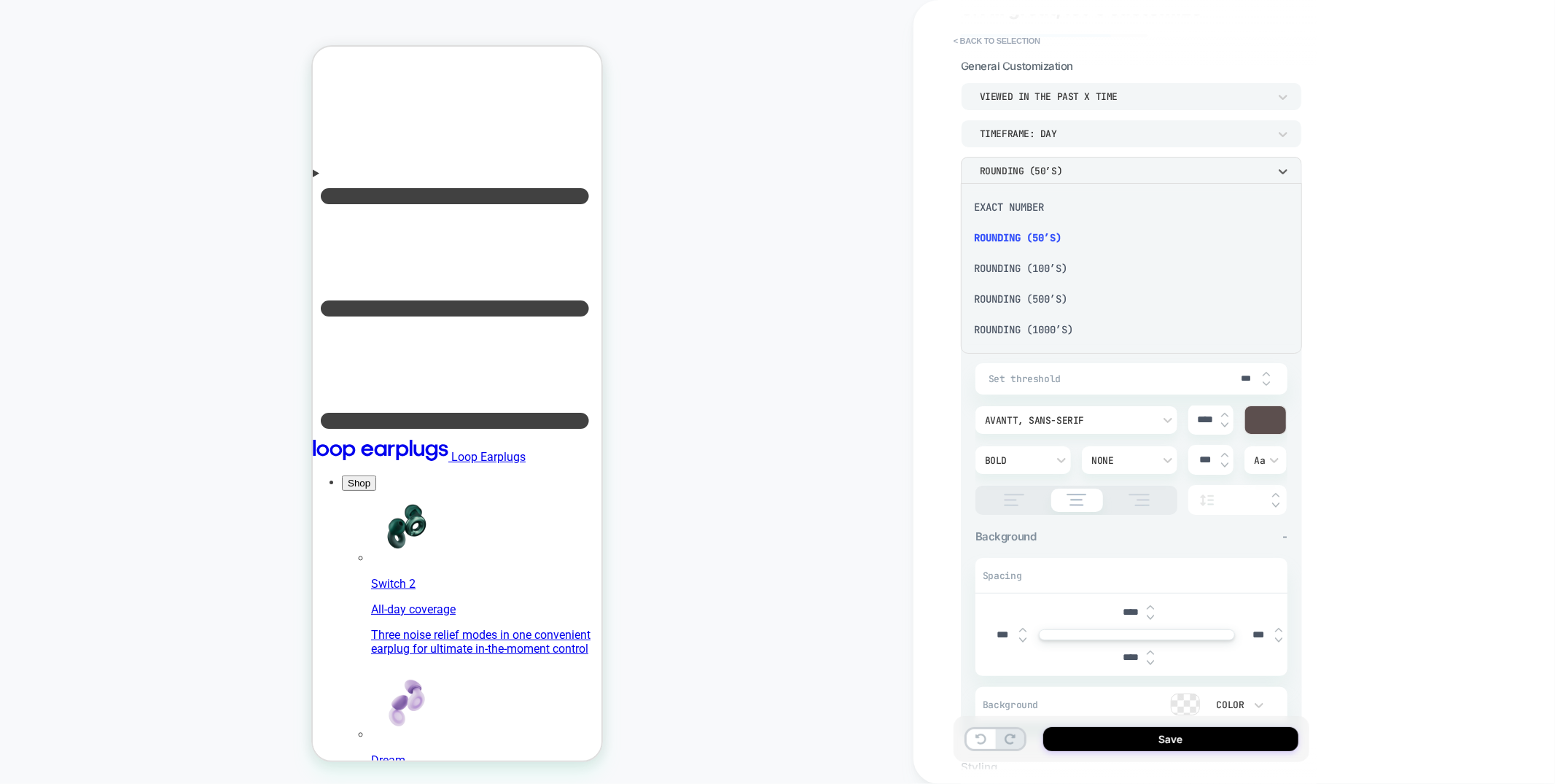
click at [941, 261] on div at bounding box center [778, 392] width 1555 height 784
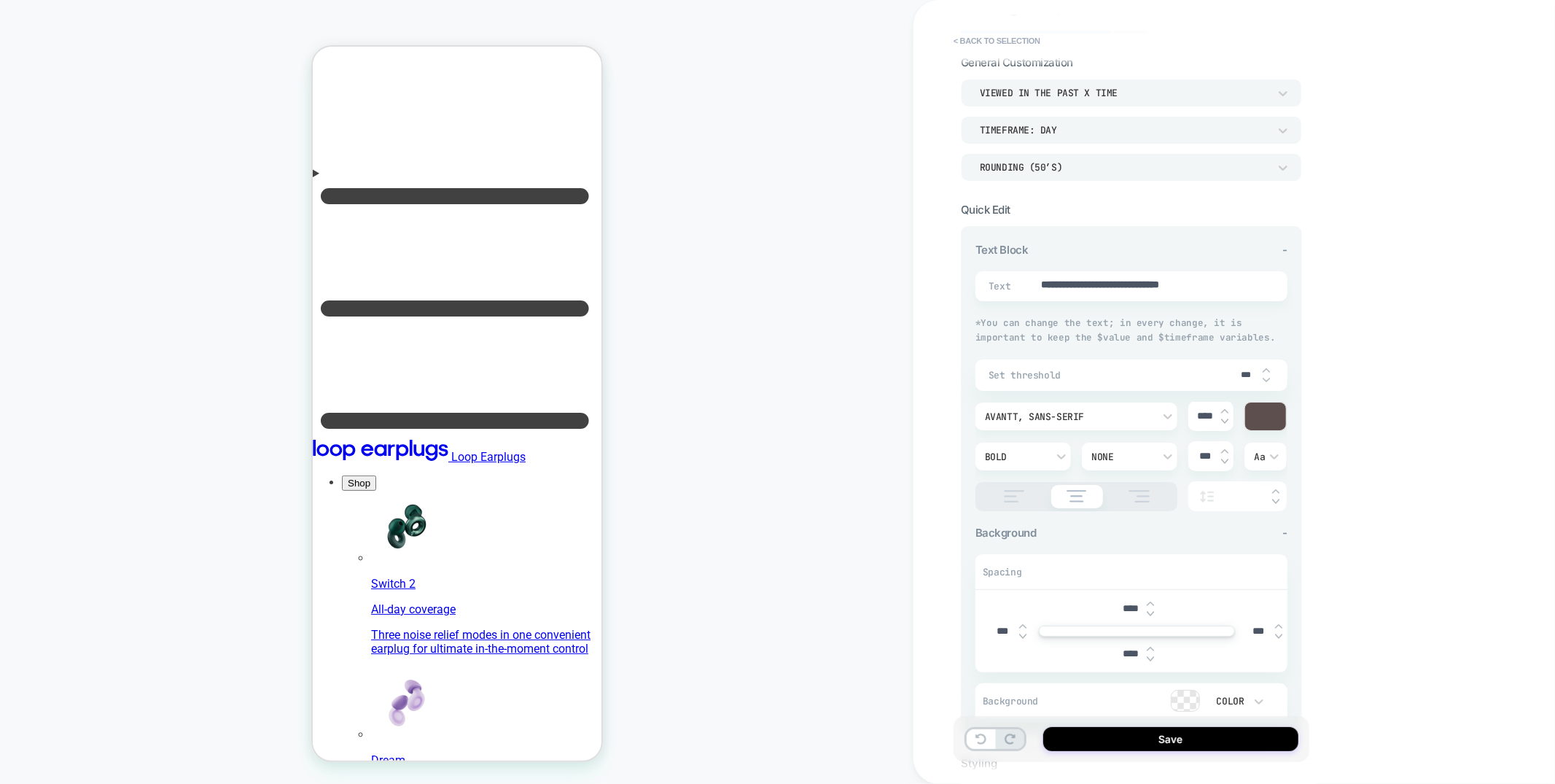
scroll to position [0, 0]
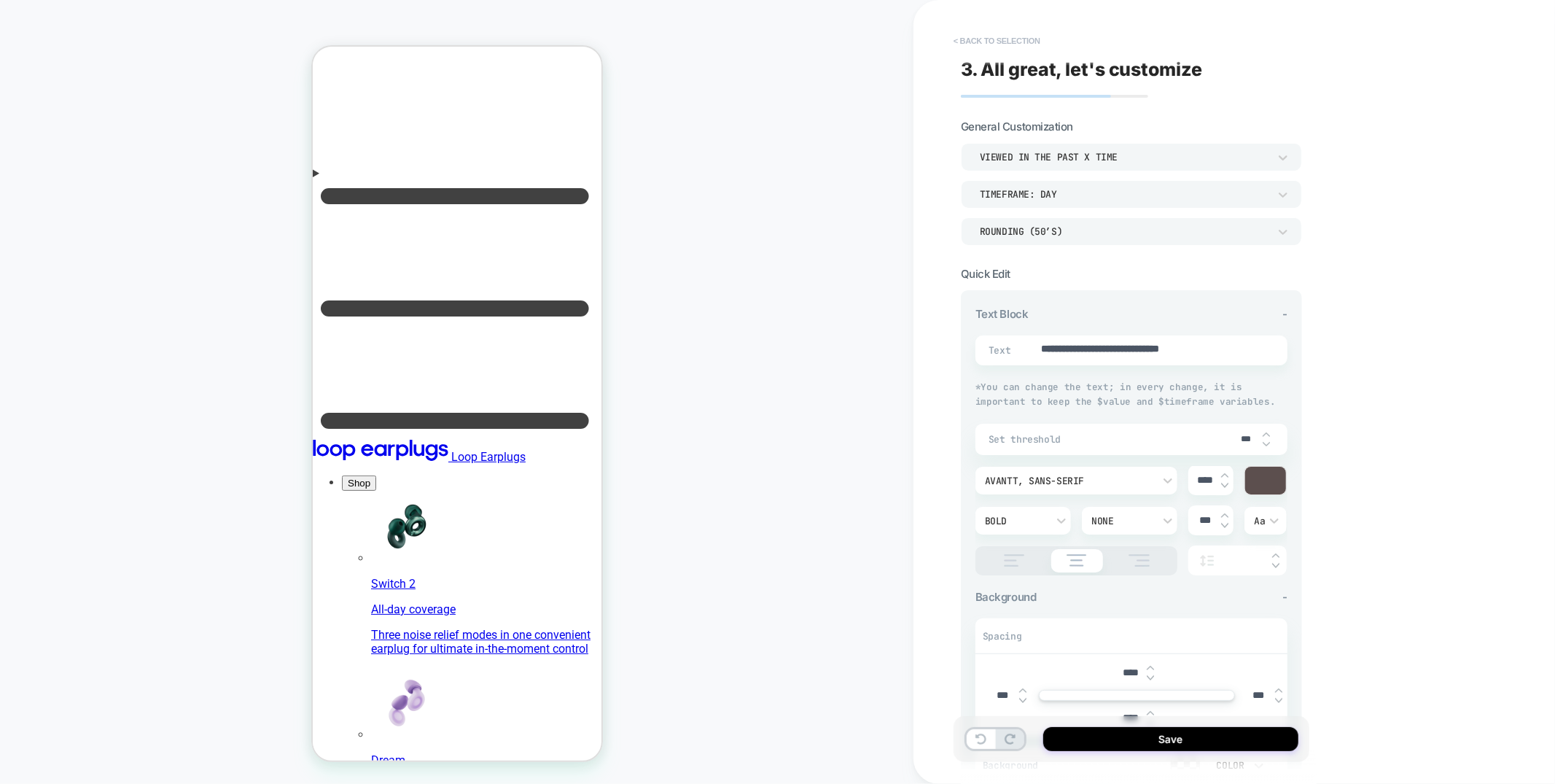
click at [0, 0] on button "< Back to selection" at bounding box center [0, 0] width 0 height 0
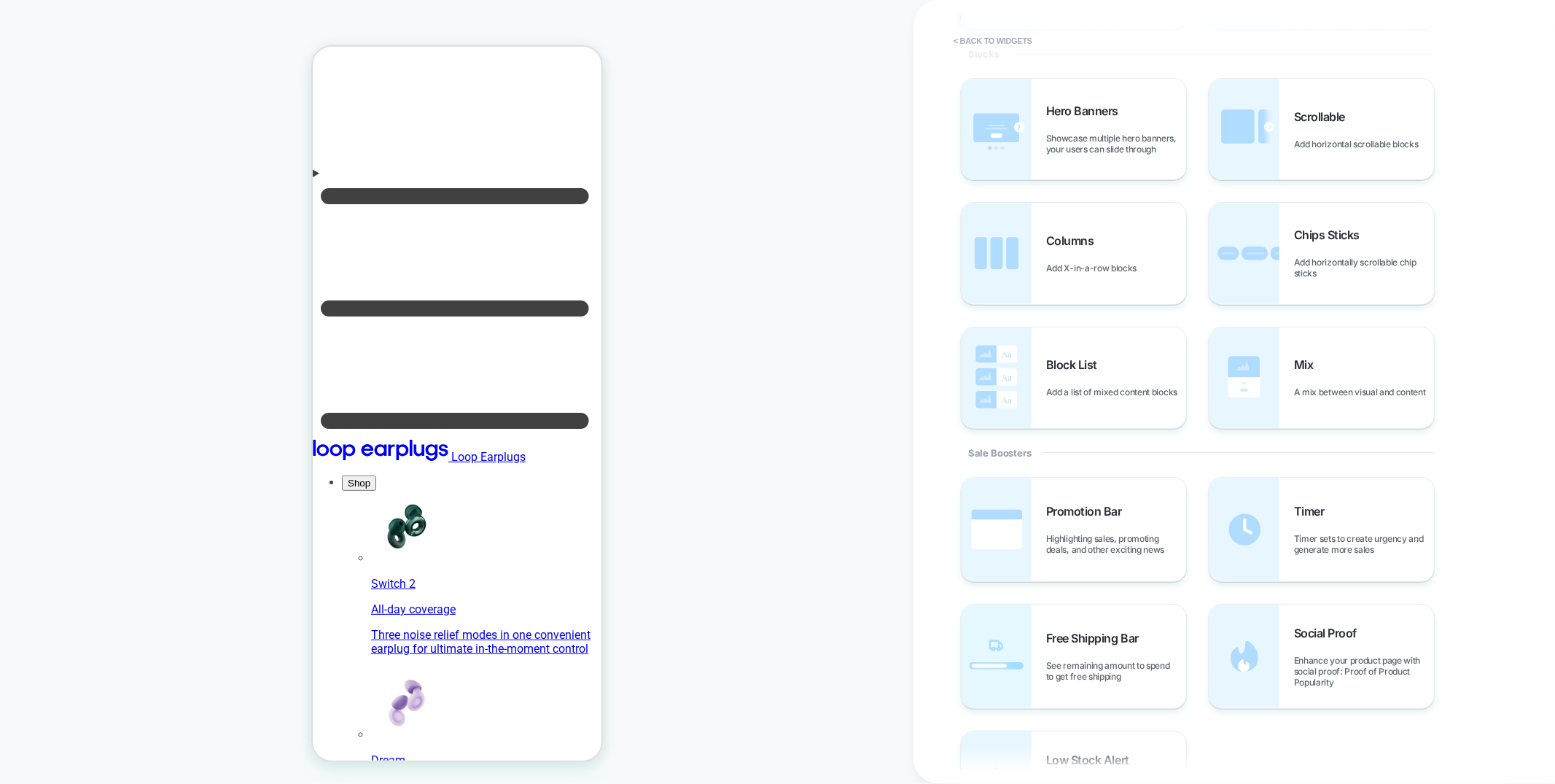
scroll to position [149, 0]
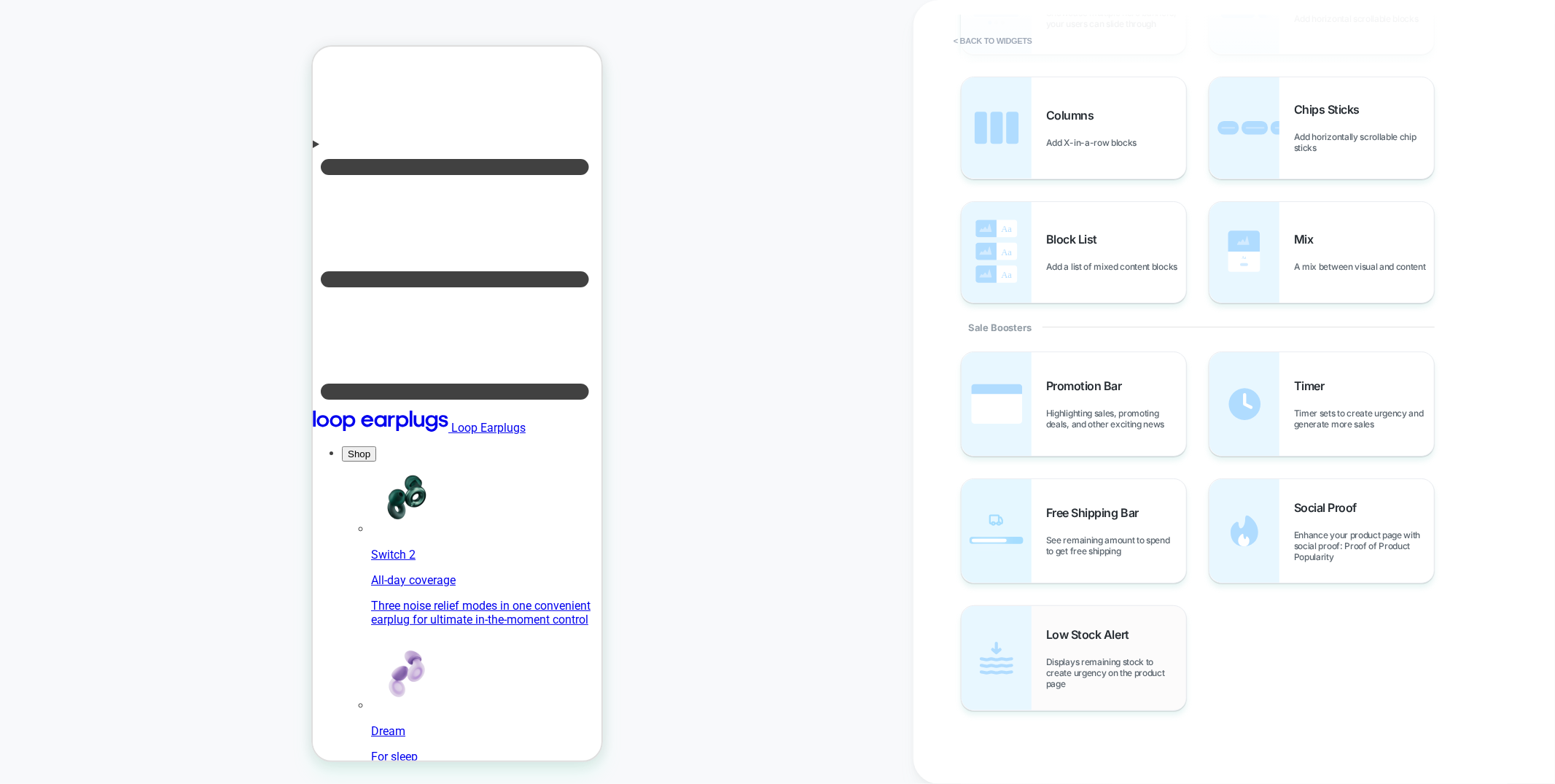
click at [1082, 646] on div "Low Stock Alert Displays remaining stock to create urgency on the product page" at bounding box center [1116, 657] width 140 height 62
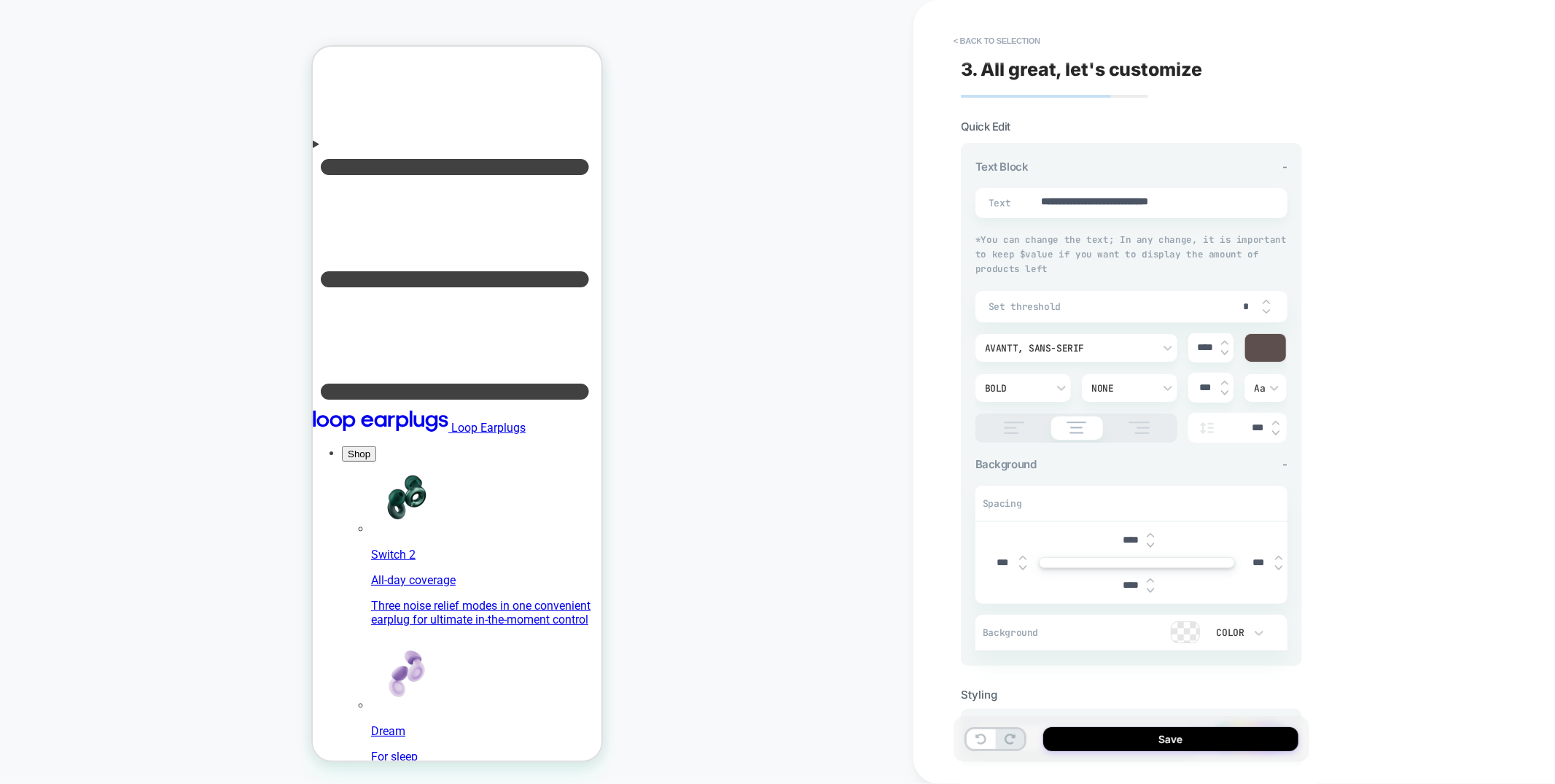
click at [1259, 307] on input "*" at bounding box center [1247, 306] width 33 height 12
type textarea "*"
type input "*"
type textarea "*"
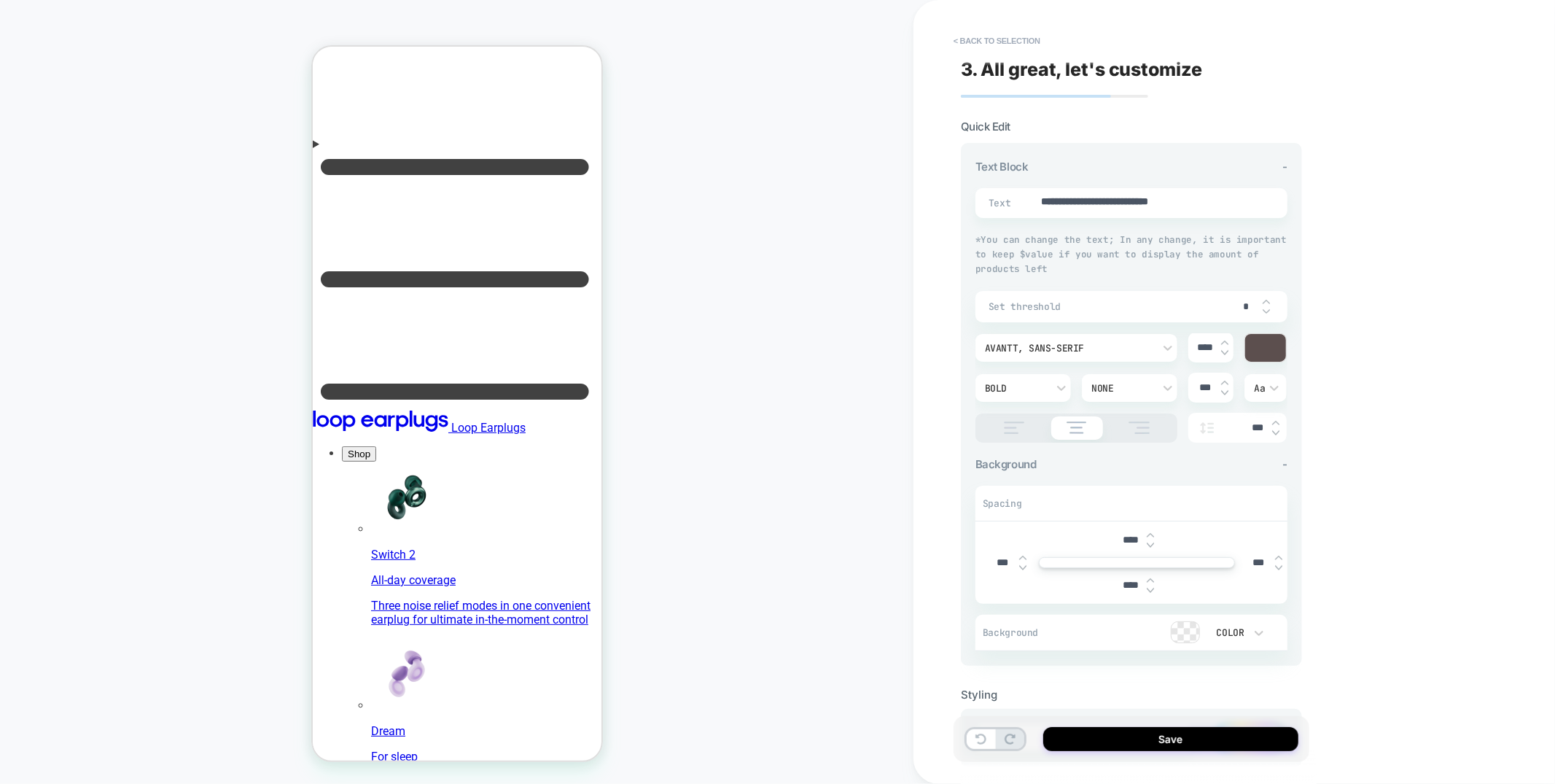
type input "**"
type textarea "*"
type input "***"
type textarea "*"
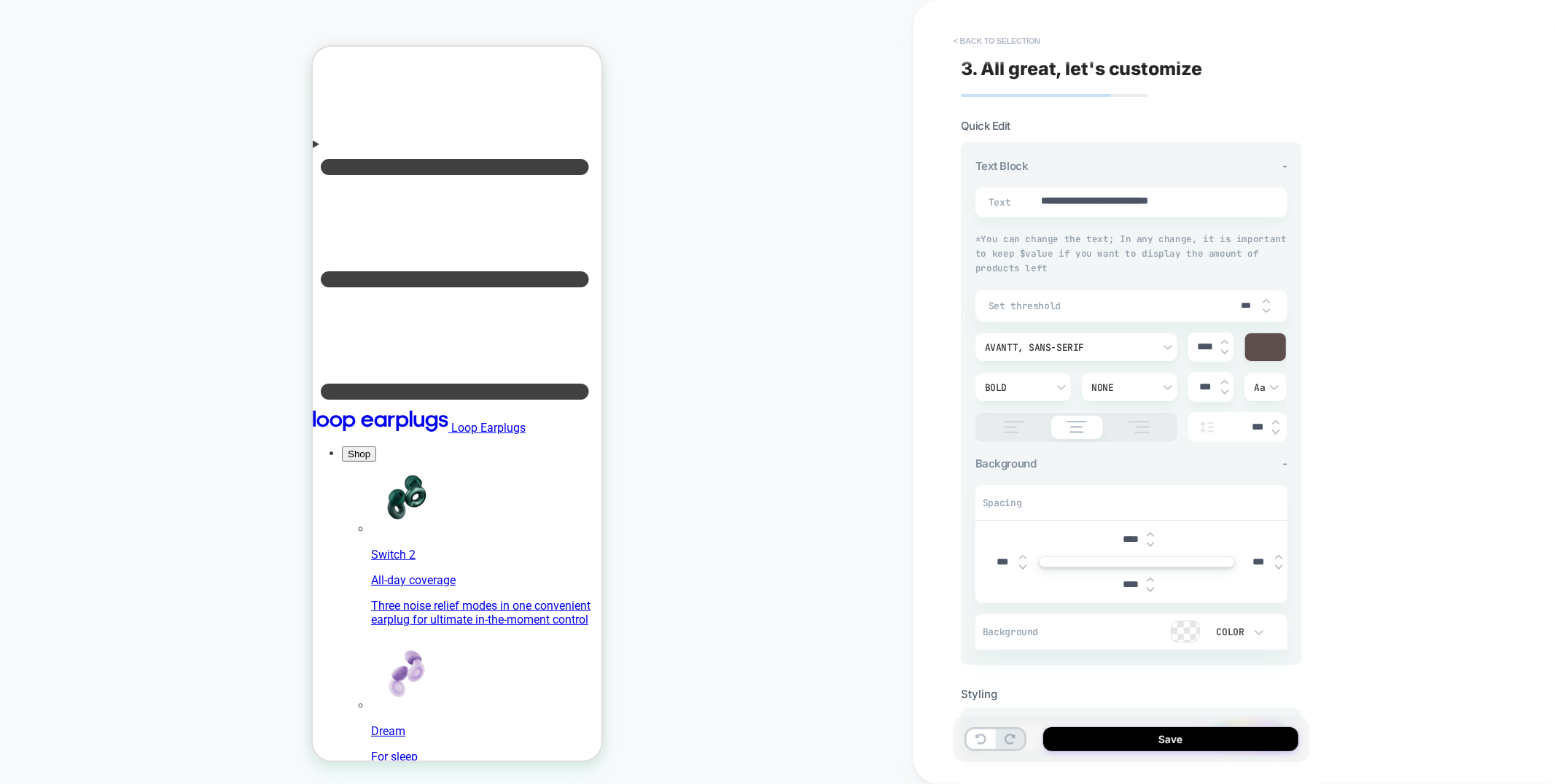
type input "***"
click at [1029, 40] on button "< Back to selection" at bounding box center [997, 40] width 101 height 23
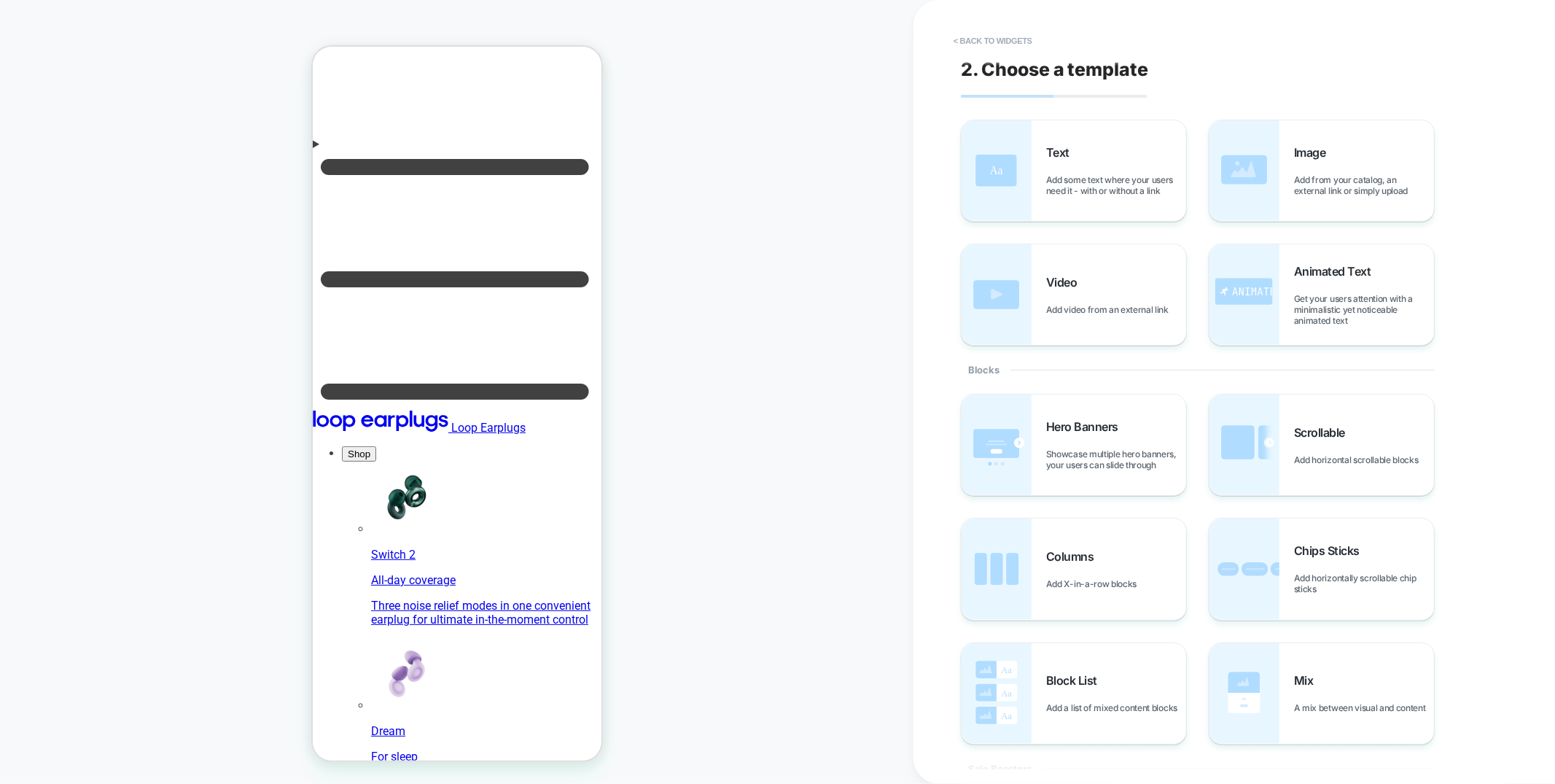
click at [1029, 40] on button "< Back to widgets" at bounding box center [993, 40] width 93 height 23
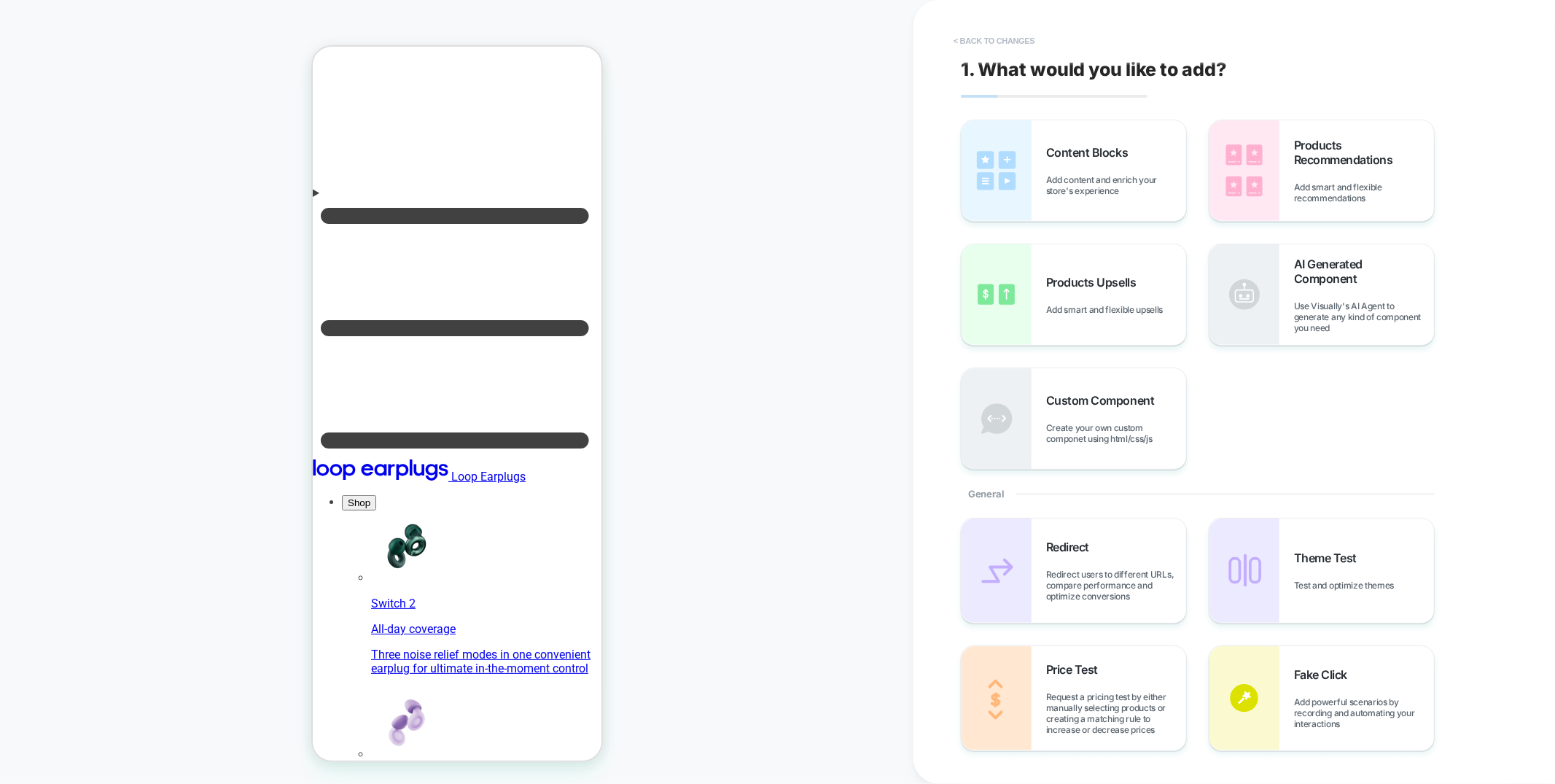
scroll to position [99, 0]
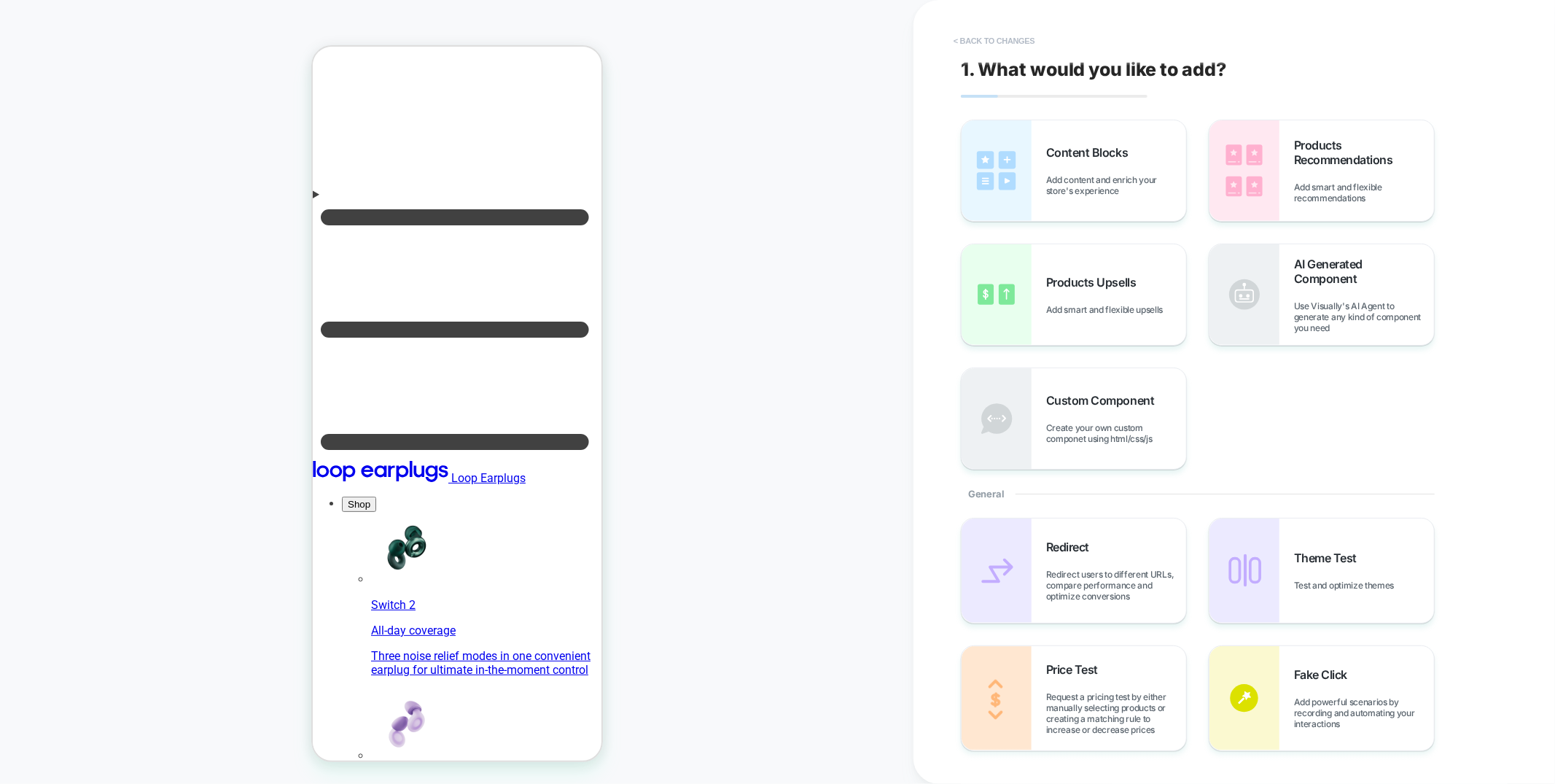
click at [0, 0] on button "< Back to changes" at bounding box center [0, 0] width 0 height 0
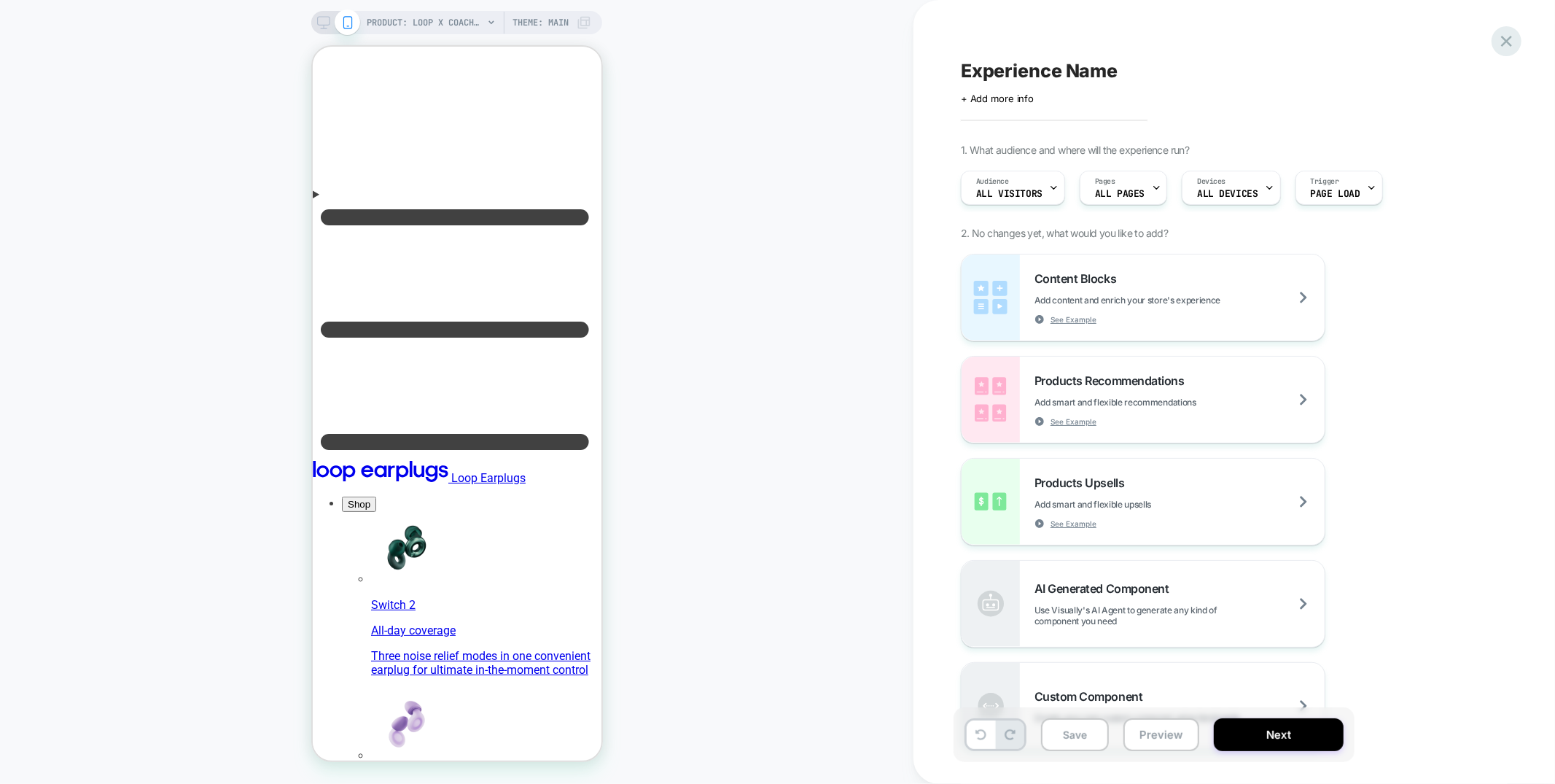
click at [1496, 47] on div at bounding box center [1506, 41] width 30 height 30
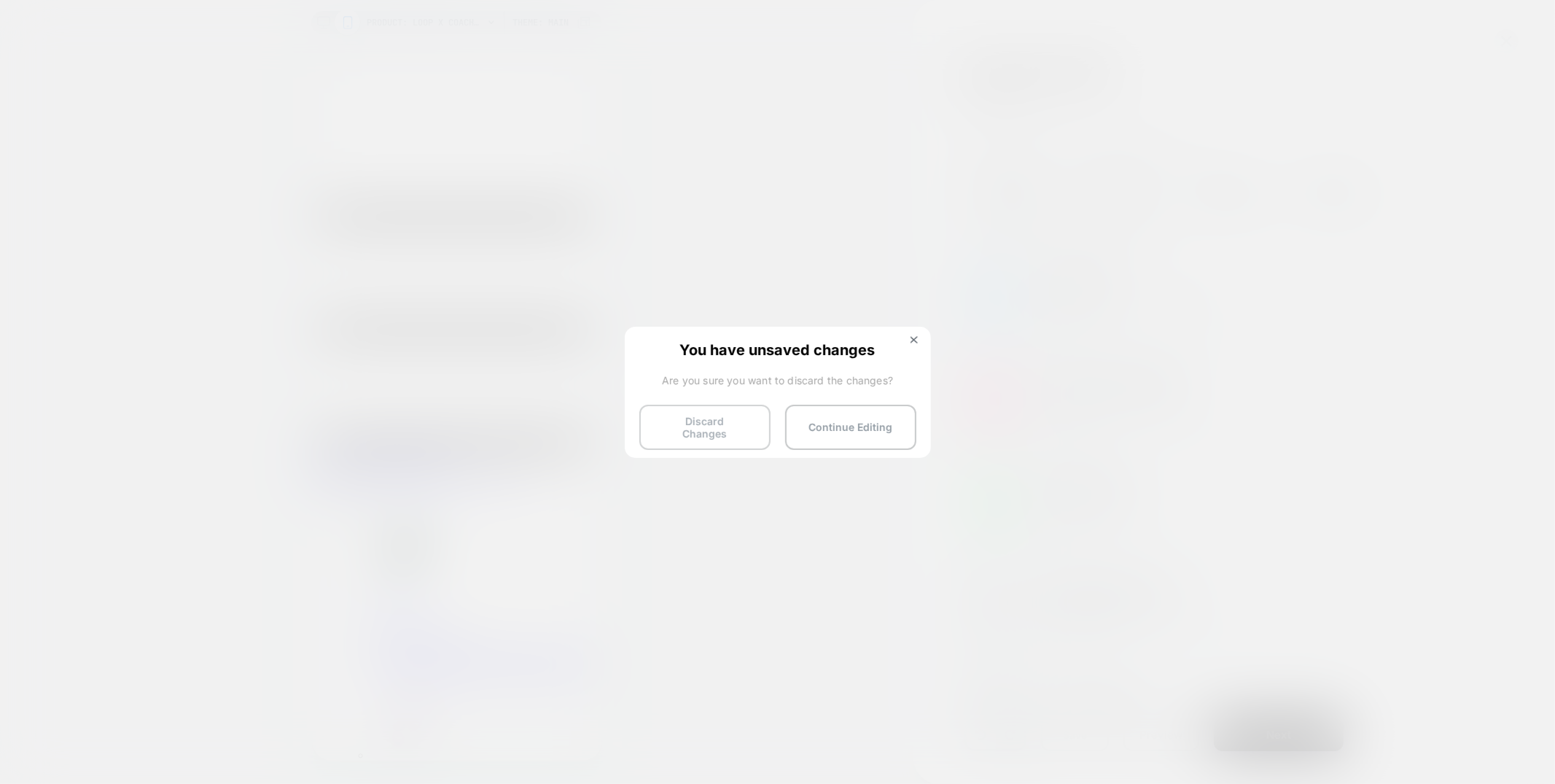
click at [0, 0] on button "Discard Changes" at bounding box center [0, 0] width 0 height 0
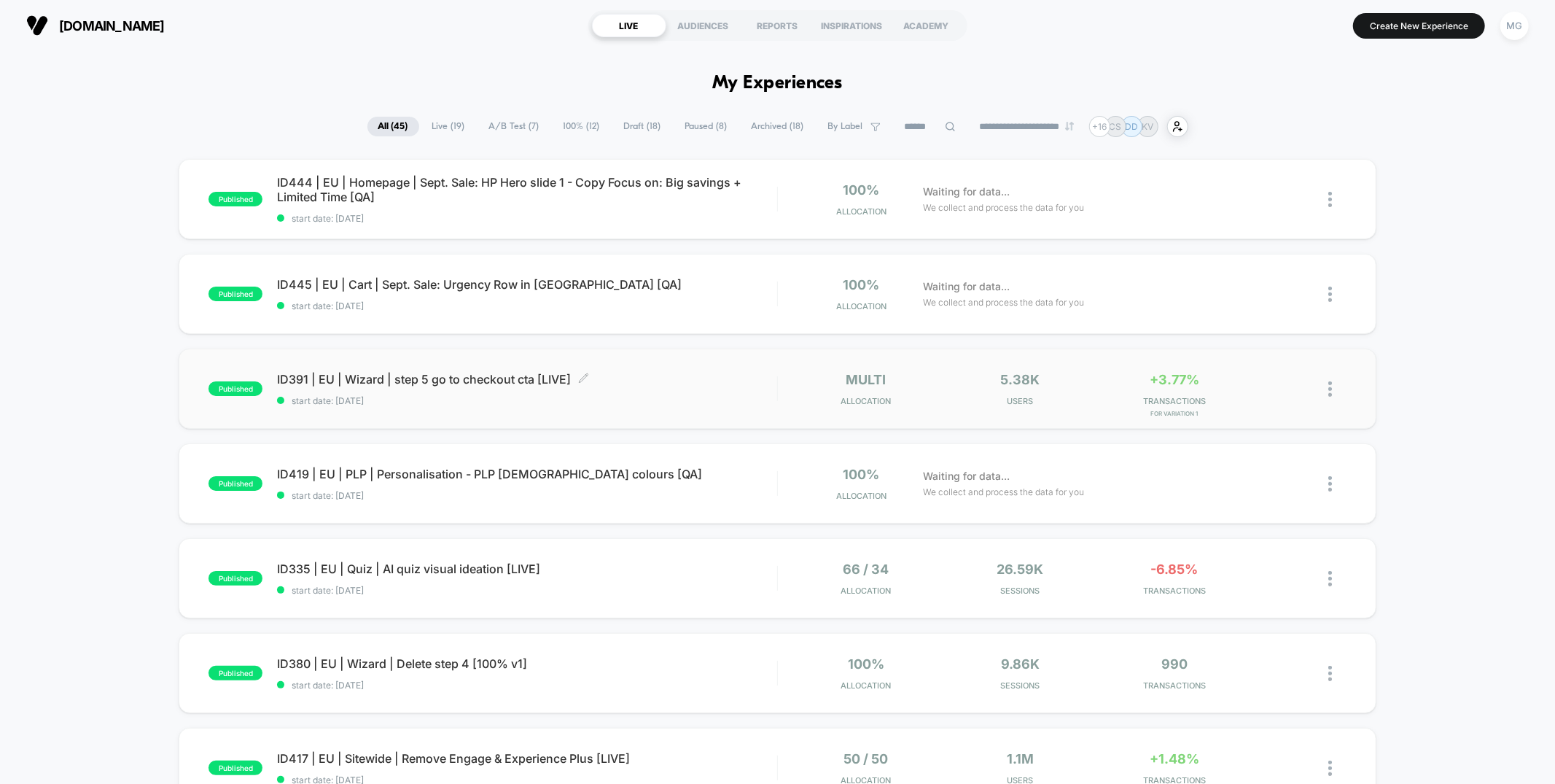
click at [626, 400] on span "start date: [DATE]" at bounding box center [527, 400] width 500 height 11
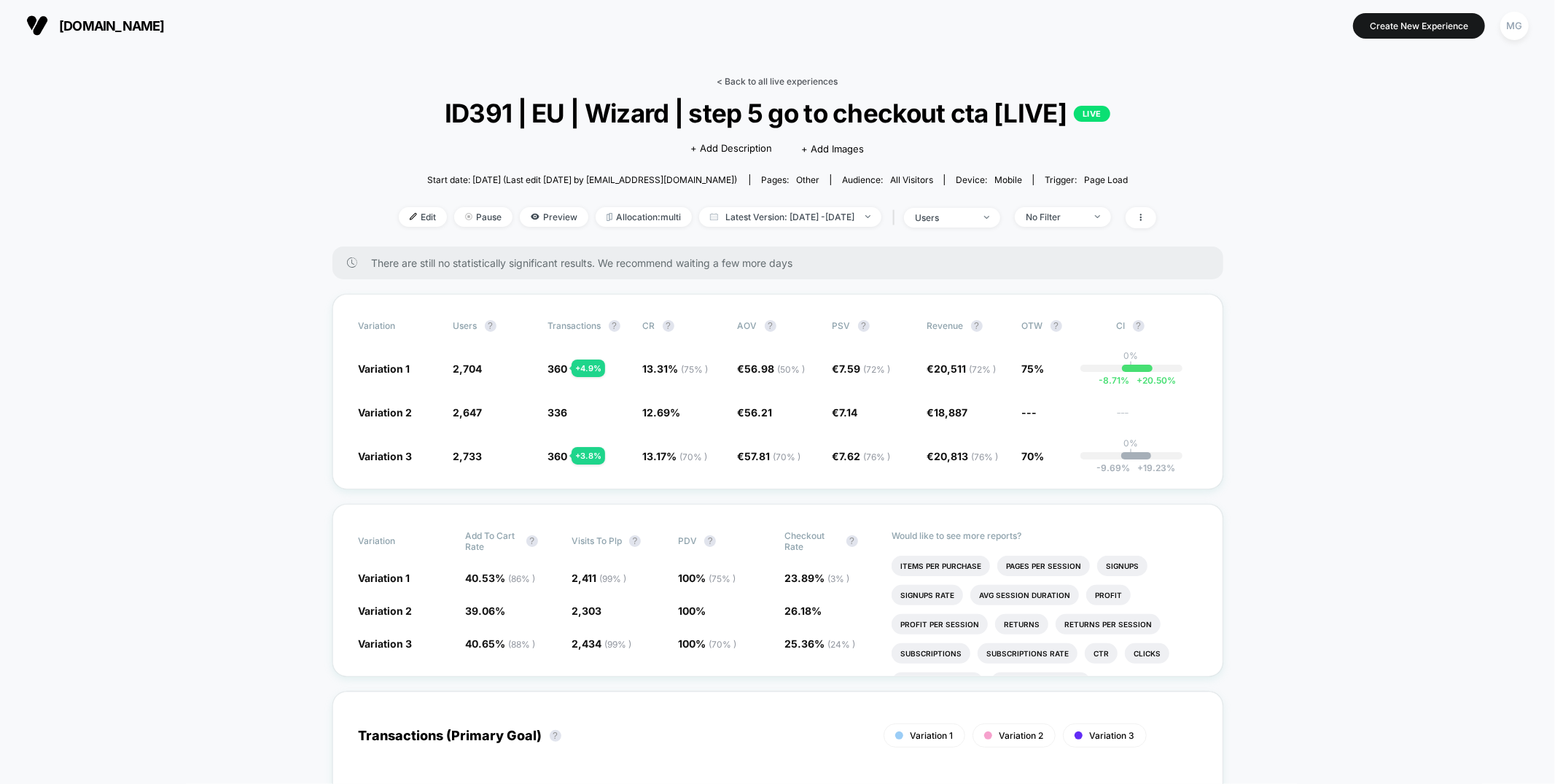
click at [767, 84] on link "< Back to all live experiences" at bounding box center [778, 81] width 121 height 11
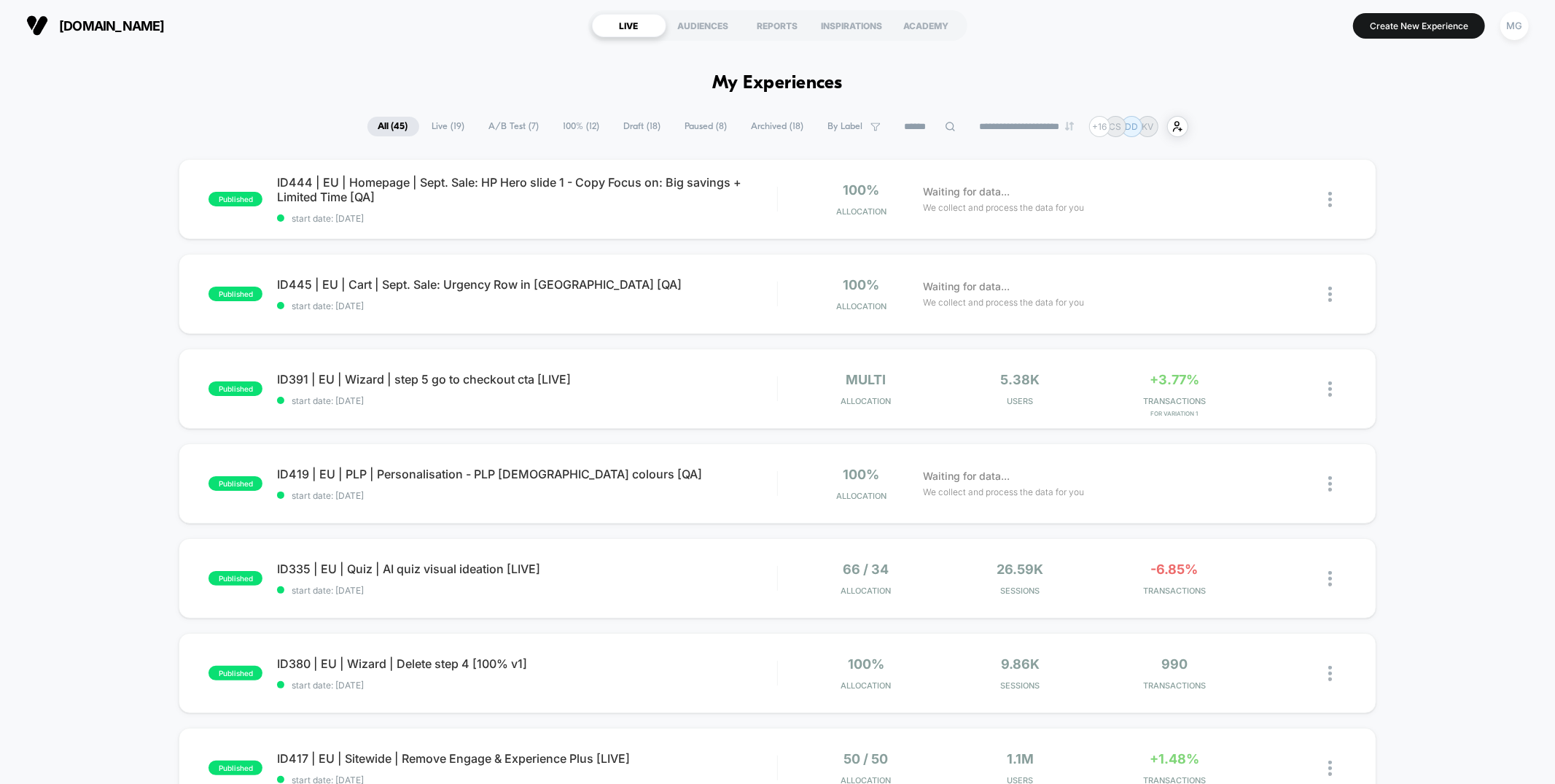
click at [501, 129] on span "A/B Test ( 7 )" at bounding box center [514, 126] width 73 height 20
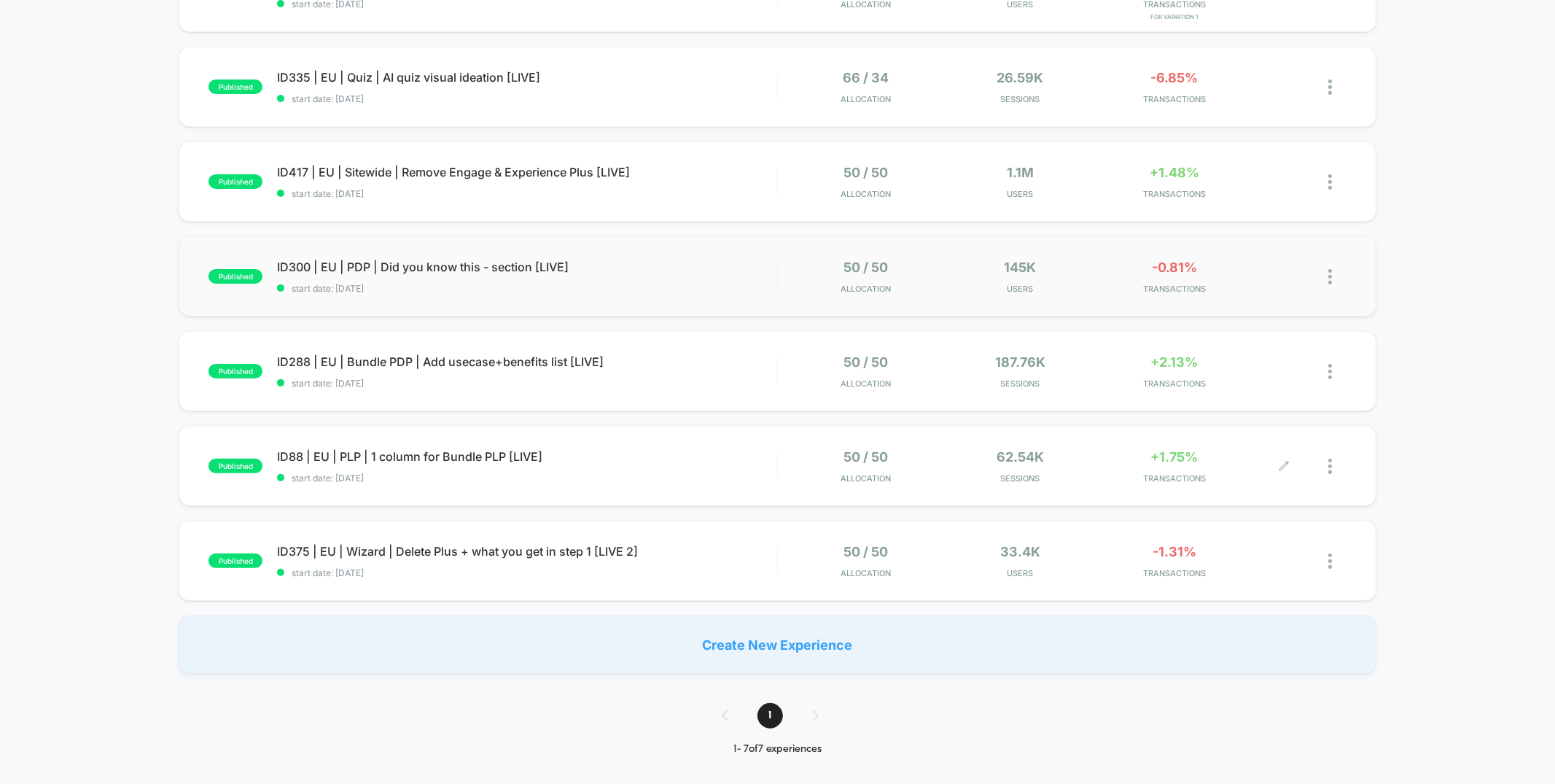
scroll to position [217, 0]
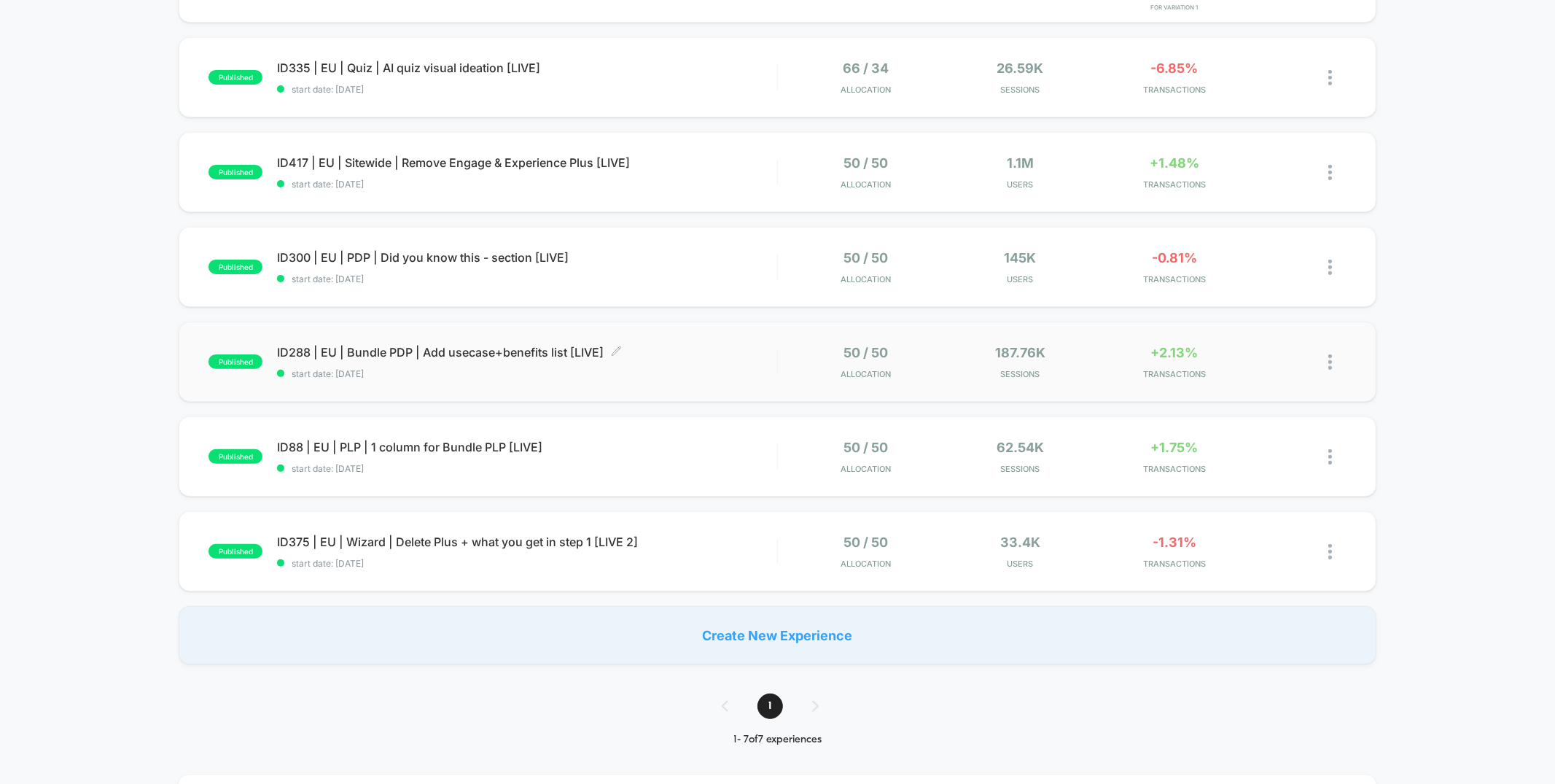
click at [712, 376] on span "start date: [DATE]" at bounding box center [527, 373] width 500 height 11
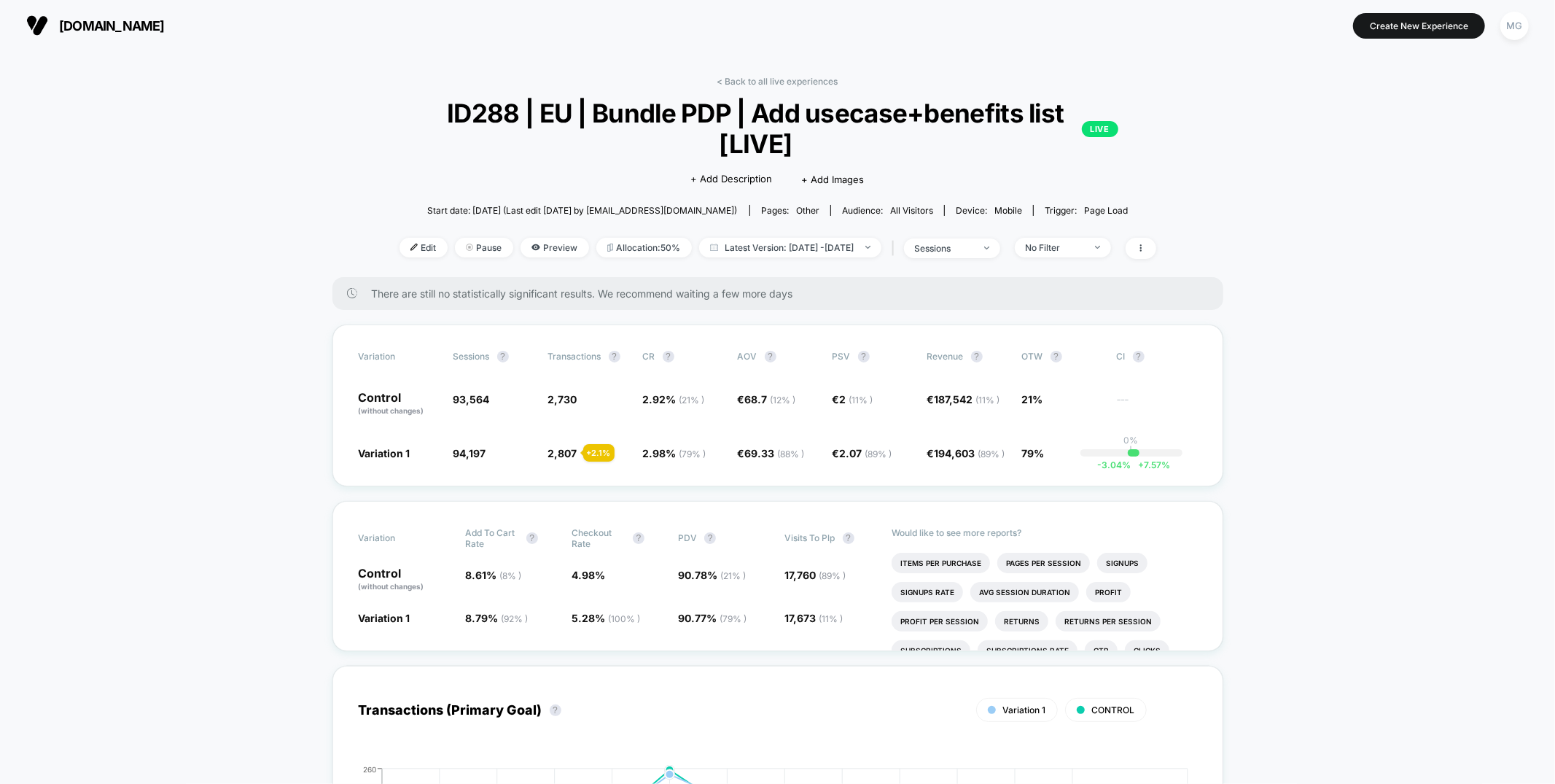
click at [772, 77] on link "< Back to all live experiences" at bounding box center [778, 81] width 121 height 11
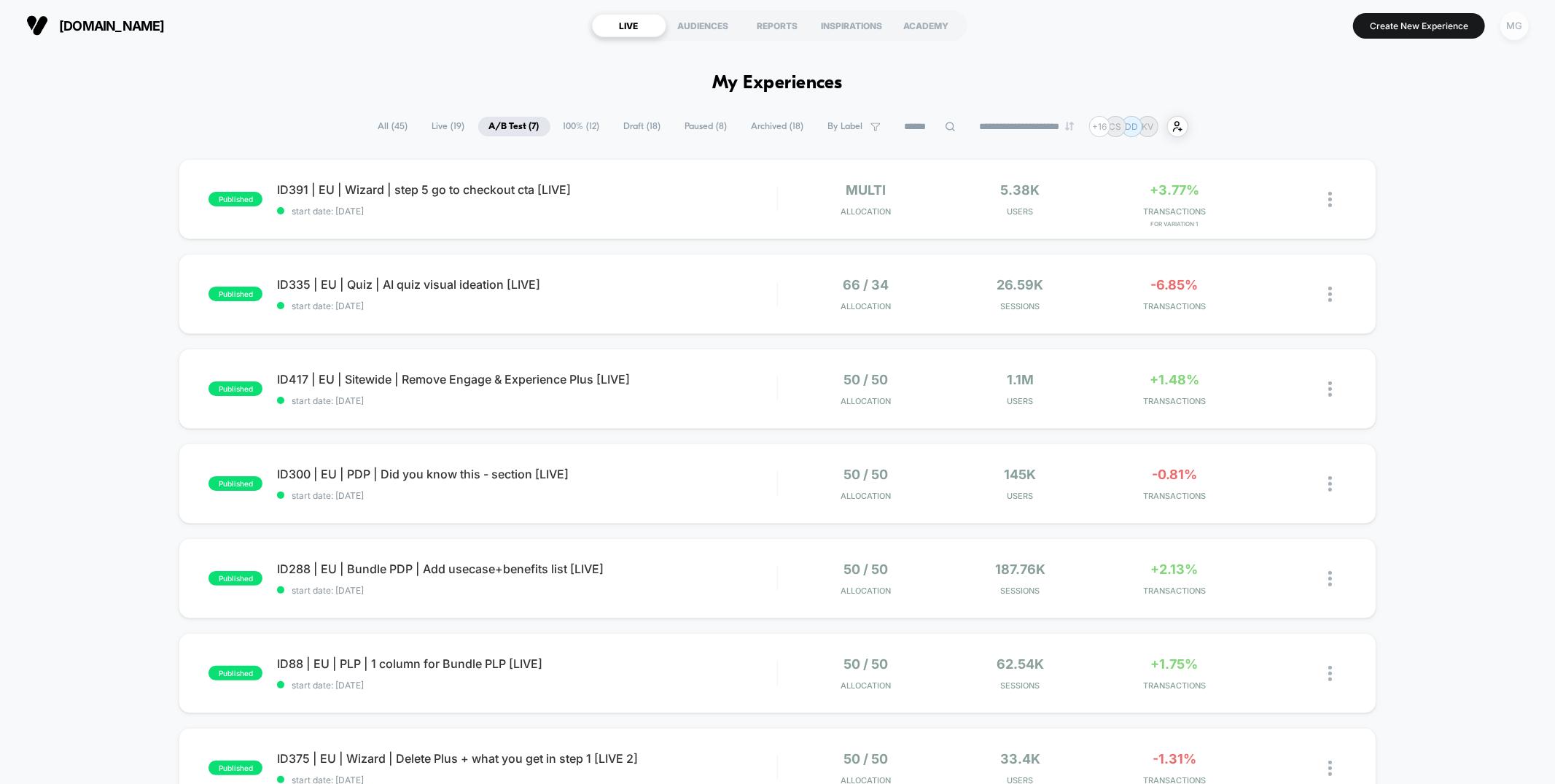
click at [1515, 28] on div "MG" at bounding box center [1515, 26] width 28 height 28
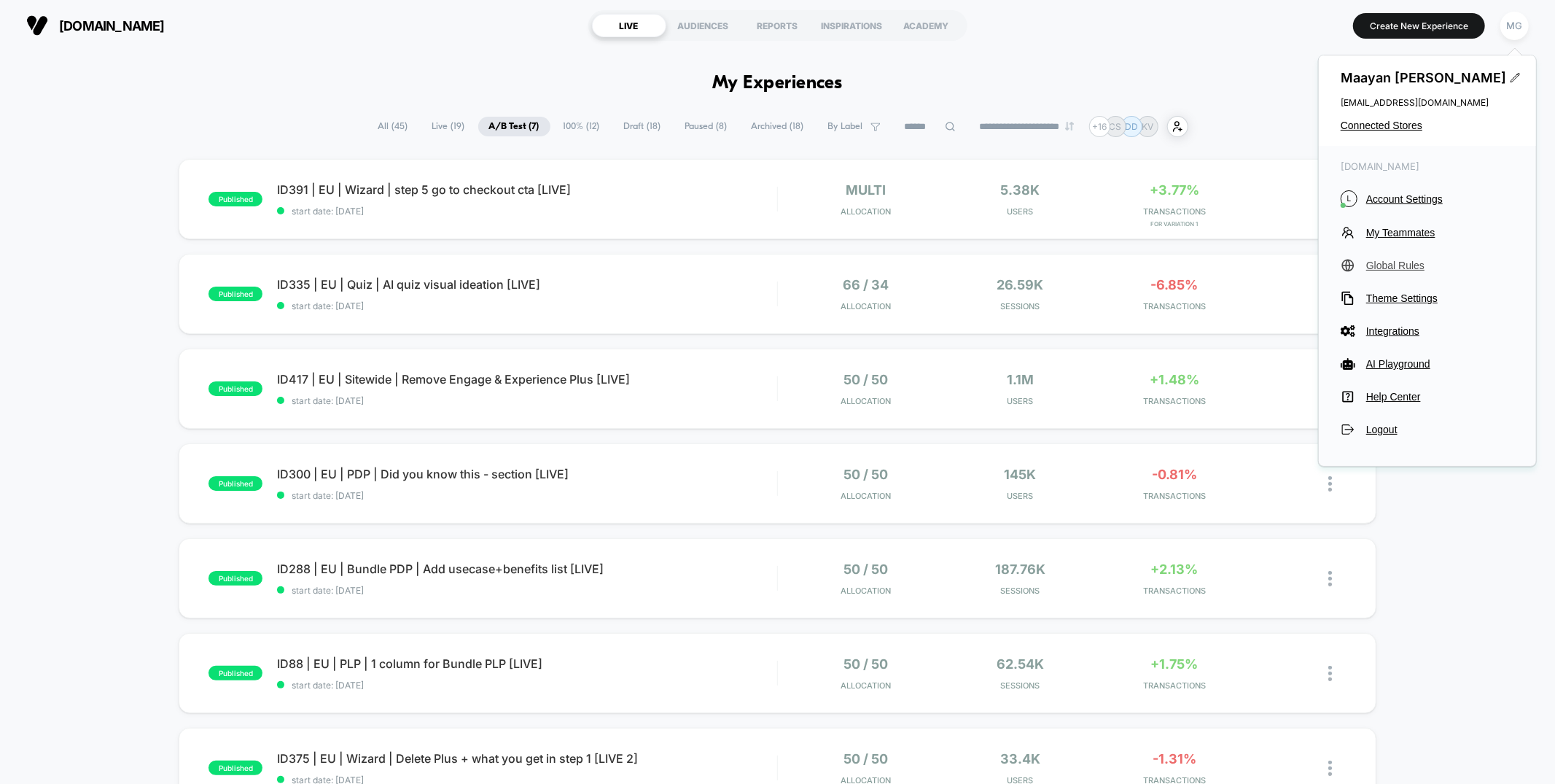
click at [1377, 269] on span "Global Rules" at bounding box center [1440, 265] width 148 height 12
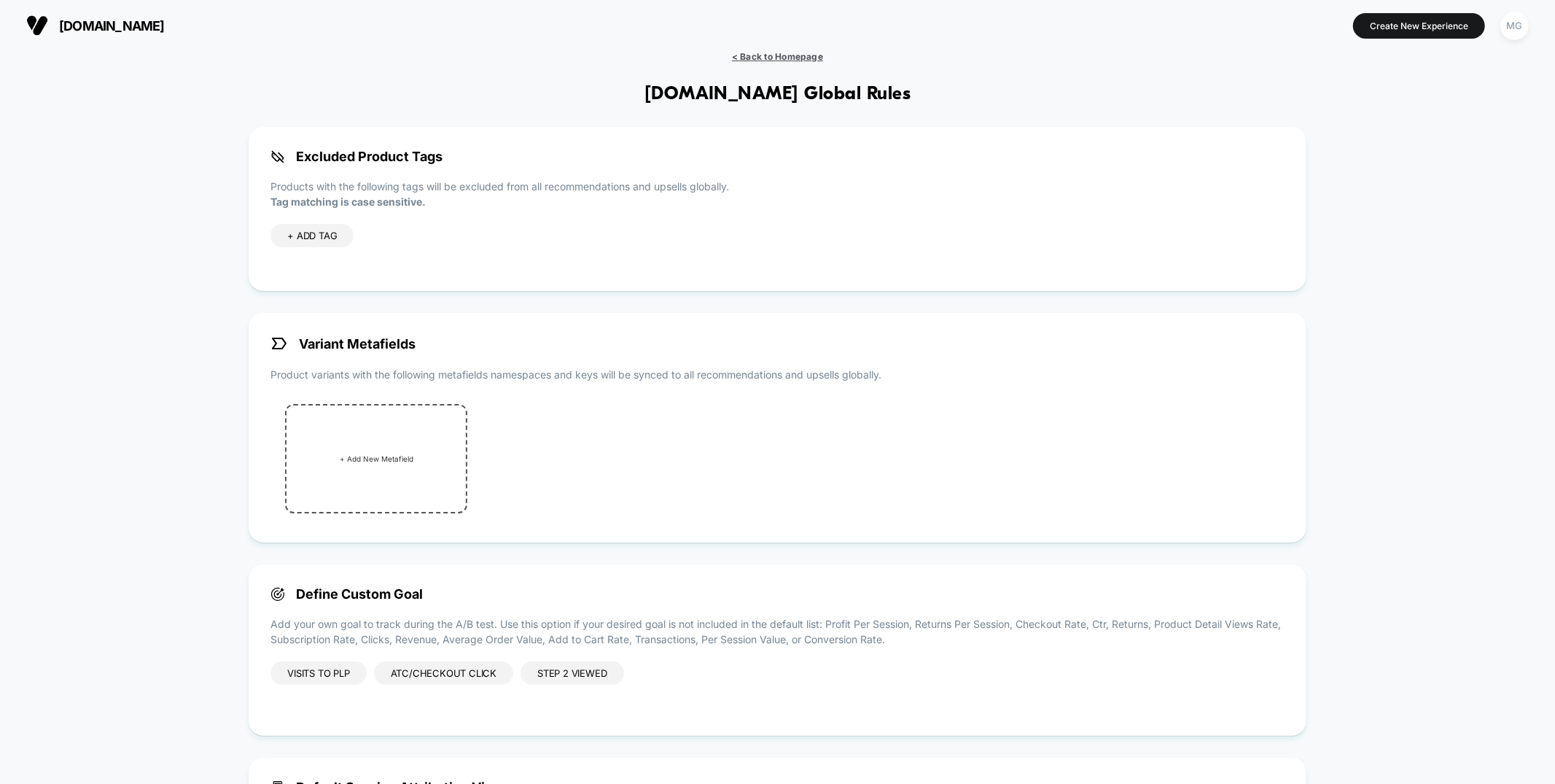
click at [751, 54] on span "< Back to Homepage" at bounding box center [778, 56] width 92 height 11
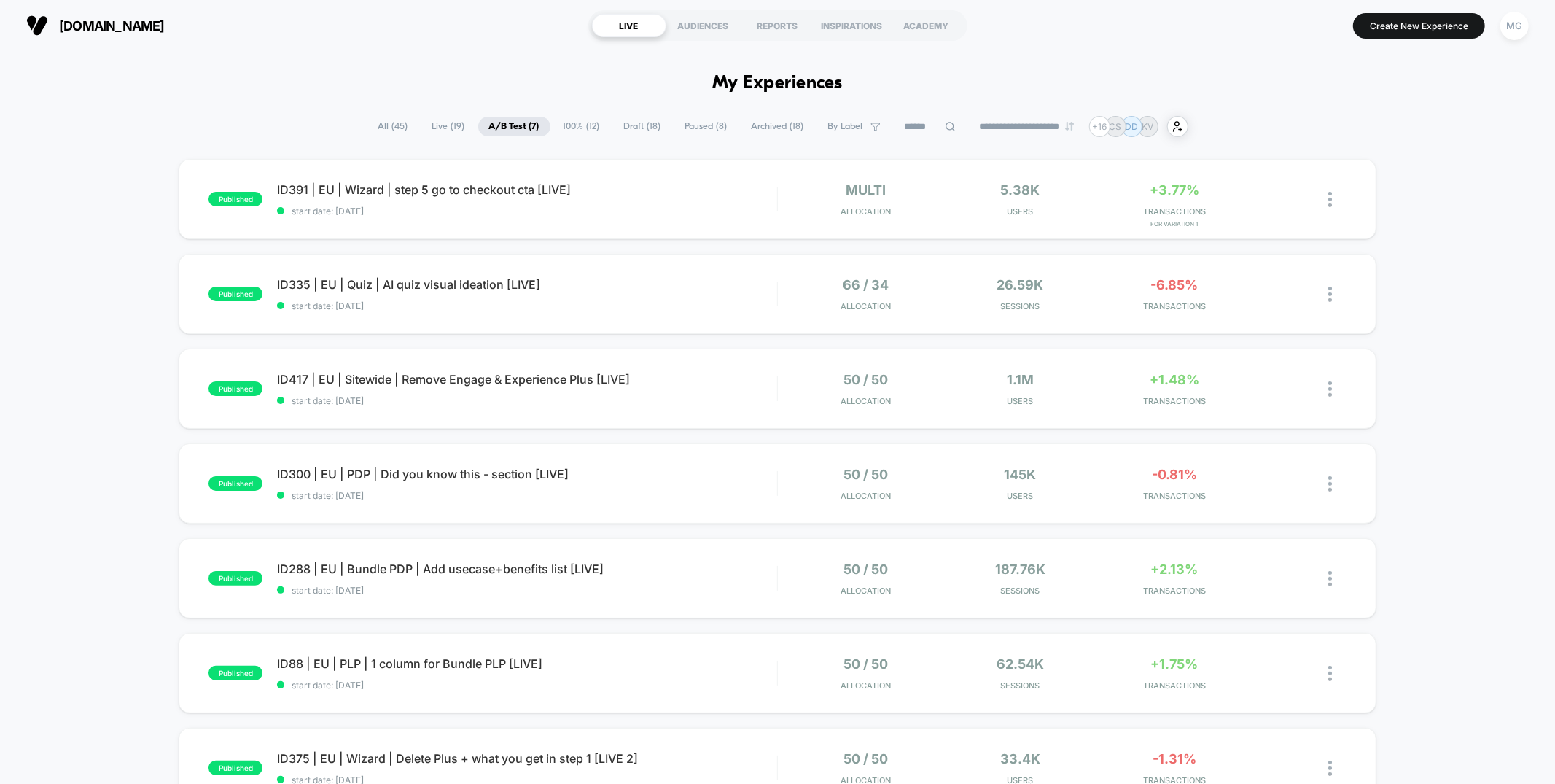
click at [632, 129] on span "Draft ( 18 )" at bounding box center [643, 126] width 59 height 20
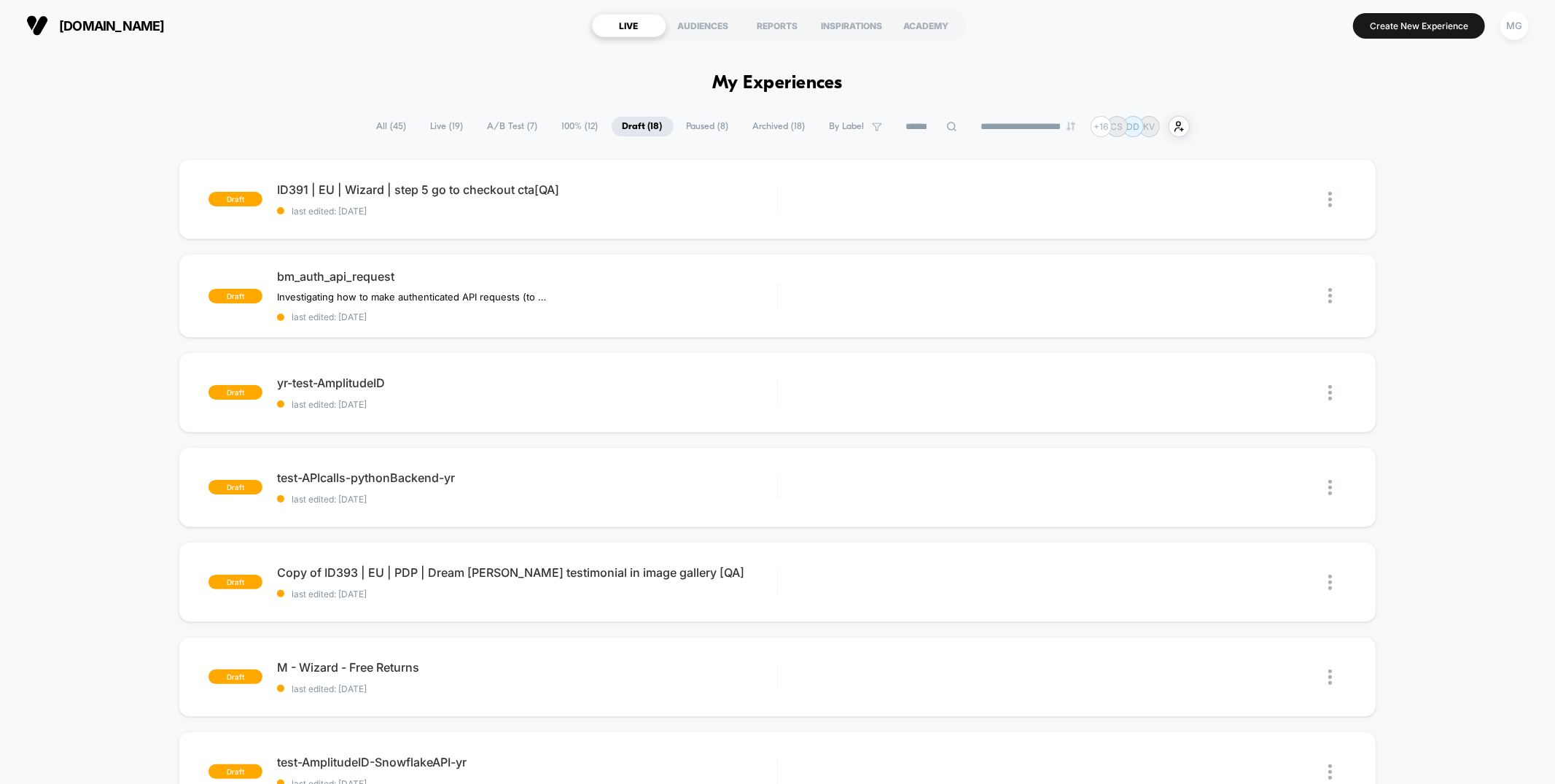
click at [571, 127] on span "100% ( 12 )" at bounding box center [580, 126] width 59 height 20
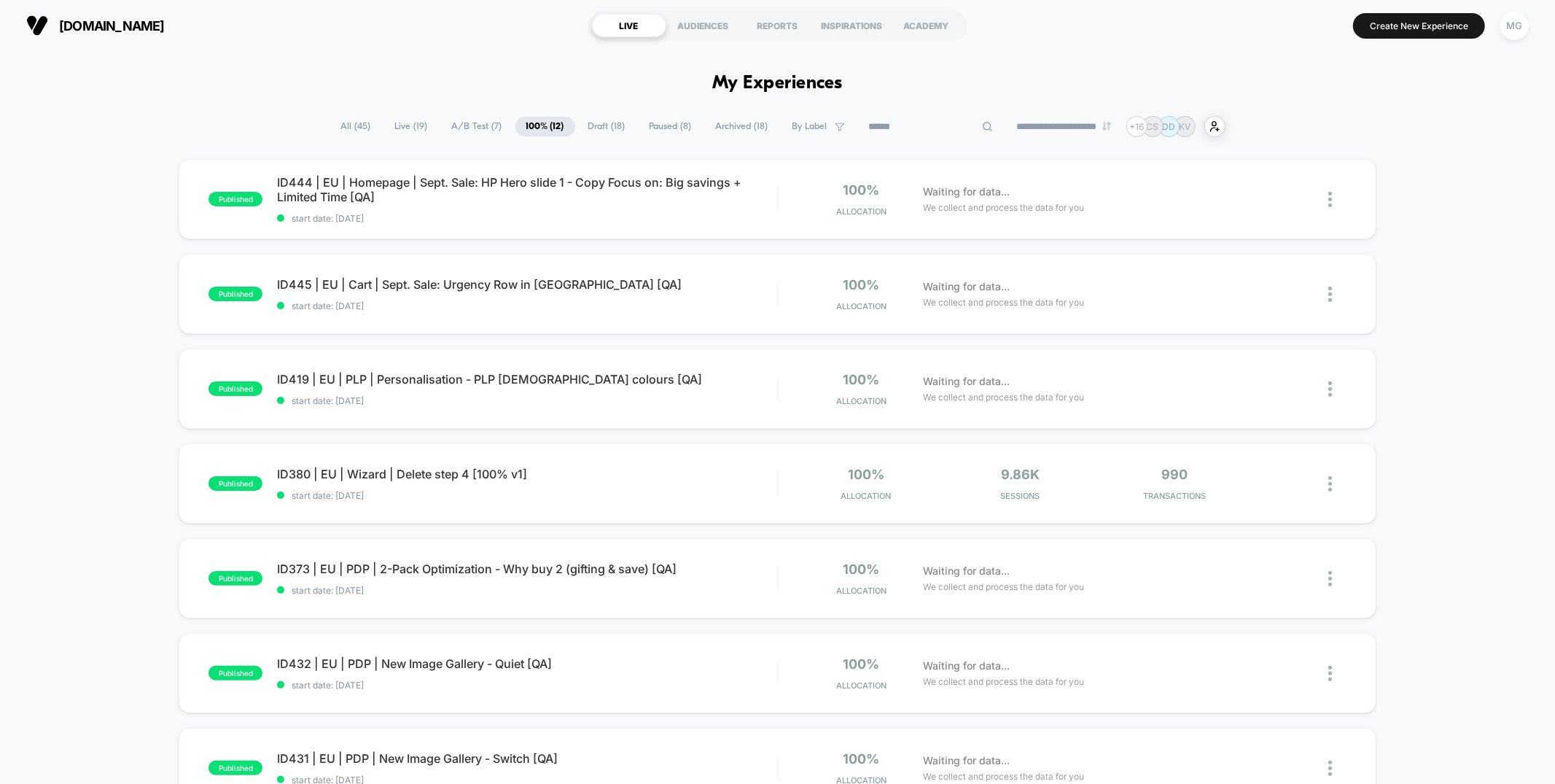
click at [912, 124] on input at bounding box center [931, 126] width 146 height 17
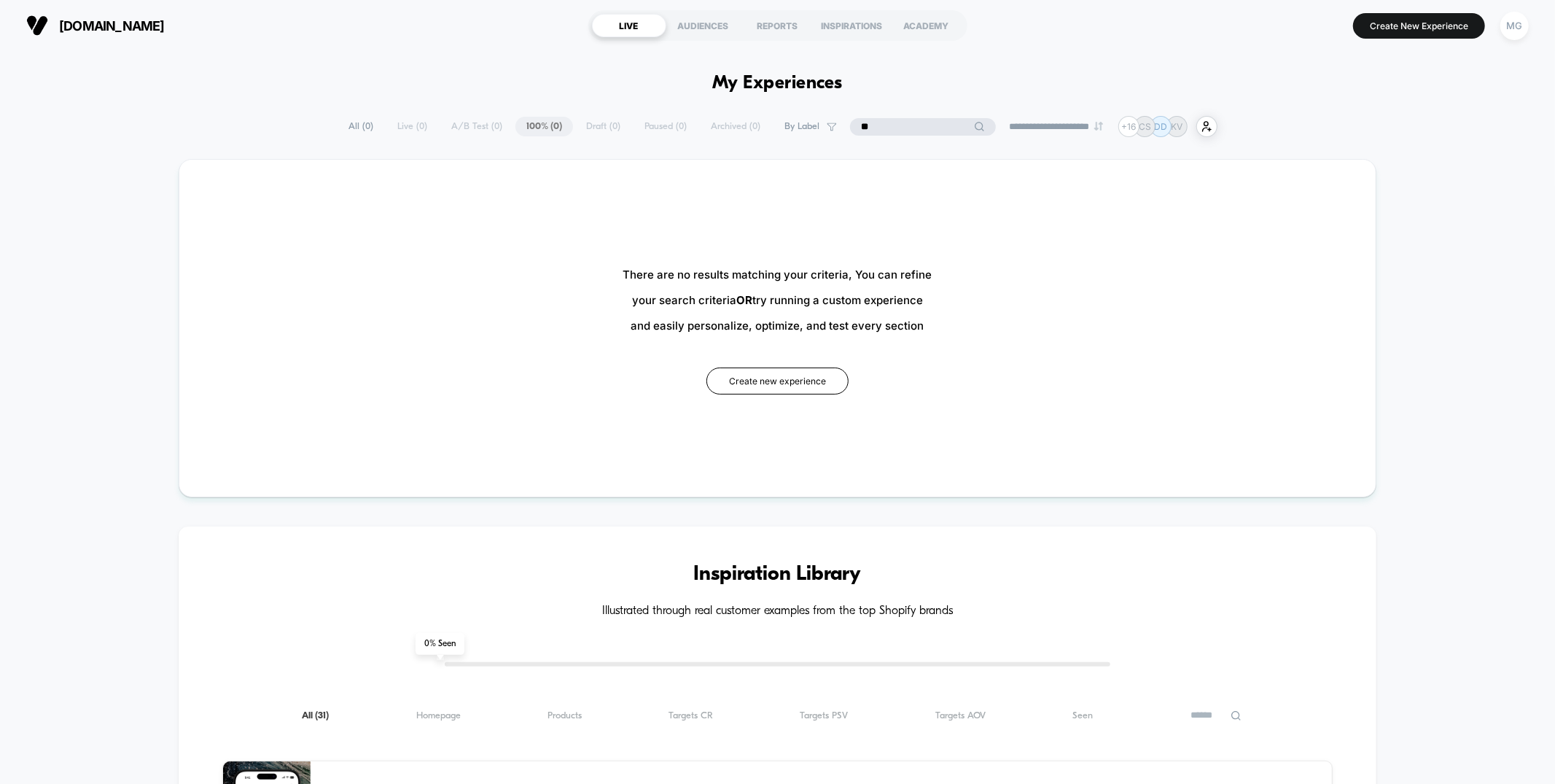
type input "*"
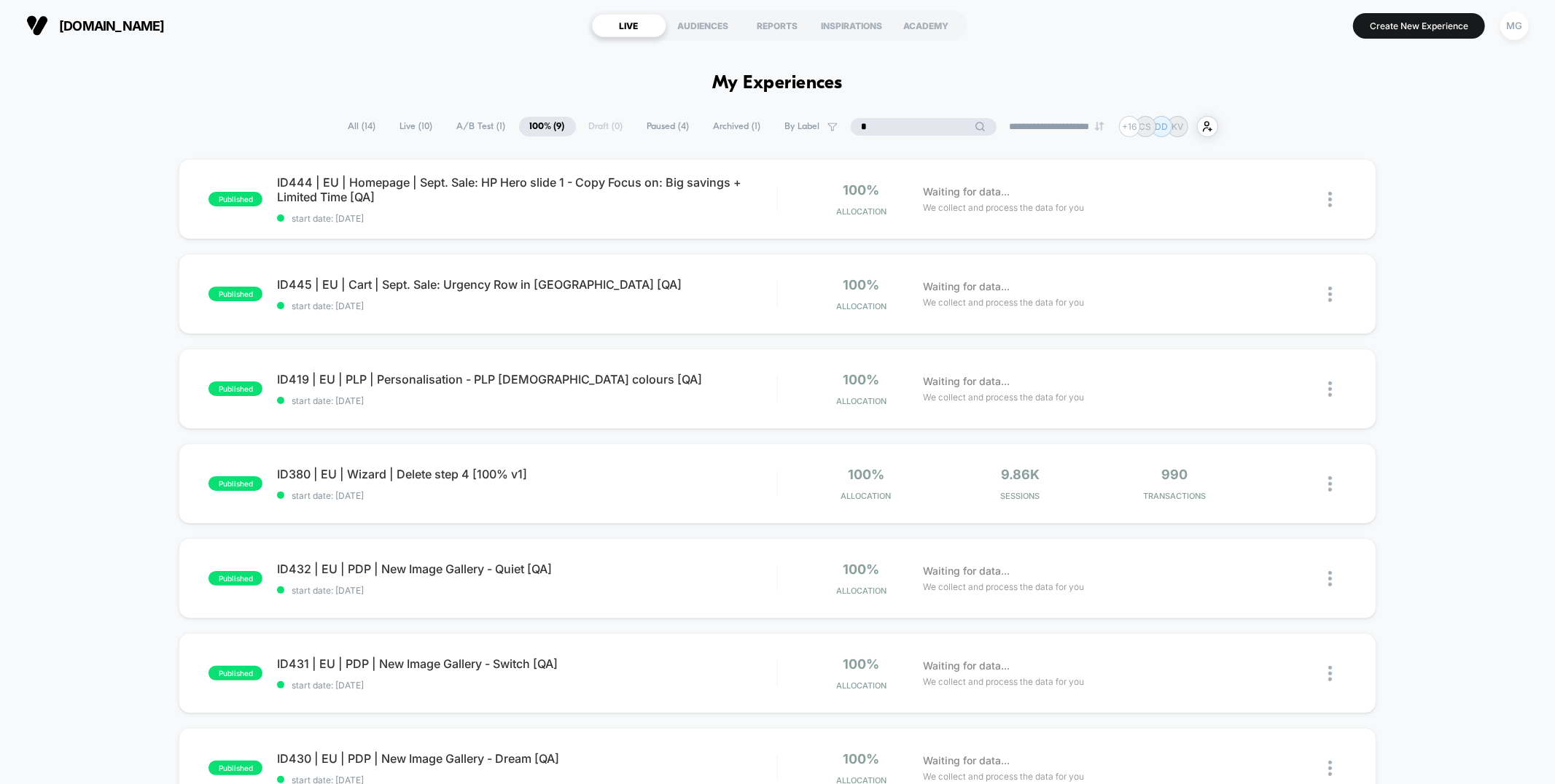
click at [367, 127] on span "All ( 14 )" at bounding box center [362, 126] width 49 height 20
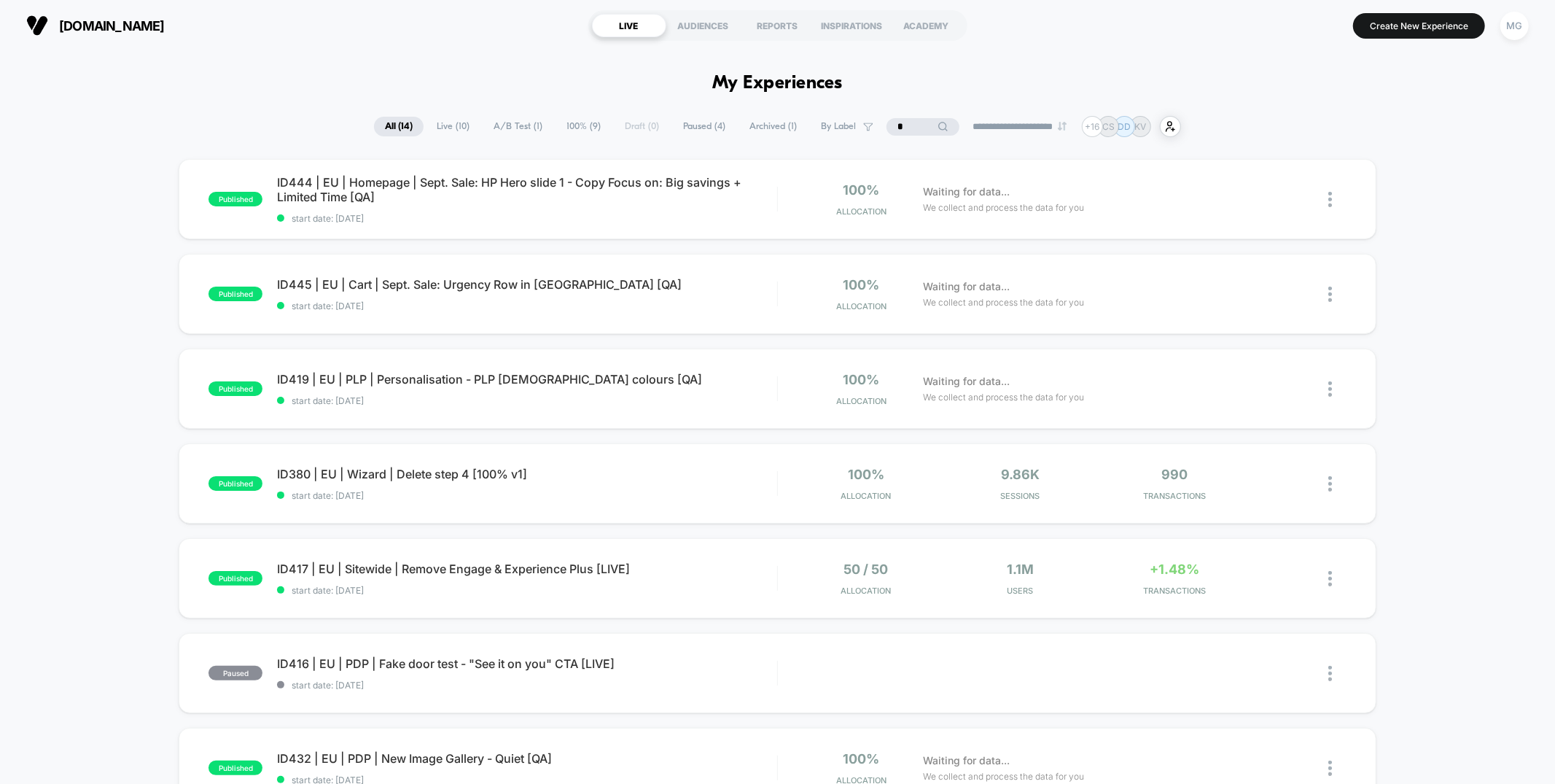
click at [891, 129] on input "*" at bounding box center [923, 126] width 73 height 17
click at [891, 129] on input "*" at bounding box center [923, 126] width 146 height 17
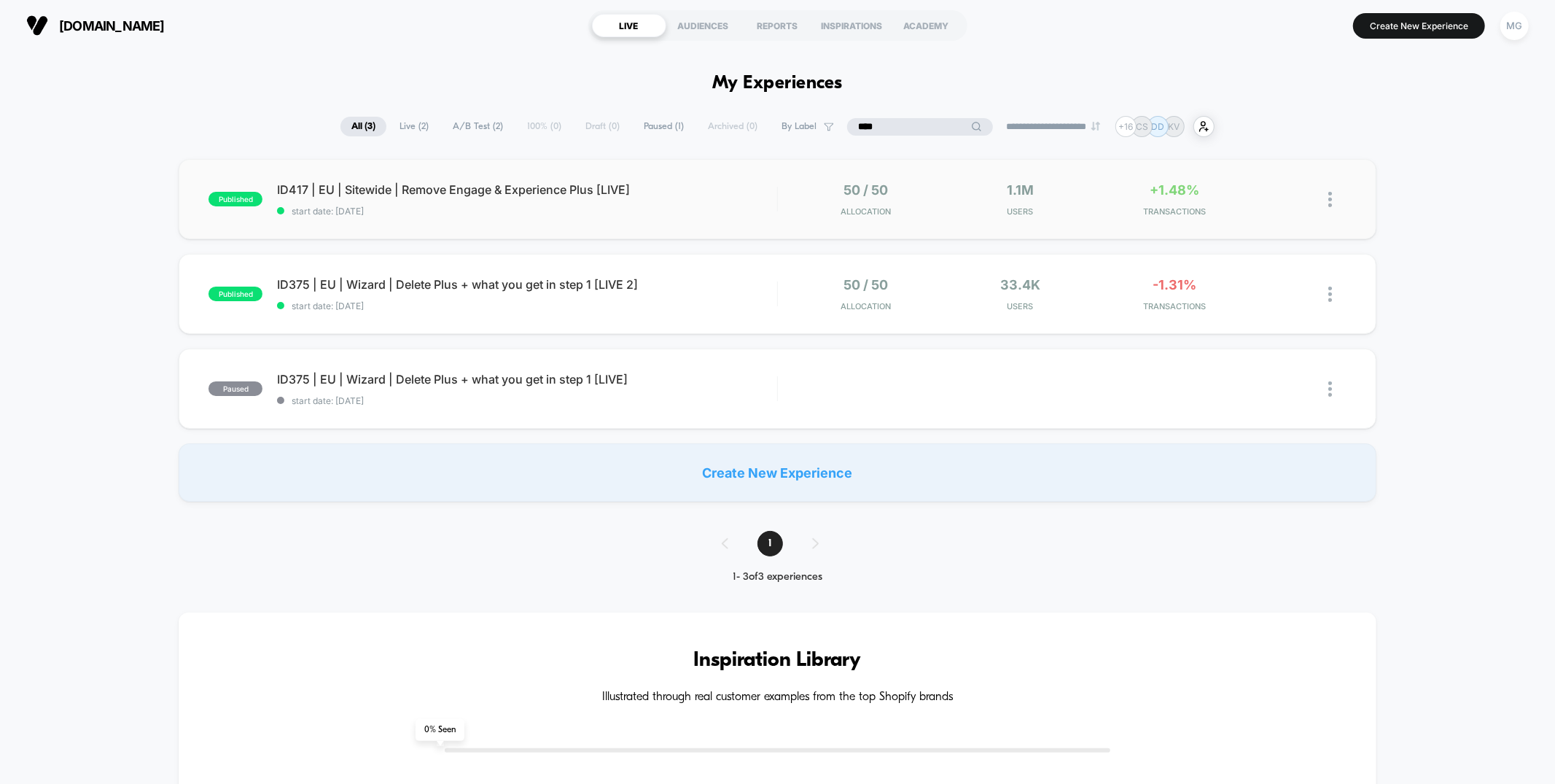
type input "****"
click at [748, 223] on div "published ID417 | EU | Sitewide | Remove Engage & Experience Plus [LIVE] start …" at bounding box center [778, 199] width 1197 height 80
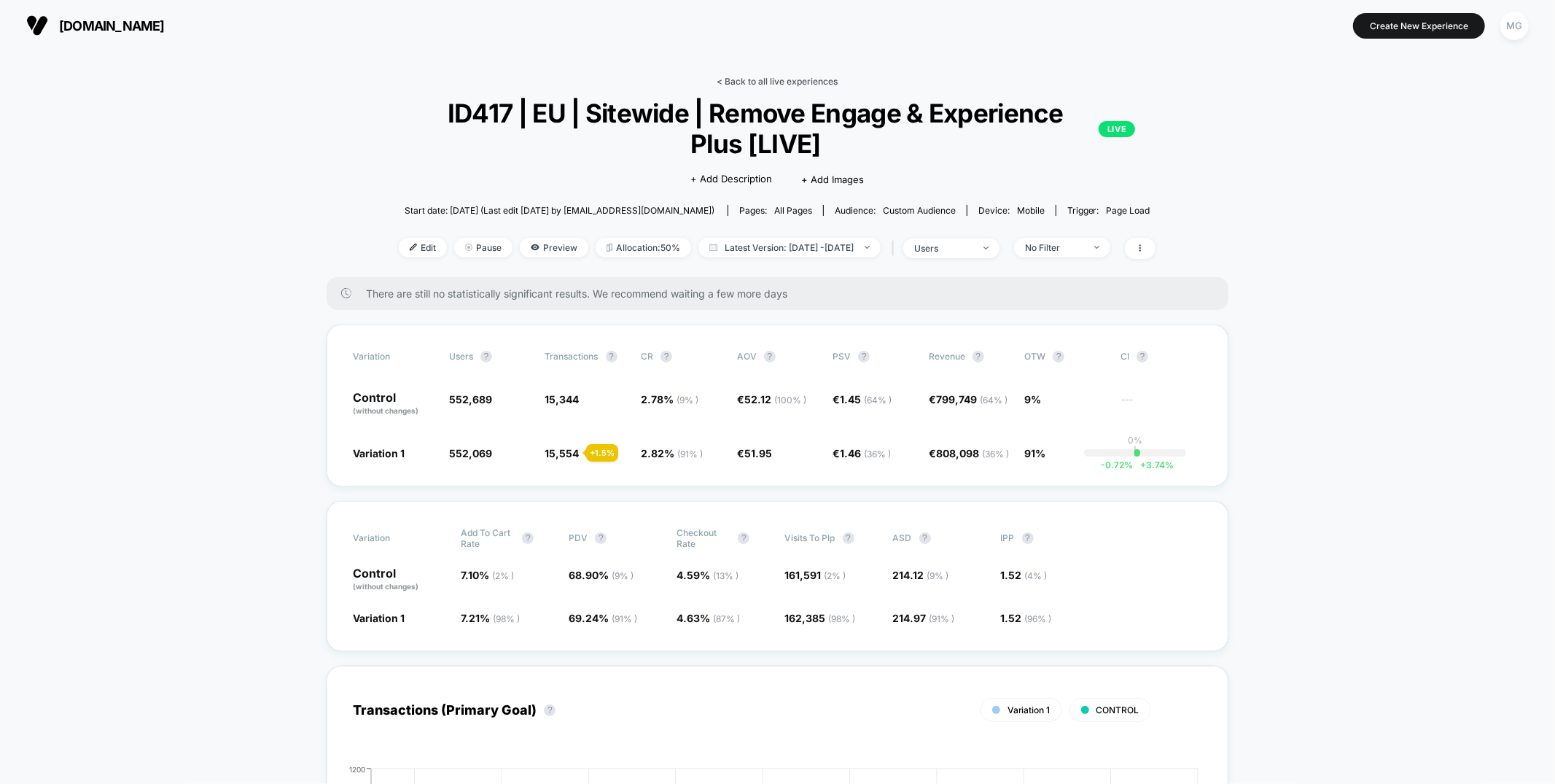
click at [752, 85] on link "< Back to all live experiences" at bounding box center [777, 81] width 121 height 11
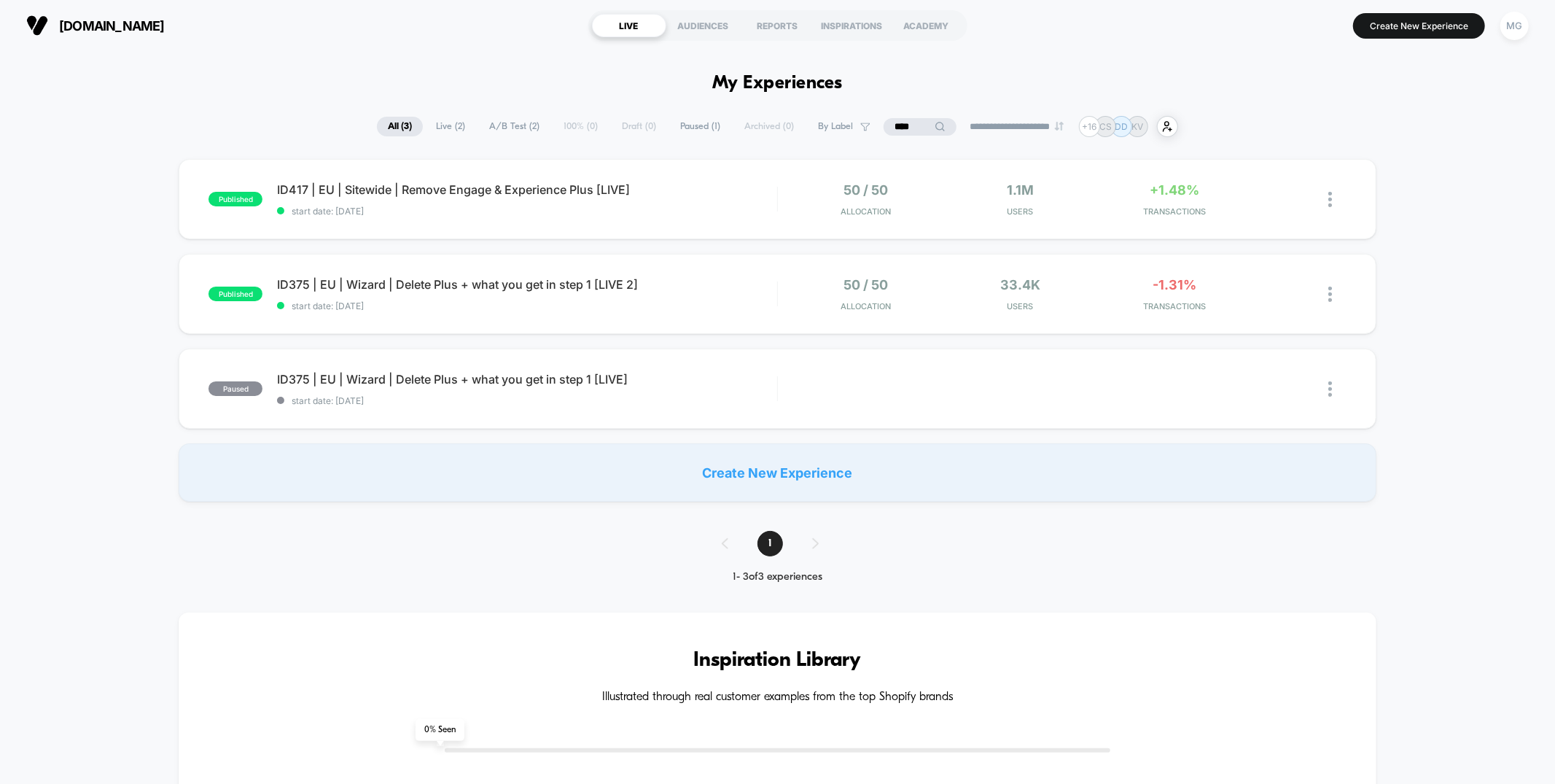
click at [884, 120] on input "****" at bounding box center [920, 126] width 73 height 17
click at [875, 120] on input "****" at bounding box center [920, 126] width 146 height 17
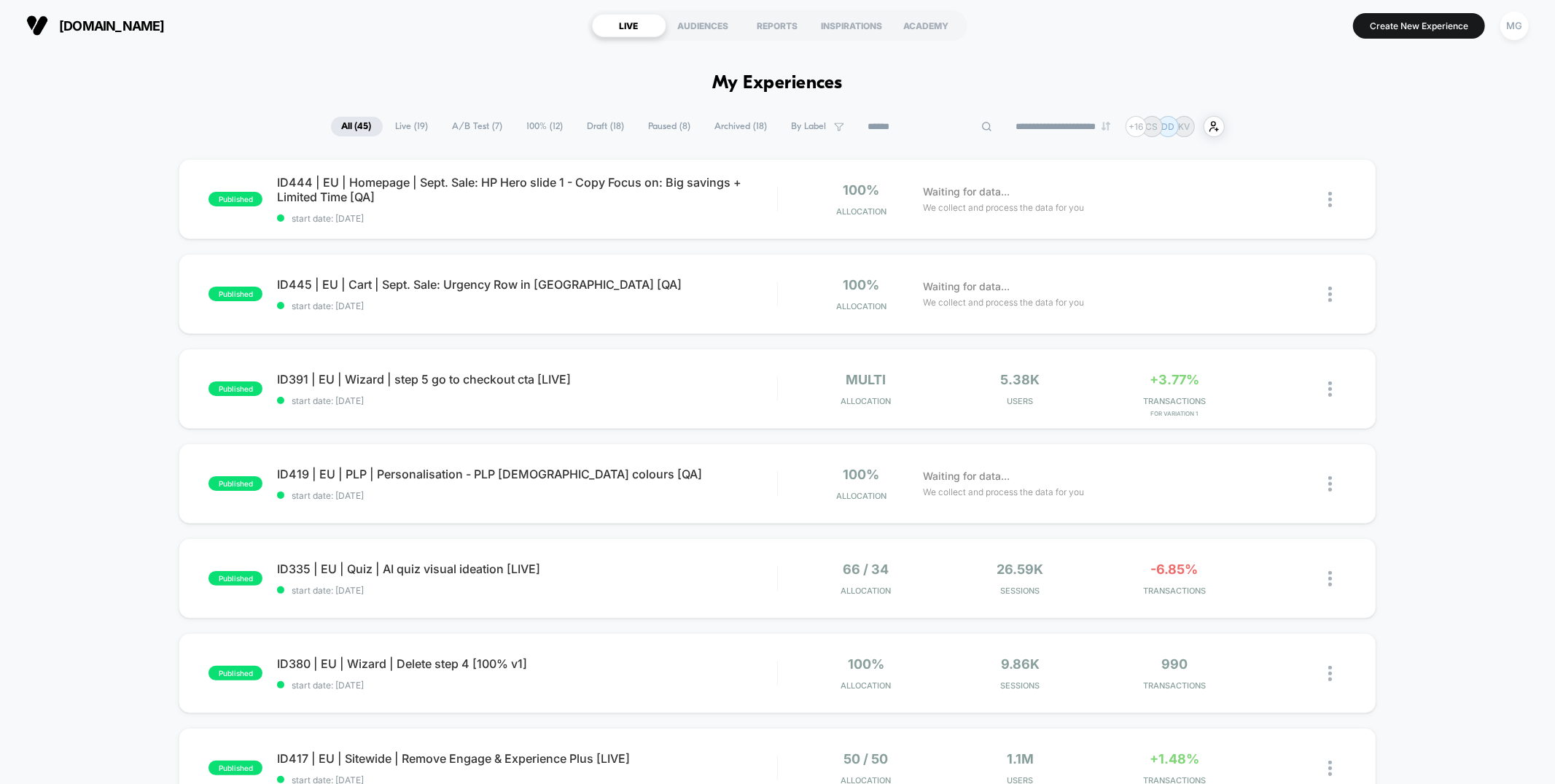
click at [741, 125] on span "Archived ( 18 )" at bounding box center [741, 126] width 74 height 20
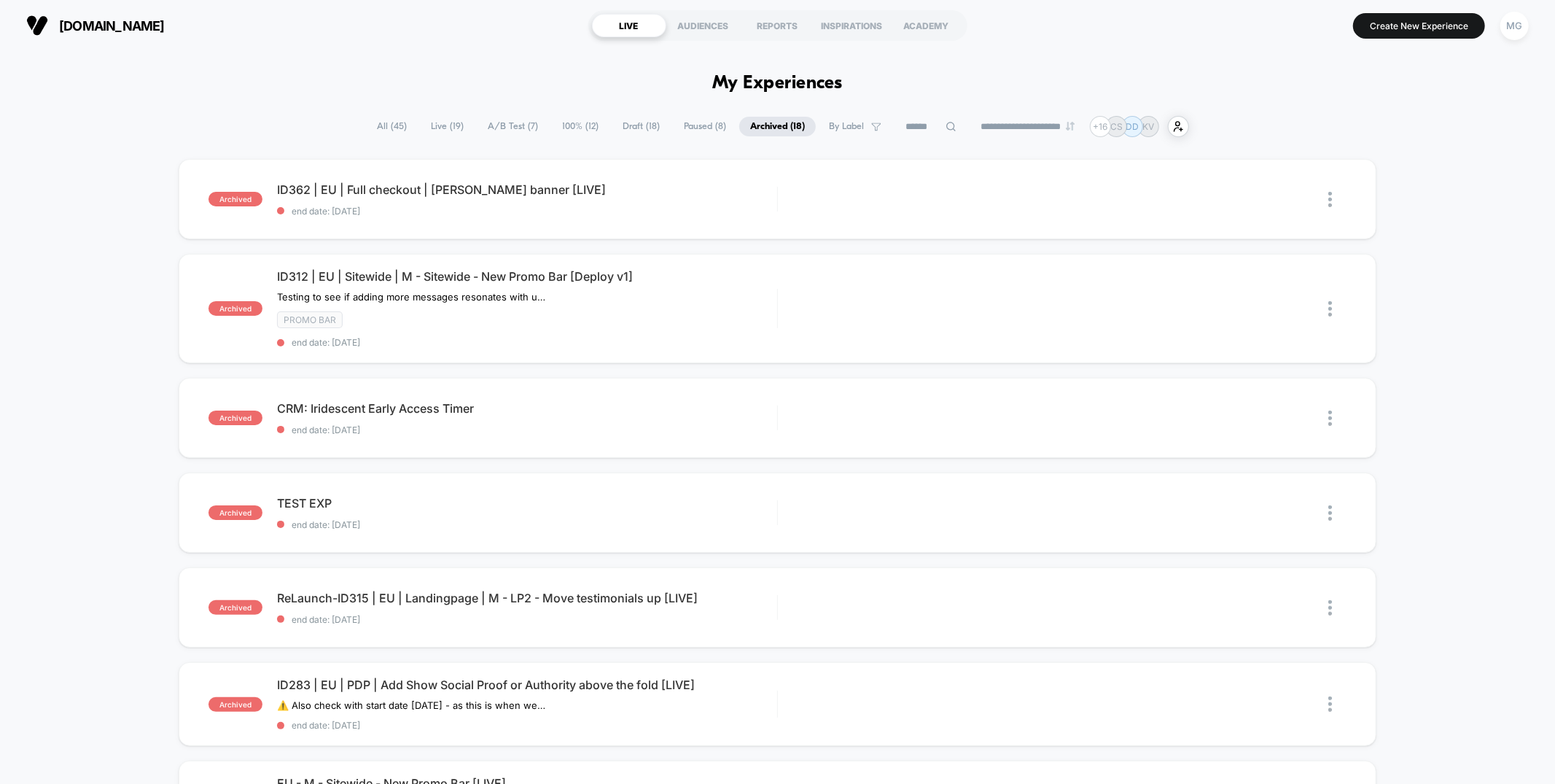
click at [612, 124] on span "Draft ( 18 )" at bounding box center [641, 126] width 59 height 20
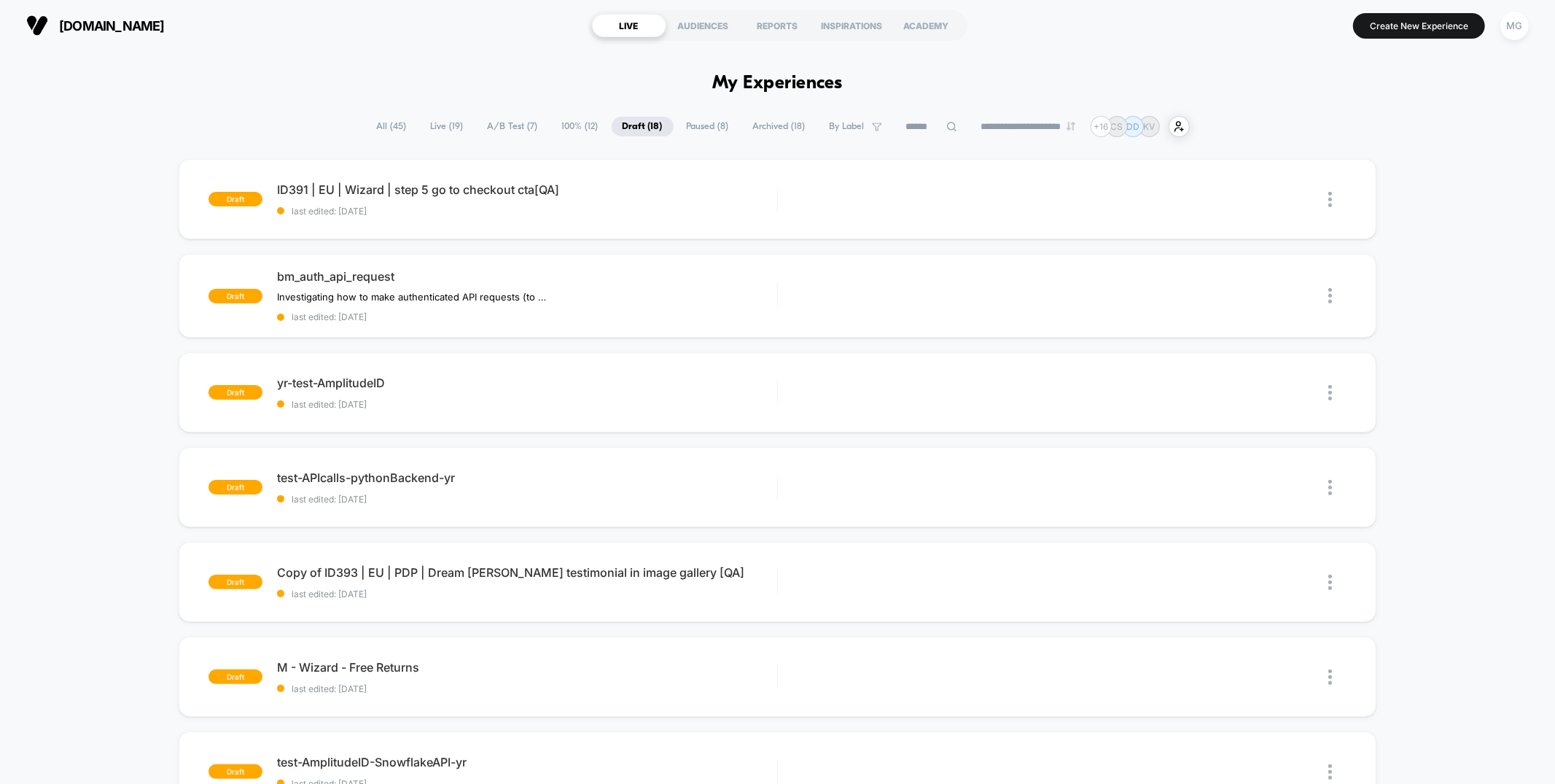
click at [742, 125] on span "Archived ( 18 )" at bounding box center [779, 126] width 74 height 20
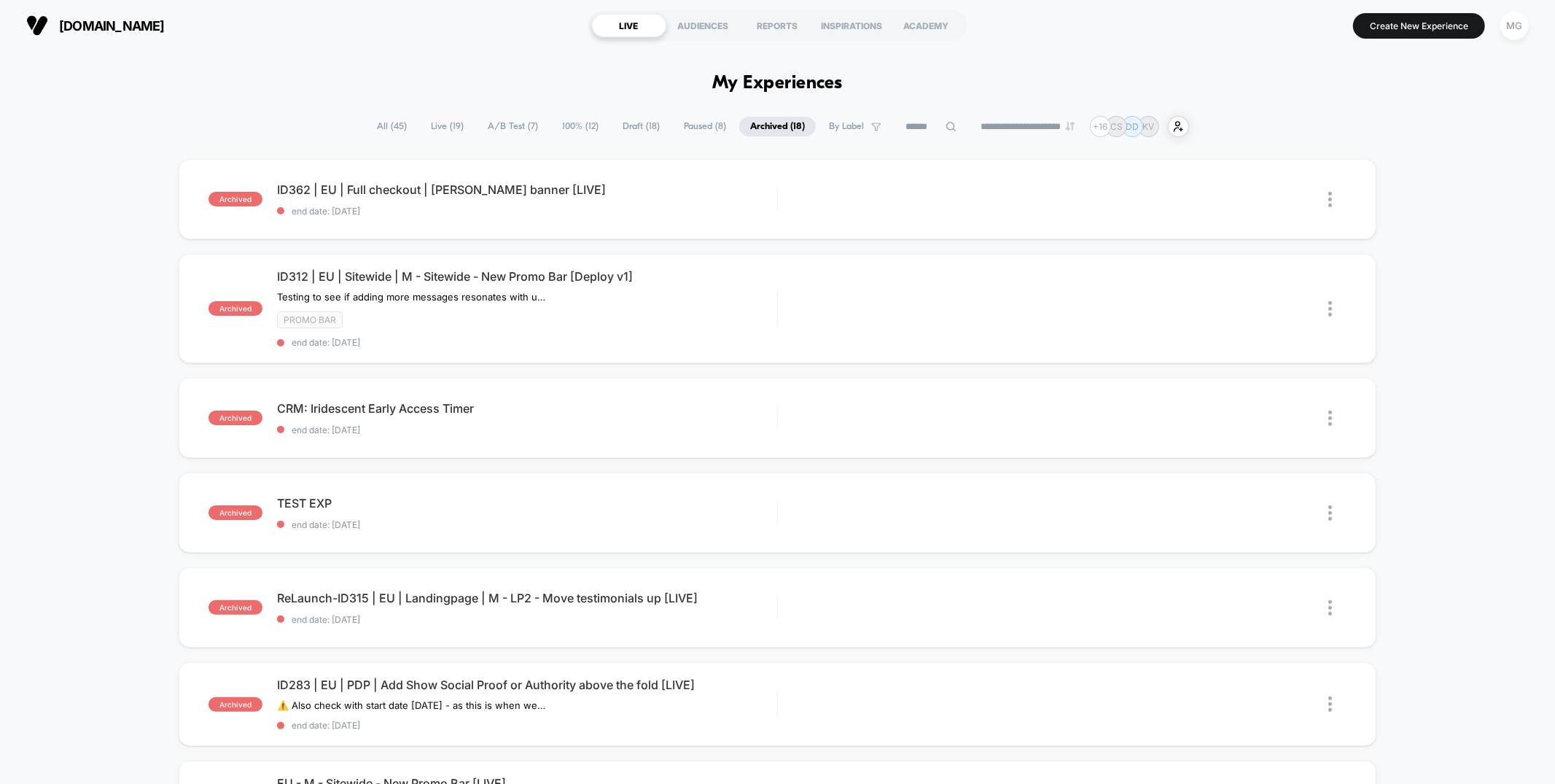
click at [642, 125] on span "Draft ( 18 )" at bounding box center [641, 126] width 59 height 20
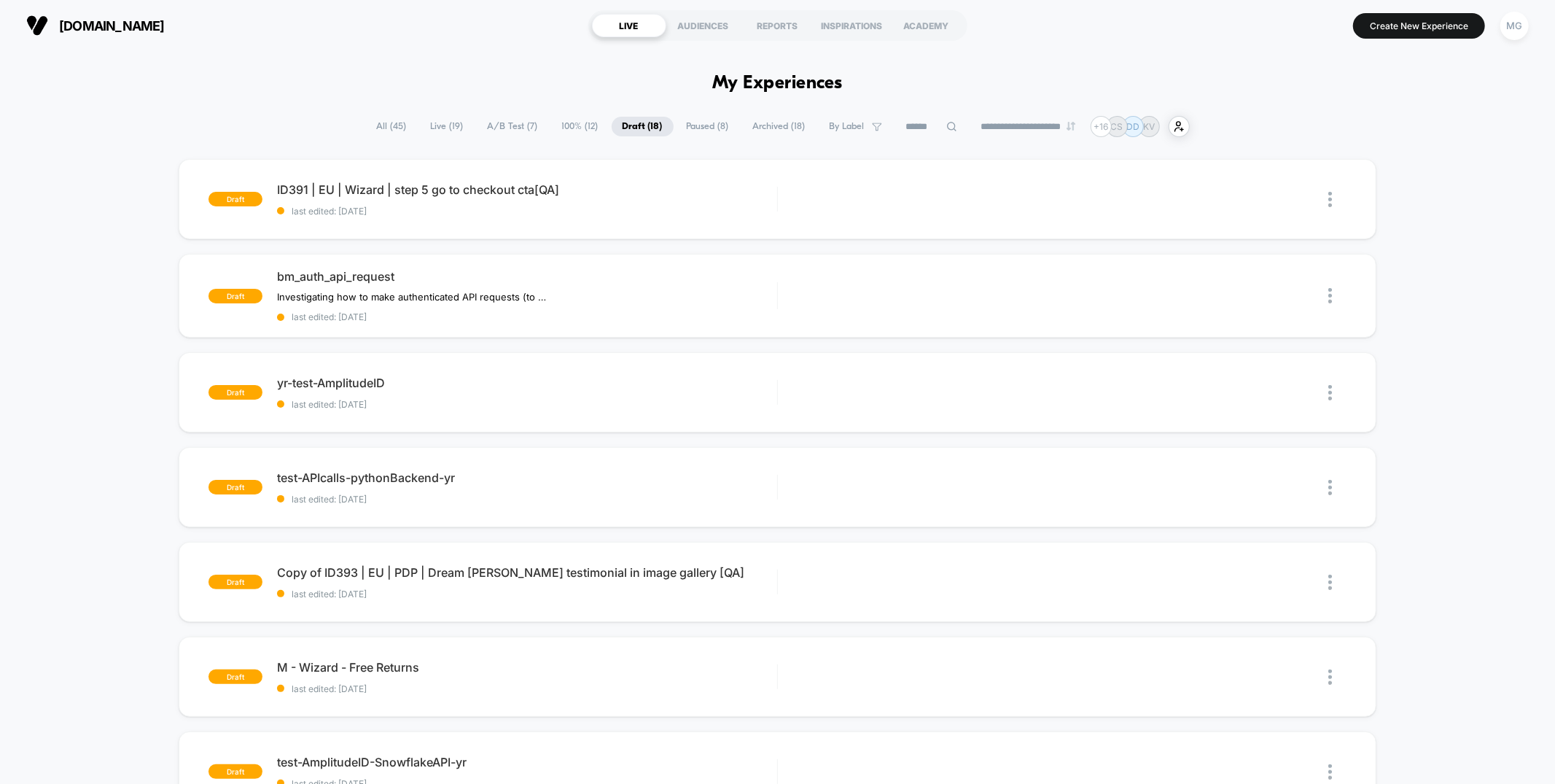
click at [564, 127] on span "100% ( 12 )" at bounding box center [580, 126] width 59 height 20
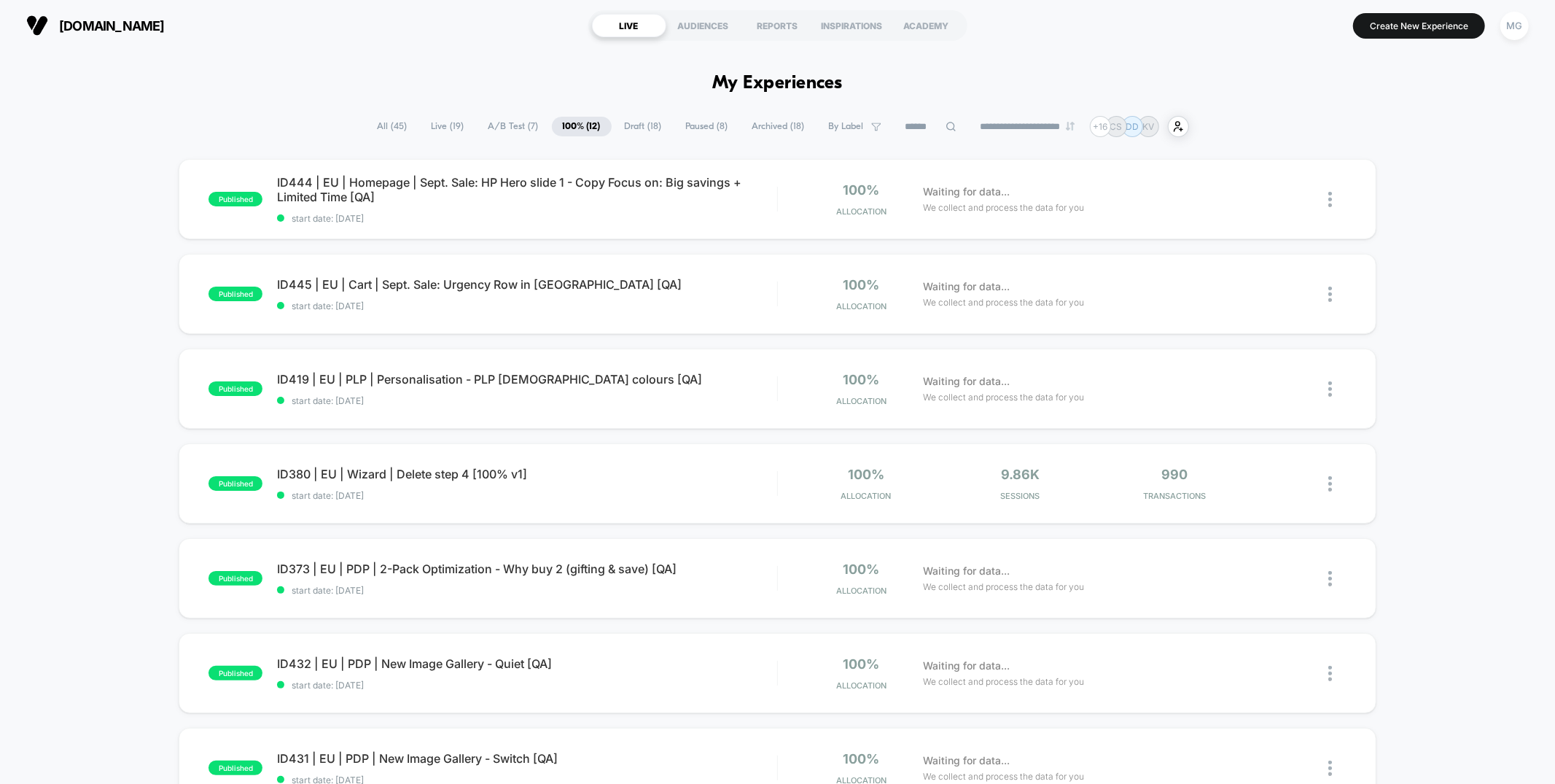
click at [675, 134] on span "Paused ( 8 )" at bounding box center [707, 126] width 64 height 20
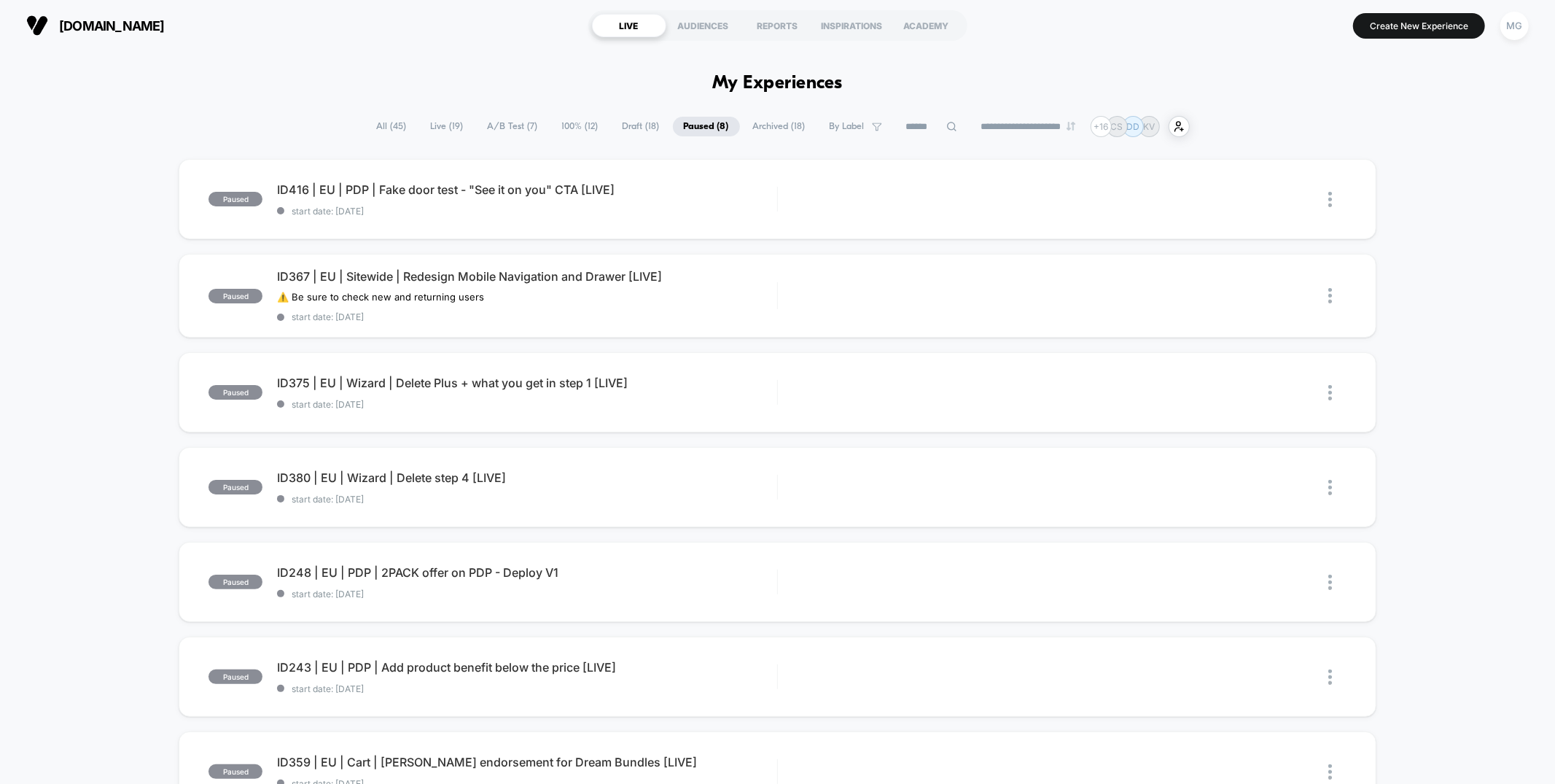
click at [629, 133] on span "Draft ( 18 )" at bounding box center [641, 126] width 59 height 20
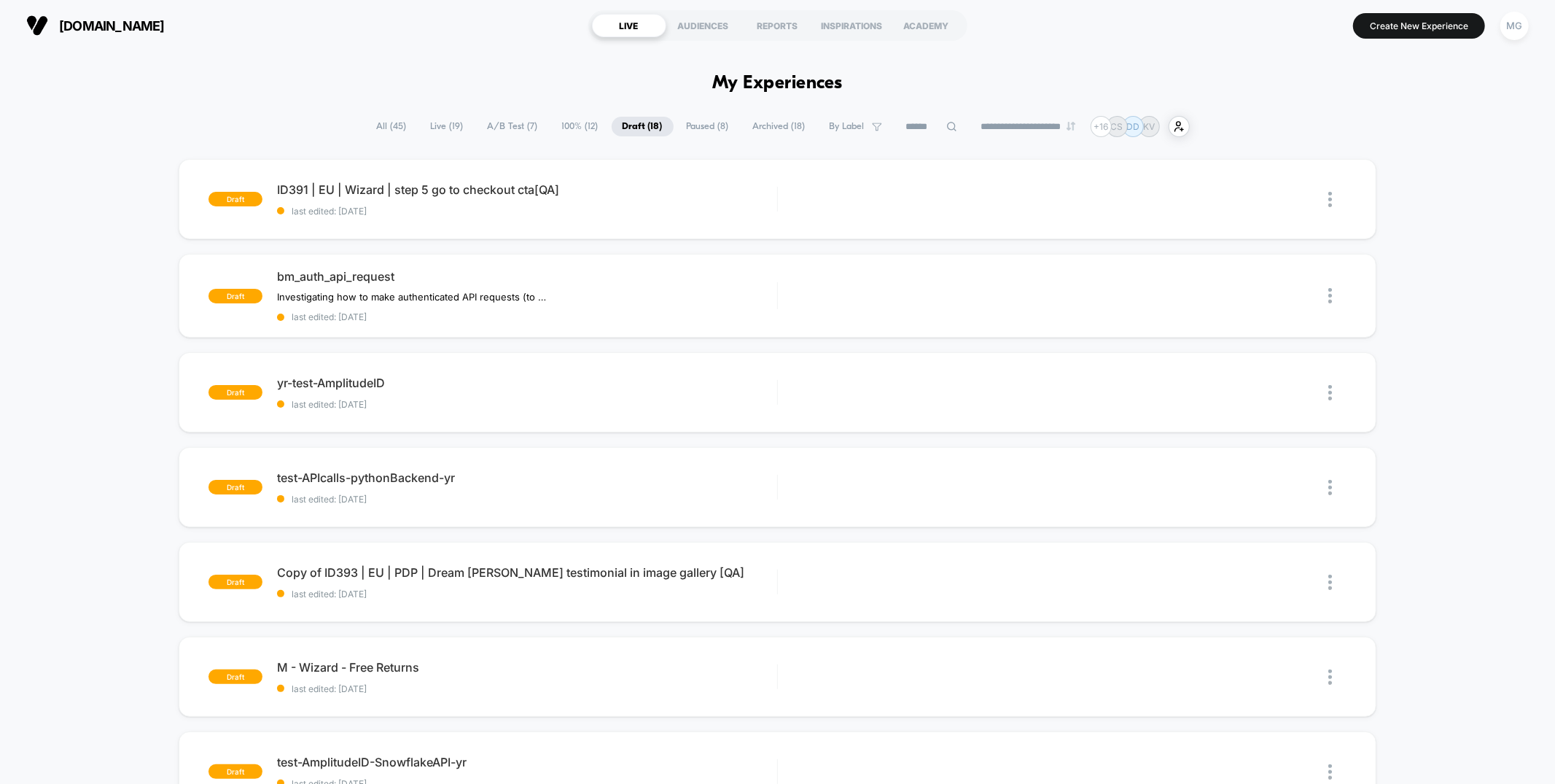
click at [508, 127] on span "A/B Test ( 7 )" at bounding box center [513, 126] width 73 height 20
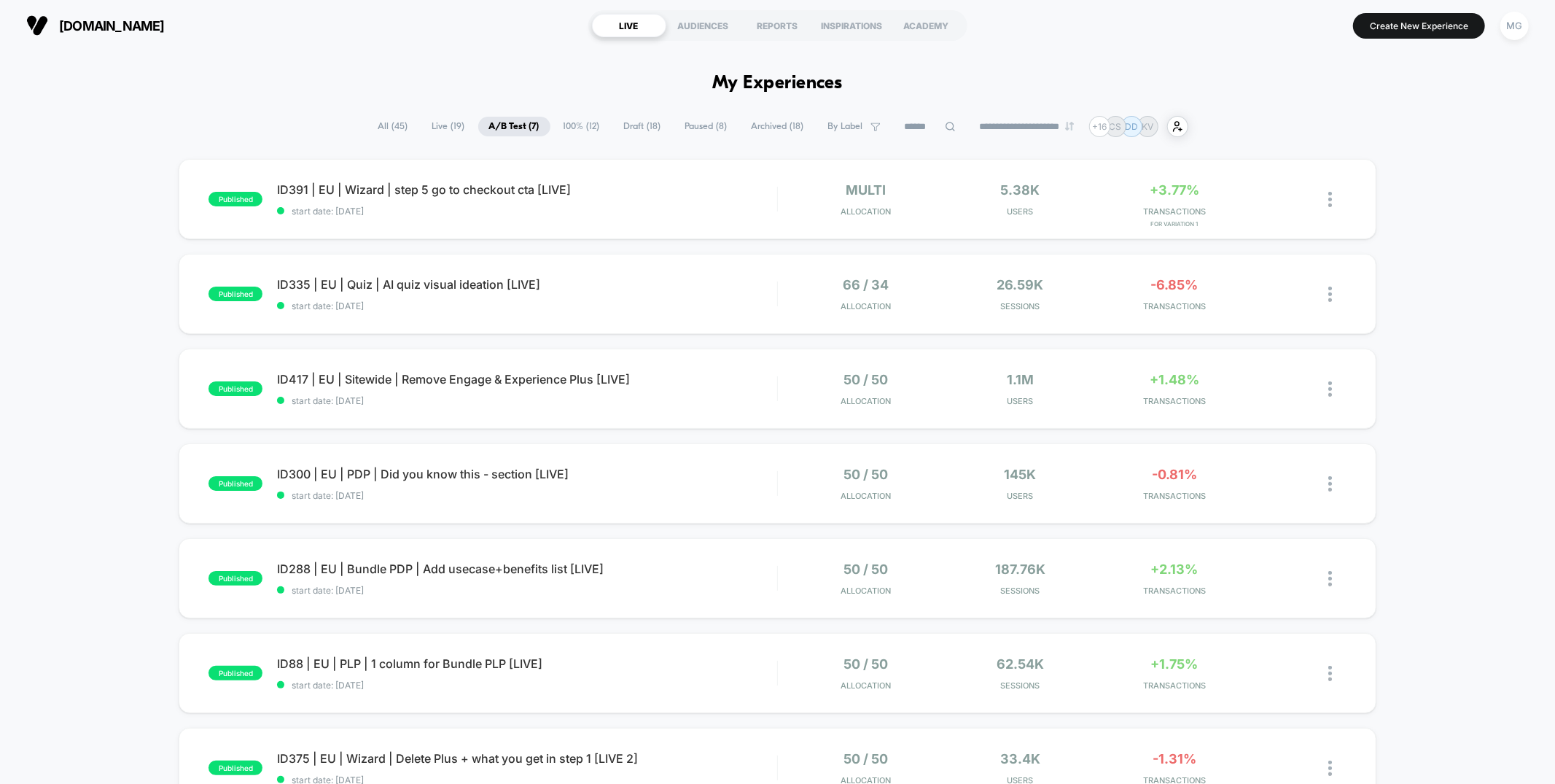
click at [574, 124] on span "100% ( 12 )" at bounding box center [581, 126] width 59 height 20
